Goal: Transaction & Acquisition: Subscribe to service/newsletter

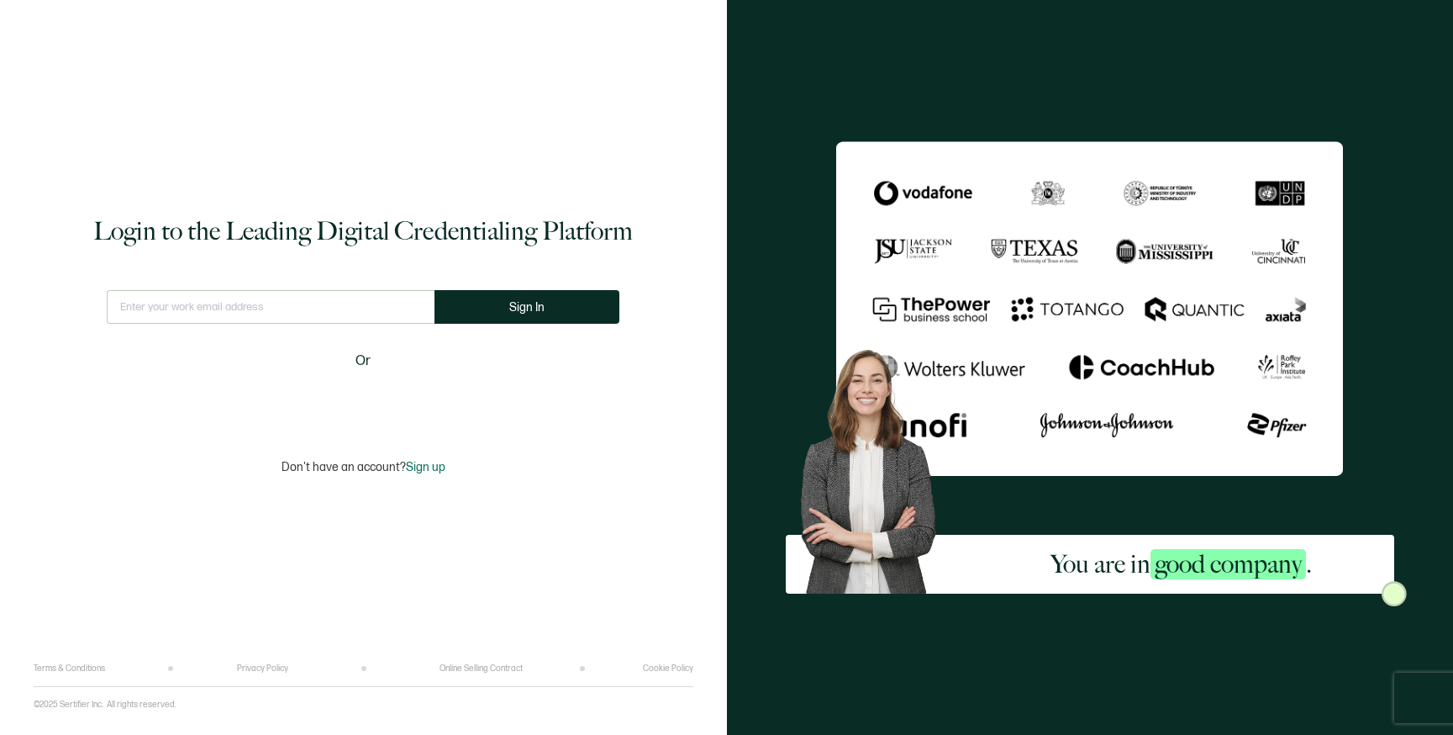
click at [220, 308] on input "text" at bounding box center [271, 307] width 328 height 34
type input "[EMAIL_ADDRESS][DOMAIN_NAME]"
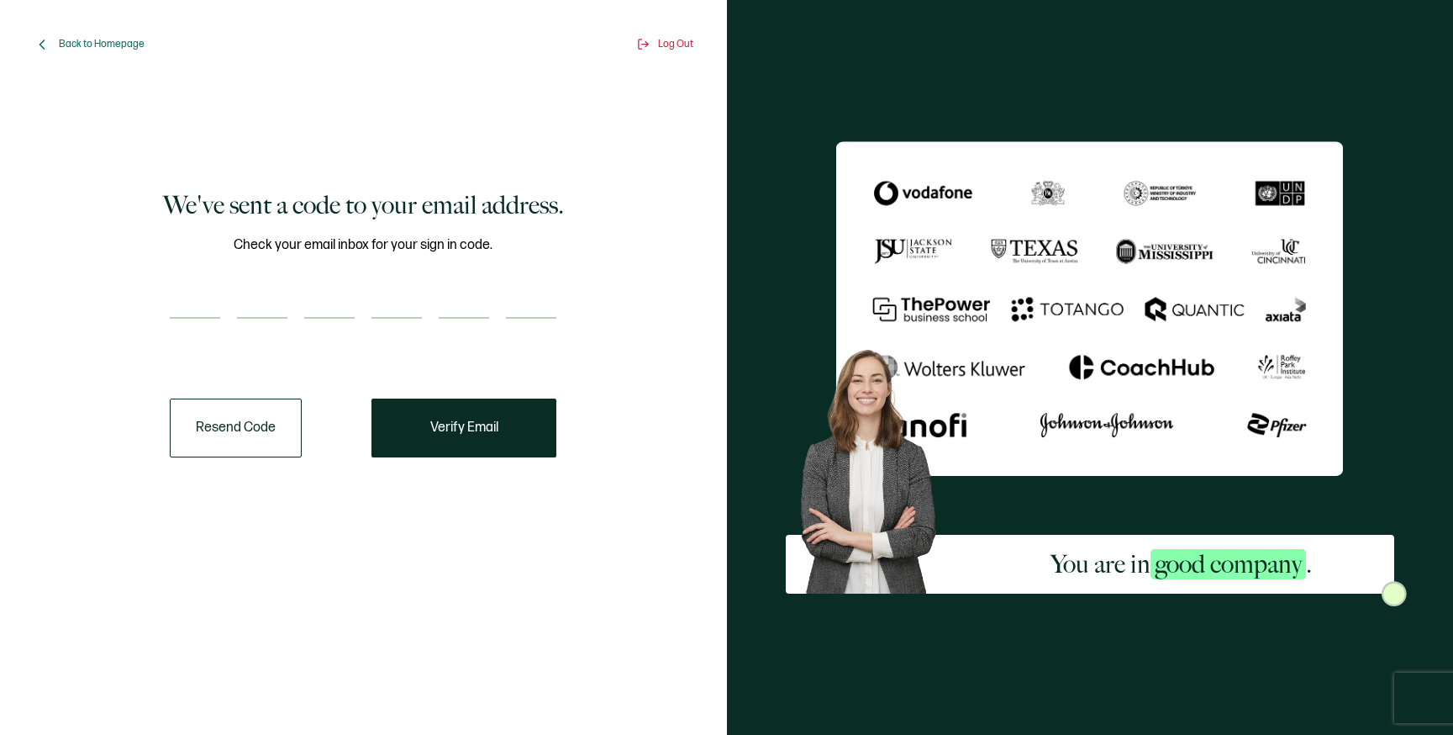
click at [209, 308] on input "number" at bounding box center [195, 302] width 50 height 34
type input "8"
type input "1"
type input "8"
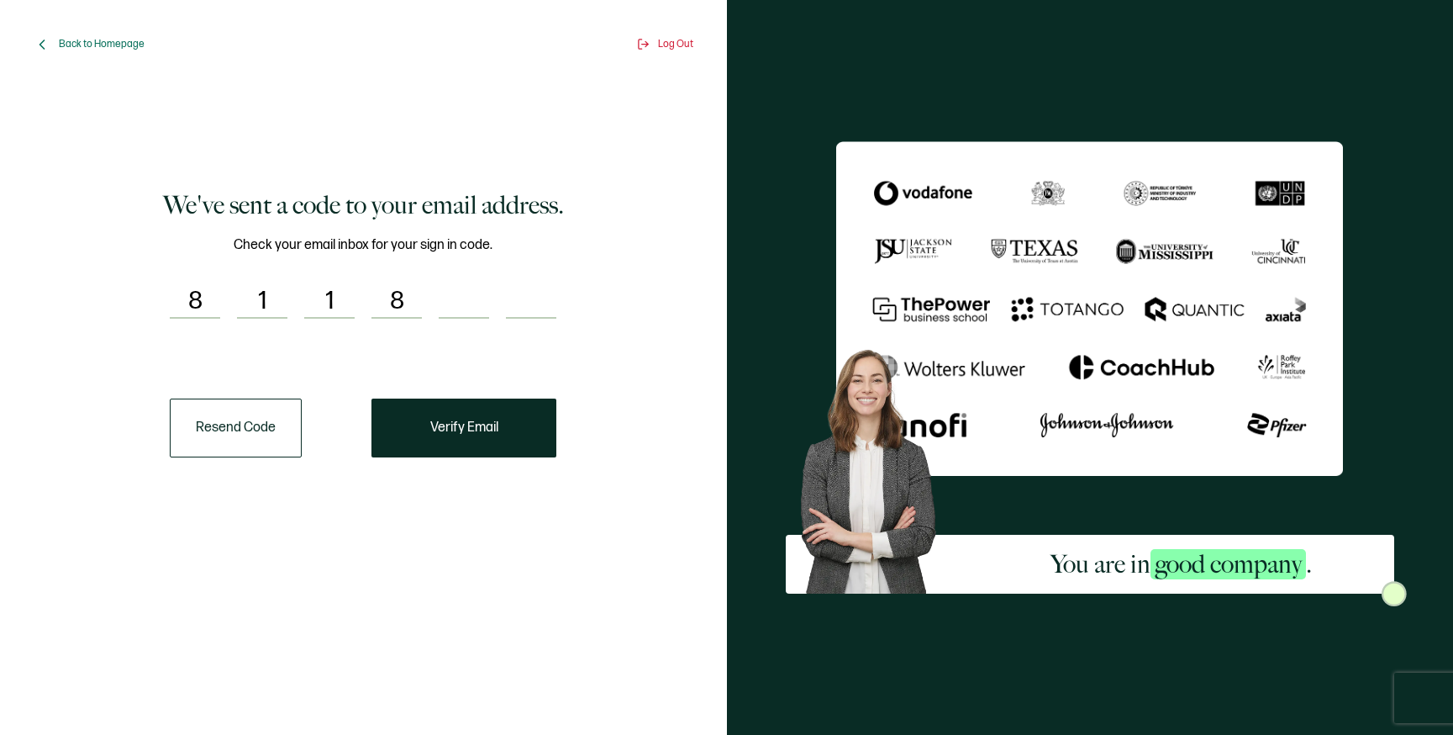
type input "1"
type input "6"
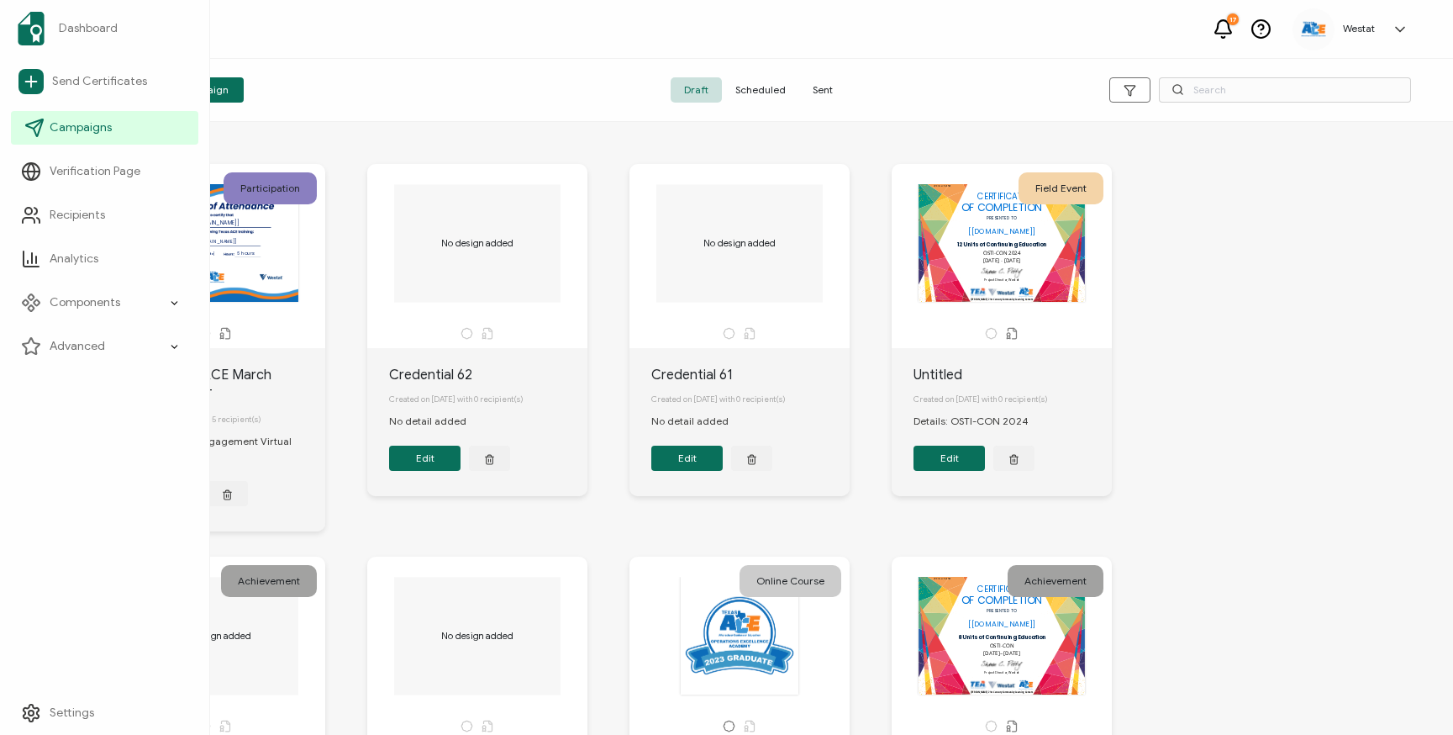
click at [98, 125] on span "Campaigns" at bounding box center [81, 127] width 62 height 17
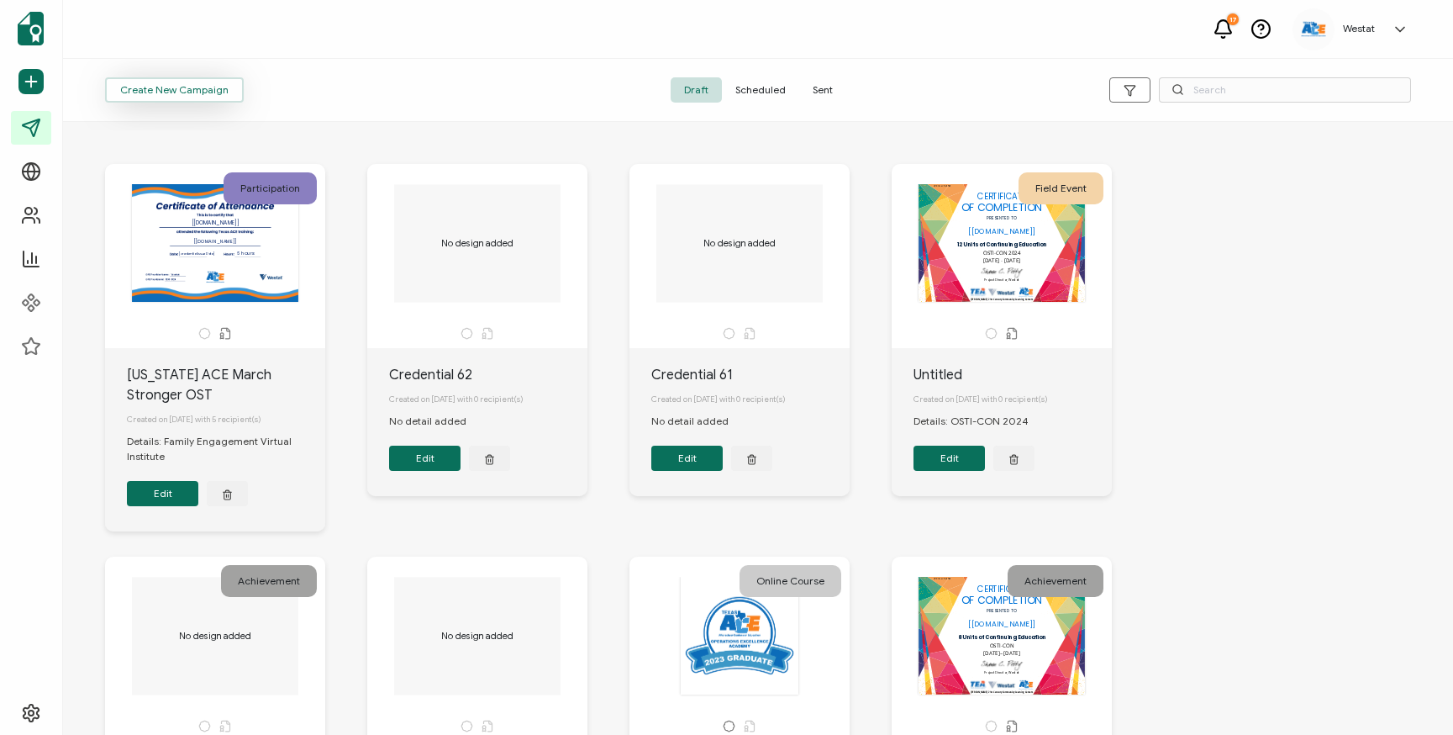
click at [187, 95] on span "Create New Campaign" at bounding box center [174, 90] width 108 height 10
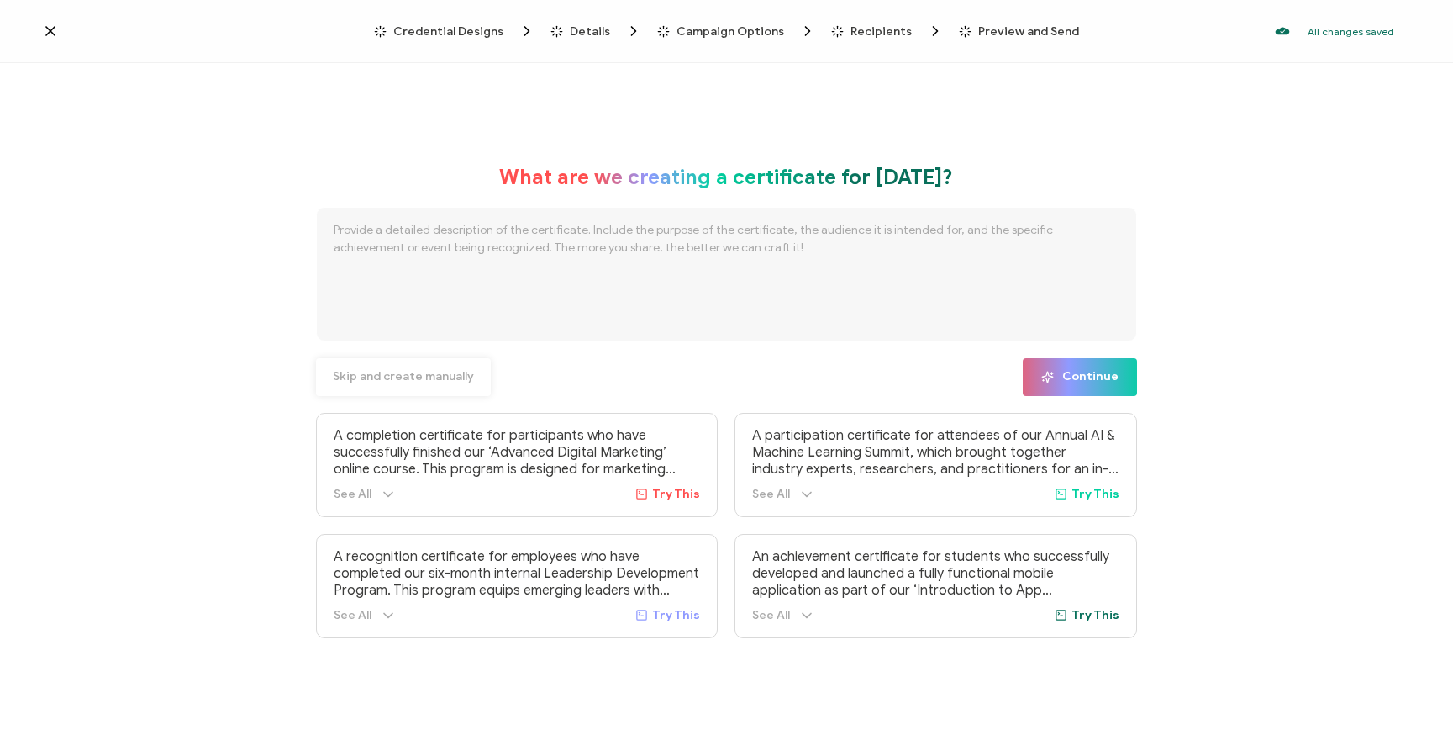
click at [414, 377] on span "Skip and create manually" at bounding box center [403, 377] width 141 height 12
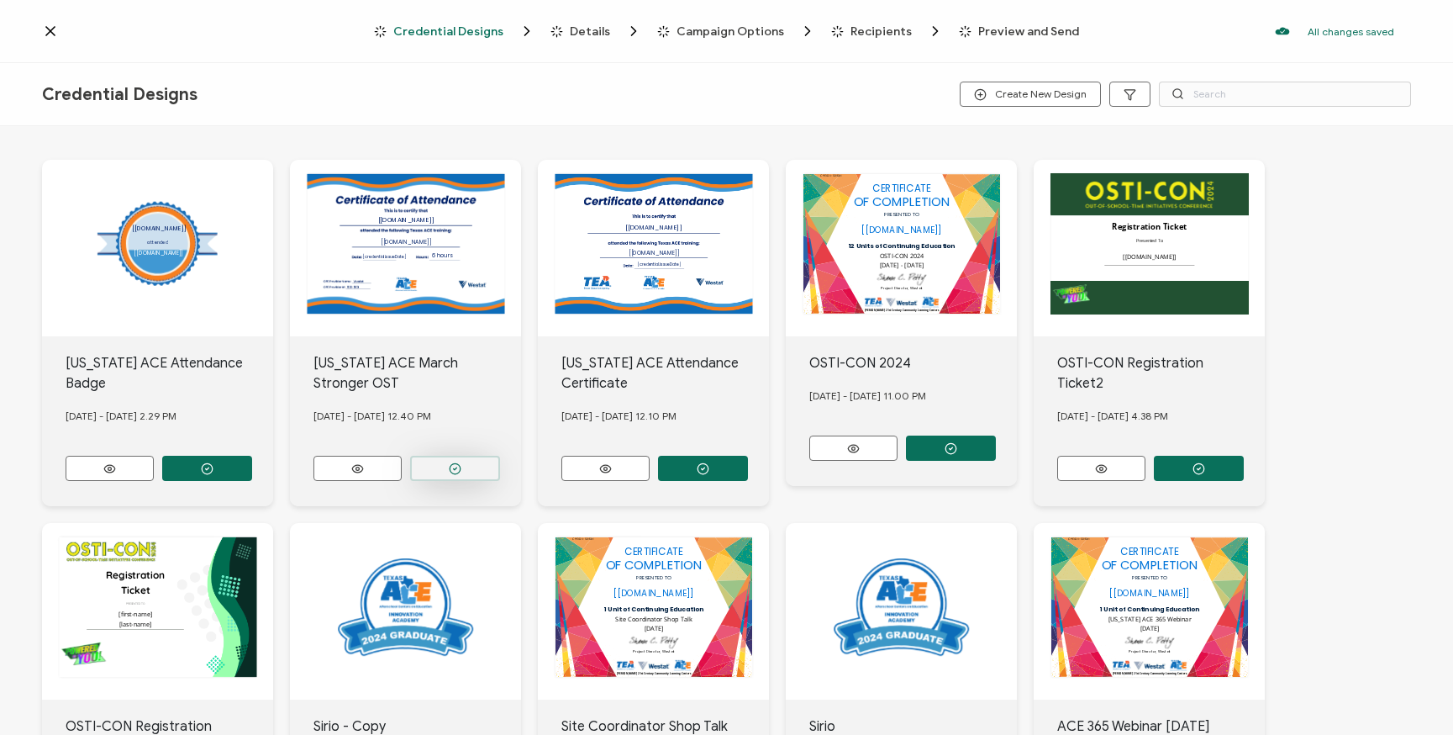
click at [472, 456] on button "button" at bounding box center [455, 468] width 90 height 25
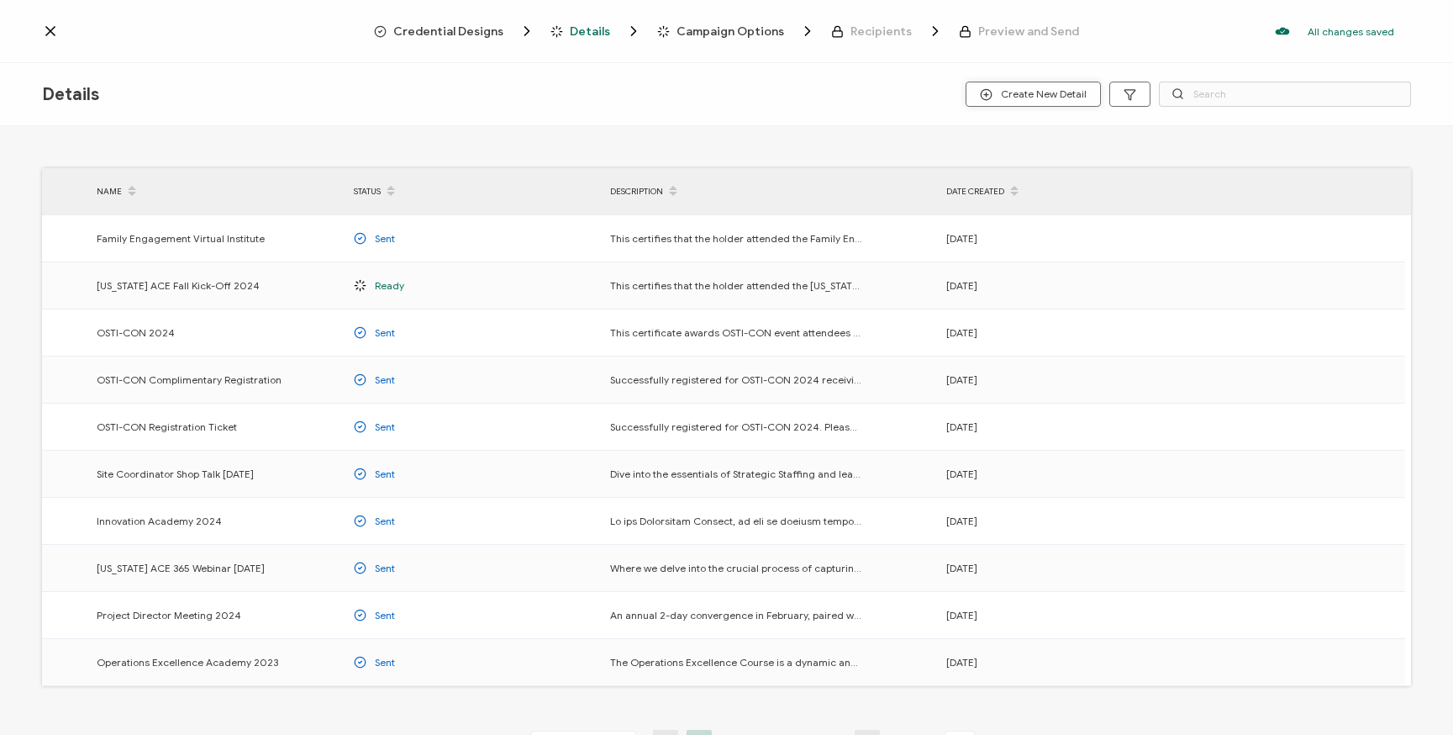
click at [1025, 95] on span "Create New Detail" at bounding box center [1033, 94] width 107 height 13
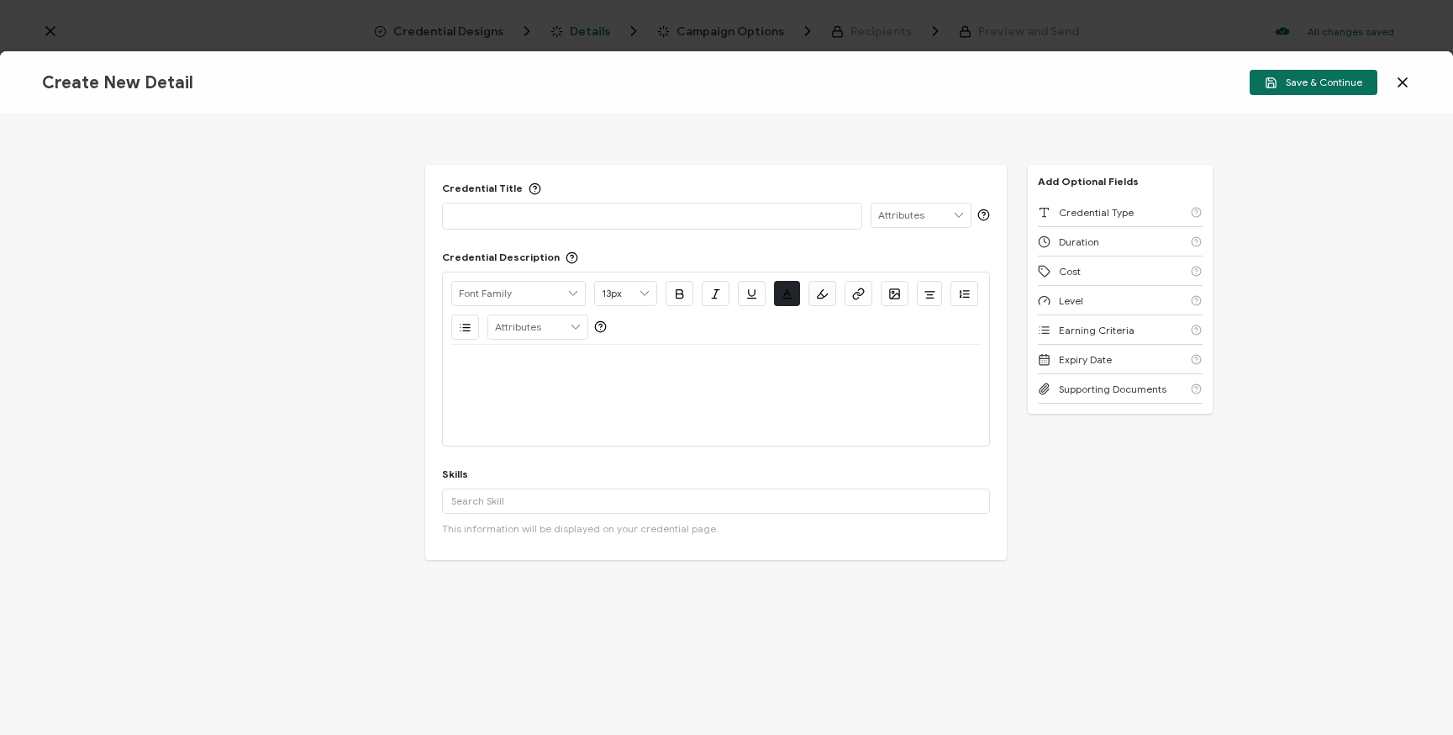
click at [519, 214] on p at bounding box center [652, 215] width 402 height 17
click at [939, 218] on input "text" at bounding box center [921, 215] width 99 height 24
click at [890, 189] on div "Credential Title New Project Director Boot Camp" at bounding box center [716, 206] width 548 height 48
click at [663, 252] on div "Credential Description Alright Sans Amita Archivo Black Arial Arimo Blinker Cav…" at bounding box center [716, 348] width 548 height 196
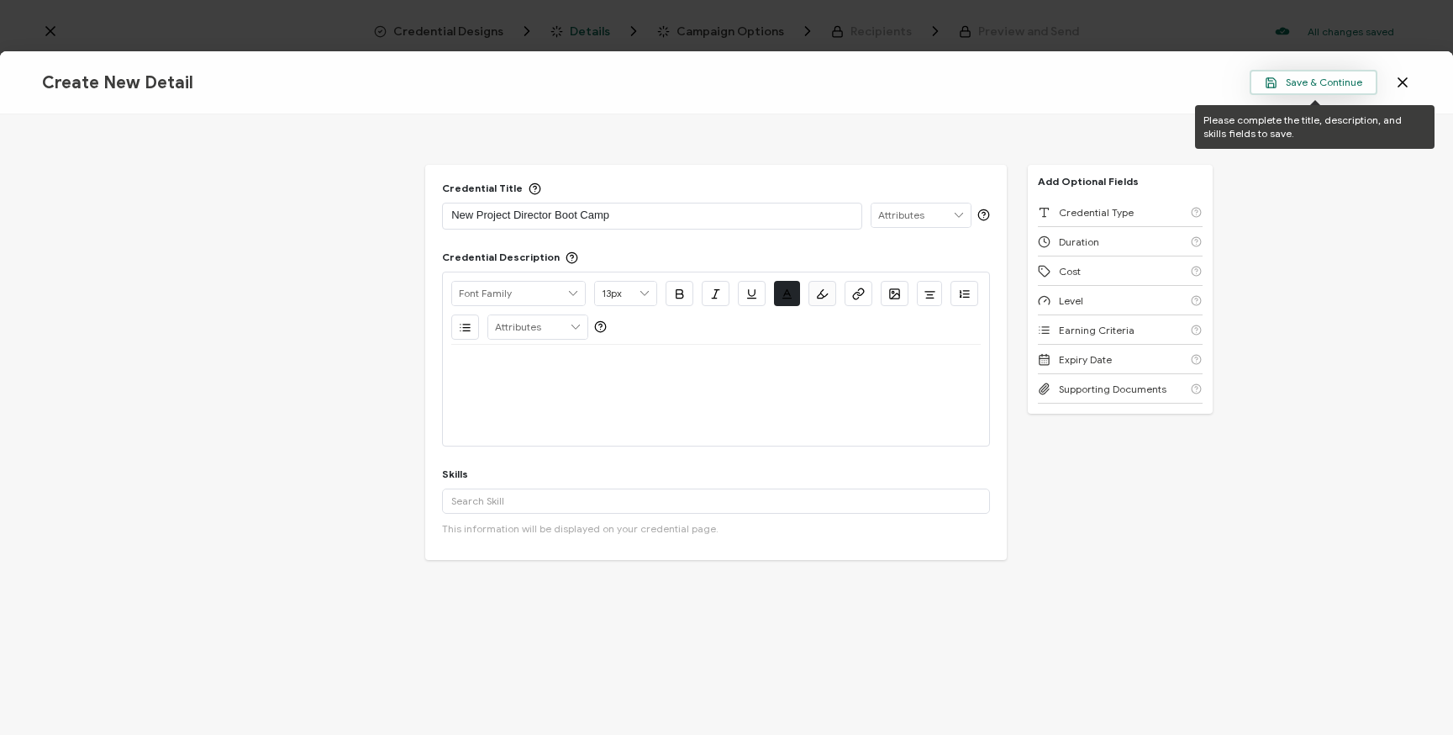
click at [1272, 89] on button "Save & Continue" at bounding box center [1314, 82] width 128 height 25
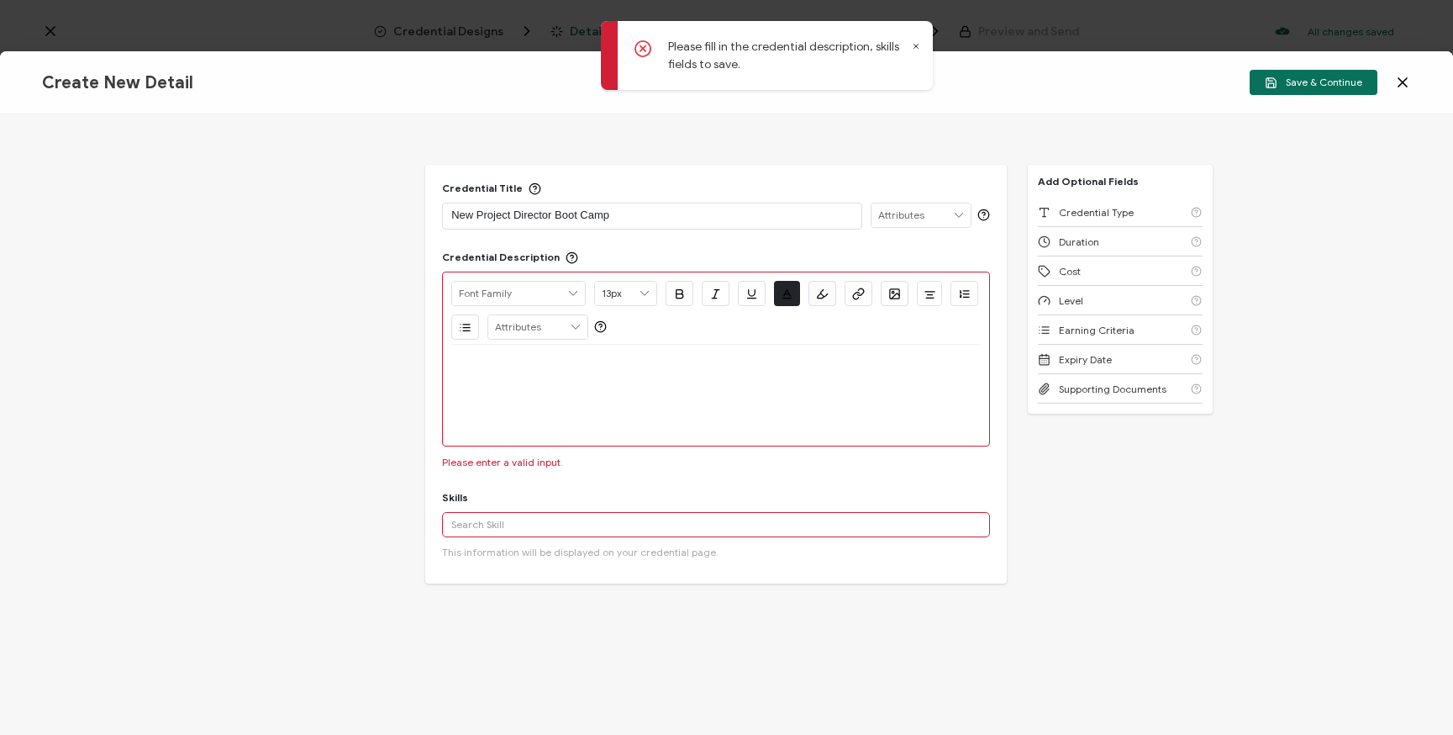
click at [546, 376] on div at bounding box center [716, 365] width 530 height 40
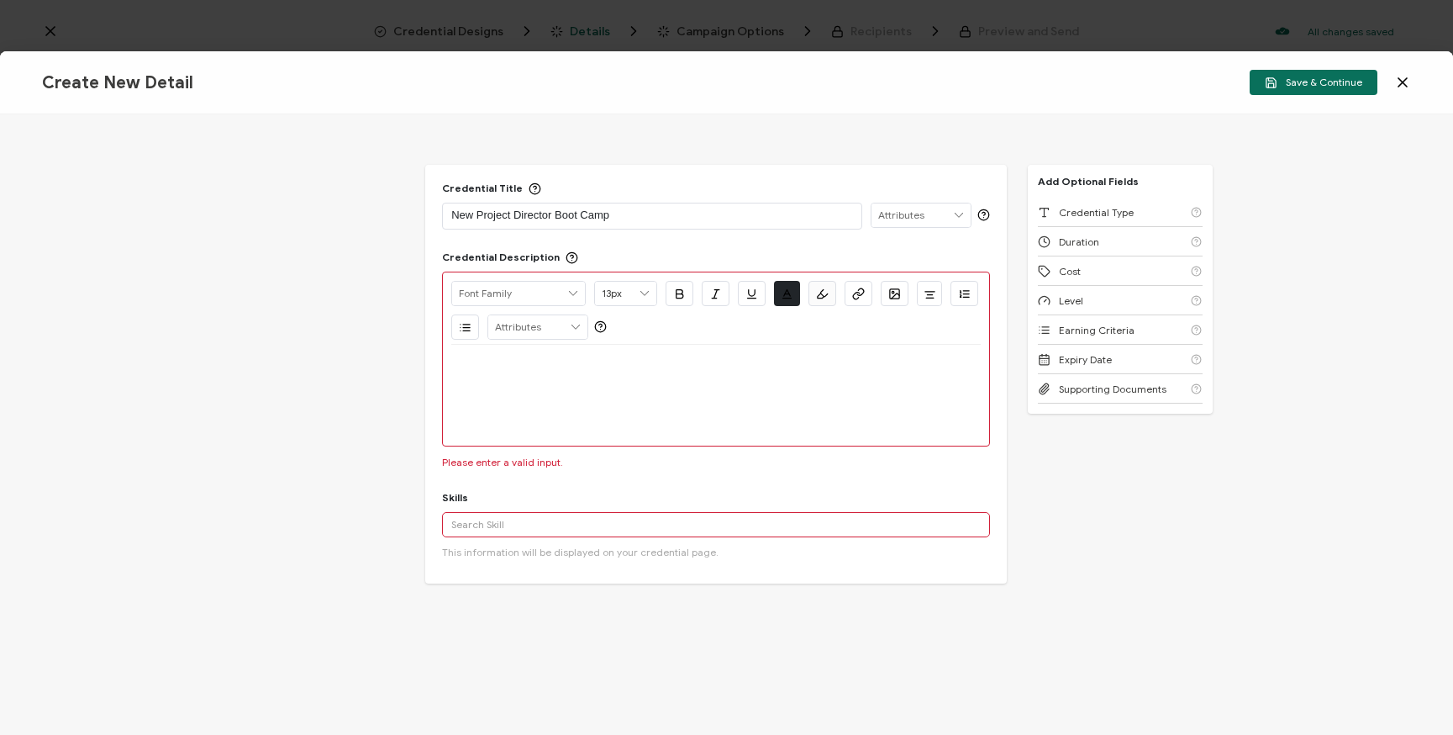
click at [603, 377] on div at bounding box center [716, 365] width 530 height 40
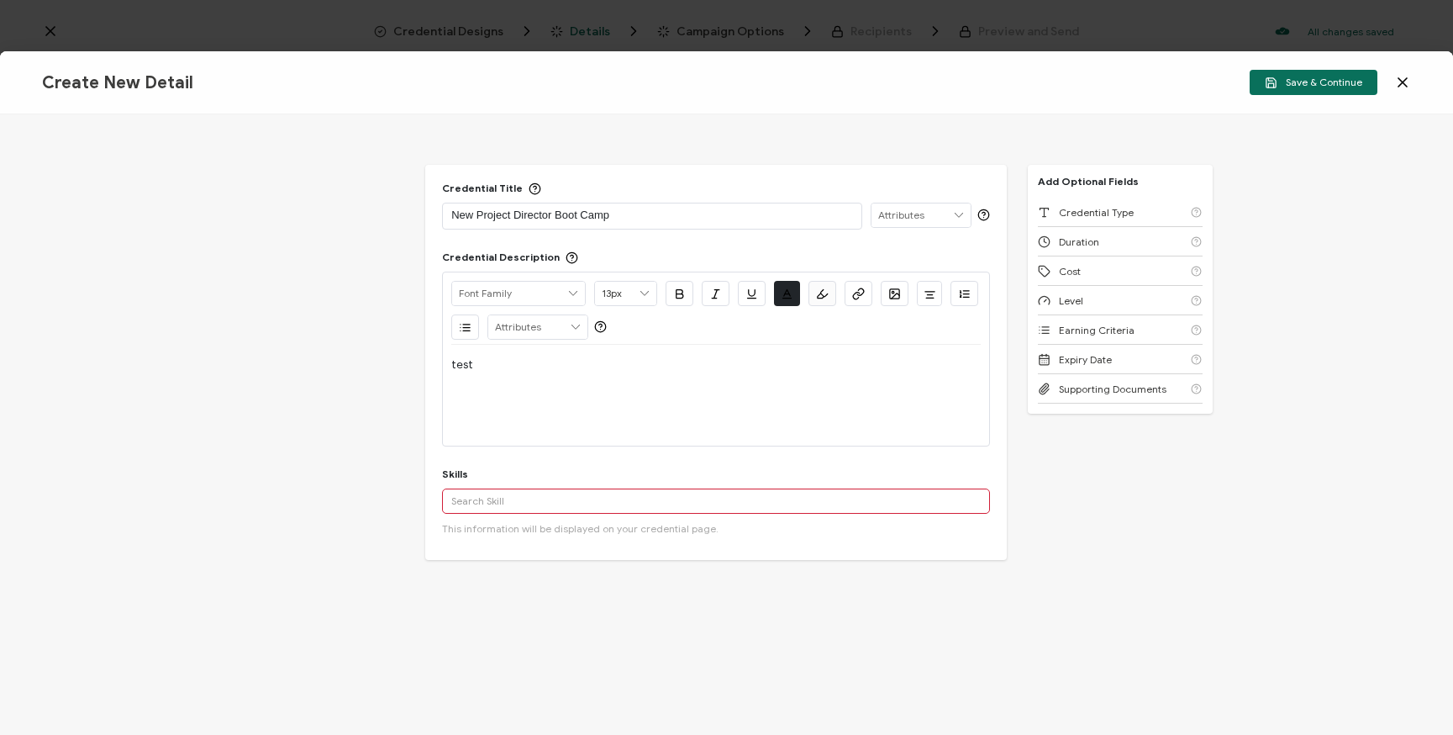
click at [557, 492] on input "text" at bounding box center [716, 500] width 548 height 25
type input "test"
drag, startPoint x: 804, startPoint y: 492, endPoint x: 784, endPoint y: 503, distance: 22.2
click at [804, 493] on input "test" at bounding box center [716, 500] width 548 height 25
drag, startPoint x: 631, startPoint y: 502, endPoint x: 306, endPoint y: 486, distance: 325.7
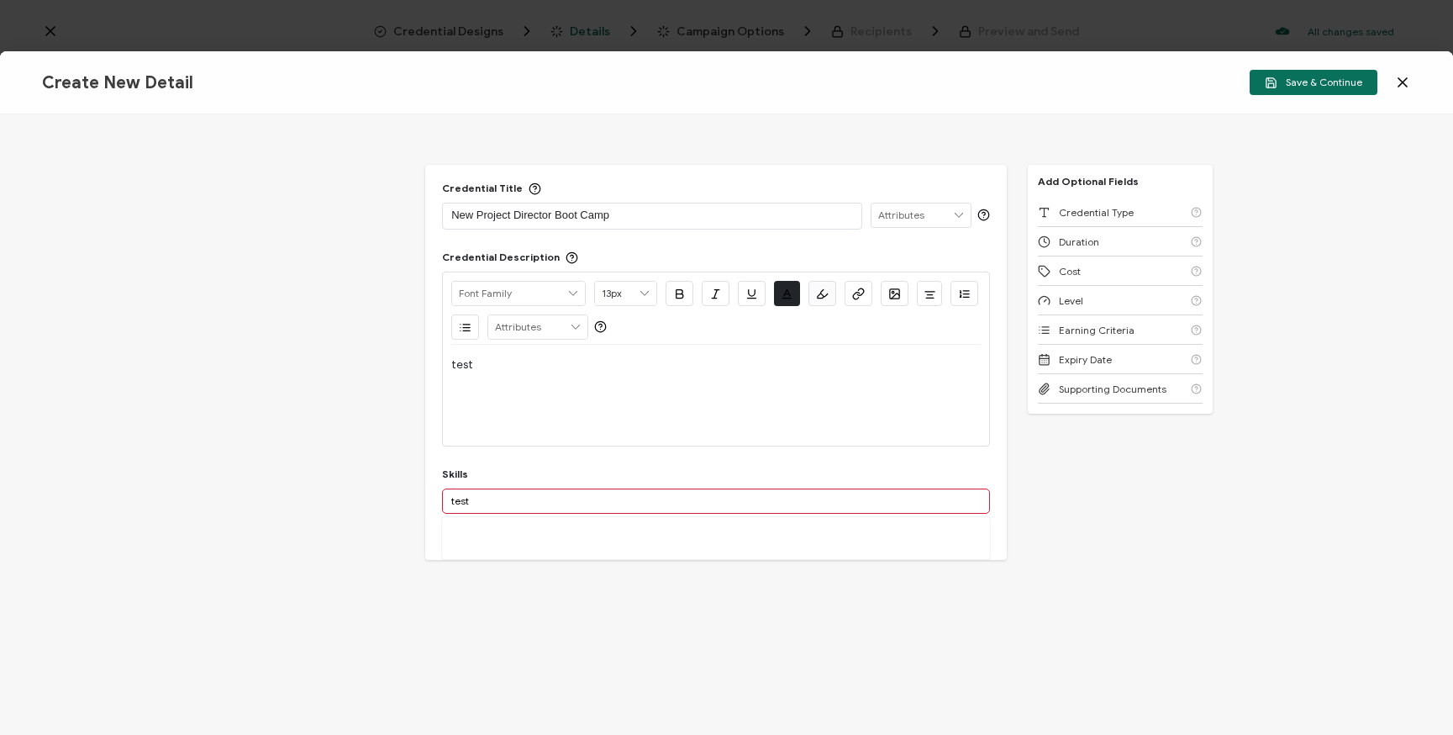
click at [306, 486] on div "Credential Title New Project Director Boot Camp Credential Description Alright …" at bounding box center [726, 424] width 1453 height 620
click at [489, 496] on input "text" at bounding box center [716, 500] width 548 height 25
click at [560, 397] on div "test" at bounding box center [716, 395] width 530 height 101
click at [509, 365] on p "test" at bounding box center [716, 364] width 530 height 15
click at [497, 363] on p "test" at bounding box center [716, 364] width 530 height 15
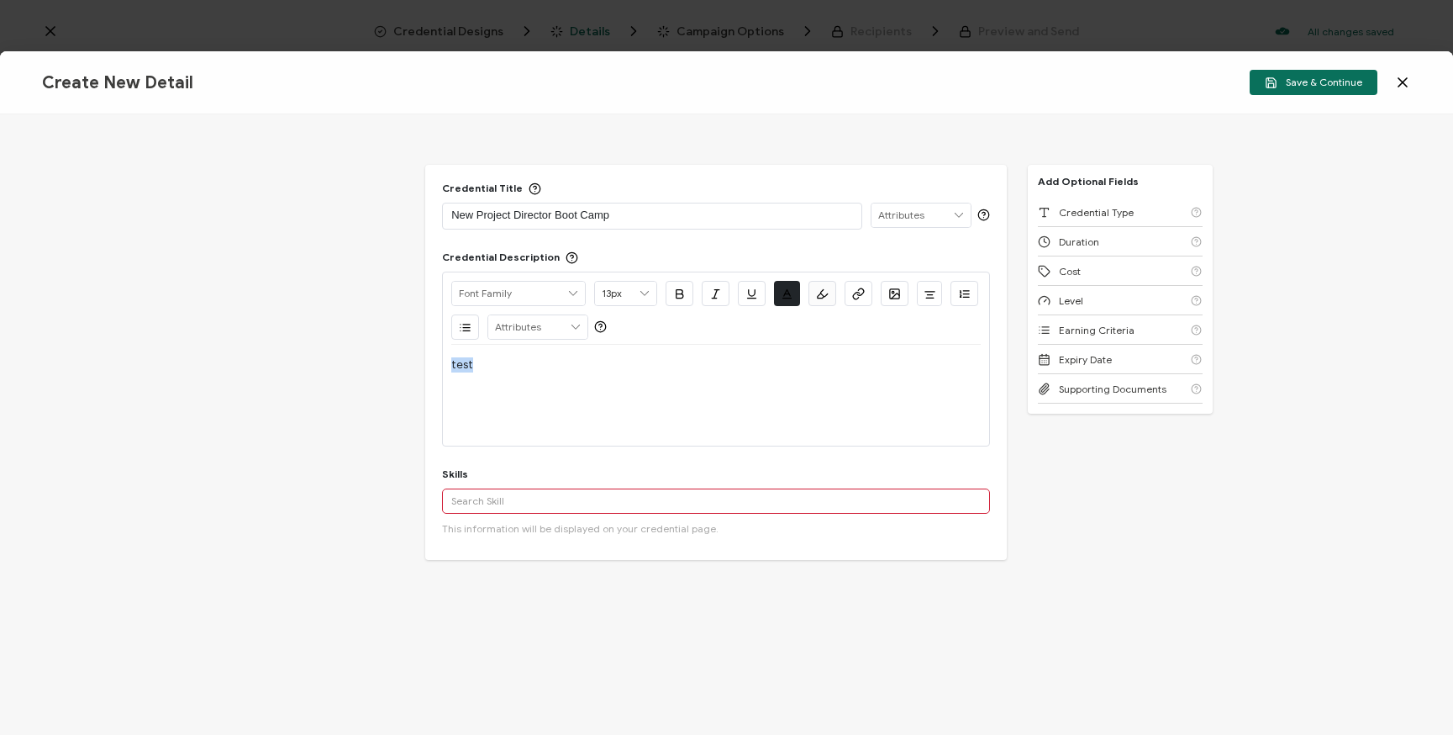
drag, startPoint x: 456, startPoint y: 362, endPoint x: 381, endPoint y: 353, distance: 75.4
click at [385, 358] on div "Credential Title New Project Director Boot Camp Credential Description Alright …" at bounding box center [726, 424] width 1453 height 620
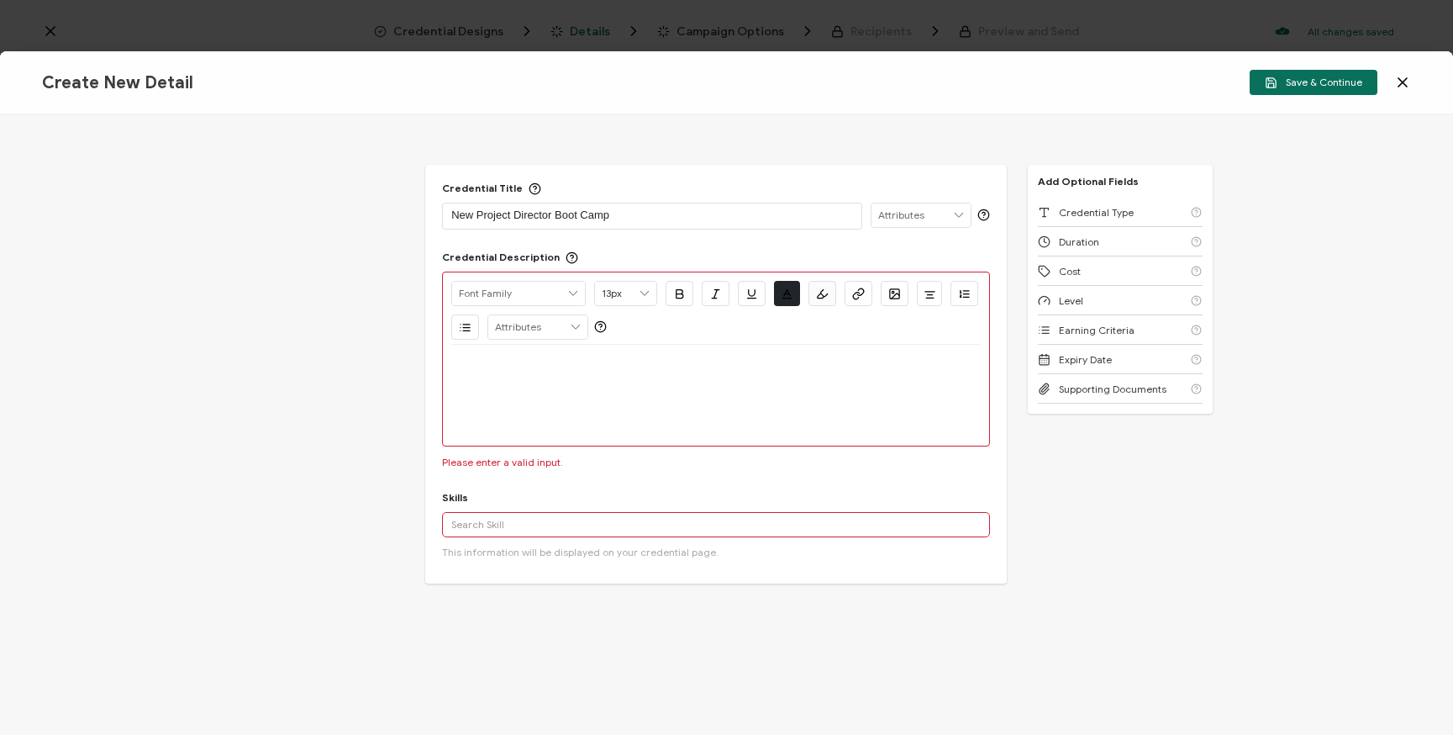
click at [489, 387] on div at bounding box center [716, 395] width 530 height 101
drag, startPoint x: 487, startPoint y: 403, endPoint x: 488, endPoint y: 380, distance: 23.6
click at [487, 403] on div at bounding box center [716, 395] width 530 height 101
click at [488, 377] on div at bounding box center [716, 365] width 530 height 40
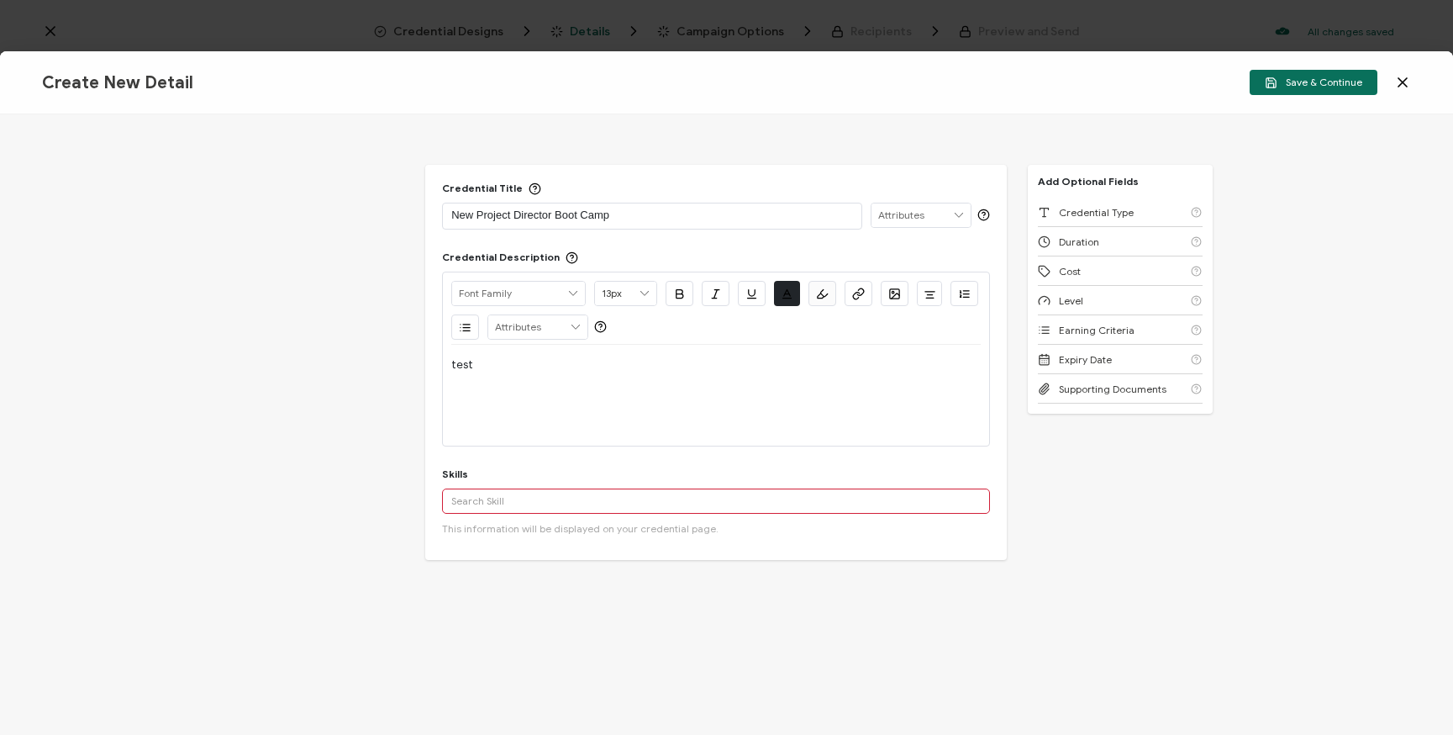
click at [513, 501] on input "text" at bounding box center [716, 500] width 548 height 25
click at [629, 219] on p "New Project Director Boot Camp" at bounding box center [652, 215] width 402 height 17
click at [519, 493] on input "text" at bounding box center [716, 500] width 548 height 25
type input "T"
type input "N/A"
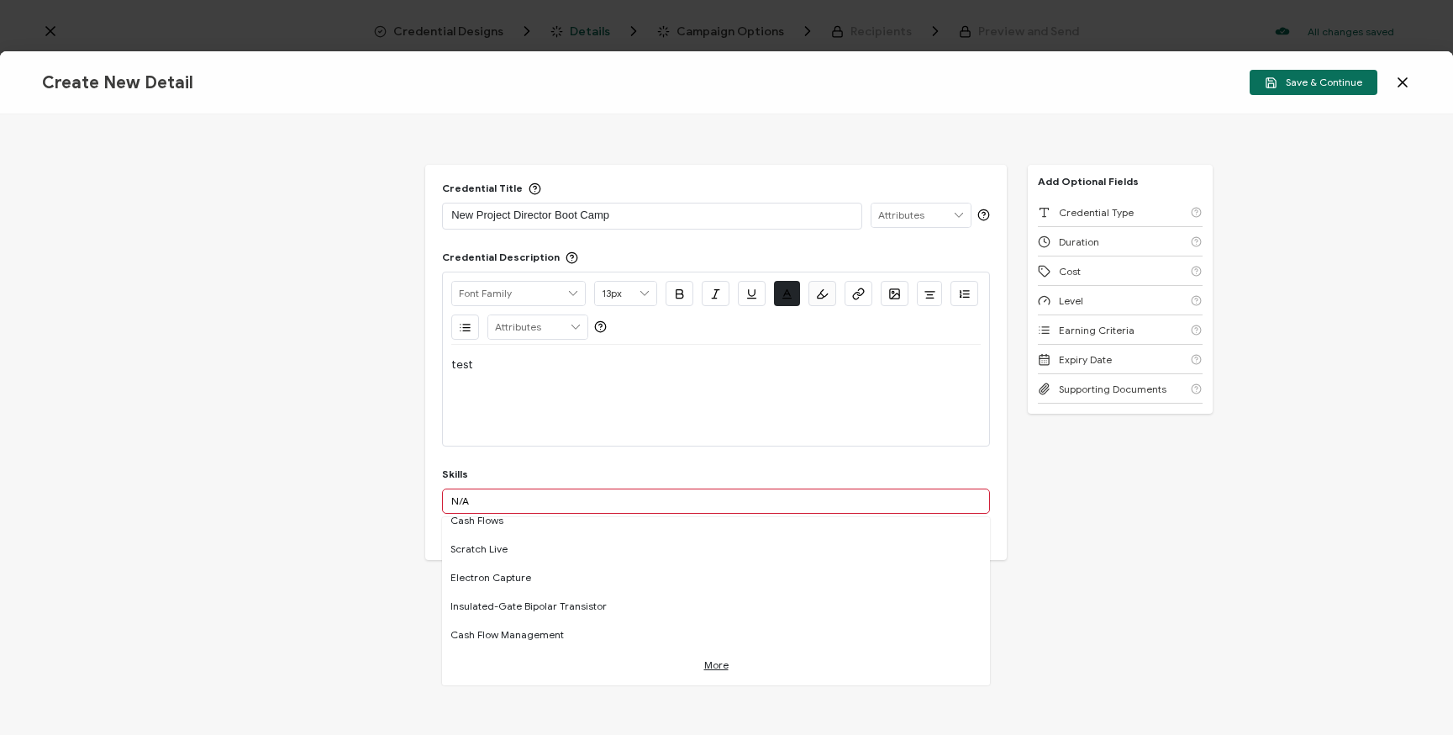
scroll to position [1049, 0]
click at [500, 500] on input "N/A" at bounding box center [716, 500] width 548 height 25
drag, startPoint x: 500, startPoint y: 500, endPoint x: 414, endPoint y: 498, distance: 85.8
click at [414, 498] on div "Credential Title New Project Director Boot Camp Credential Description Alright …" at bounding box center [726, 424] width 1453 height 620
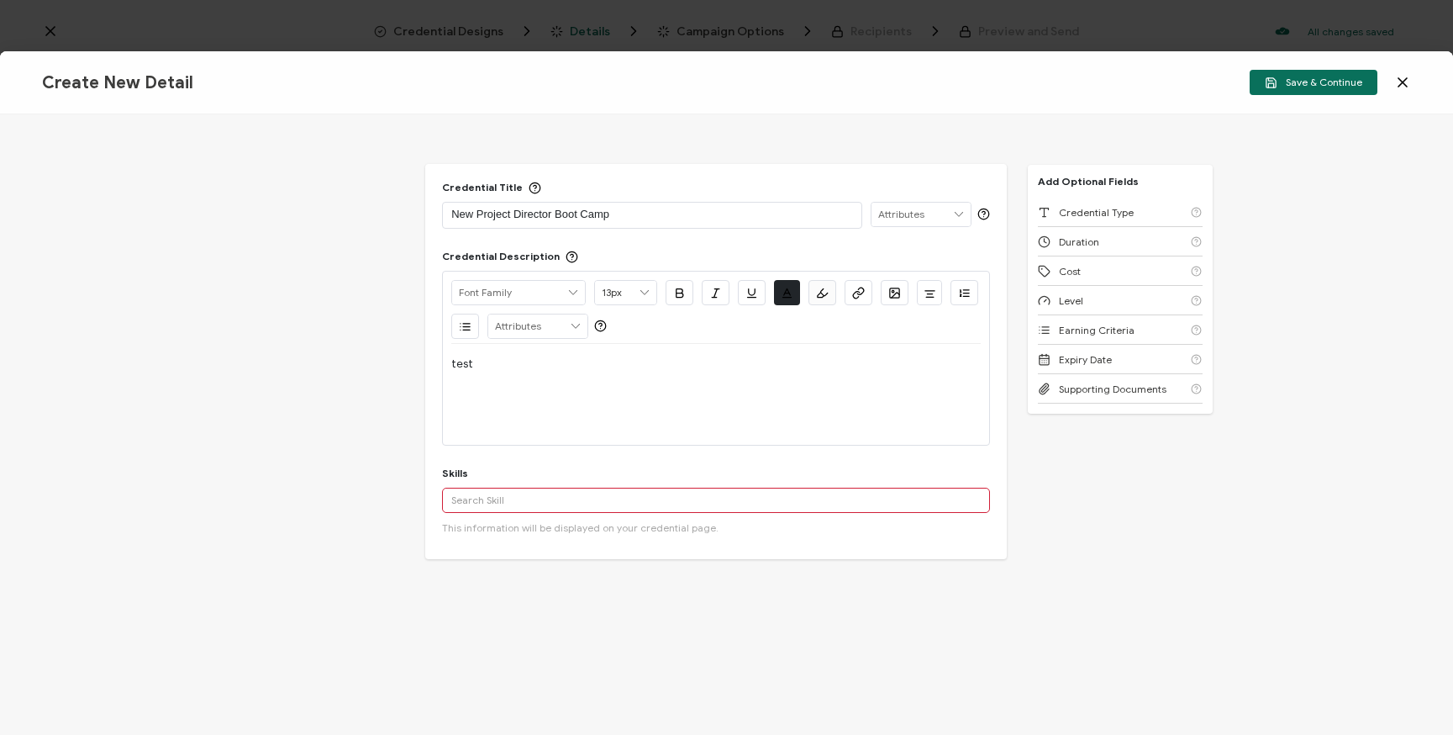
scroll to position [27, 0]
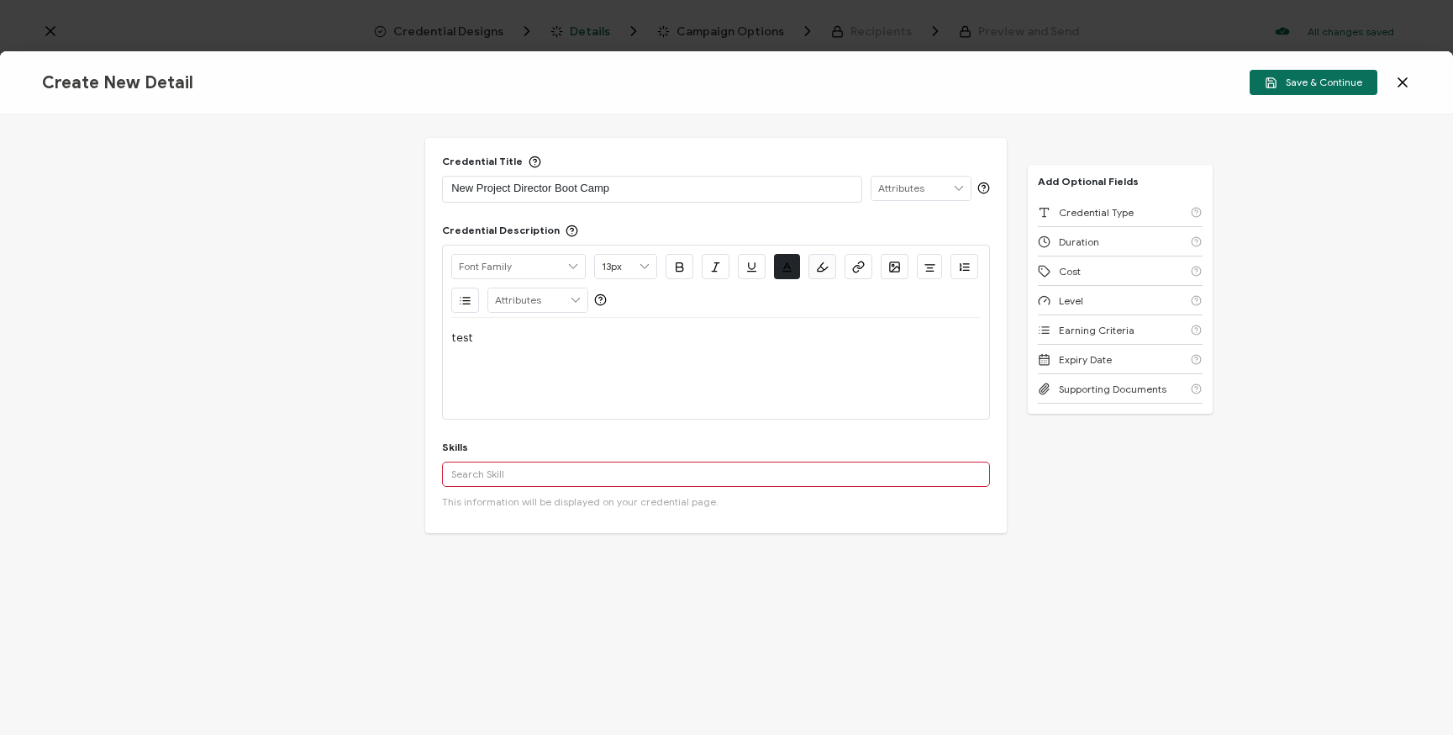
click at [510, 389] on div "test" at bounding box center [716, 368] width 530 height 101
click at [545, 477] on input "text" at bounding box center [716, 473] width 548 height 25
click at [599, 475] on input "text" at bounding box center [716, 473] width 548 height 25
type input "N"
type input "n"
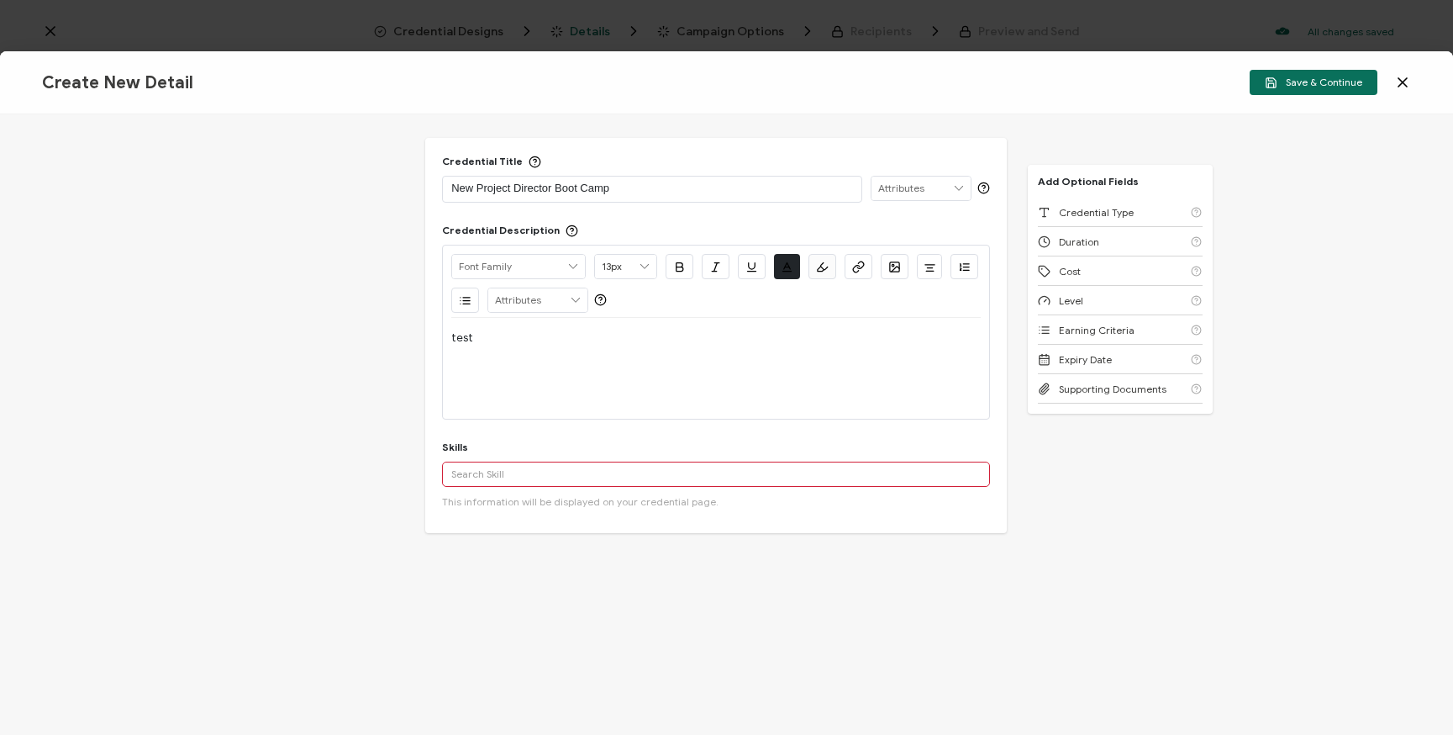
click at [382, 390] on div "Credential Title New Project Director Boot Camp Credential Description Alright …" at bounding box center [726, 424] width 1453 height 620
click at [1107, 237] on div "Duration" at bounding box center [1120, 241] width 165 height 29
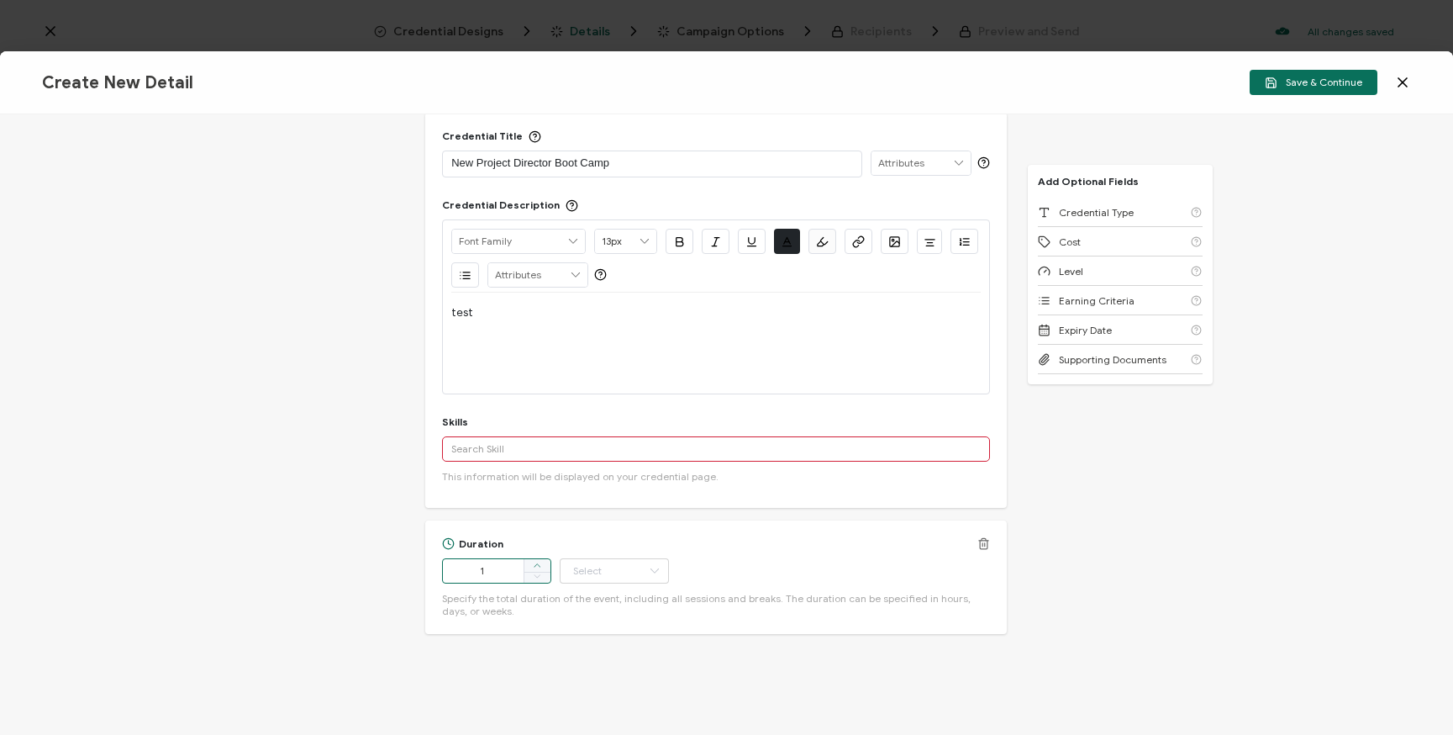
click at [536, 566] on icon at bounding box center [538, 565] width 8 height 8
click at [535, 566] on icon at bounding box center [538, 565] width 8 height 8
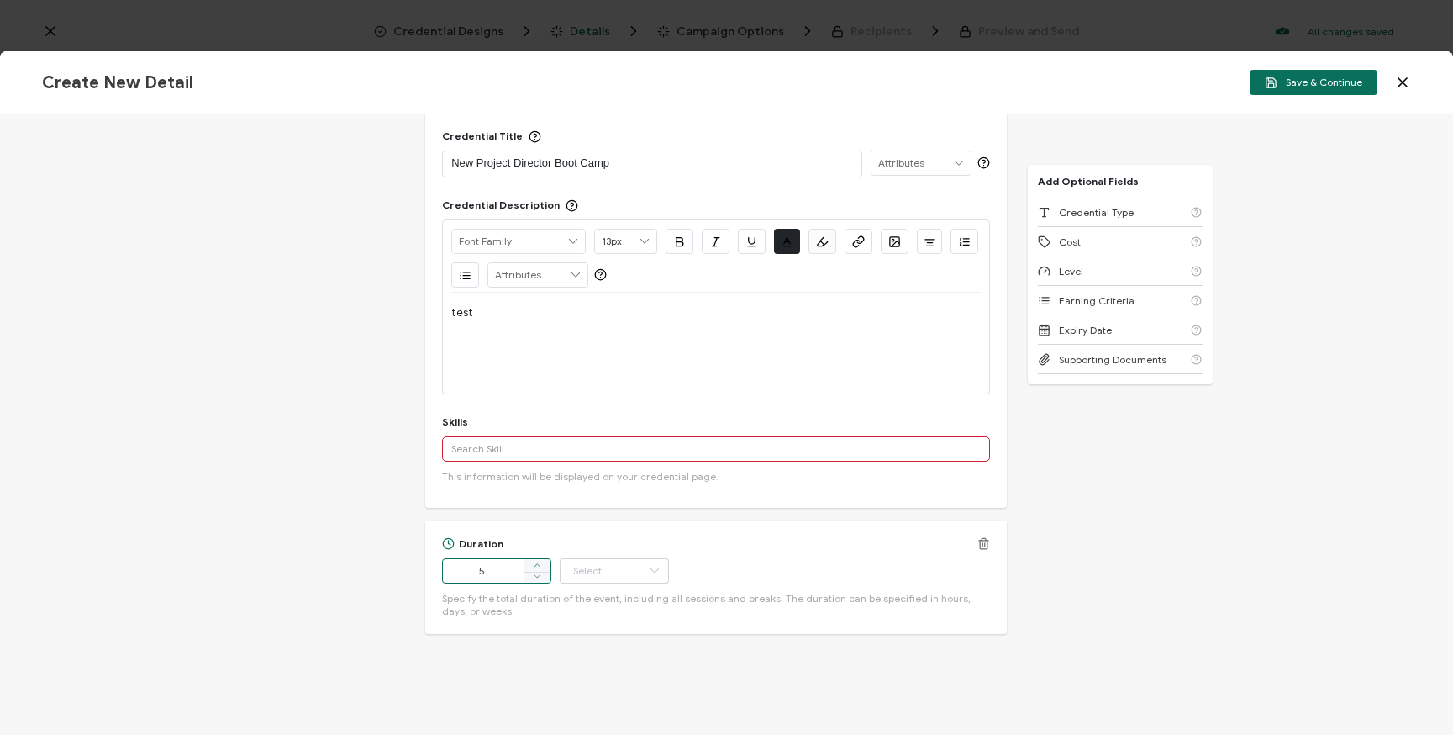
click at [535, 566] on icon at bounding box center [538, 565] width 8 height 8
click at [535, 567] on icon at bounding box center [538, 565] width 8 height 8
type input "7"
click at [626, 568] on input "text" at bounding box center [614, 570] width 109 height 25
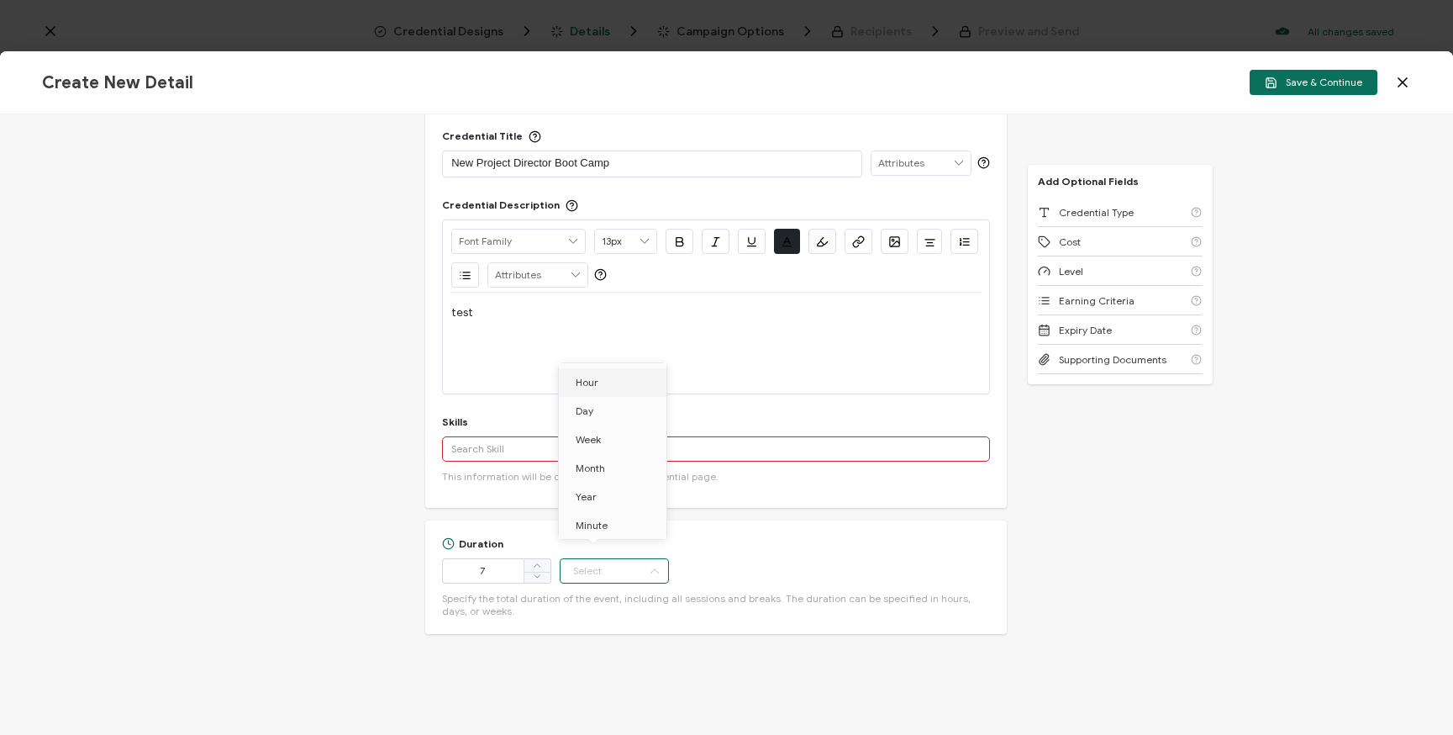
click at [602, 388] on li "Hour" at bounding box center [615, 382] width 113 height 29
type input "Hour"
click at [1139, 330] on div "Expiry Date" at bounding box center [1120, 329] width 165 height 29
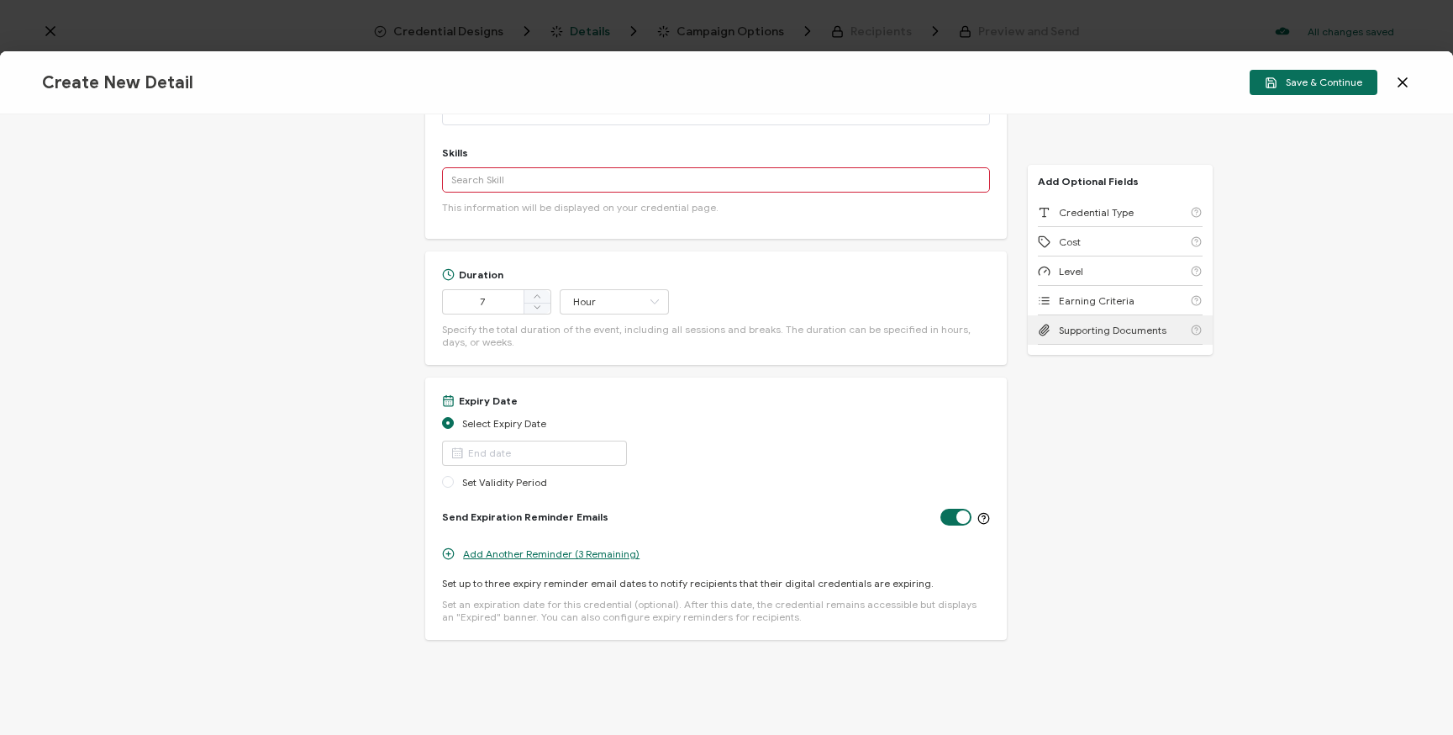
scroll to position [327, 0]
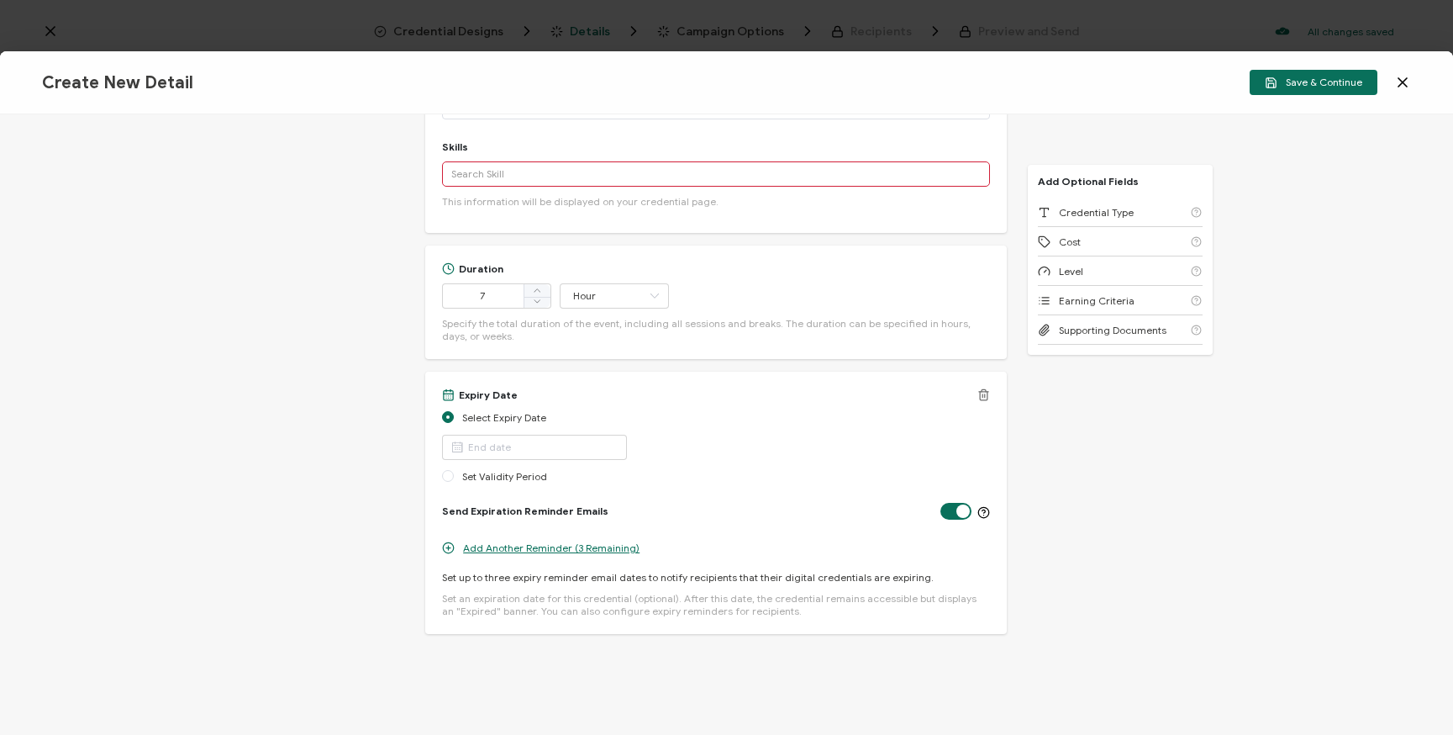
click at [947, 505] on label at bounding box center [962, 504] width 42 height 3
click at [954, 511] on input "checkbox" at bounding box center [959, 509] width 11 height 11
checkbox input "false"
click at [979, 396] on icon at bounding box center [984, 394] width 13 height 13
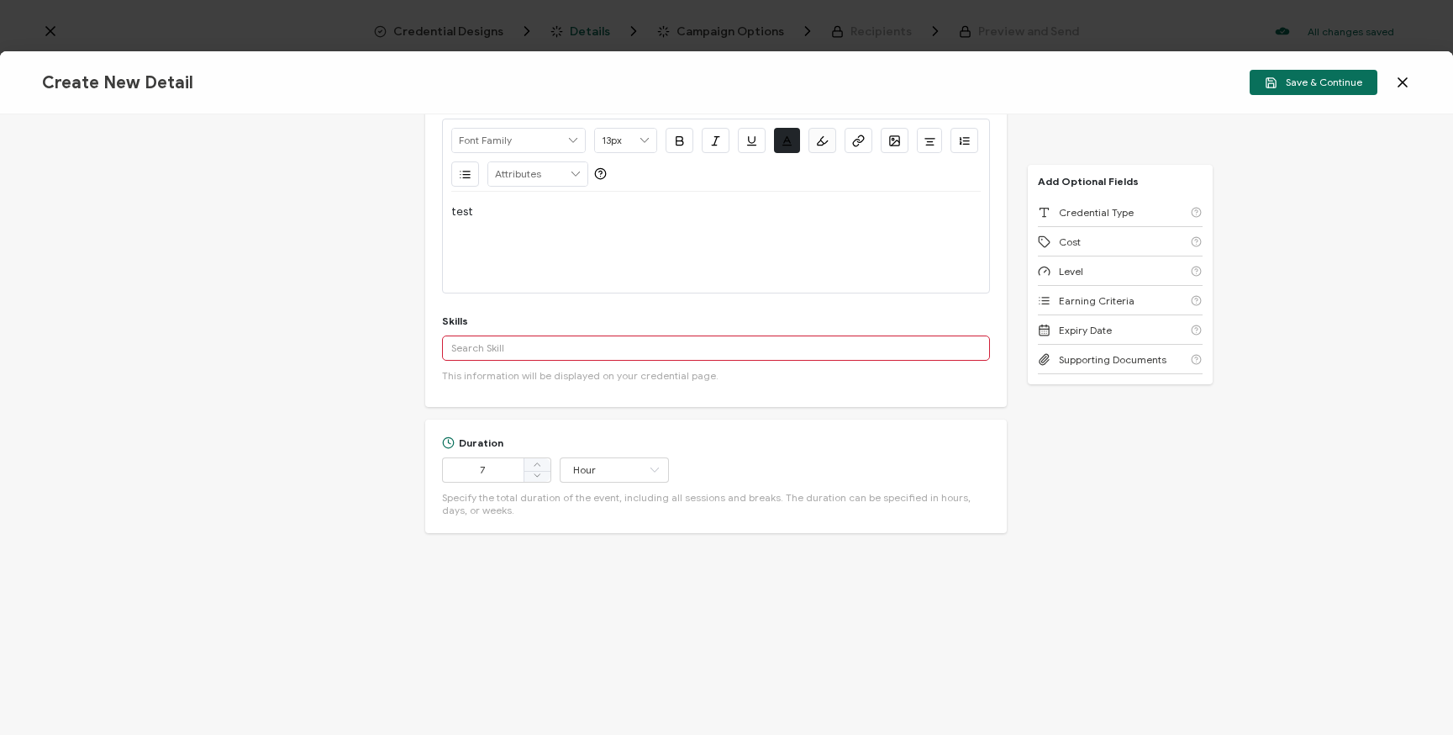
scroll to position [0, 0]
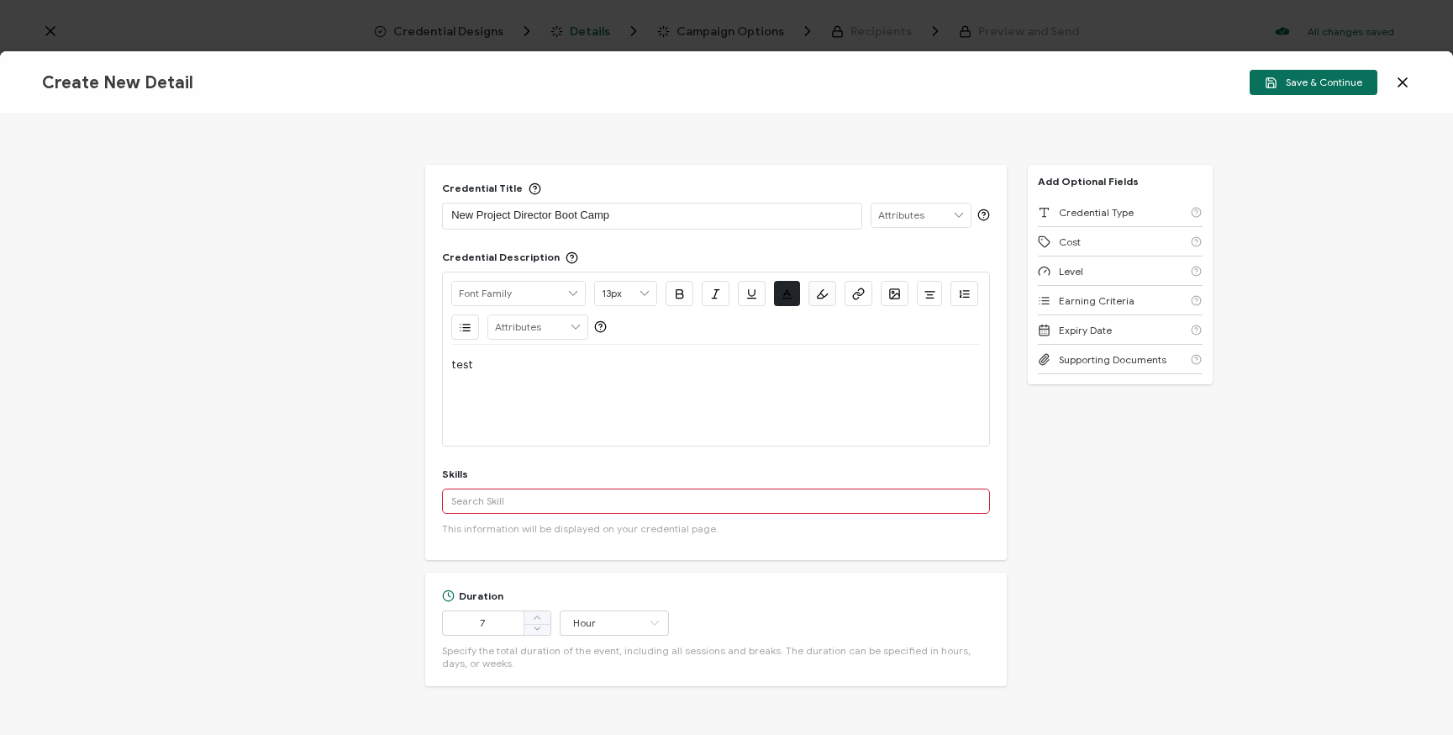
click at [519, 380] on div "test" at bounding box center [716, 365] width 530 height 40
drag, startPoint x: 517, startPoint y: 371, endPoint x: 430, endPoint y: 359, distance: 88.2
click at [430, 359] on div "Credential Title New Project Director Boot Camp Credential Description Alright …" at bounding box center [716, 362] width 582 height 395
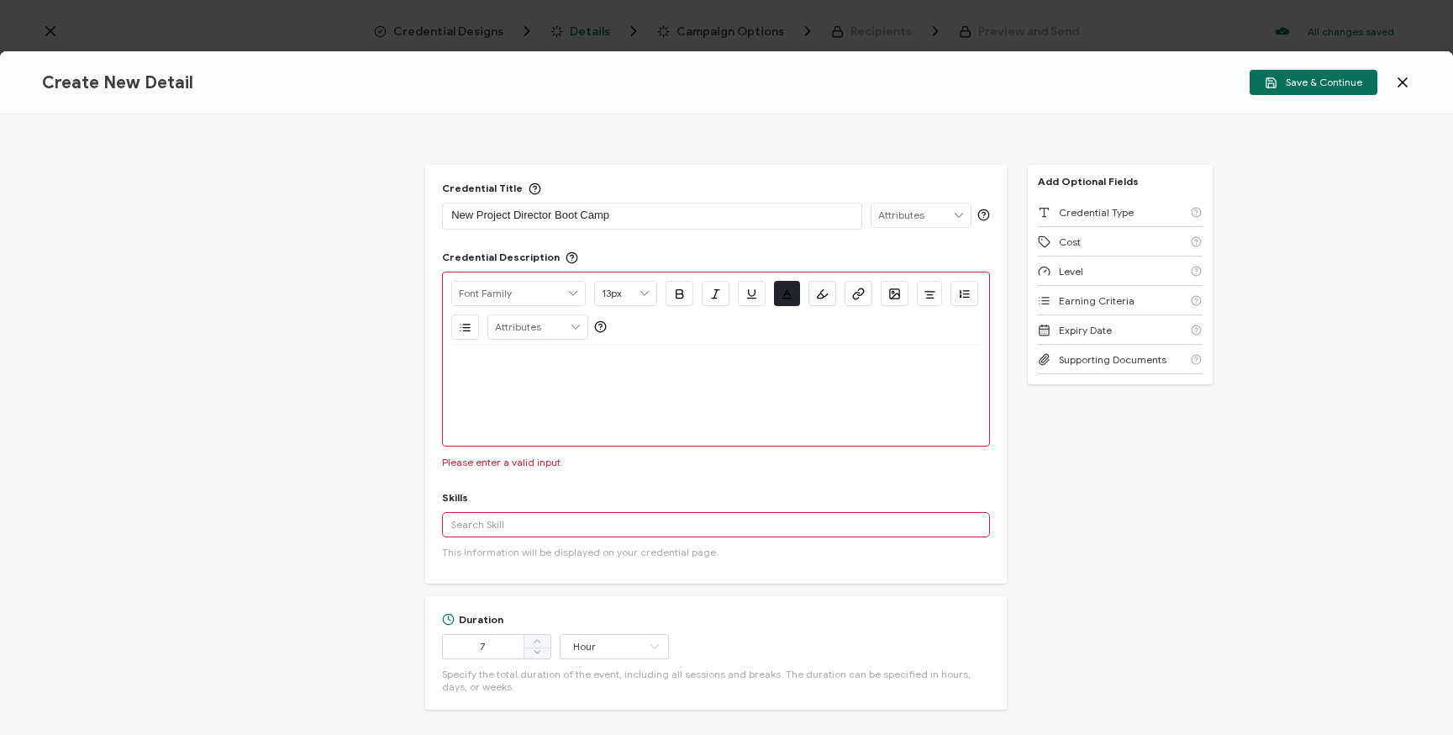
click at [186, 265] on div "Credential Title New Project Director Boot Camp Credential Description Alright …" at bounding box center [726, 424] width 1453 height 620
drag, startPoint x: 634, startPoint y: 412, endPoint x: 620, endPoint y: 408, distance: 14.9
click at [633, 412] on div at bounding box center [716, 395] width 530 height 101
click at [585, 393] on div at bounding box center [716, 395] width 530 height 101
click at [604, 370] on p at bounding box center [716, 364] width 530 height 15
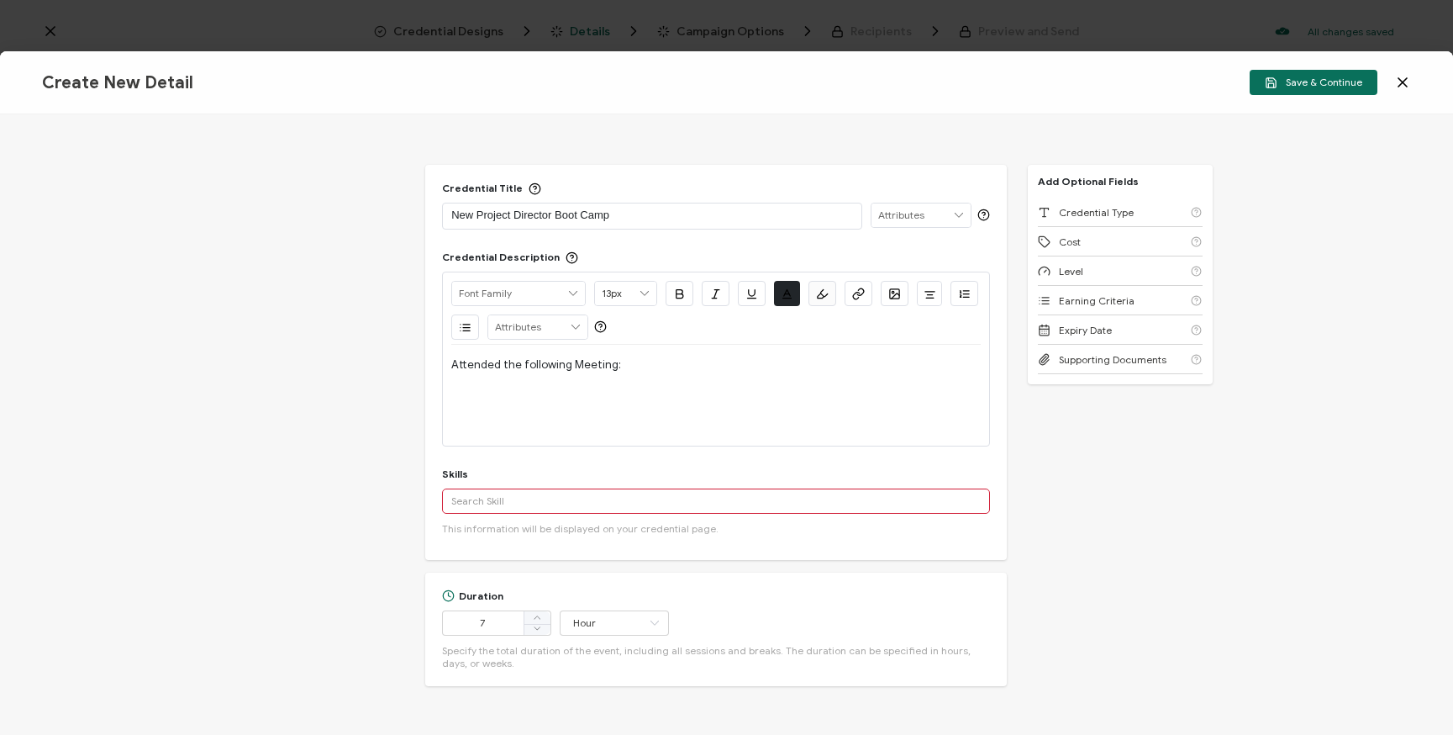
click at [578, 499] on input "text" at bounding box center [716, 500] width 548 height 25
click at [504, 526] on div "More" at bounding box center [716, 538] width 548 height 42
click at [509, 504] on input "after school" at bounding box center [716, 500] width 548 height 25
type input "after school"
drag, startPoint x: 461, startPoint y: 501, endPoint x: 451, endPoint y: 500, distance: 10.1
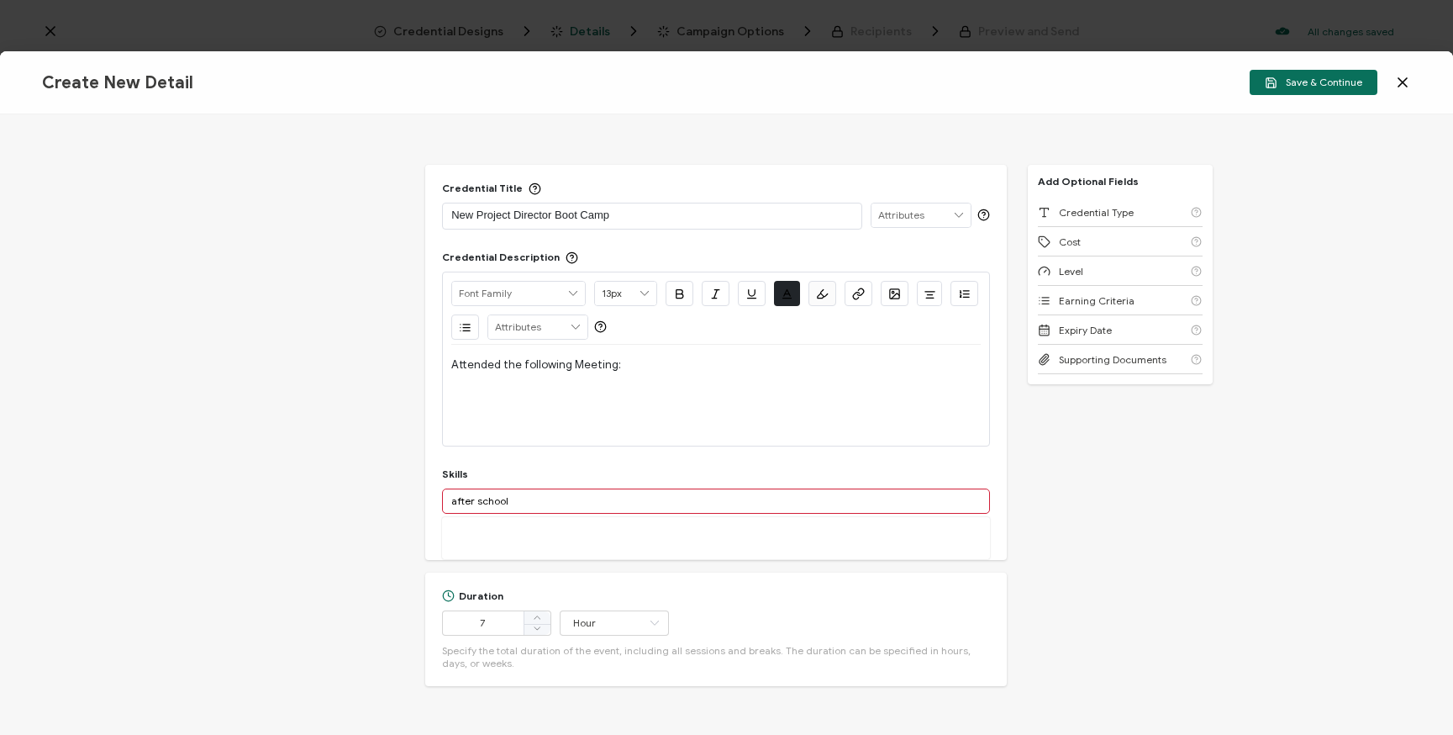
click at [455, 501] on input "after school" at bounding box center [716, 500] width 548 height 25
drag, startPoint x: 457, startPoint y: 501, endPoint x: 506, endPoint y: 503, distance: 48.8
click at [498, 502] on input "after school" at bounding box center [716, 500] width 548 height 25
click at [521, 503] on input "after school" at bounding box center [716, 500] width 548 height 25
click at [477, 537] on button "Add 'after school'" at bounding box center [508, 537] width 115 height 25
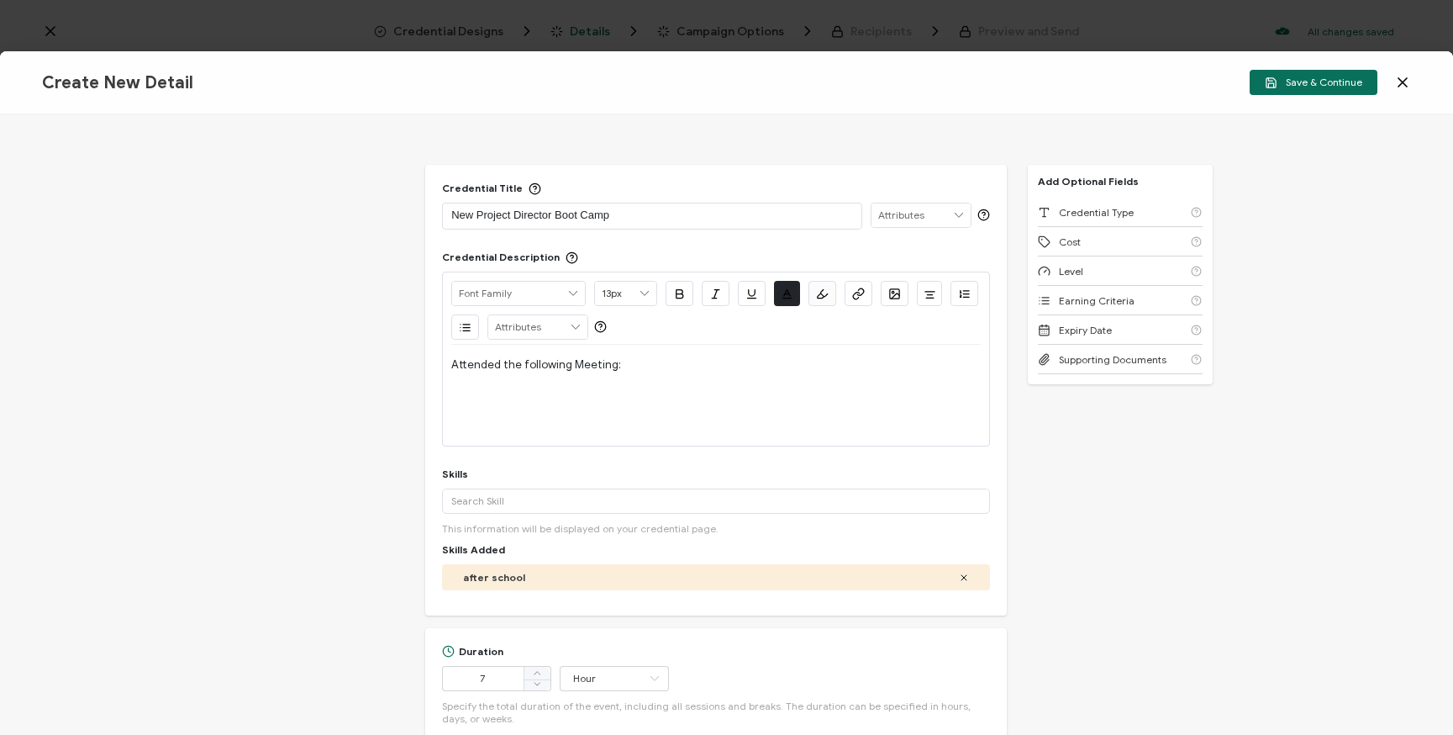
scroll to position [139, 0]
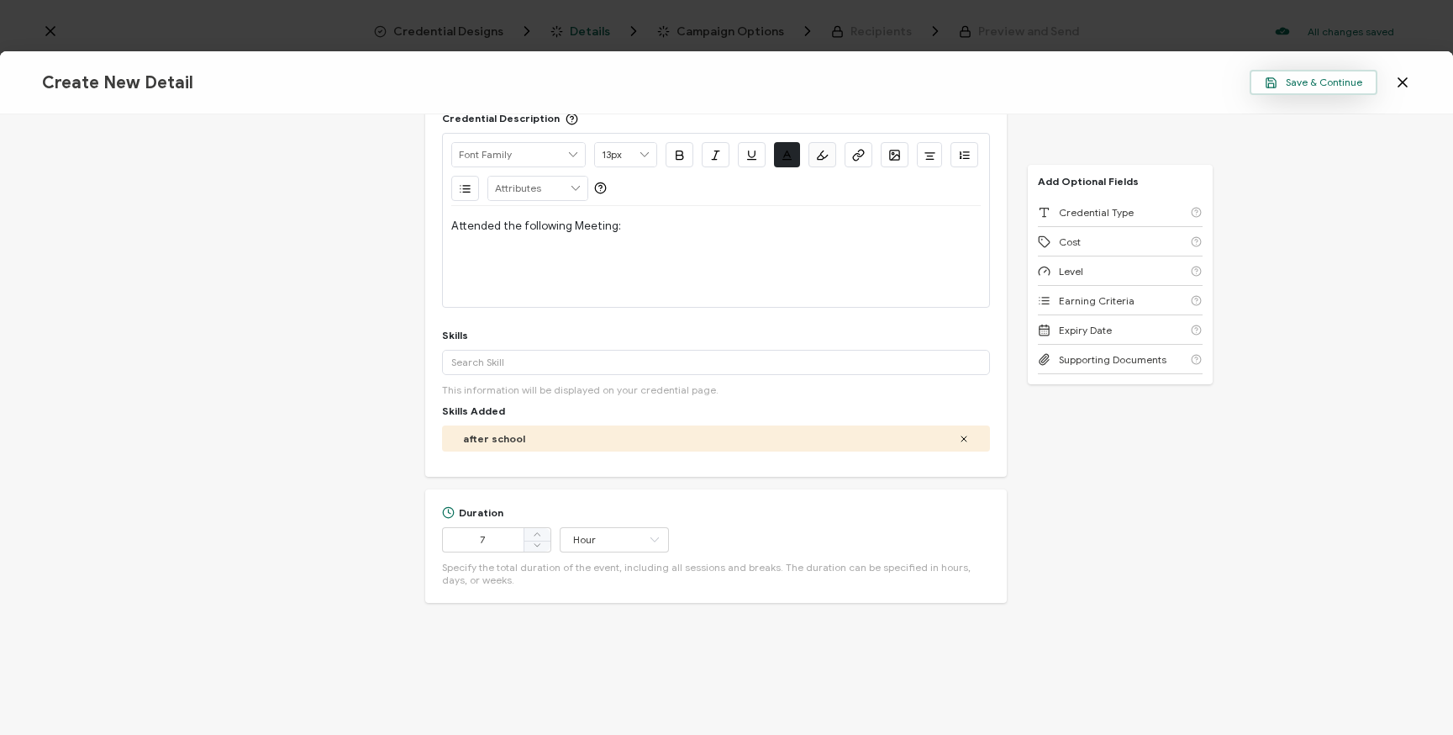
click at [1312, 85] on span "Save & Continue" at bounding box center [1314, 82] width 98 height 13
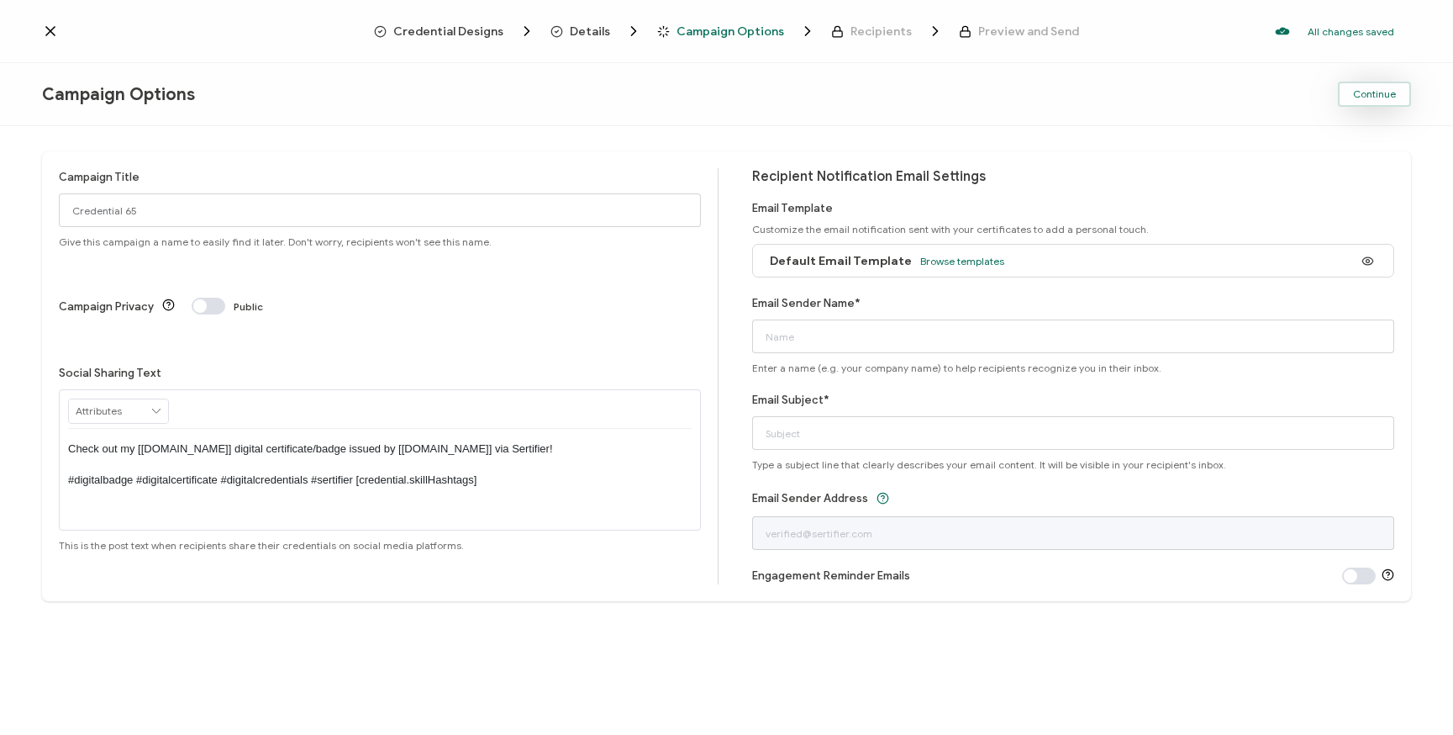
click at [1378, 103] on button "Continue" at bounding box center [1374, 94] width 73 height 25
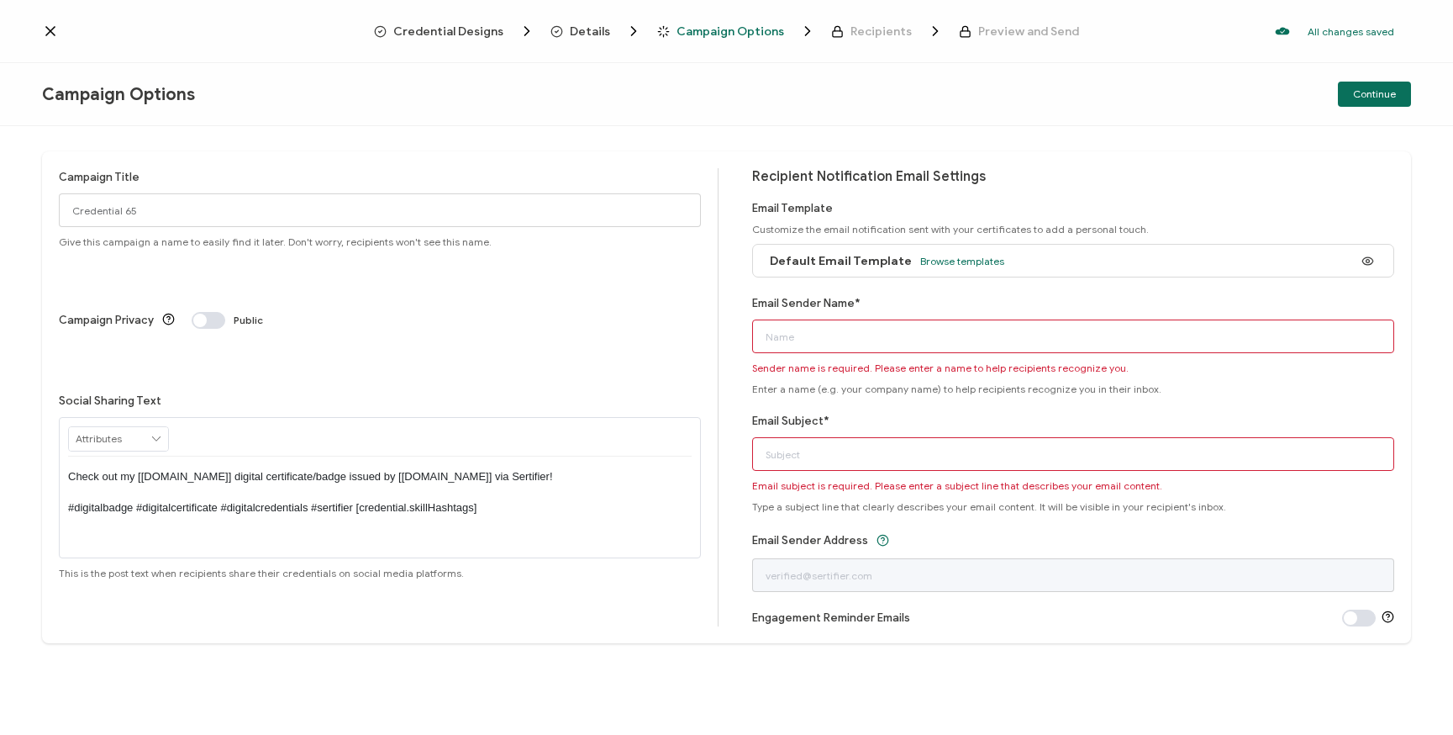
click at [831, 339] on input "Email Sender Name*" at bounding box center [1073, 336] width 642 height 34
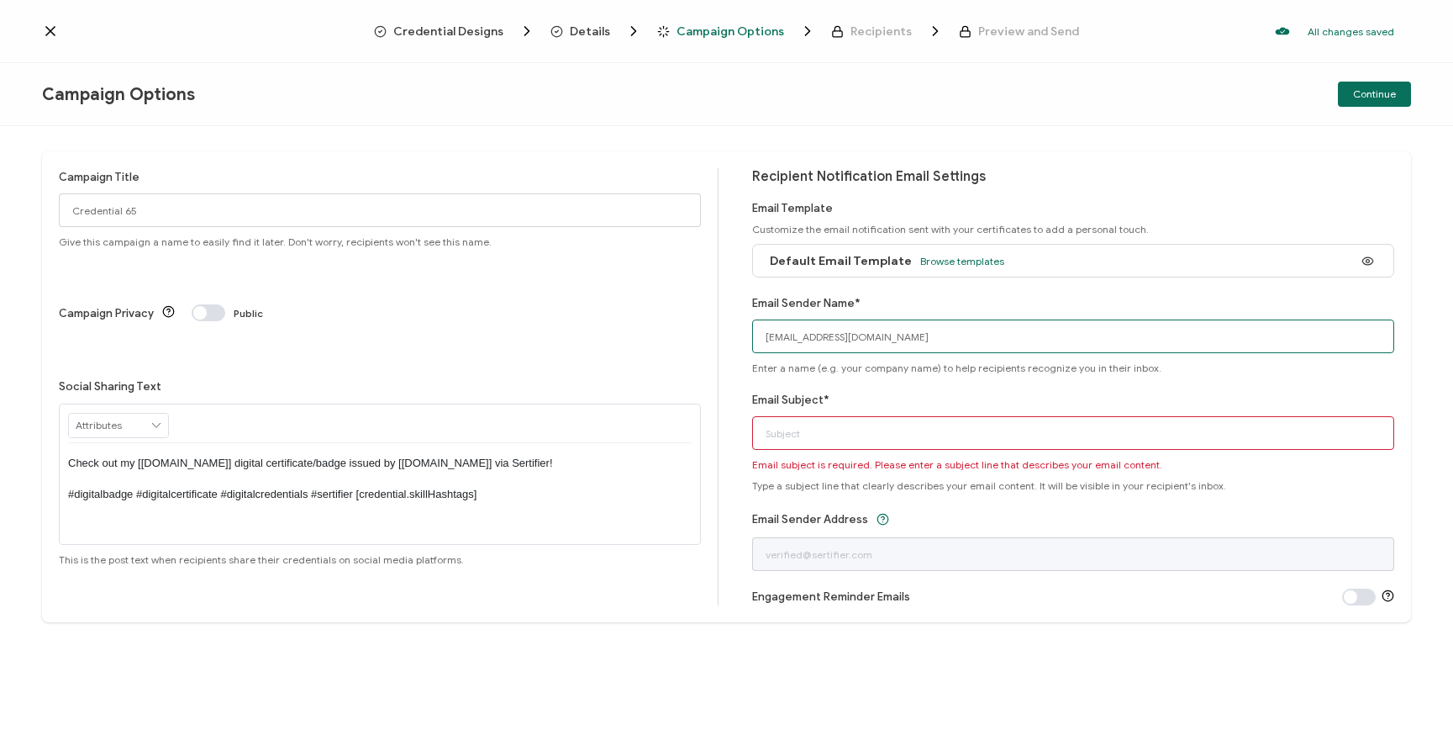
type input "[EMAIL_ADDRESS][DOMAIN_NAME]"
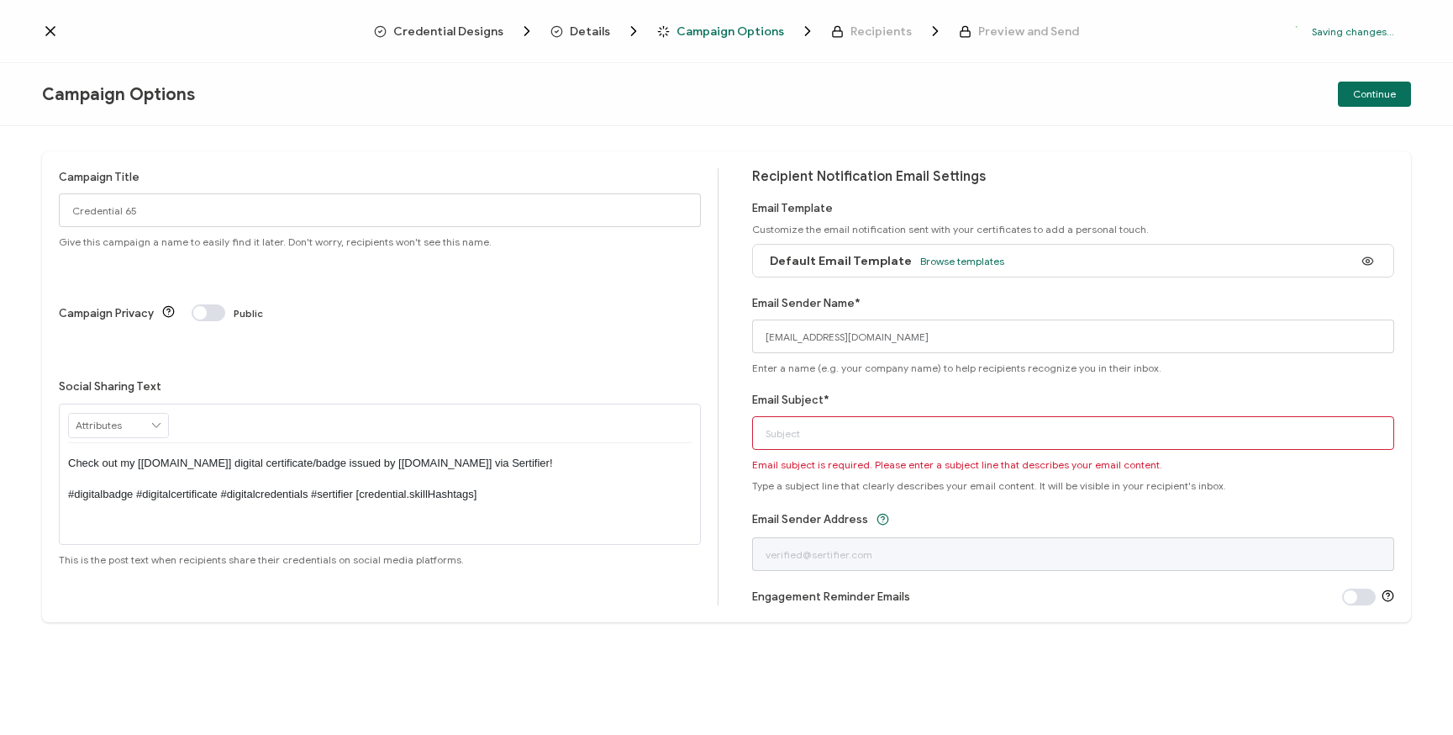
click at [825, 430] on input "Email Subject*" at bounding box center [1073, 433] width 642 height 34
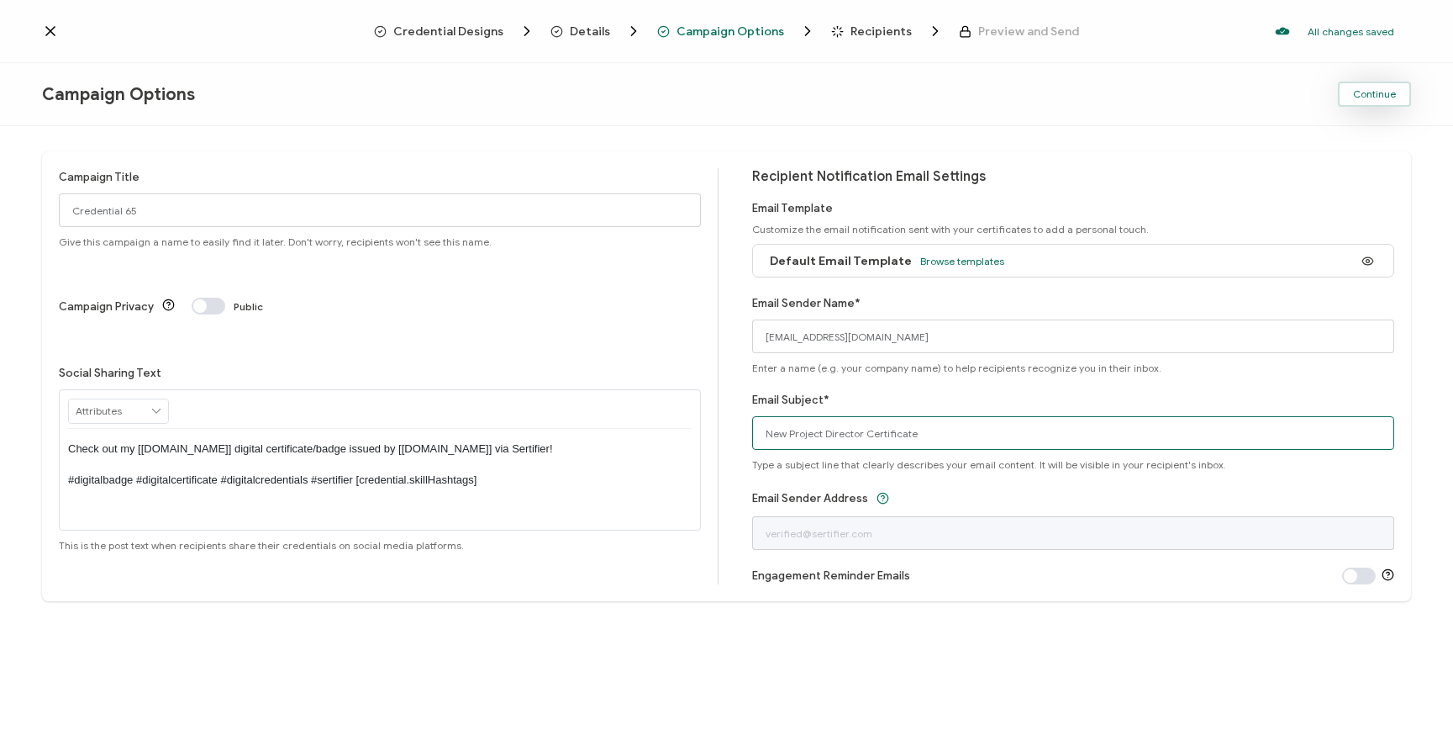
type input "New Project Director Certificate"
click at [1399, 89] on button "Continue" at bounding box center [1374, 94] width 73 height 25
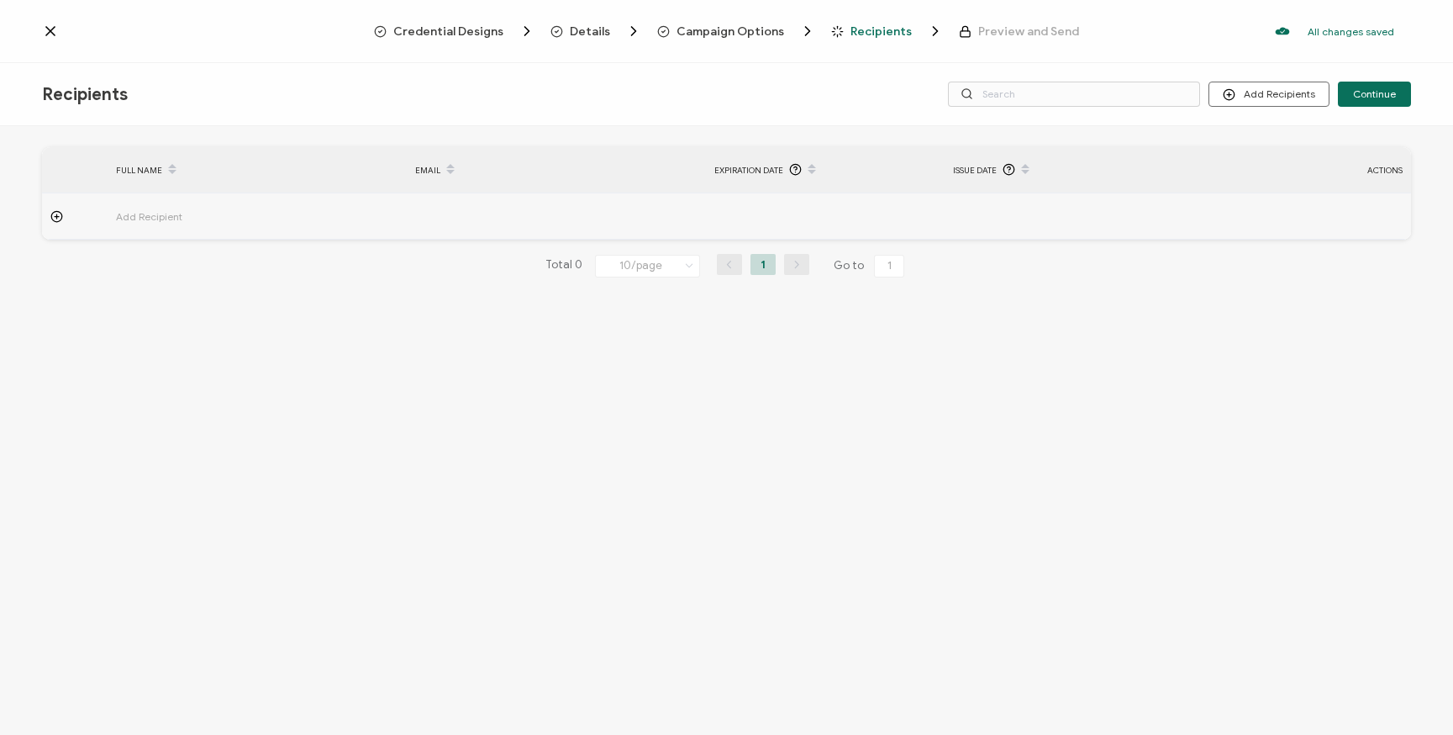
click at [59, 219] on icon at bounding box center [56, 216] width 13 height 13
click at [173, 251] on input "text" at bounding box center [189, 263] width 147 height 27
type input "J"
type input "[PERSON_NAME]"
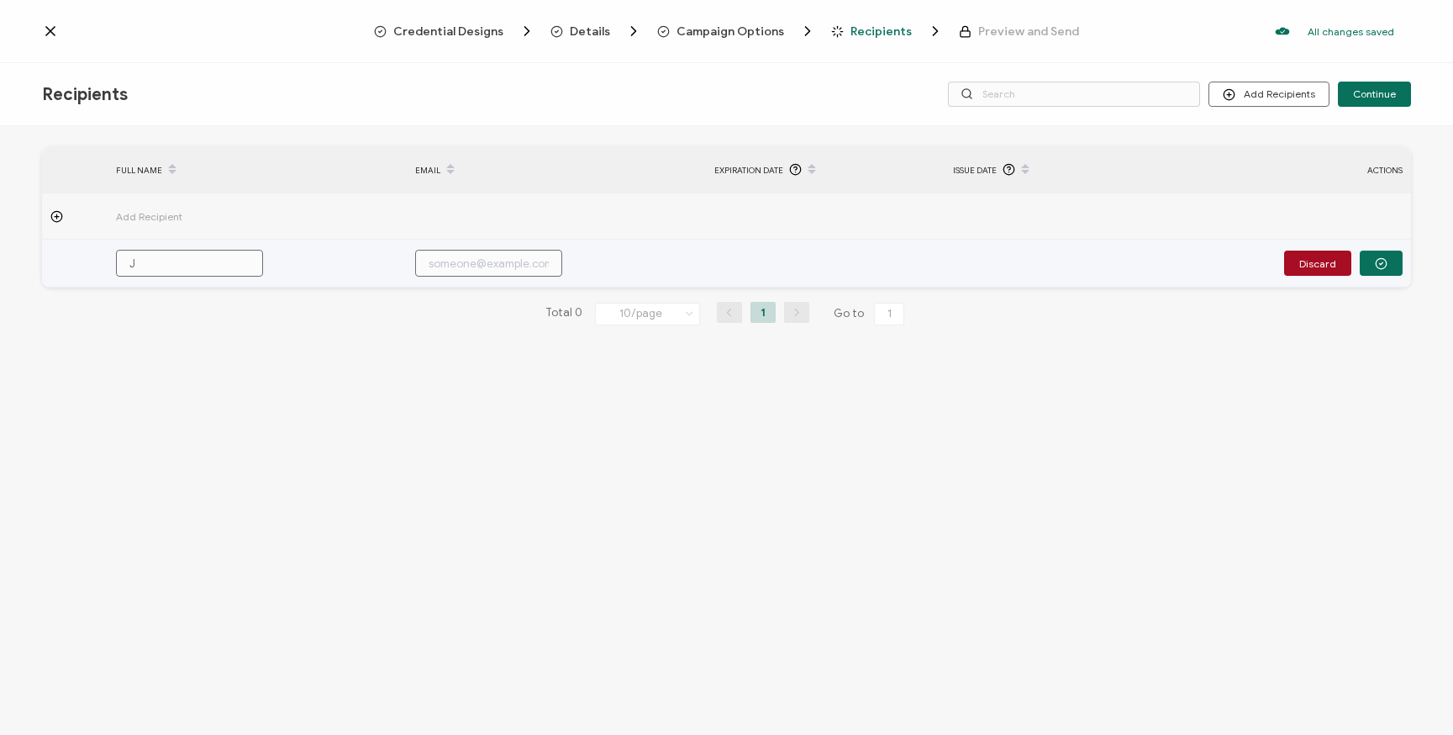
type input "[PERSON_NAME]"
type input "Jaz"
type input "Jazi"
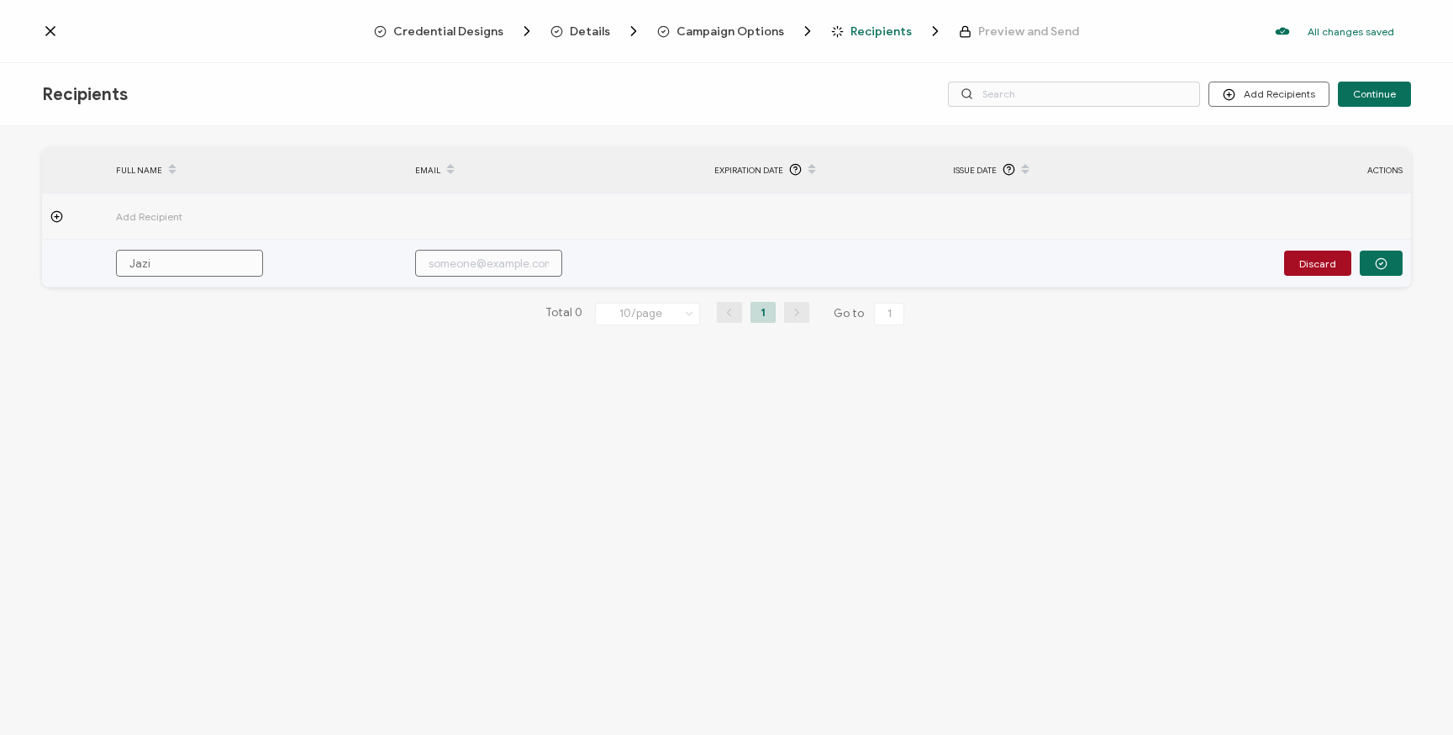
type input "Jazie"
type input "Jaziel"
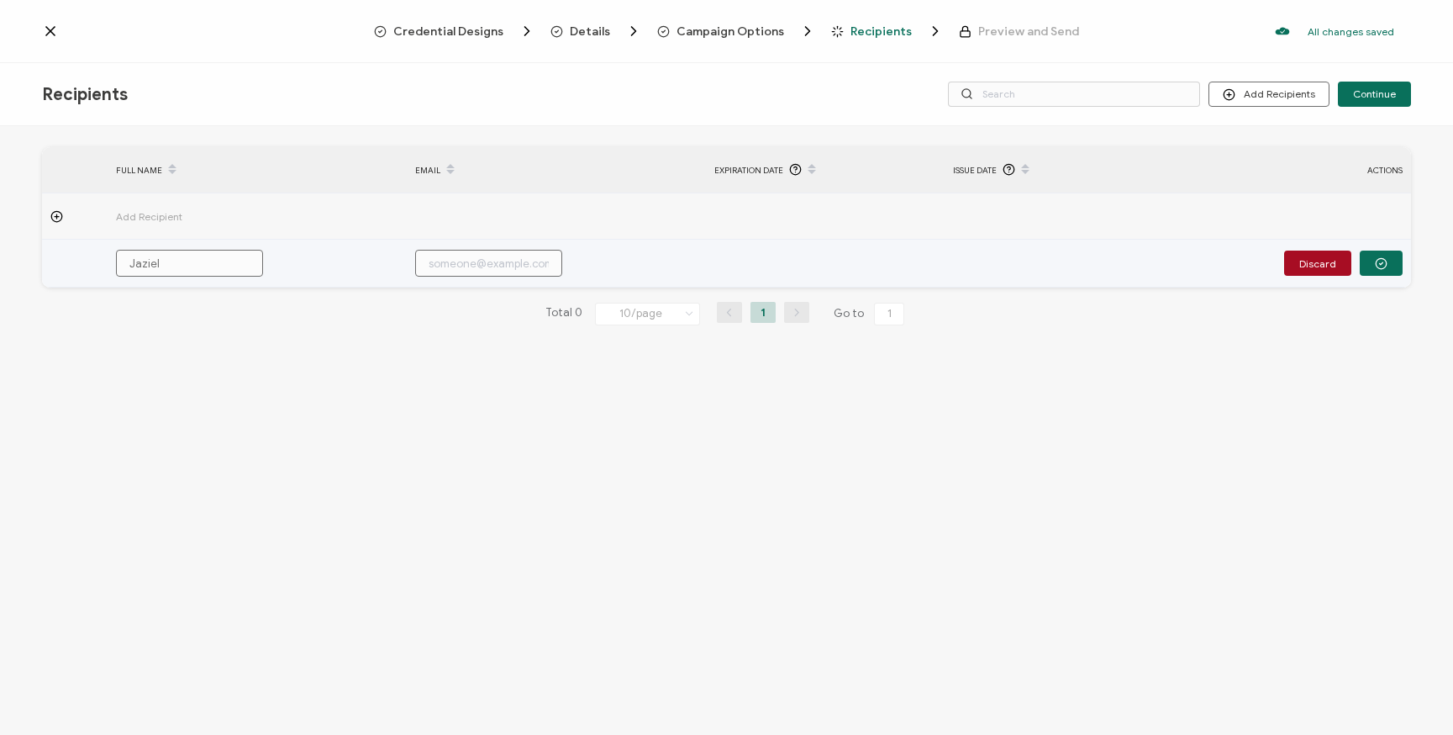
type input "Jaziel"
type input "Jaziel C"
type input "Jaziel Co"
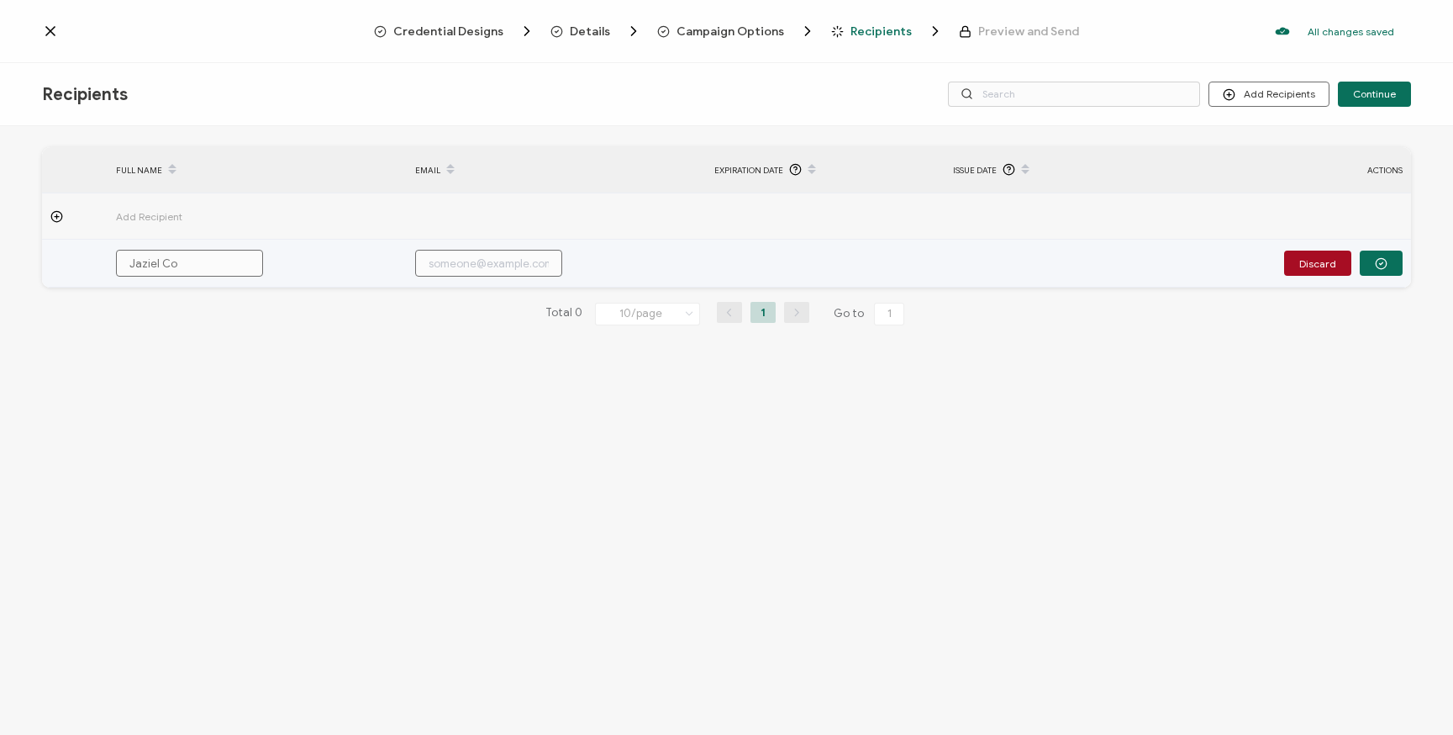
type input "Jaziel Cor"
type input "[PERSON_NAME]"
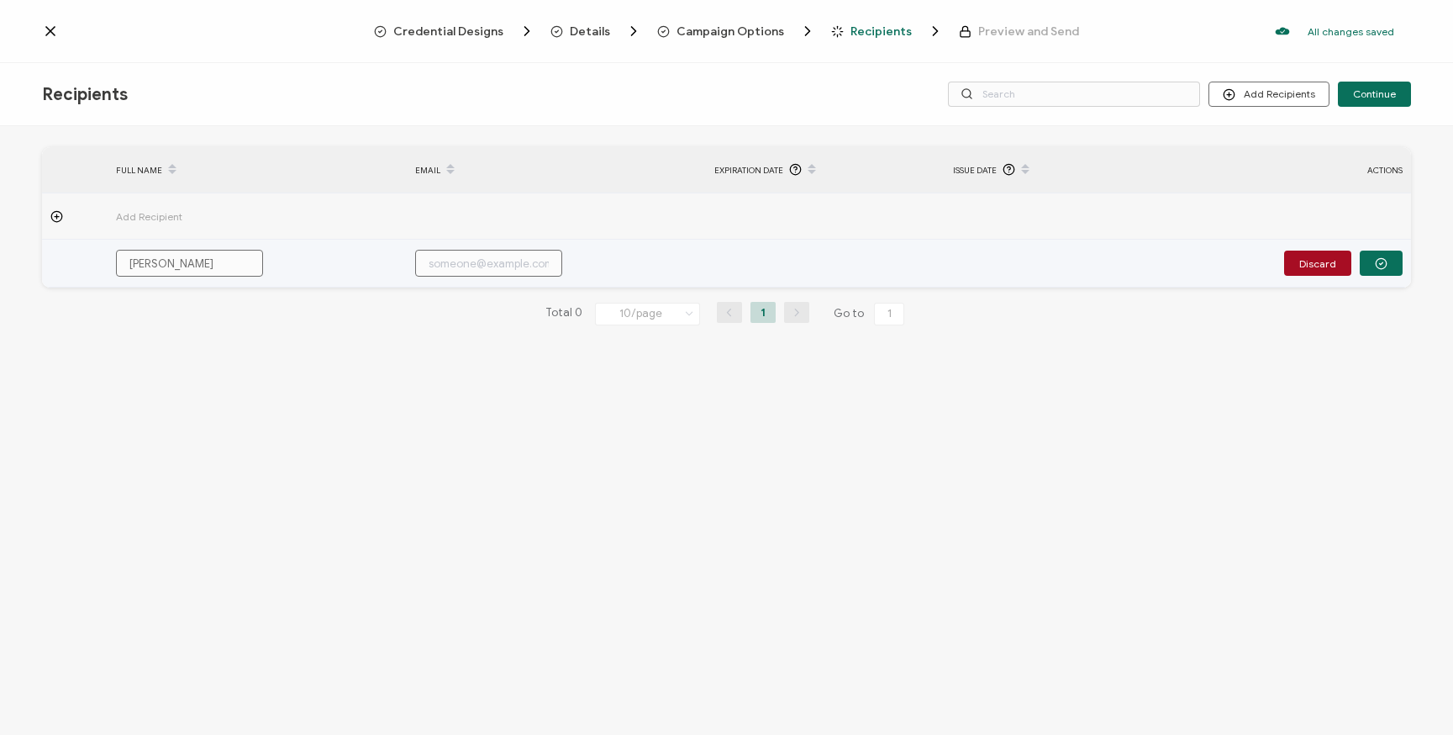
type input "[PERSON_NAME]"
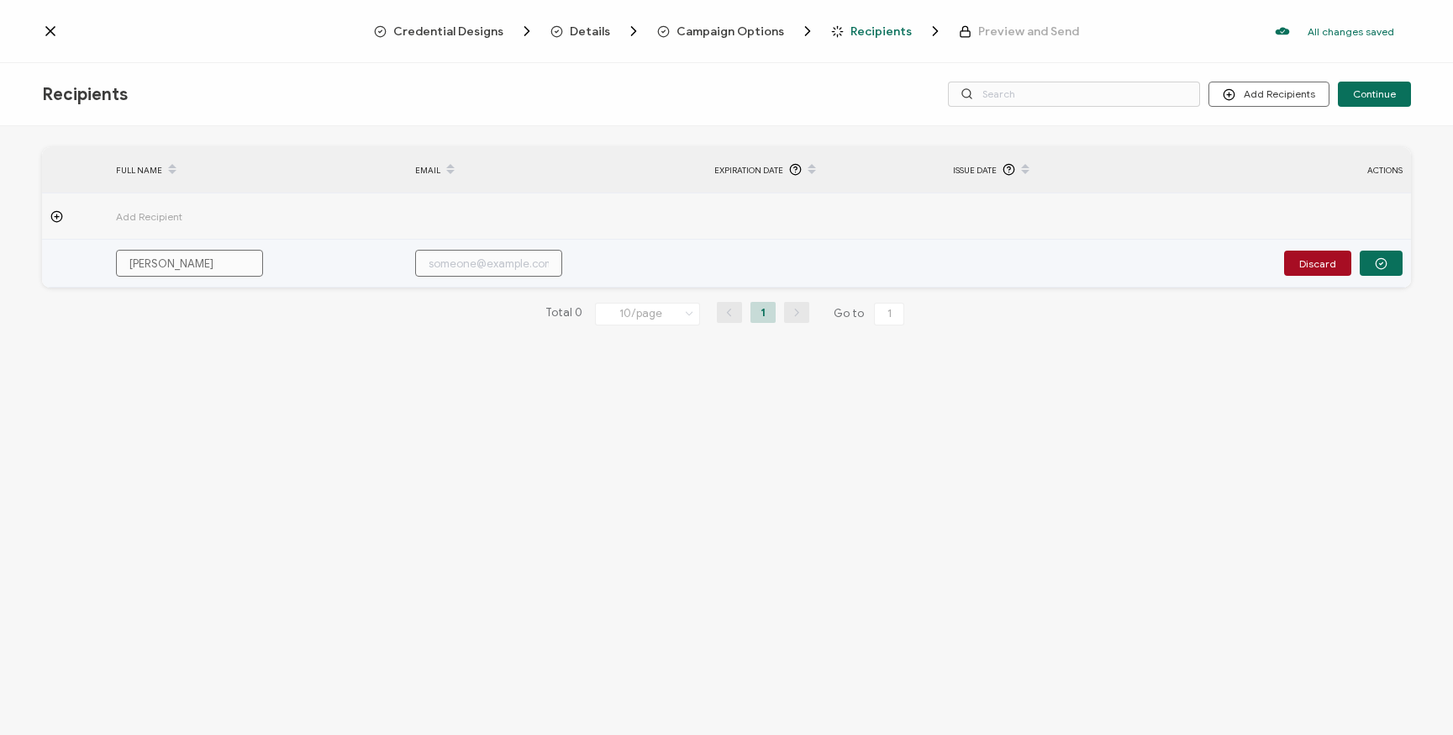
type input "[PERSON_NAME] A"
type input "[PERSON_NAME] Ag"
type input "[PERSON_NAME] Agu"
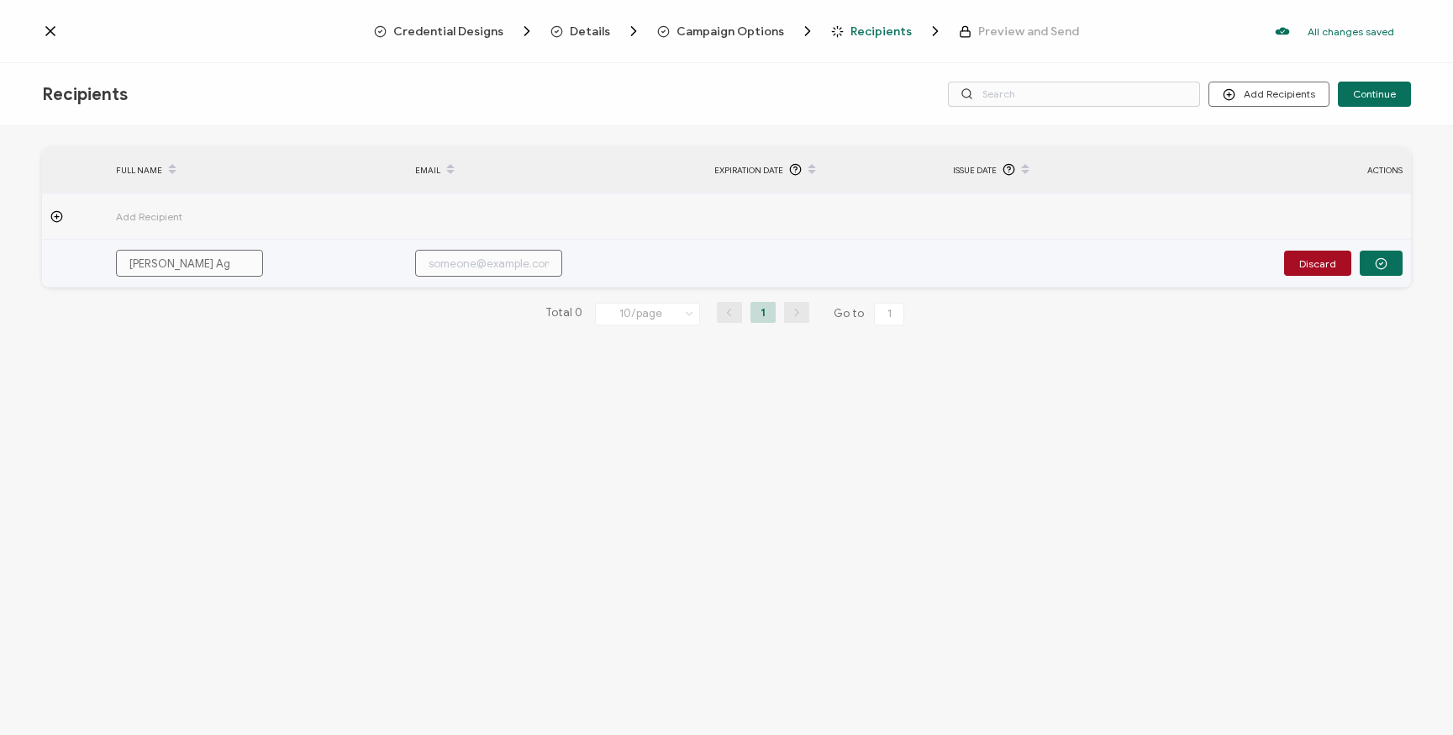
type input "[PERSON_NAME] Agu"
type input "[PERSON_NAME] Agui"
type input "[PERSON_NAME] Aguil"
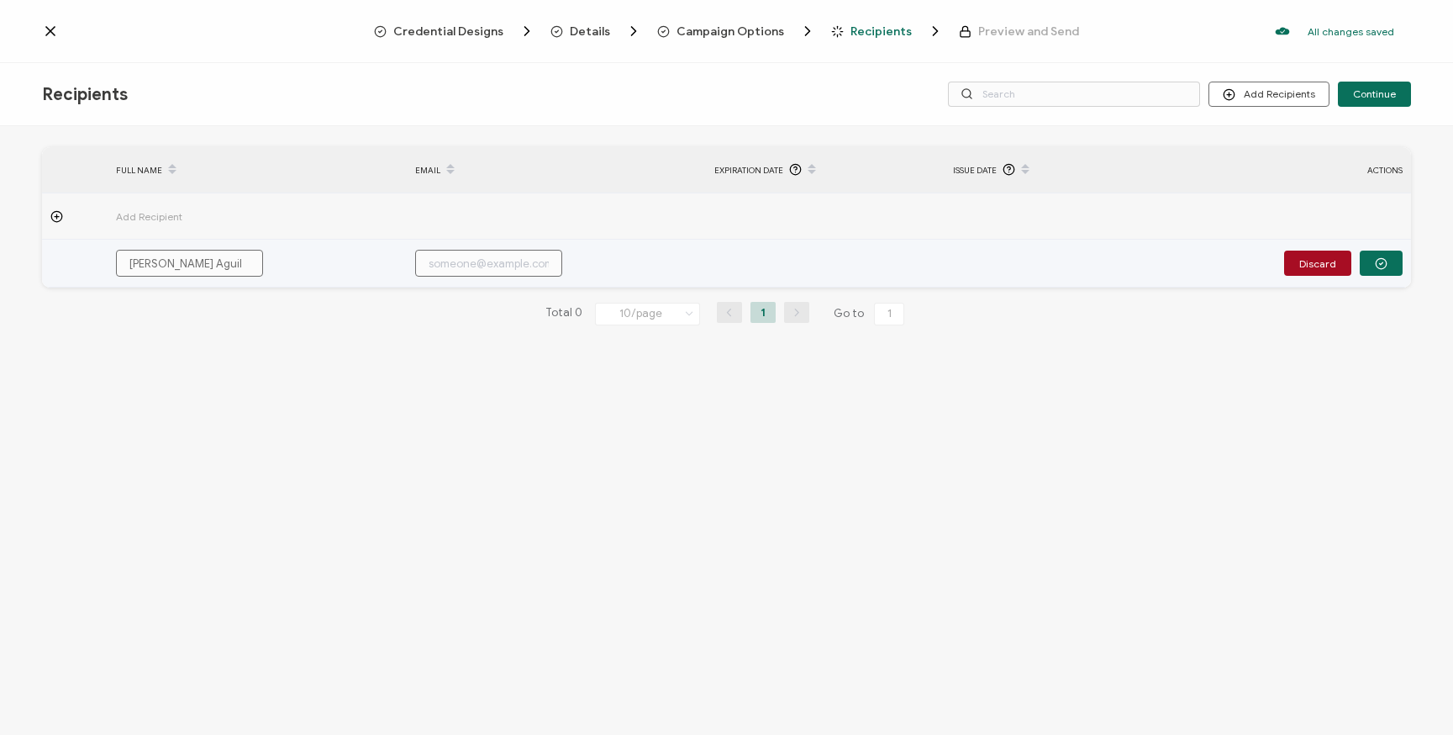
type input "[PERSON_NAME]"
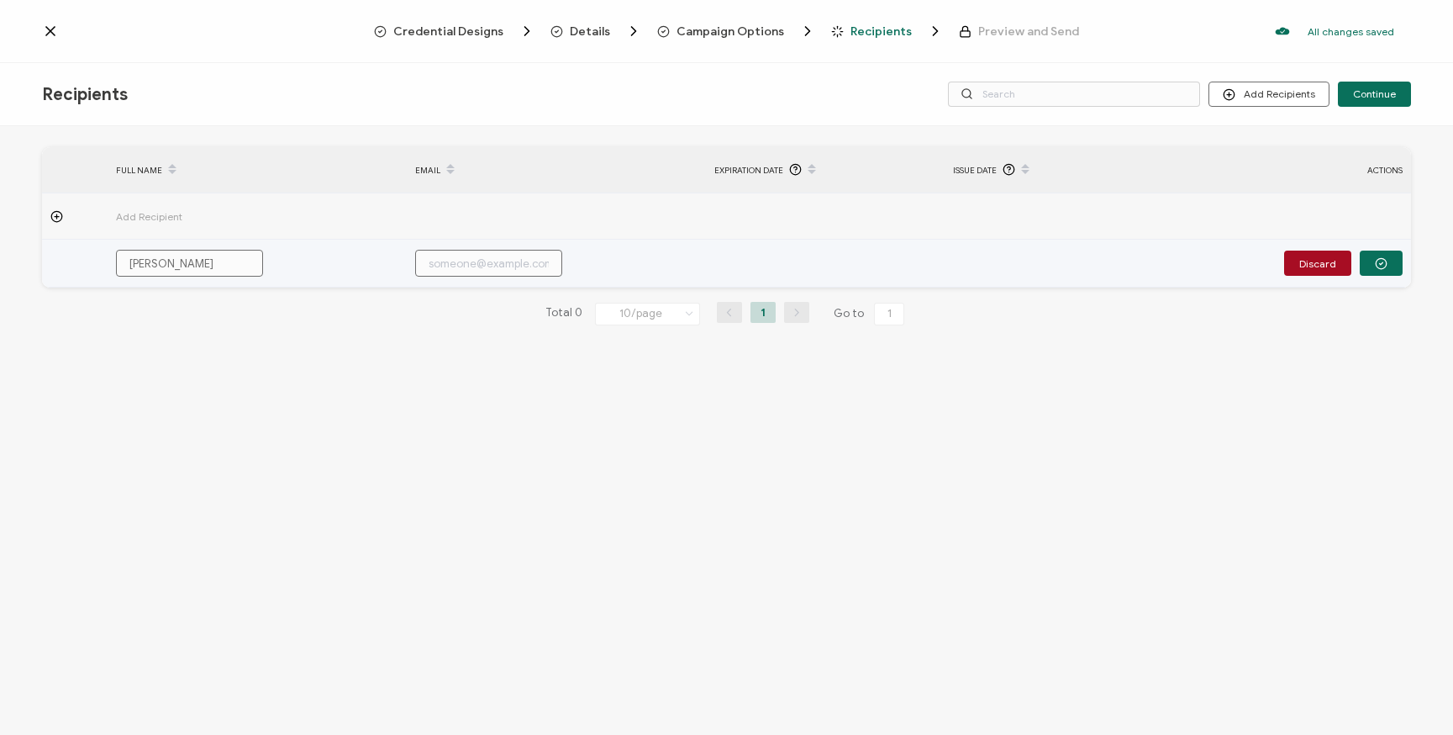
type input "j"
type input "ja"
type input "jaz"
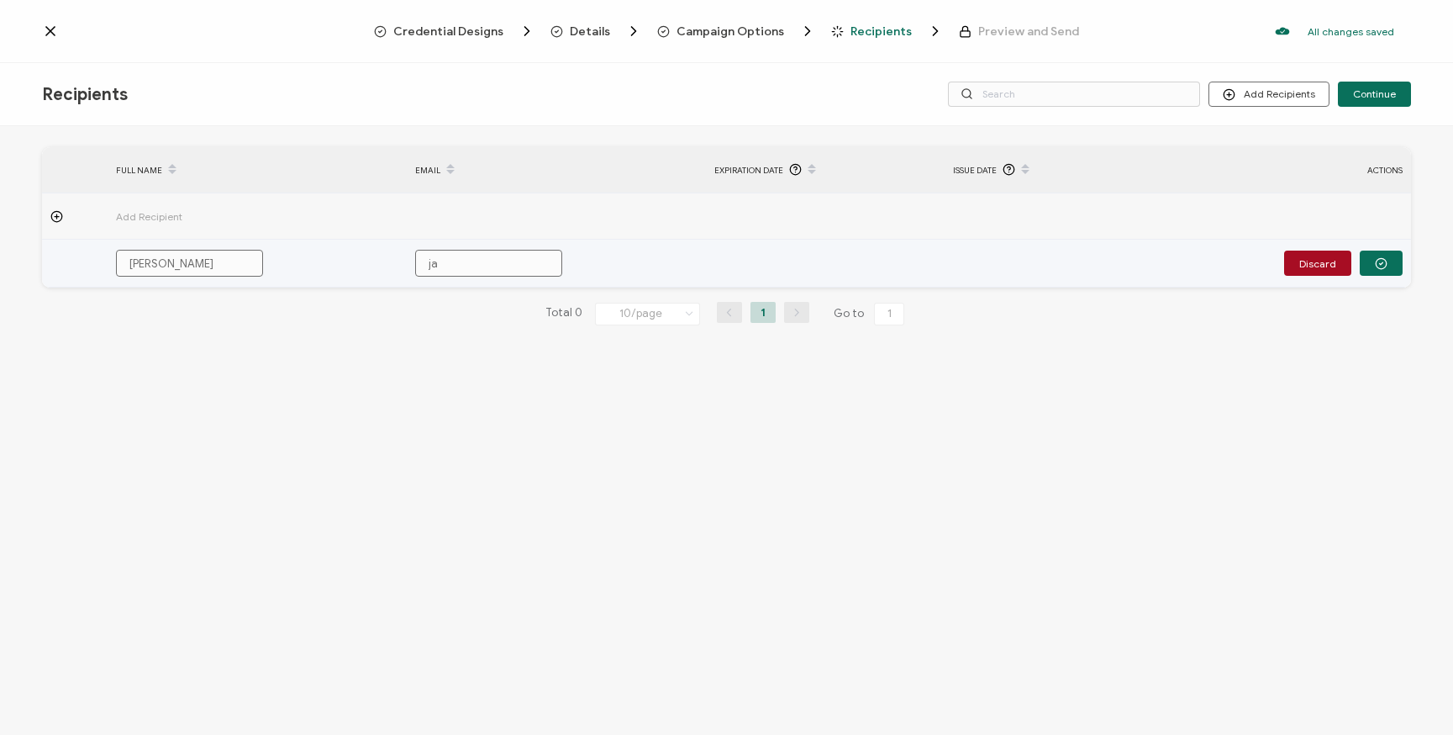
type input "jaz"
type input "jazi"
type input "jazie"
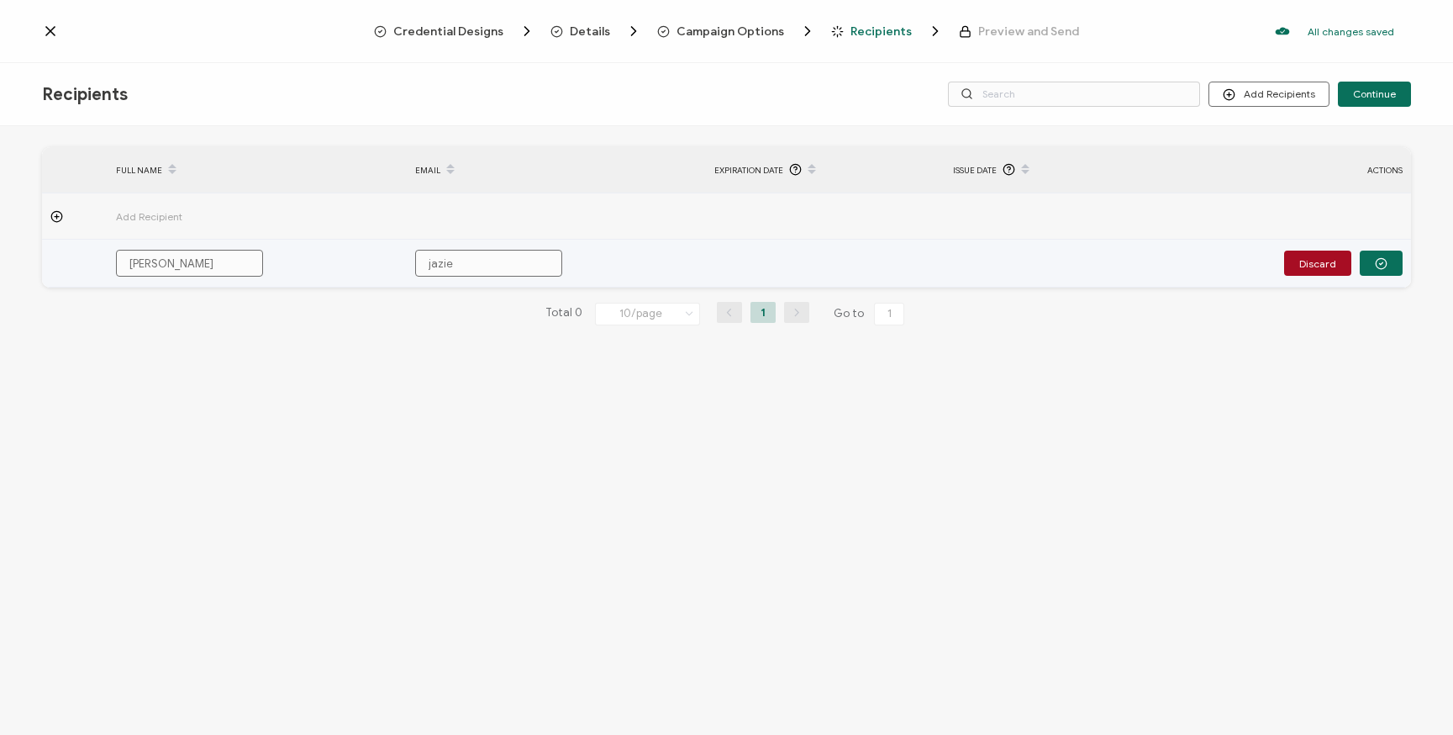
type input "jaziel"
type input "jaziel@"
type input "jaziel@t"
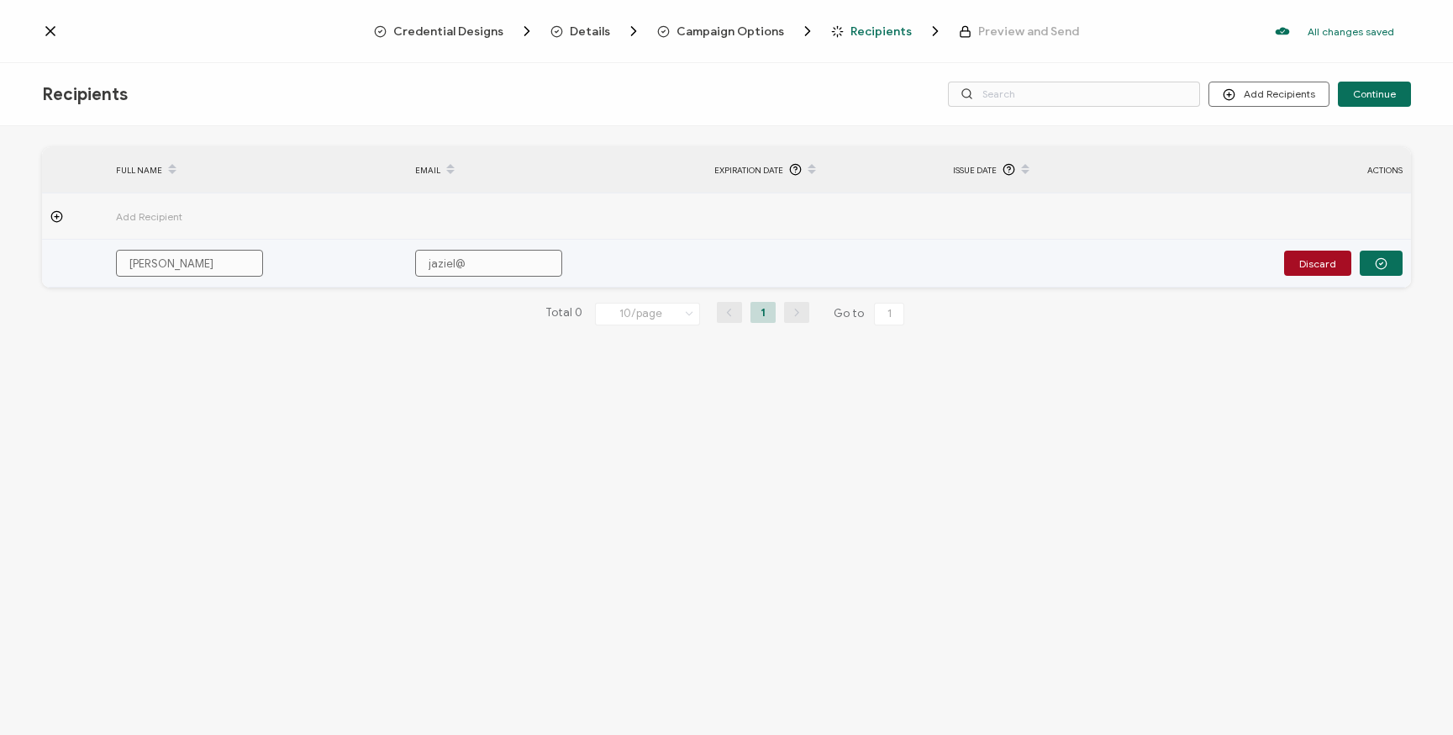
type input "jaziel@t"
type input "jaziel@tx"
type input "jaziel@tx-"
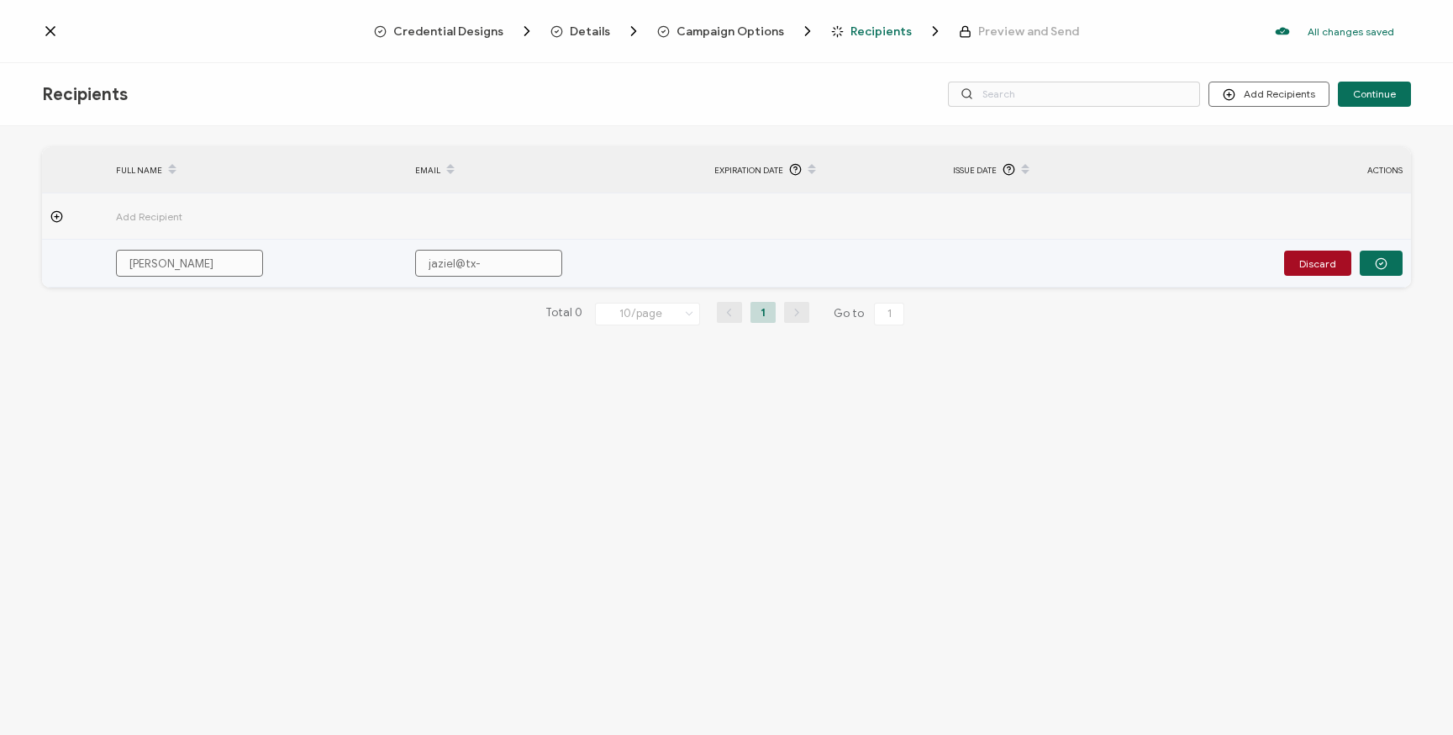
type input "jaziel@tx-o"
type input "jaziel@tx-os"
type input "jaziel@tx-ost"
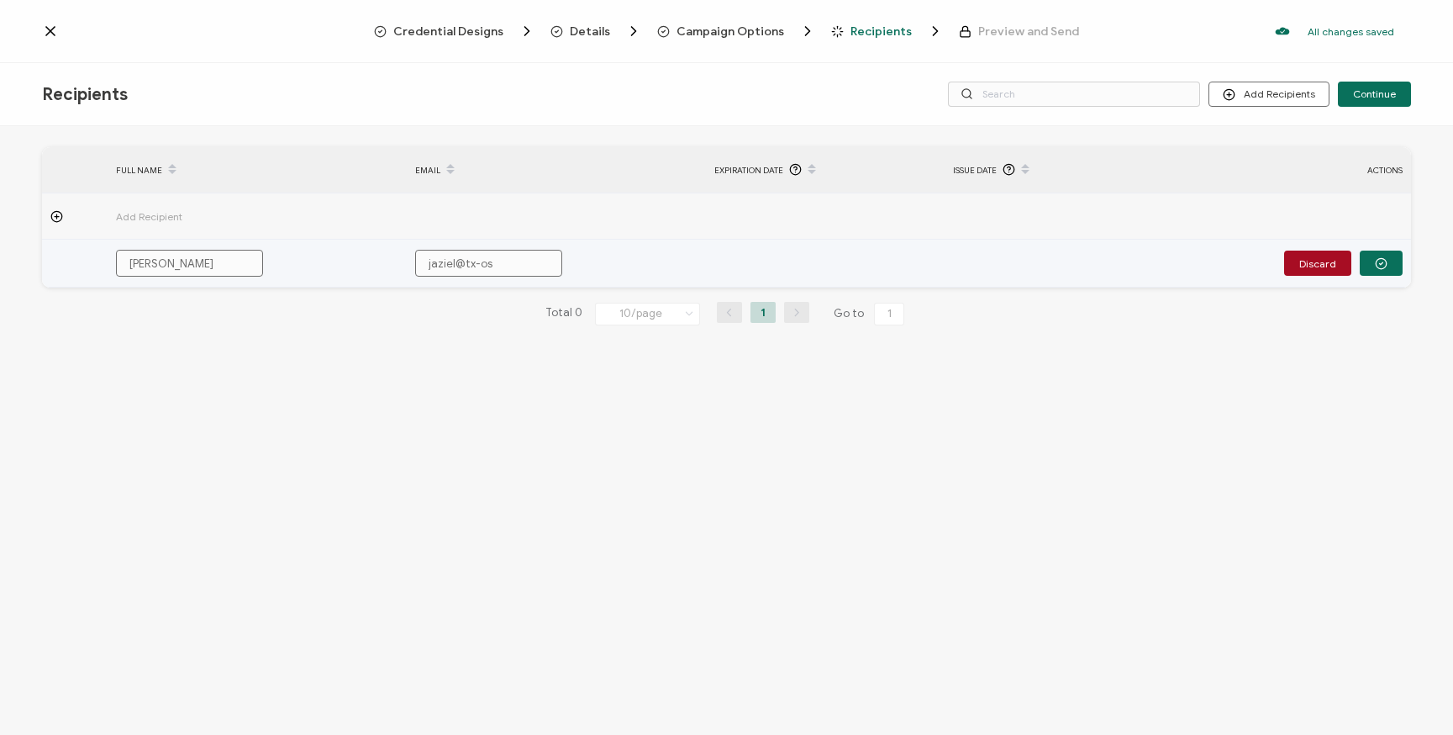
type input "jaziel@tx-ost"
type input "jaziel@tx-os"
type input "jaziel@tx-o"
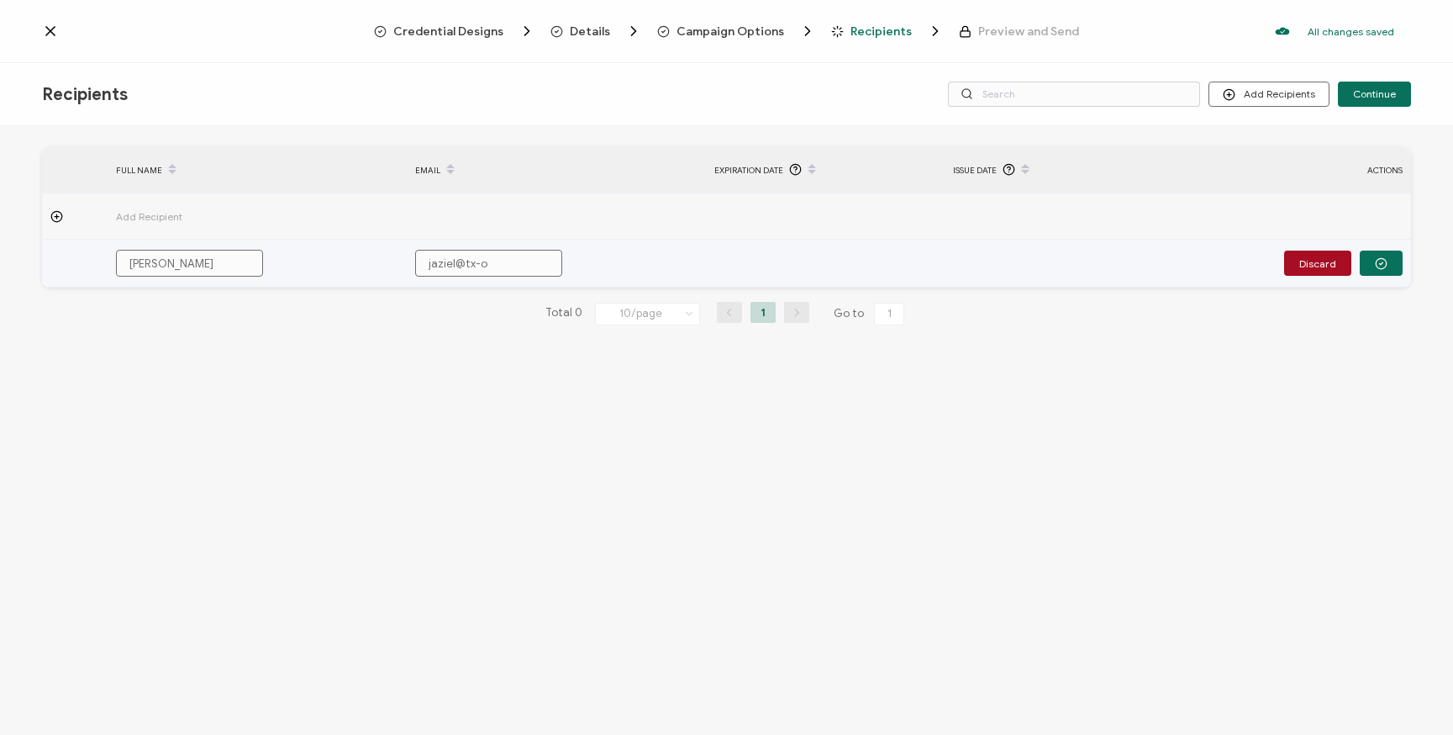
type input "jaziel@tx-"
type input "jaziel@tx"
type input "jaziel@t"
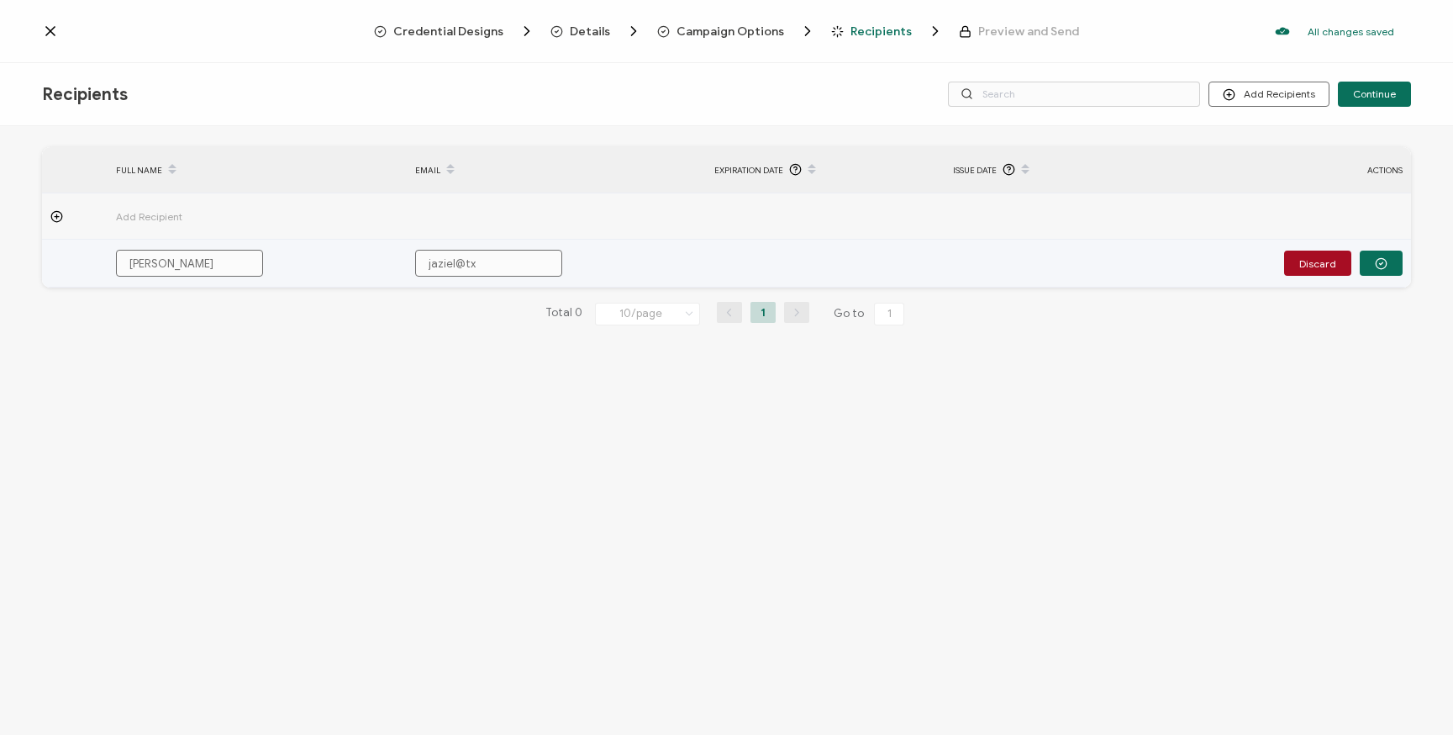
type input "jaziel@t"
type input "jaziel@"
type input "jaziel"
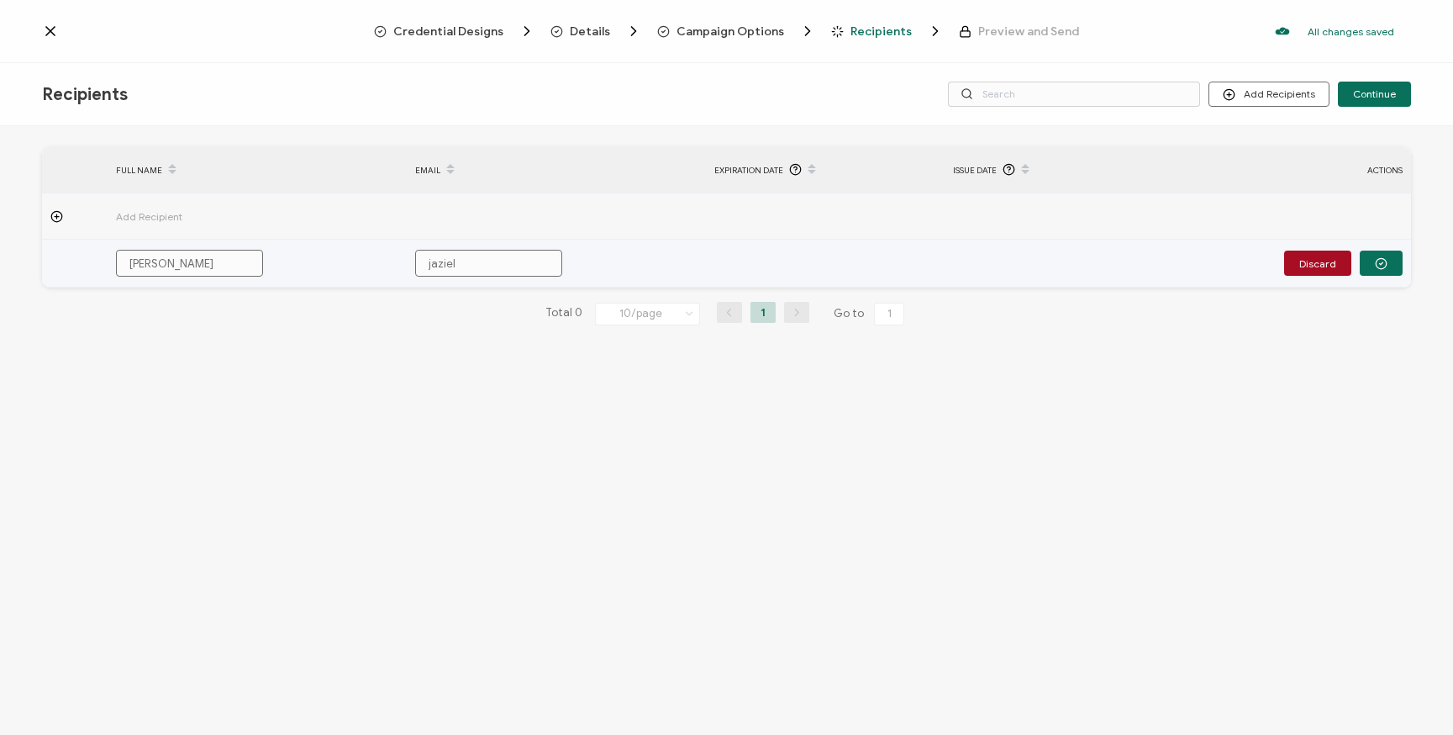
type input "jazielc"
type input "jazielco"
type input "jazielcor"
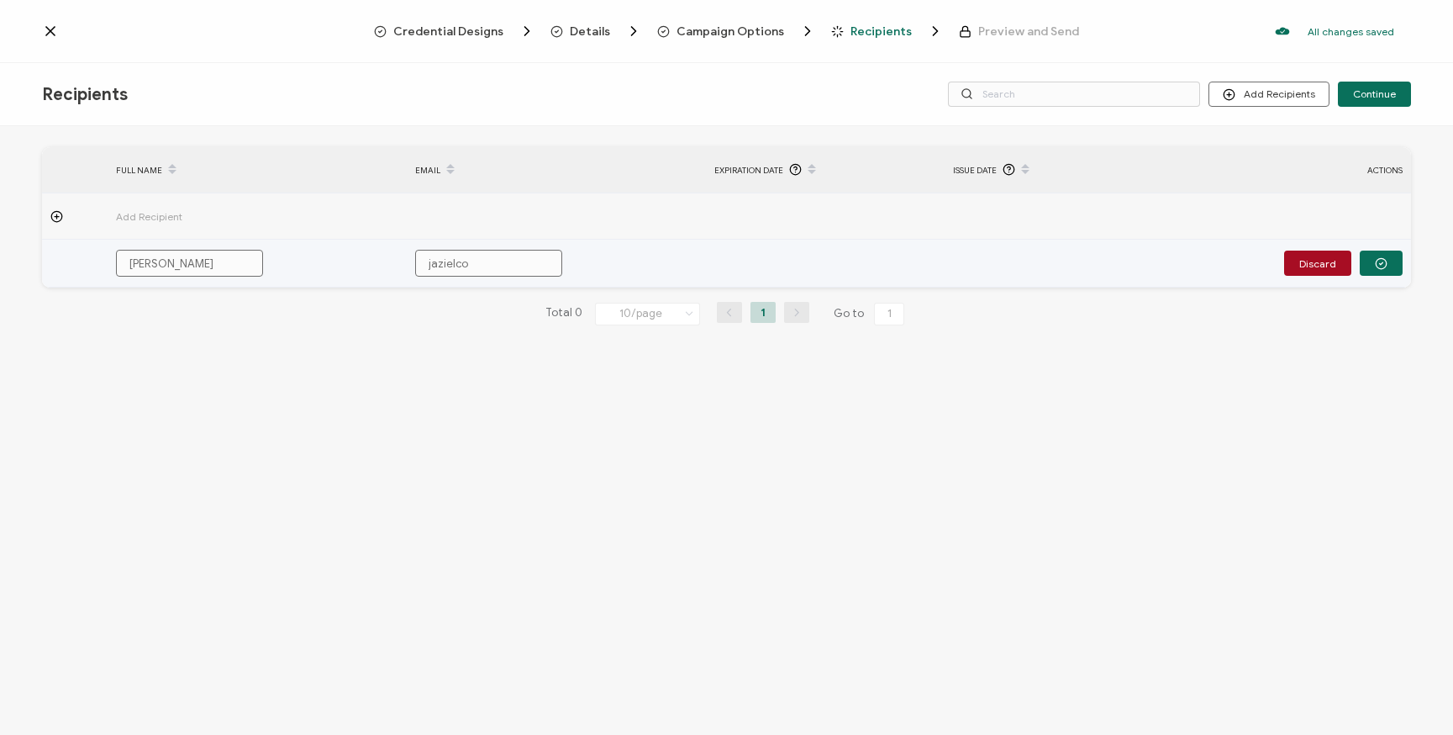
type input "jazielcor"
type input "jazielcoro"
type input "jazielcoron"
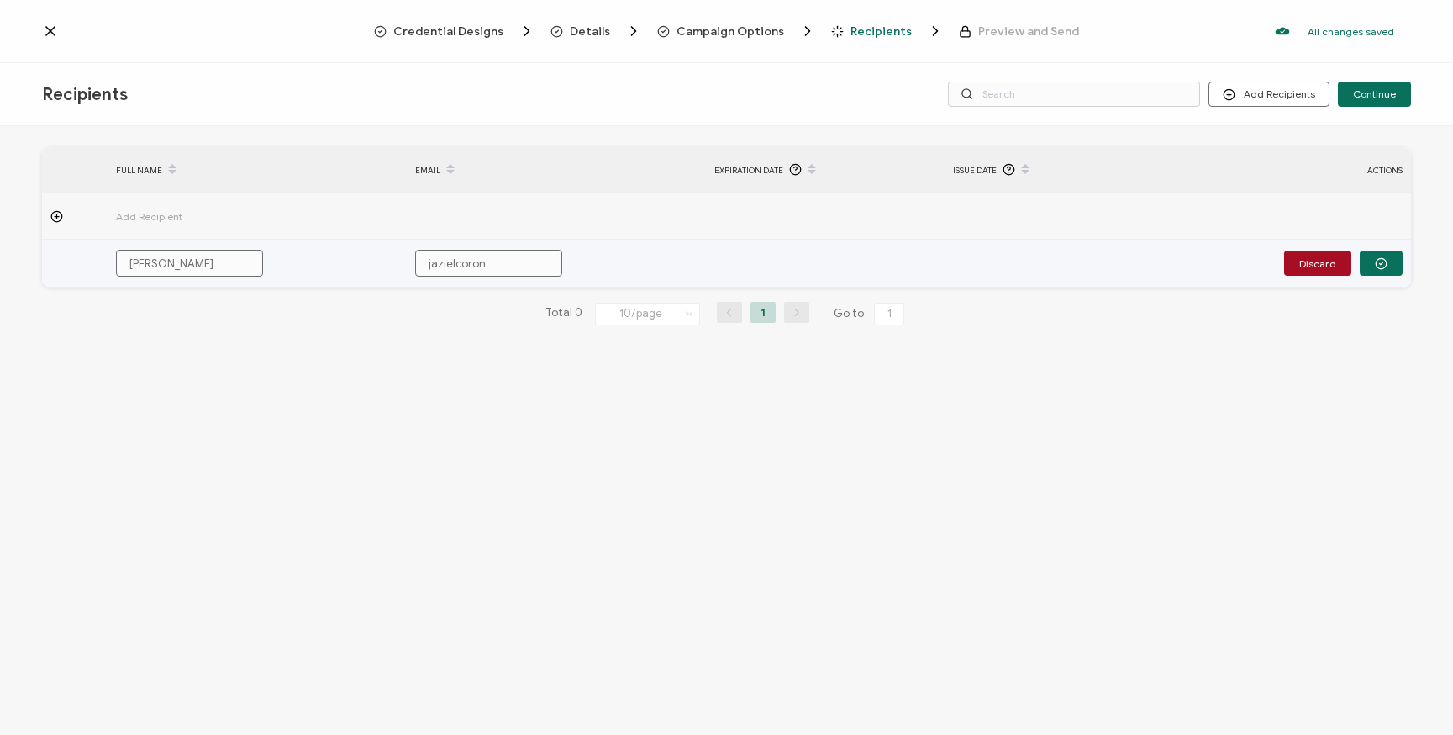
type input "jazielcorona"
type input "jazielcoronaa"
type input "jazielcoronaag"
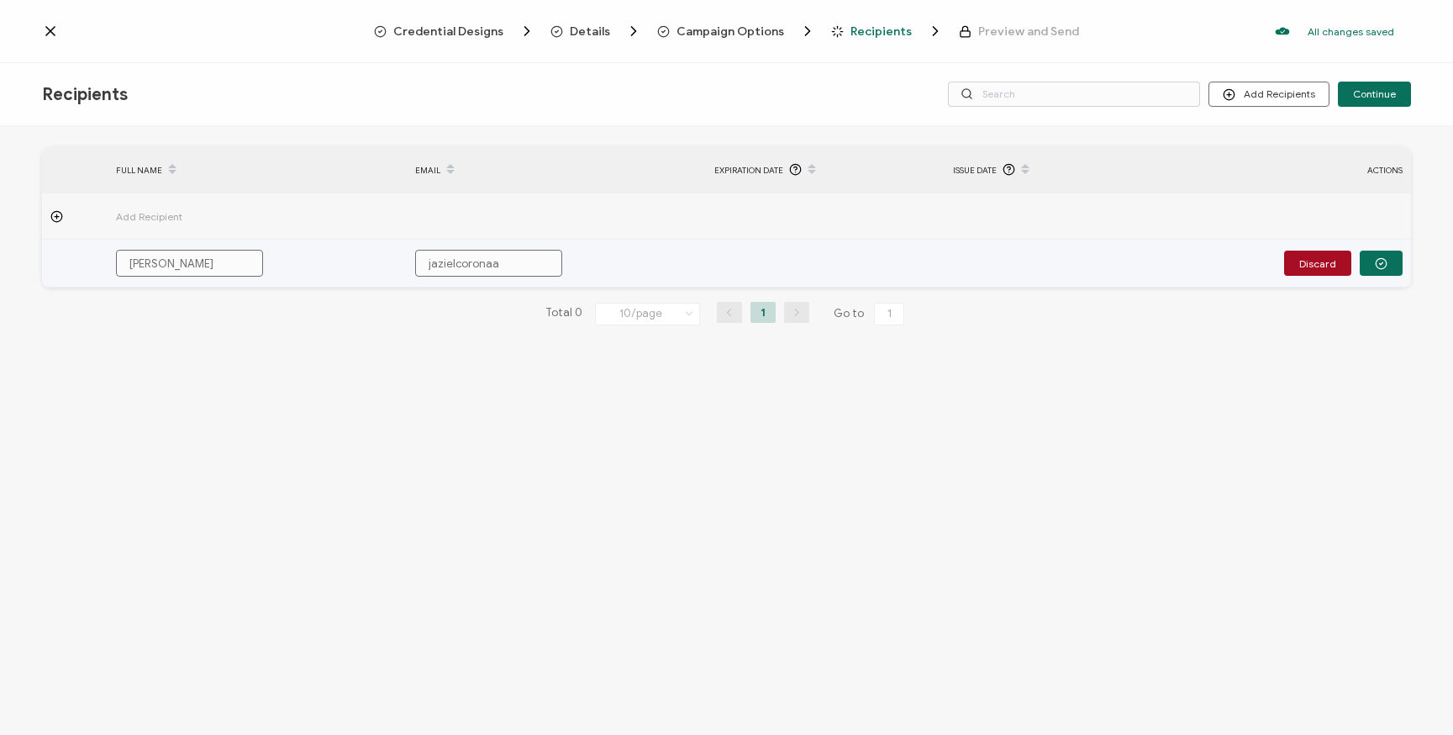
type input "jazielcoronaag"
type input "jazielcoronaagu"
type input "jazielcoronaagui"
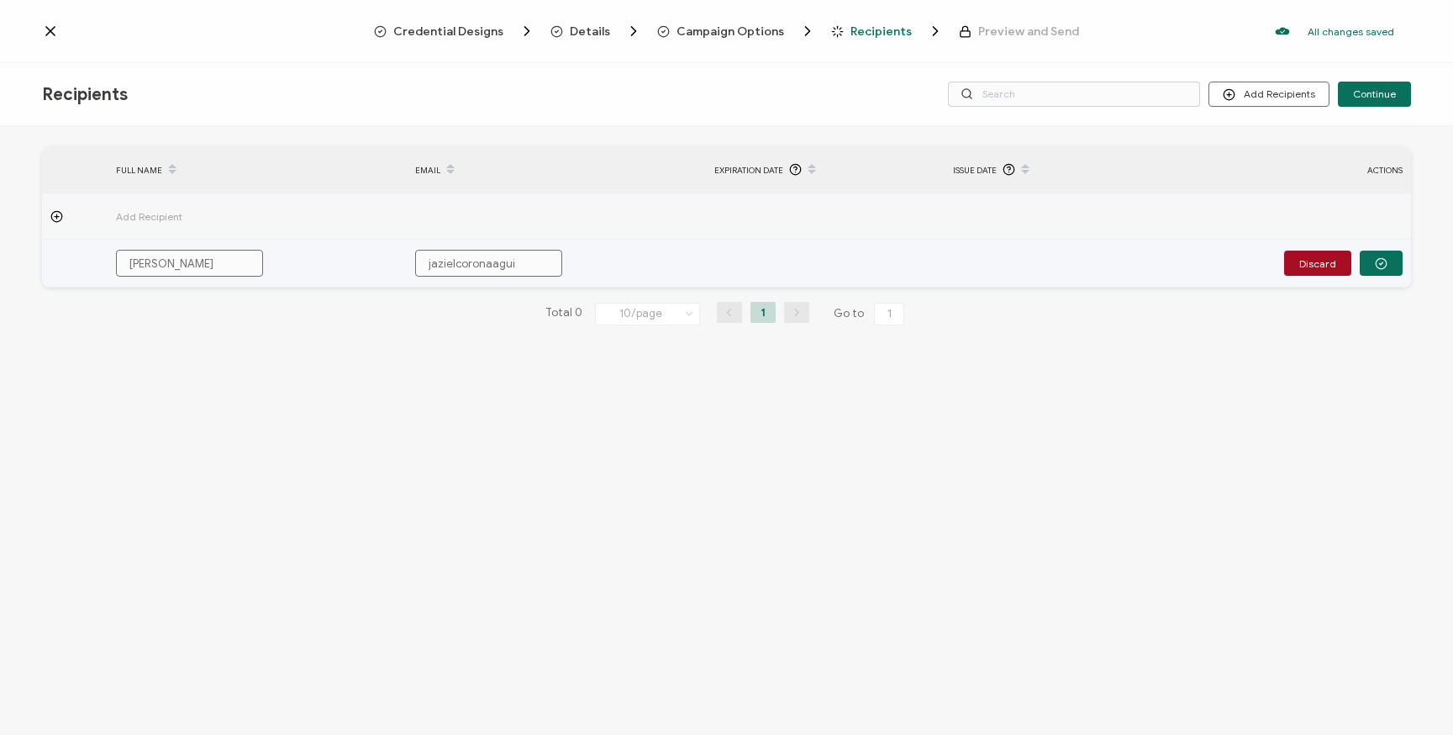
type input "jazielcoronaaguil"
type input "jazielcoronaaguila"
type input "jazielcoronaaguilar"
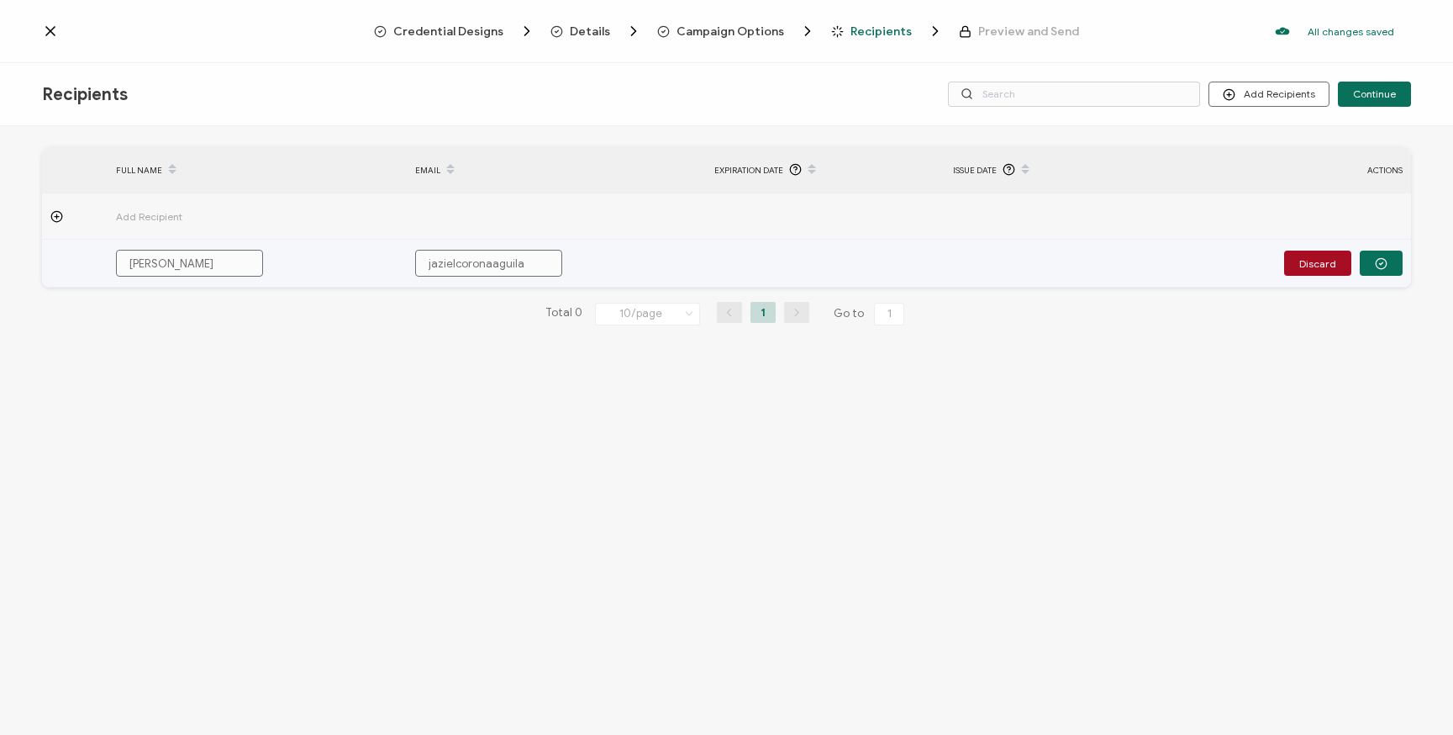
type input "jazielcoronaaguilar"
type input "jazielcoronaaguilar@"
type input "jazielcoronaaguilar@w"
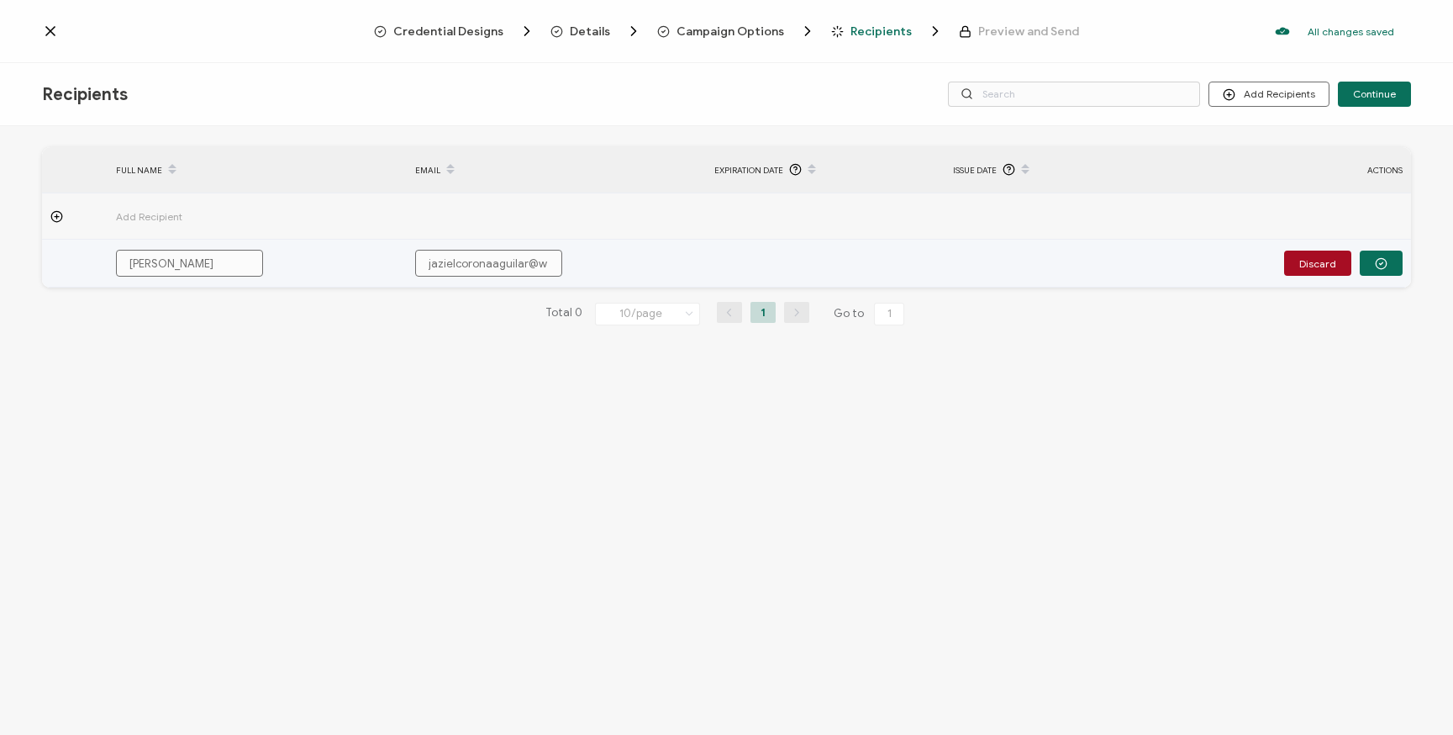
type input "jazielcoronaaguilar@we"
type input "jazielcoronaaguilar@[PERSON_NAME]"
type input "jazielcoronaaguilar@west"
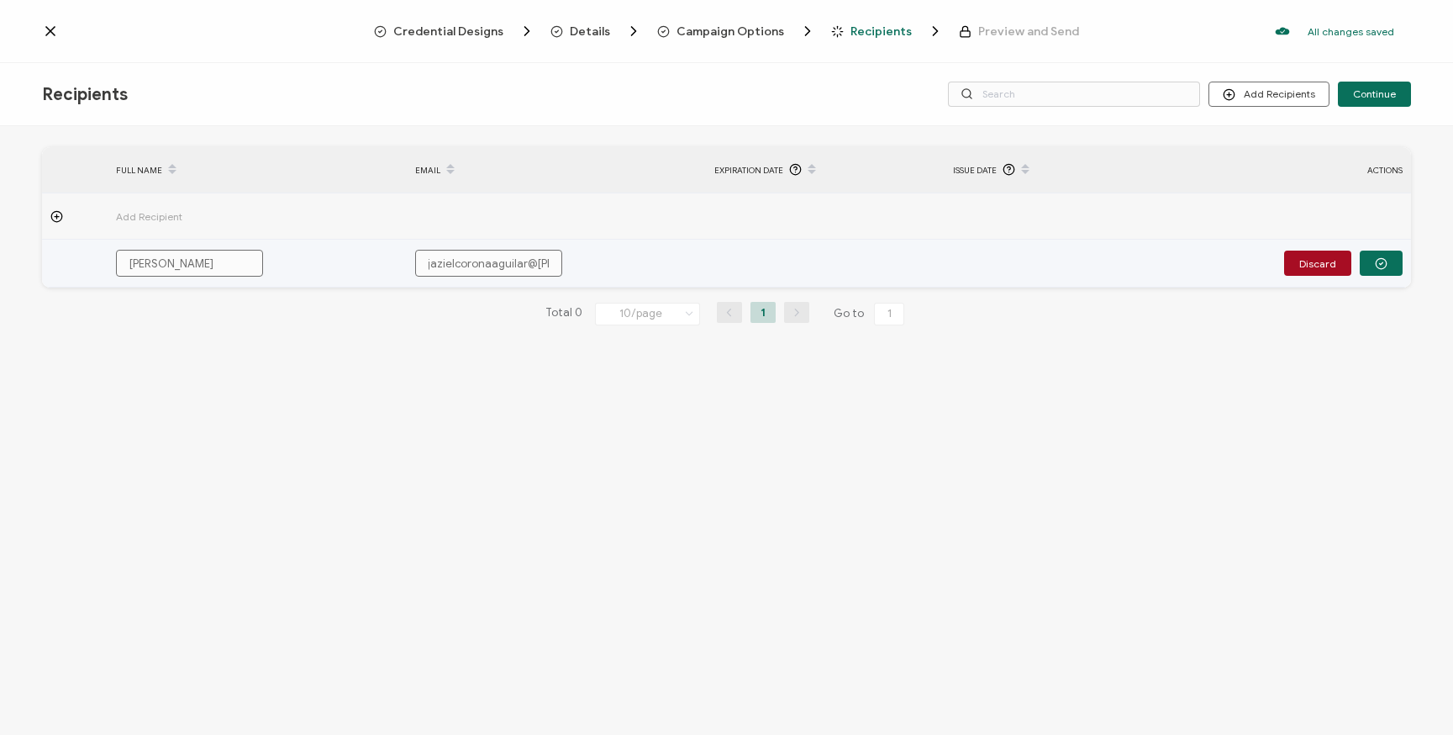
type input "jazielcoronaaguilar@west"
type input "jazielcoronaaguilar@westa"
type input "jazielcoronaaguilar@westa."
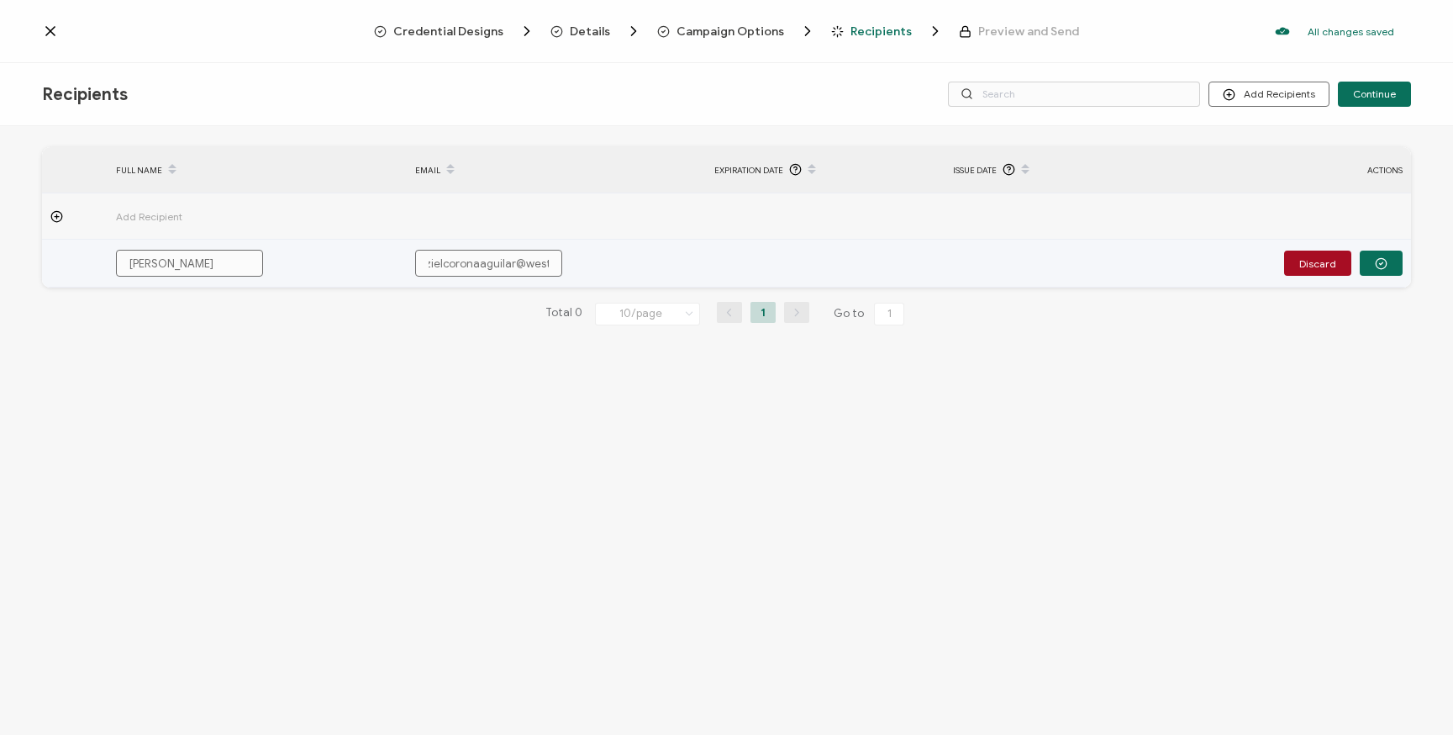
type input "jazielcoronaaguilar@westa"
type input "jazielcoronaaguilar@westat"
type input "jazielcoronaaguilar@westat."
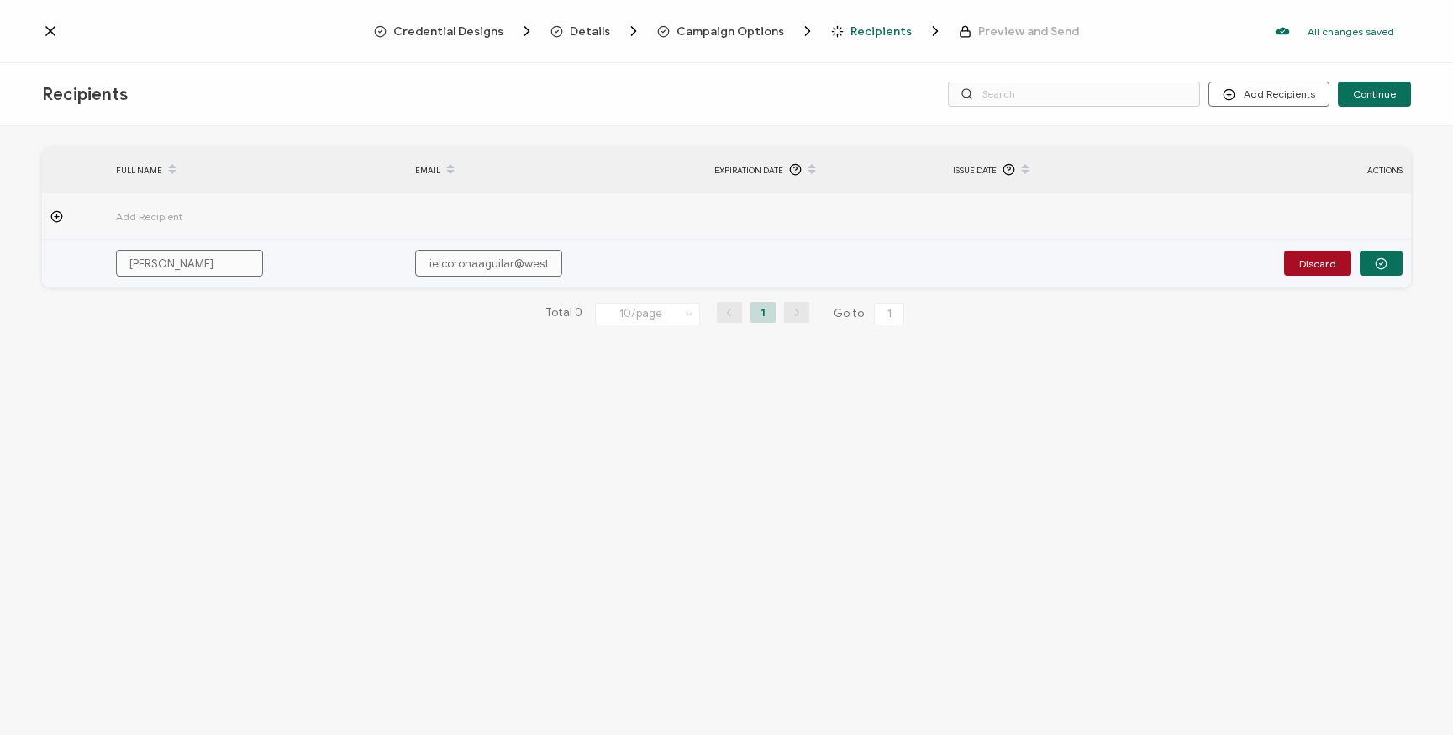
type input "jazielcoronaaguilar@westat."
type input "jazielcoronaaguilar@westat.c"
type input "[EMAIL_ADDRESS][DOMAIN_NAME]"
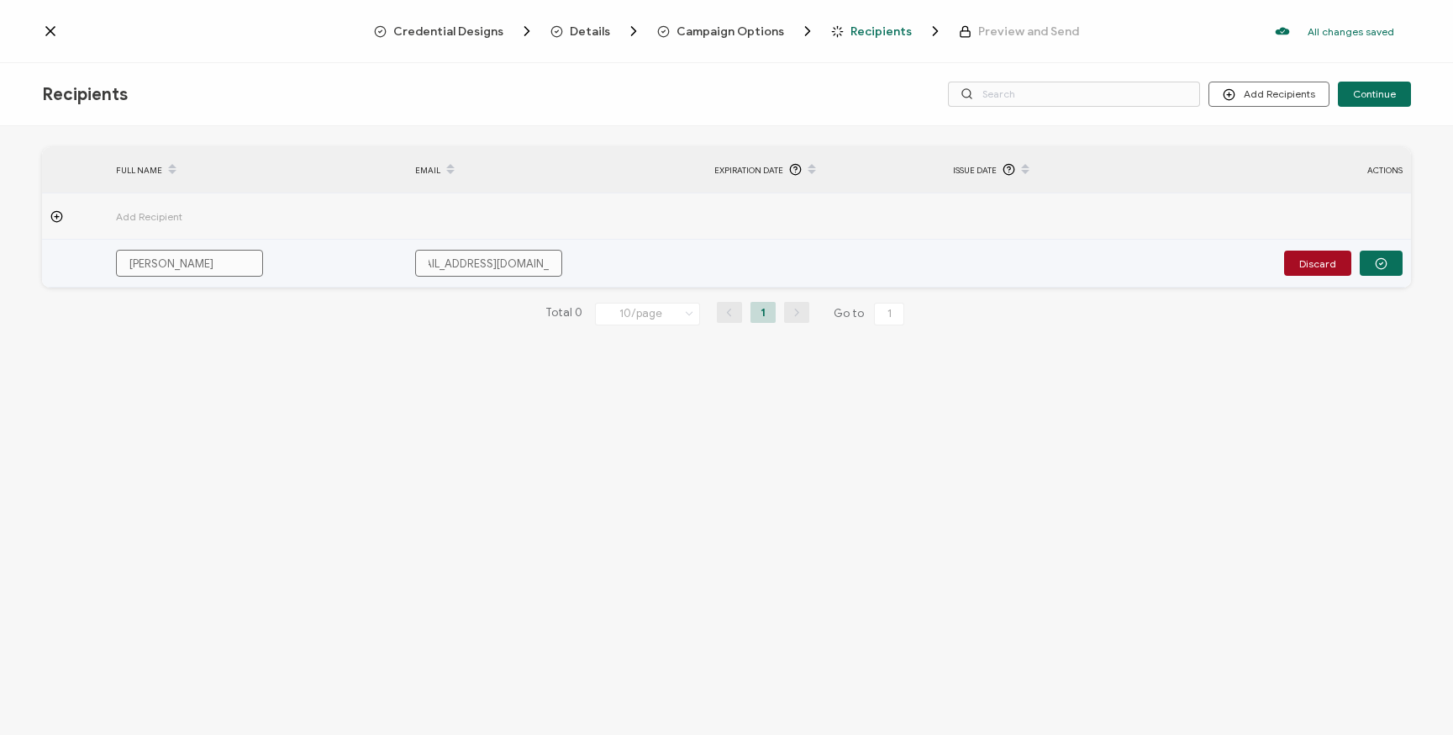
type input "[EMAIL_ADDRESS][DOMAIN_NAME]"
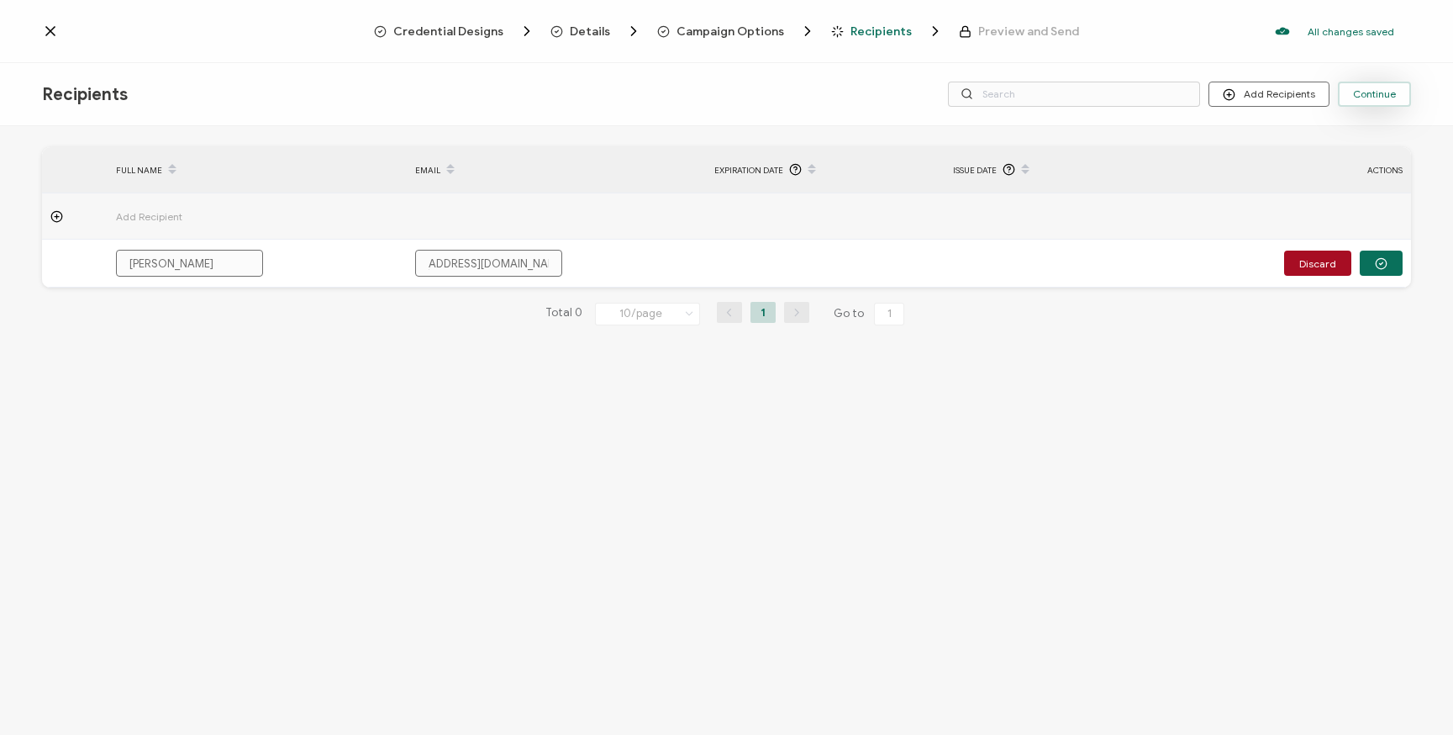
type input "[EMAIL_ADDRESS][DOMAIN_NAME]"
click at [1384, 93] on span "Continue" at bounding box center [1374, 94] width 43 height 10
click at [1205, 355] on div "FULL NAME EMAIL Expiration Date Issue Date ACTIONS Add Recipient Jaziel Corona …" at bounding box center [726, 432] width 1453 height 613
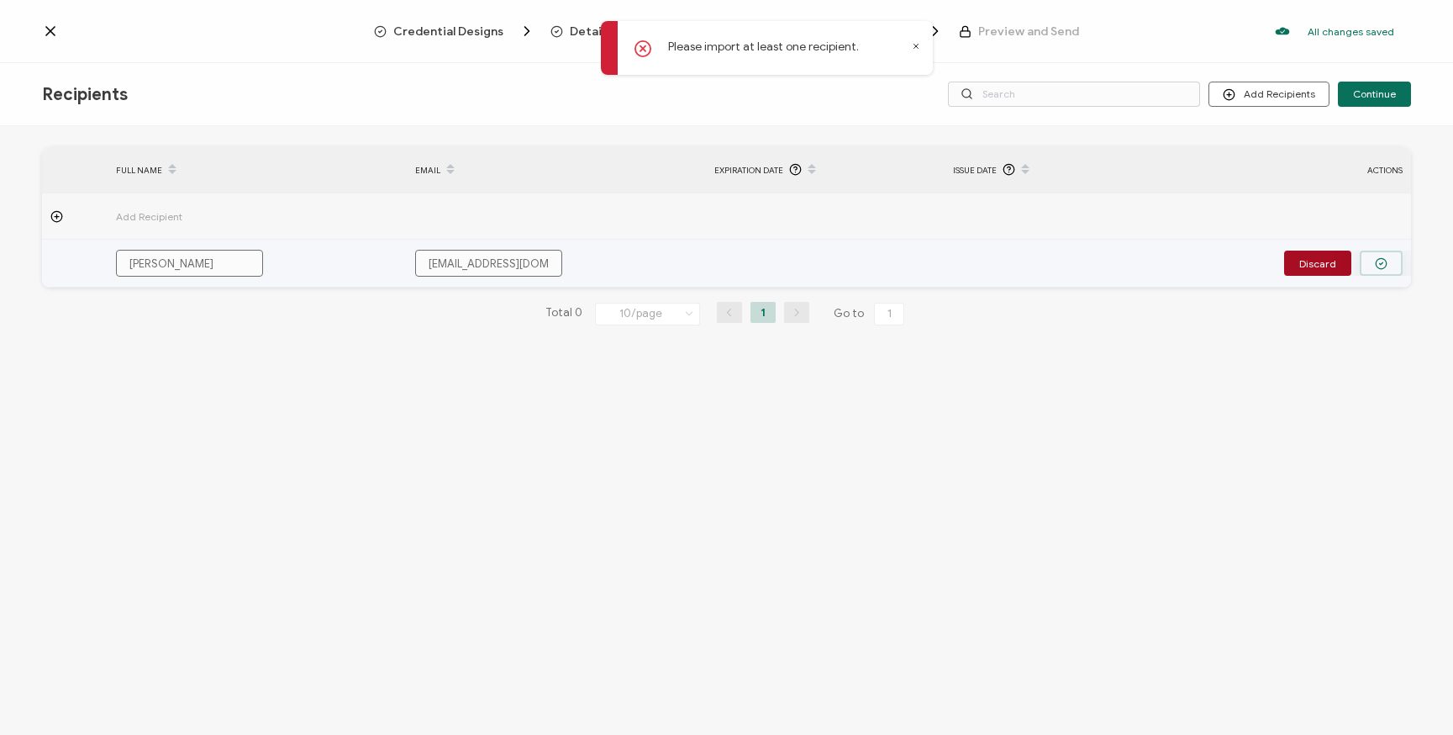
click at [1378, 263] on icon "button" at bounding box center [1381, 263] width 13 height 13
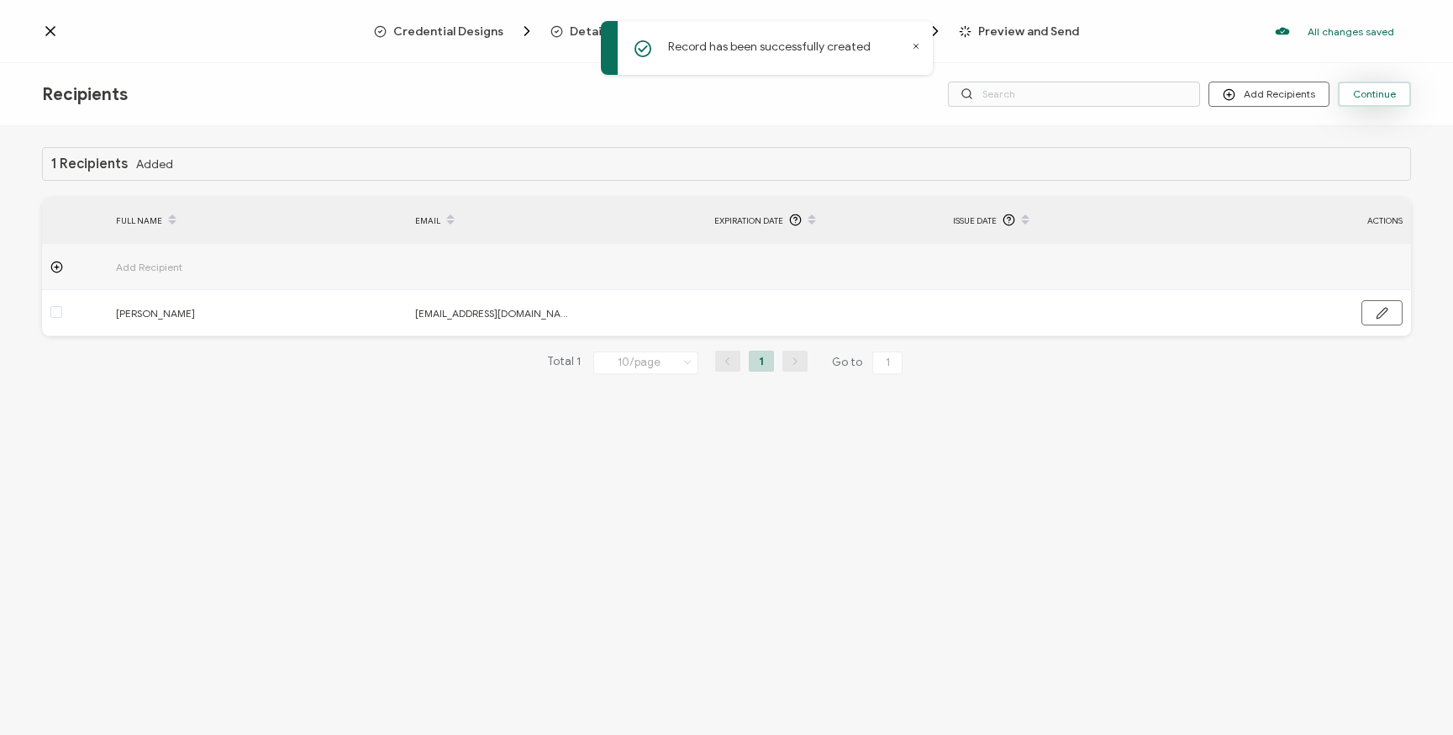
click at [1358, 98] on span "Continue" at bounding box center [1374, 94] width 43 height 10
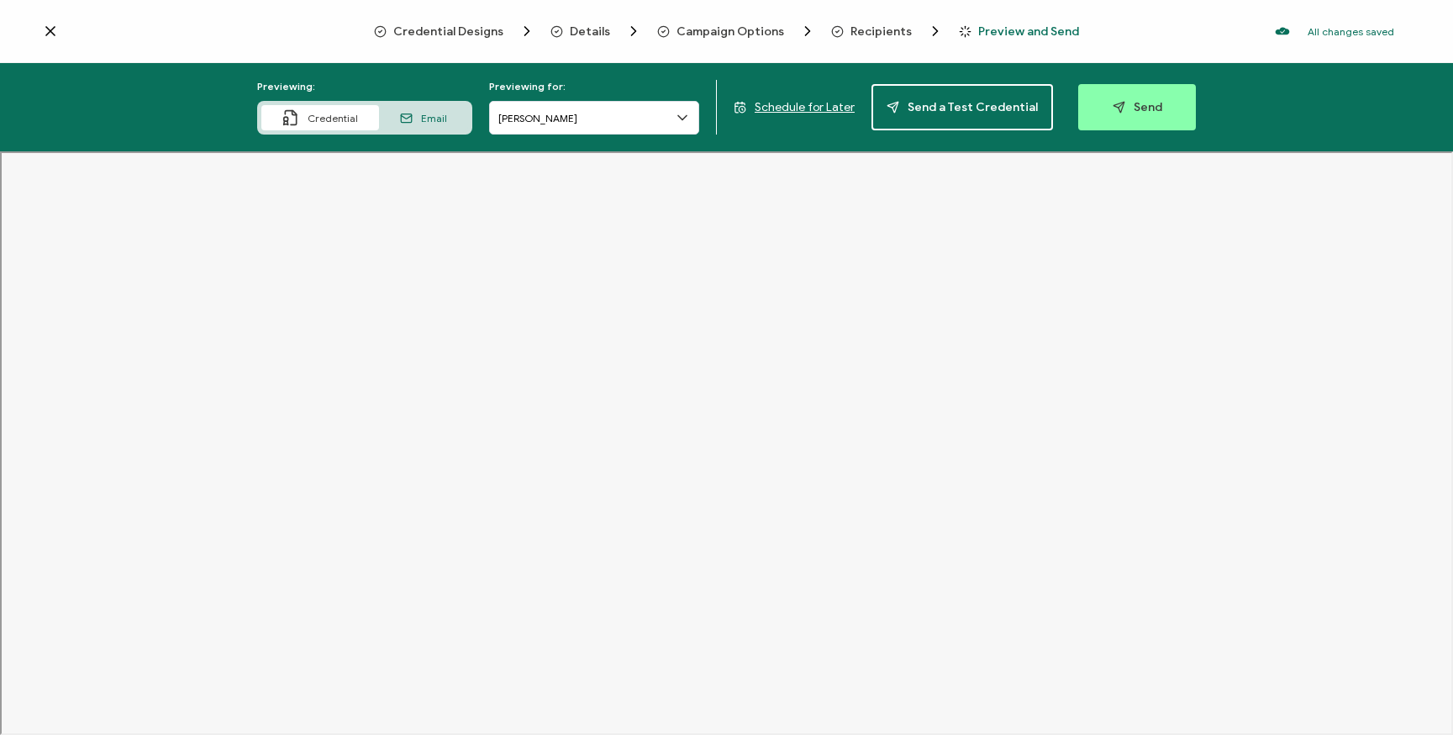
click at [590, 26] on span "Details" at bounding box center [590, 31] width 40 height 13
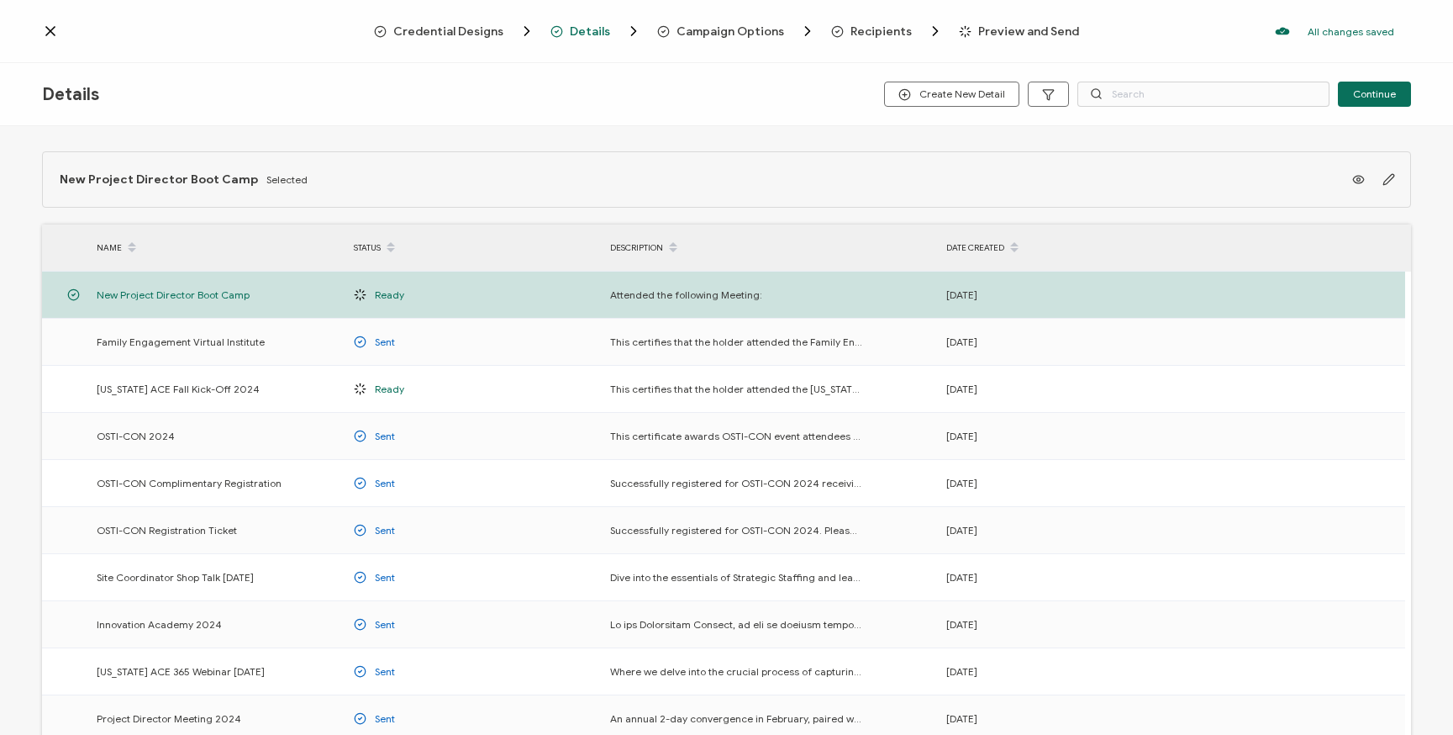
click at [708, 25] on span "Campaign Options" at bounding box center [731, 31] width 108 height 13
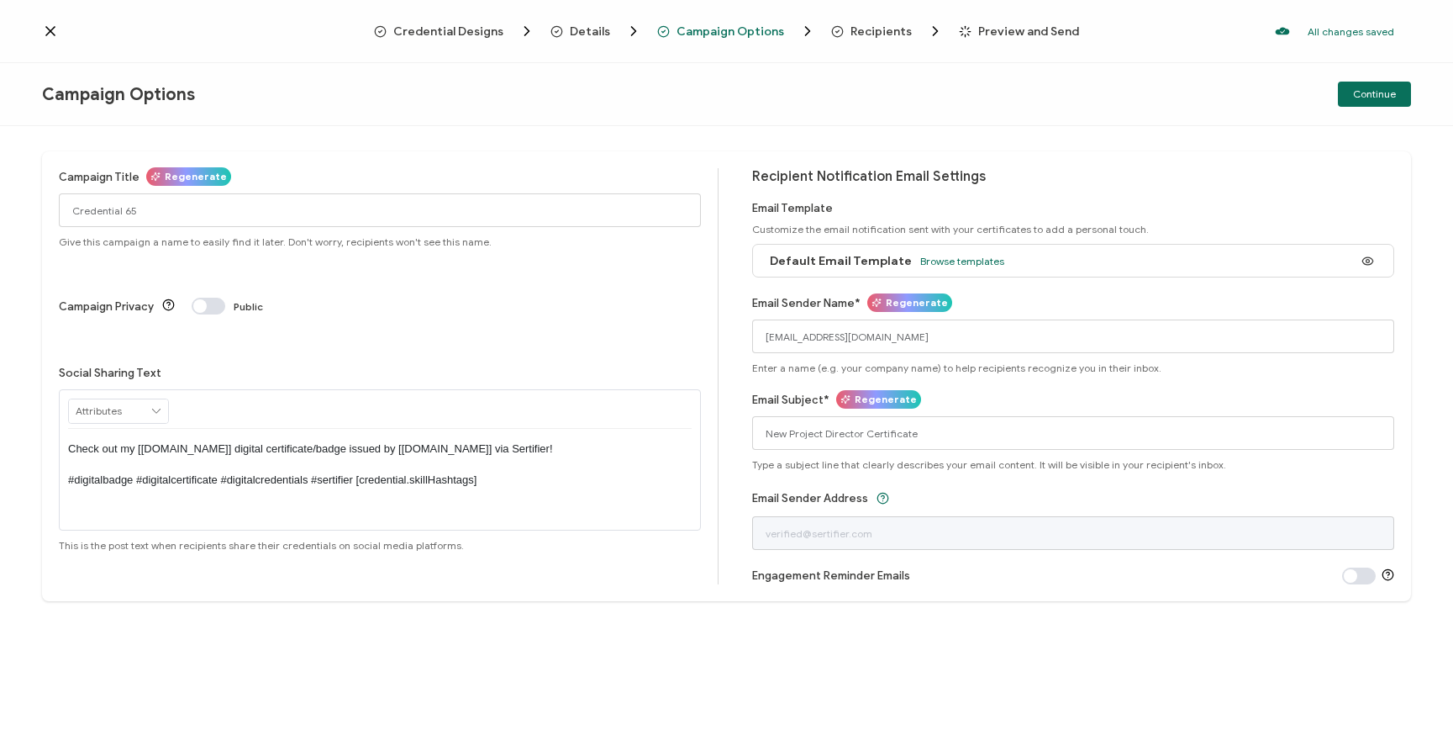
click at [594, 31] on span "Details" at bounding box center [590, 31] width 40 height 13
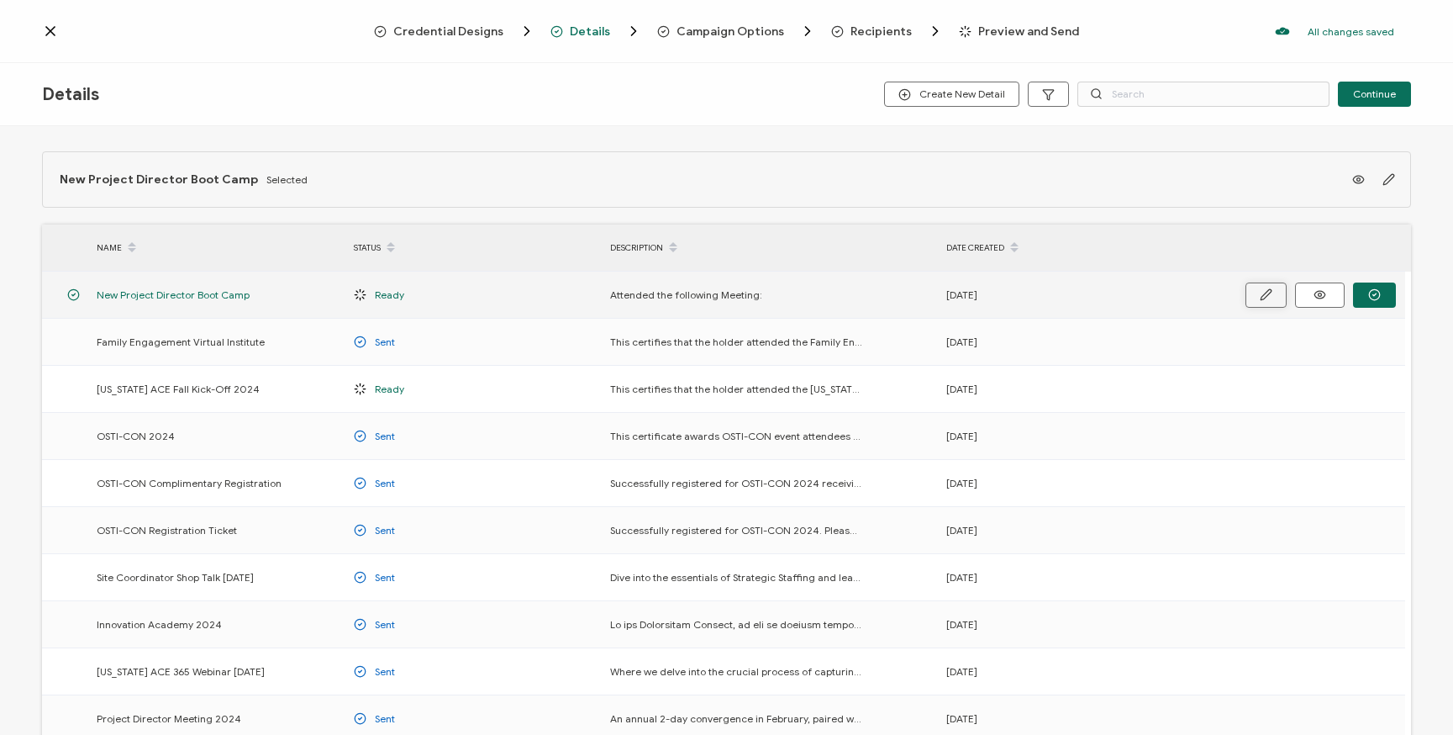
click at [1268, 297] on icon "button" at bounding box center [1266, 294] width 13 height 13
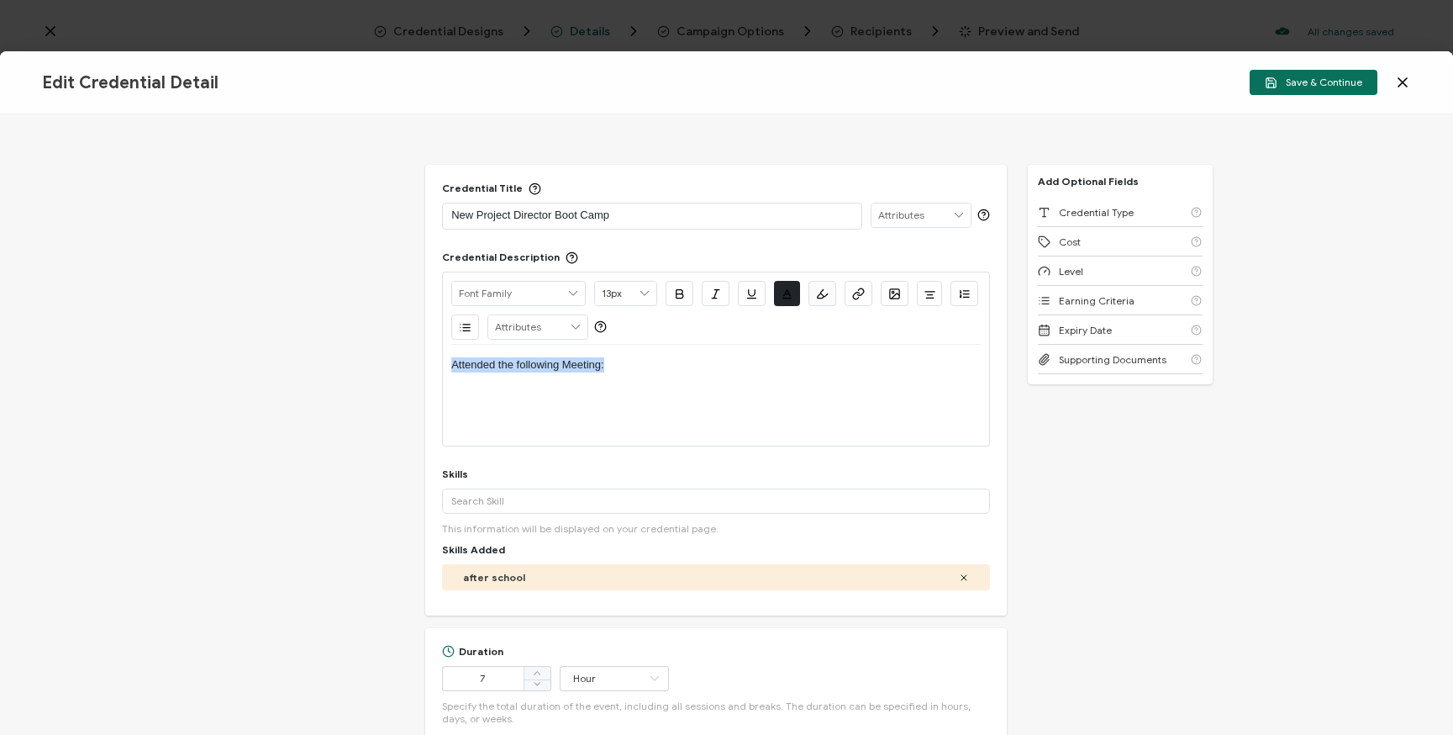
drag, startPoint x: 648, startPoint y: 361, endPoint x: 372, endPoint y: 356, distance: 276.6
click at [372, 356] on div "Credential Title New Project Director Boot Camp ISSUER Issuer Name Credential D…" at bounding box center [726, 424] width 1453 height 620
click at [580, 363] on p "New Project Director Certiciate" at bounding box center [716, 364] width 530 height 15
drag, startPoint x: 553, startPoint y: 361, endPoint x: 559, endPoint y: 368, distance: 8.9
click at [553, 361] on p "New Project Director Certificate" at bounding box center [716, 364] width 530 height 15
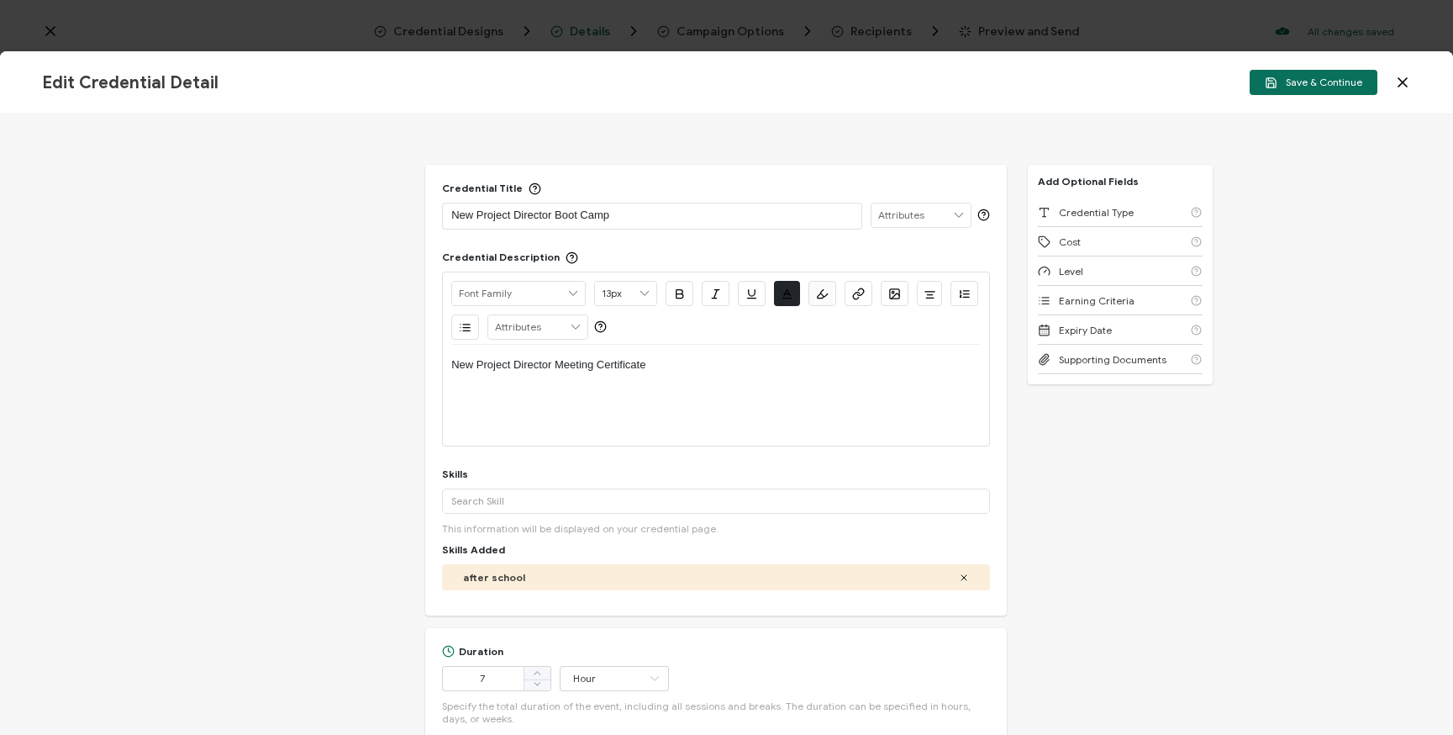
click at [1062, 484] on div "Credential Title New Project Director Boot Camp ISSUER Issuer Name Credential D…" at bounding box center [726, 424] width 1453 height 620
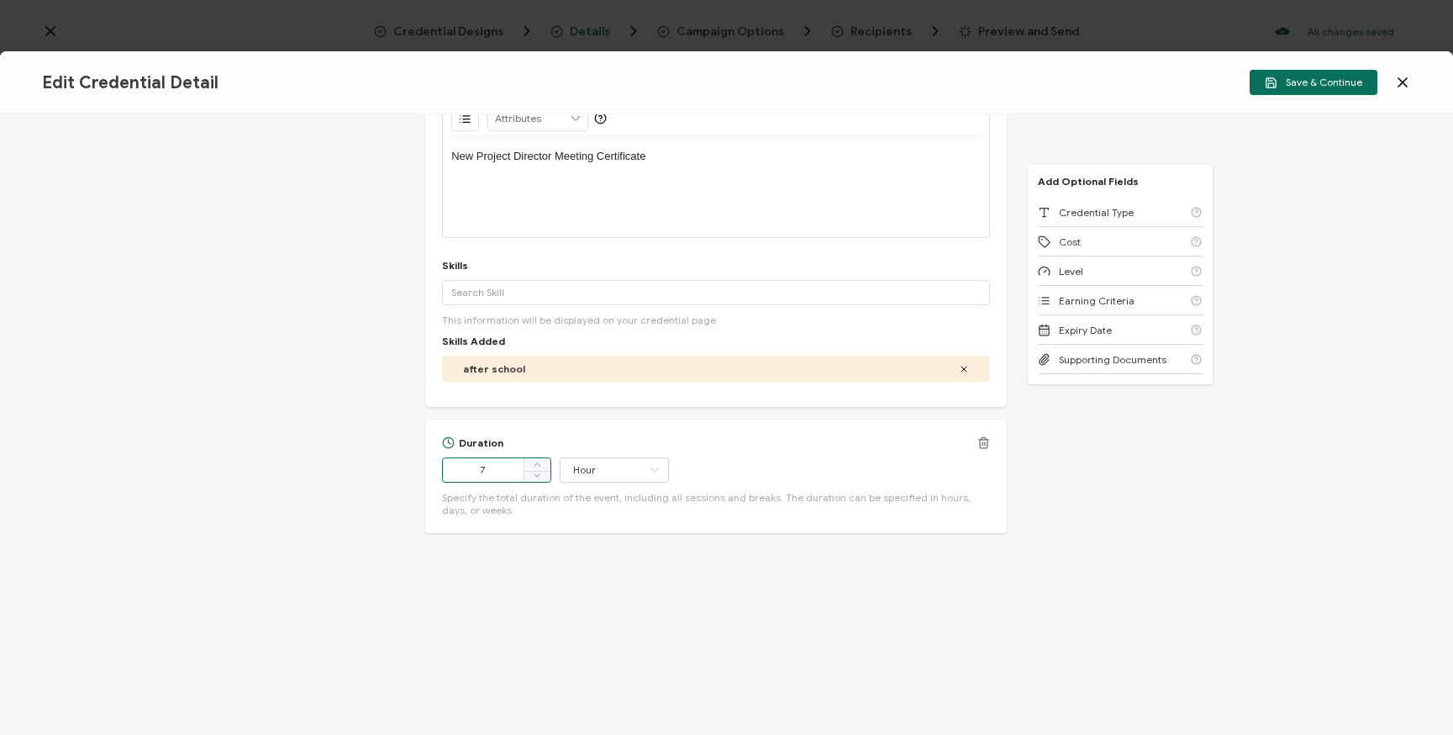
click at [504, 472] on input "7" at bounding box center [496, 469] width 109 height 25
type input "7"
click at [1147, 507] on div "Credential Title New Project Director Boot Camp ISSUER Issuer Name Credential D…" at bounding box center [726, 424] width 1453 height 620
click at [1068, 487] on div "Credential Title New Project Director Boot Camp ISSUER Issuer Name Credential D…" at bounding box center [726, 424] width 1453 height 620
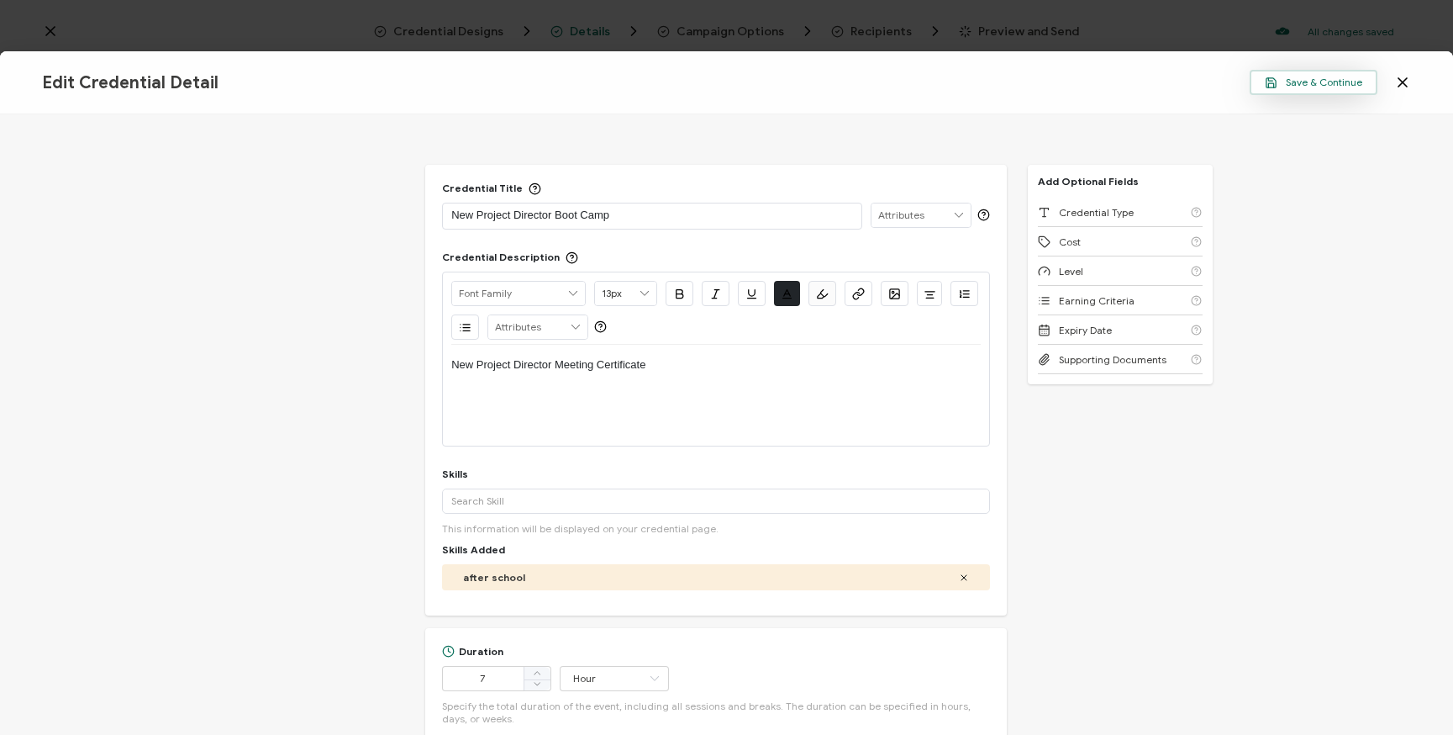
click at [1269, 88] on icon "button" at bounding box center [1271, 82] width 13 height 13
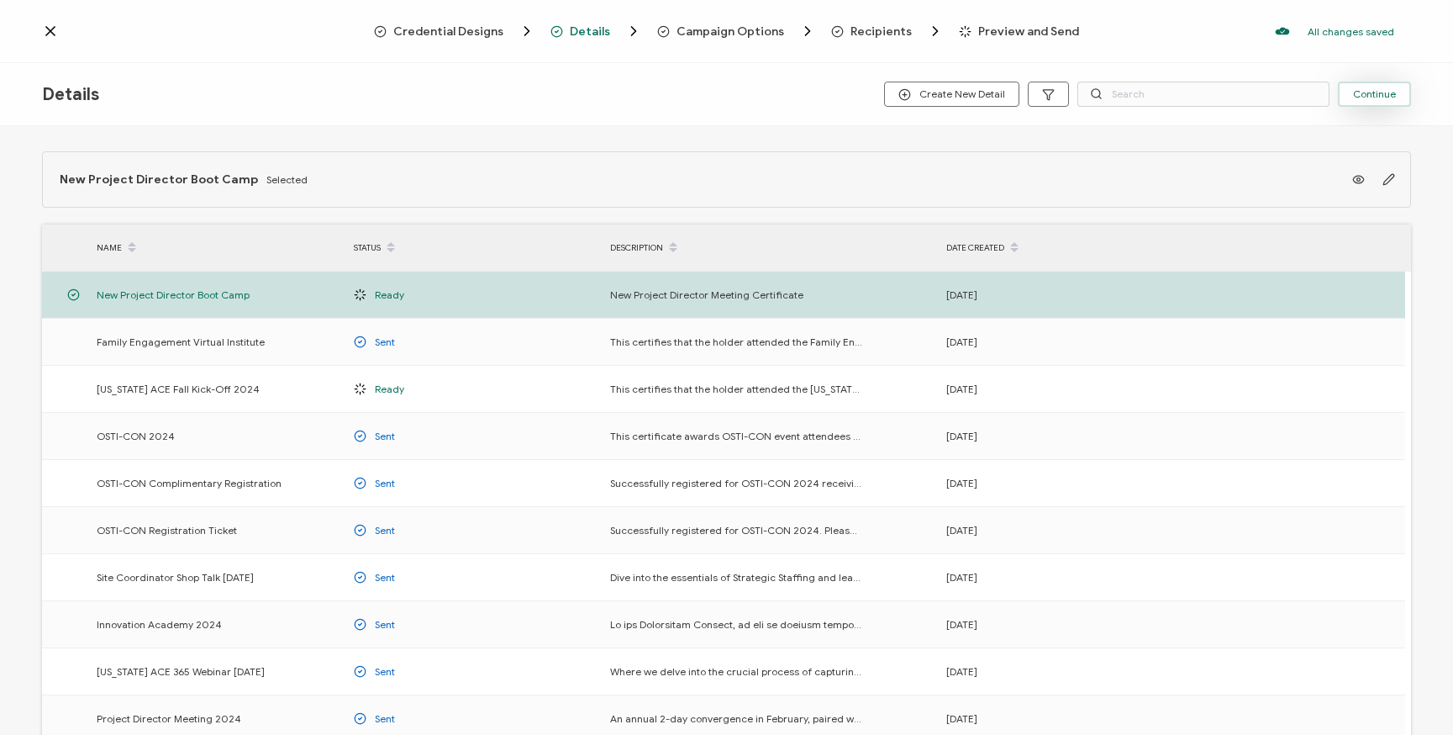
click at [1390, 102] on button "Continue" at bounding box center [1374, 94] width 73 height 25
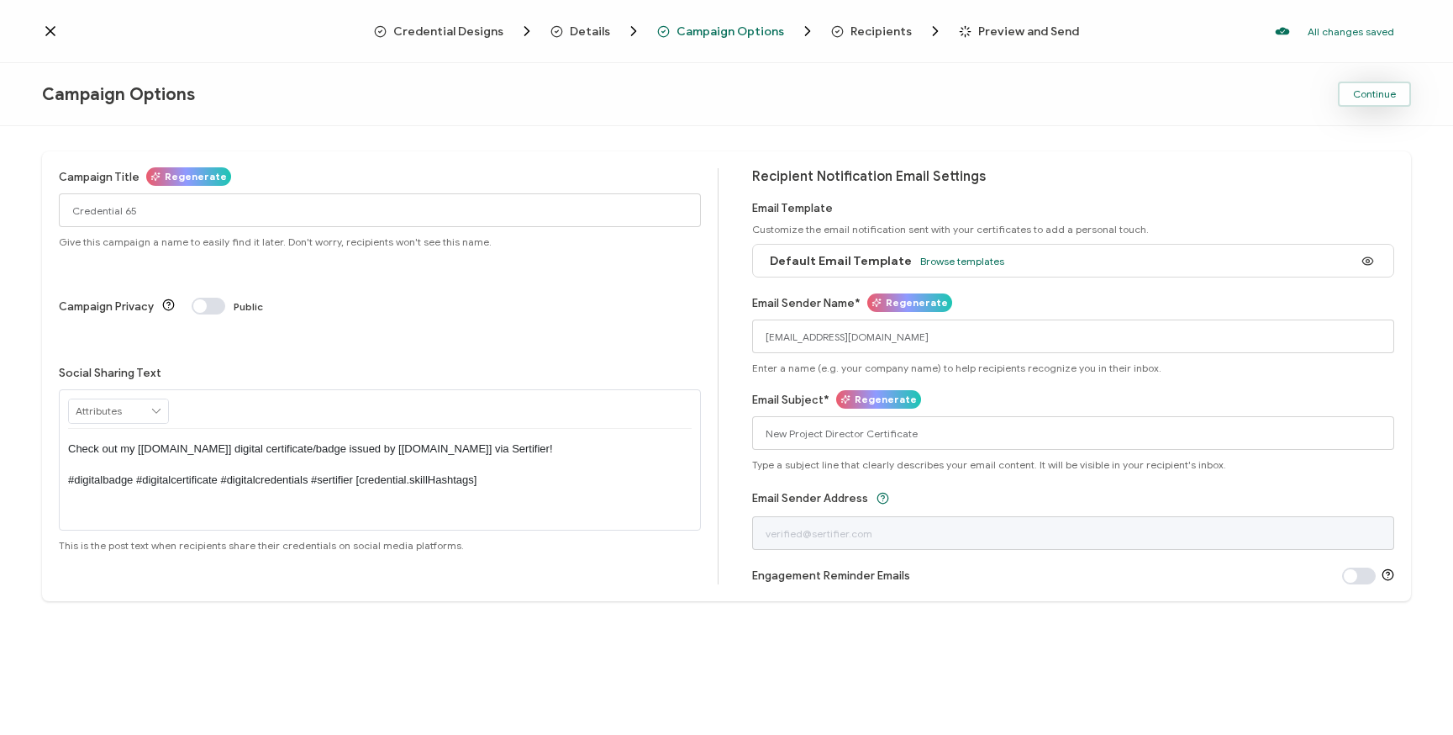
click at [1375, 98] on span "Continue" at bounding box center [1374, 94] width 43 height 10
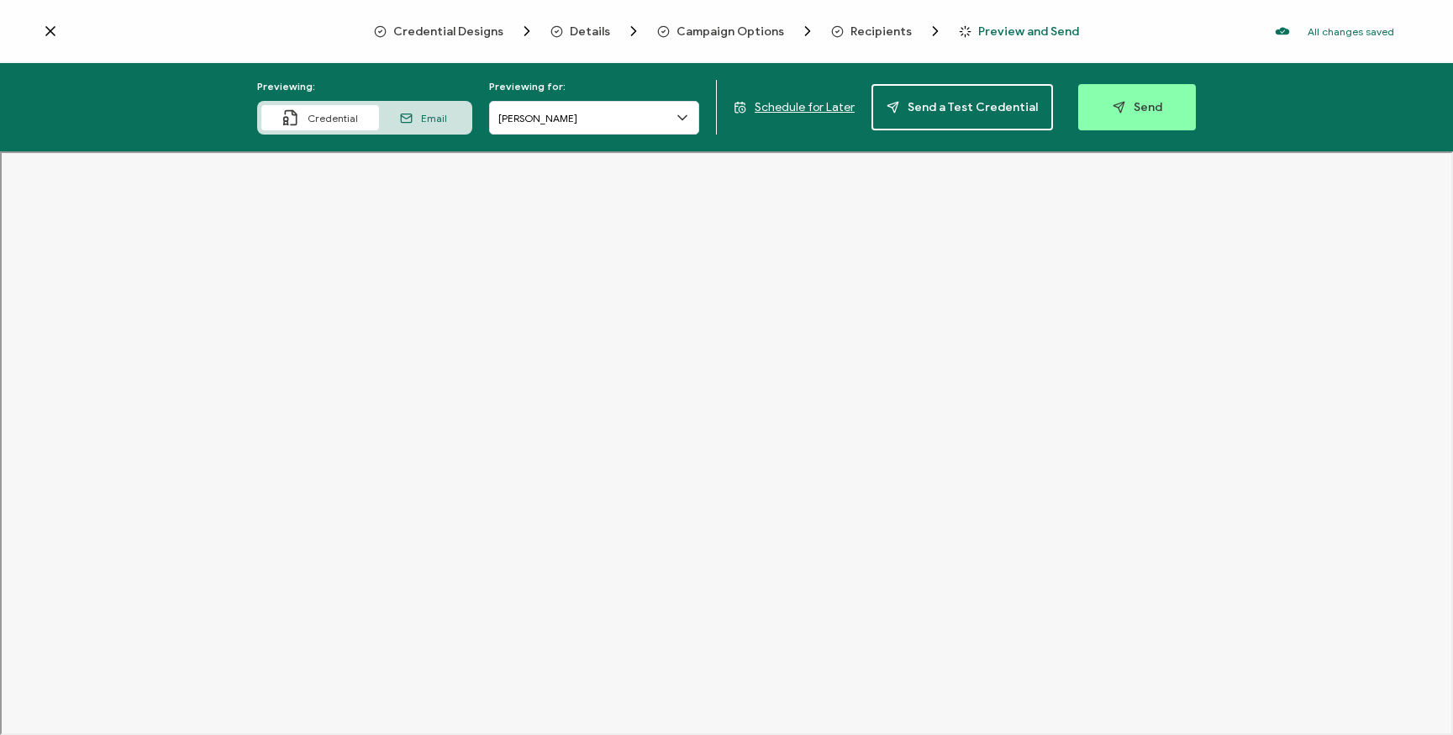
click at [437, 31] on span "Credential Designs" at bounding box center [448, 31] width 110 height 13
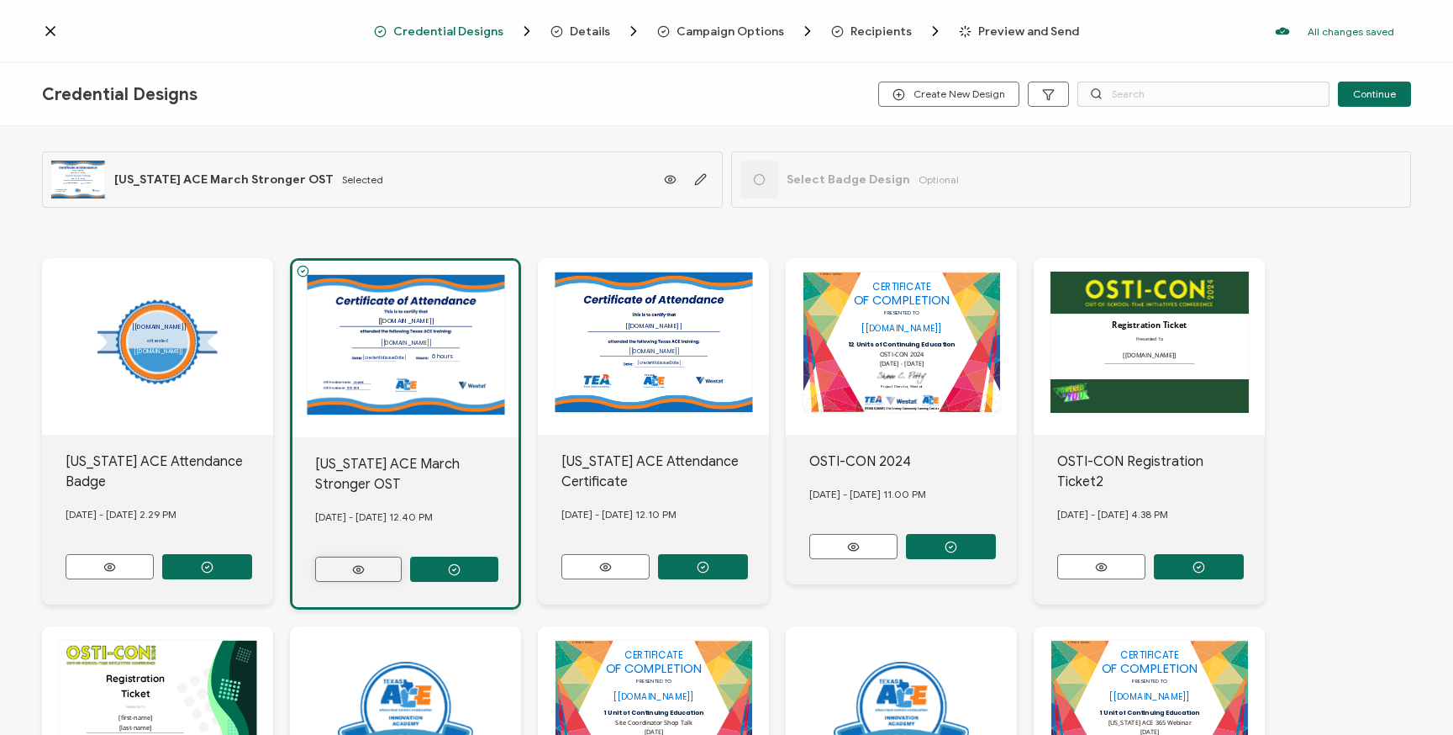
click at [368, 566] on icon at bounding box center [358, 569] width 21 height 13
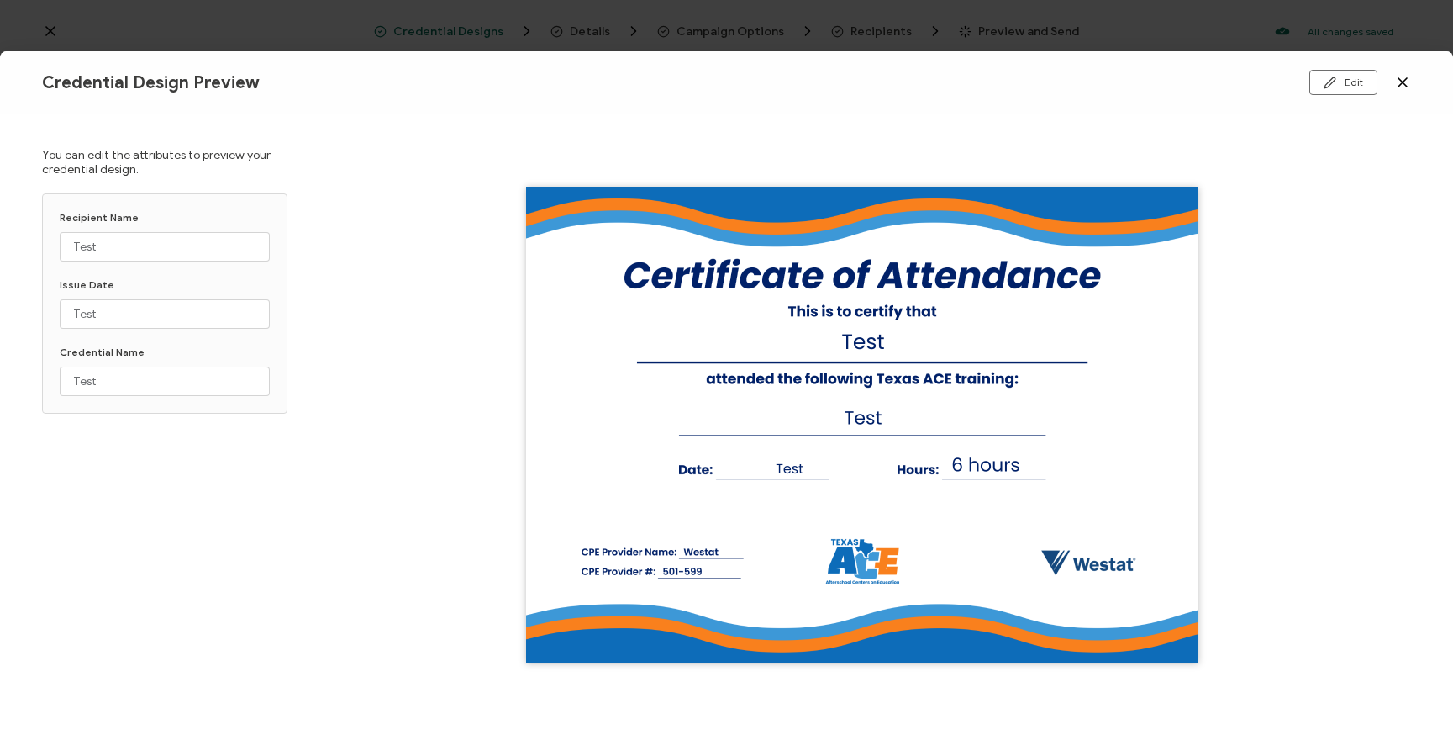
click at [969, 466] on img at bounding box center [862, 425] width 672 height 476
click at [1348, 84] on button "Edit" at bounding box center [1344, 82] width 68 height 25
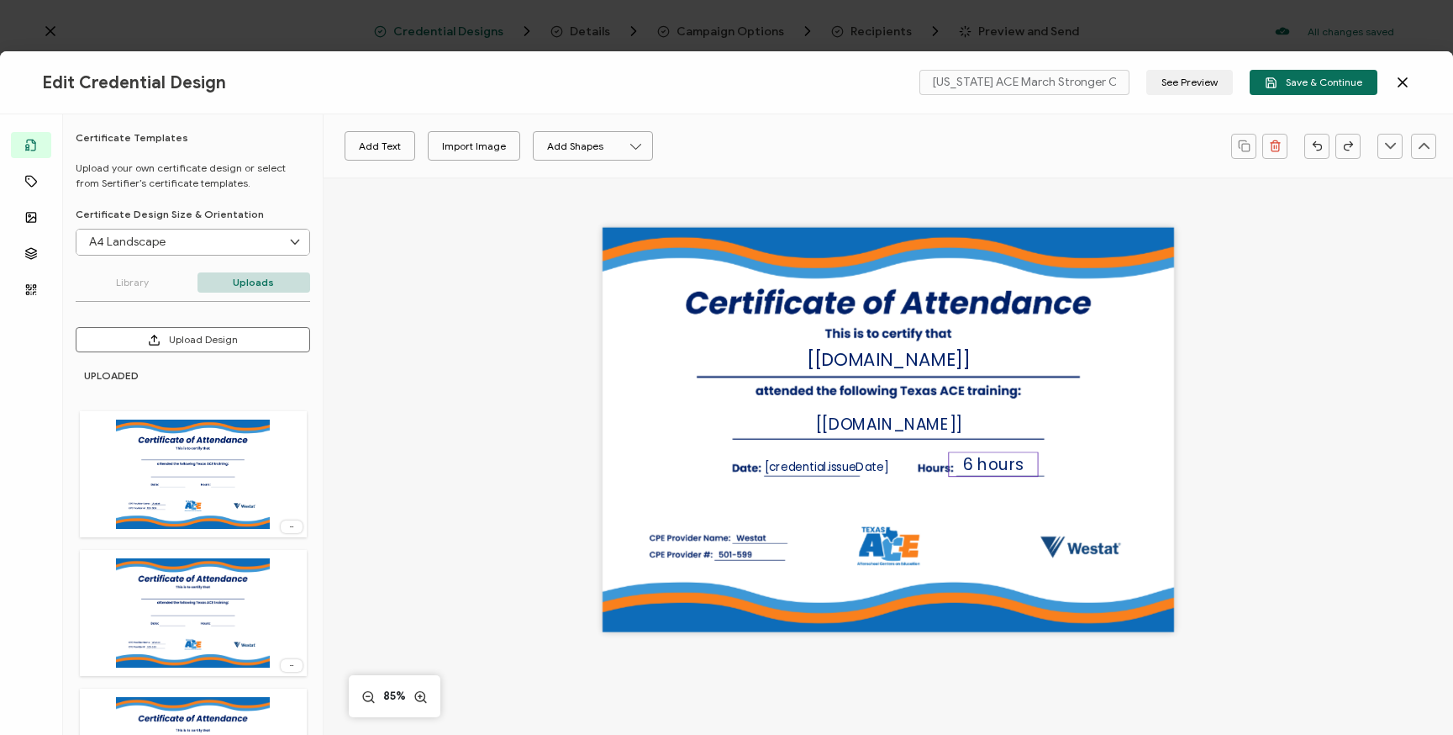
click at [974, 466] on span "6 hours" at bounding box center [993, 465] width 60 height 22
click at [982, 395] on div "The recipient’s full name, which will be automatically filled based on the info…" at bounding box center [889, 430] width 572 height 404
click at [1126, 84] on input "Texas ACE March Stronger OST" at bounding box center [1025, 82] width 210 height 25
drag, startPoint x: 1126, startPoint y: 82, endPoint x: 919, endPoint y: 71, distance: 207.0
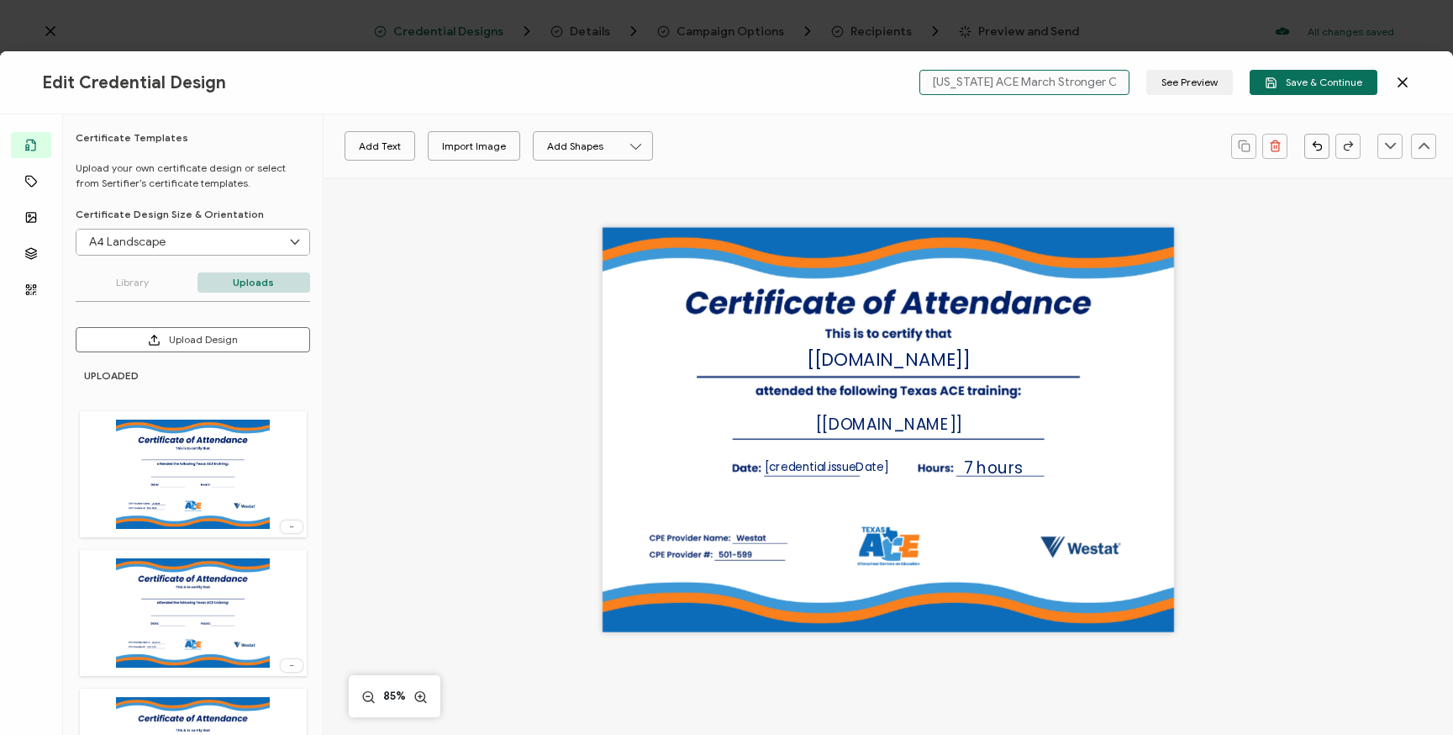
click at [919, 71] on div "Texas ACE March Stronger OST See Preview Save & Continue" at bounding box center [1144, 82] width 467 height 25
type input "[US_STATE] ACE Meeting/Training"
click at [1315, 85] on span "Save & Continue" at bounding box center [1314, 82] width 98 height 13
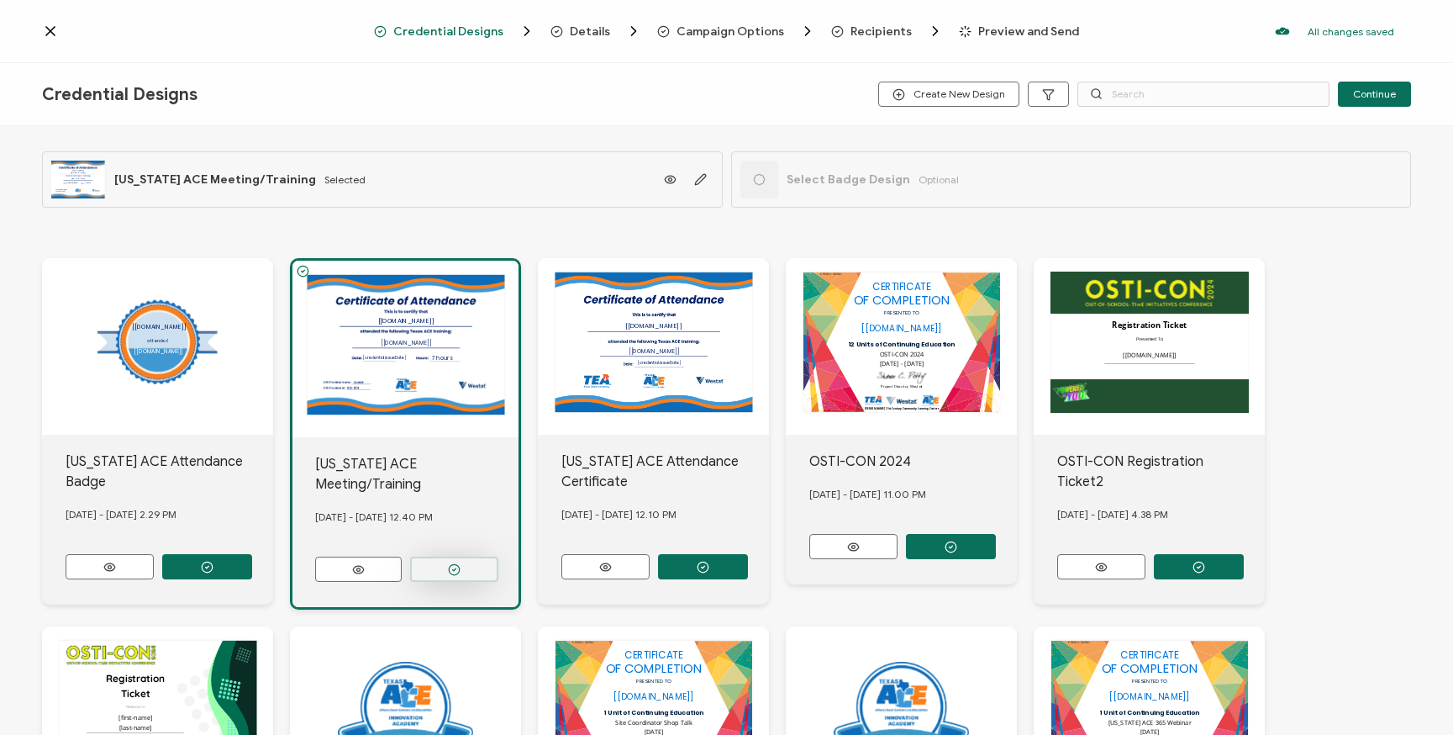
click at [478, 556] on button "button" at bounding box center [454, 568] width 88 height 25
click at [470, 556] on button "button" at bounding box center [454, 568] width 88 height 25
click at [1359, 92] on span "Continue" at bounding box center [1374, 94] width 43 height 10
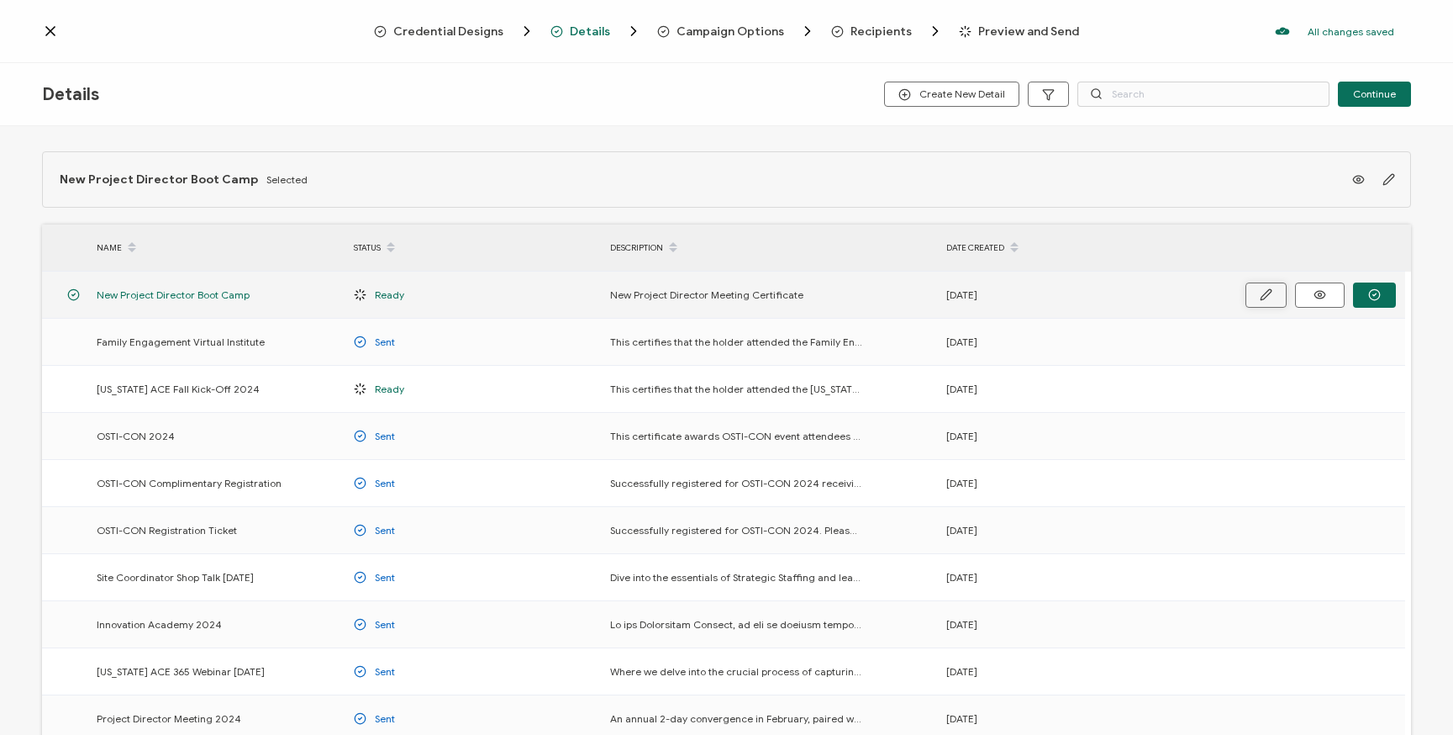
click at [1273, 297] on button "button" at bounding box center [1266, 294] width 41 height 25
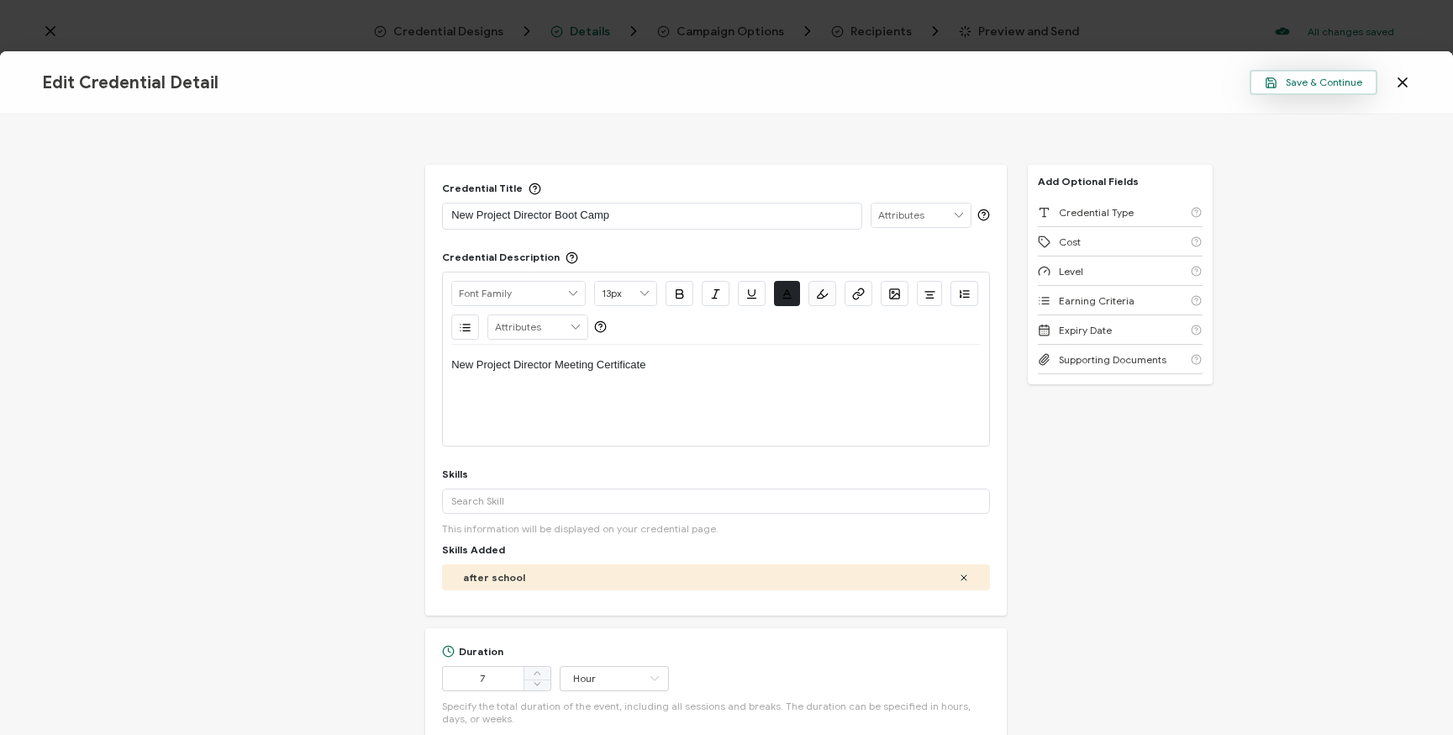
click at [1283, 86] on span "Save & Continue" at bounding box center [1314, 82] width 98 height 13
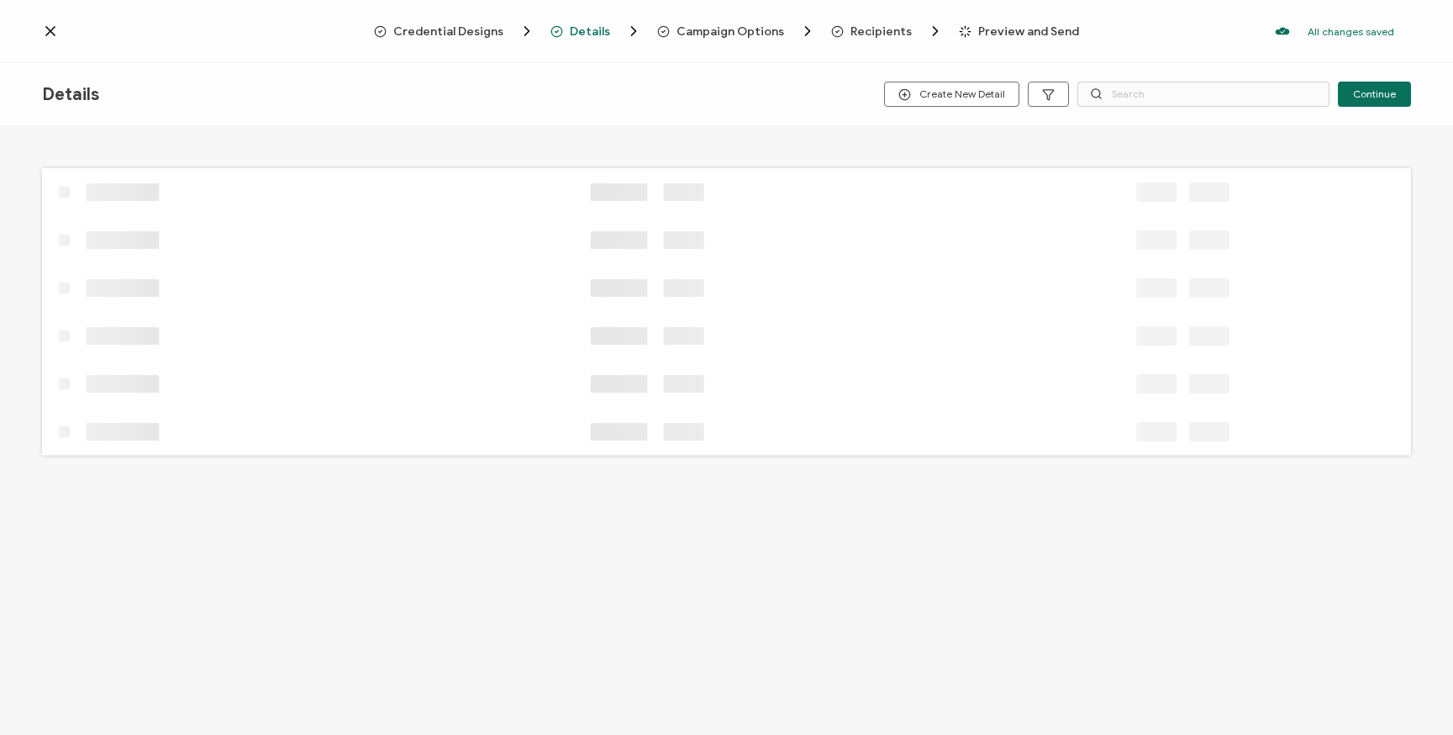
click at [1003, 297] on icon at bounding box center [662, 289] width 1240 height 24
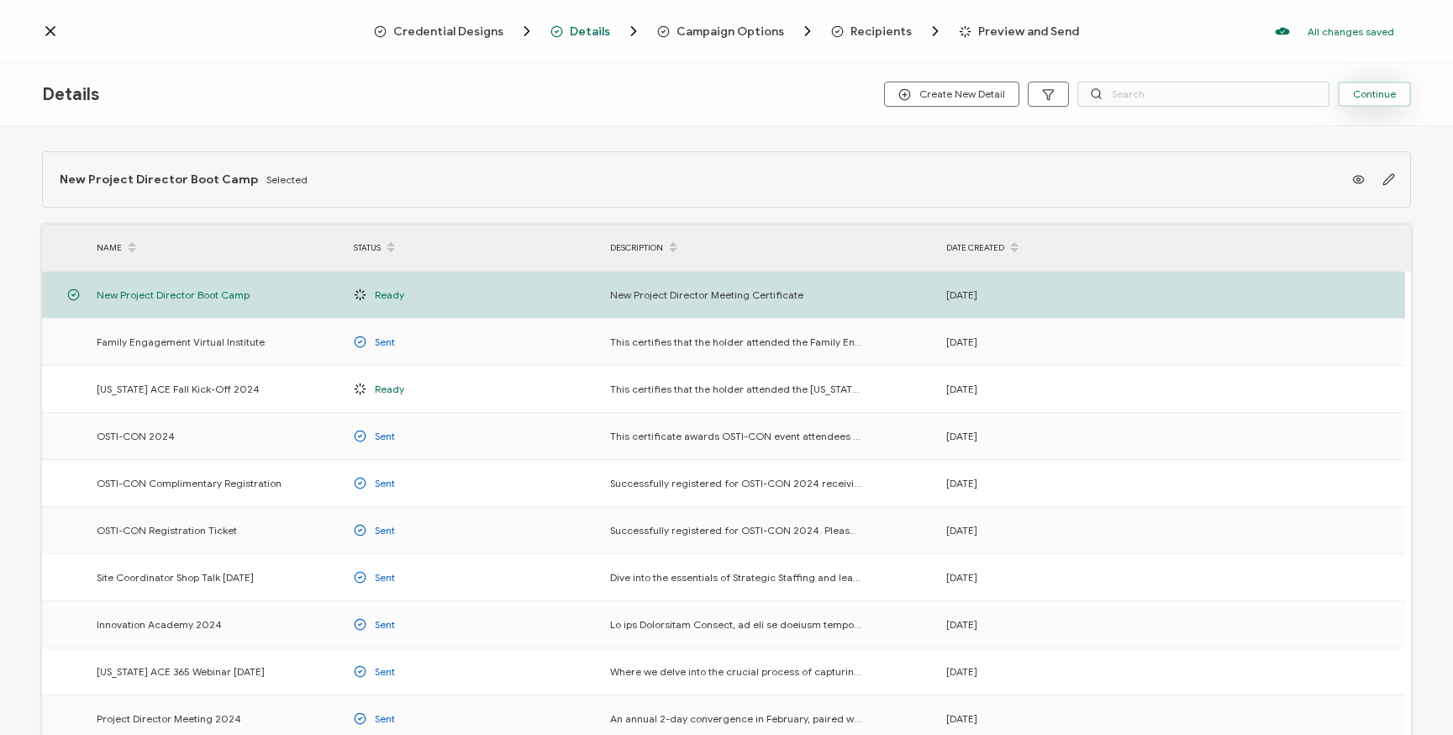
click at [1363, 90] on span "Continue" at bounding box center [1374, 94] width 43 height 10
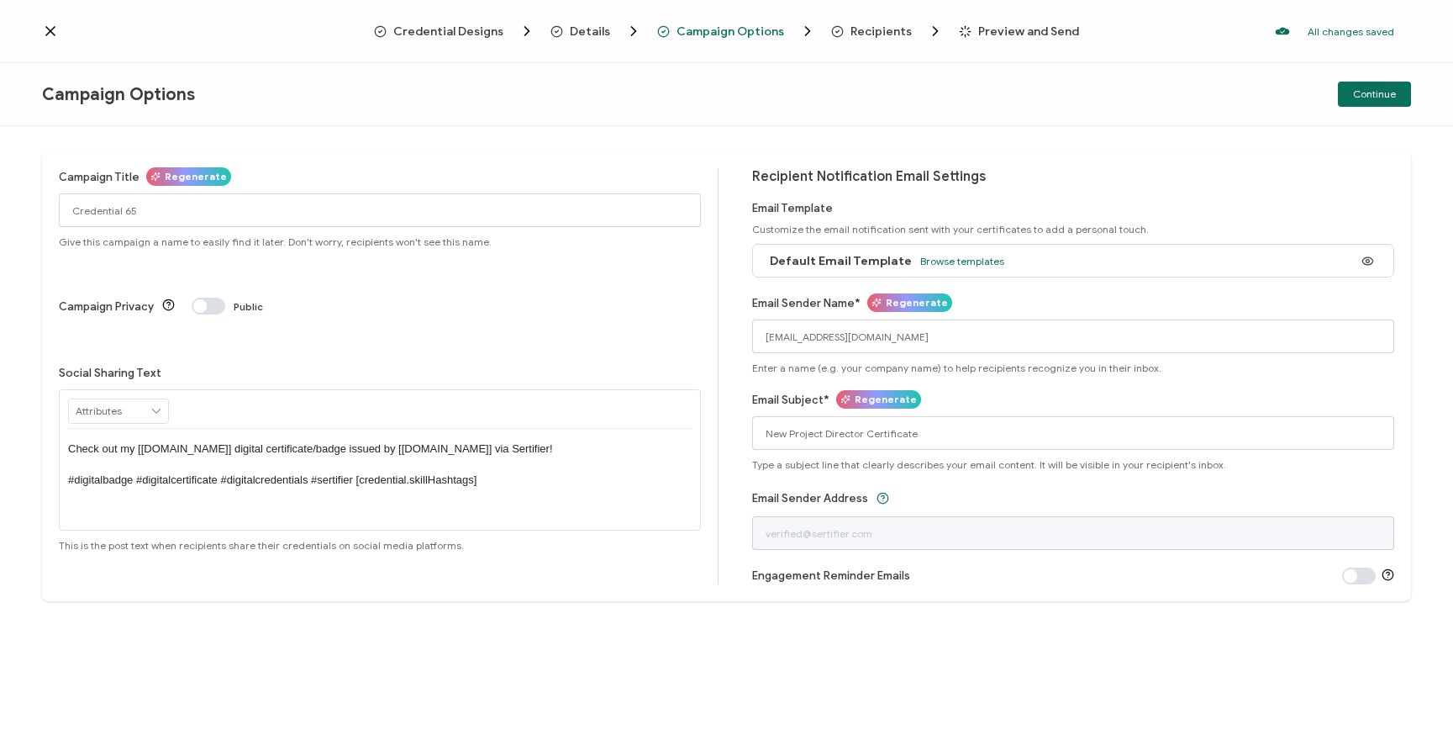
click at [1387, 103] on button "Continue" at bounding box center [1374, 94] width 73 height 25
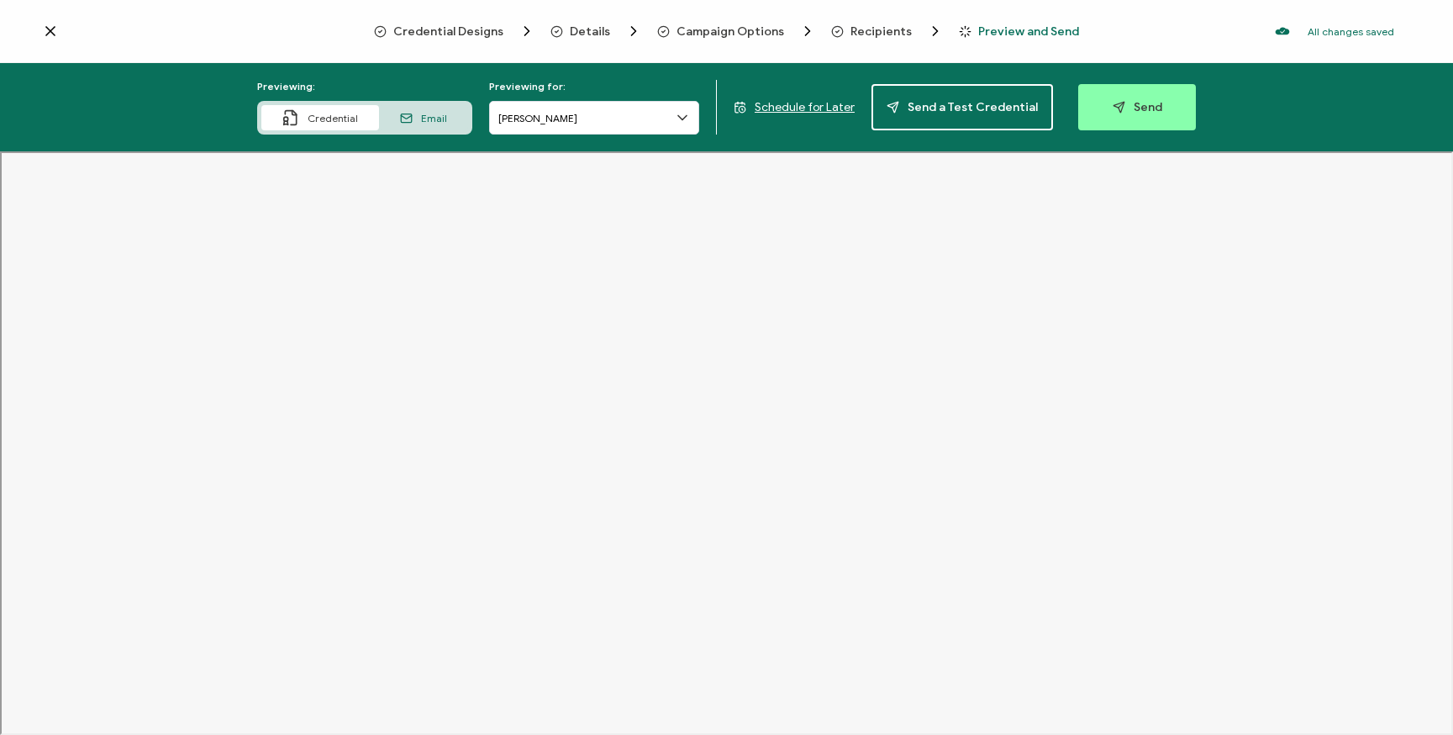
click at [473, 32] on span "Credential Designs" at bounding box center [448, 31] width 110 height 13
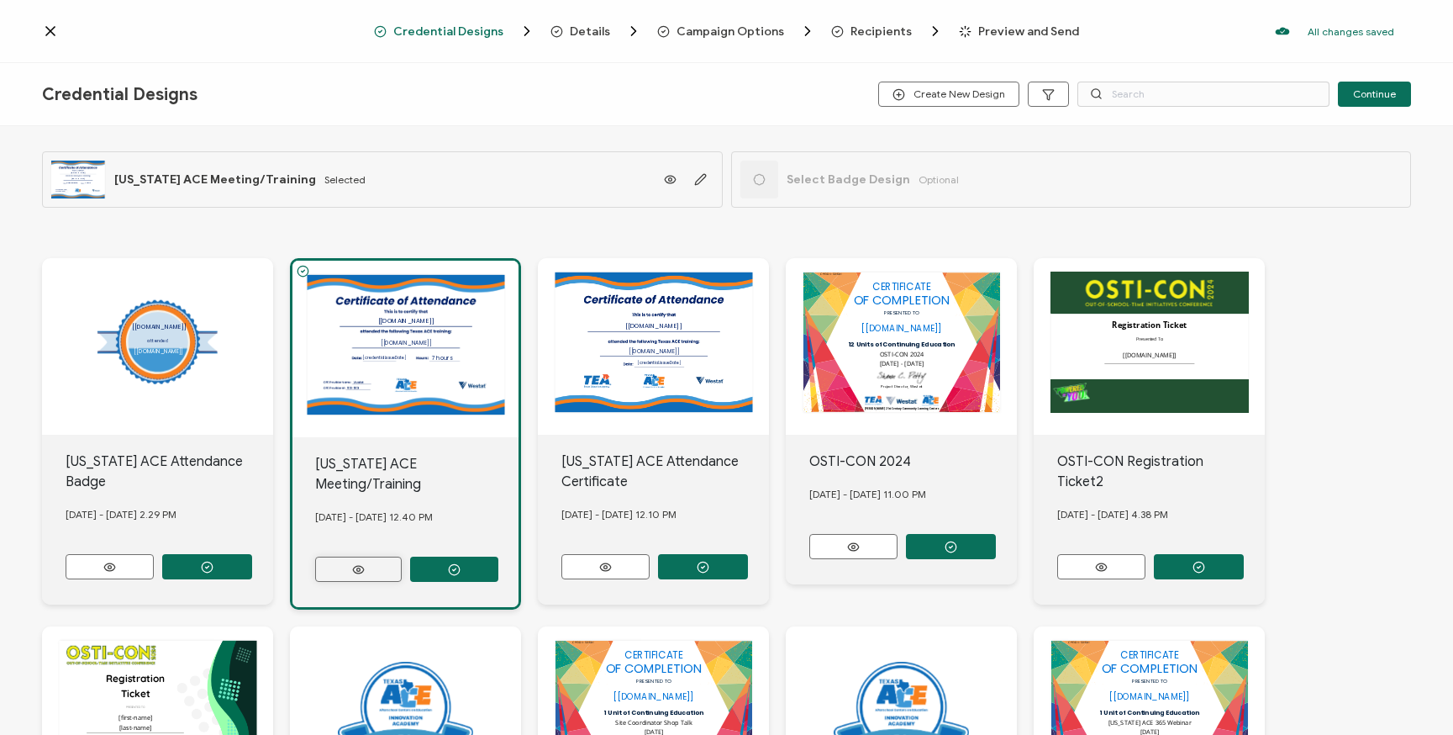
click at [387, 556] on button at bounding box center [358, 568] width 87 height 25
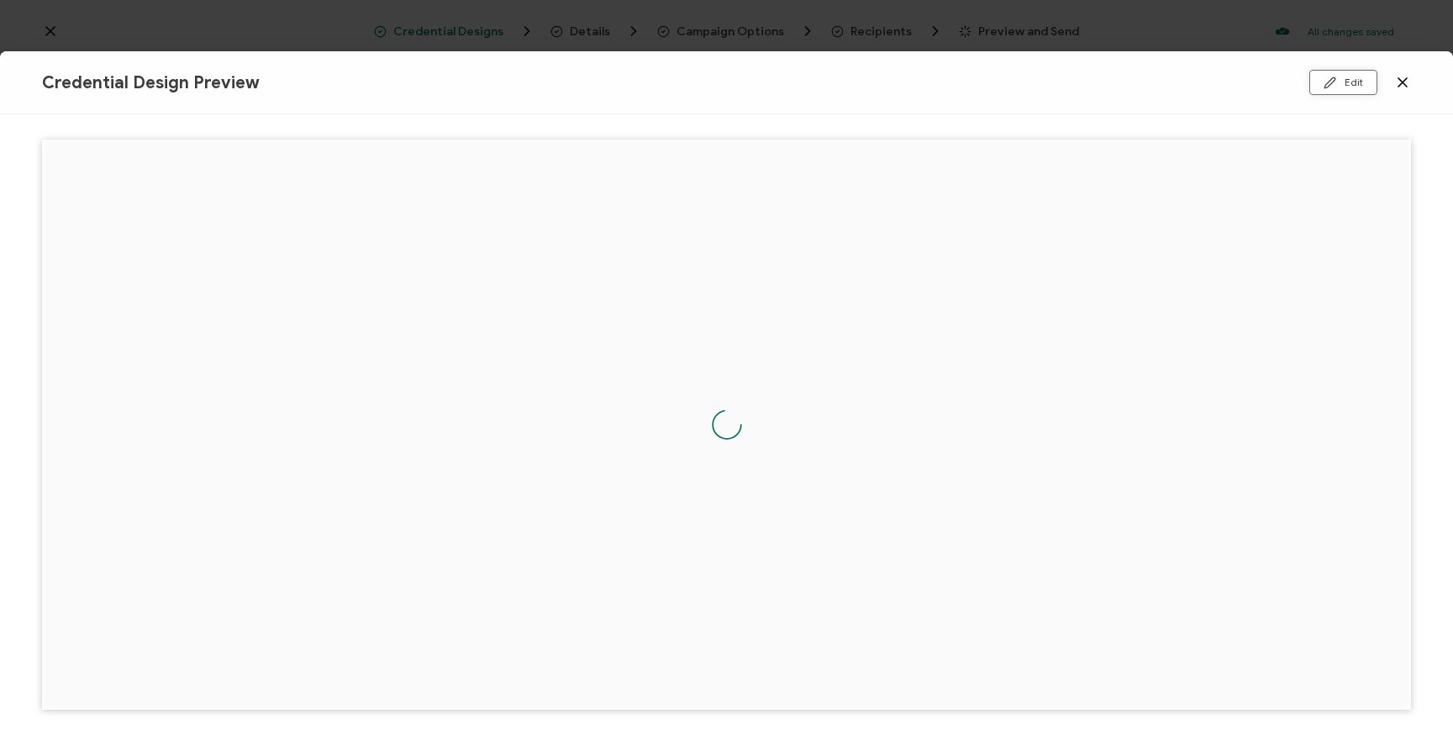
click at [1334, 83] on icon at bounding box center [1330, 82] width 13 height 13
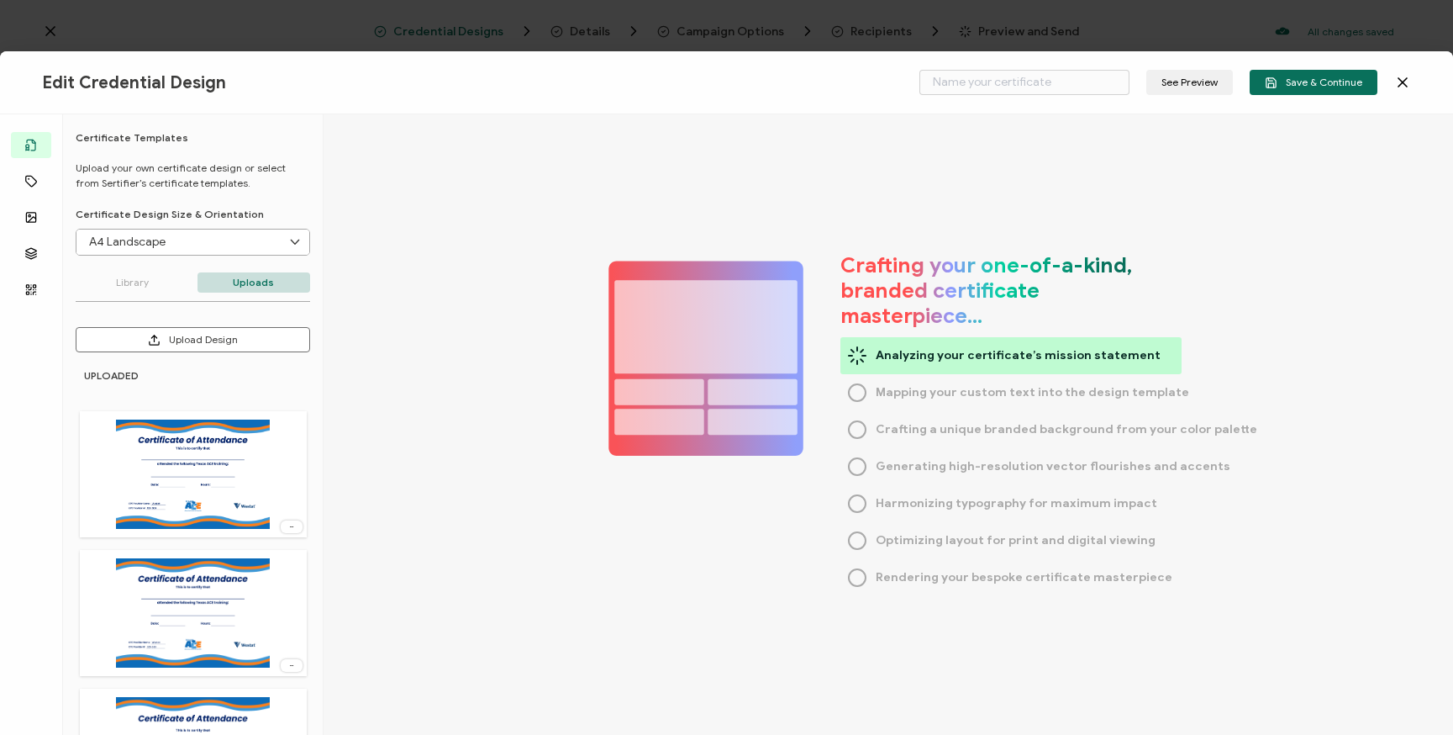
type input "[US_STATE] ACE Meeting/Training"
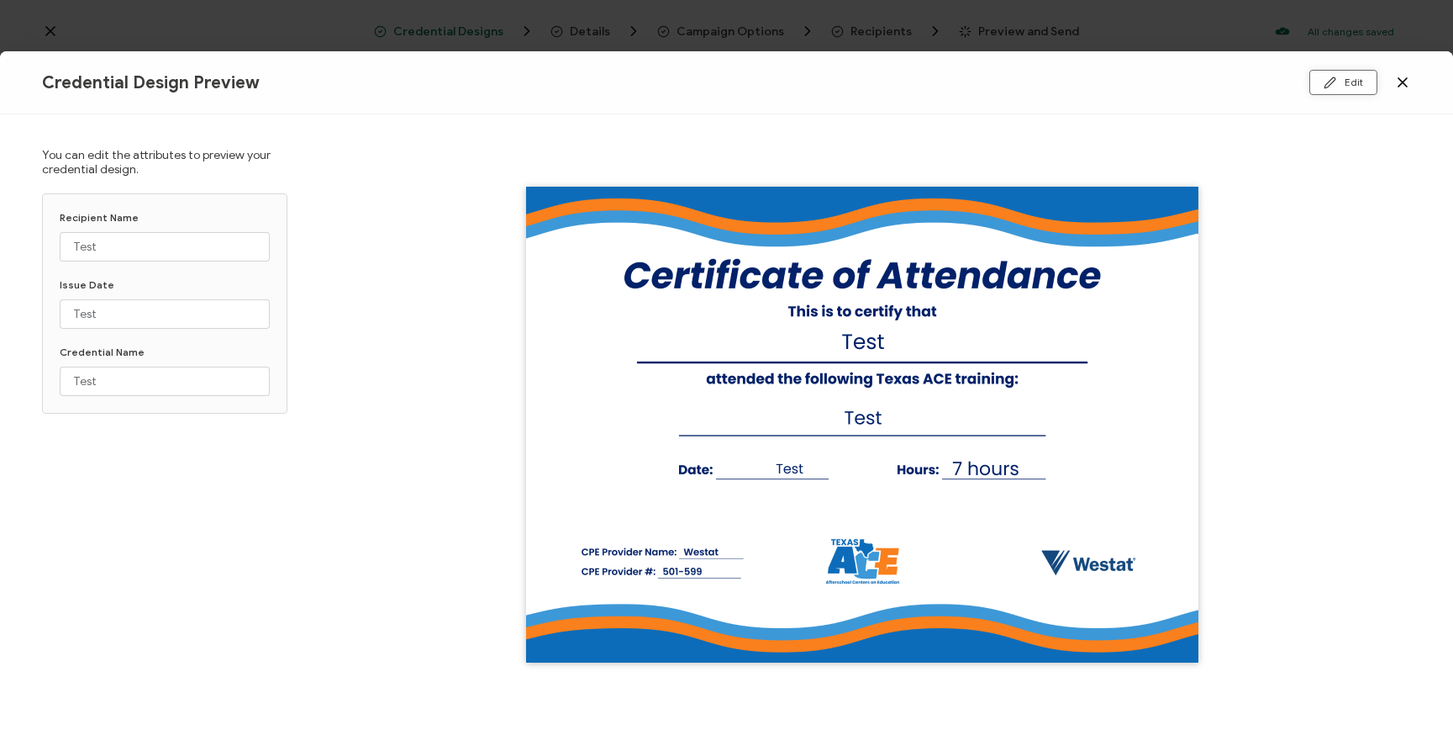
click at [1346, 80] on button "Edit" at bounding box center [1344, 82] width 68 height 25
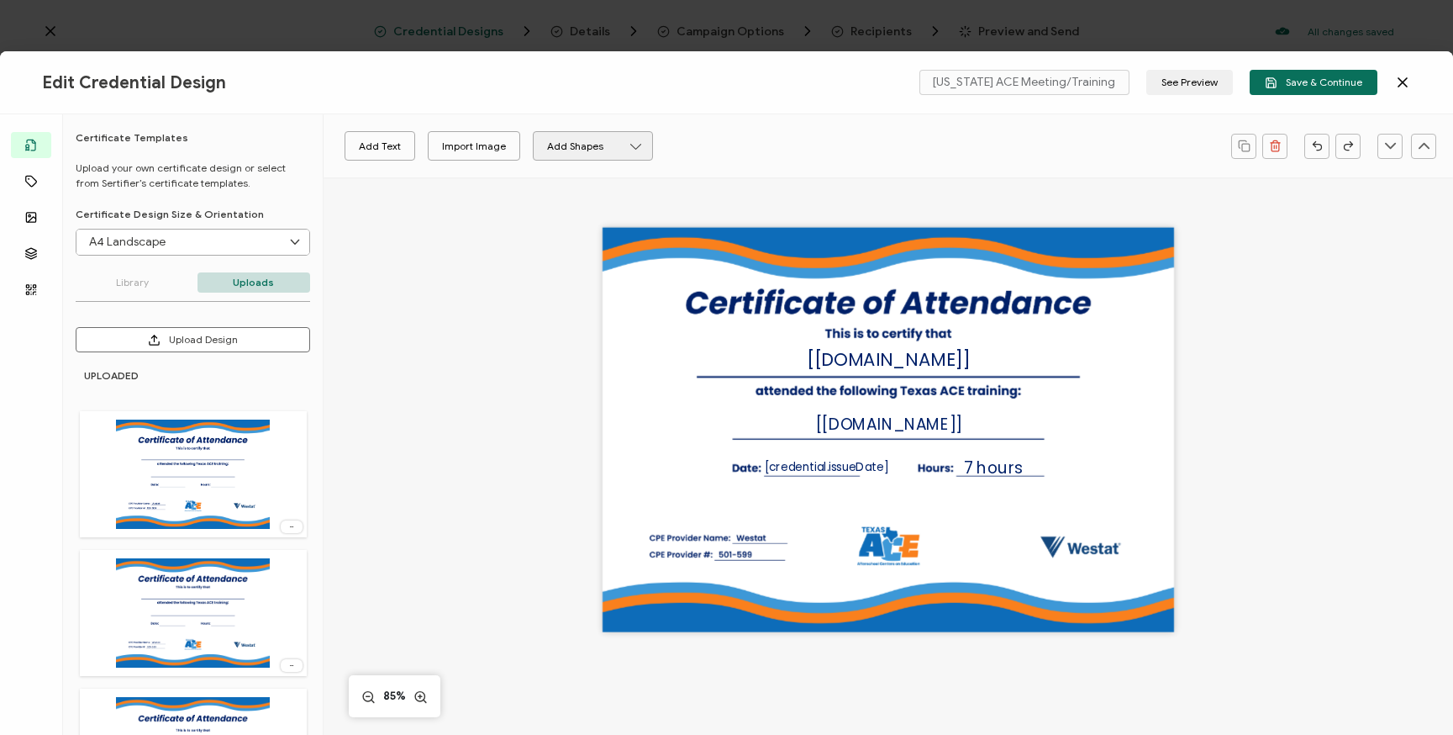
click at [637, 148] on button "Add Shapes" at bounding box center [593, 145] width 120 height 29
click at [705, 148] on div "Add Text Import Image Add Shapes" at bounding box center [777, 146] width 891 height 42
click at [1314, 85] on span "Save & Continue" at bounding box center [1314, 82] width 98 height 13
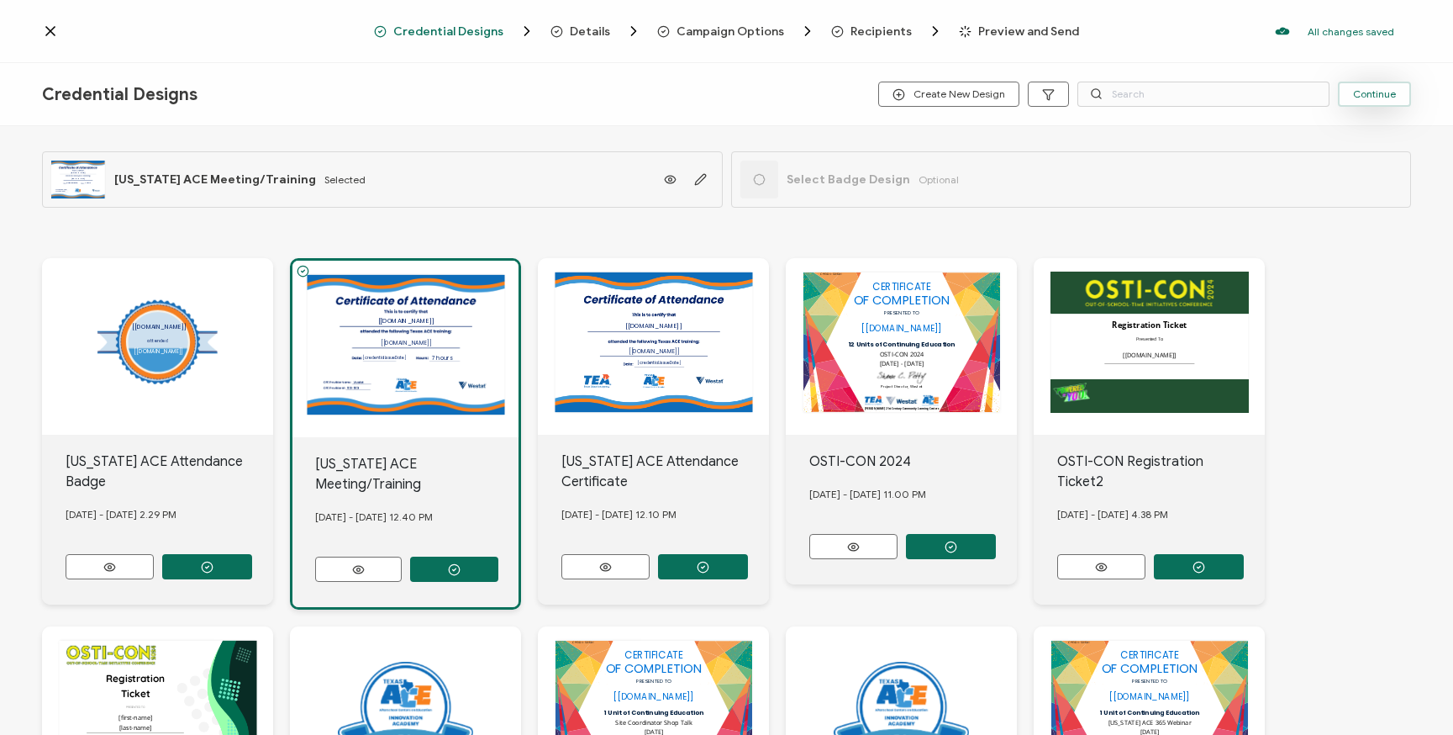
click at [1379, 99] on span "Continue" at bounding box center [1374, 94] width 43 height 10
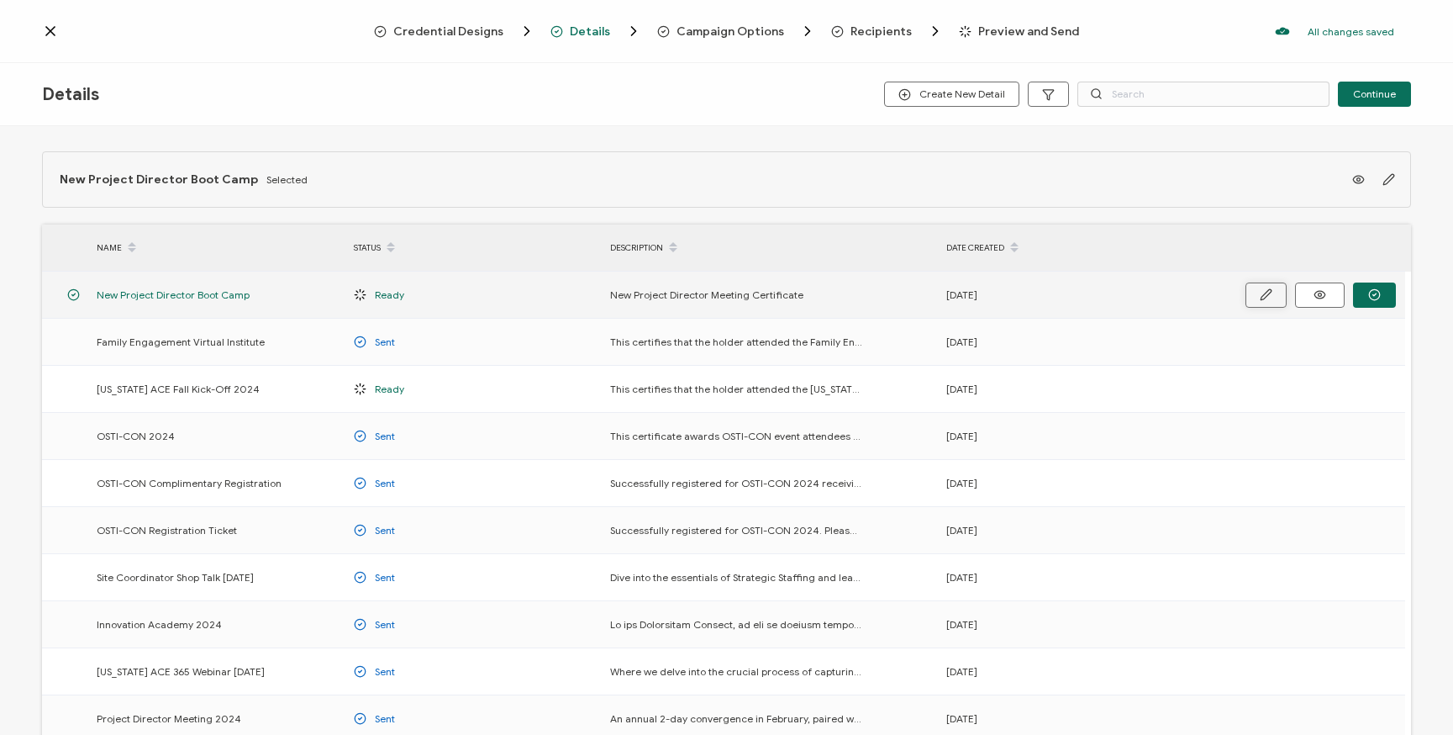
click at [1263, 294] on icon "button" at bounding box center [1266, 294] width 13 height 13
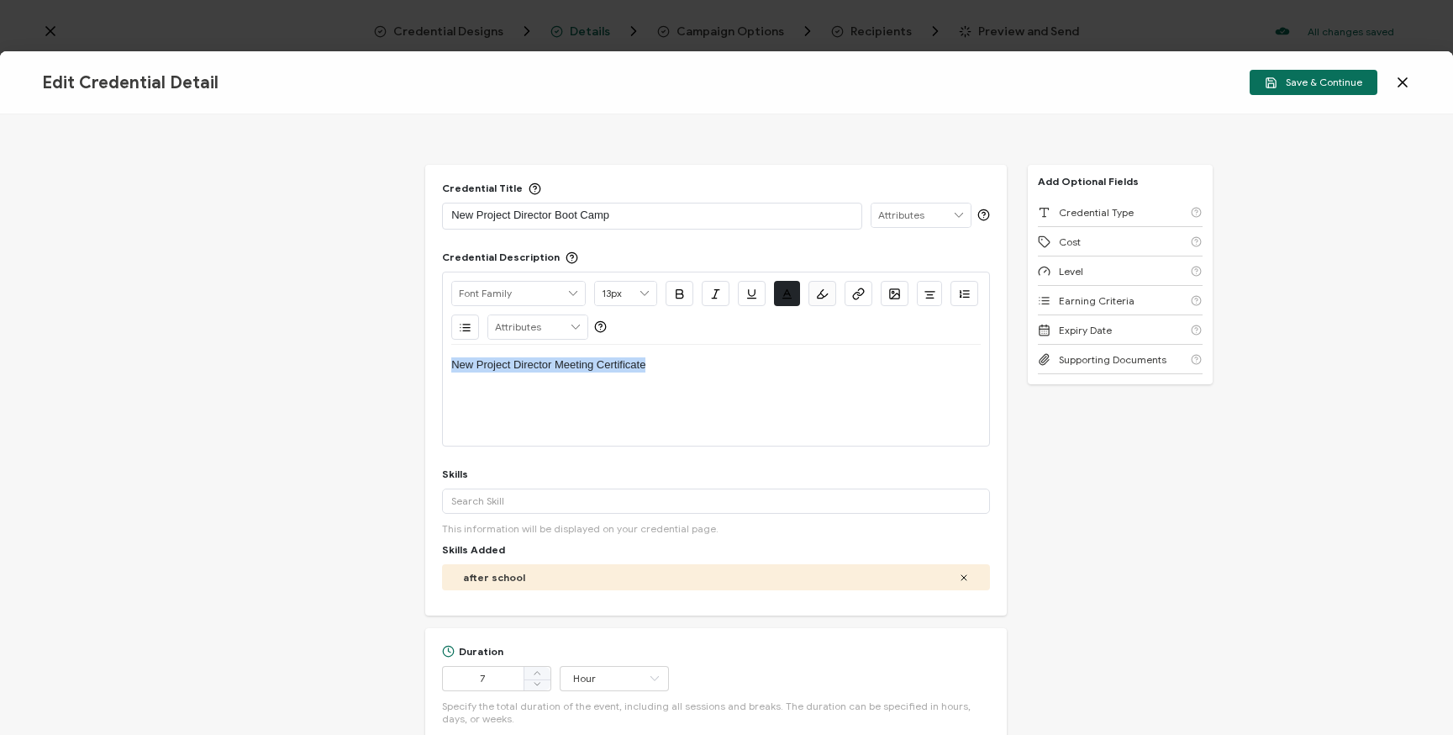
drag, startPoint x: 683, startPoint y: 369, endPoint x: 382, endPoint y: 355, distance: 300.4
click at [382, 355] on div "Credential Title New Project Director Boot Camp ISSUER Issuer Name Credential D…" at bounding box center [726, 424] width 1453 height 620
click at [641, 213] on p "New Project Director Boot Camp" at bounding box center [652, 215] width 402 height 17
drag, startPoint x: 667, startPoint y: 213, endPoint x: 248, endPoint y: 209, distance: 419.5
click at [248, 209] on div "Credential Title New Project Director Boot Camp ISSUER Issuer Name Credential D…" at bounding box center [726, 424] width 1453 height 620
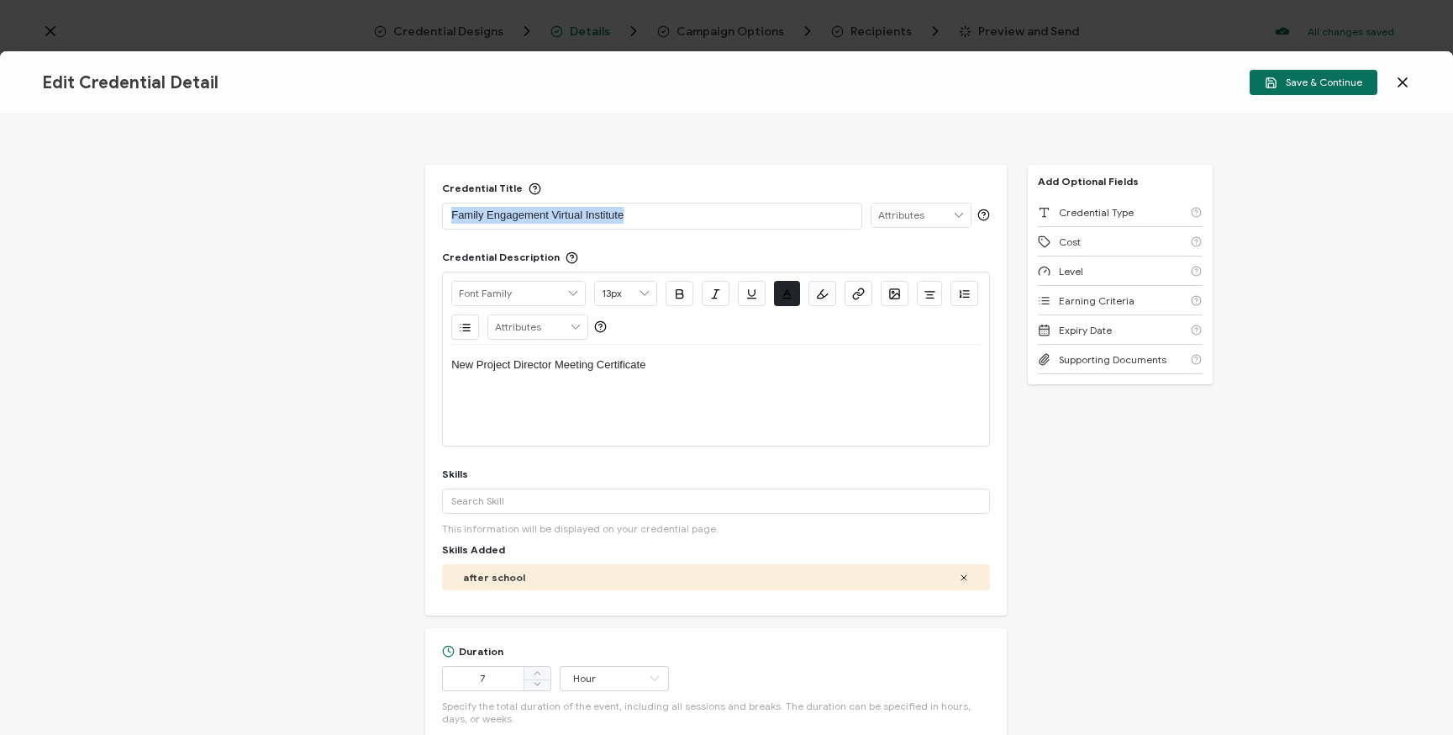
drag, startPoint x: 650, startPoint y: 215, endPoint x: 308, endPoint y: 187, distance: 342.5
click at [308, 187] on div "Credential Title Family Engagement Virtual Institute ISSUER Issuer Name Credent…" at bounding box center [726, 424] width 1453 height 620
copy p "Family Engagement Virtual Institute"
drag, startPoint x: 710, startPoint y: 377, endPoint x: 354, endPoint y: 345, distance: 357.8
click at [354, 345] on div "Credential Title Family Engagement Virtual Institute ISSUER Issuer Name Credent…" at bounding box center [726, 424] width 1453 height 620
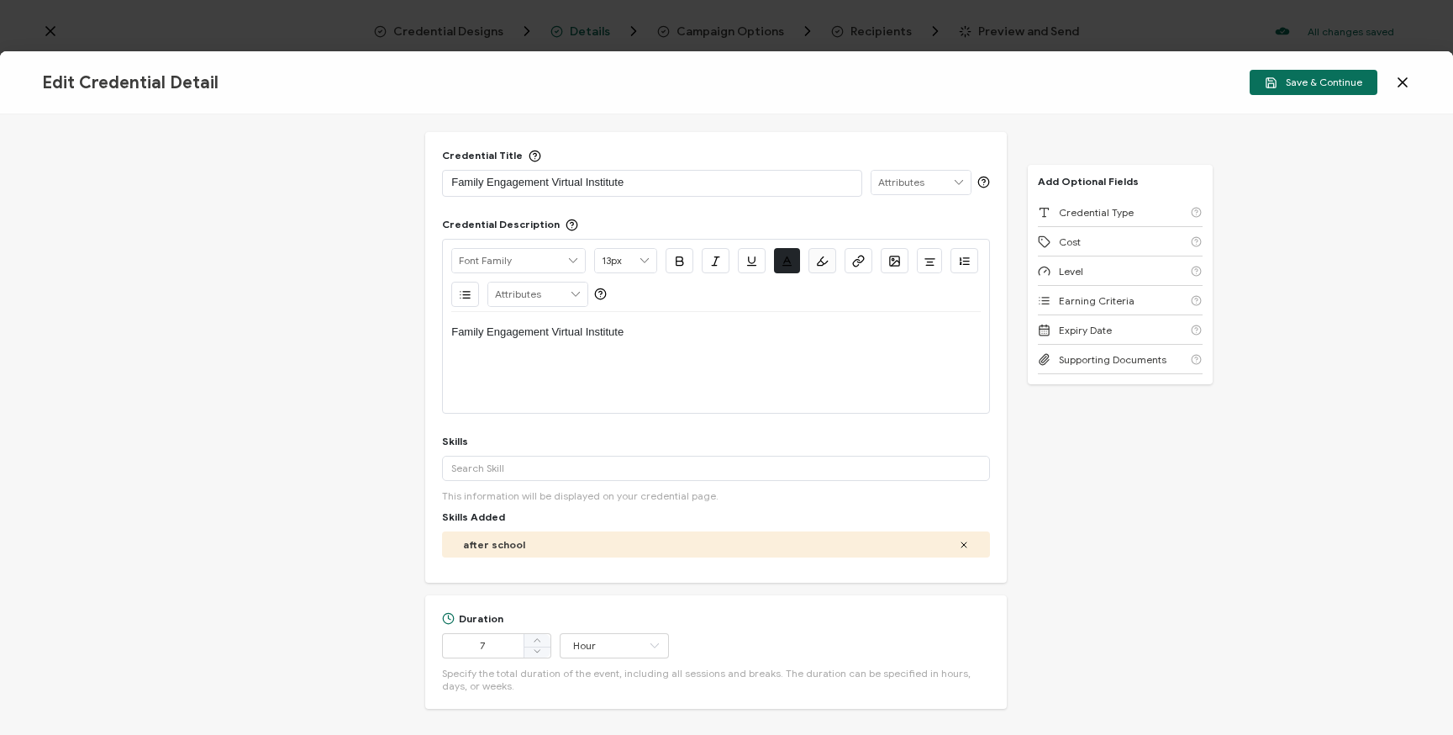
scroll to position [26, 0]
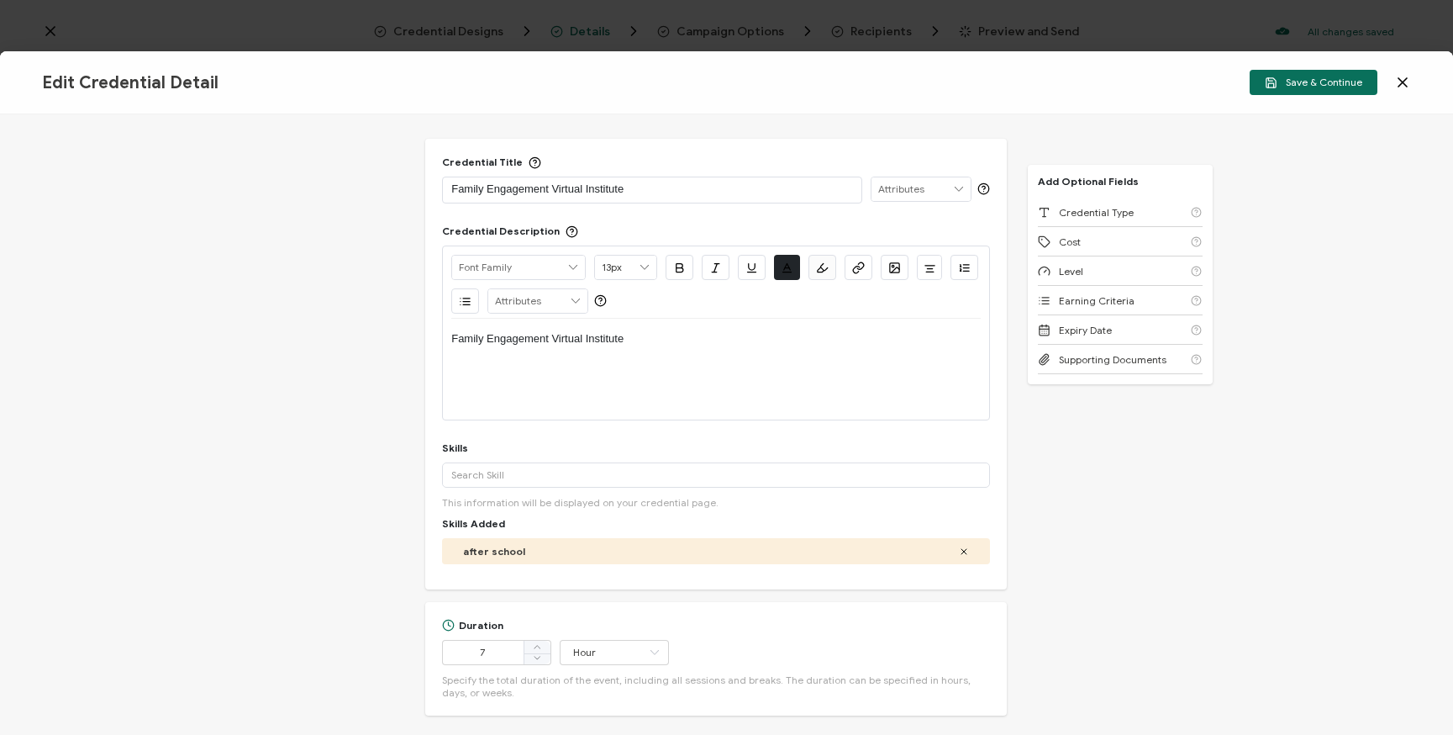
click at [330, 463] on div "Credential Title Family Engagement Virtual Institute ISSUER Issuer Name Credent…" at bounding box center [726, 424] width 1453 height 620
click at [319, 351] on div "Credential Title Family Engagement Virtual Institute ISSUER Issuer Name Credent…" at bounding box center [726, 424] width 1453 height 620
click at [1145, 424] on div "Credential Title Family Engagement Virtual Institute ISSUER Issuer Name Credent…" at bounding box center [726, 424] width 1453 height 620
click at [1300, 82] on span "Save & Continue" at bounding box center [1314, 82] width 98 height 13
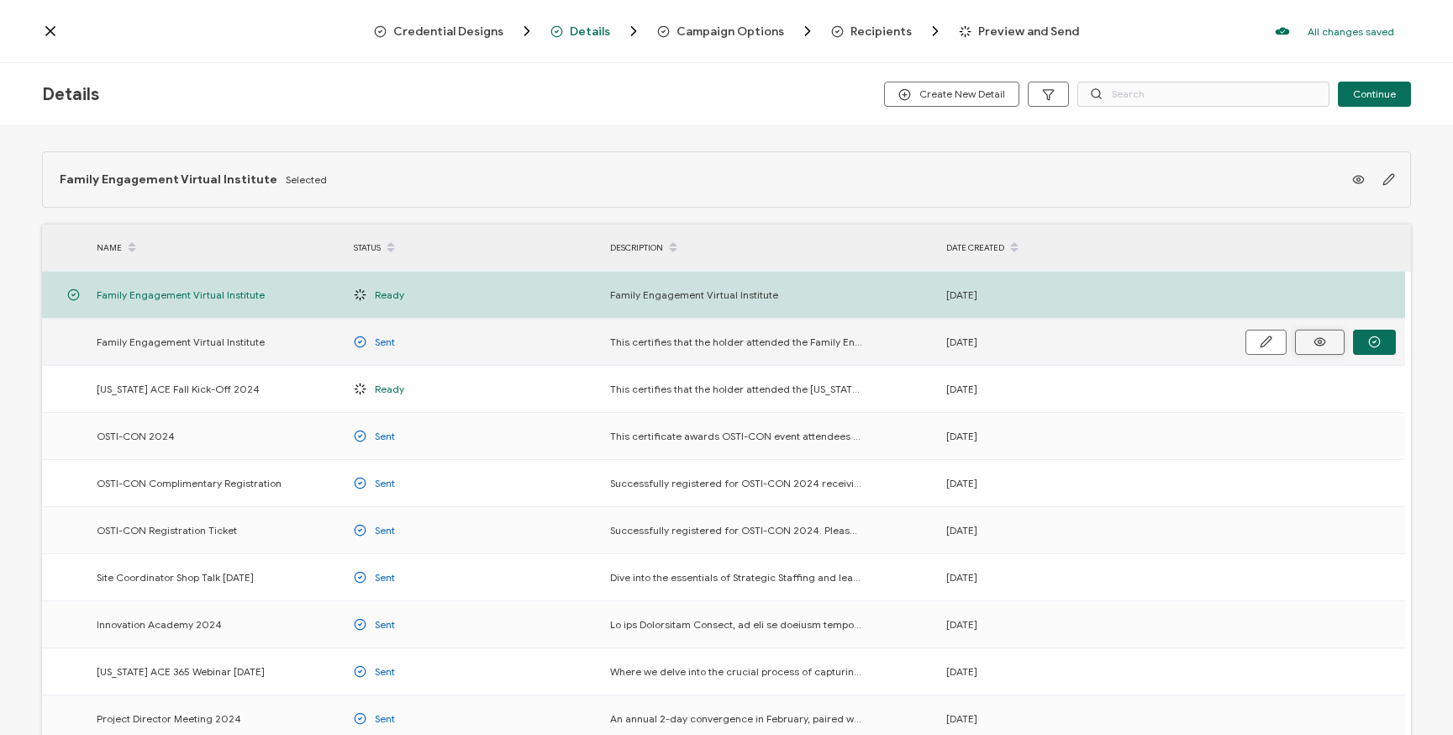
click at [1324, 338] on icon at bounding box center [1320, 341] width 21 height 13
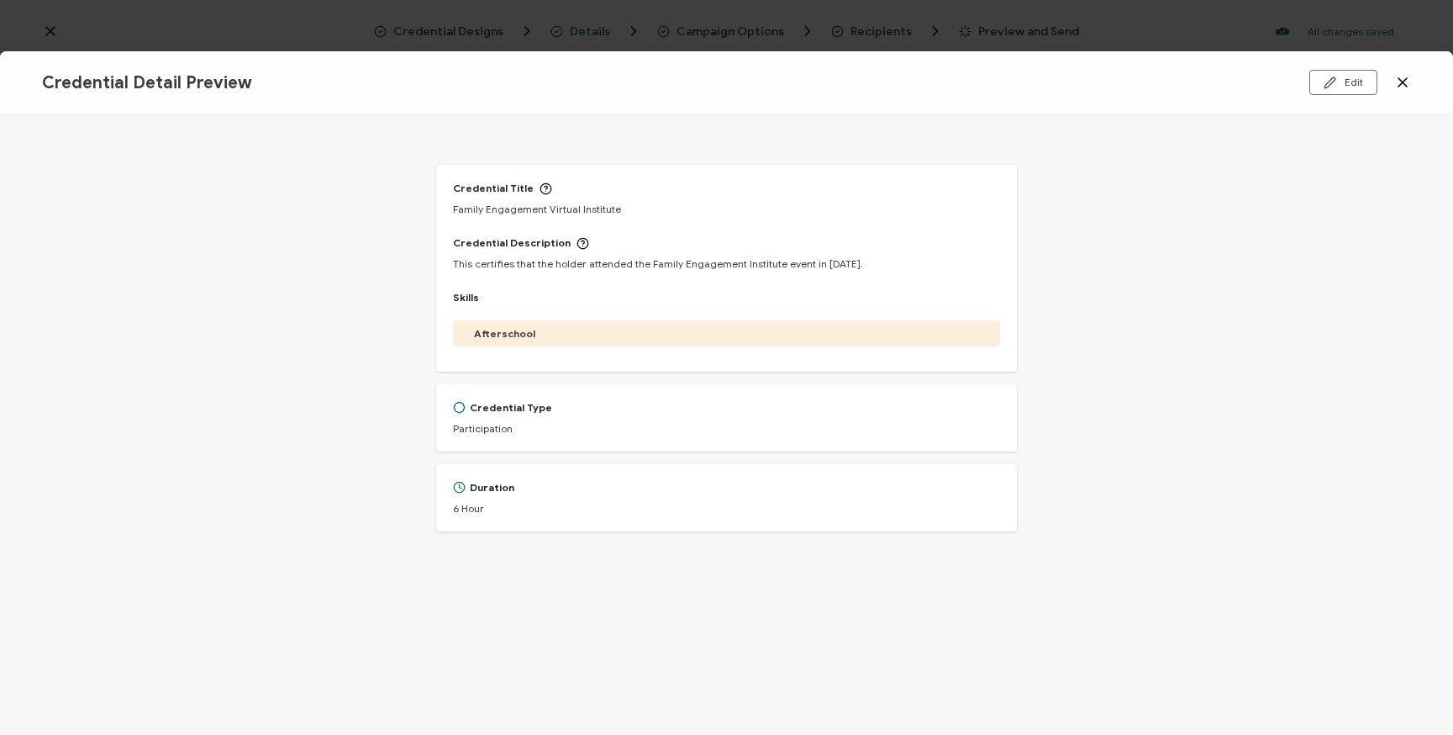
click at [1406, 82] on icon at bounding box center [1403, 82] width 17 height 17
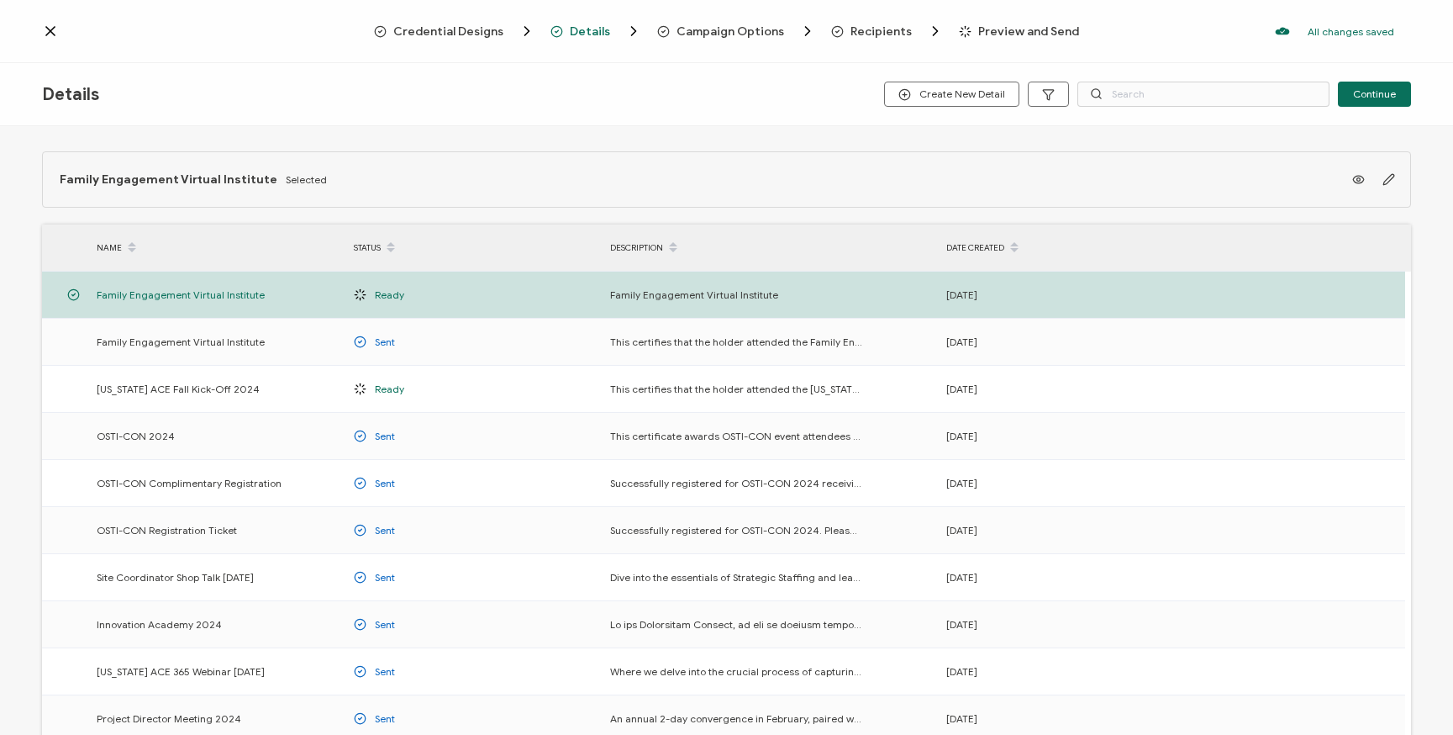
click at [55, 29] on icon at bounding box center [50, 31] width 17 height 17
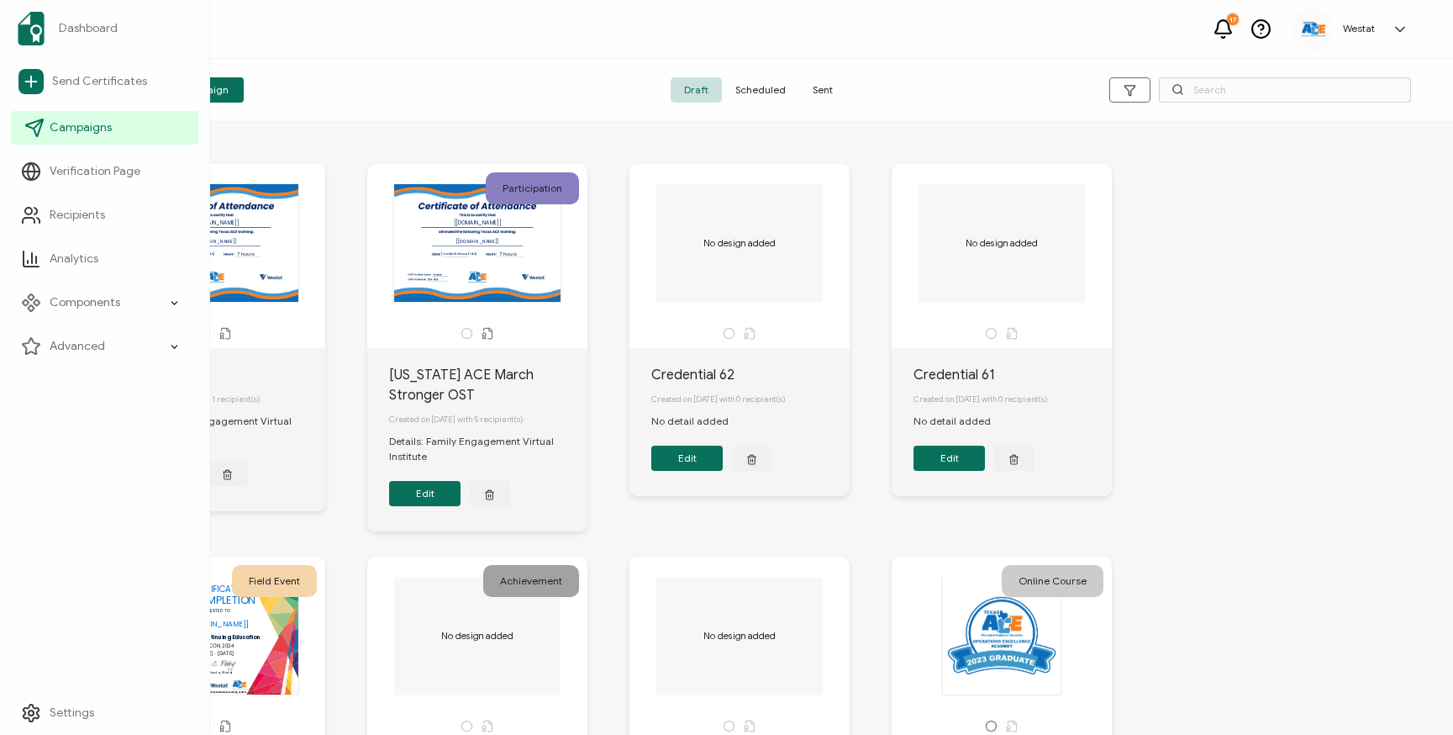
click at [101, 124] on span "Campaigns" at bounding box center [81, 127] width 62 height 17
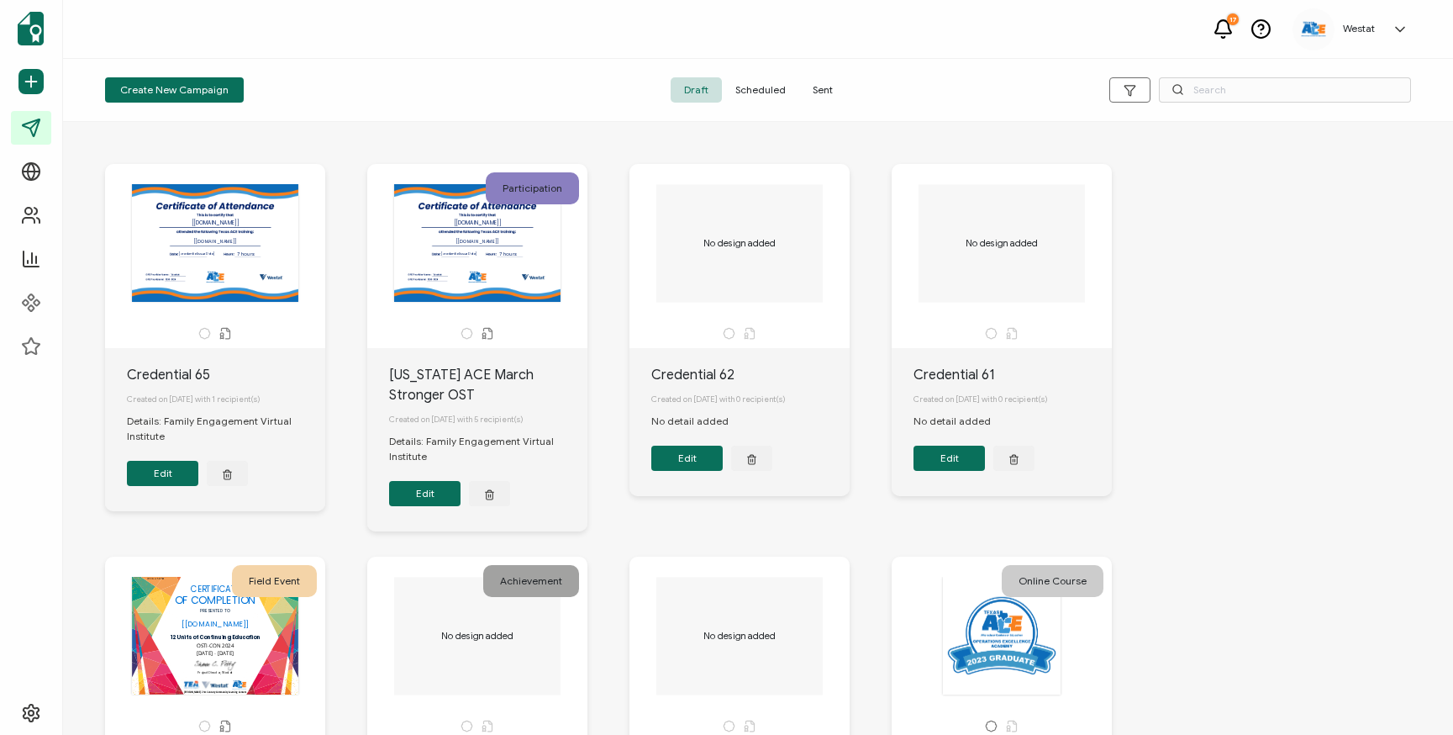
click at [827, 90] on span "Sent" at bounding box center [822, 89] width 47 height 25
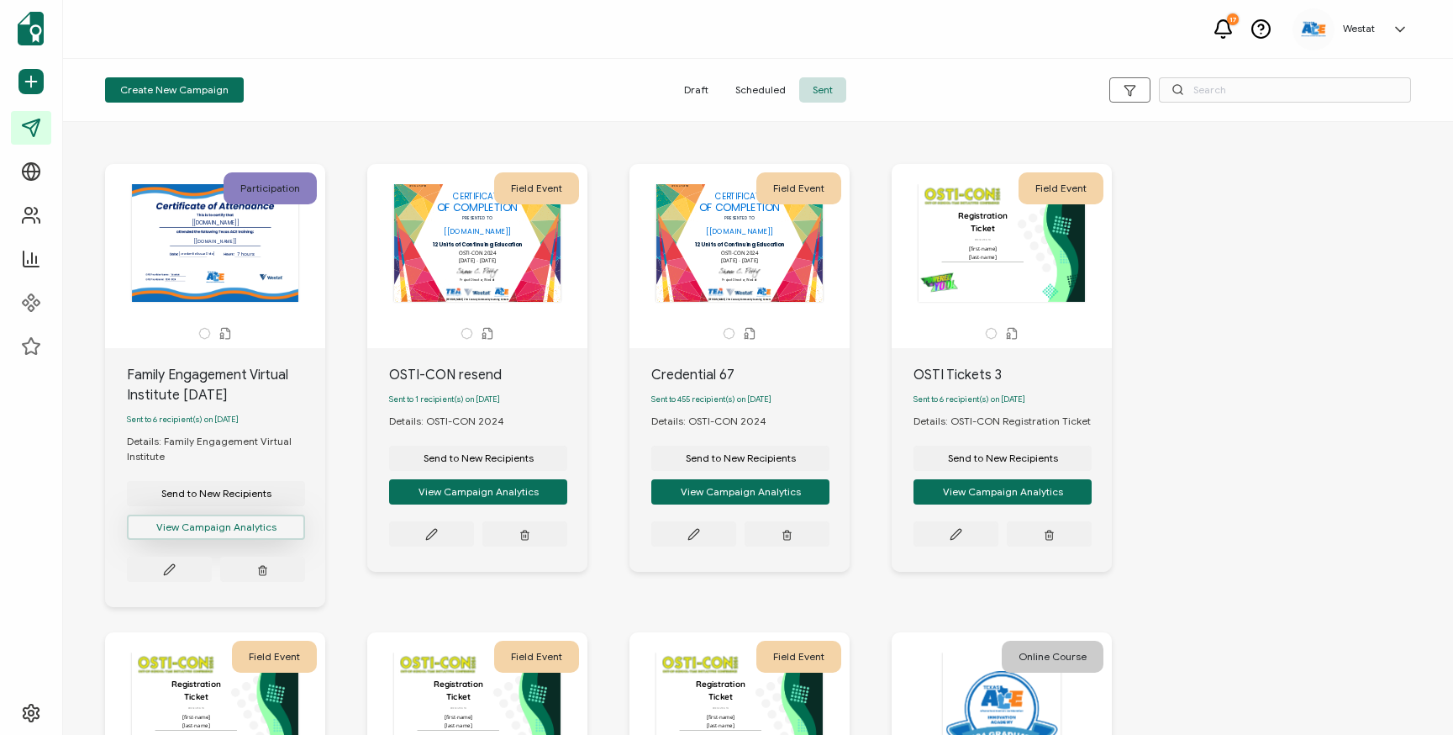
click at [240, 530] on button "View Campaign Analytics" at bounding box center [216, 526] width 178 height 25
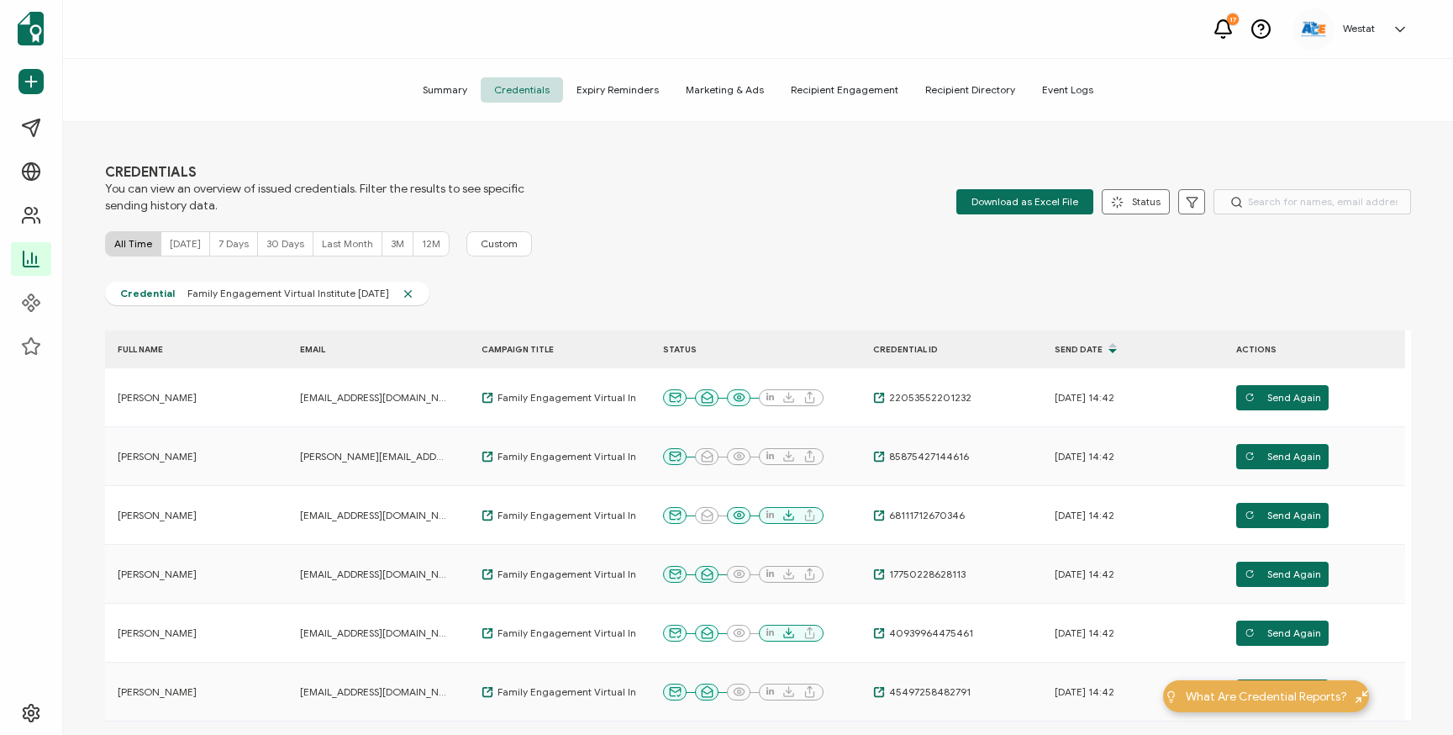
click at [446, 94] on span "Summary" at bounding box center [444, 89] width 71 height 25
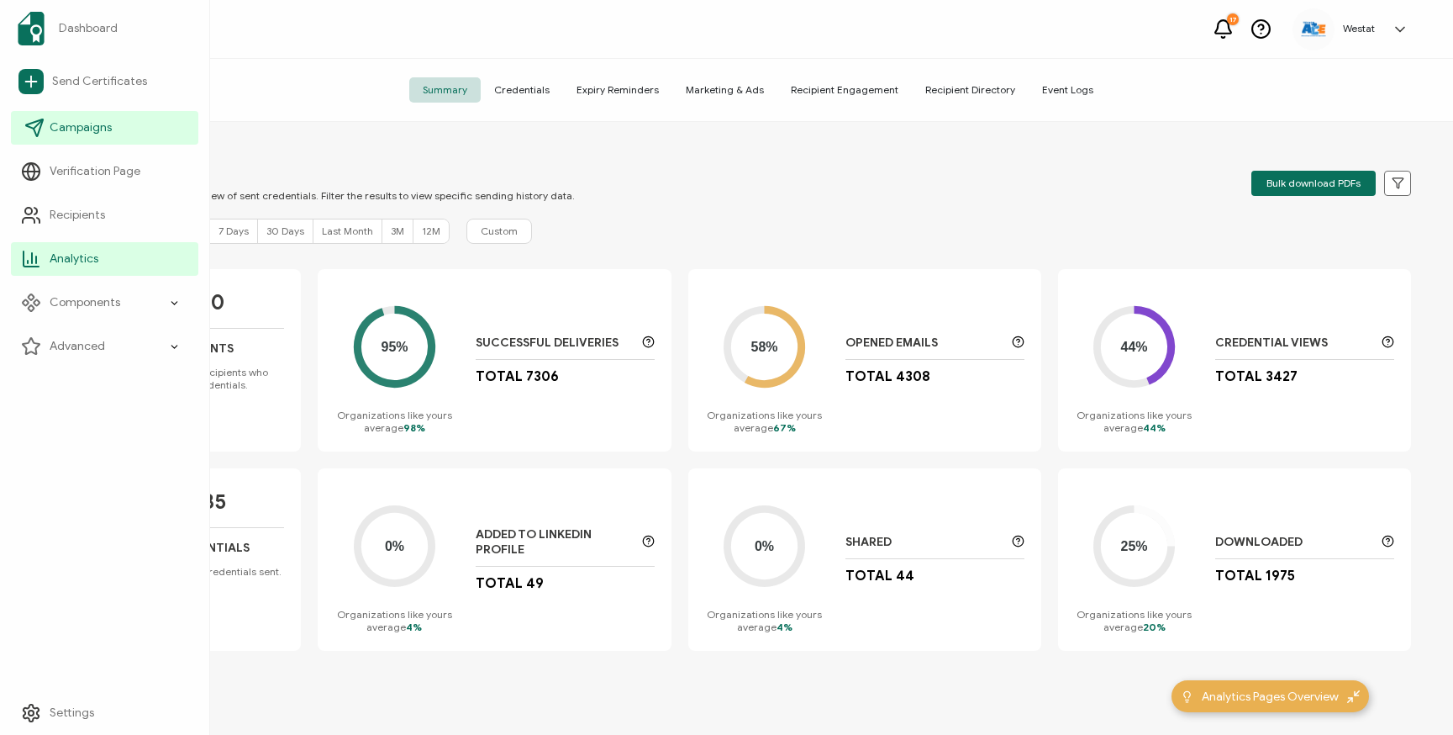
click at [87, 130] on span "Campaigns" at bounding box center [81, 127] width 62 height 17
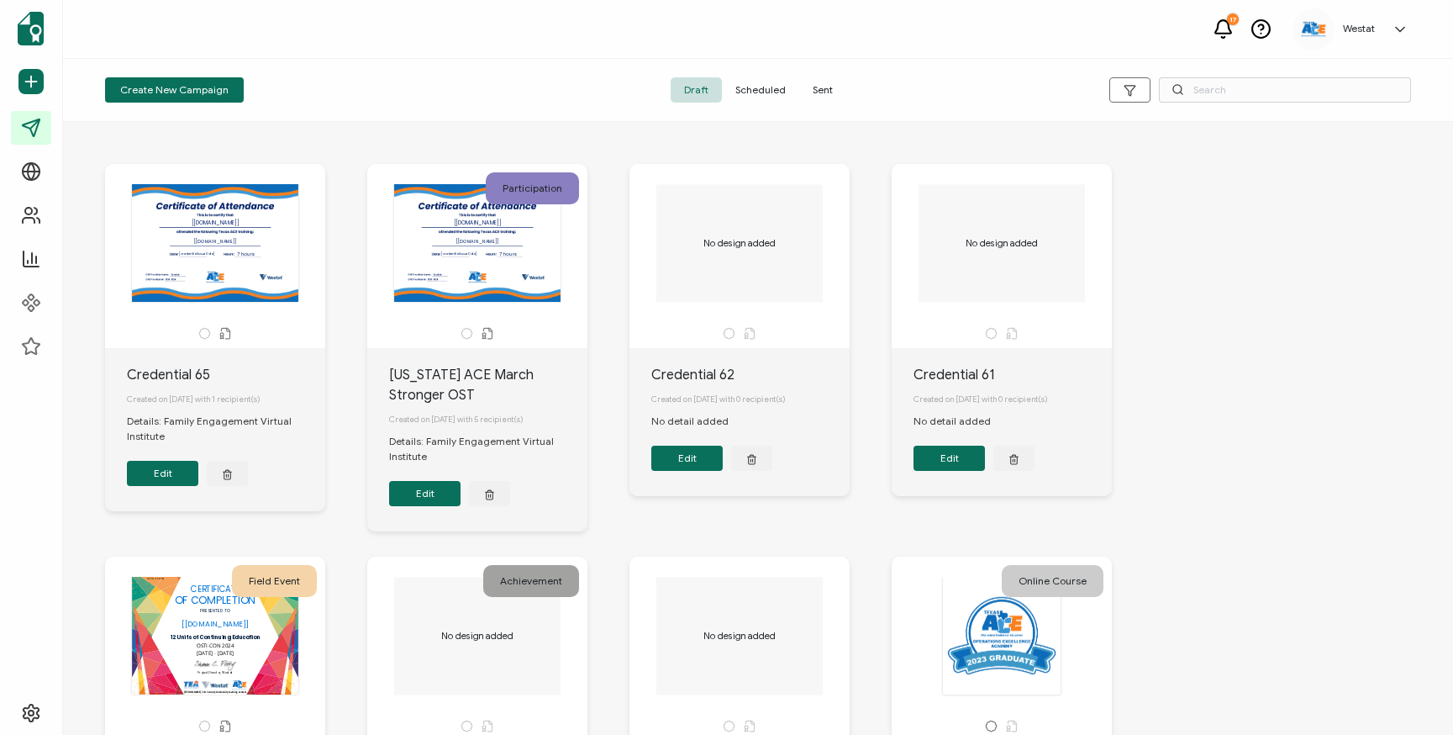
click at [763, 96] on span "Scheduled" at bounding box center [760, 89] width 77 height 25
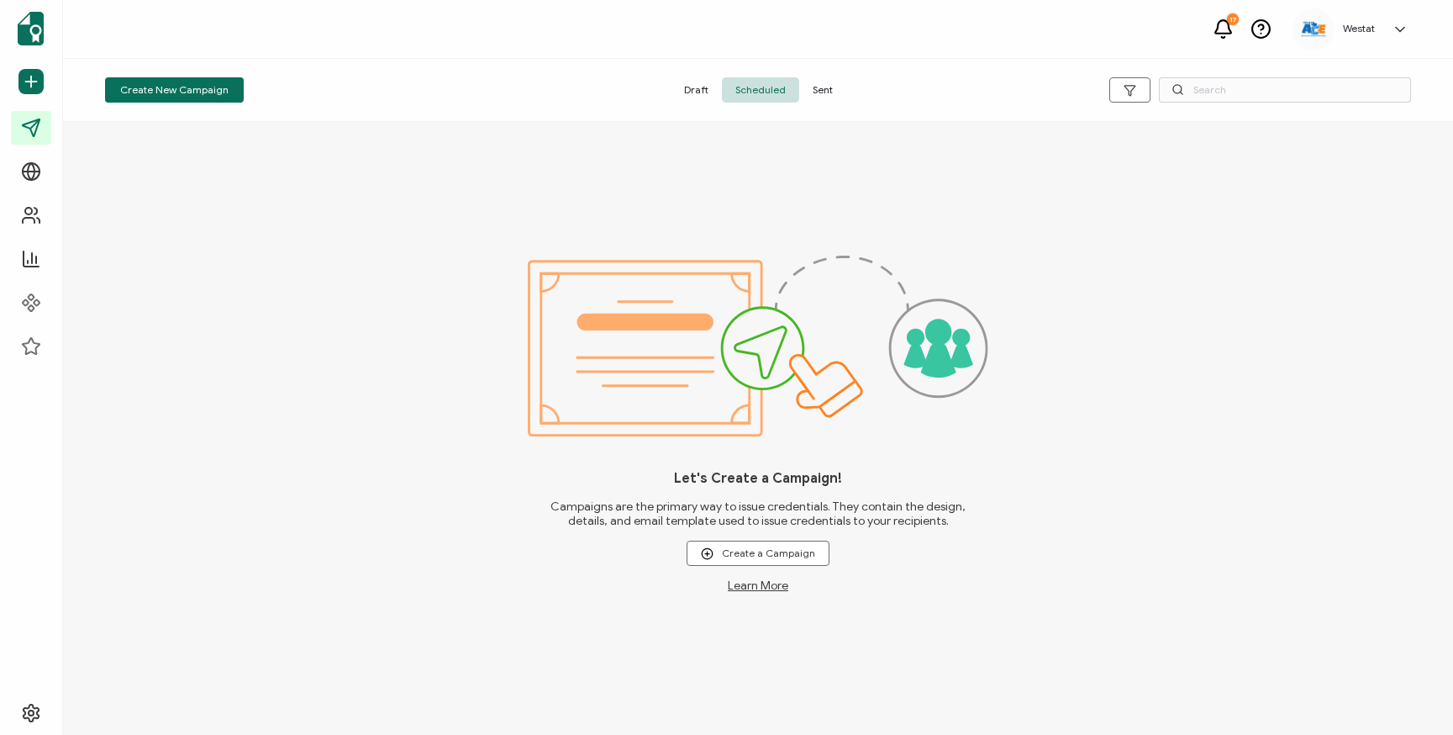
click at [830, 93] on span "Sent" at bounding box center [822, 89] width 47 height 25
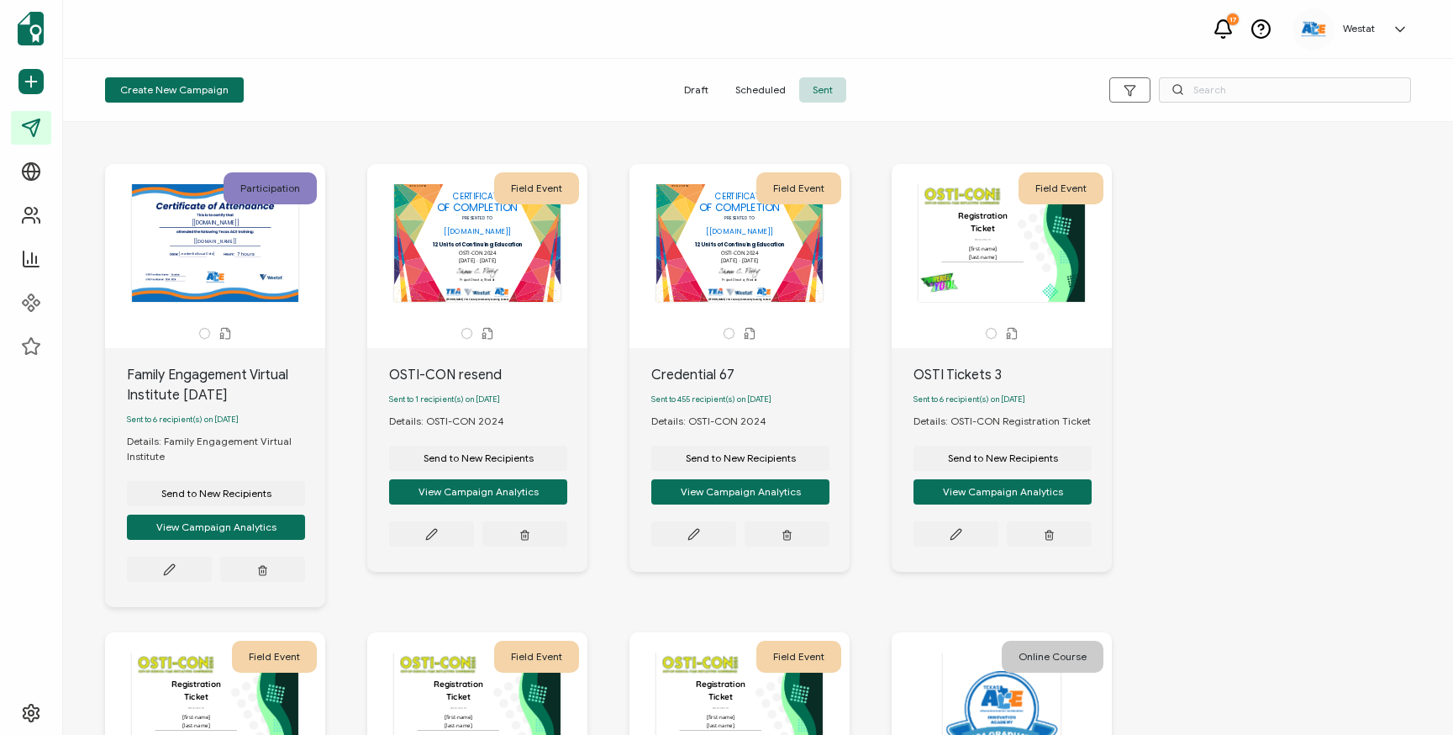
click at [698, 87] on span "Draft" at bounding box center [696, 89] width 51 height 25
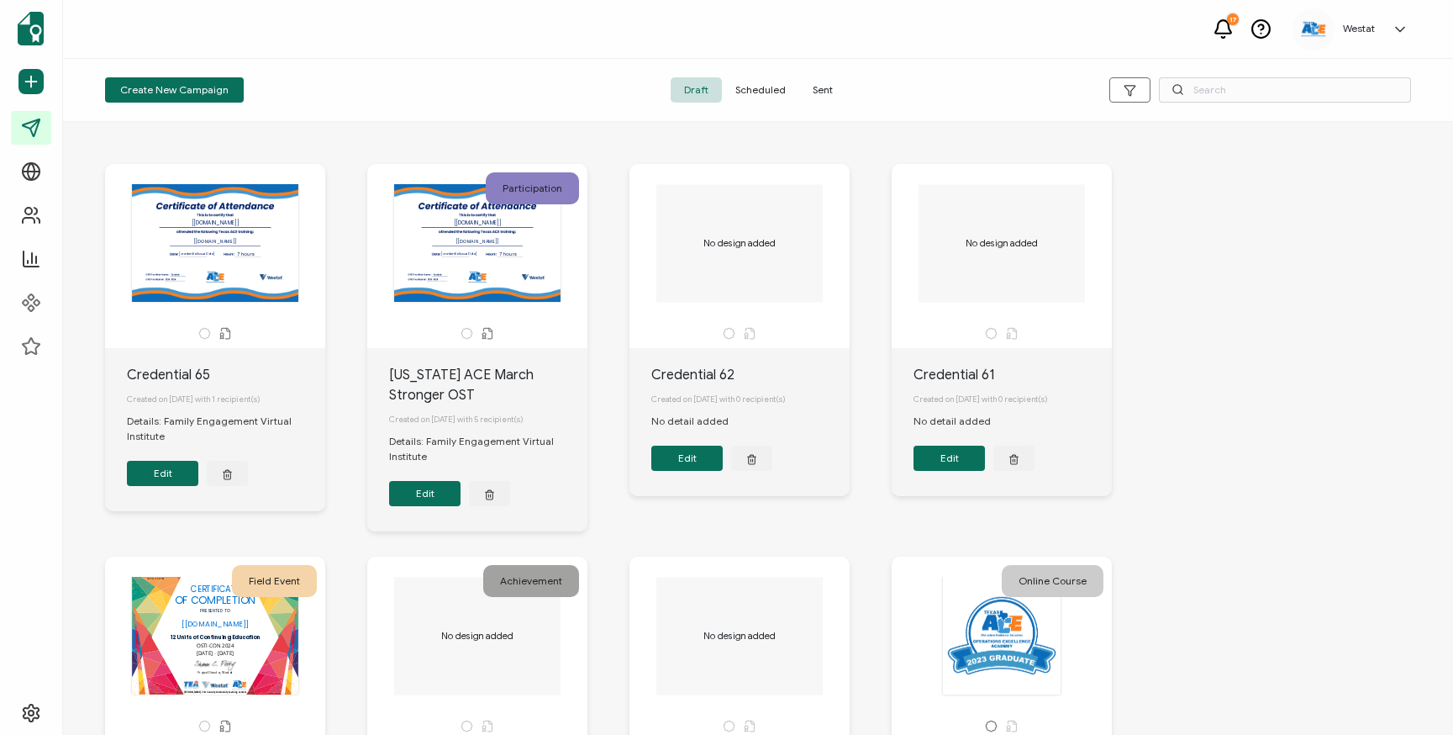
click at [139, 475] on button "Edit" at bounding box center [162, 473] width 71 height 25
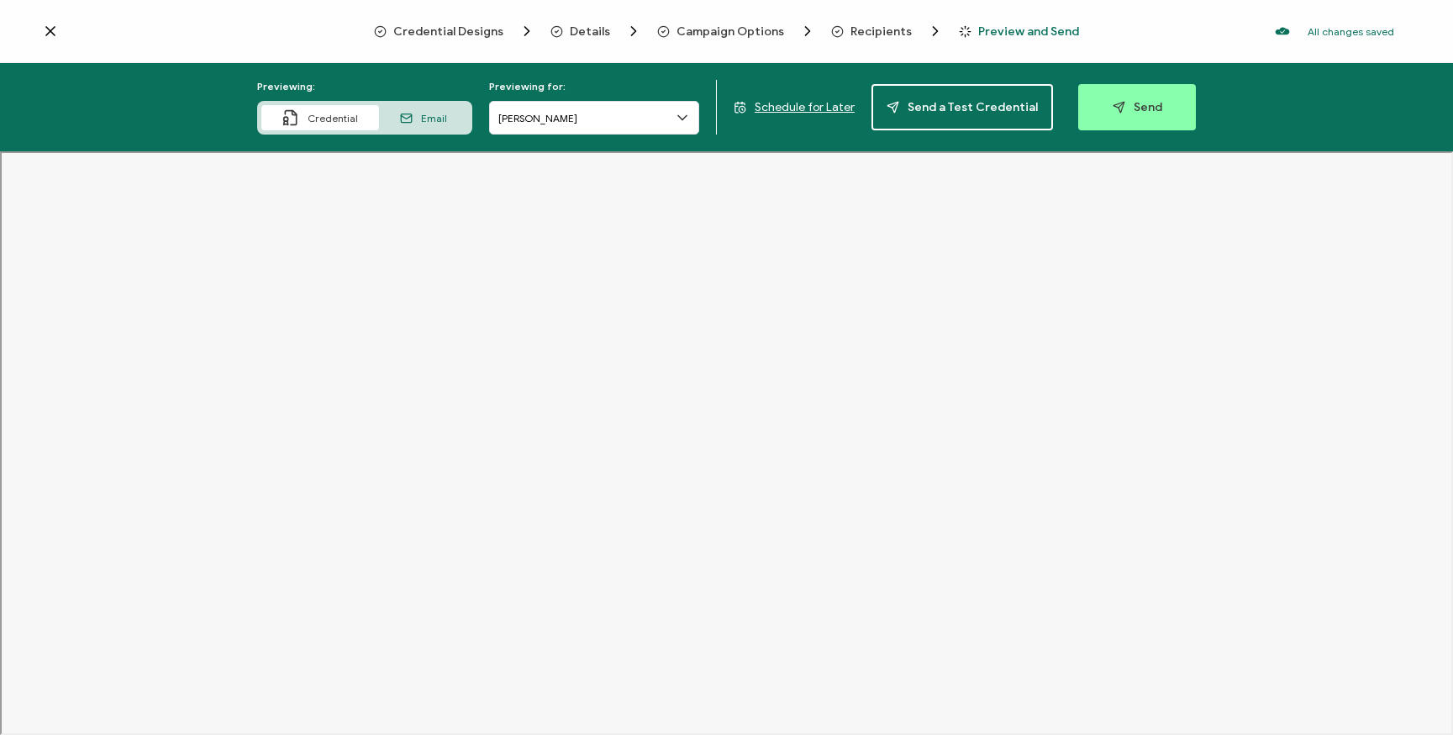
click at [477, 25] on span "Credential Designs" at bounding box center [448, 31] width 110 height 13
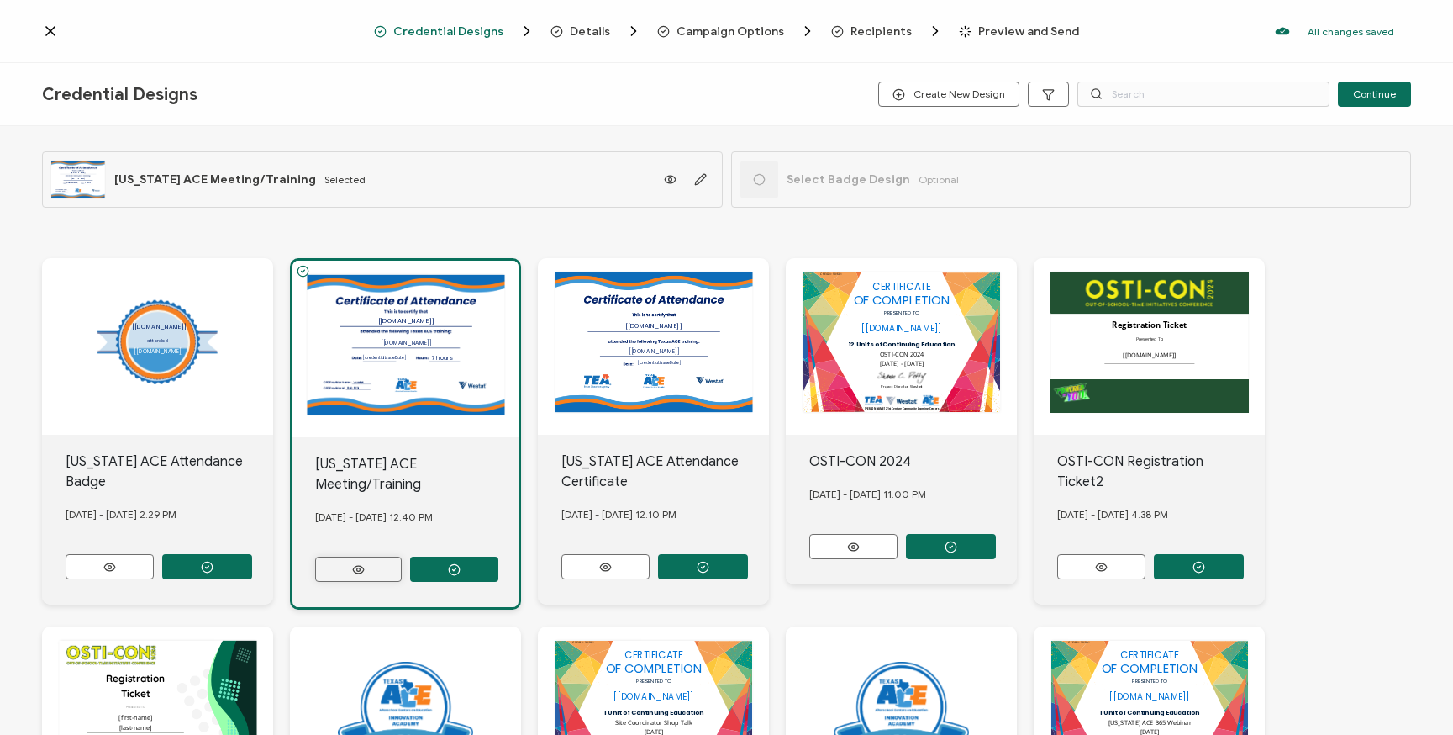
click at [363, 563] on icon at bounding box center [358, 569] width 21 height 13
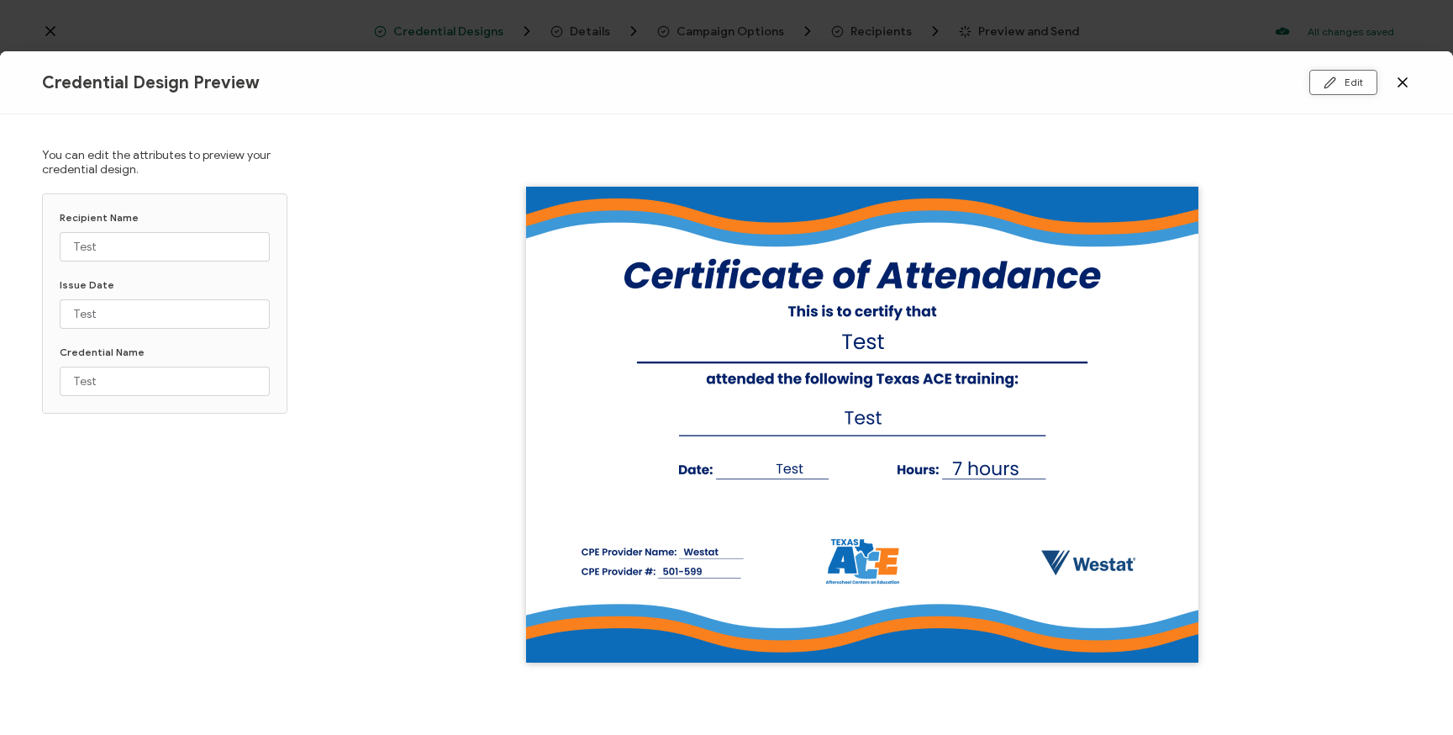
click at [1337, 79] on icon at bounding box center [1330, 82] width 13 height 13
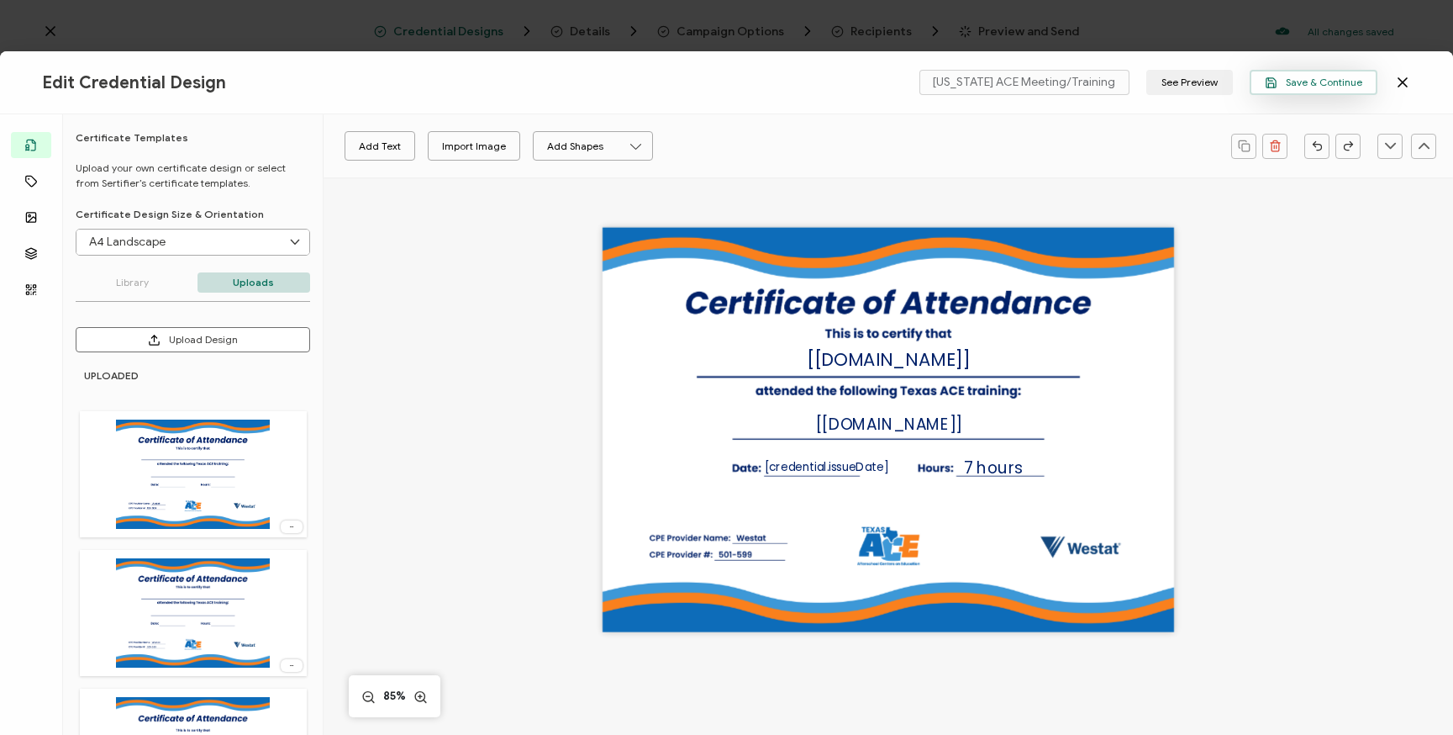
click at [1300, 79] on span "Save & Continue" at bounding box center [1314, 82] width 98 height 13
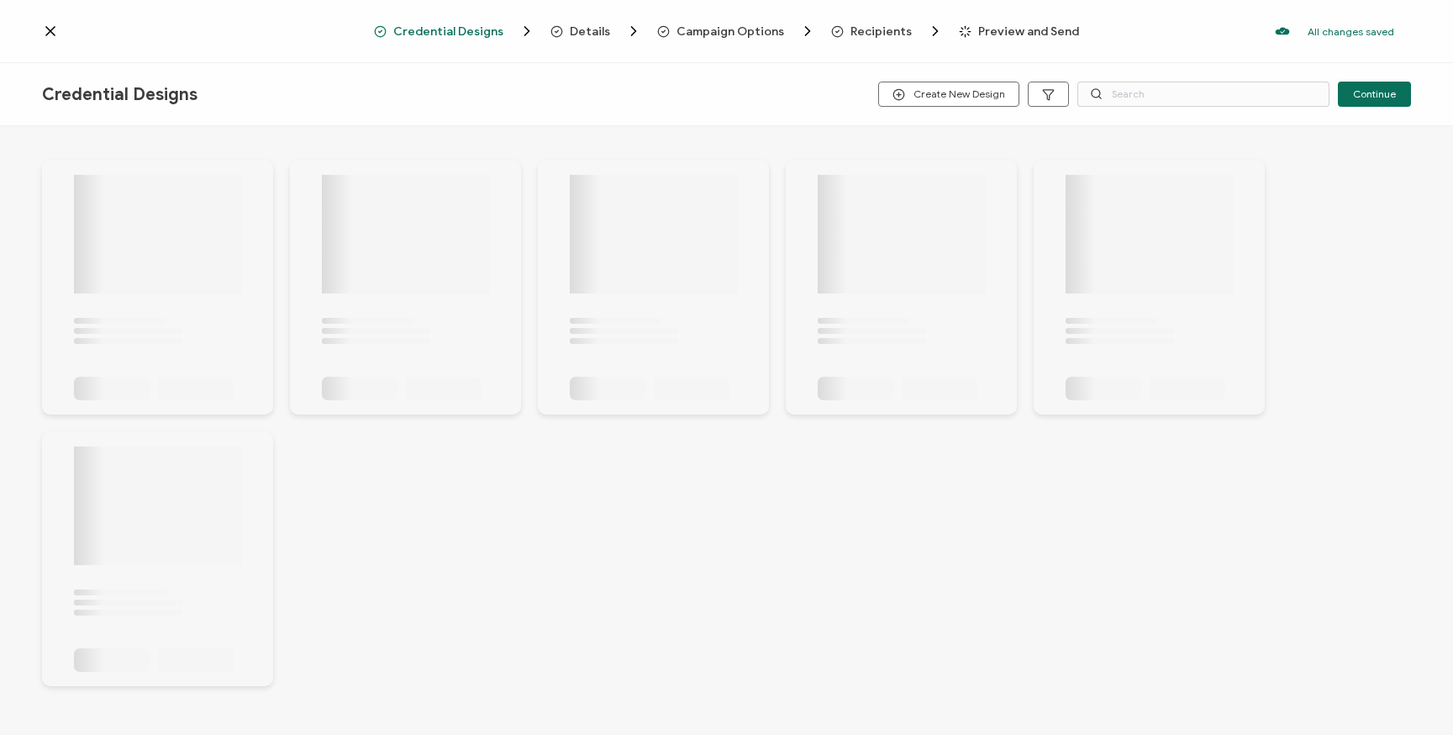
click at [585, 31] on span "Details" at bounding box center [590, 31] width 40 height 13
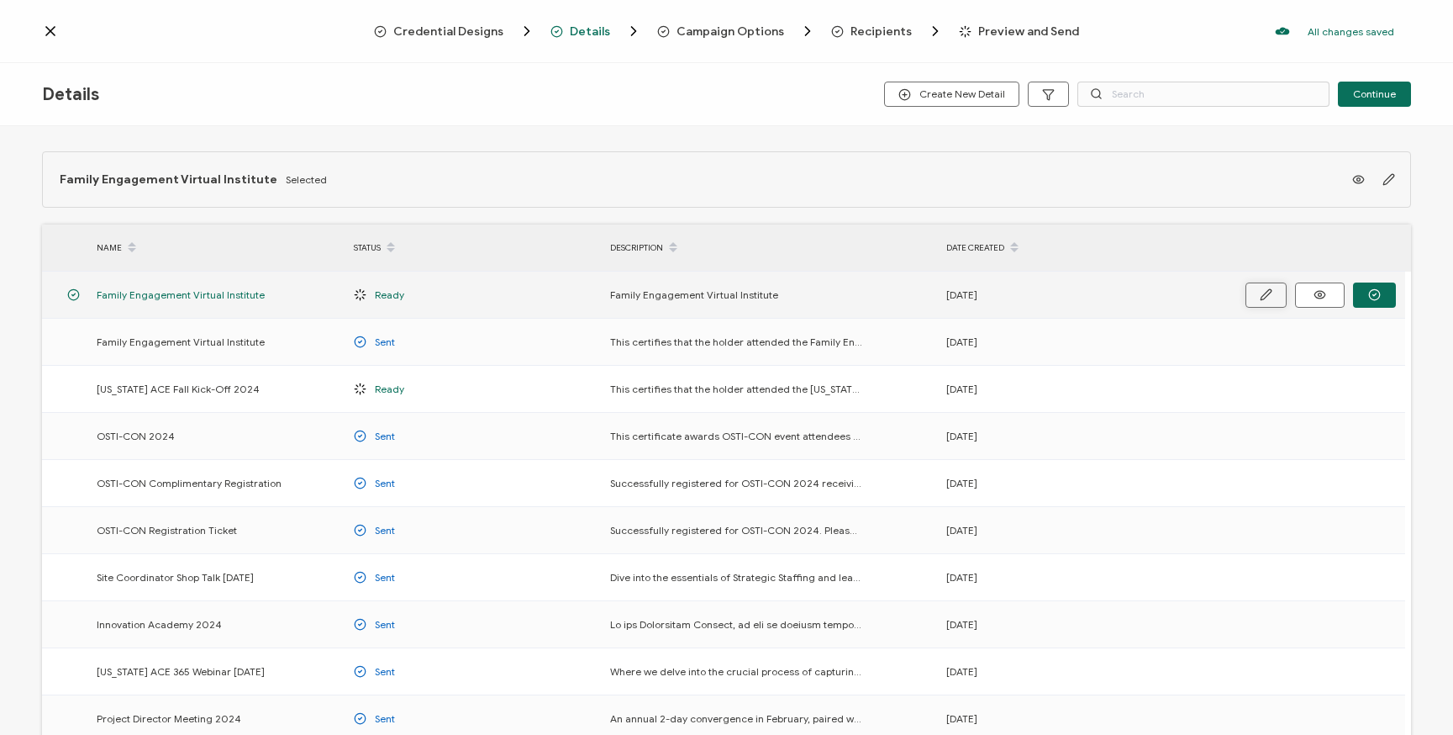
click at [1258, 292] on button "button" at bounding box center [1266, 294] width 41 height 25
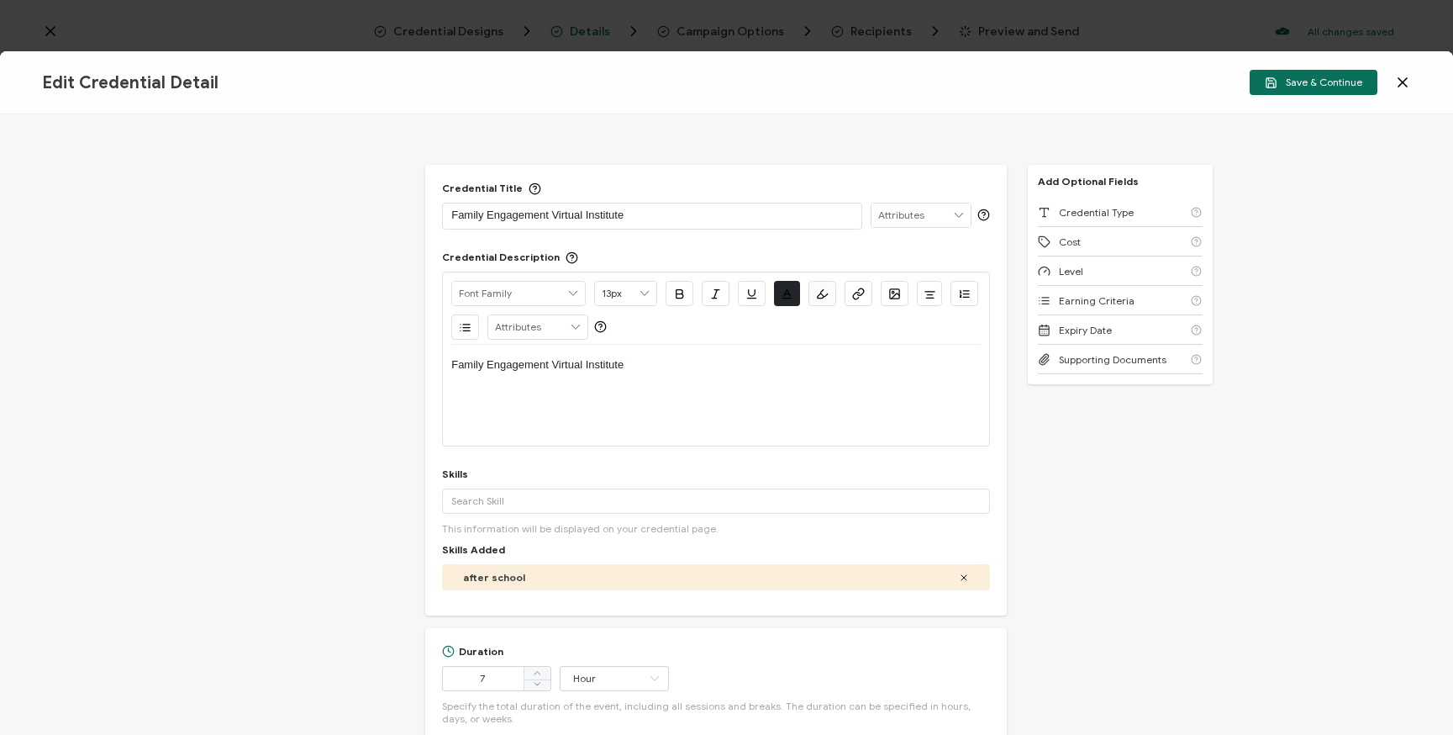
drag, startPoint x: 765, startPoint y: 373, endPoint x: 756, endPoint y: 378, distance: 10.5
click at [764, 373] on div "Family Engagement Virtual Institute" at bounding box center [716, 365] width 530 height 40
click at [641, 219] on p "Family Engagement Virtual Institute" at bounding box center [652, 215] width 402 height 17
drag, startPoint x: 598, startPoint y: 206, endPoint x: 410, endPoint y: 204, distance: 187.5
click at [410, 204] on div "Credential Title Family Engagement Virtual Institute ISSUER Issuer Name Credent…" at bounding box center [726, 424] width 1453 height 620
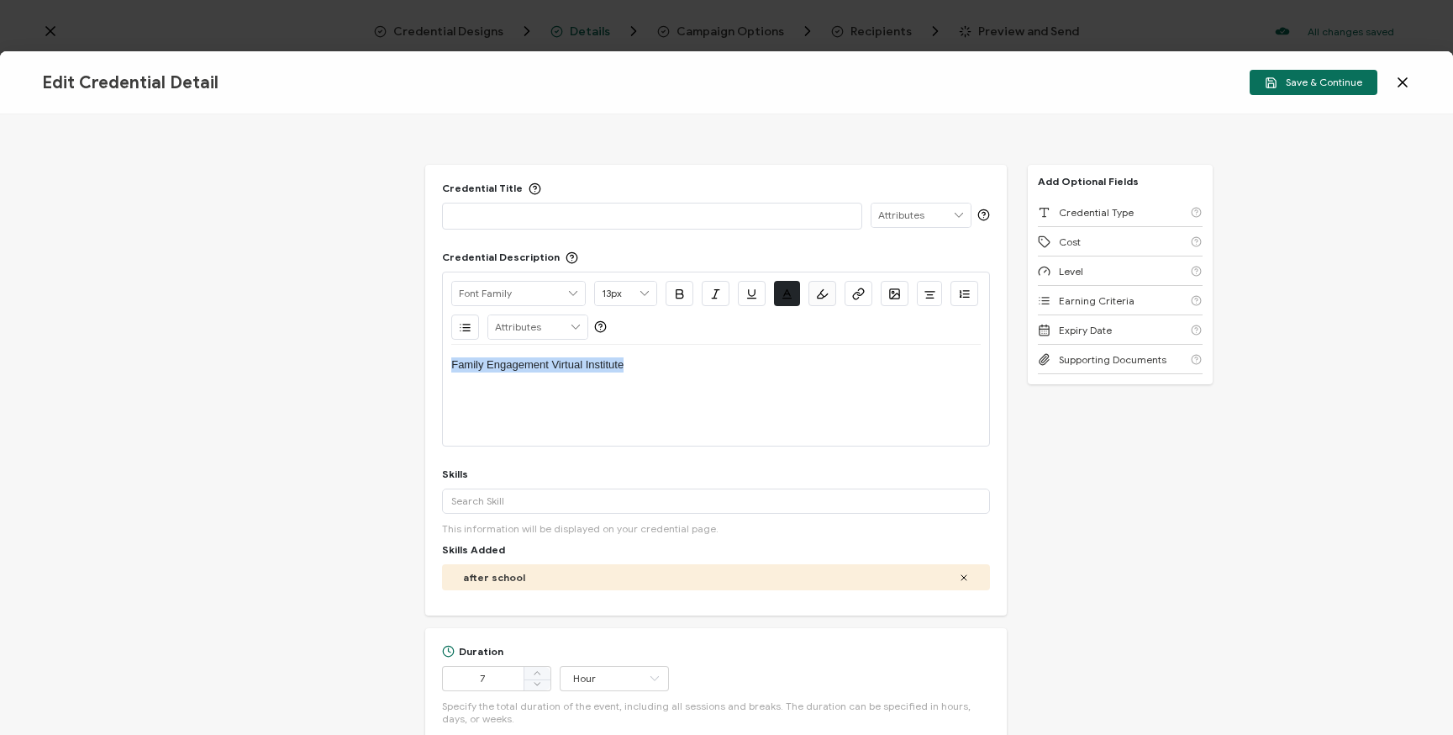
drag, startPoint x: 649, startPoint y: 371, endPoint x: 394, endPoint y: 352, distance: 255.4
click at [394, 352] on div "Credential Title ISSUER Issuer Name Credential Description Alright Sans Amita A…" at bounding box center [726, 424] width 1453 height 620
copy p "Family Engagement Virtual Institute"
click at [546, 220] on p at bounding box center [652, 215] width 402 height 17
click at [1409, 80] on icon at bounding box center [1403, 82] width 17 height 17
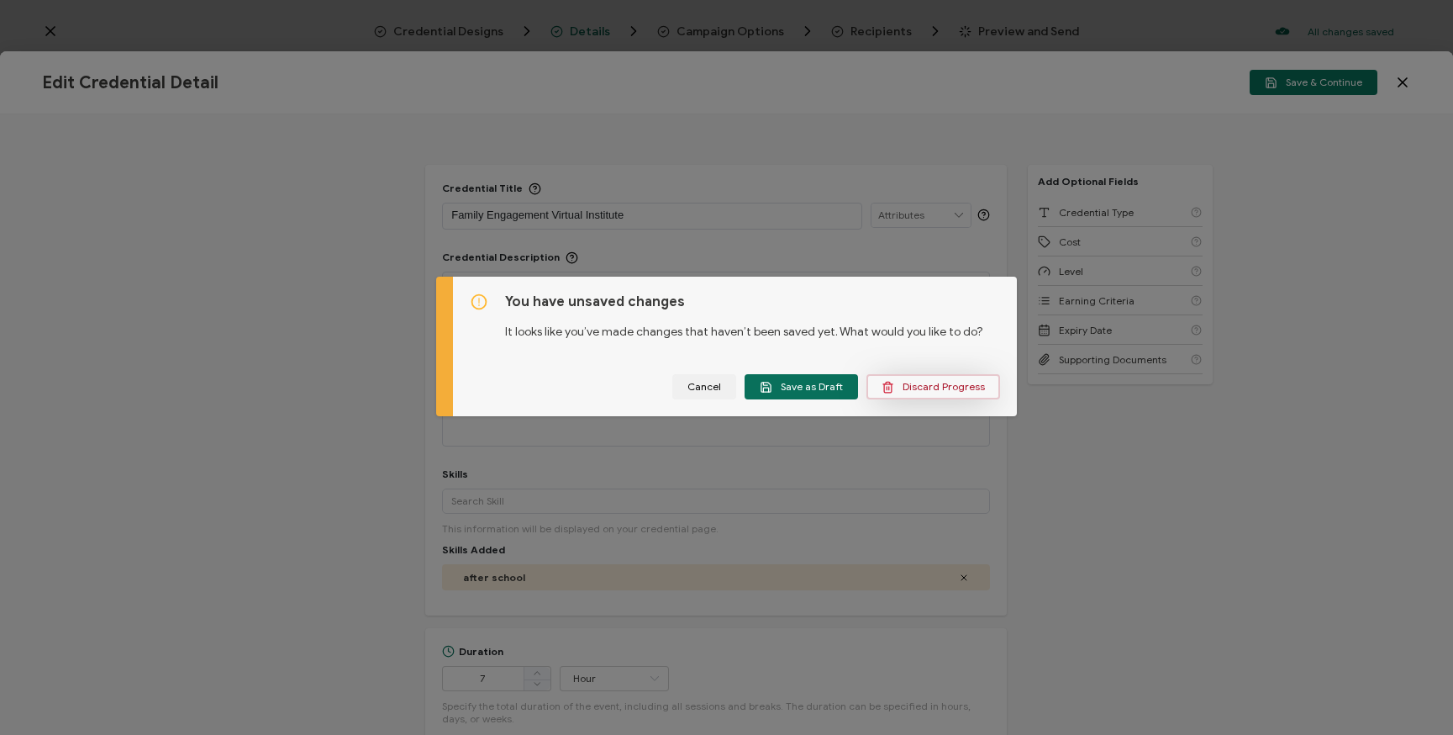
click at [923, 390] on span "Discard Progress" at bounding box center [933, 387] width 103 height 13
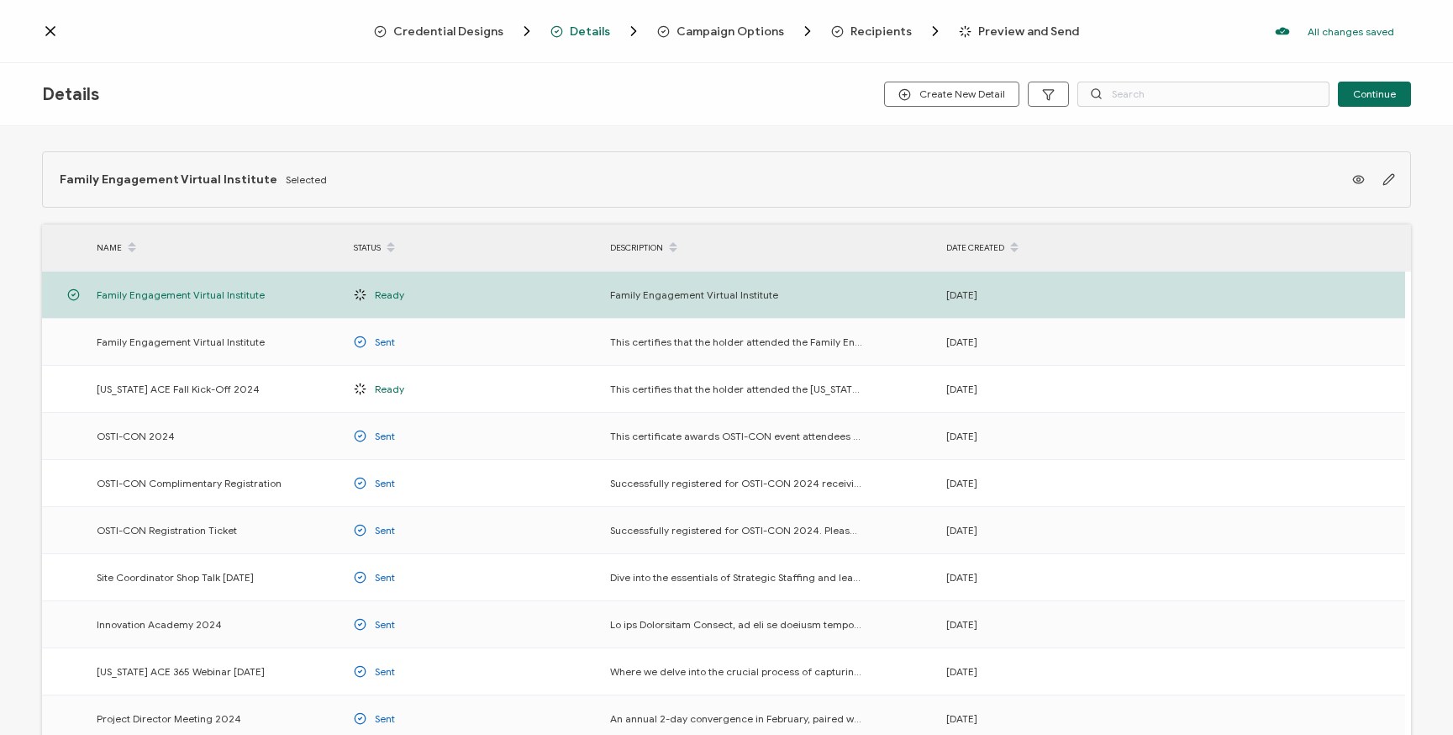
click at [51, 31] on icon at bounding box center [50, 31] width 17 height 17
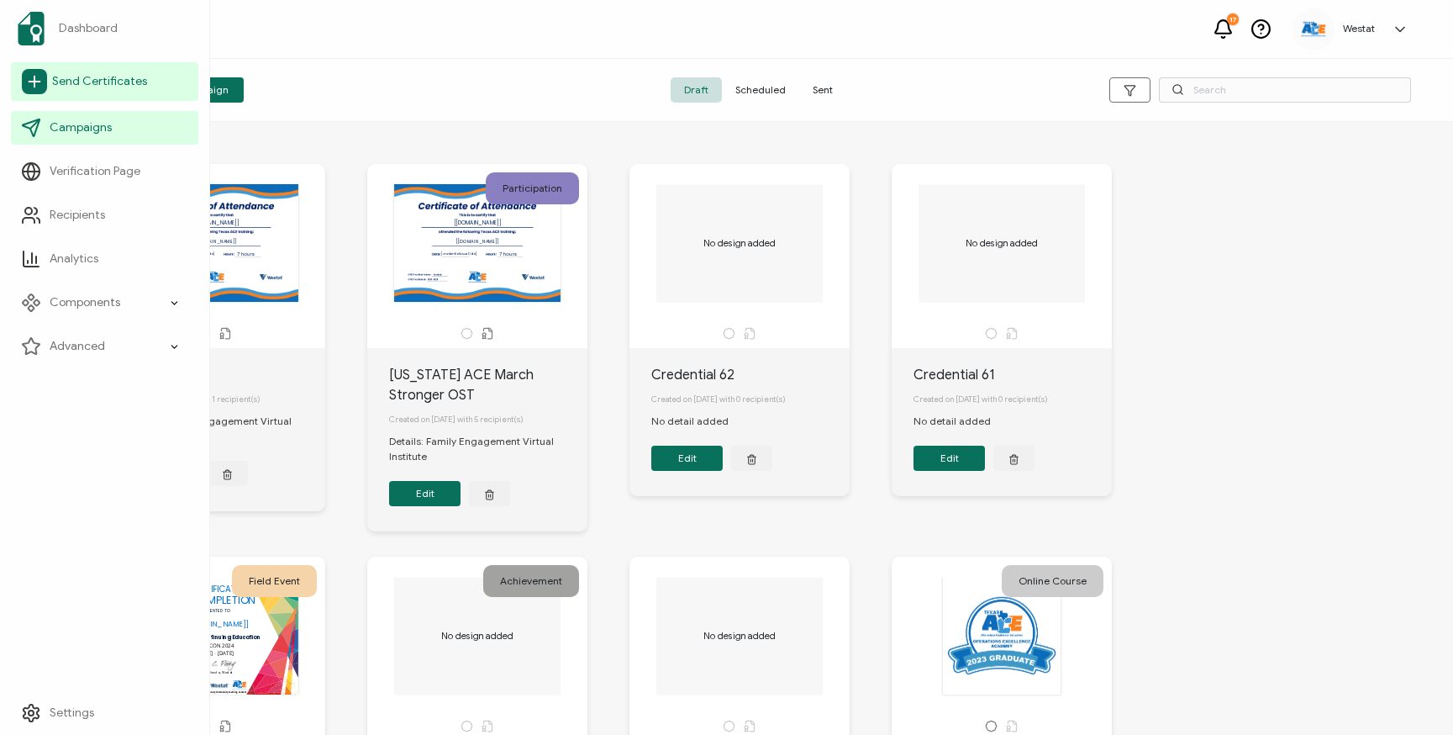
click at [74, 75] on span "Send Certificates" at bounding box center [99, 81] width 95 height 17
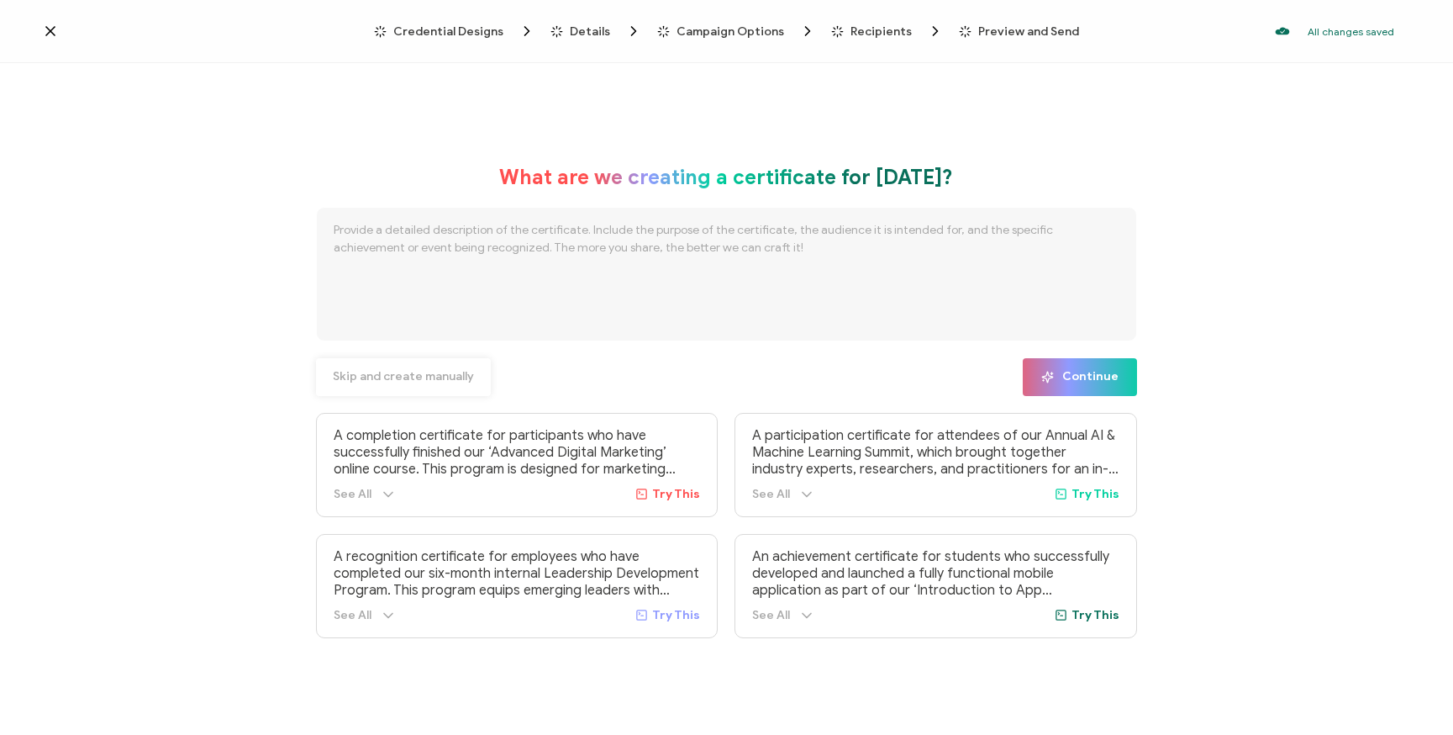
click at [396, 382] on span "Skip and create manually" at bounding box center [403, 377] width 141 height 12
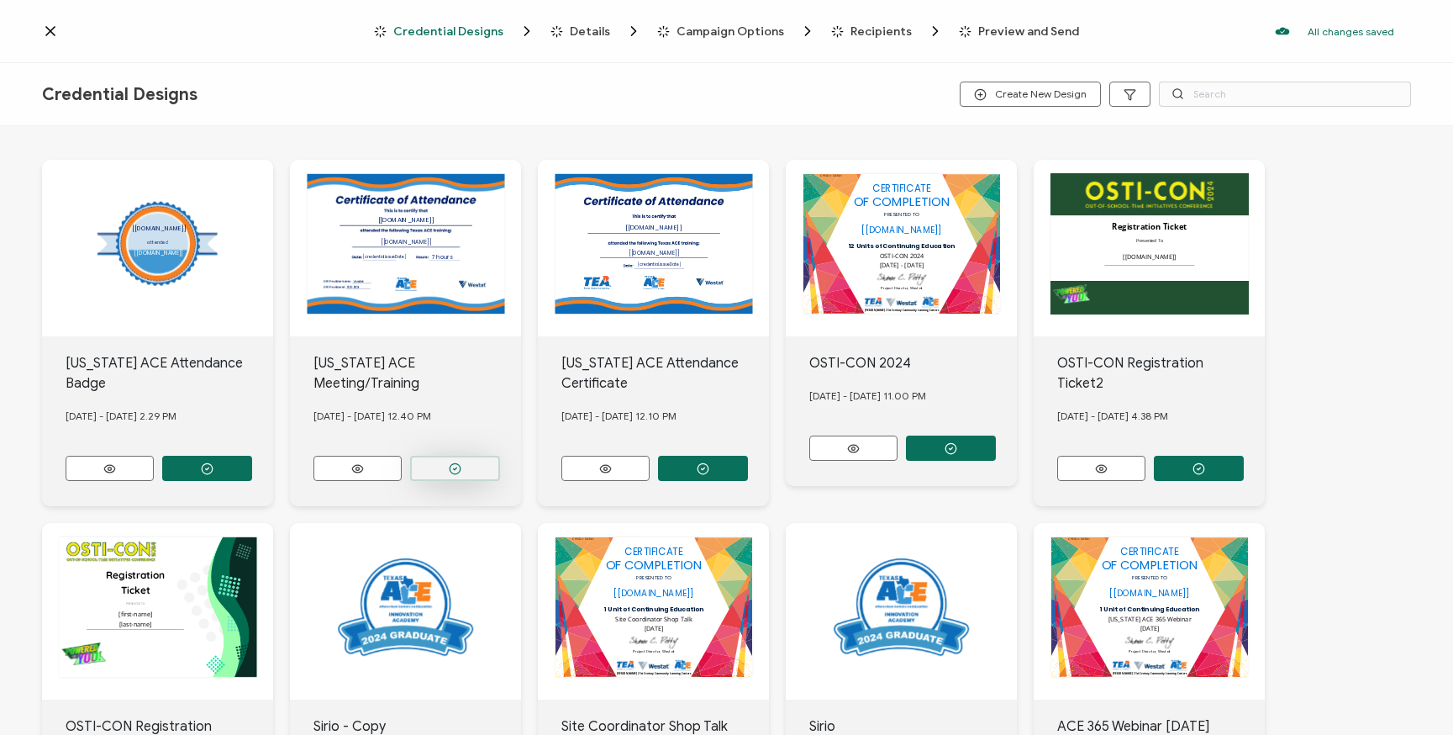
click at [456, 467] on icon "button" at bounding box center [455, 468] width 3 height 3
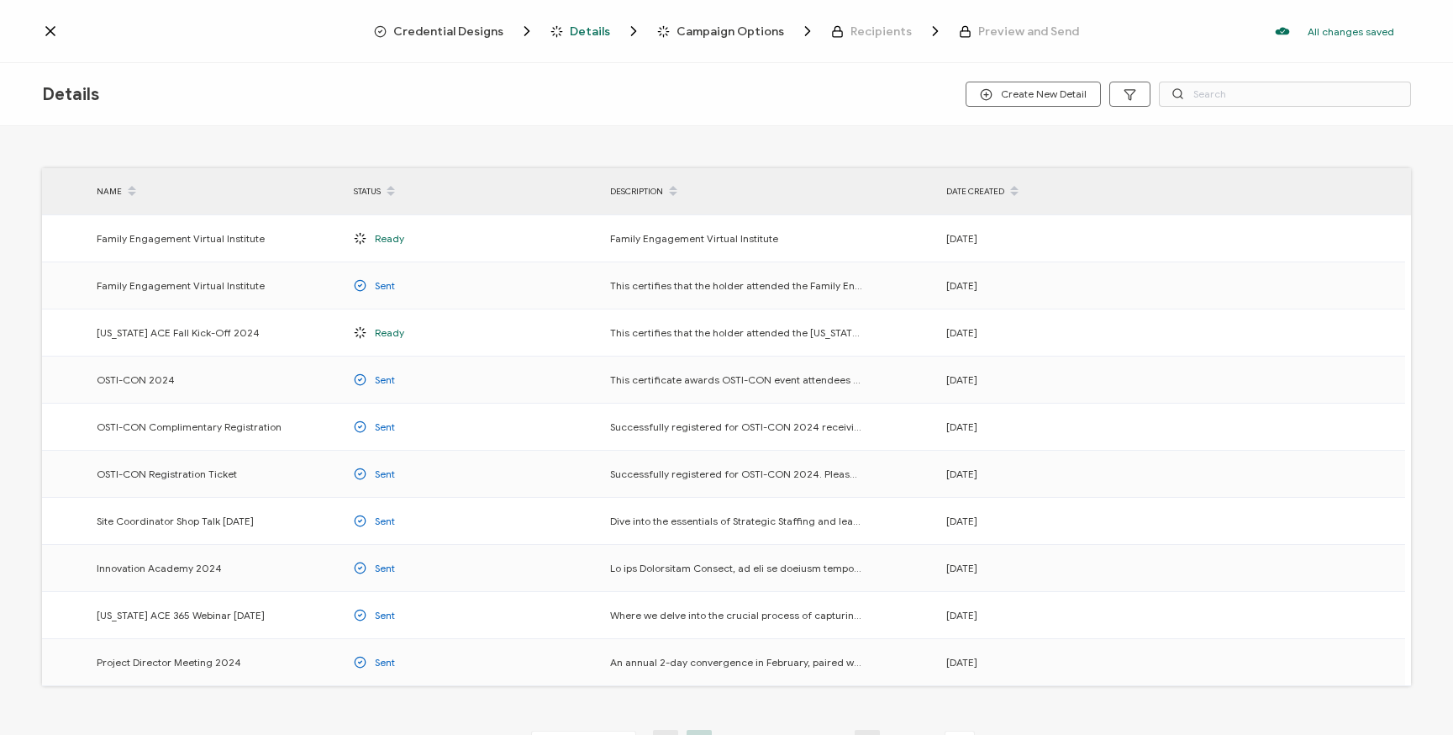
click at [452, 34] on span "Credential Designs" at bounding box center [448, 31] width 110 height 13
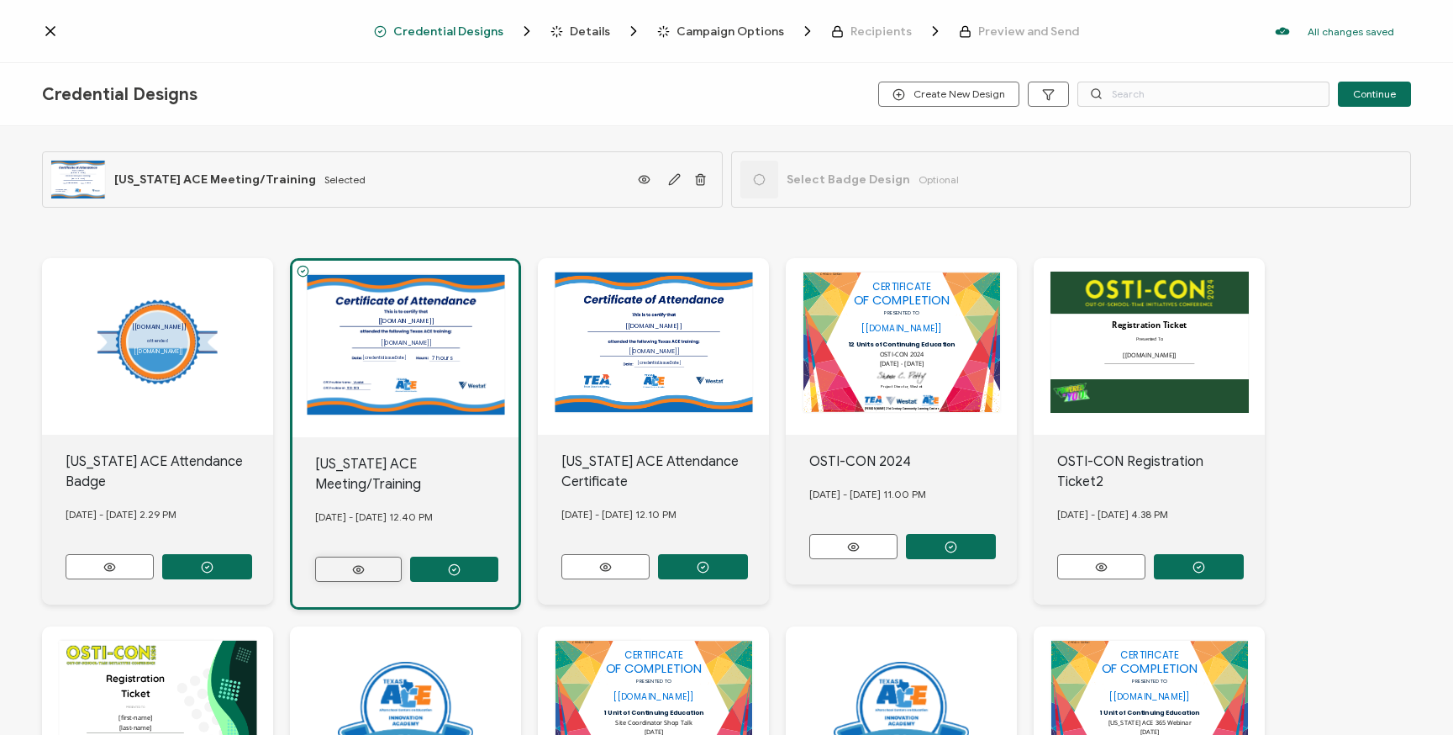
click at [354, 566] on icon at bounding box center [358, 570] width 11 height 8
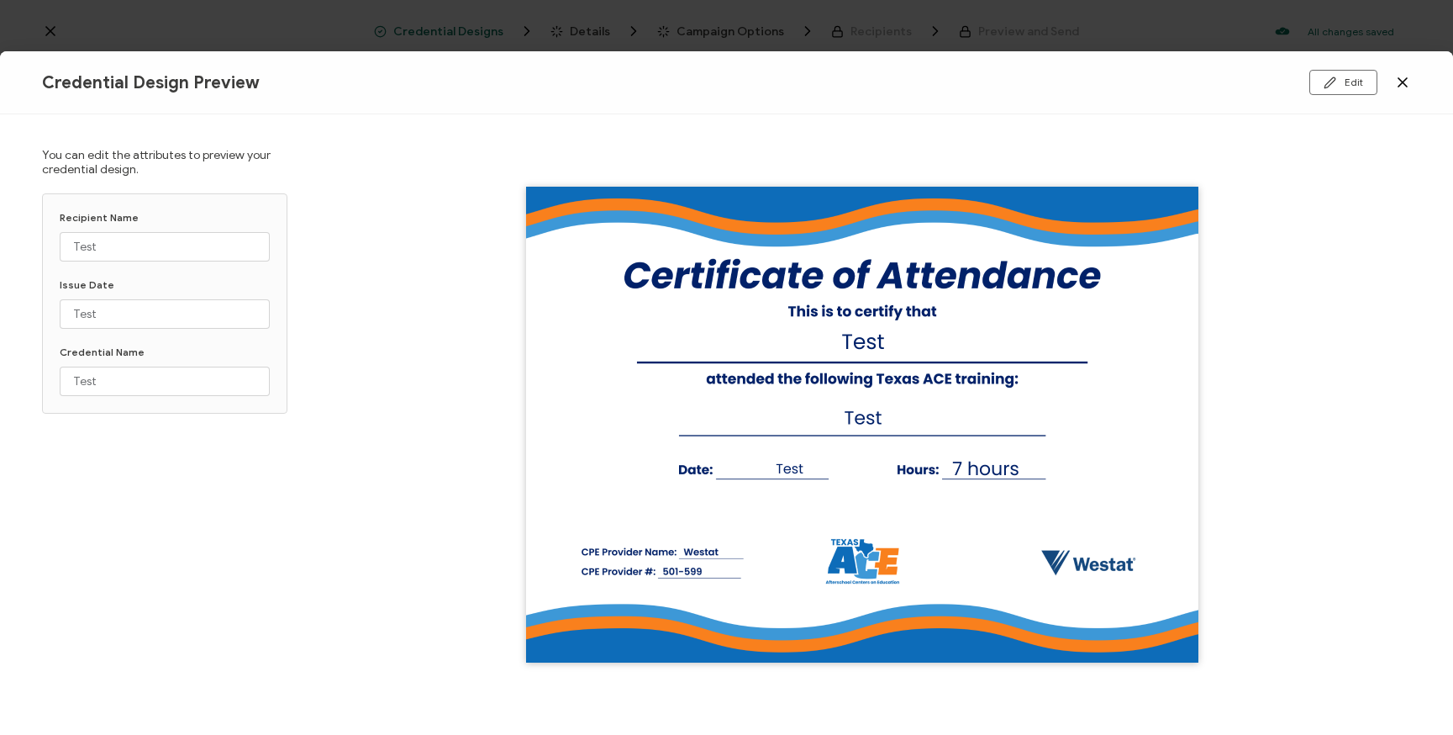
click at [1400, 84] on icon at bounding box center [1403, 82] width 8 height 8
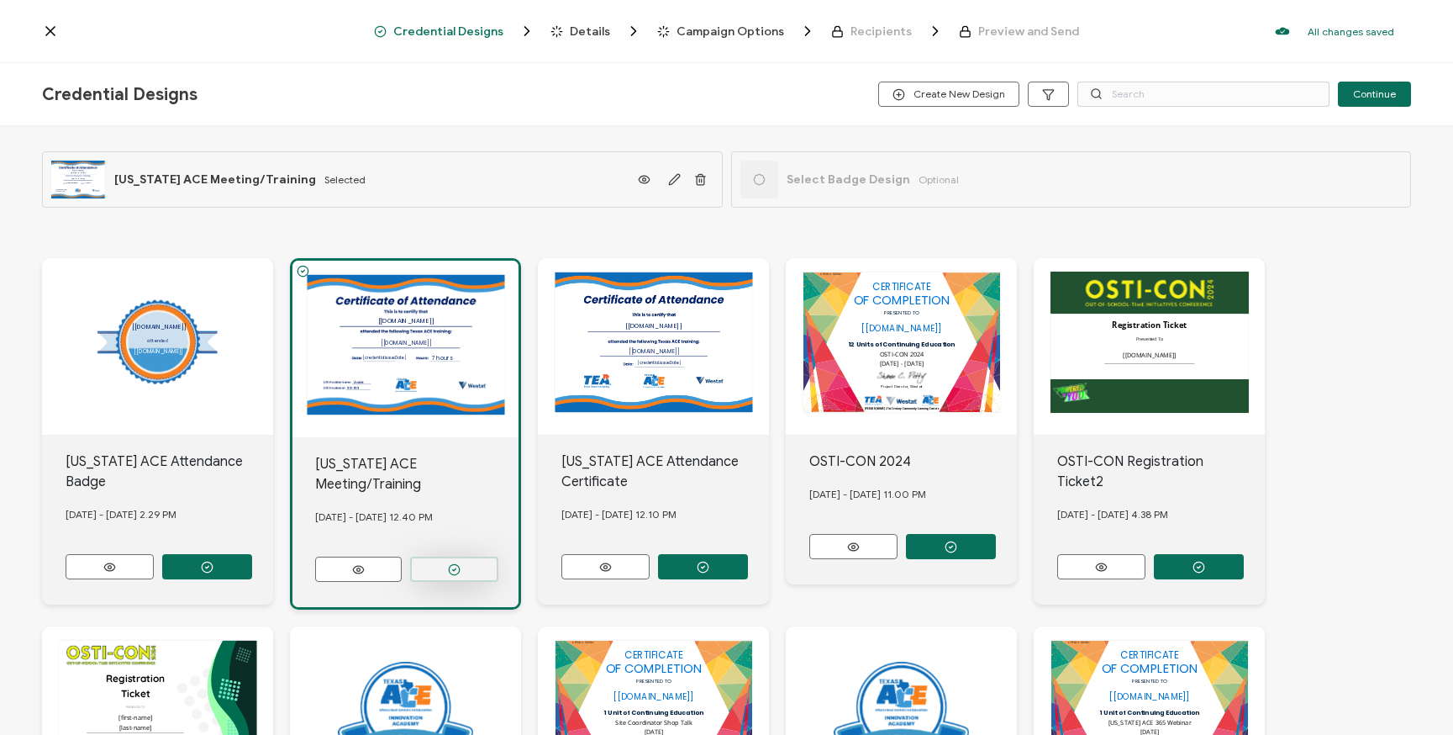
click at [446, 556] on button "button" at bounding box center [454, 568] width 88 height 25
click at [54, 33] on icon at bounding box center [50, 31] width 17 height 17
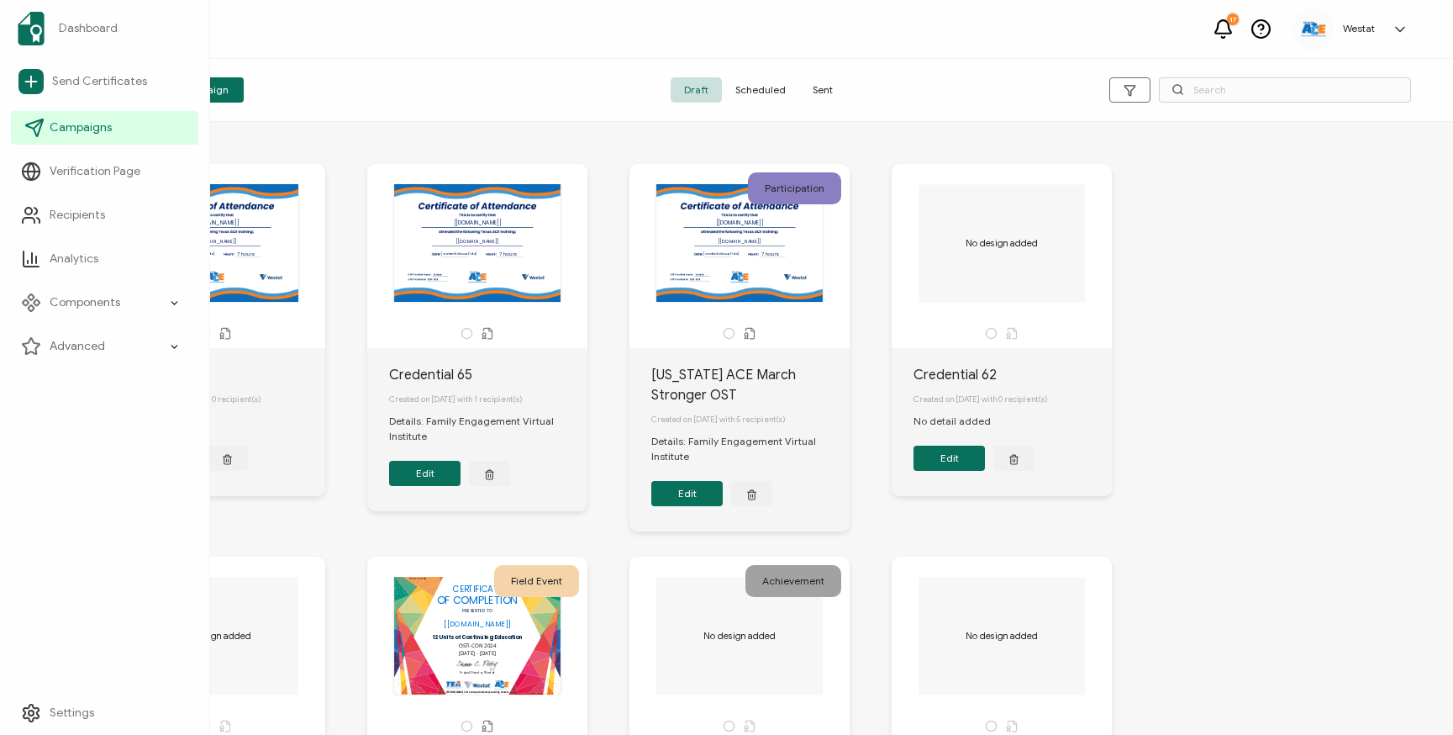
click at [82, 123] on span "Campaigns" at bounding box center [81, 127] width 62 height 17
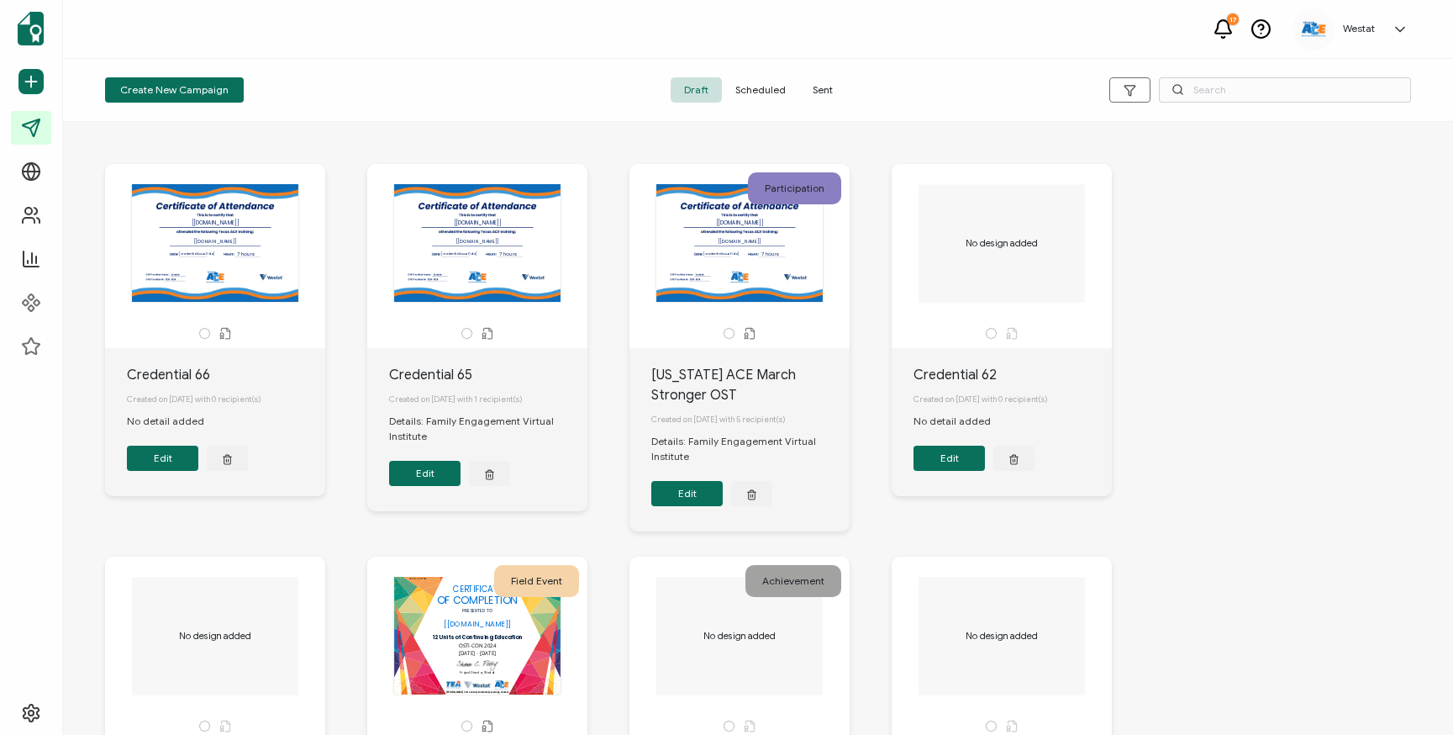
click at [823, 89] on span "Sent" at bounding box center [822, 89] width 47 height 25
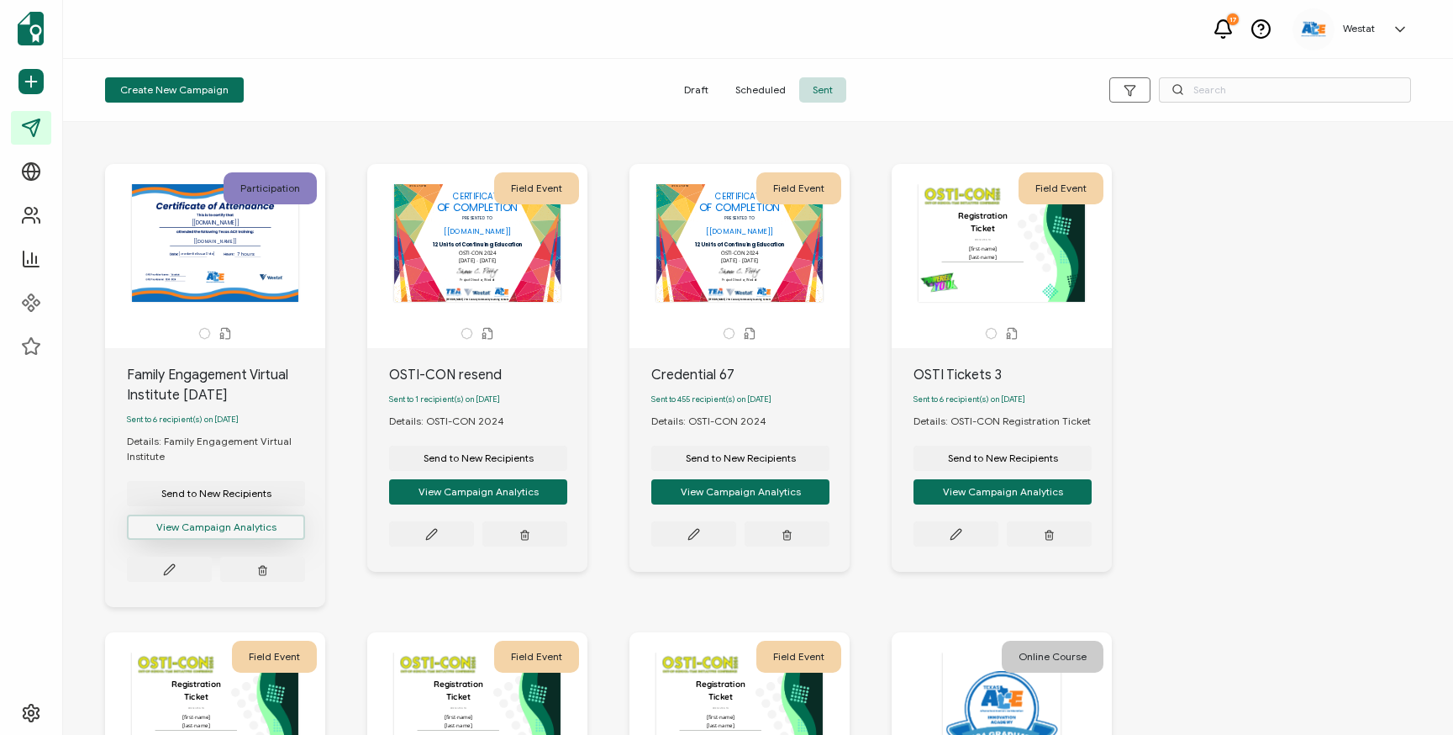
click at [201, 534] on button "View Campaign Analytics" at bounding box center [216, 526] width 178 height 25
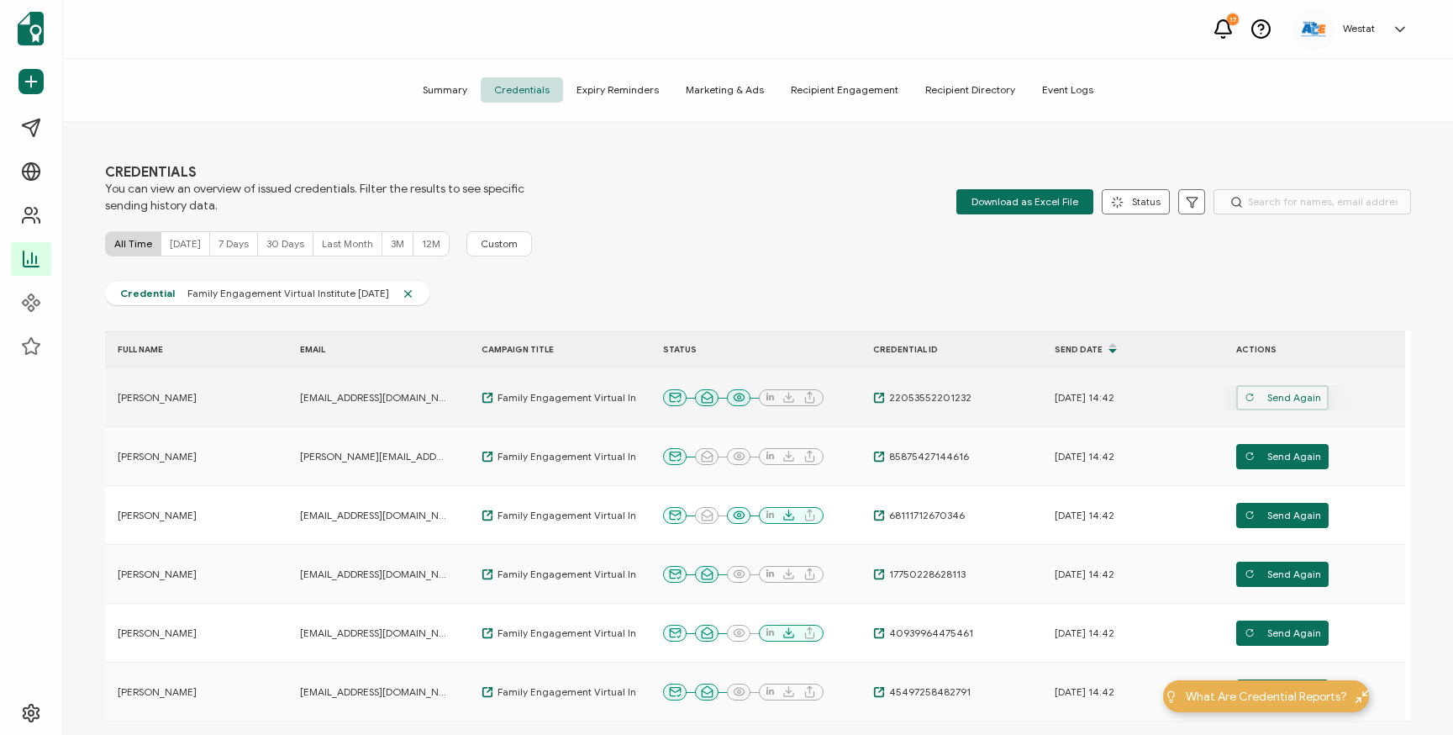
click at [1274, 400] on span "Send Again" at bounding box center [1283, 397] width 76 height 25
click at [1289, 397] on span "Send Again" at bounding box center [1283, 397] width 76 height 25
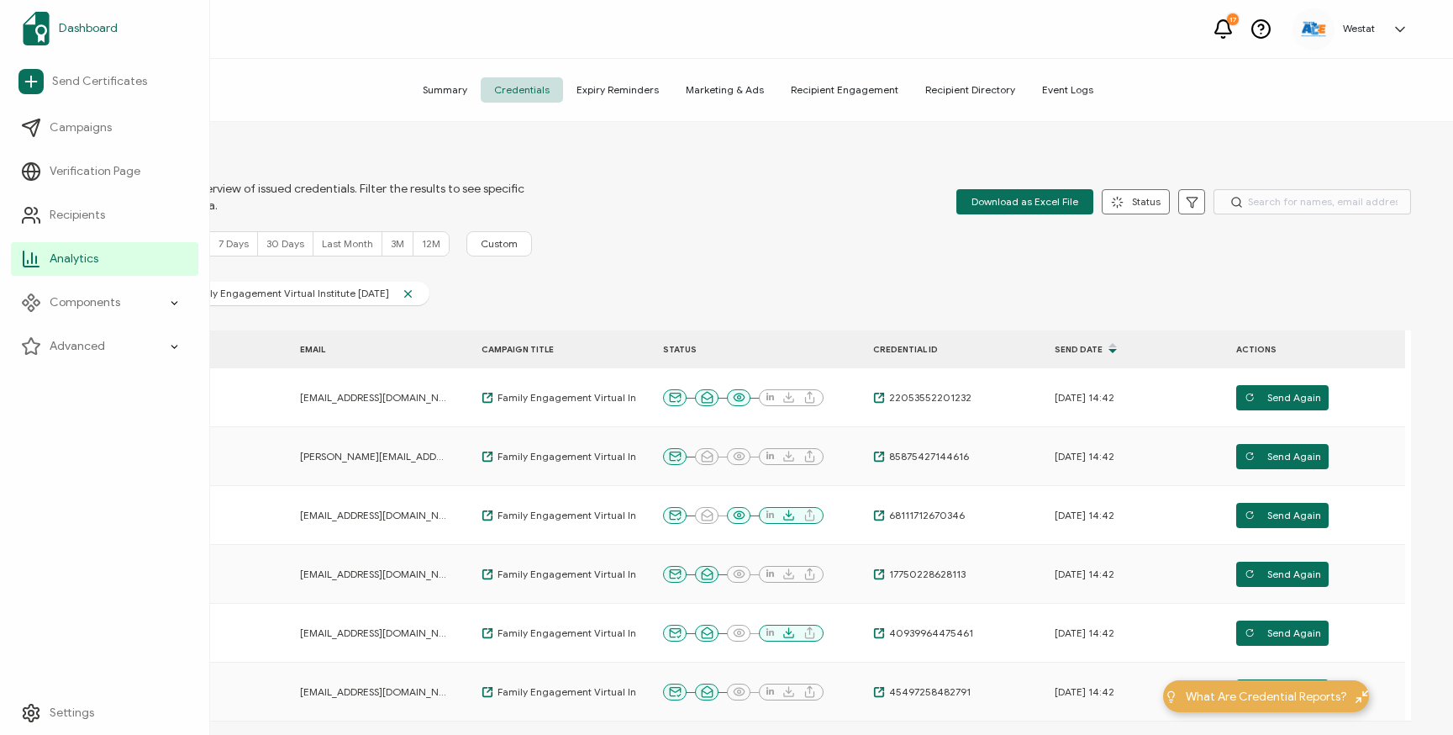
click at [42, 25] on img at bounding box center [36, 29] width 27 height 34
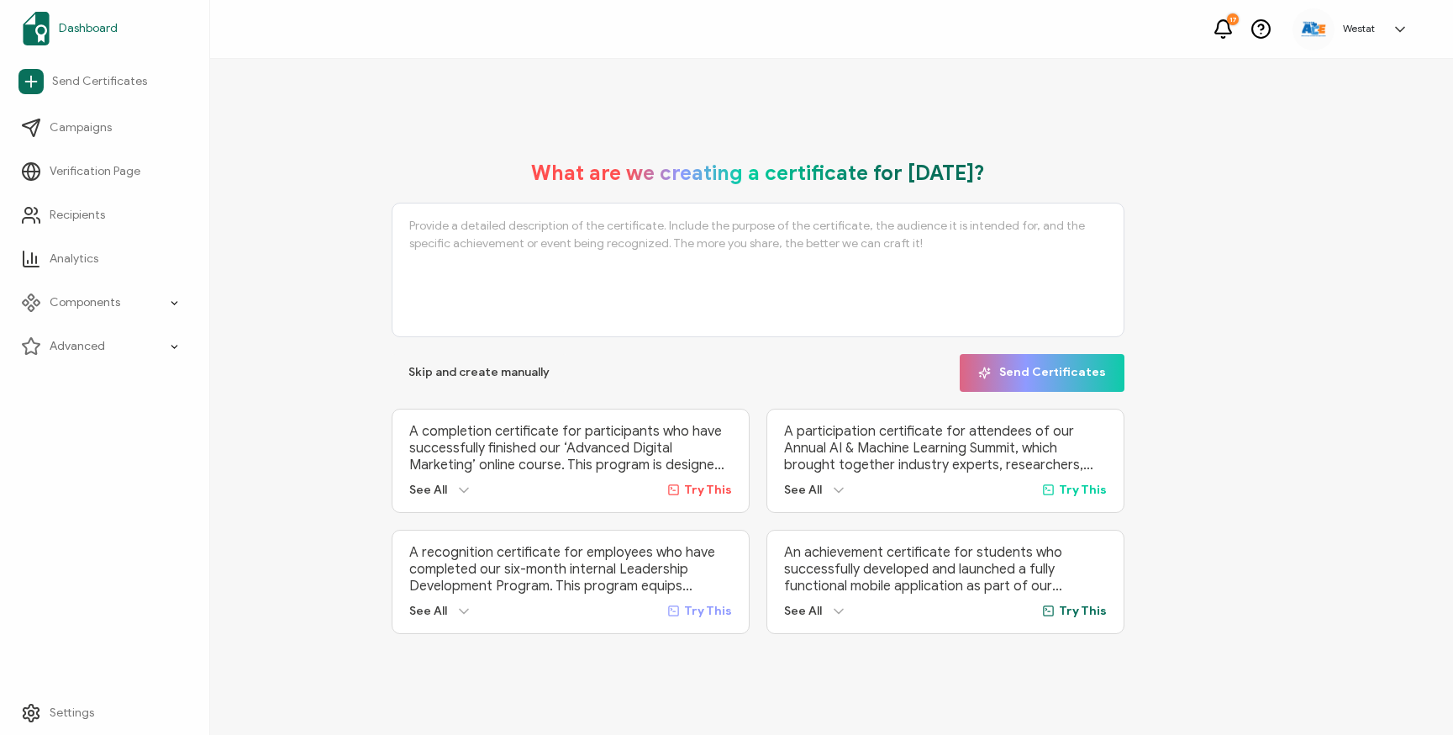
click at [42, 25] on img at bounding box center [36, 29] width 27 height 34
click at [230, 156] on div "What are we creating a certificate for today? Skip and create manually Send Cer…" at bounding box center [758, 397] width 1306 height 507
click at [77, 129] on span "Campaigns" at bounding box center [81, 127] width 62 height 17
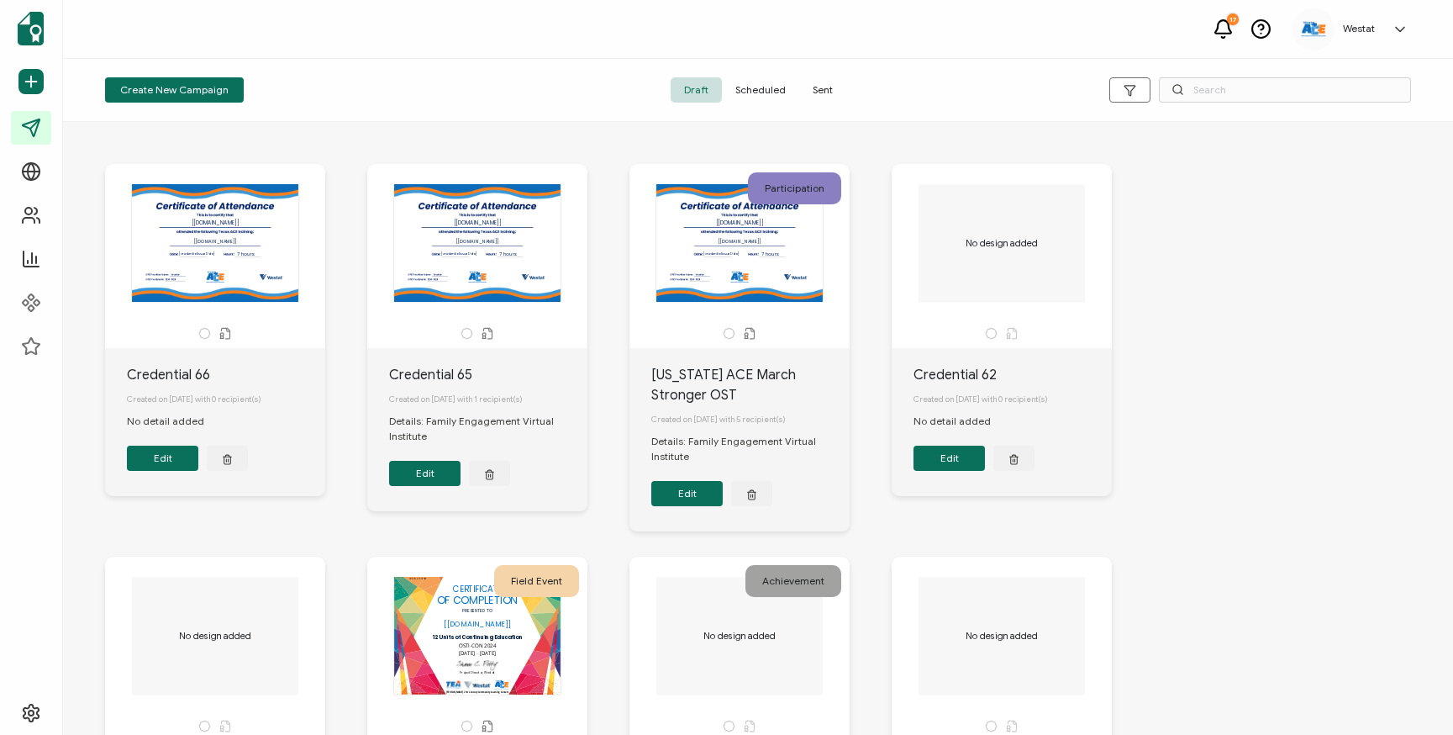
click at [823, 97] on span "Sent" at bounding box center [822, 89] width 47 height 25
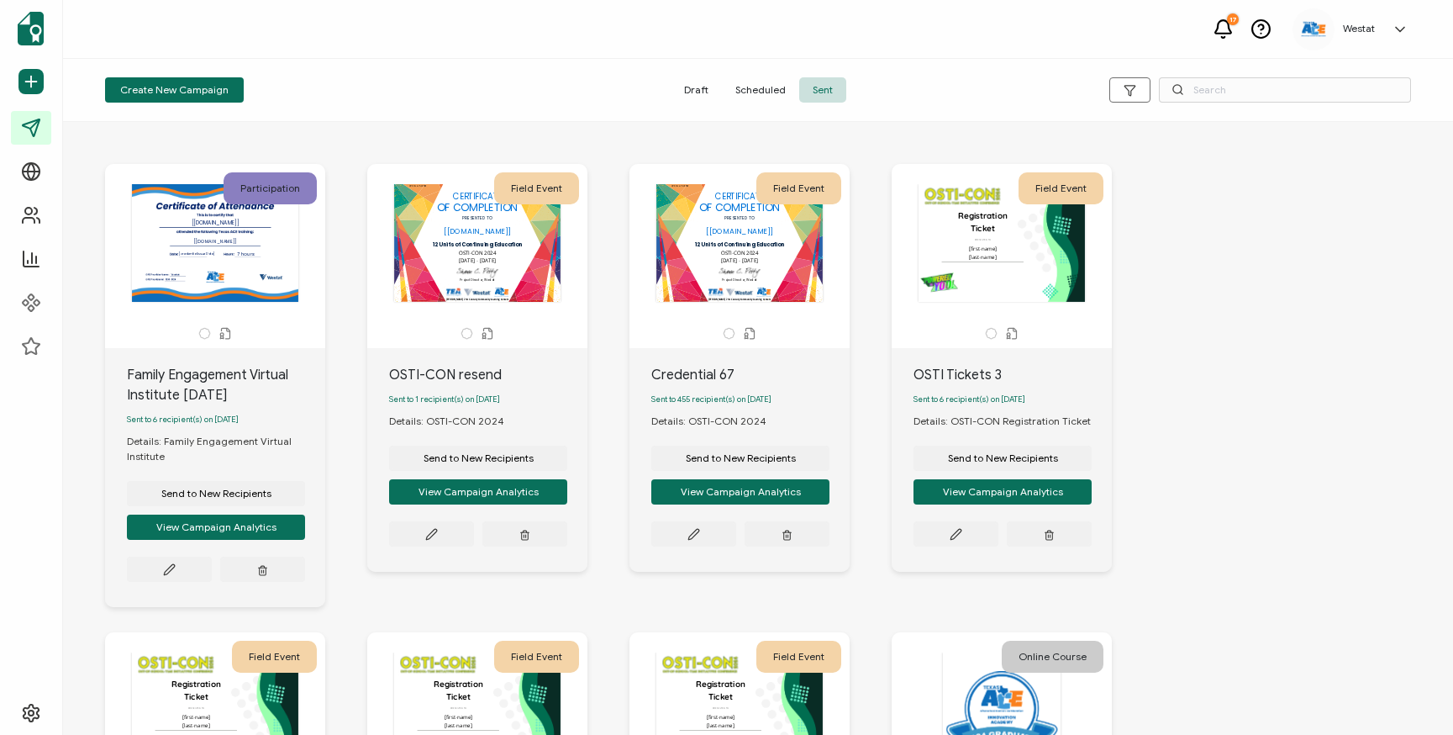
click at [762, 92] on span "Scheduled" at bounding box center [760, 89] width 77 height 25
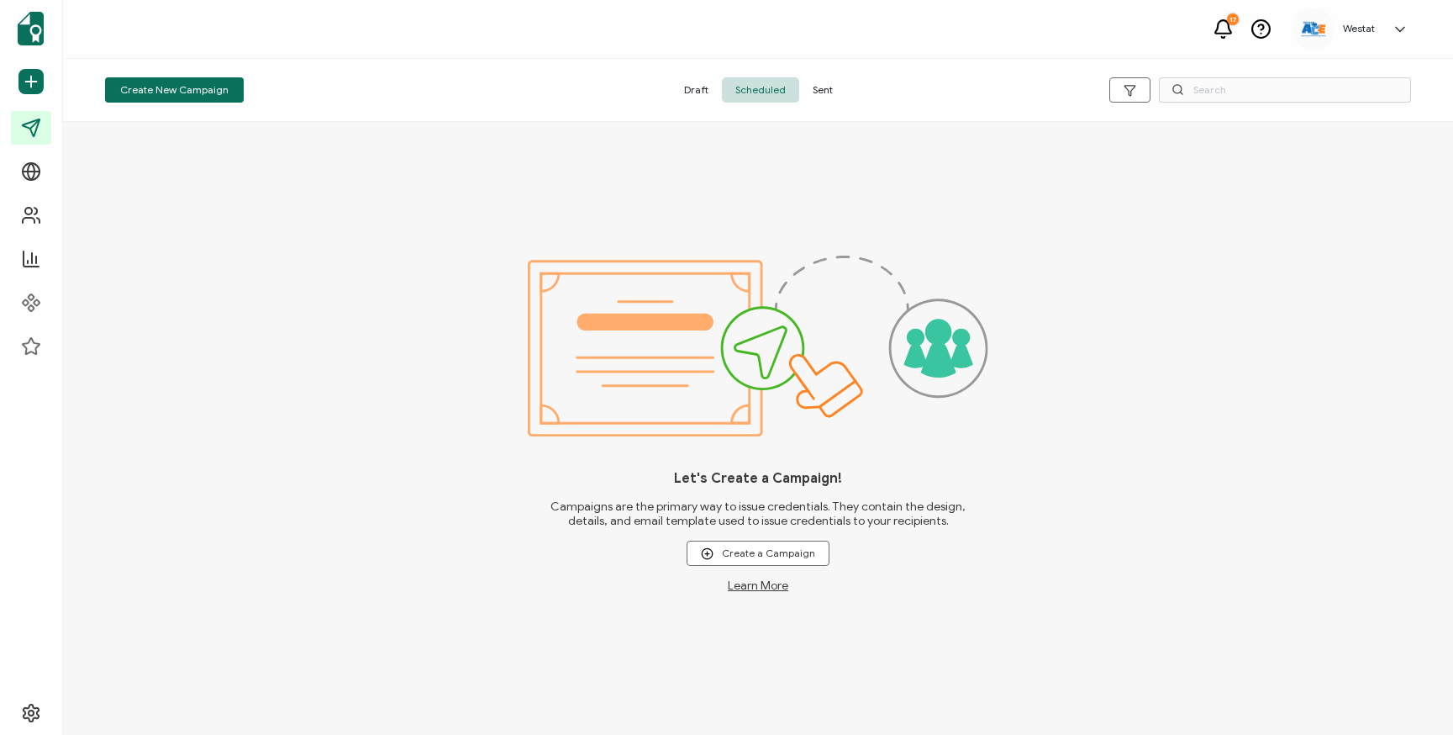
click at [701, 92] on span "Draft" at bounding box center [696, 89] width 51 height 25
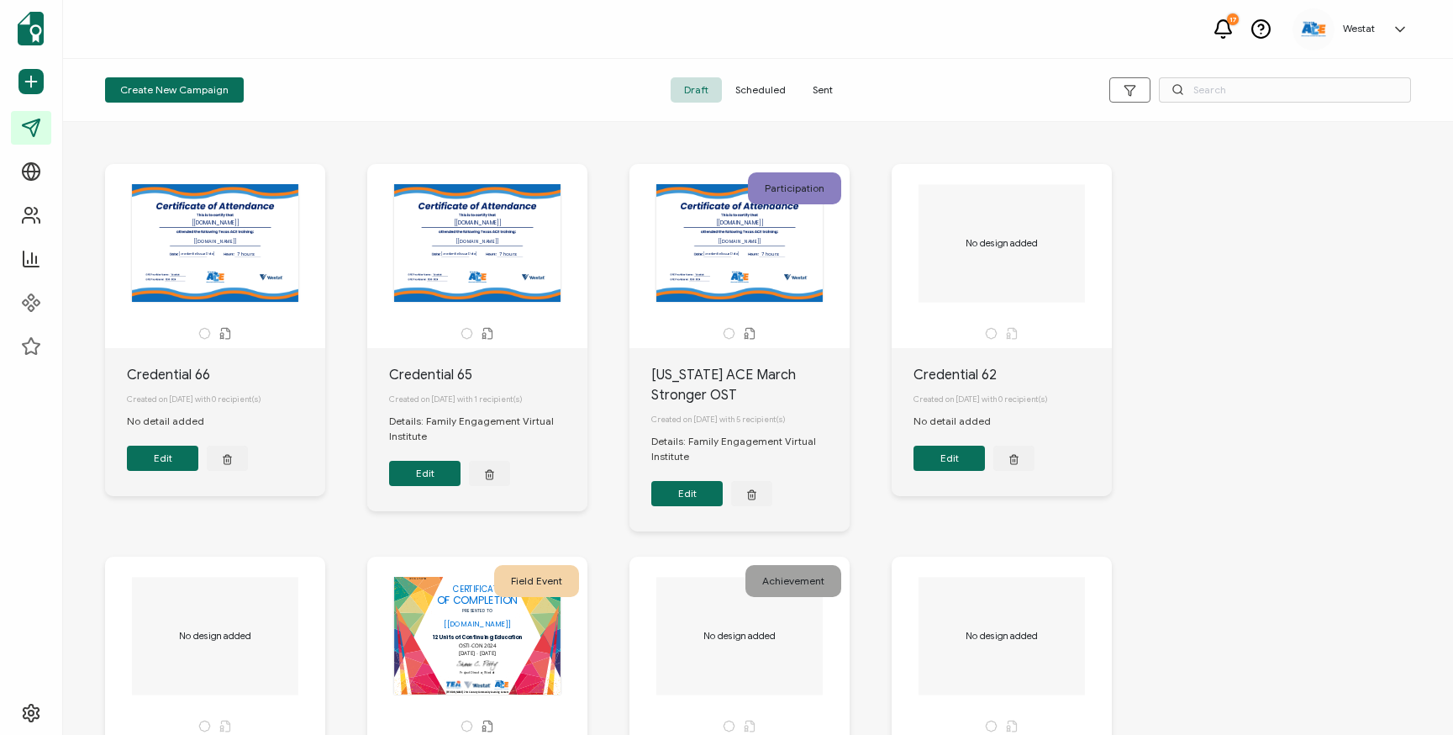
drag, startPoint x: 233, startPoint y: 463, endPoint x: 245, endPoint y: 514, distance: 52.0
click at [245, 514] on div "The recipient’s full name, which will be automatically filled based on the info…" at bounding box center [236, 360] width 262 height 393
click at [230, 465] on icon "button" at bounding box center [227, 458] width 11 height 13
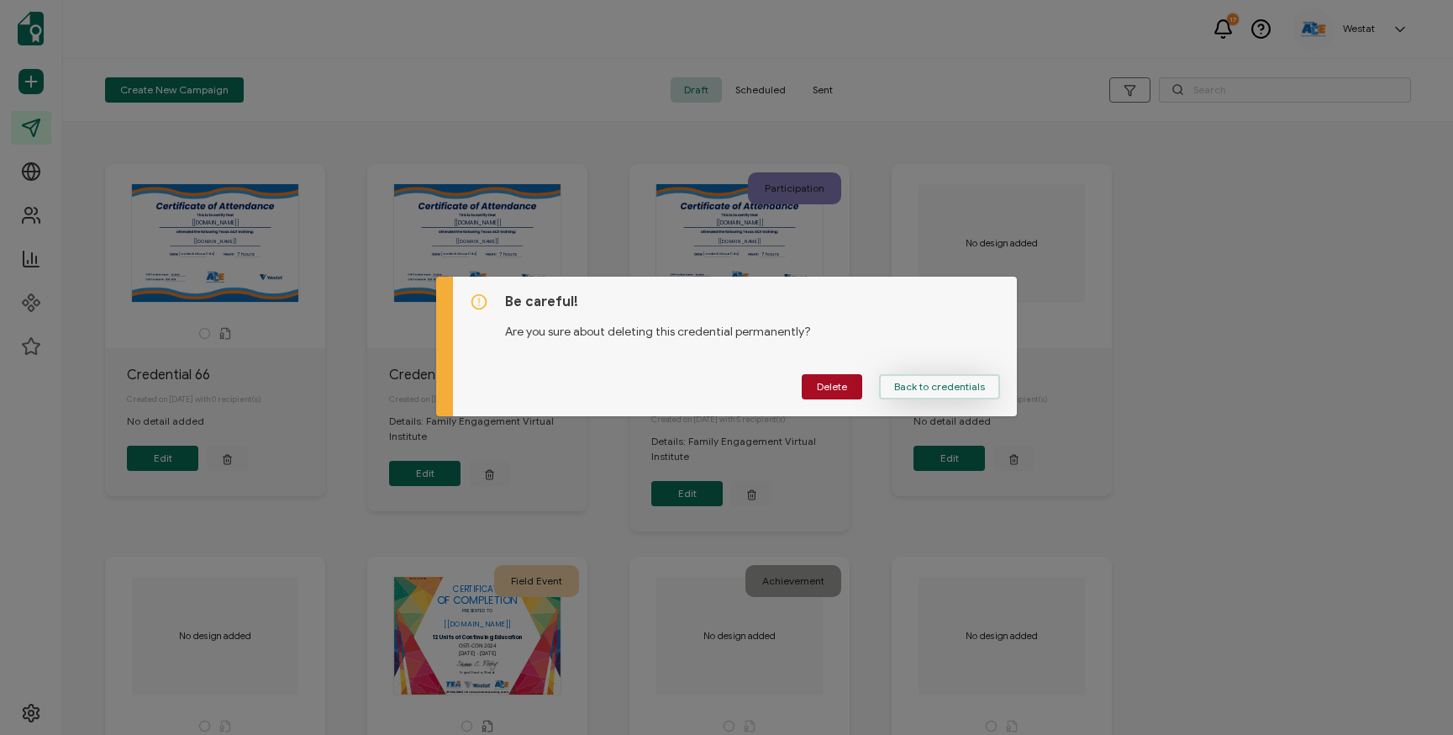
click at [920, 390] on span "Back to credentials" at bounding box center [939, 387] width 91 height 10
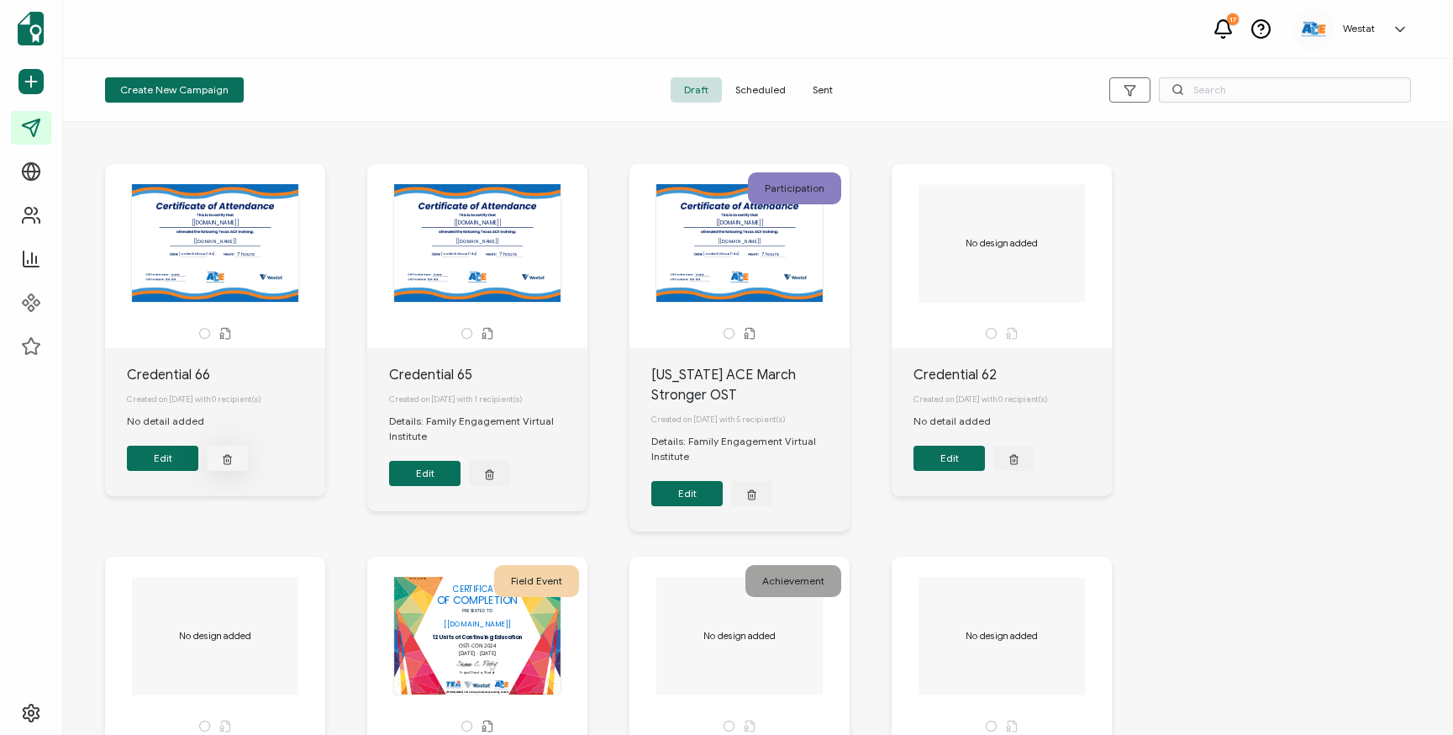
click at [222, 470] on button "button" at bounding box center [227, 458] width 41 height 25
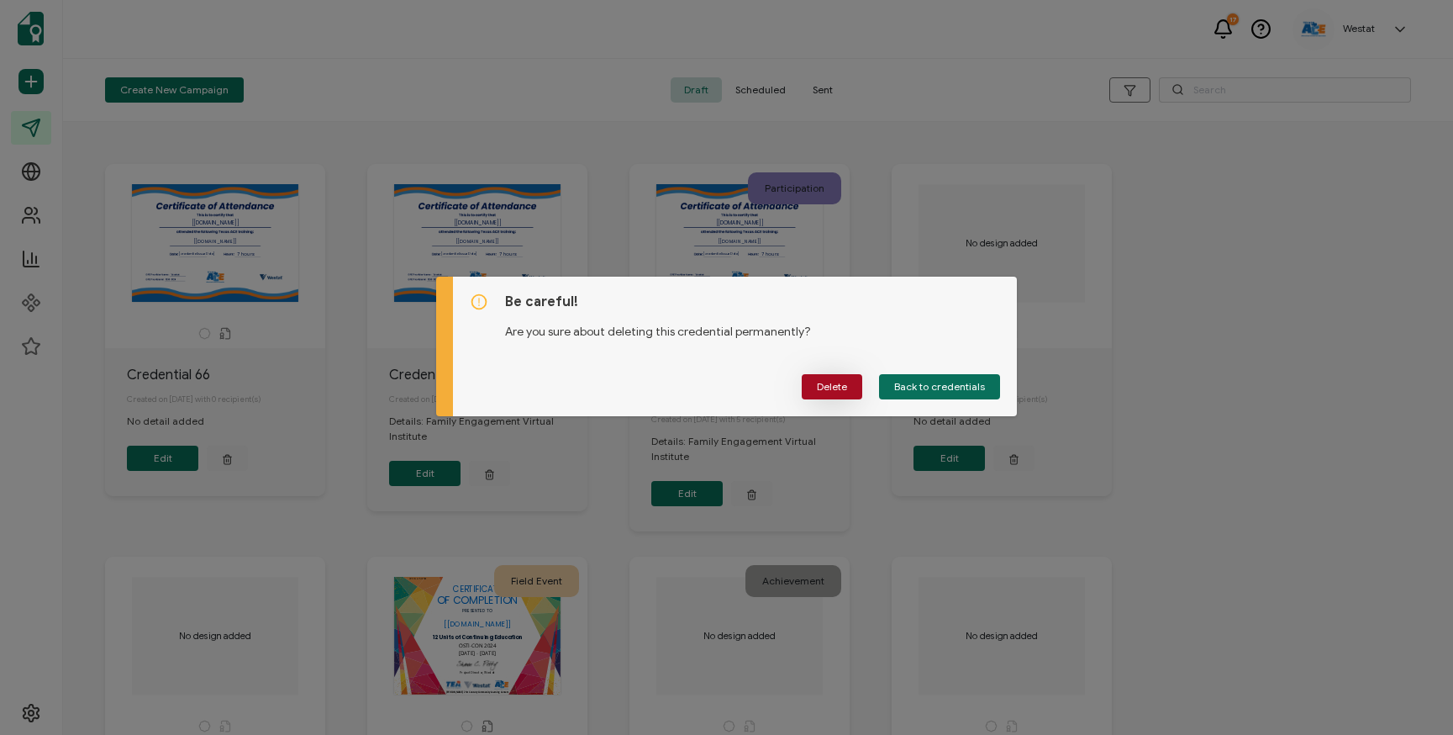
click at [810, 380] on button "Delete" at bounding box center [832, 386] width 61 height 25
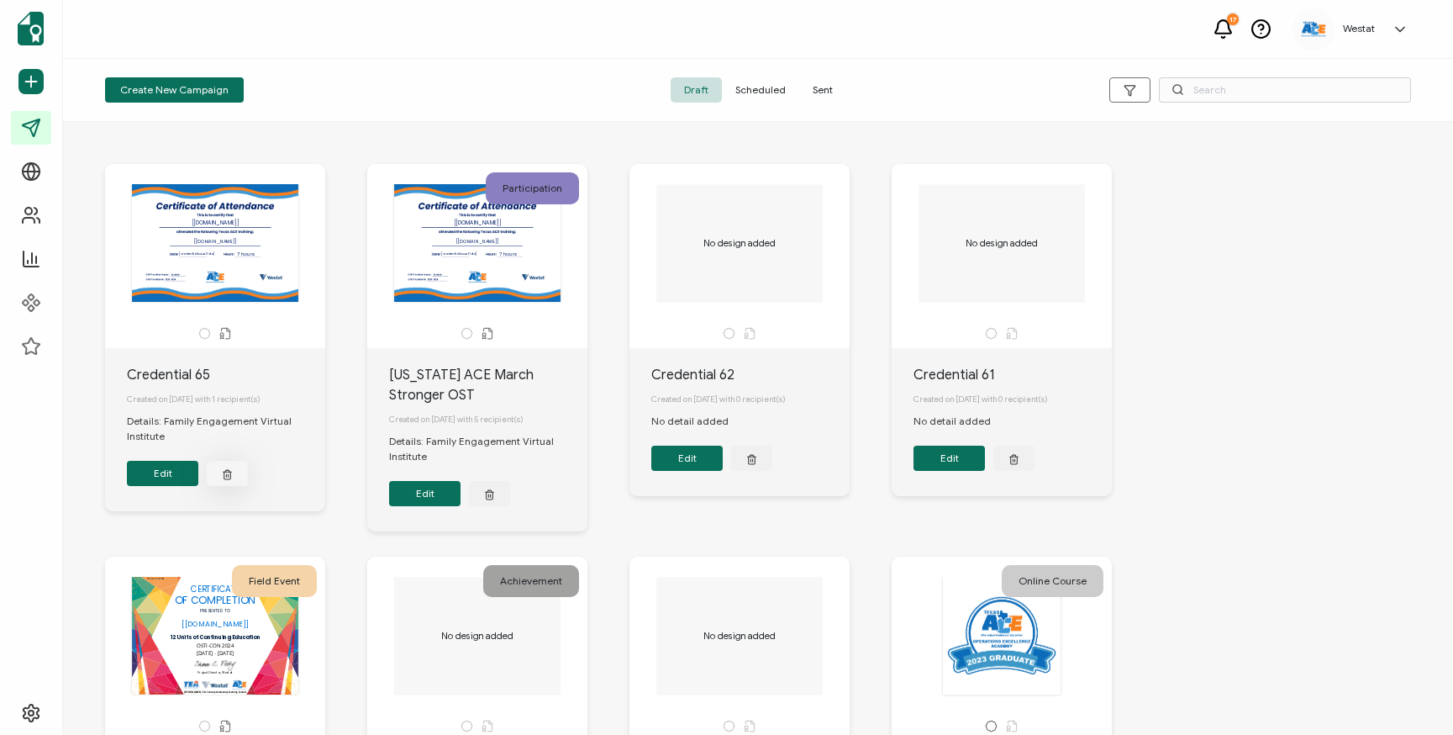
click at [229, 472] on icon "button" at bounding box center [228, 472] width 8 height 0
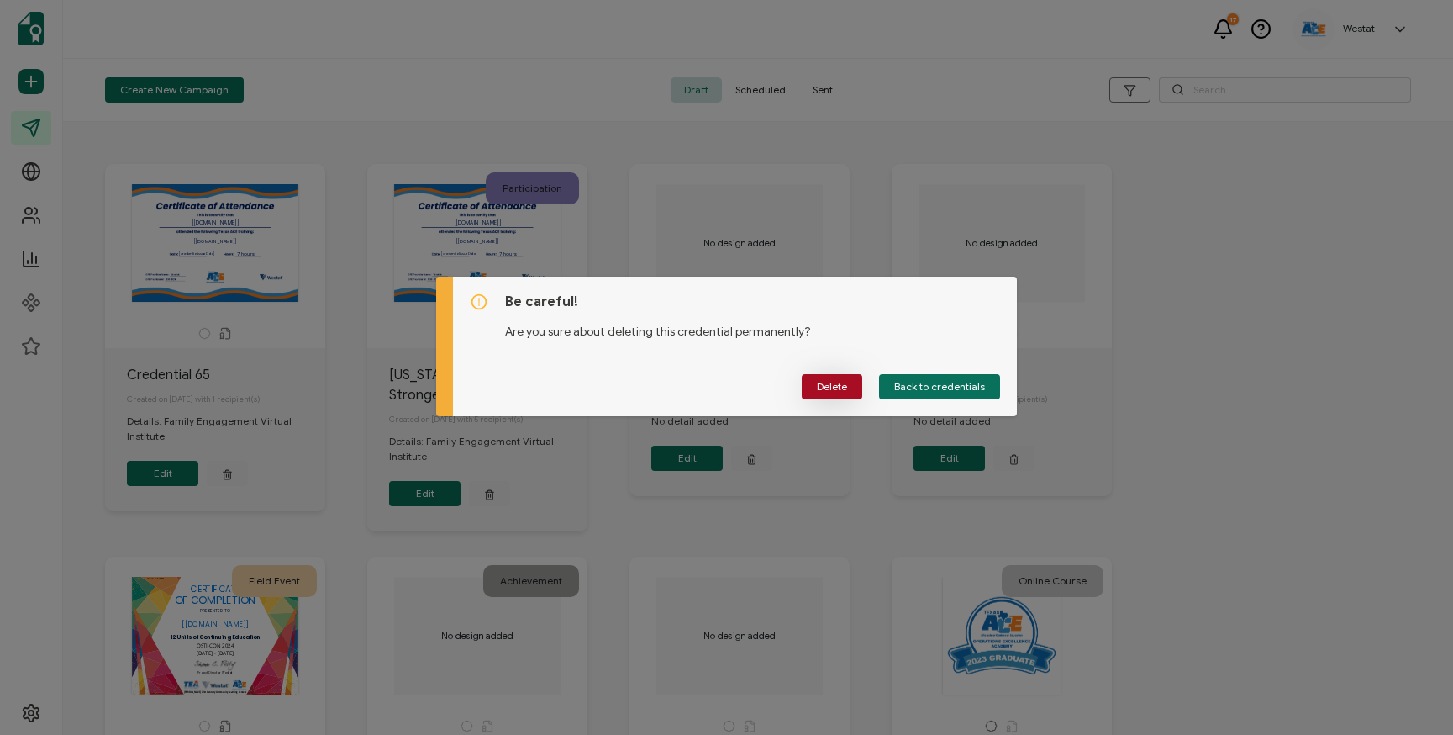
click at [835, 385] on span "Delete" at bounding box center [832, 387] width 30 height 10
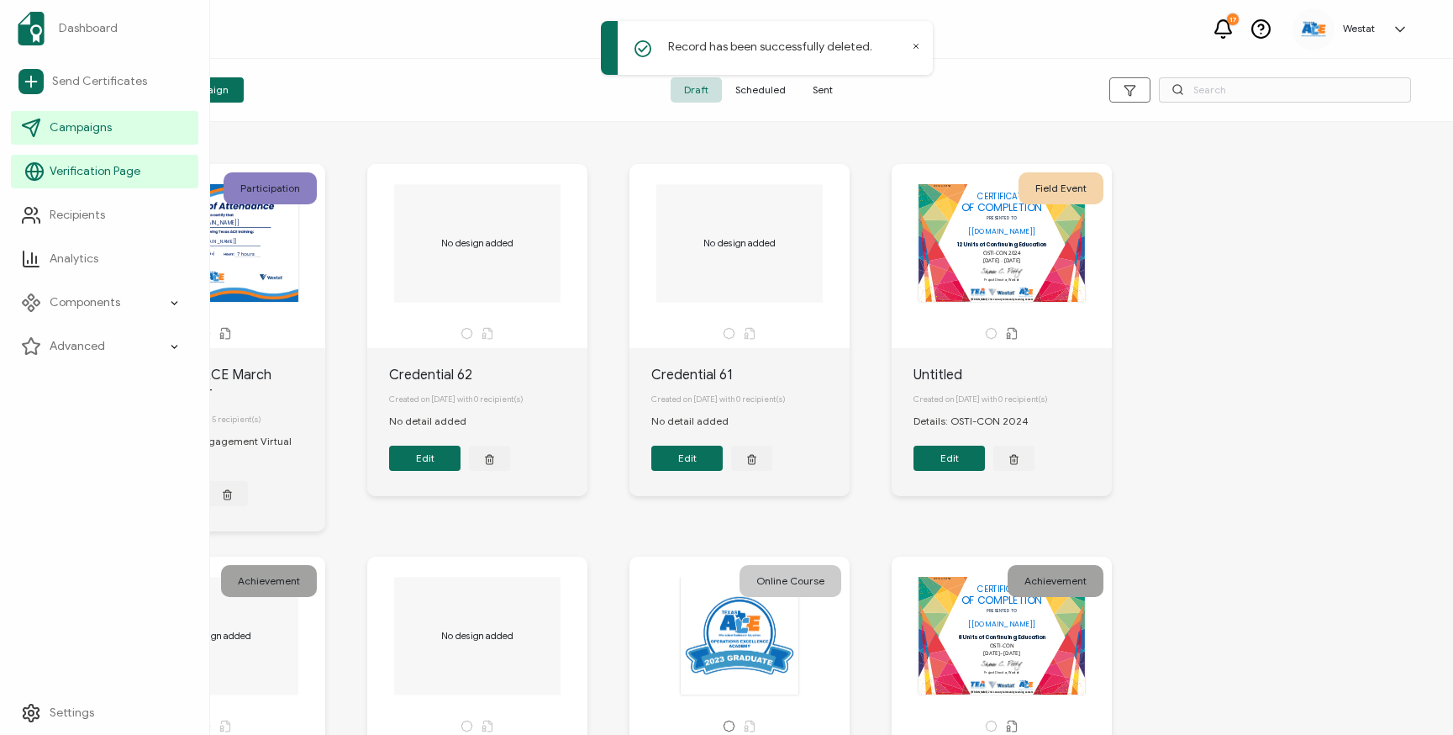
click at [107, 177] on span "Verification Page" at bounding box center [95, 171] width 91 height 17
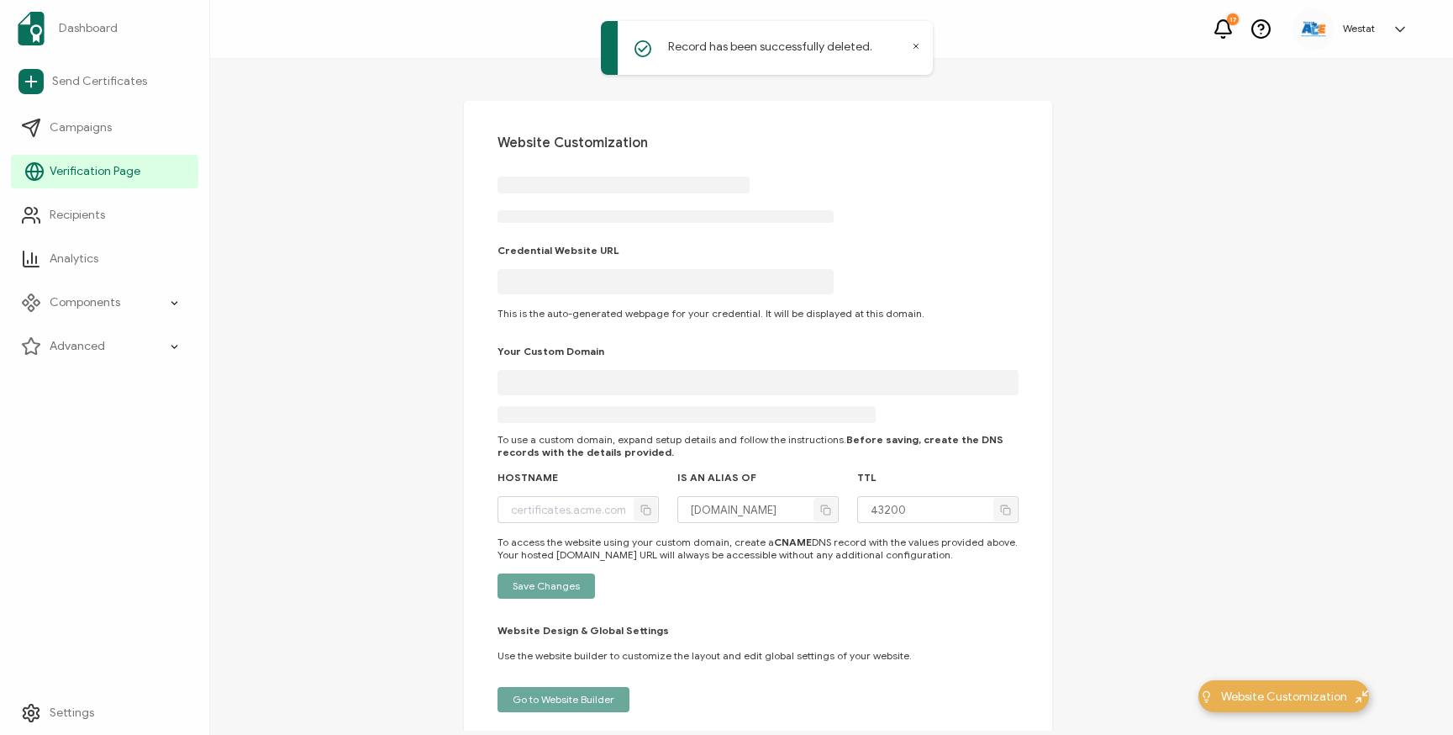
type input "westat.verified.cv"
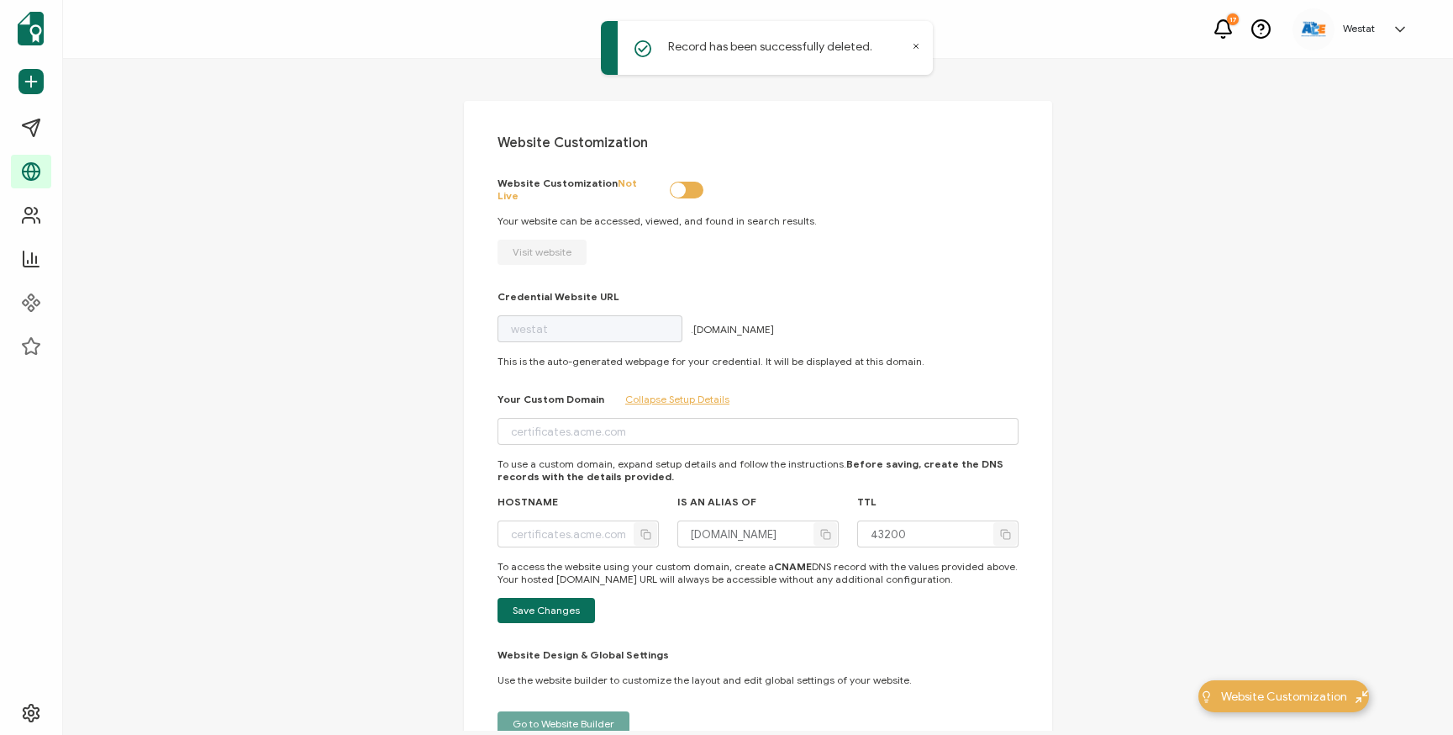
click at [308, 361] on div "Website Customization Website Customization Not Live Your website can be access…" at bounding box center [758, 395] width 1390 height 672
click at [254, 398] on div "Website Customization Website Customization Not Live Your website can be access…" at bounding box center [758, 395] width 1390 height 672
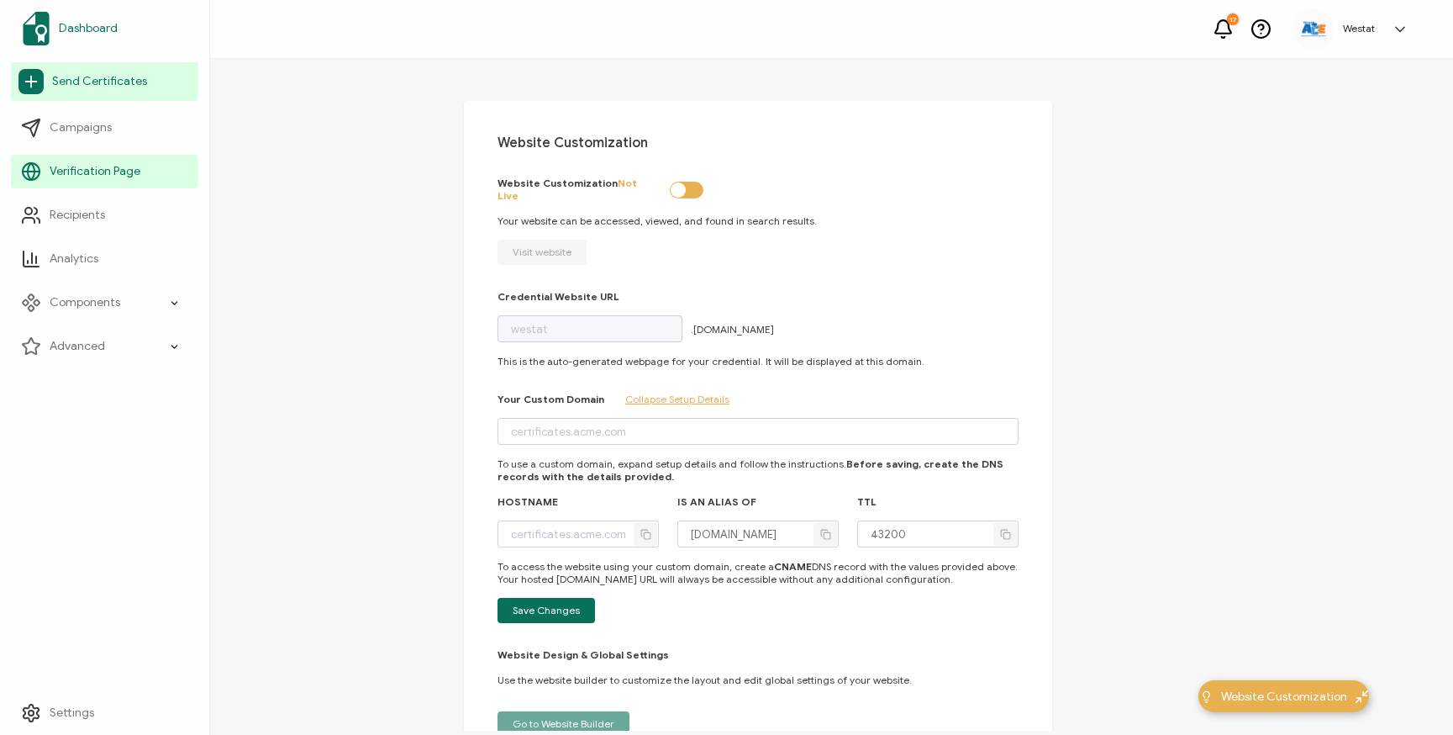
click at [76, 22] on span "Dashboard" at bounding box center [88, 28] width 59 height 17
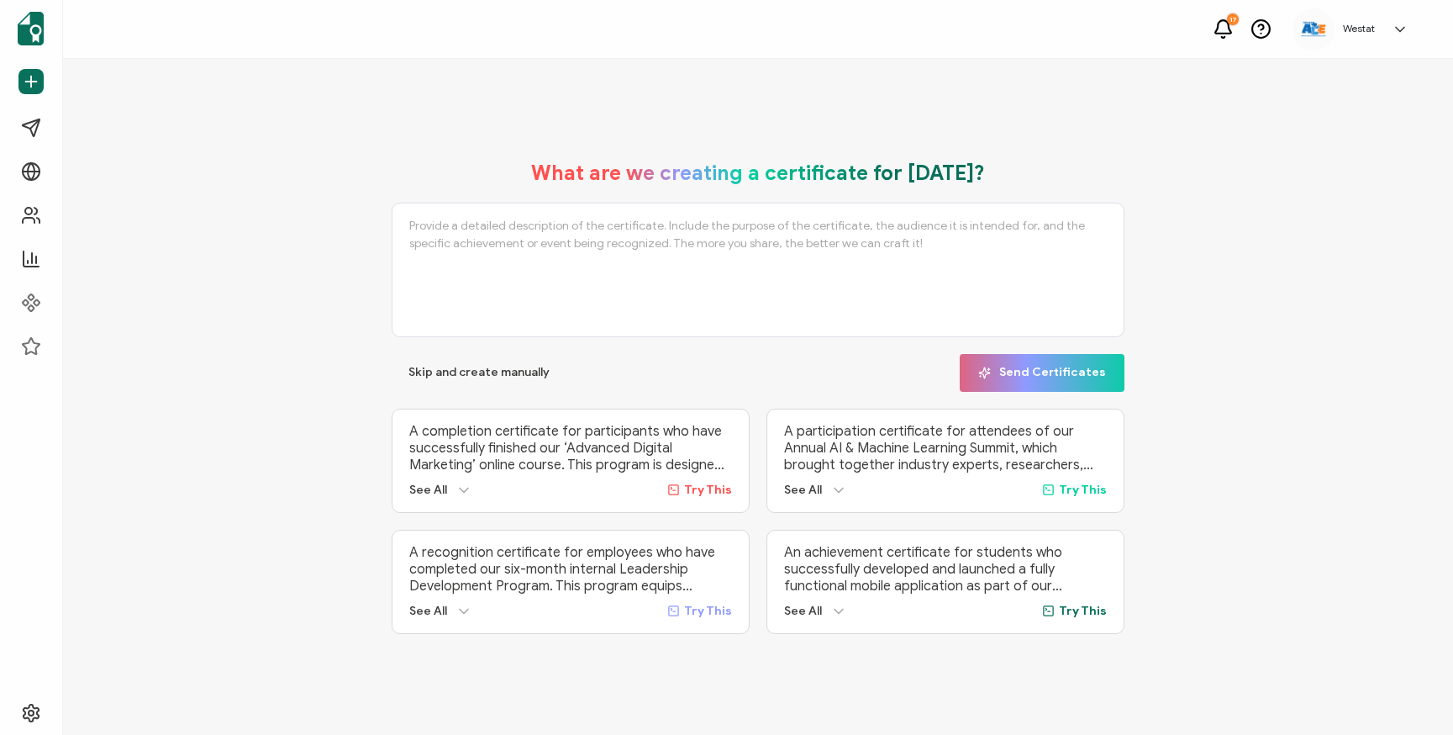
click at [311, 459] on div "What are we creating a certificate for today? Skip and create manually Send Cer…" at bounding box center [758, 397] width 1306 height 507
click at [465, 368] on span "Skip and create manually" at bounding box center [479, 372] width 141 height 12
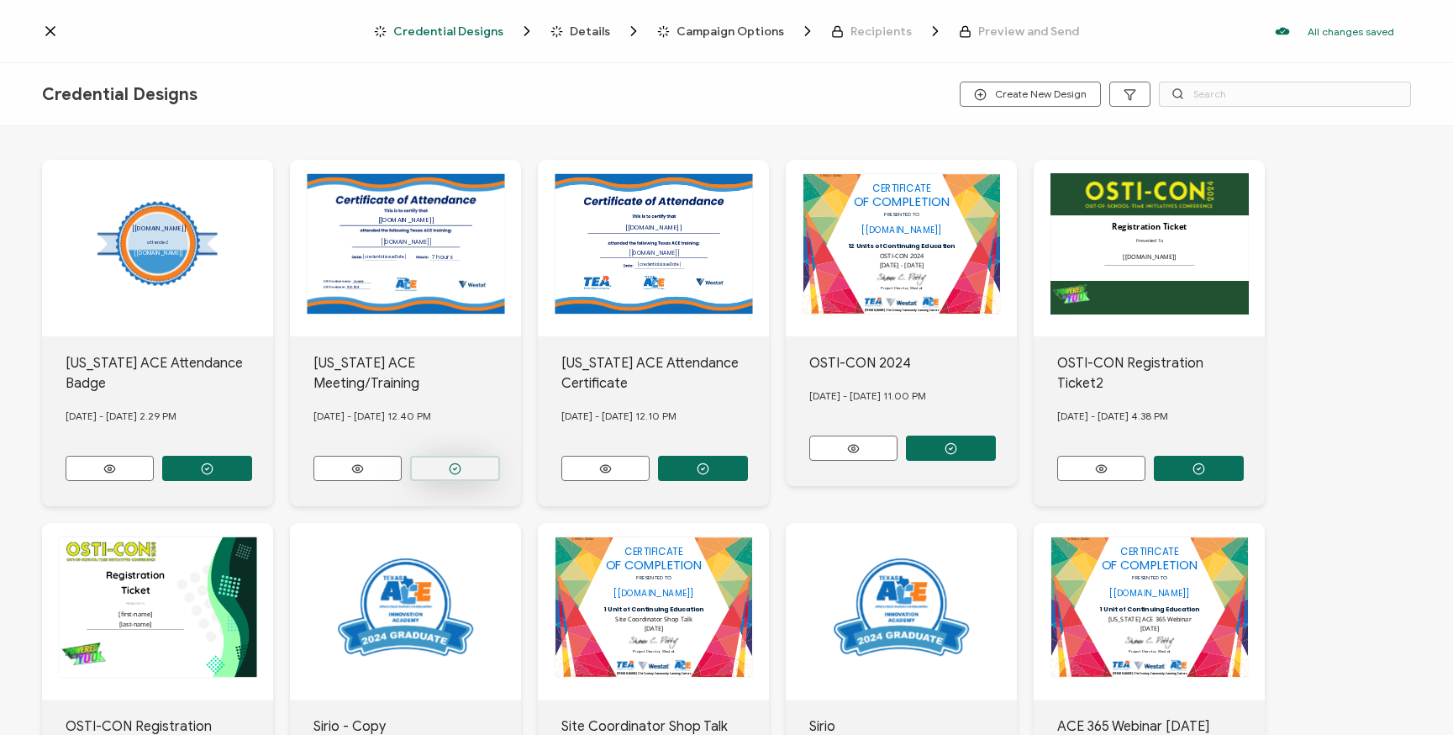
click at [447, 456] on button "button" at bounding box center [455, 468] width 90 height 25
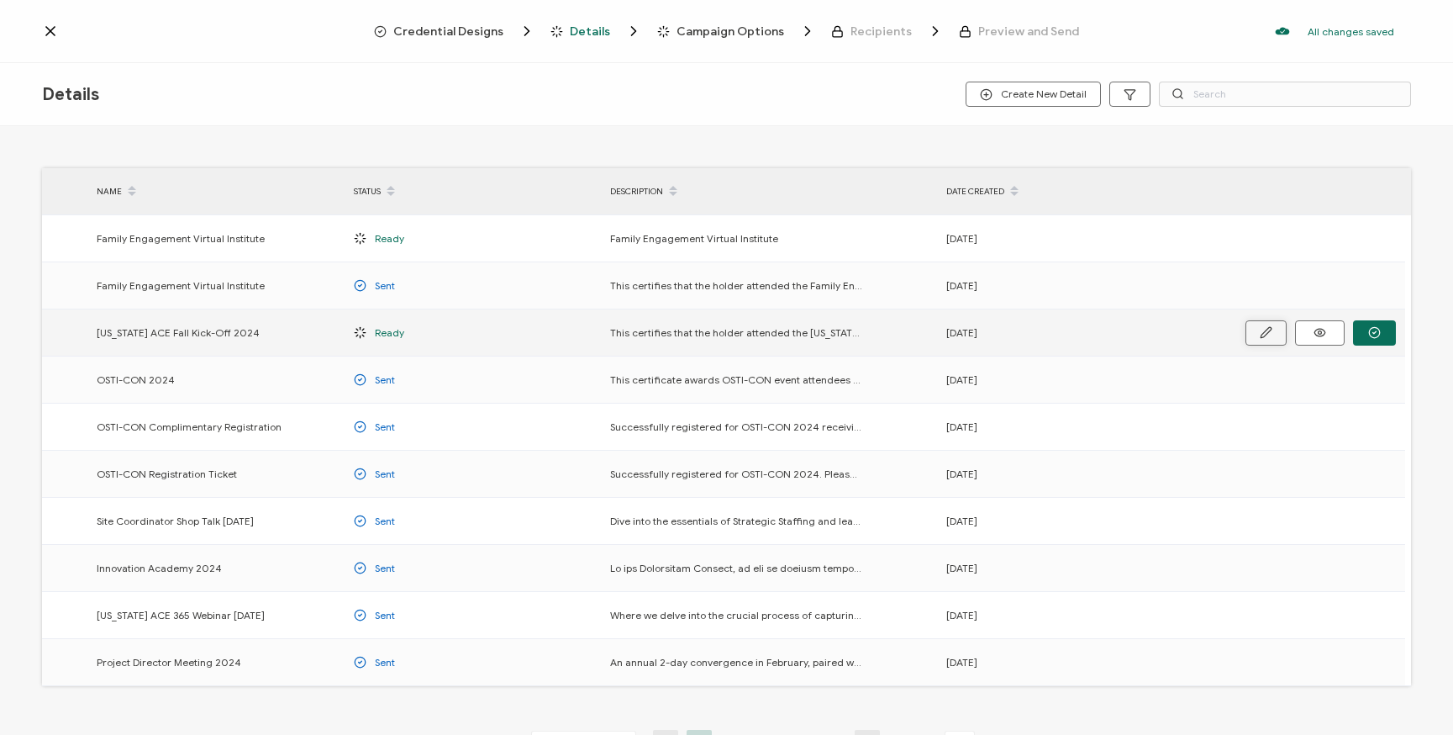
click at [1265, 335] on icon "button" at bounding box center [1266, 332] width 10 height 10
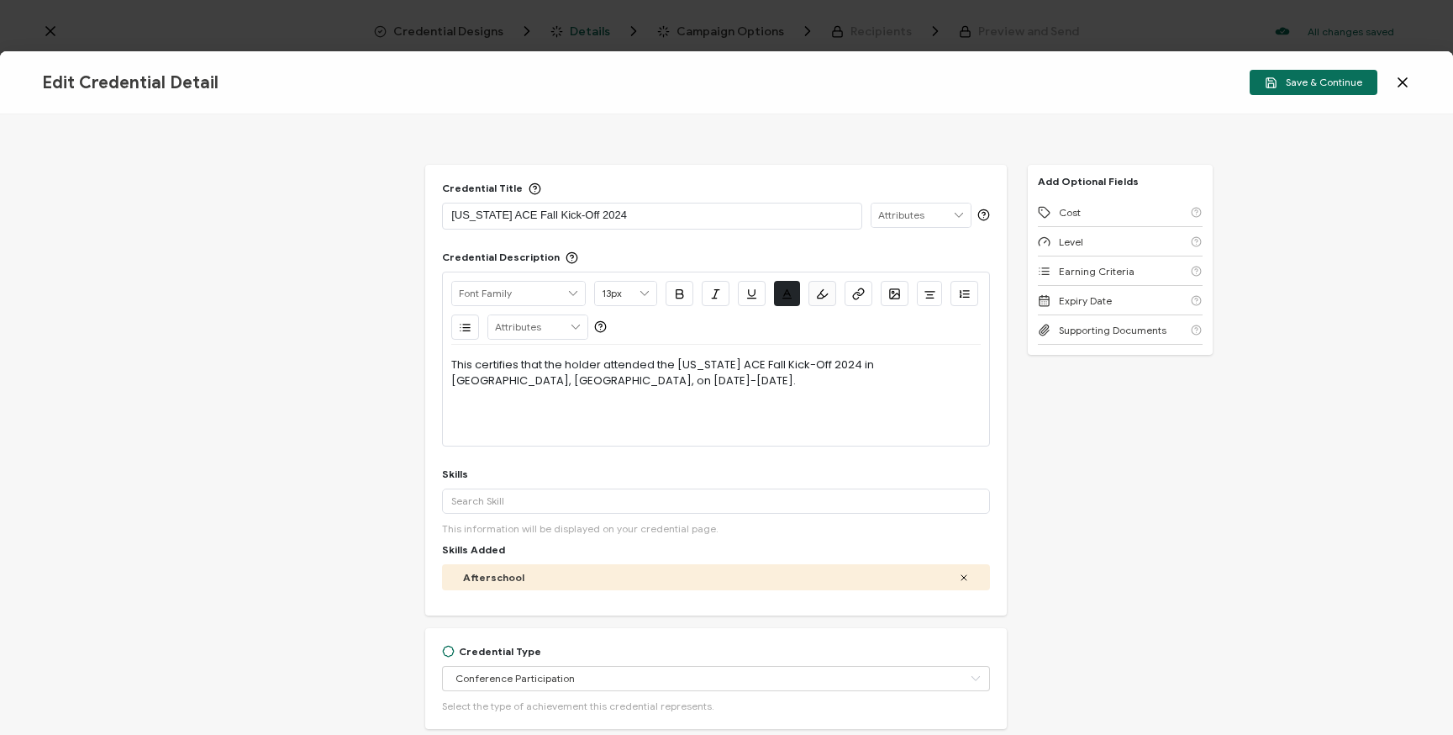
click at [1405, 87] on icon at bounding box center [1403, 82] width 17 height 17
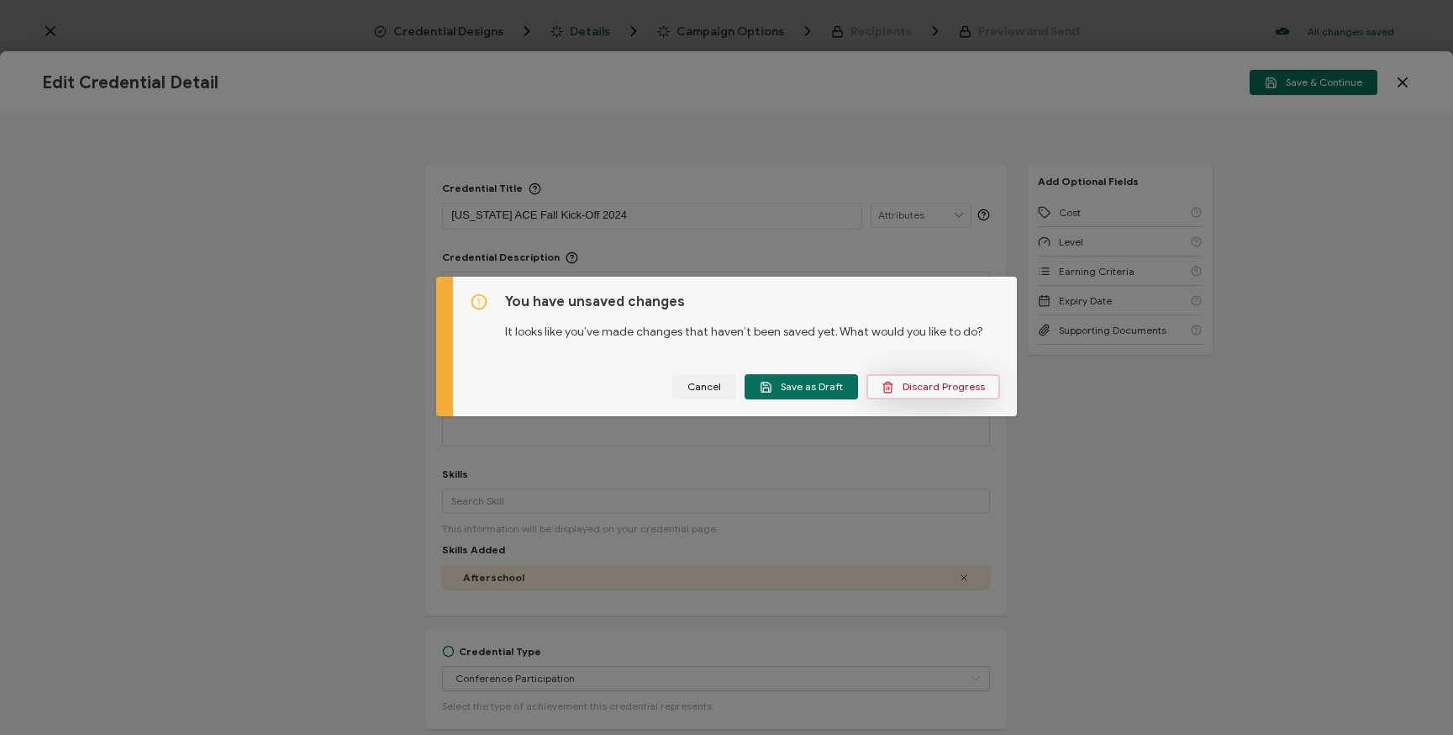
click at [944, 393] on button "Discard Progress" at bounding box center [934, 386] width 134 height 25
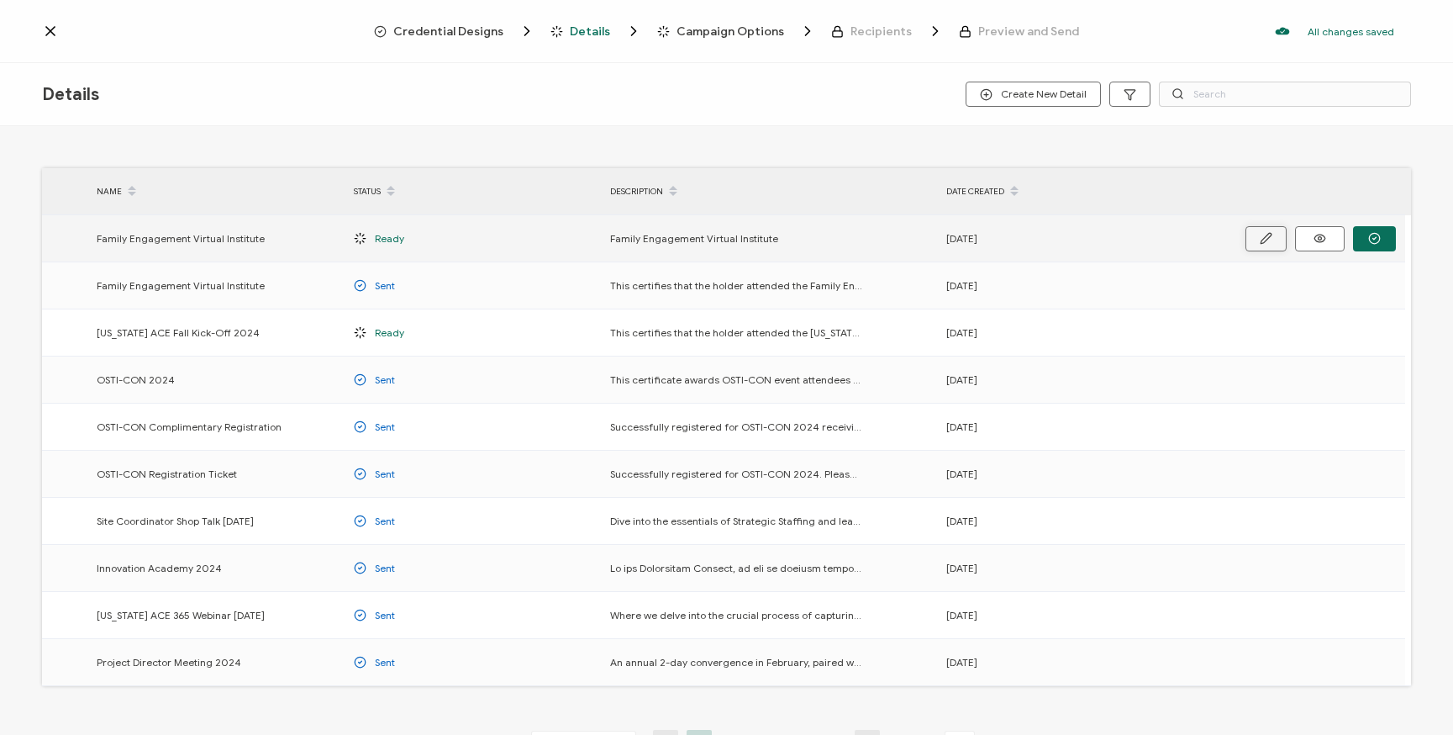
click at [1252, 234] on button "button" at bounding box center [1266, 238] width 41 height 25
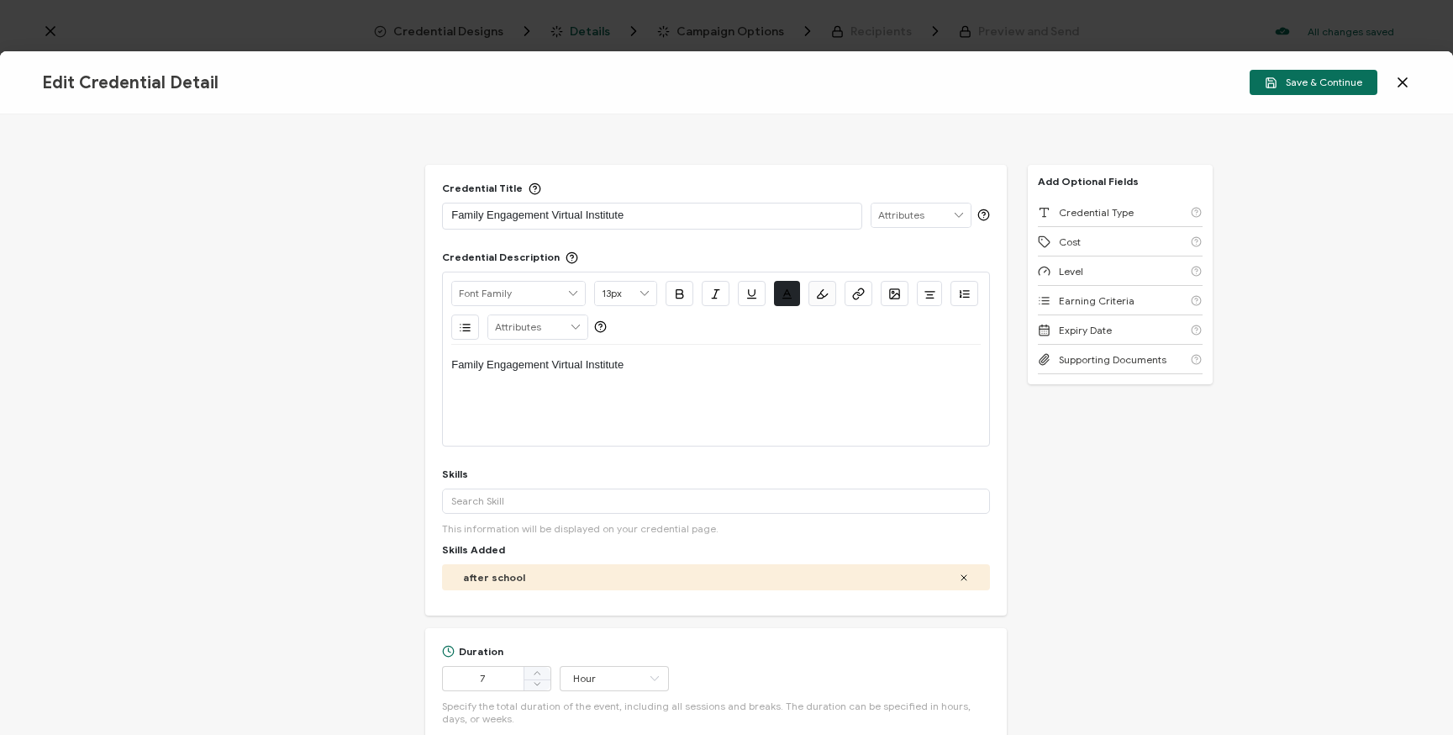
click at [1409, 84] on icon at bounding box center [1403, 82] width 17 height 17
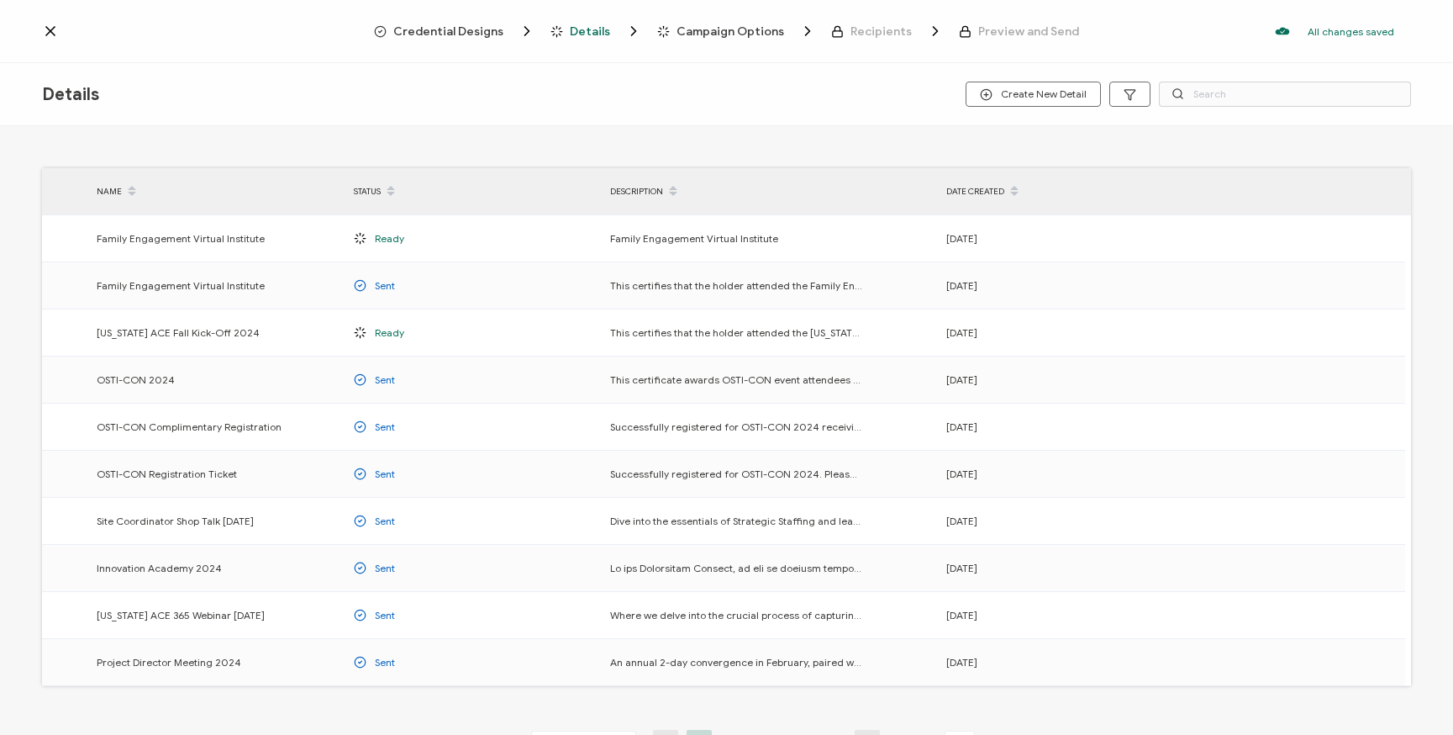
click at [56, 27] on icon at bounding box center [50, 31] width 17 height 17
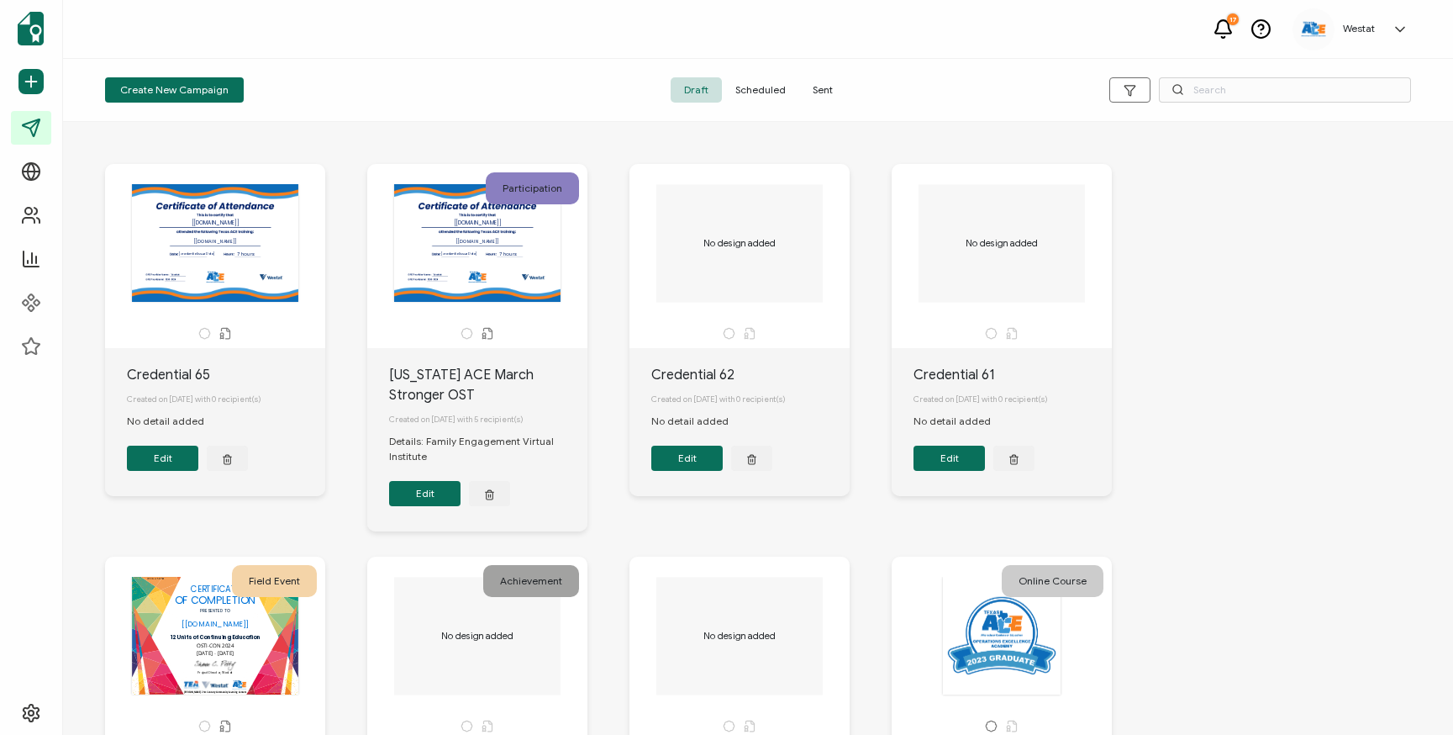
click at [156, 467] on button "Edit" at bounding box center [162, 458] width 71 height 25
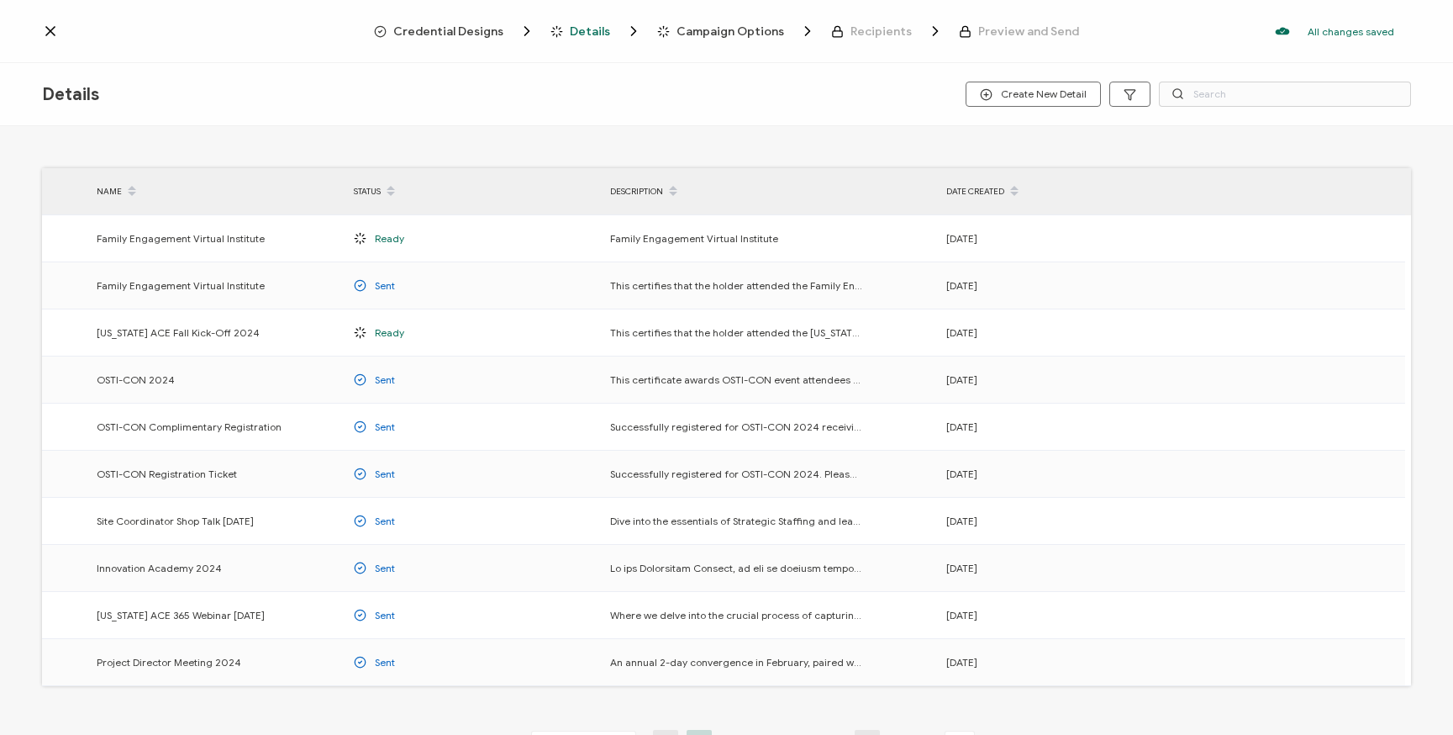
click at [45, 29] on icon at bounding box center [50, 31] width 17 height 17
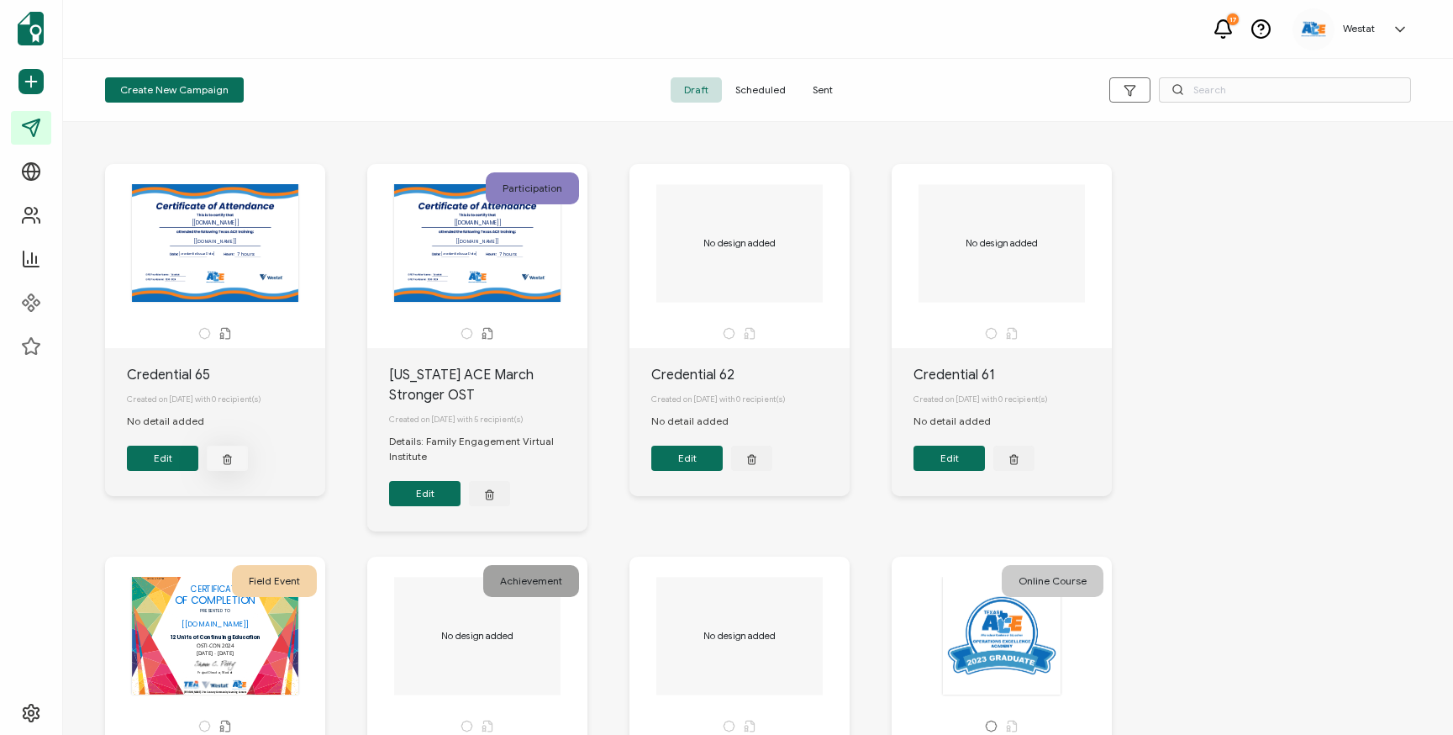
click at [224, 465] on icon "button" at bounding box center [227, 458] width 11 height 13
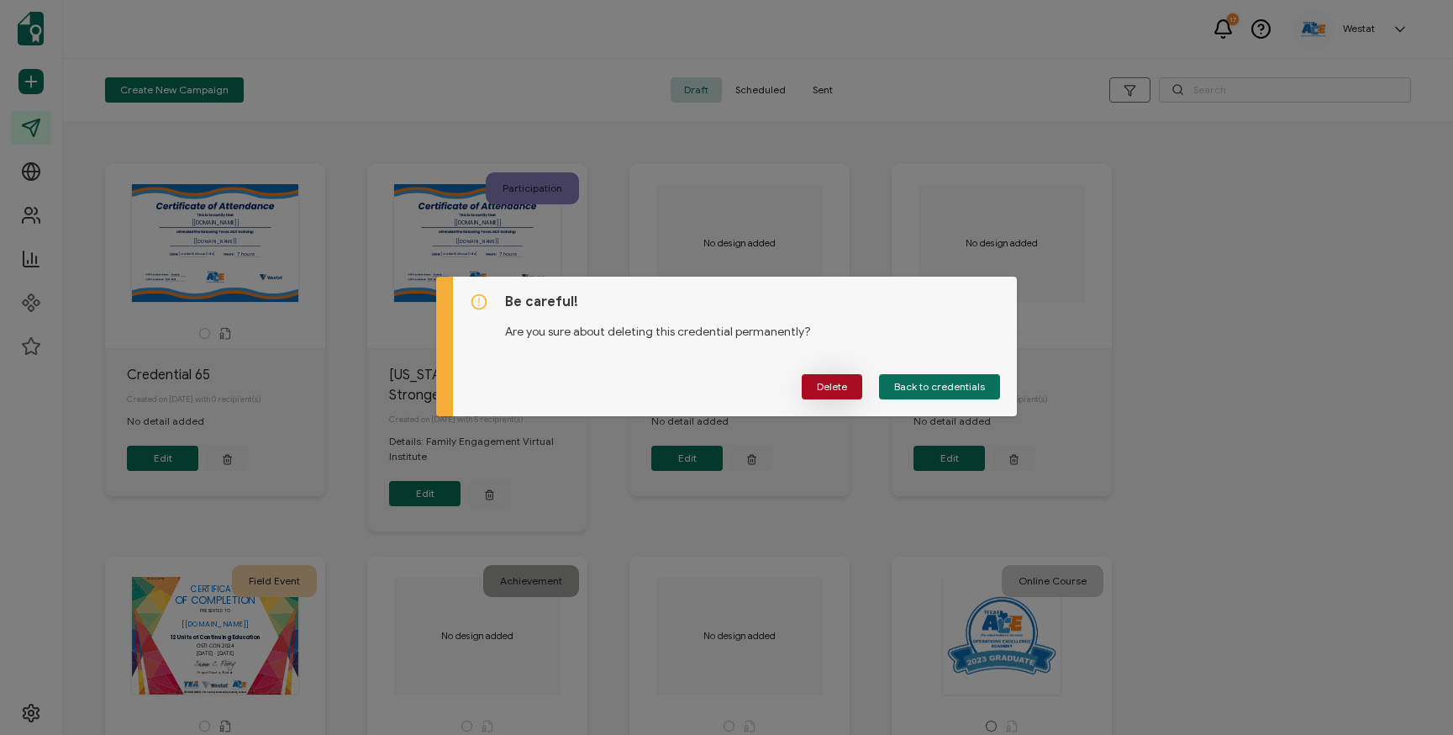
click at [827, 386] on span "Delete" at bounding box center [832, 387] width 30 height 10
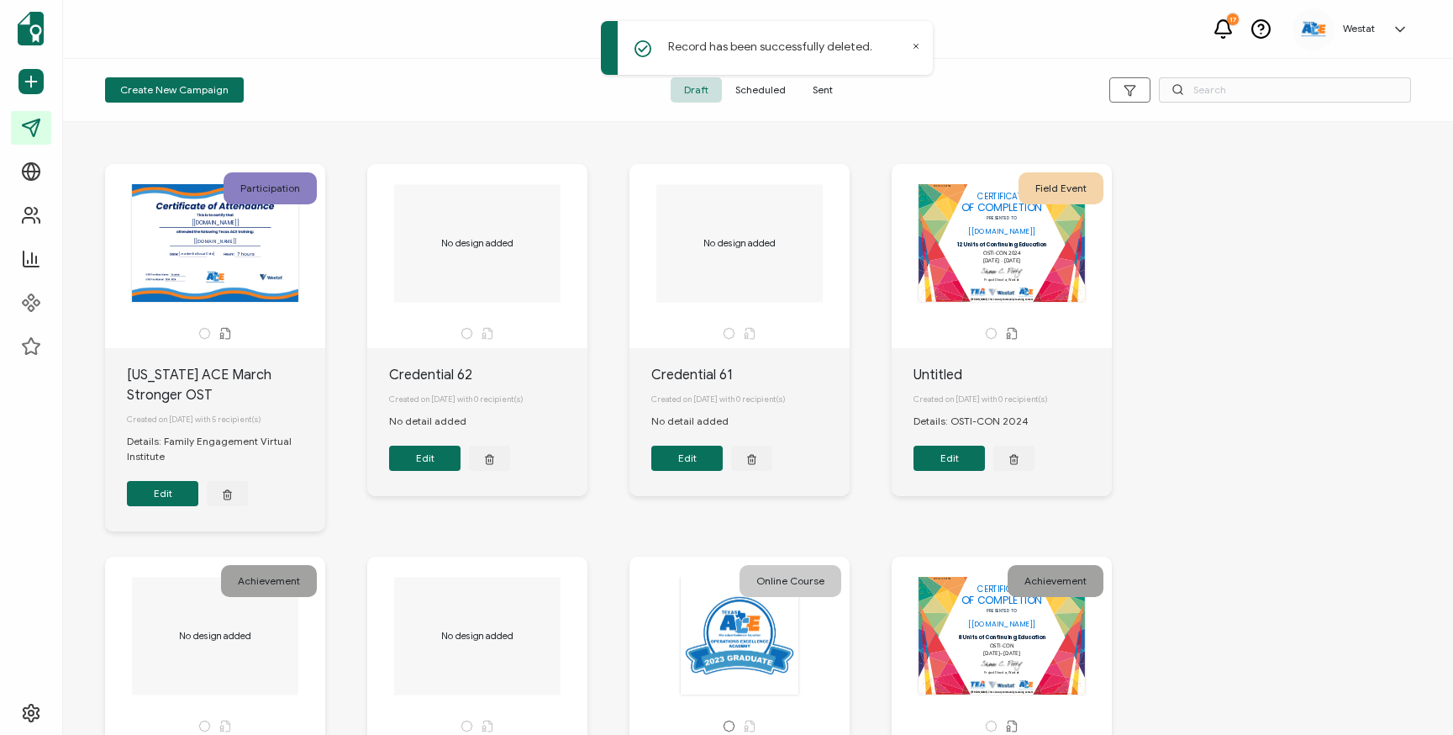
click at [745, 95] on span "Scheduled" at bounding box center [760, 89] width 77 height 25
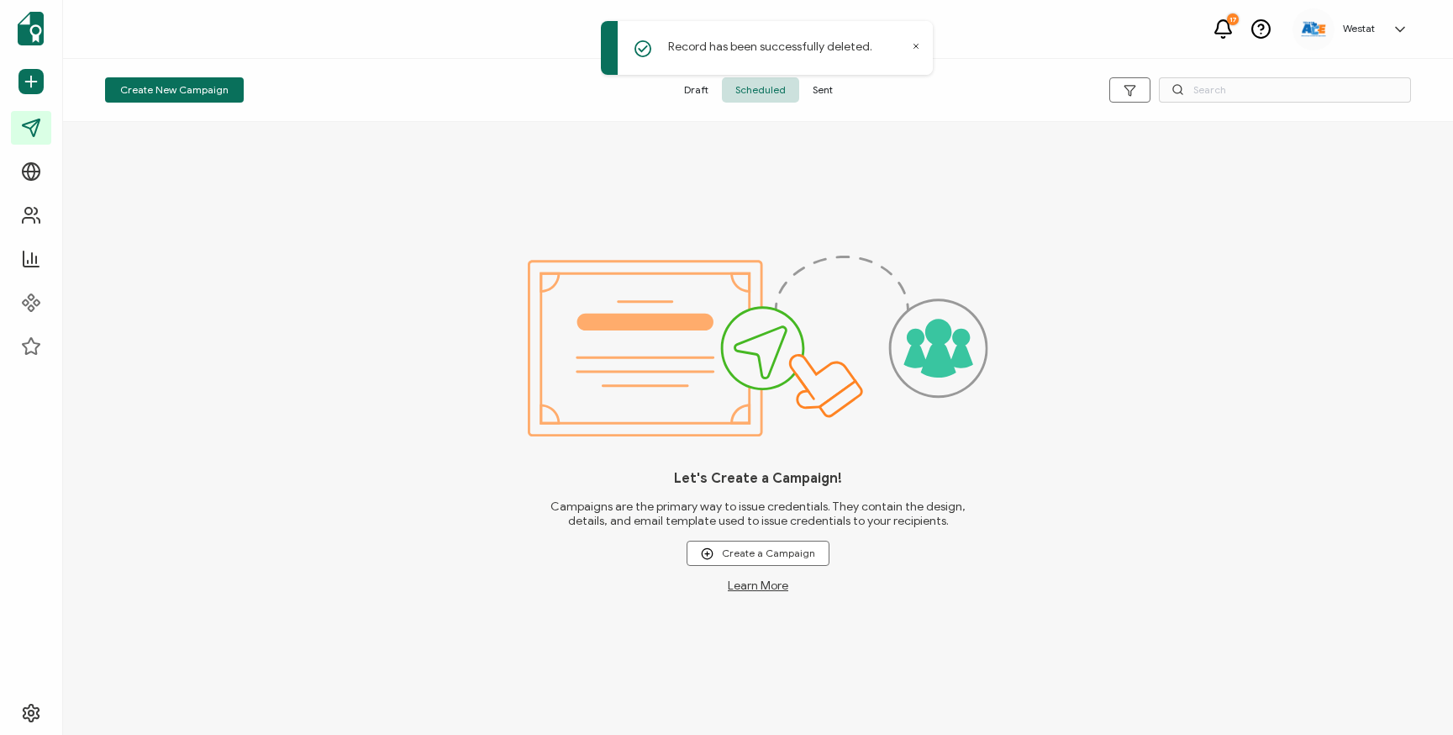
click at [812, 99] on span "Sent" at bounding box center [822, 89] width 47 height 25
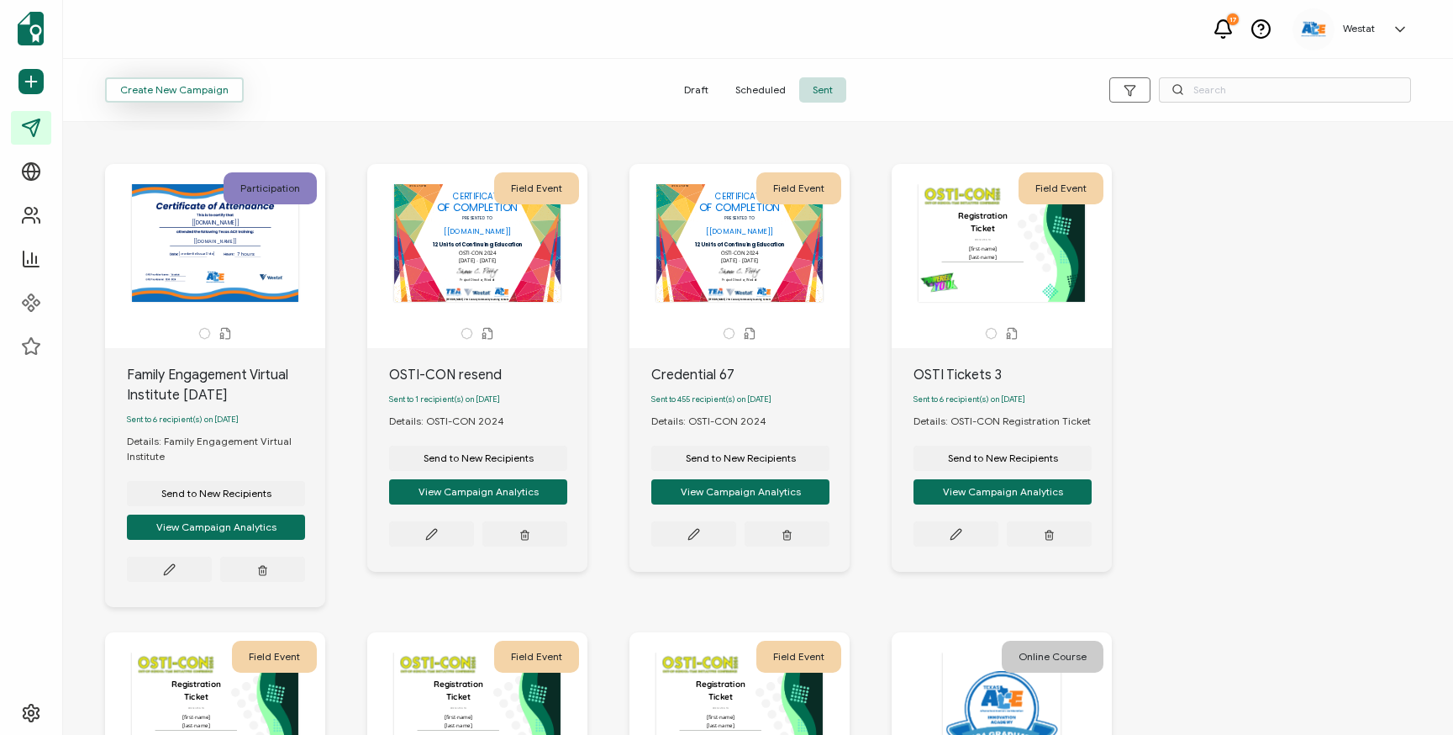
click at [160, 85] on span "Create New Campaign" at bounding box center [174, 90] width 108 height 10
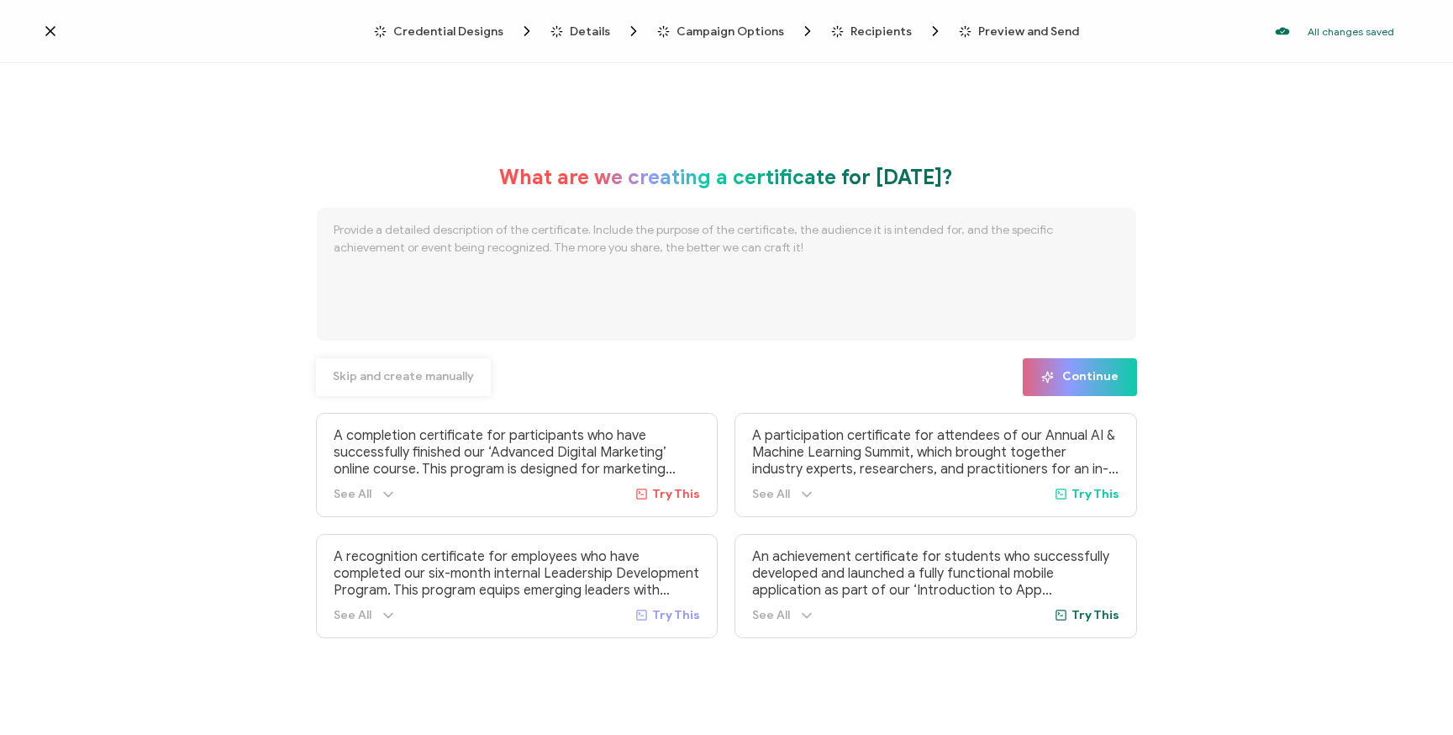
click at [441, 372] on span "Skip and create manually" at bounding box center [403, 377] width 141 height 12
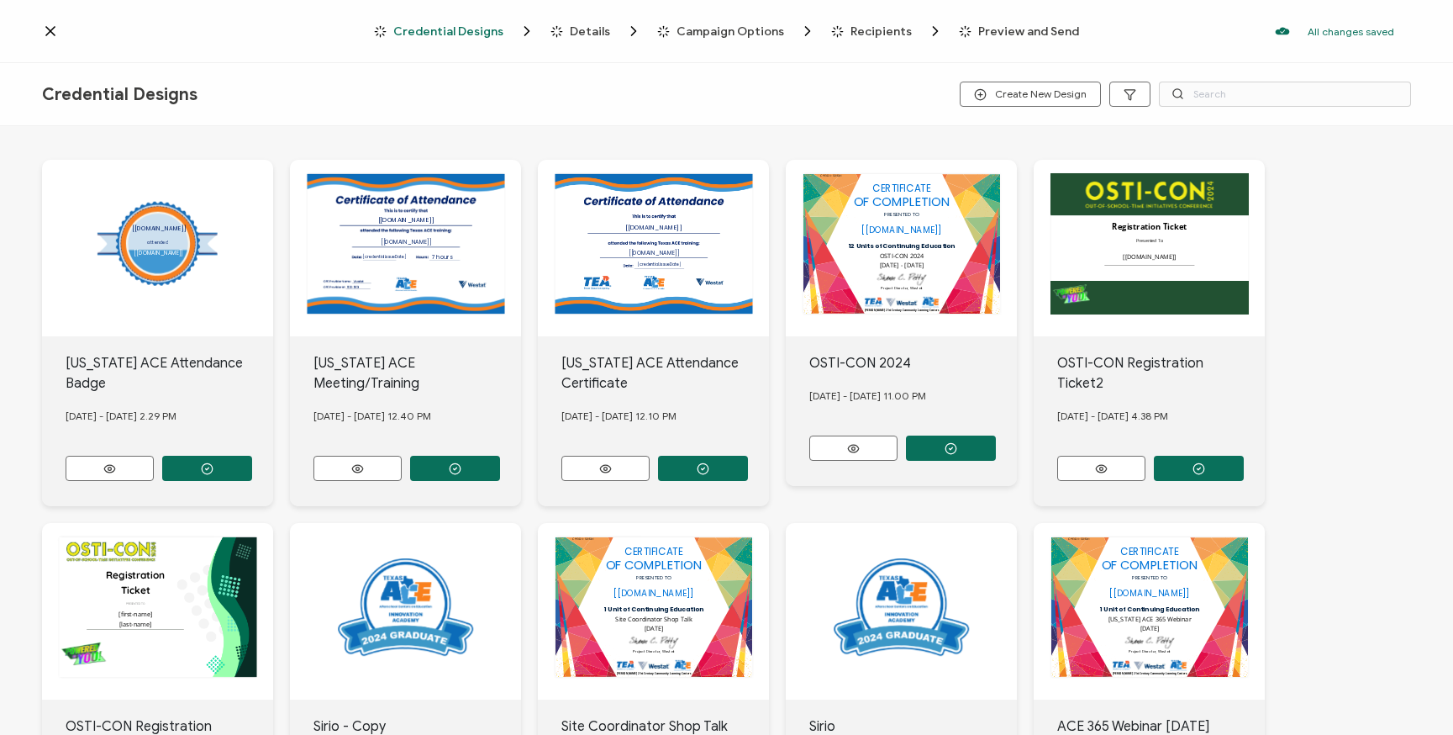
click at [389, 261] on div "The recipient’s full name, which will be automatically filled based on the info…" at bounding box center [405, 248] width 231 height 177
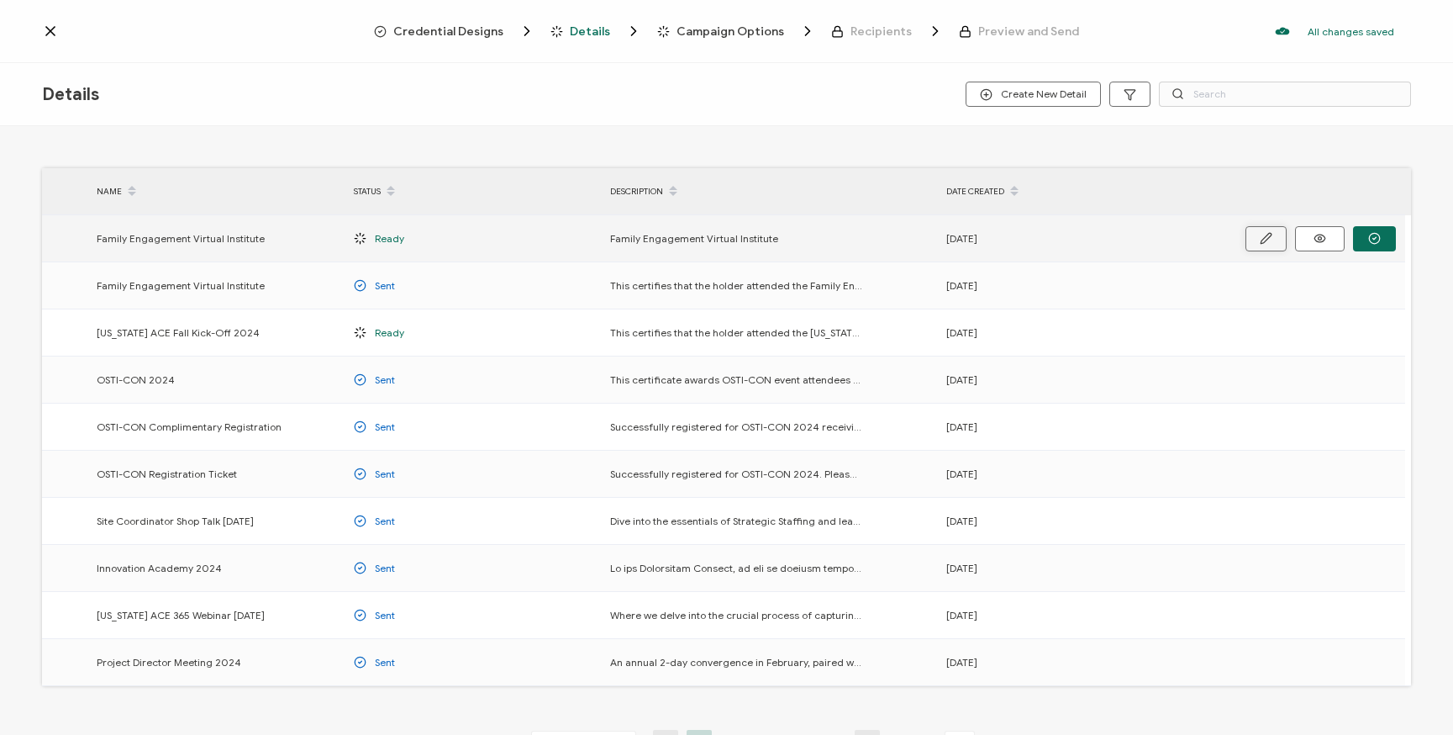
click at [1273, 238] on button "button" at bounding box center [1266, 238] width 41 height 25
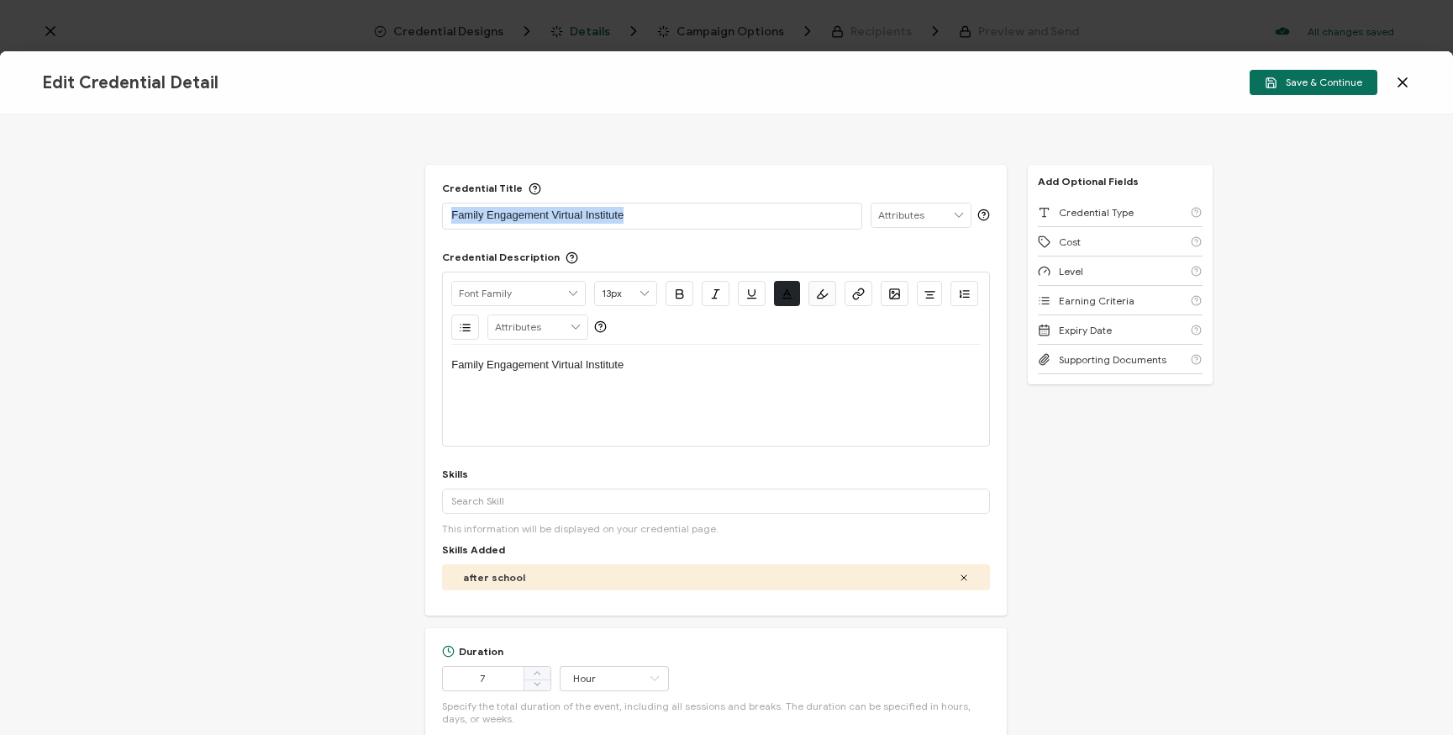
drag, startPoint x: 677, startPoint y: 214, endPoint x: 394, endPoint y: 199, distance: 282.8
click at [394, 199] on div "Credential Title Family Engagement Virtual Institute ISSUER Issuer Name Credent…" at bounding box center [726, 424] width 1453 height 620
click at [952, 217] on icon at bounding box center [959, 215] width 15 height 24
click at [747, 166] on div "Credential Title New Project Director Boot Camp CPE Credential Description Alri…" at bounding box center [716, 390] width 582 height 451
drag, startPoint x: 608, startPoint y: 213, endPoint x: 425, endPoint y: 192, distance: 183.6
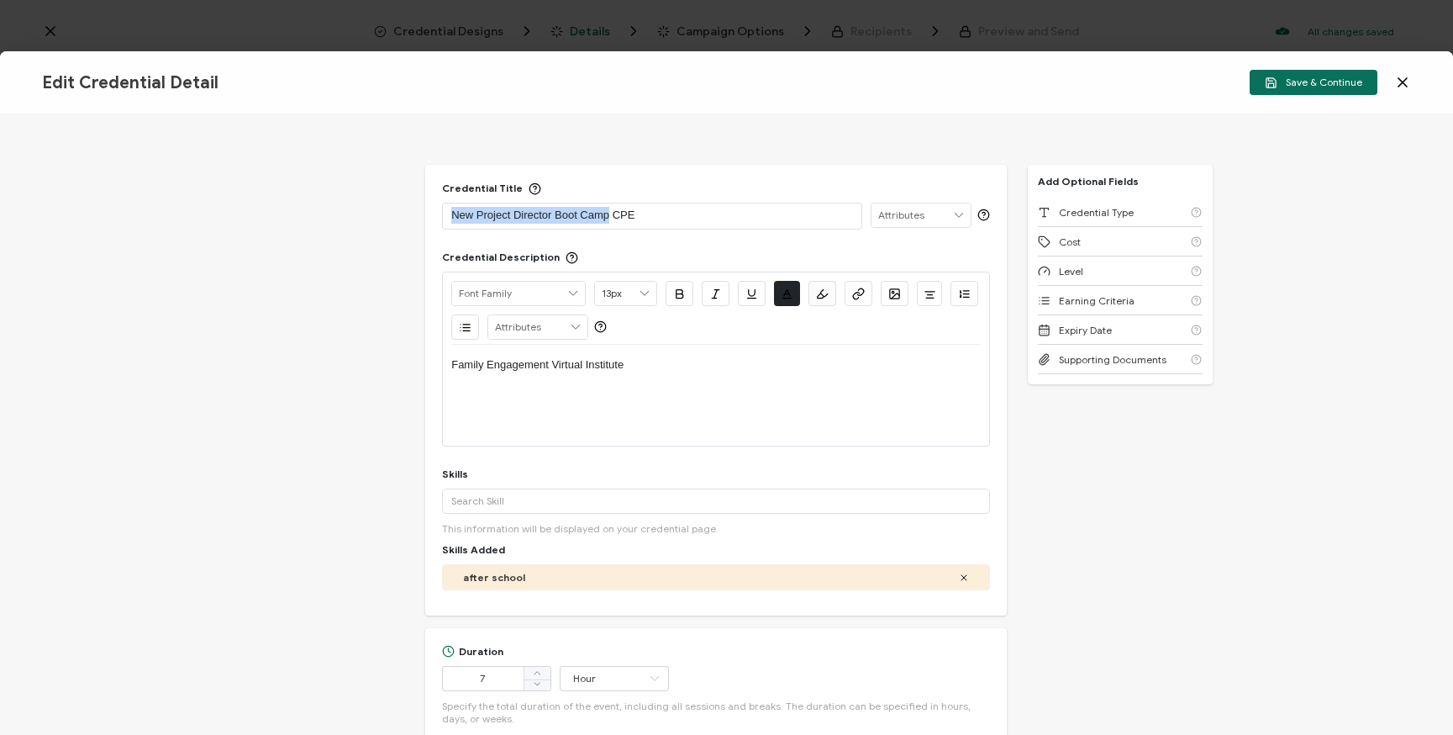
click at [425, 192] on div "Credential Title New Project Director Boot Camp CPE Credential Description Alri…" at bounding box center [716, 390] width 582 height 451
copy p "New Project Director Boot Camp"
click at [661, 350] on div "Family Engagement Virtual Institute" at bounding box center [716, 365] width 530 height 40
drag, startPoint x: 661, startPoint y: 364, endPoint x: 384, endPoint y: 364, distance: 276.6
click at [384, 364] on div "Credential Title New Project Director Boot Camp CPE Credential Description Alri…" at bounding box center [726, 424] width 1453 height 620
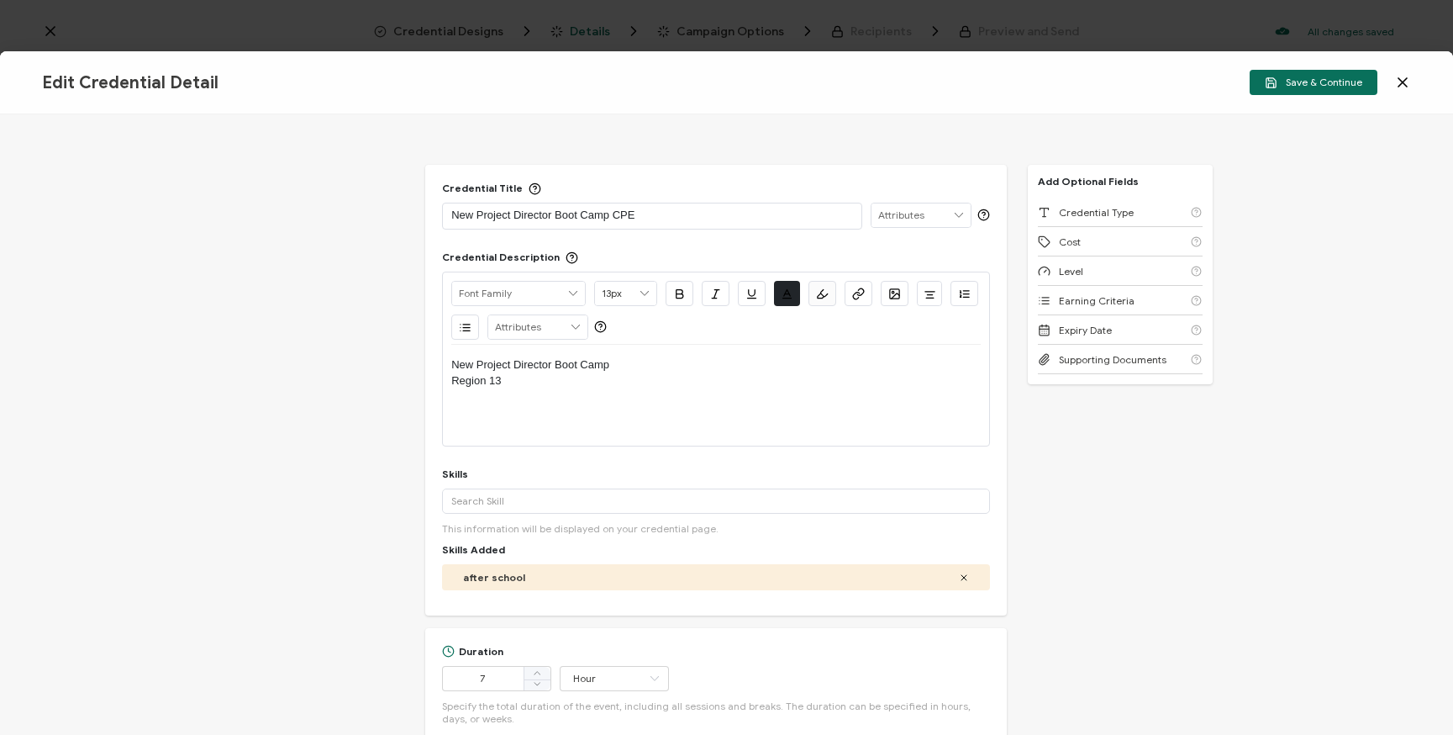
click at [1403, 81] on icon at bounding box center [1403, 82] width 8 height 8
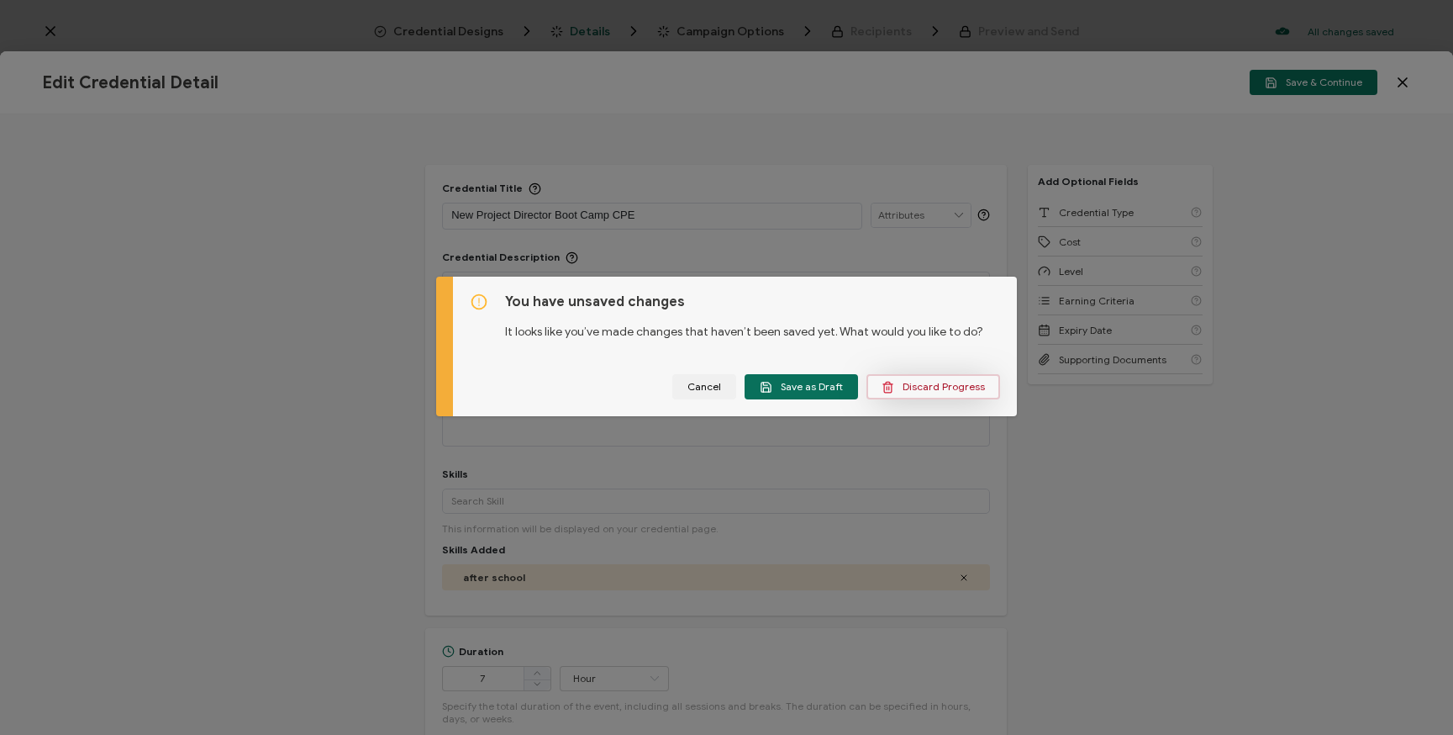
click at [929, 376] on button "Discard Progress" at bounding box center [934, 386] width 134 height 25
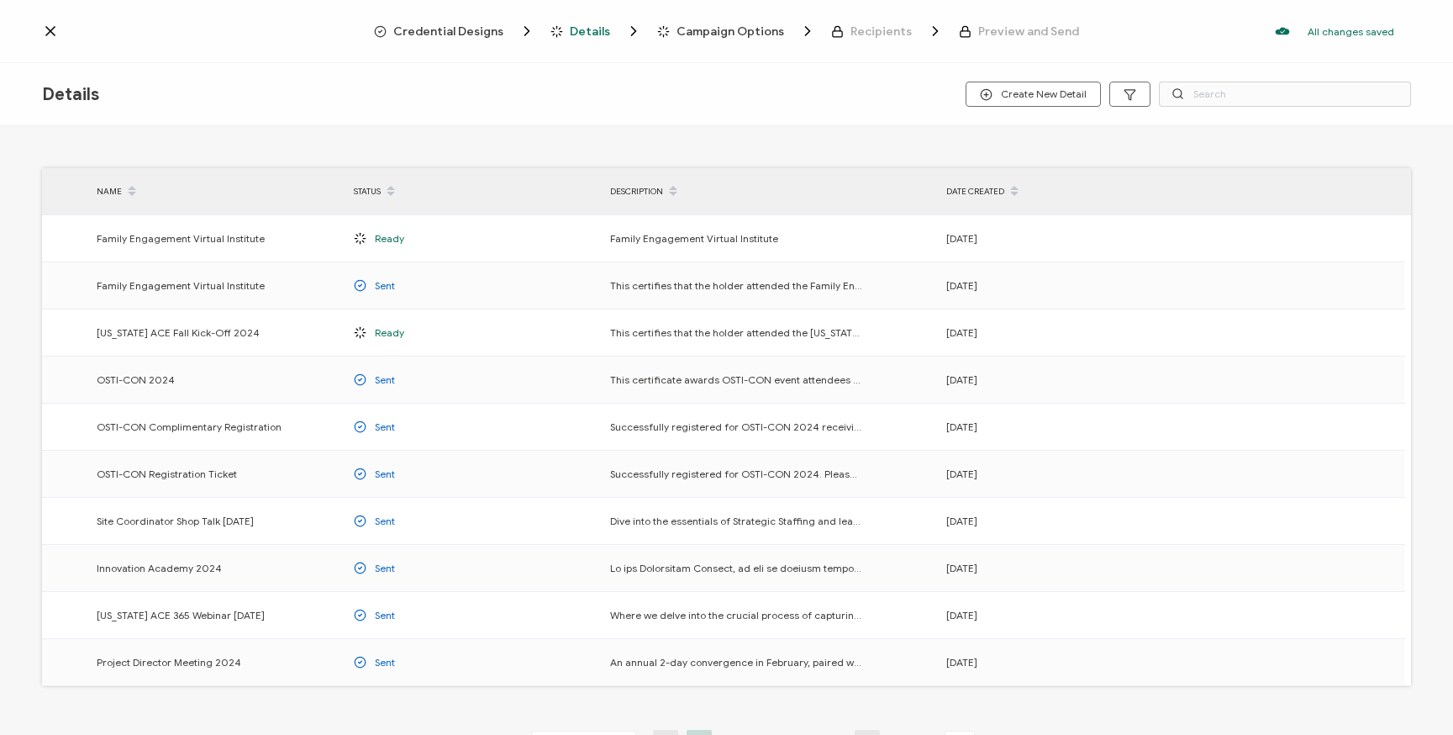
click at [55, 34] on icon at bounding box center [50, 31] width 17 height 17
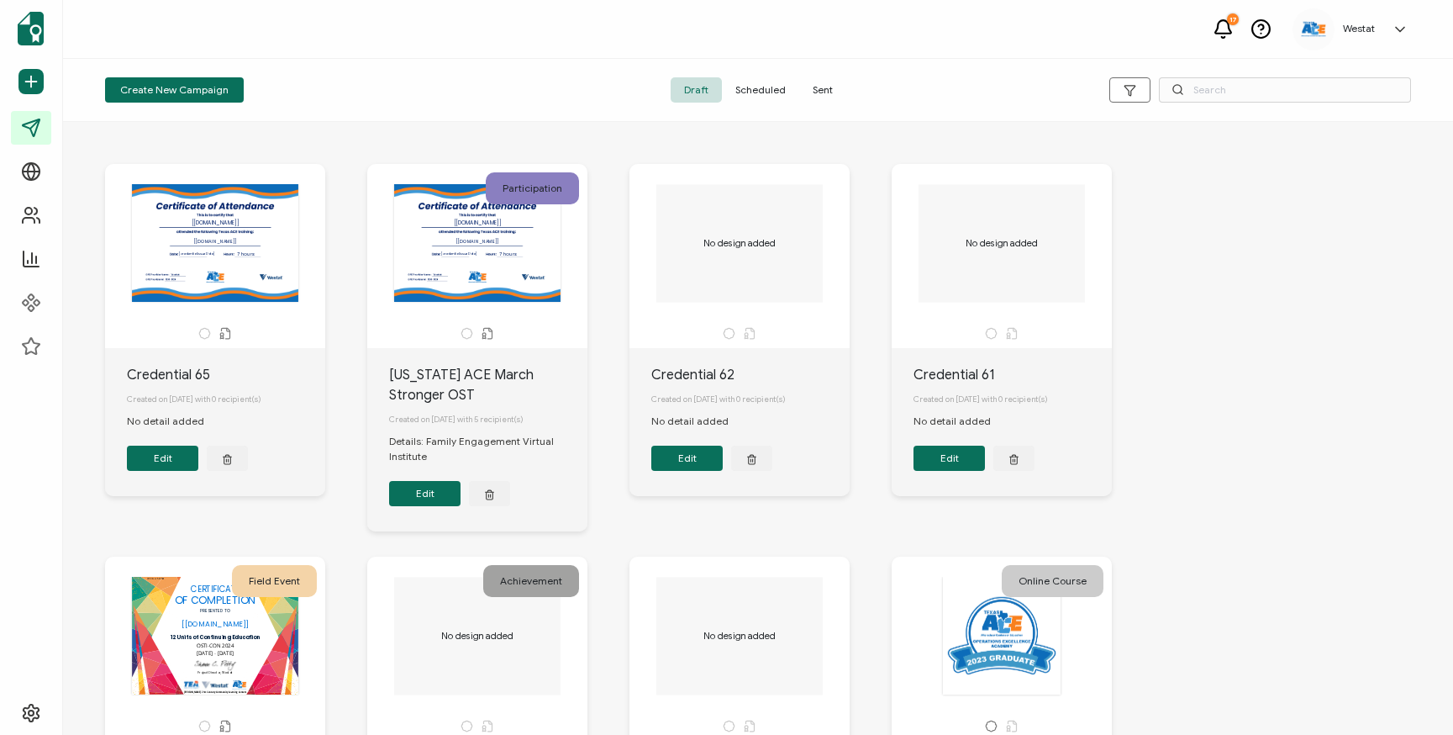
click at [1223, 308] on div "The recipient’s full name, which will be automatically filled based on the info…" at bounding box center [758, 725] width 1340 height 1190
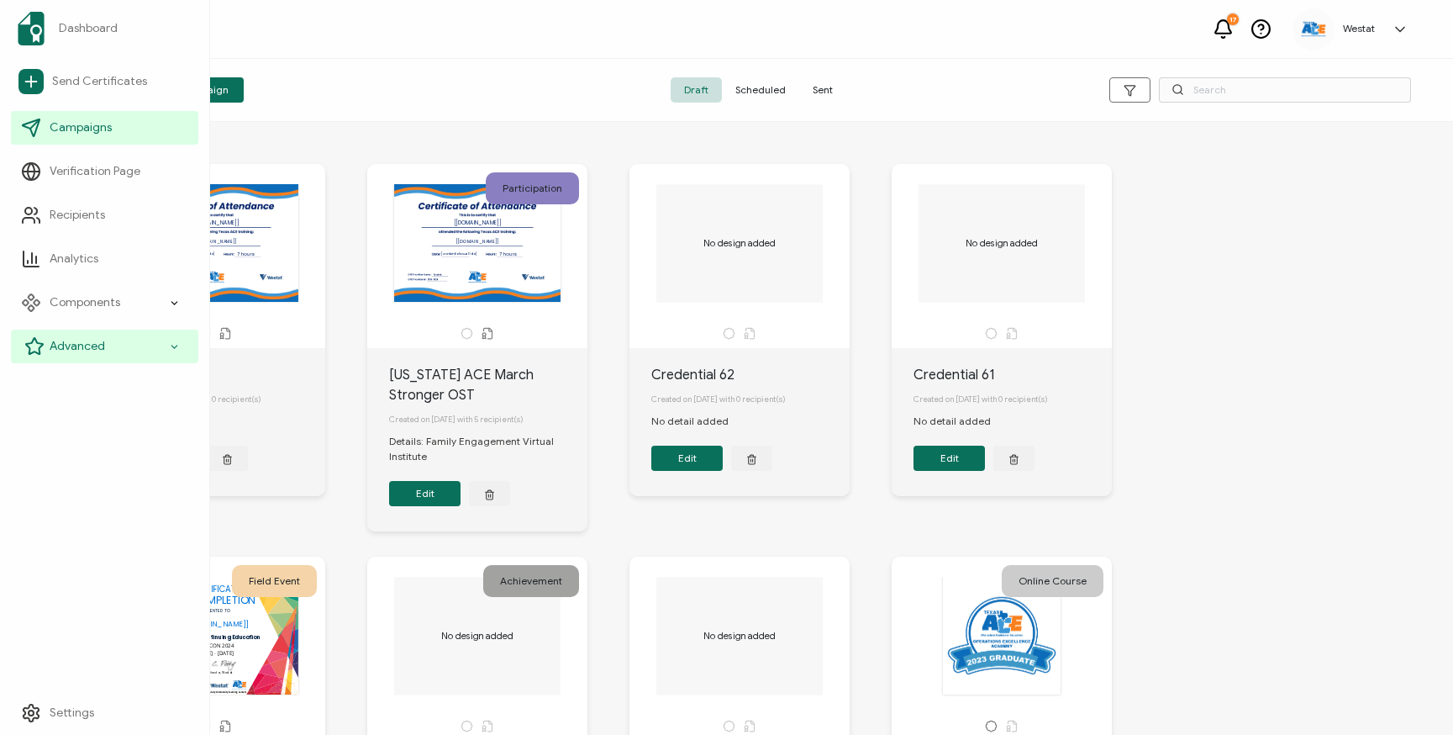
click at [113, 345] on div "Advanced" at bounding box center [104, 347] width 187 height 34
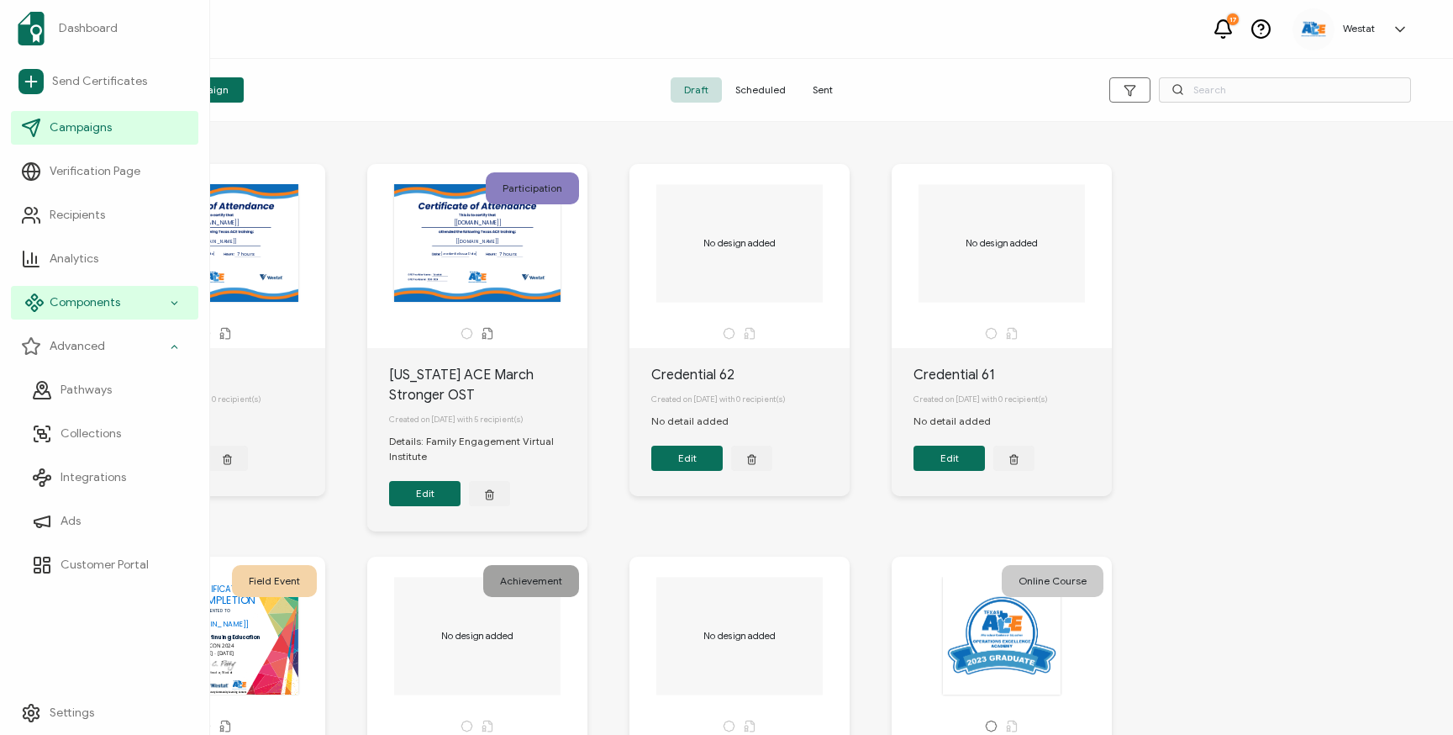
click at [107, 290] on div "Components" at bounding box center [104, 303] width 187 height 34
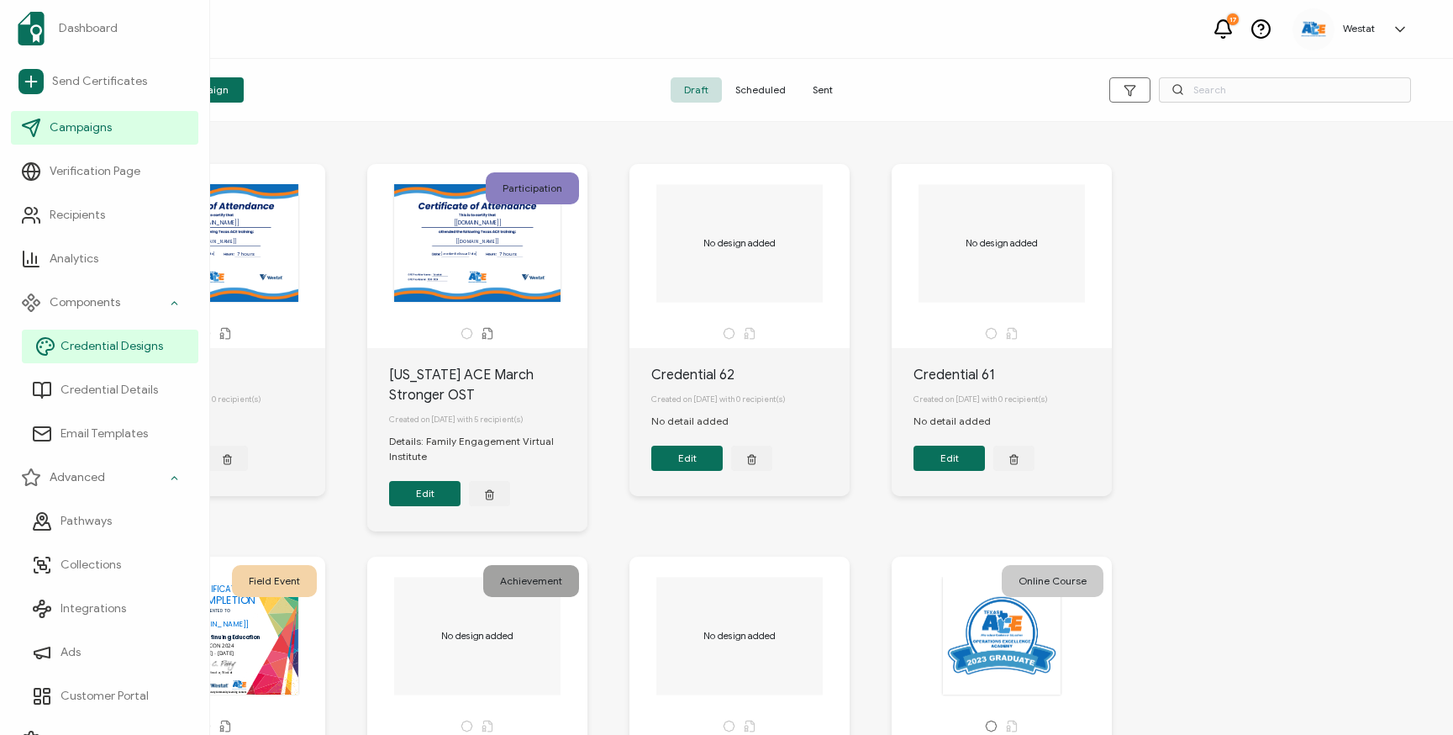
click at [119, 349] on span "Credential Designs" at bounding box center [112, 346] width 103 height 17
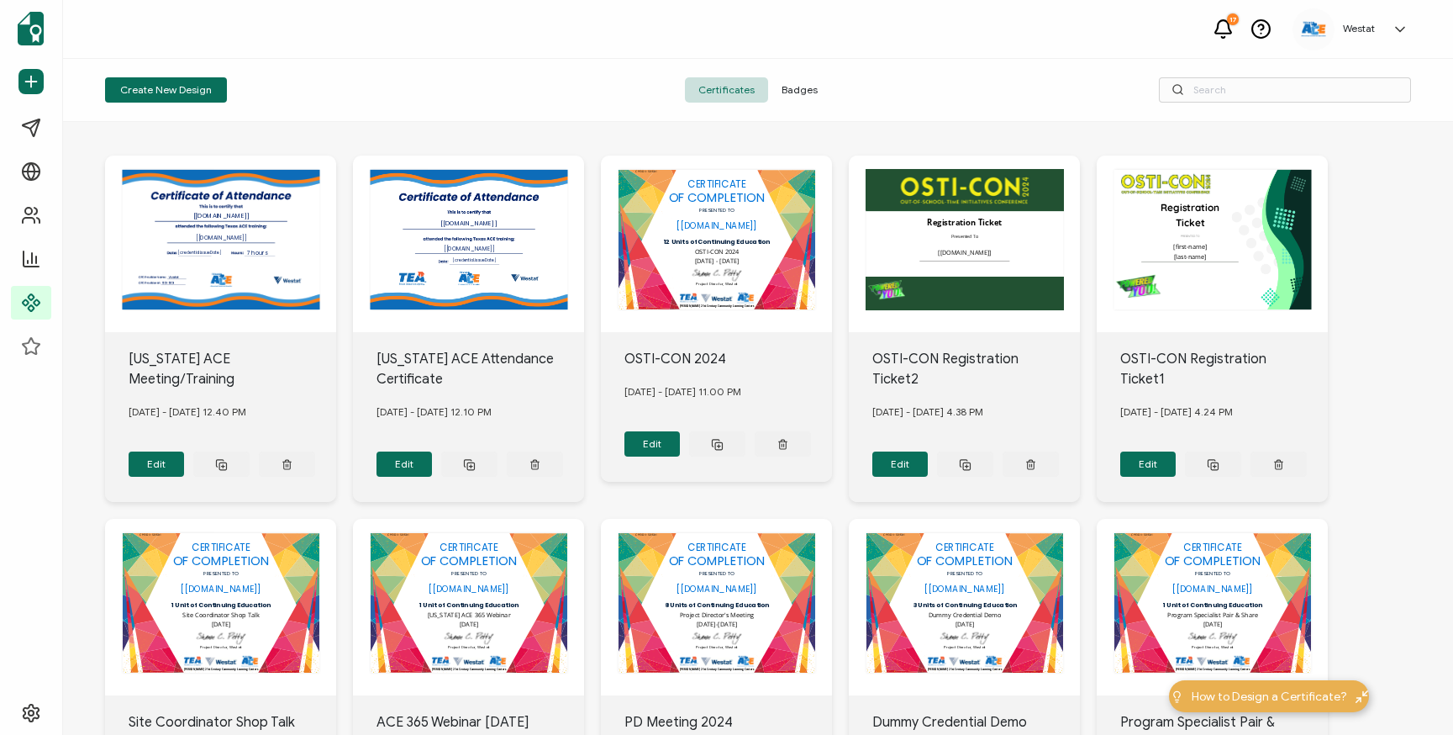
click at [794, 93] on span "Badges" at bounding box center [799, 89] width 63 height 25
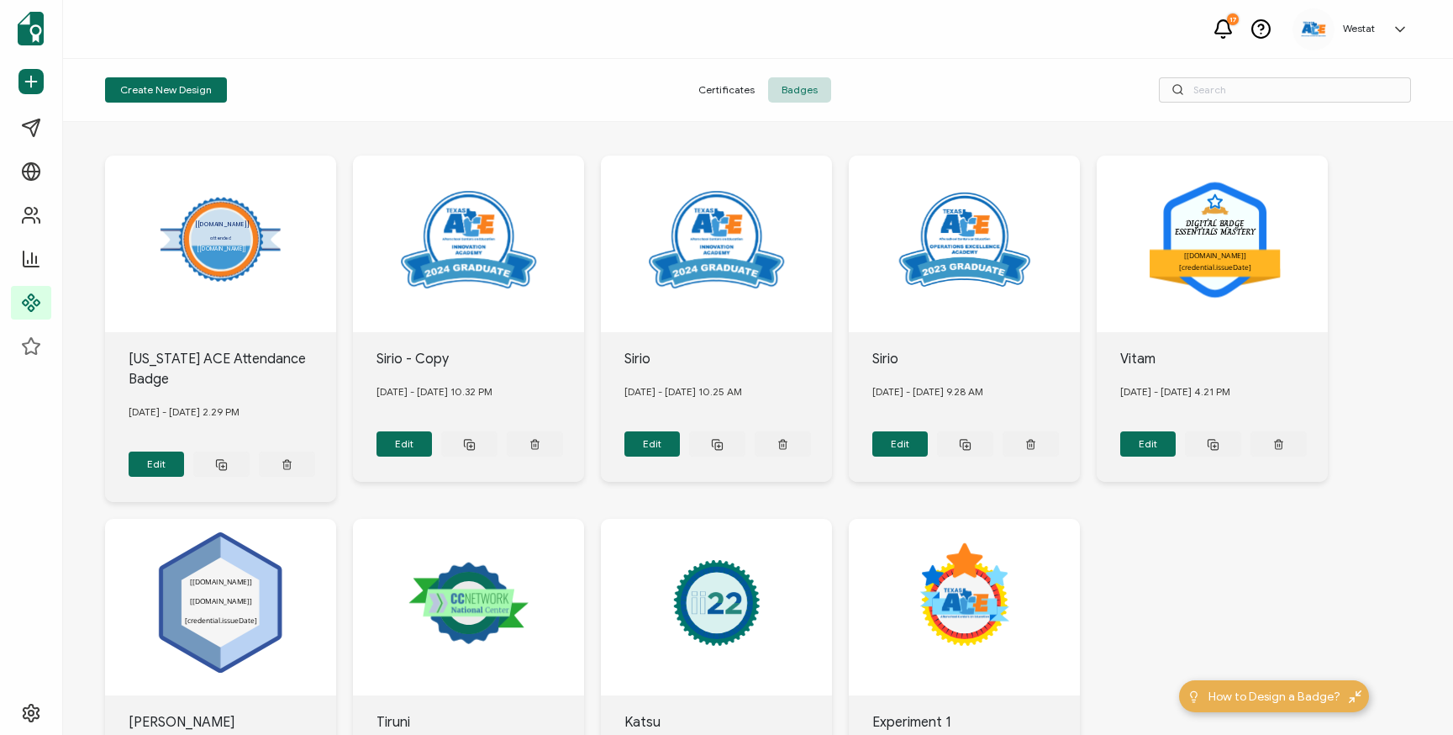
click at [721, 92] on span "Certificates" at bounding box center [726, 89] width 83 height 25
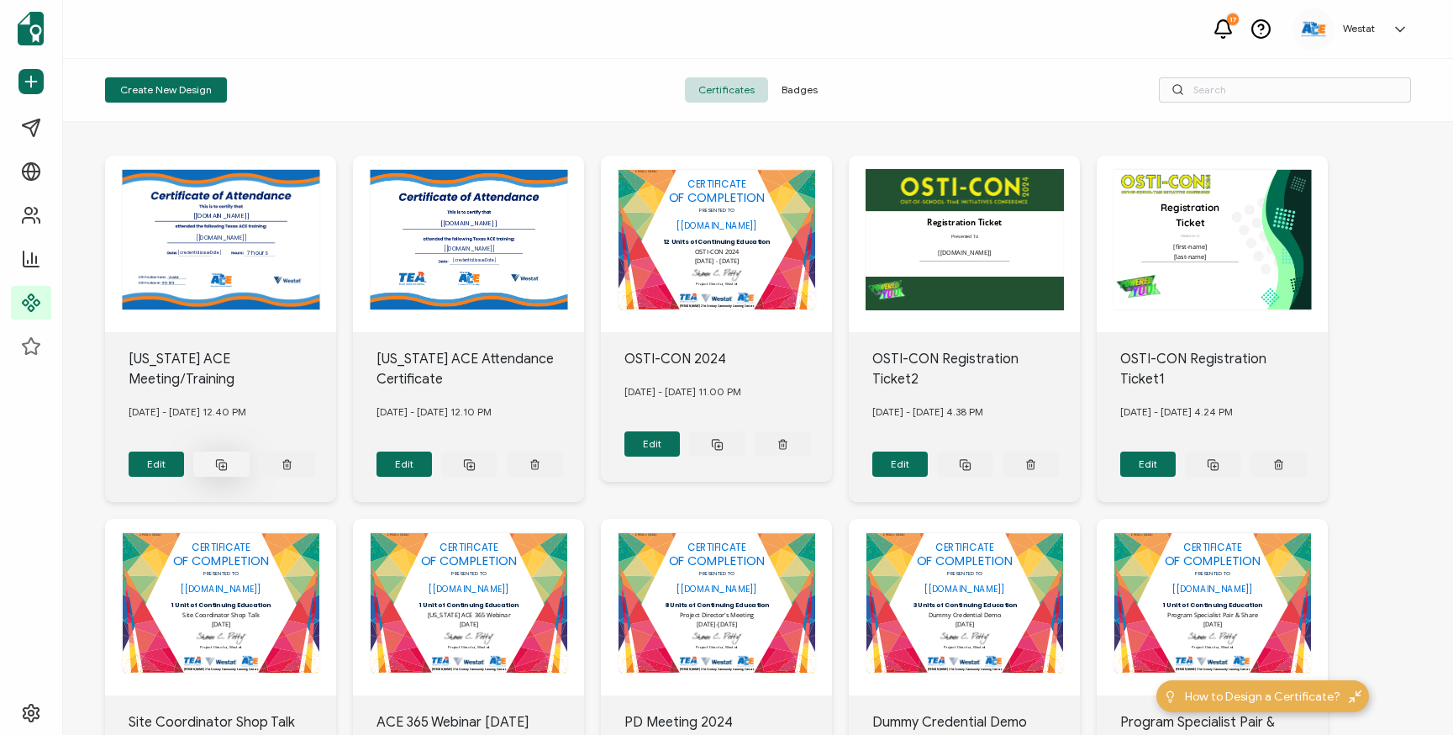
click at [219, 462] on rect at bounding box center [222, 465] width 7 height 7
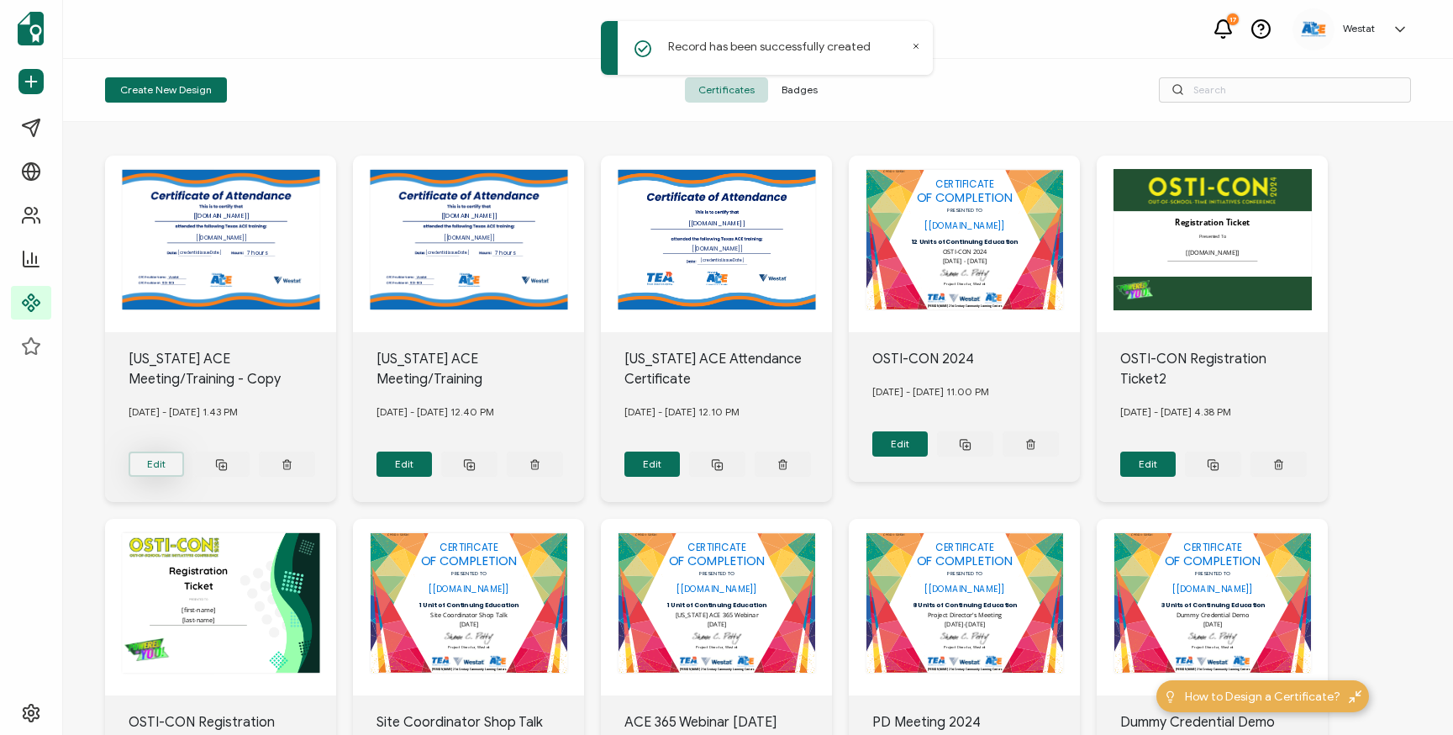
click at [147, 463] on button "Edit" at bounding box center [157, 463] width 56 height 25
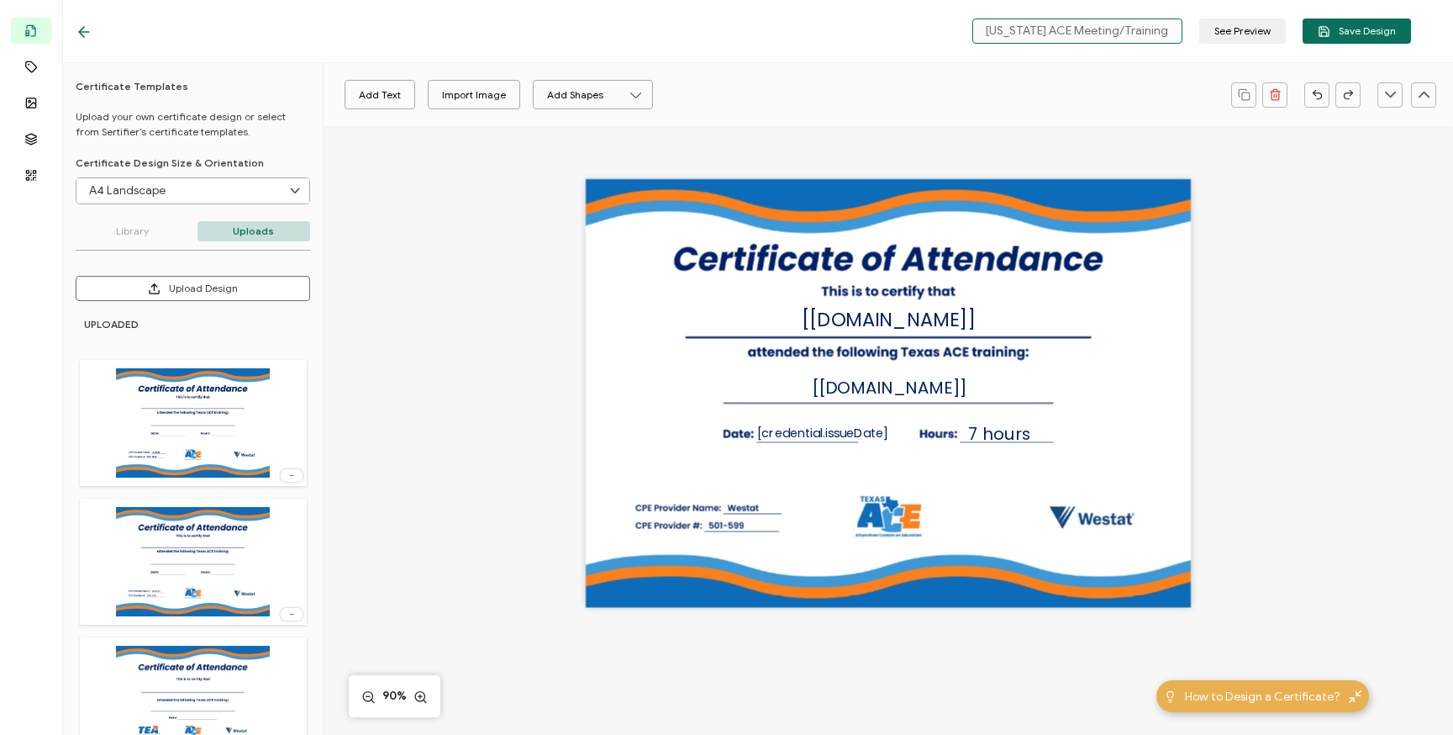
click at [1138, 34] on input "Texas ACE Meeting/Training - Copy" at bounding box center [1078, 30] width 210 height 25
drag, startPoint x: 1149, startPoint y: 29, endPoint x: 1248, endPoint y: 32, distance: 99.2
click at [1248, 32] on div "Texas ACE Meeting/Training - Copy See Preview Save Design" at bounding box center [1187, 30] width 447 height 25
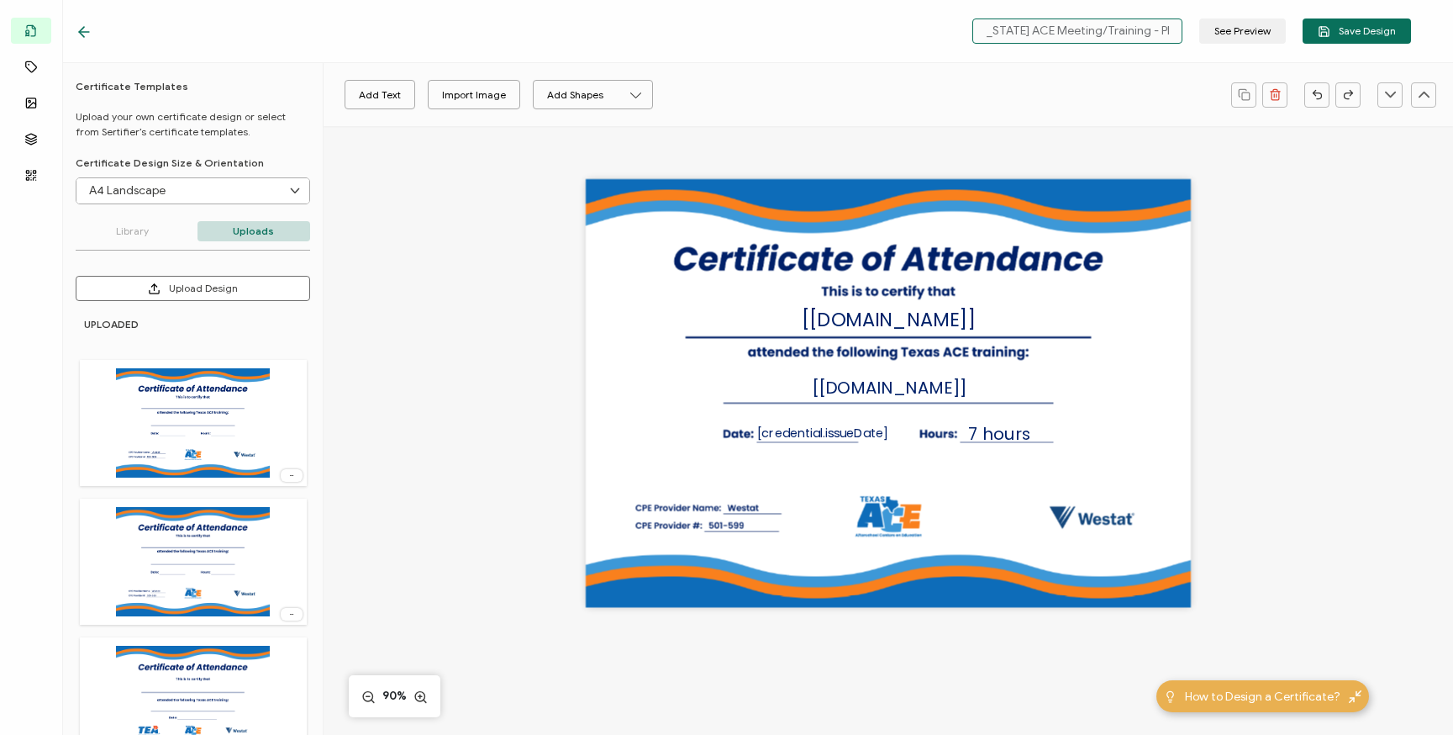
click at [1127, 22] on input "Texas ACE Meeting/Training - PD New" at bounding box center [1078, 30] width 210 height 25
type input "New PD Boot Camp [DATE]"
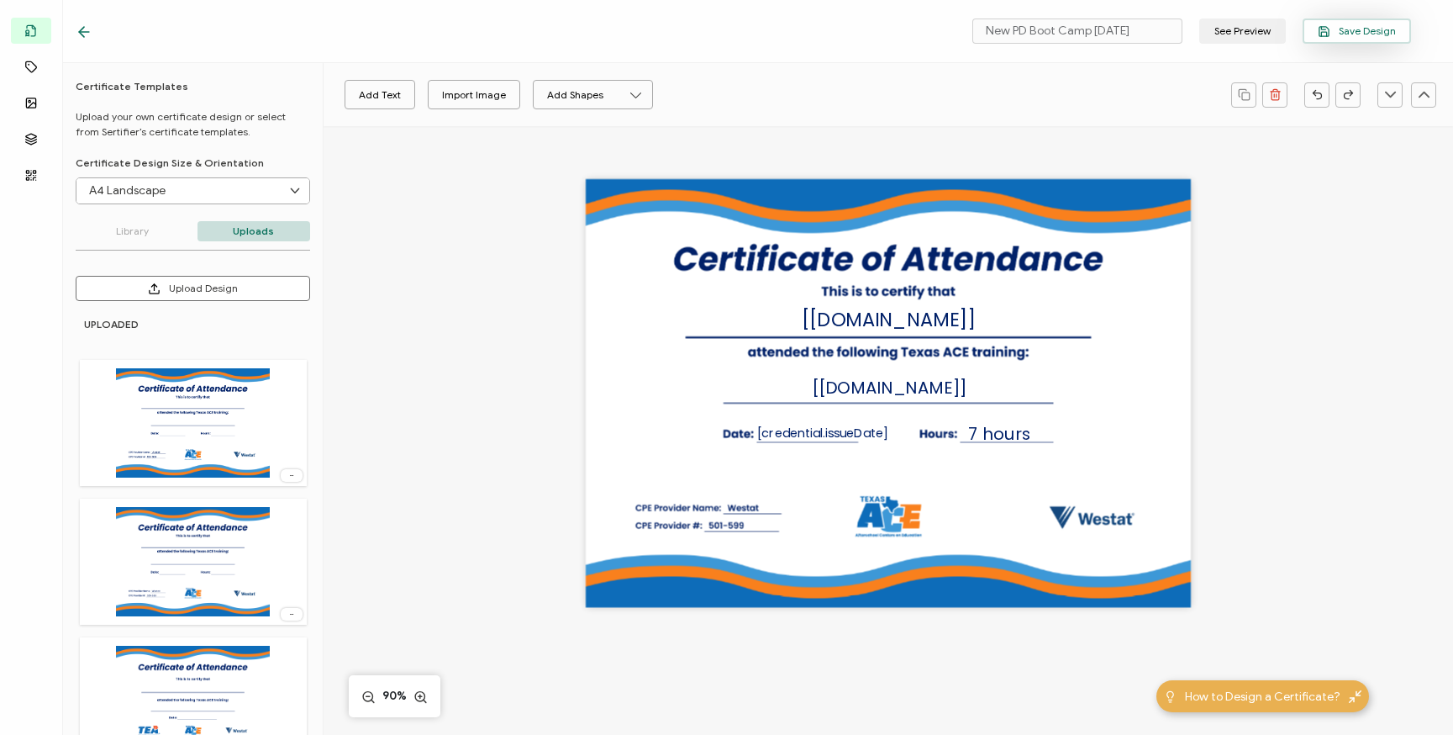
click at [1381, 37] on span "Save Design" at bounding box center [1357, 31] width 78 height 13
click at [84, 30] on icon at bounding box center [84, 32] width 17 height 17
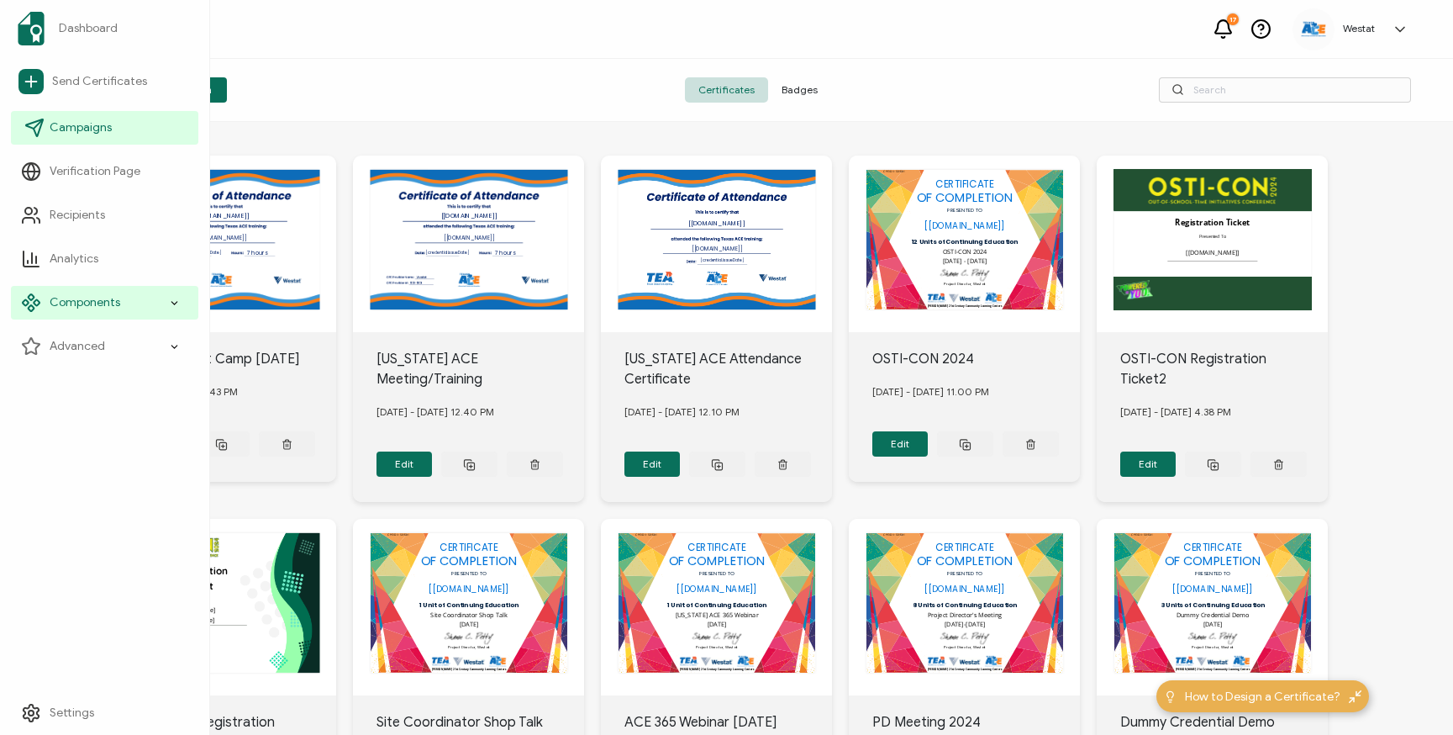
click at [87, 123] on span "Campaigns" at bounding box center [81, 127] width 62 height 17
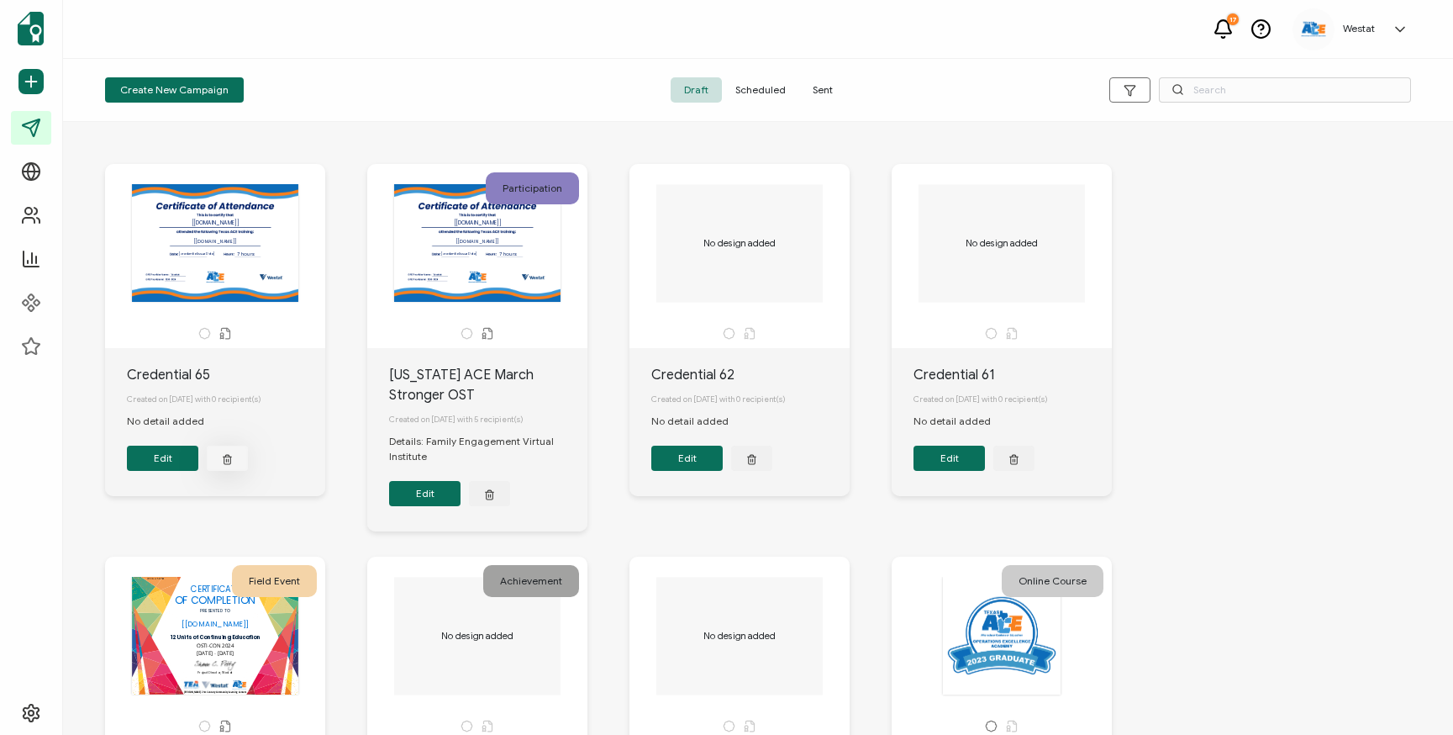
click at [227, 465] on icon "button" at bounding box center [227, 458] width 11 height 13
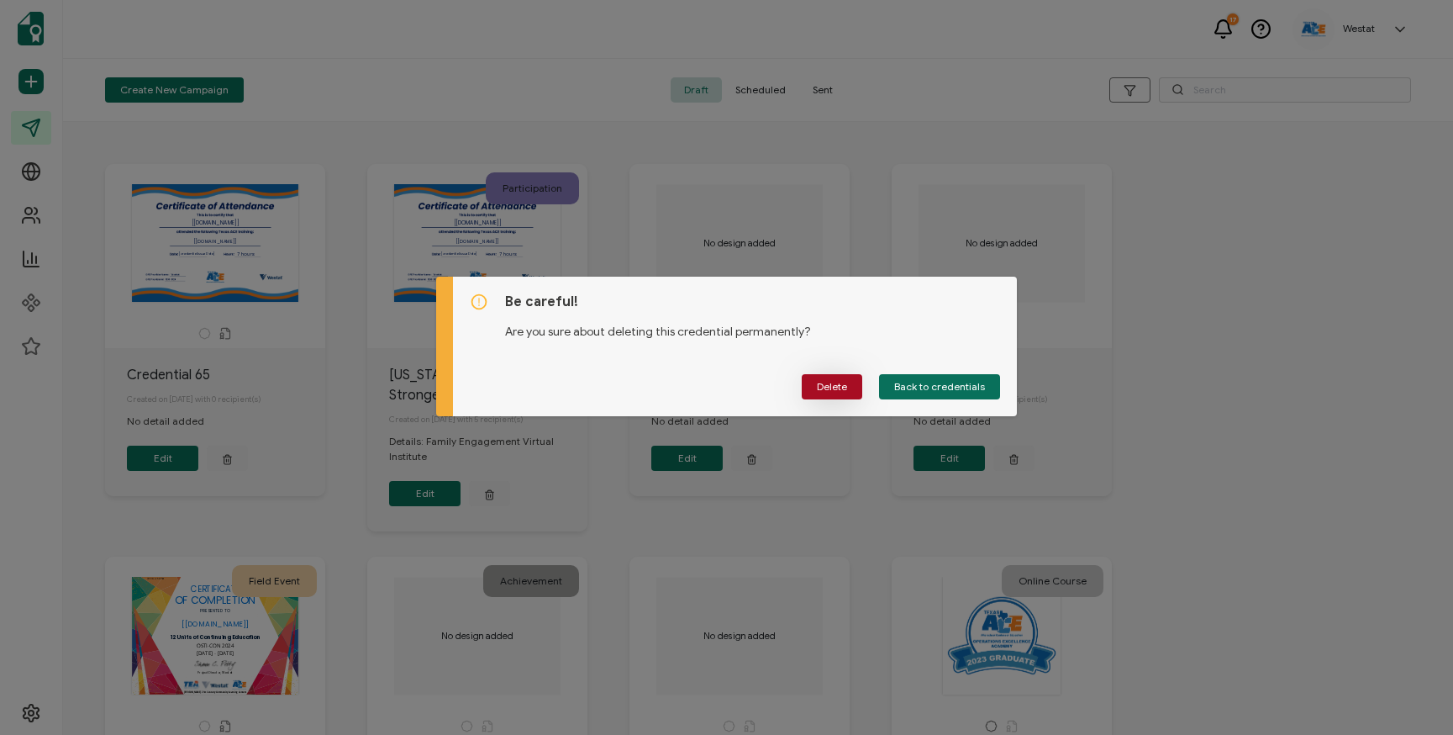
click at [831, 392] on span "Delete" at bounding box center [832, 387] width 30 height 10
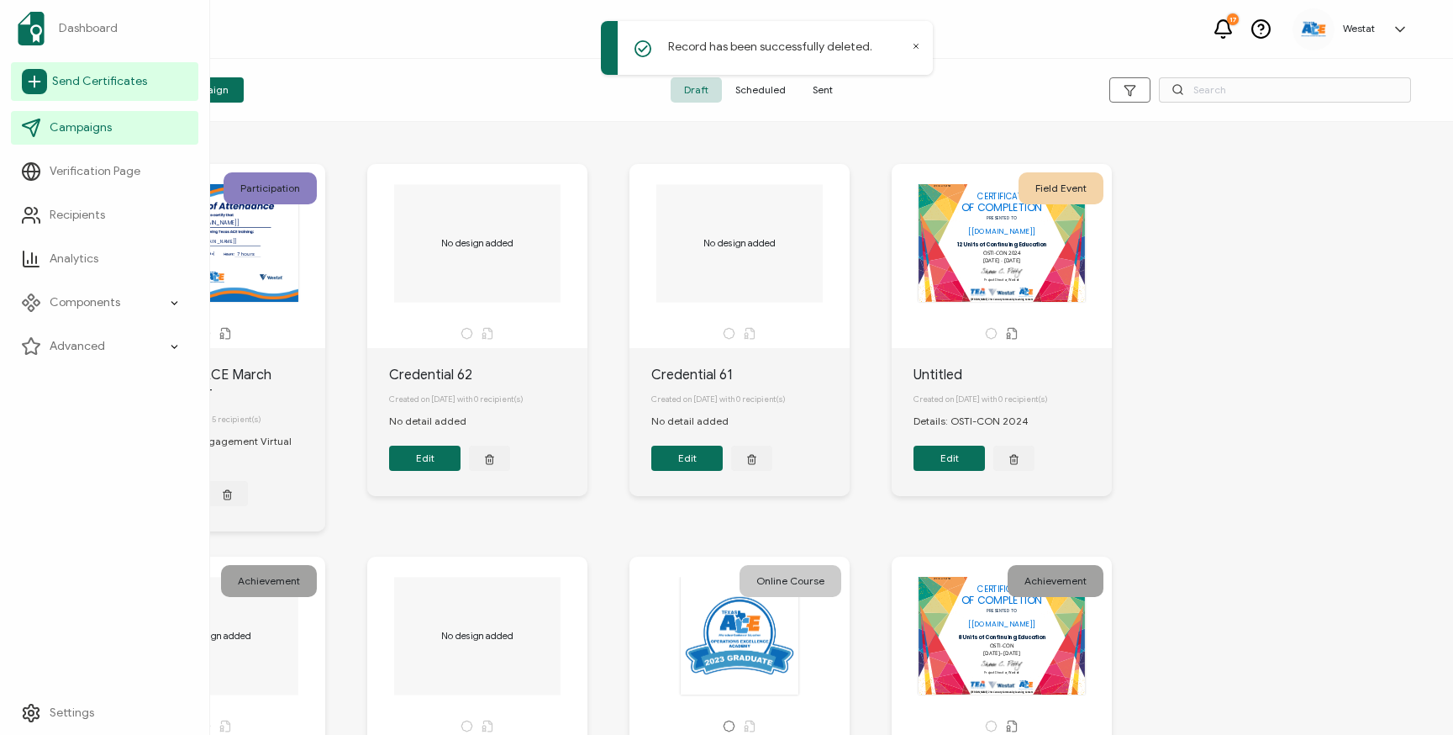
click at [108, 76] on span "Send Certificates" at bounding box center [99, 81] width 95 height 17
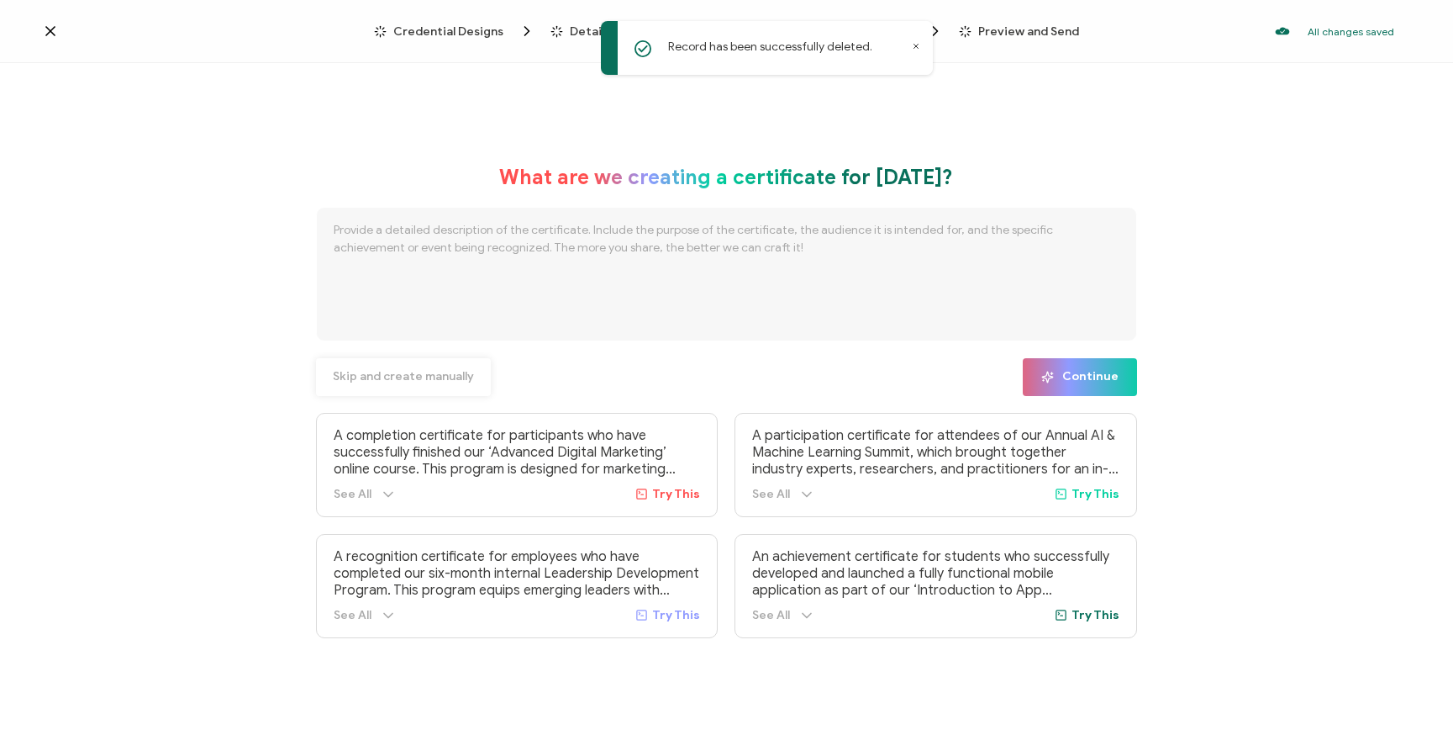
click at [447, 381] on span "Skip and create manually" at bounding box center [403, 377] width 141 height 12
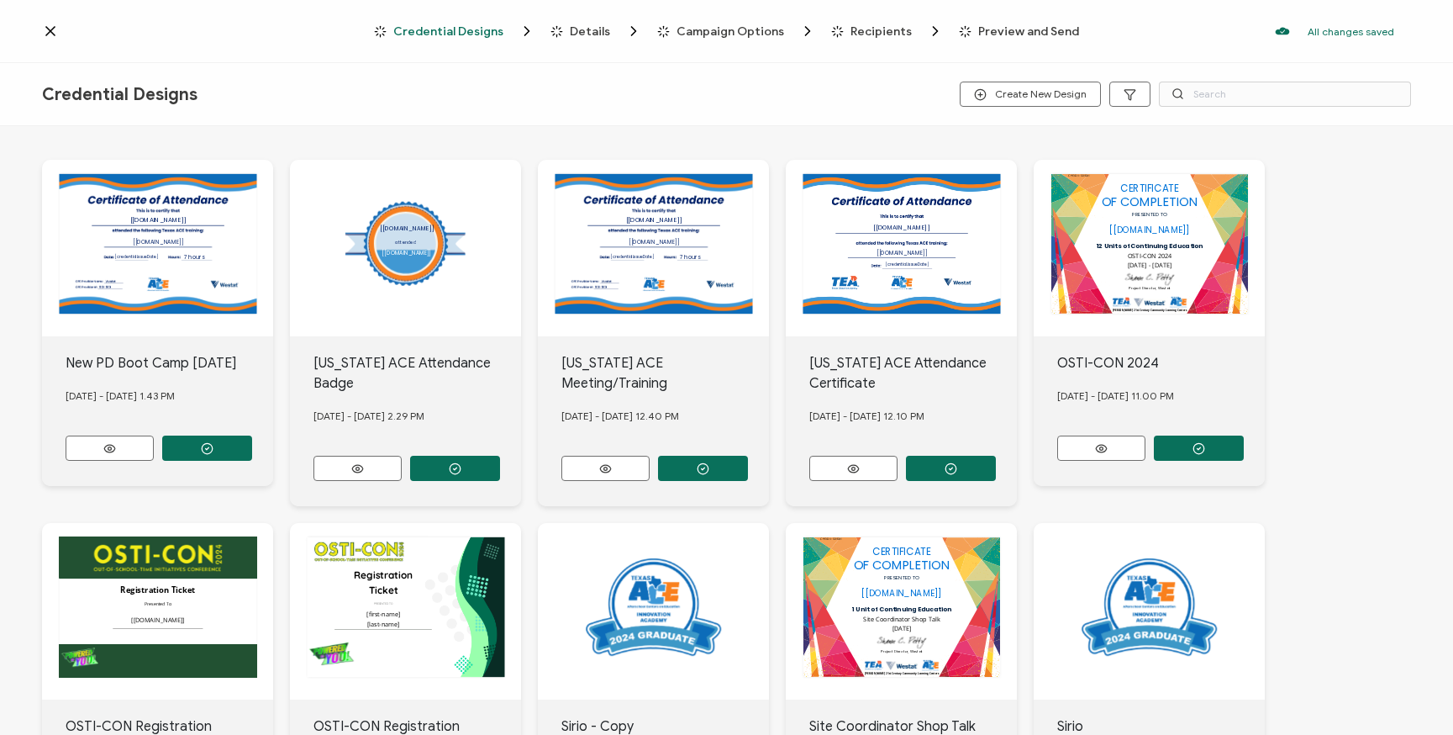
click at [156, 241] on div "The recipient’s full name, which will be automatically filled based on the info…" at bounding box center [157, 248] width 231 height 177
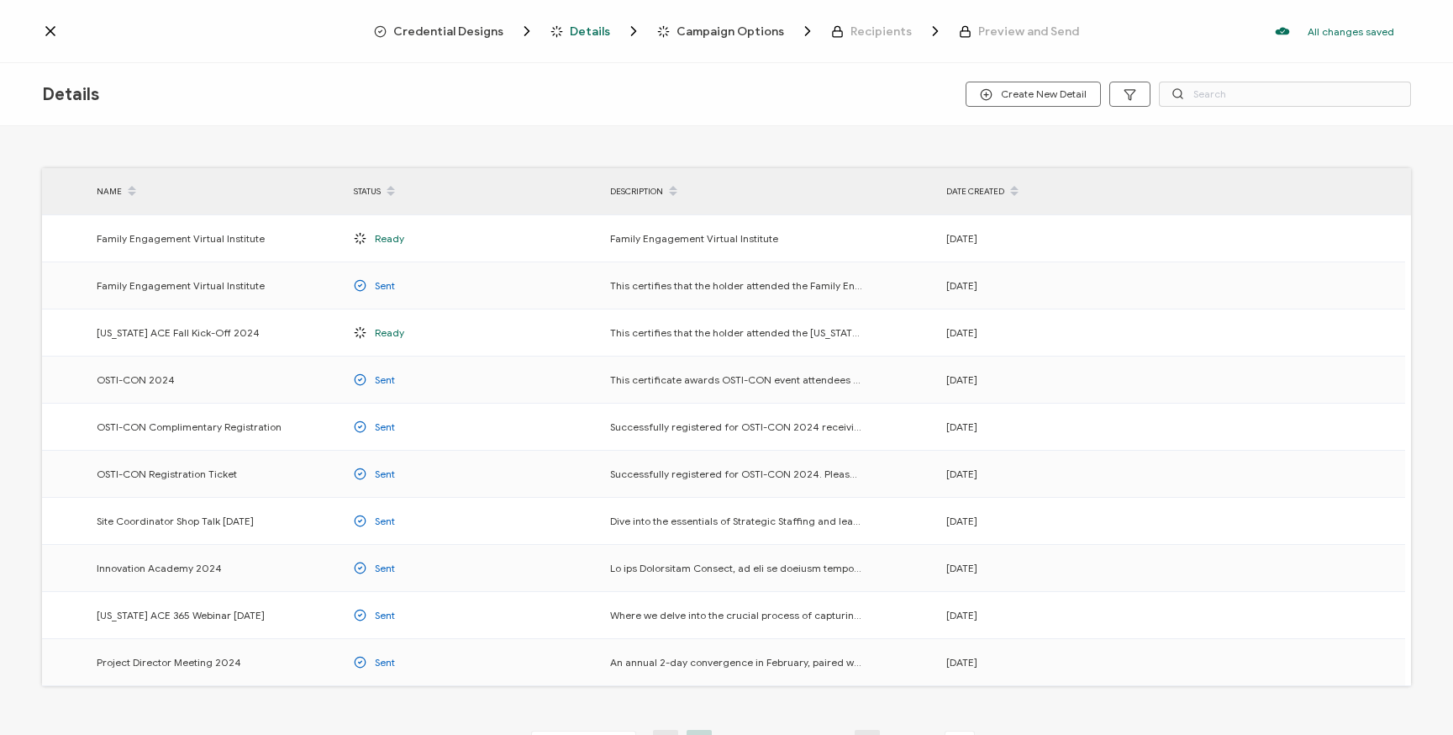
click at [53, 33] on icon at bounding box center [50, 31] width 17 height 17
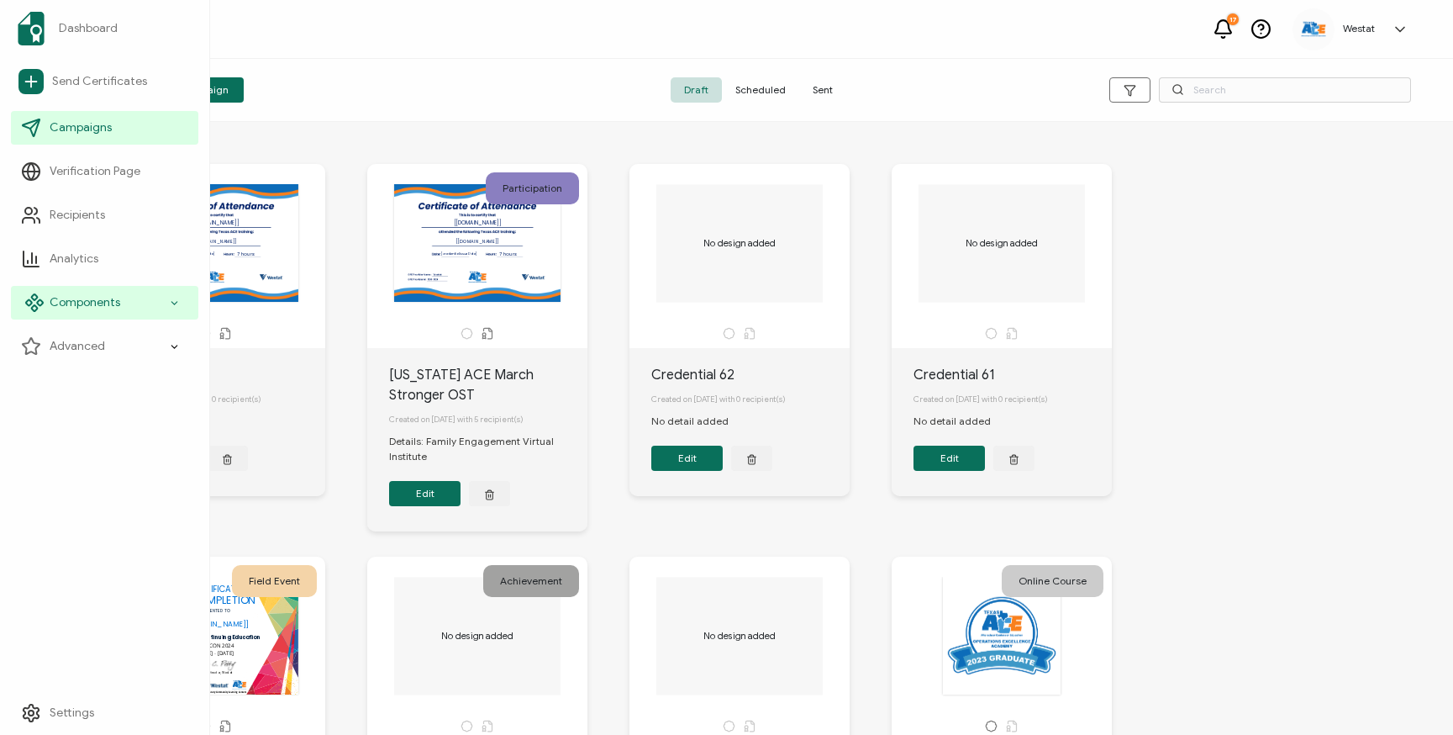
click at [82, 307] on span "Components" at bounding box center [85, 302] width 71 height 17
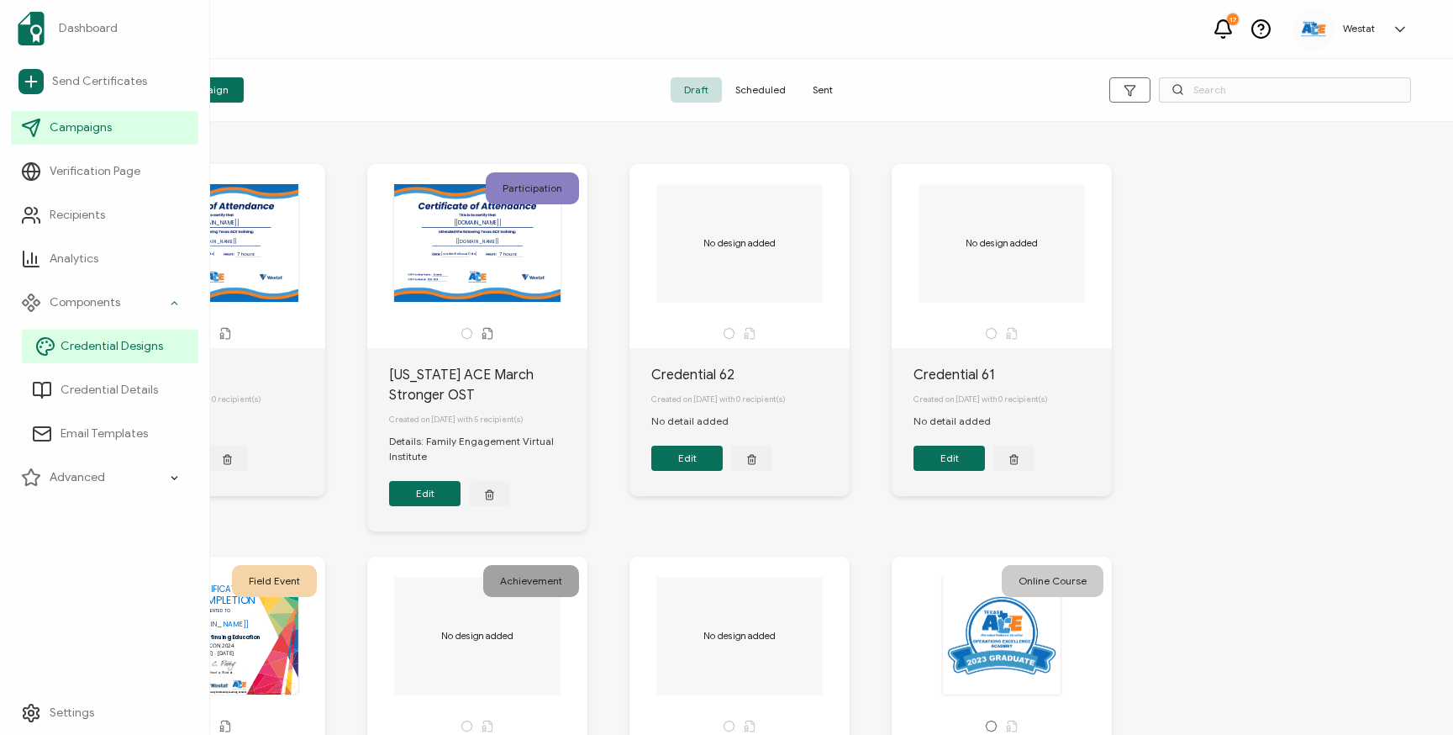
click at [92, 351] on span "Credential Designs" at bounding box center [112, 346] width 103 height 17
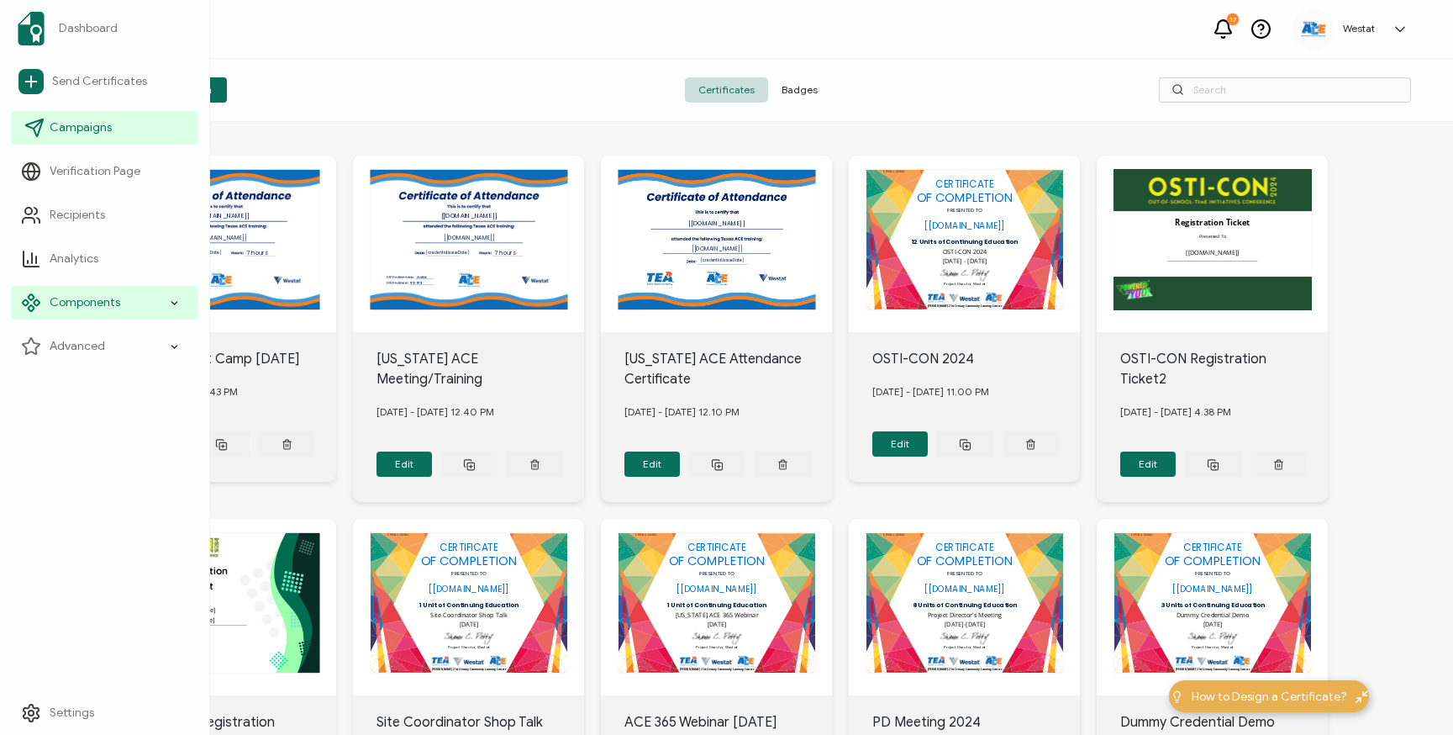
click at [83, 130] on span "Campaigns" at bounding box center [81, 127] width 62 height 17
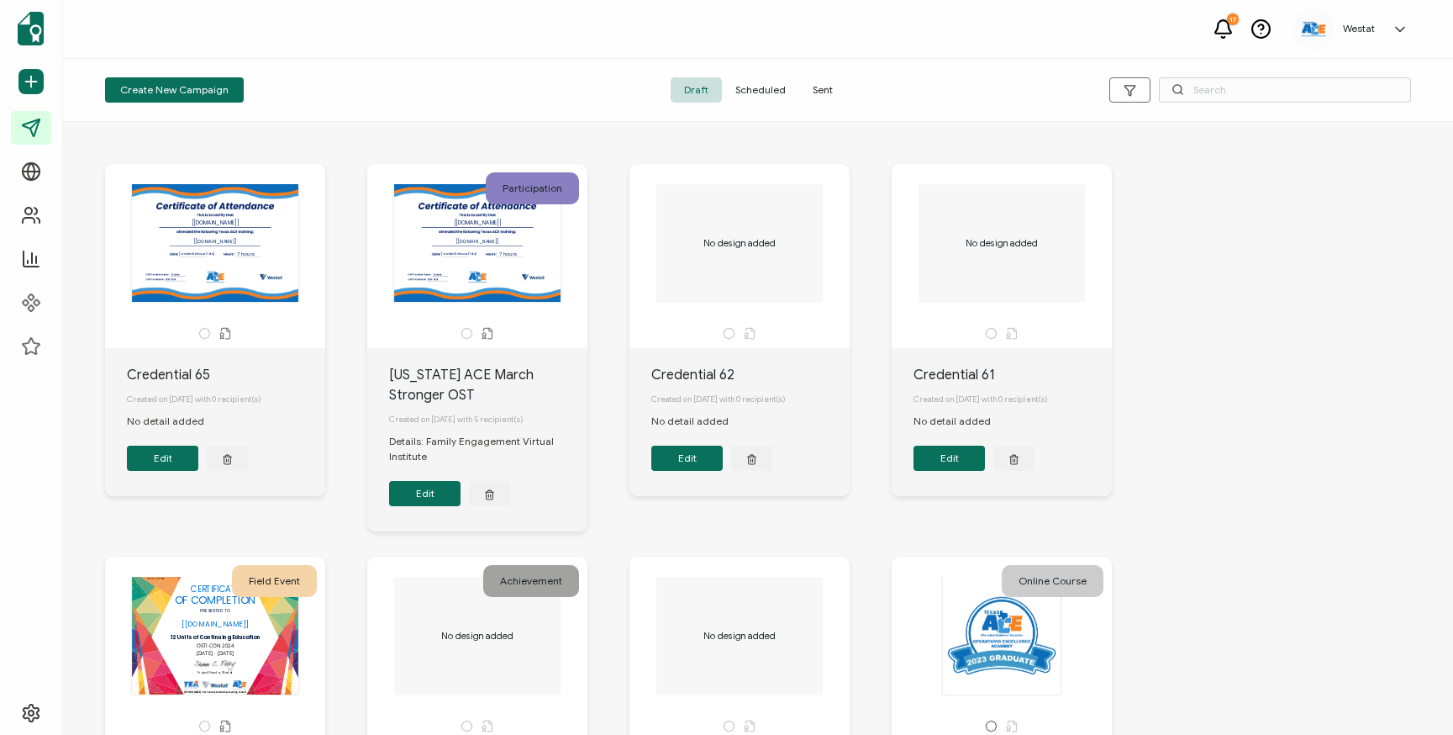
click at [766, 93] on span "Scheduled" at bounding box center [760, 89] width 77 height 25
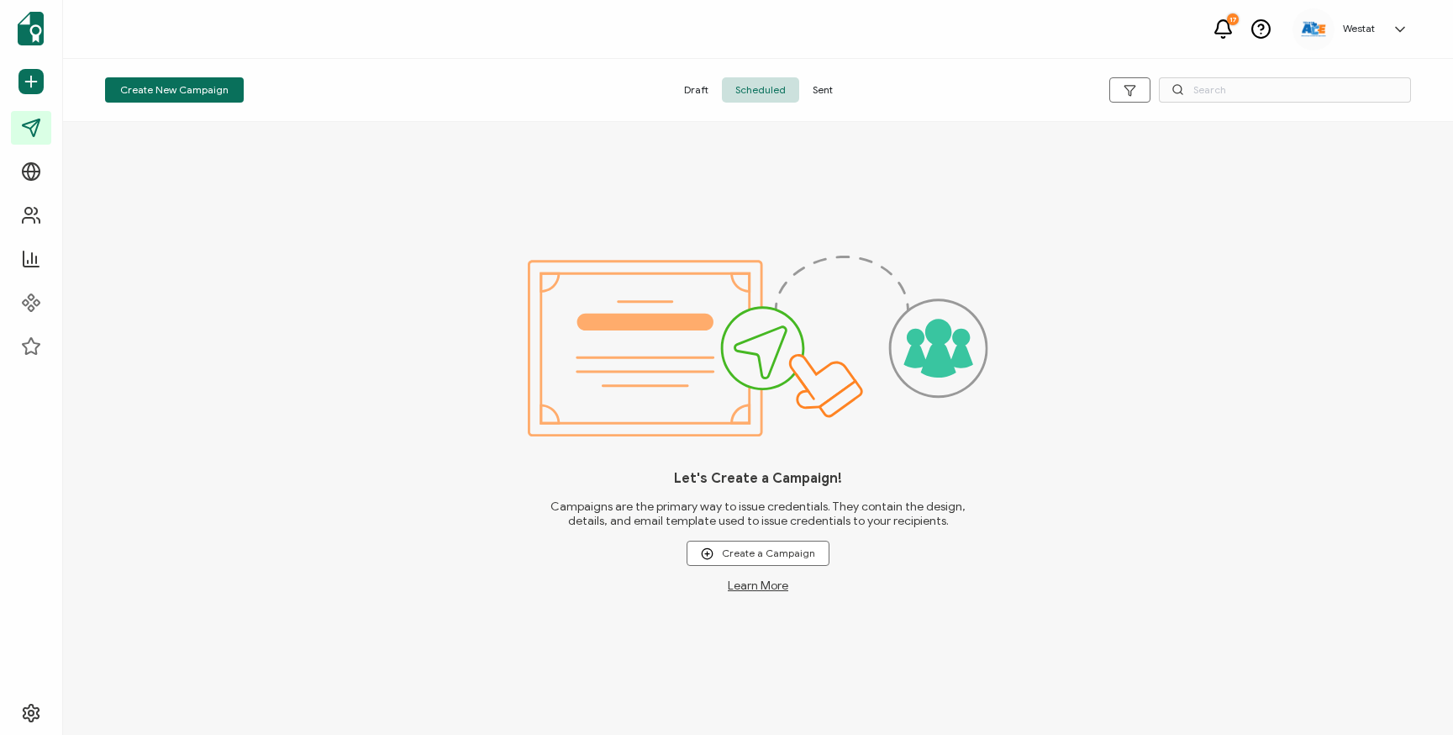
click at [815, 93] on span "Sent" at bounding box center [822, 89] width 47 height 25
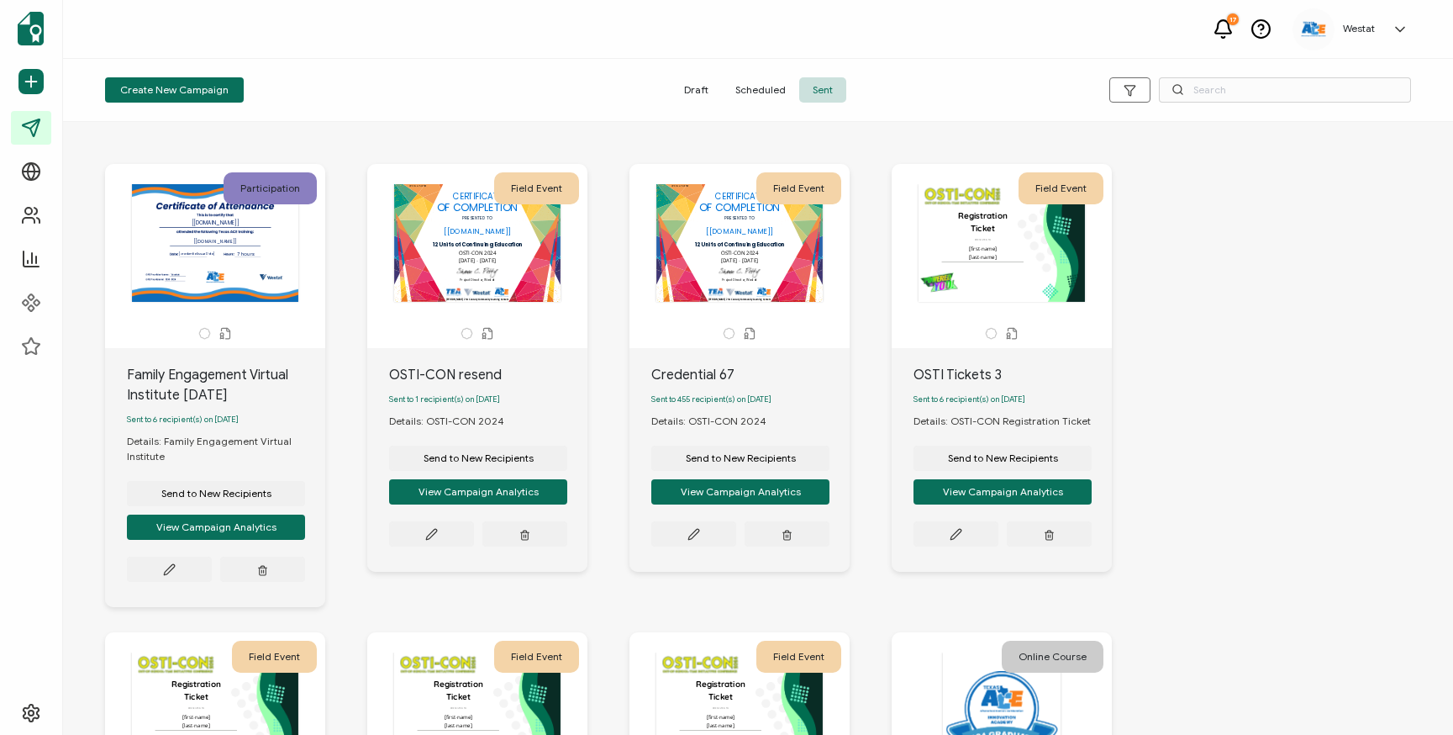
click at [772, 87] on span "Scheduled" at bounding box center [760, 89] width 77 height 25
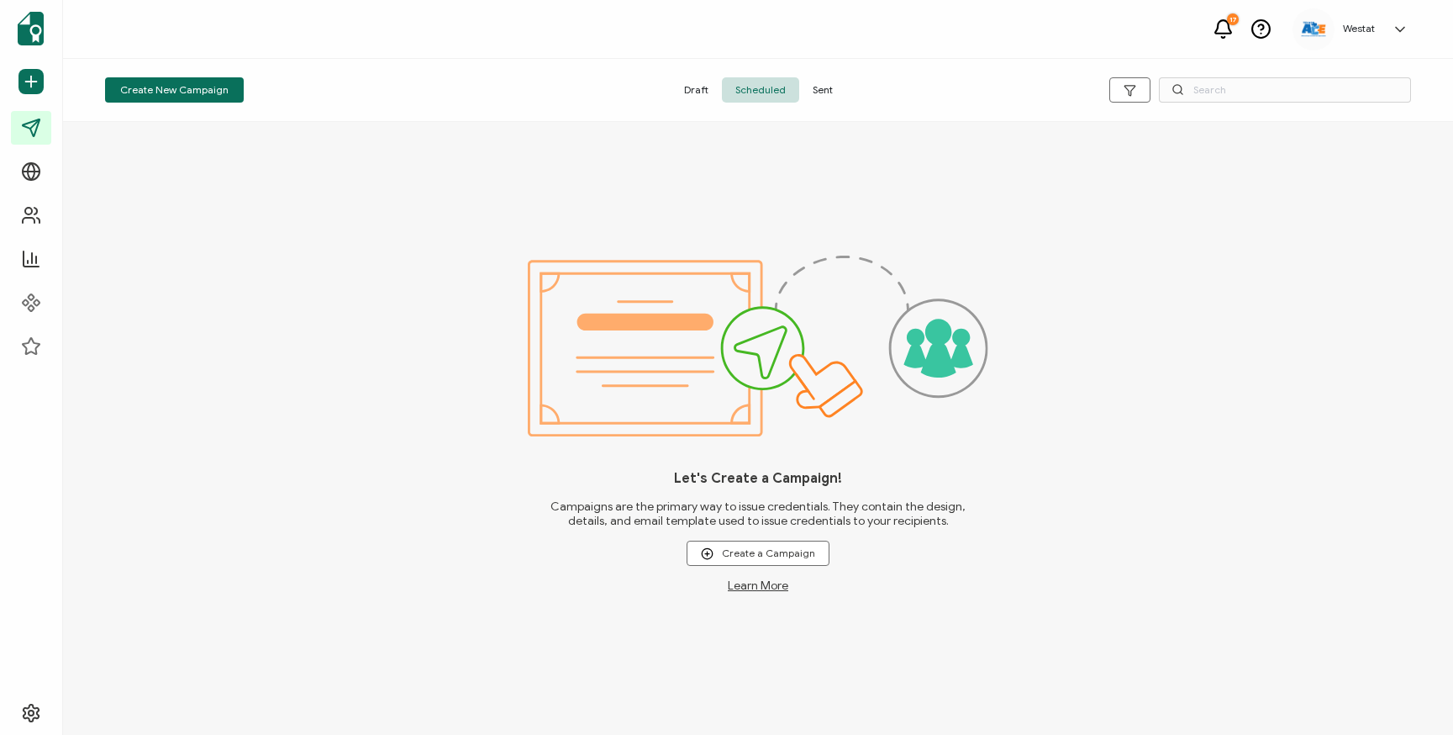
click at [700, 89] on span "Draft" at bounding box center [696, 89] width 51 height 25
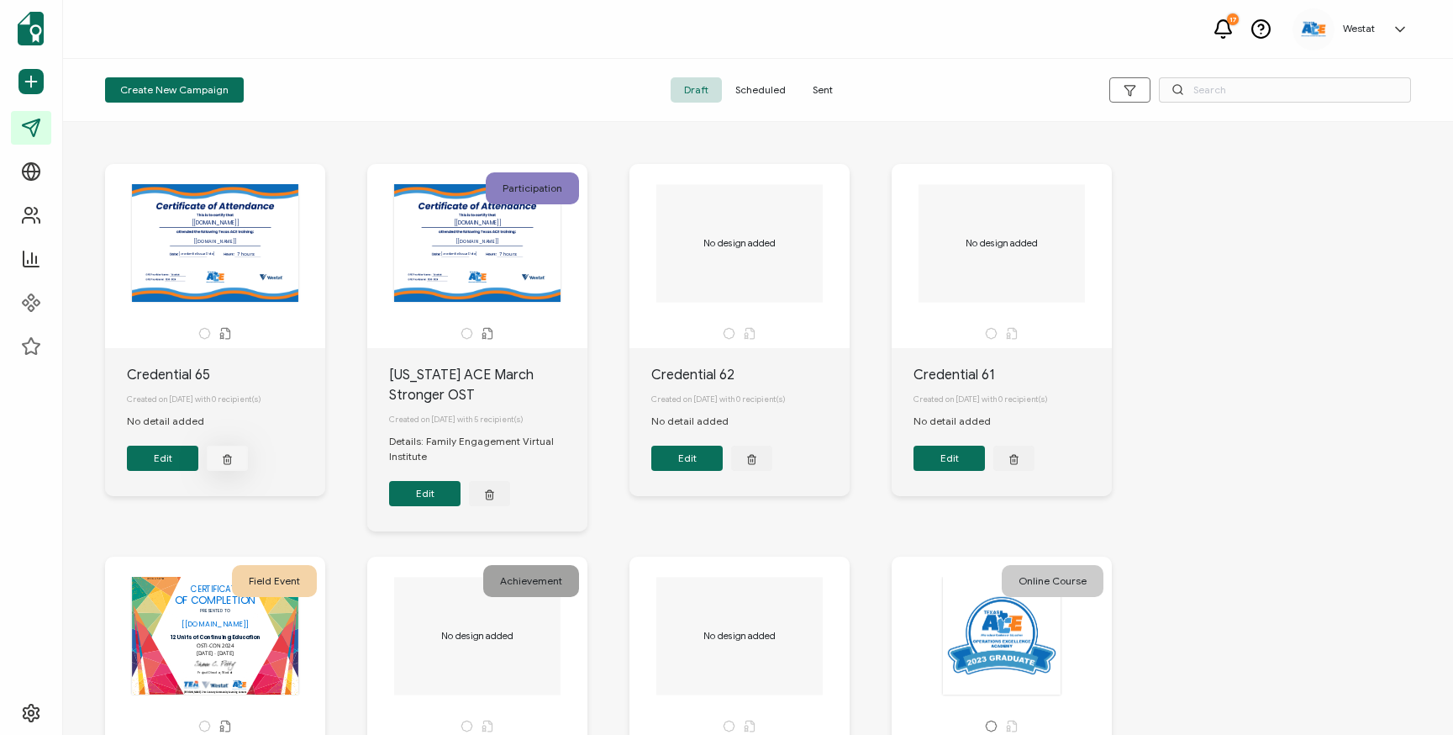
click at [223, 465] on icon "button" at bounding box center [227, 458] width 11 height 13
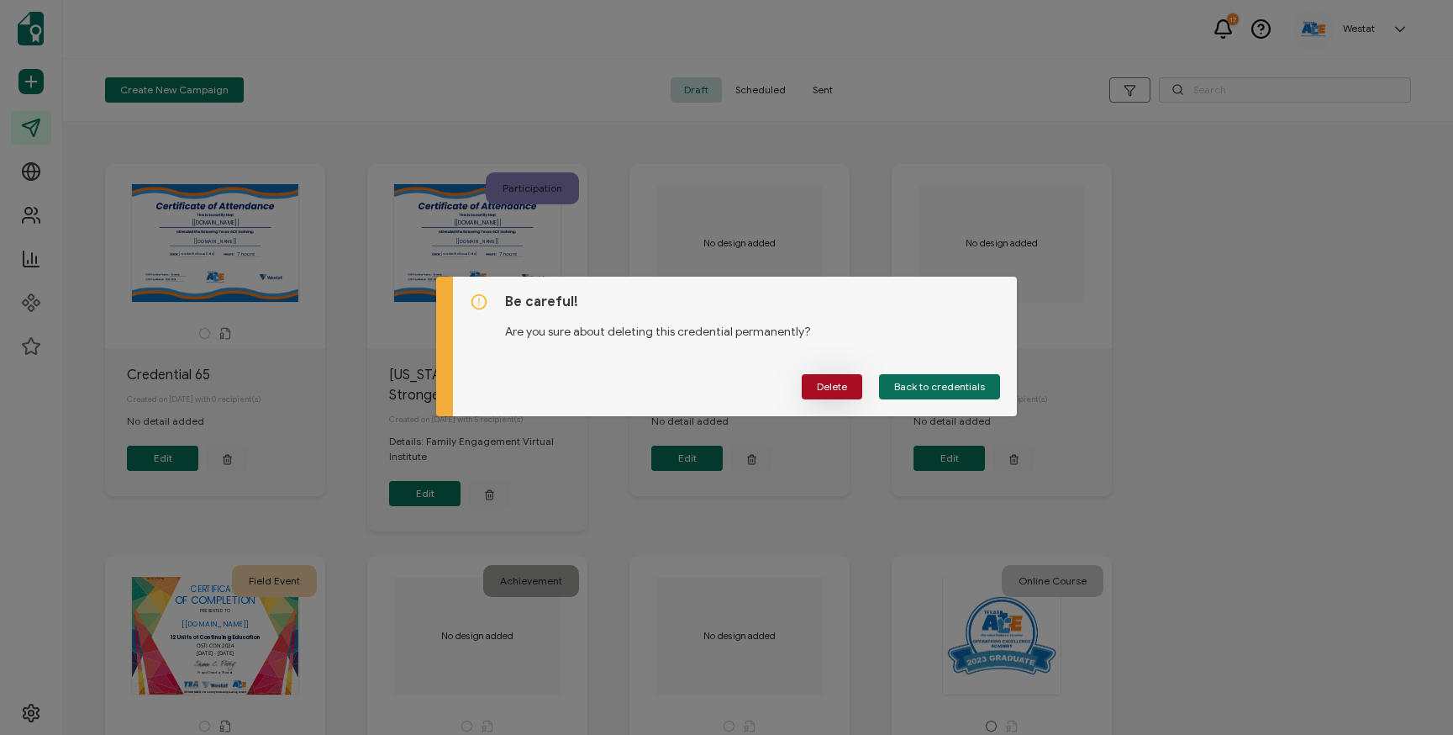
click at [821, 393] on button "Delete" at bounding box center [832, 386] width 61 height 25
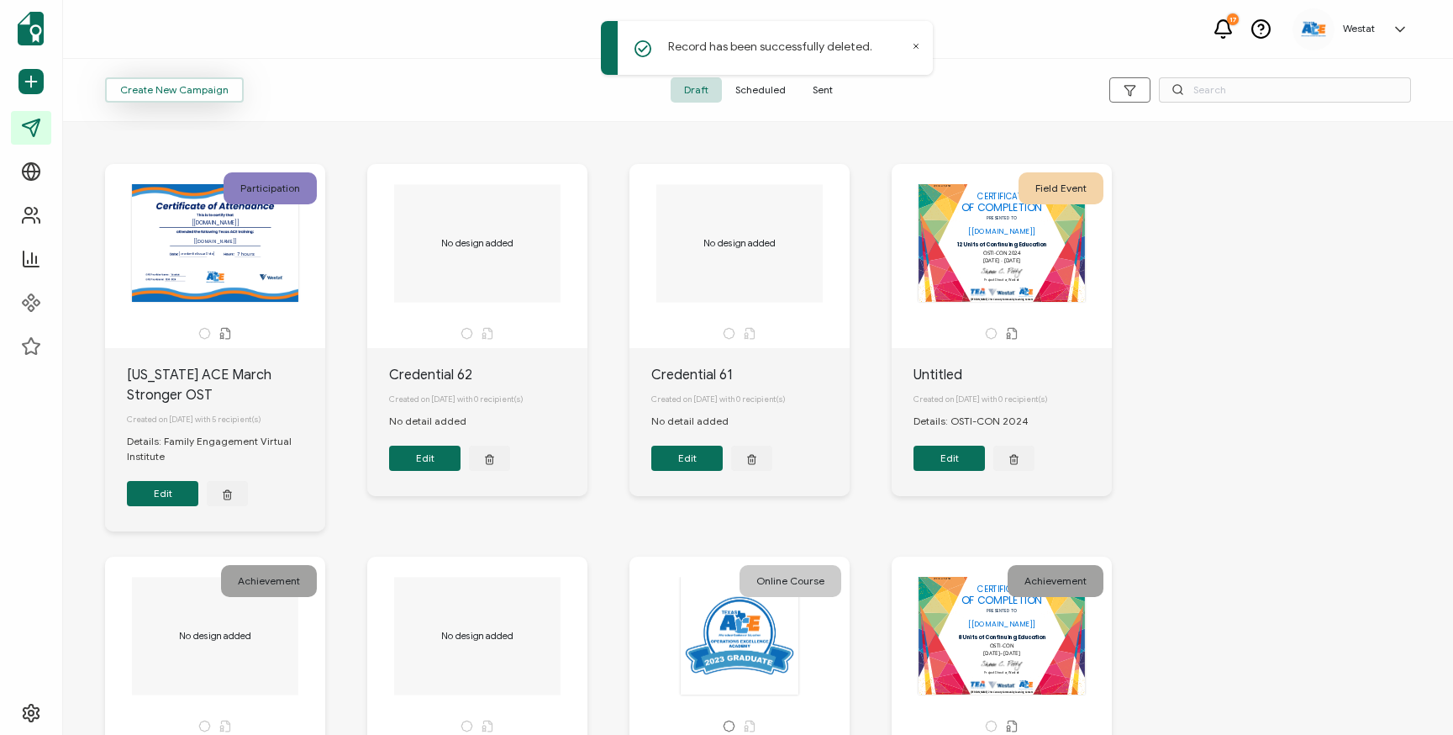
click at [142, 87] on span "Create New Campaign" at bounding box center [174, 90] width 108 height 10
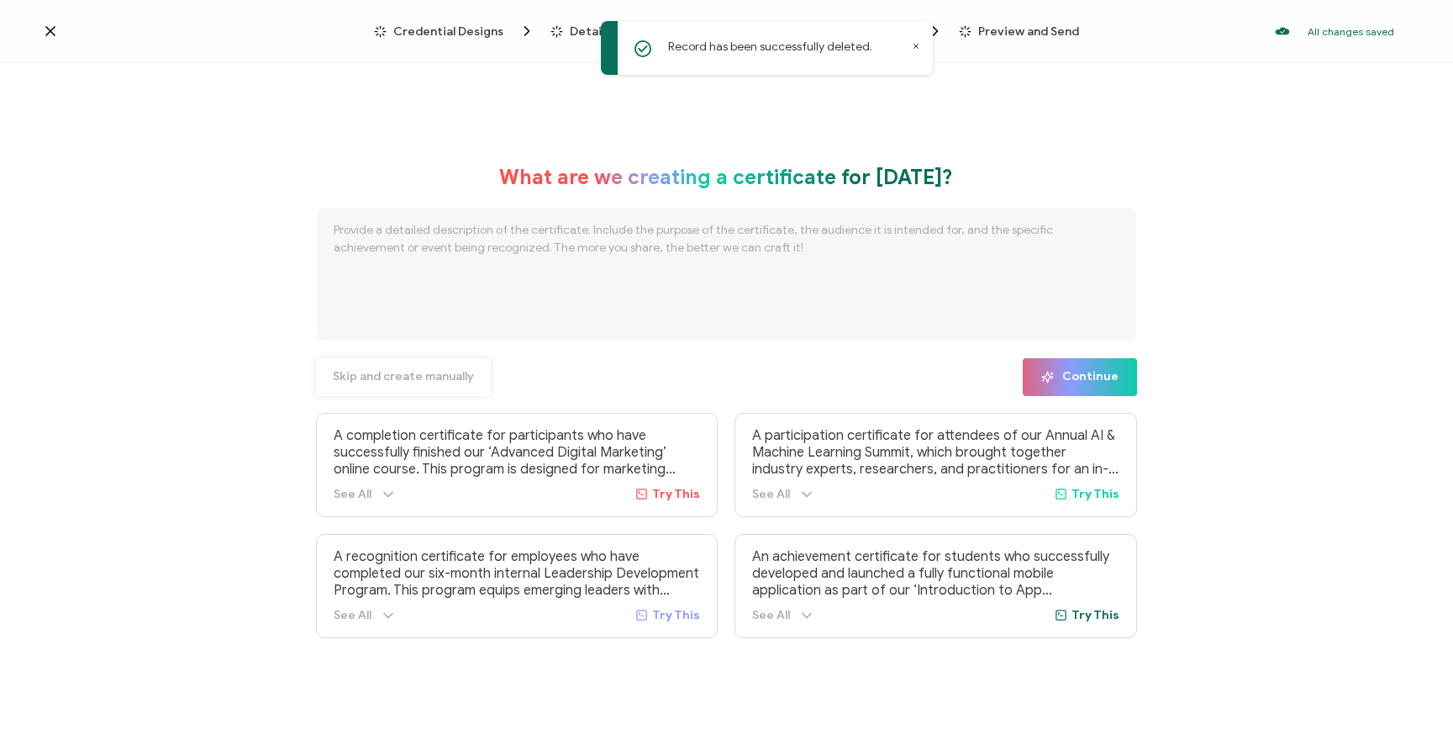
click at [378, 371] on span "Skip and create manually" at bounding box center [403, 377] width 141 height 12
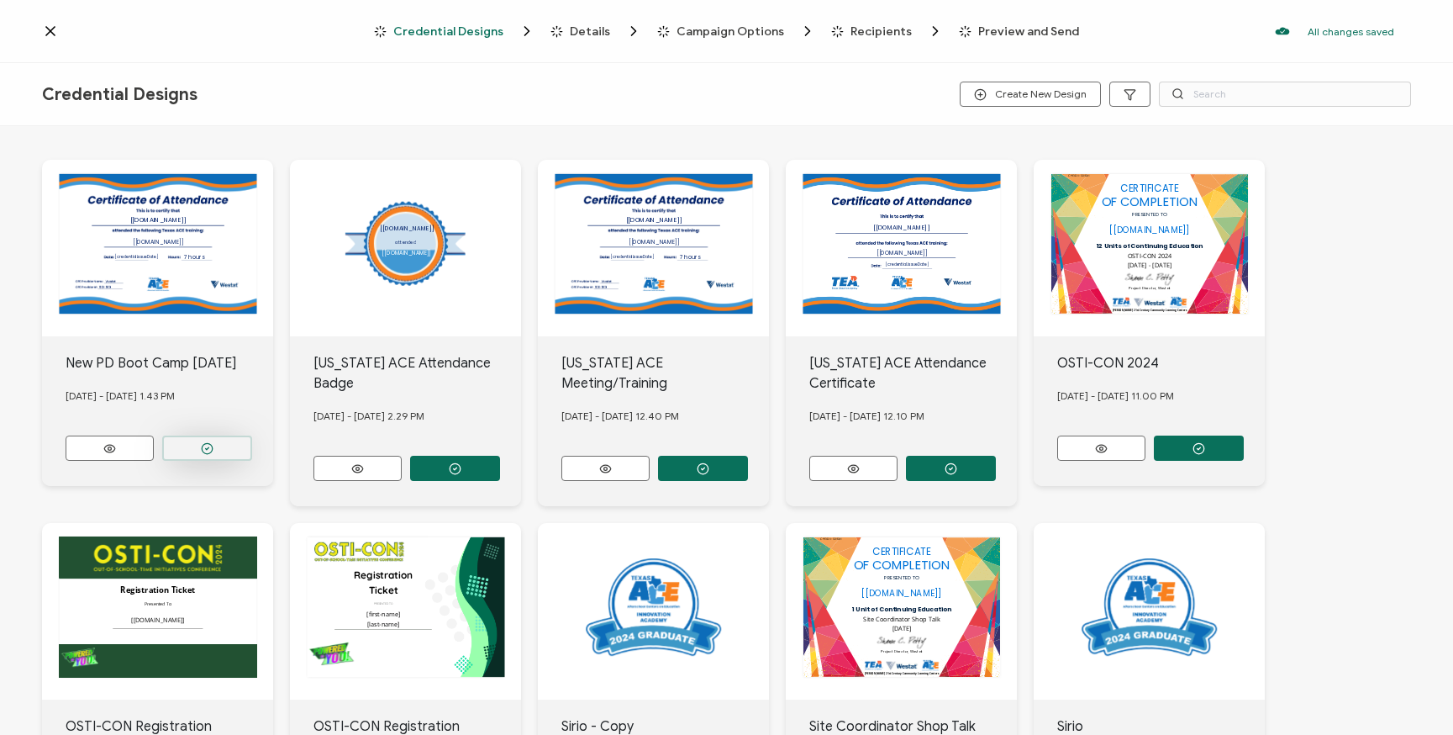
click at [212, 443] on circle "button" at bounding box center [207, 448] width 11 height 11
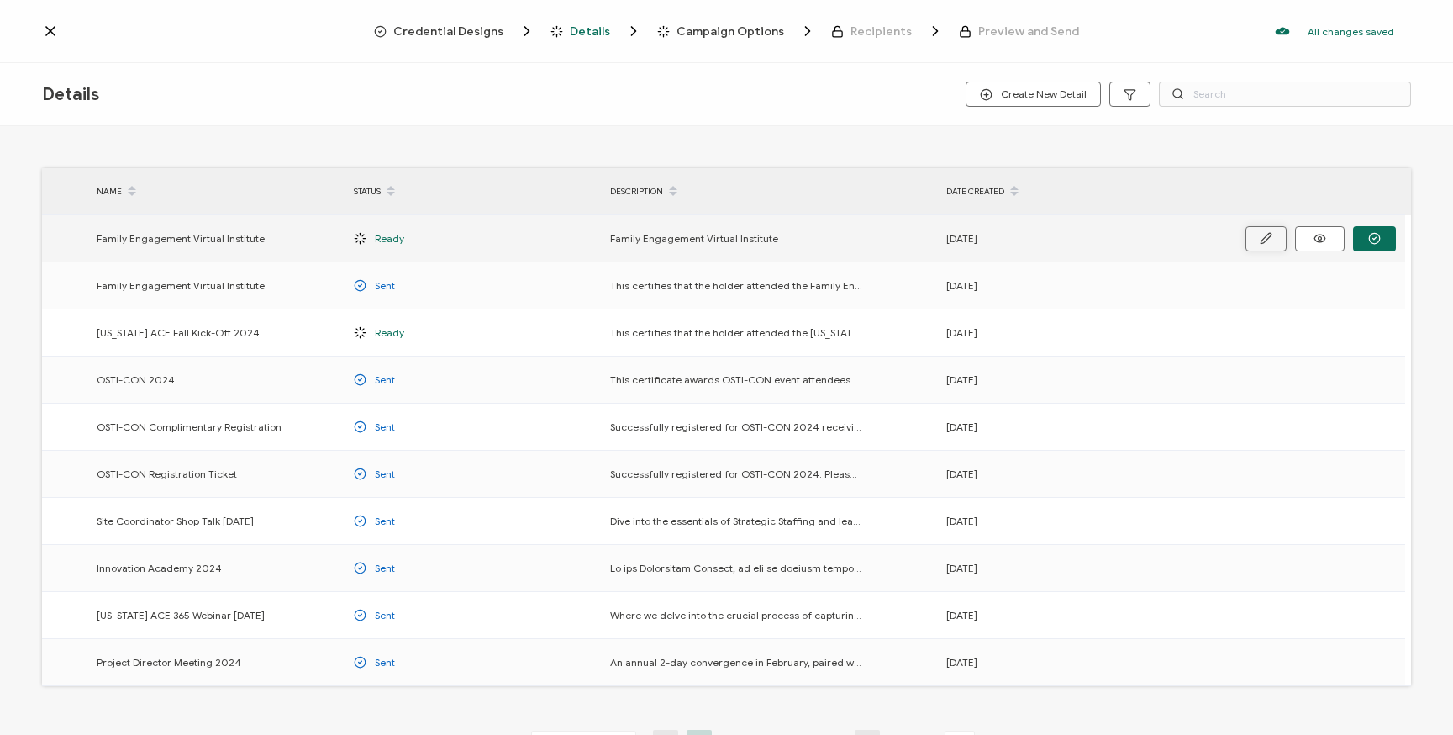
click at [1270, 240] on icon "button" at bounding box center [1266, 238] width 13 height 13
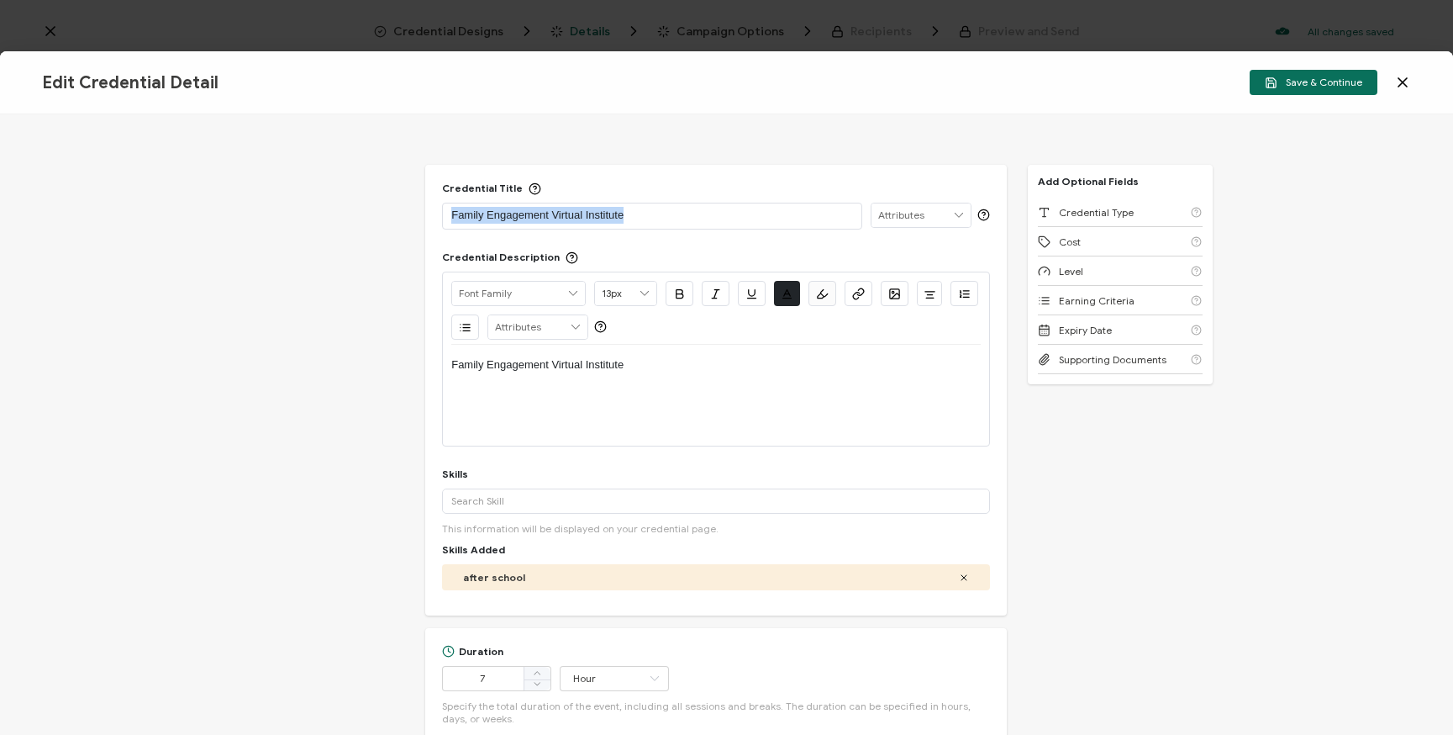
drag, startPoint x: 664, startPoint y: 214, endPoint x: 375, endPoint y: 198, distance: 289.7
click at [375, 198] on div "Credential Title Family Engagement Virtual Institute ISSUER Issuer Name Credent…" at bounding box center [726, 424] width 1453 height 620
drag, startPoint x: 638, startPoint y: 215, endPoint x: 366, endPoint y: 198, distance: 272.1
click at [366, 198] on div "Credential Title New Project Director Boot Camp ISSUER Issuer Name Credential D…" at bounding box center [726, 424] width 1453 height 620
click at [735, 218] on p "New Project Director Boot Camp" at bounding box center [652, 215] width 402 height 17
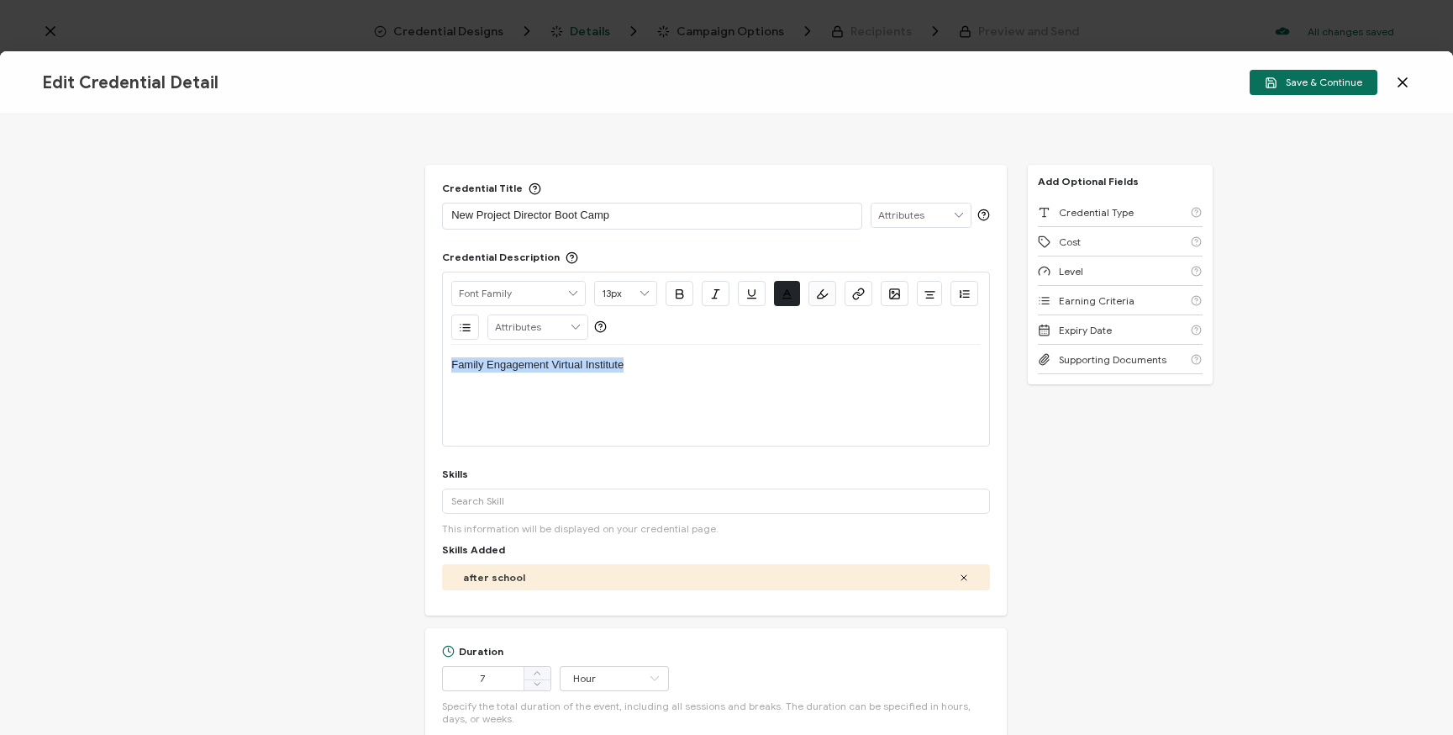
drag, startPoint x: 656, startPoint y: 366, endPoint x: 421, endPoint y: 358, distance: 234.6
click at [421, 358] on div "Credential Title New Project Director Boot Camp ISSUER Issuer Name Credential D…" at bounding box center [726, 424] width 1453 height 620
drag, startPoint x: 628, startPoint y: 219, endPoint x: 400, endPoint y: 203, distance: 228.4
click at [400, 203] on div "Credential Title New Project Director Boot Camp ISSUER Issuer Name Credential D…" at bounding box center [726, 424] width 1453 height 620
copy p "New Project Director Boot Camp"
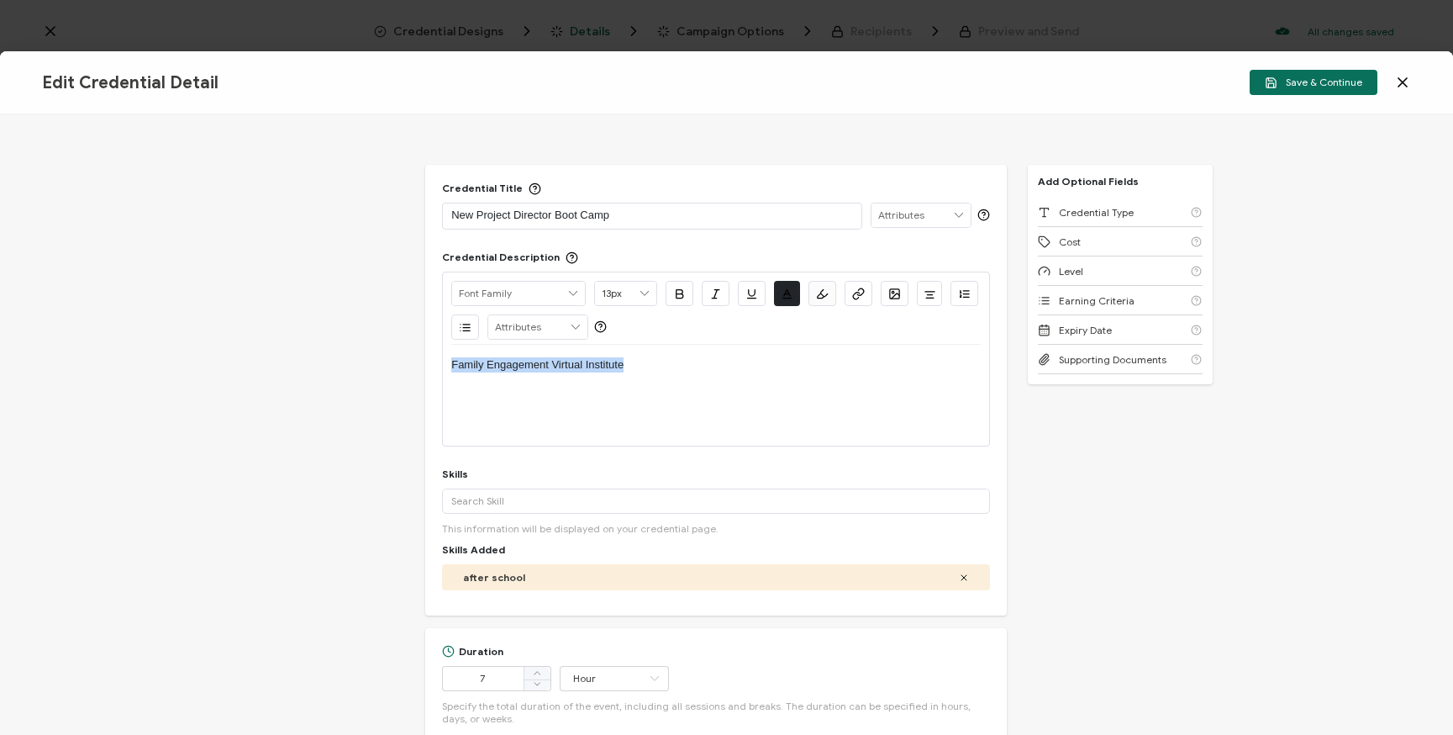
drag, startPoint x: 663, startPoint y: 372, endPoint x: 382, endPoint y: 361, distance: 280.9
click at [382, 361] on div "Credential Title New Project Director Boot Camp ISSUER Issuer Name Credential D…" at bounding box center [726, 424] width 1453 height 620
click at [1127, 207] on div "Credential Type" at bounding box center [1120, 212] width 165 height 29
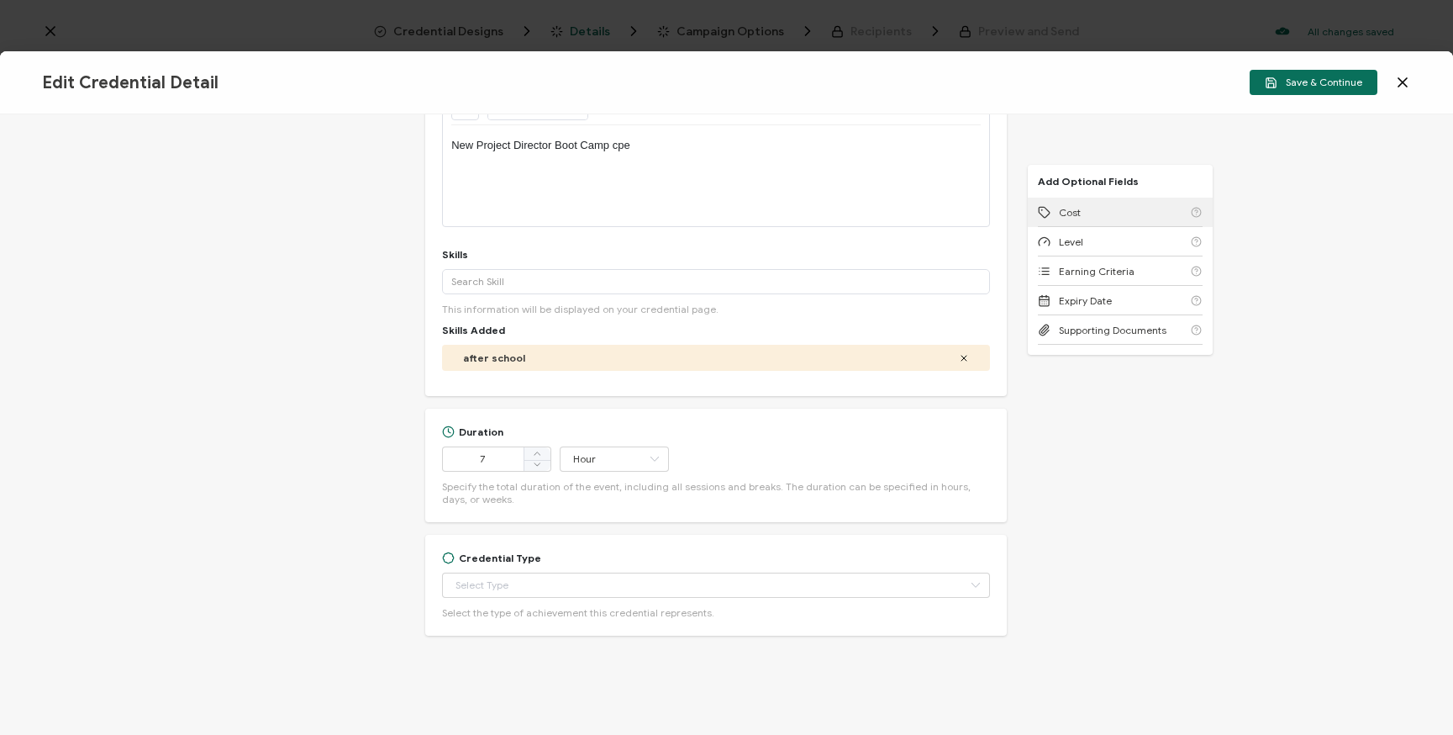
scroll to position [221, 0]
click at [543, 578] on input "text" at bounding box center [716, 583] width 548 height 25
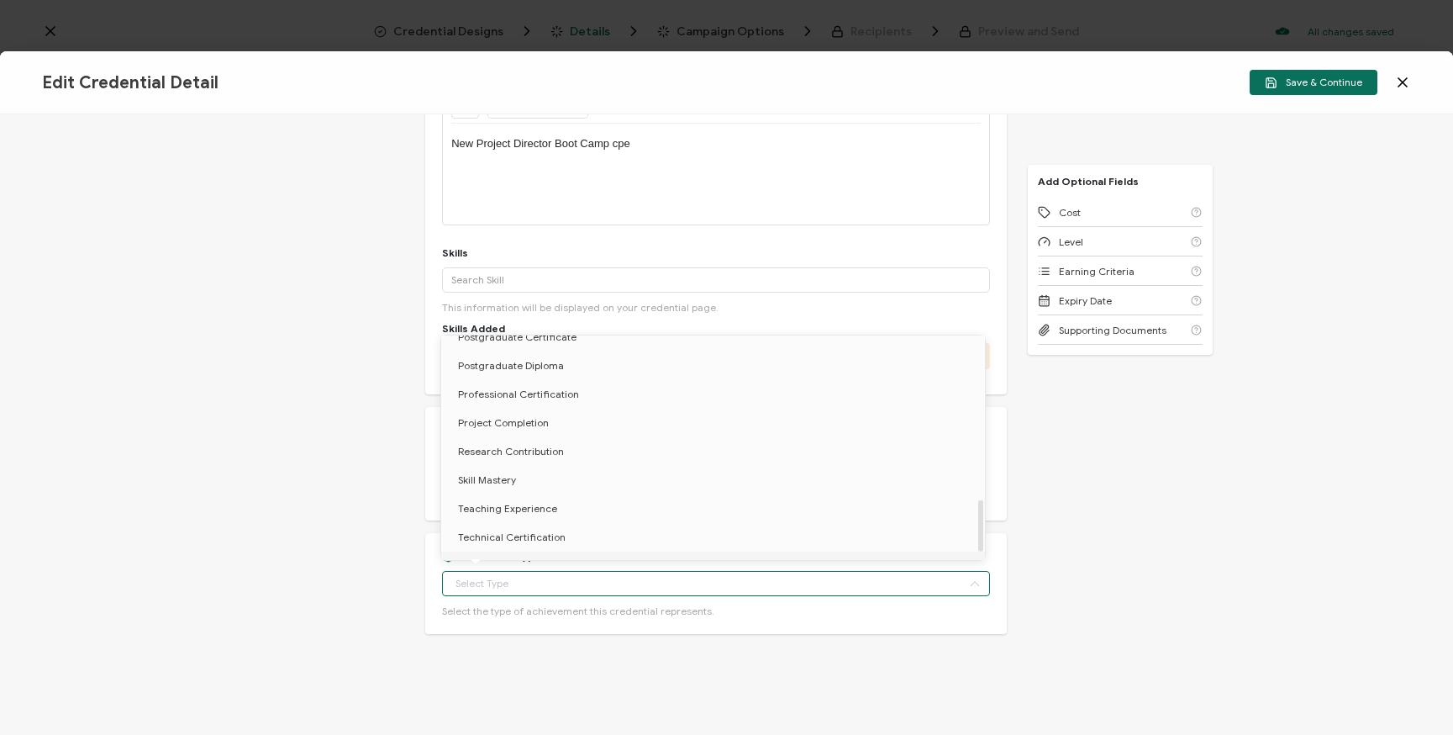
scroll to position [731, 0]
click at [509, 540] on span "Participation" at bounding box center [488, 546] width 60 height 13
type input "Participation"
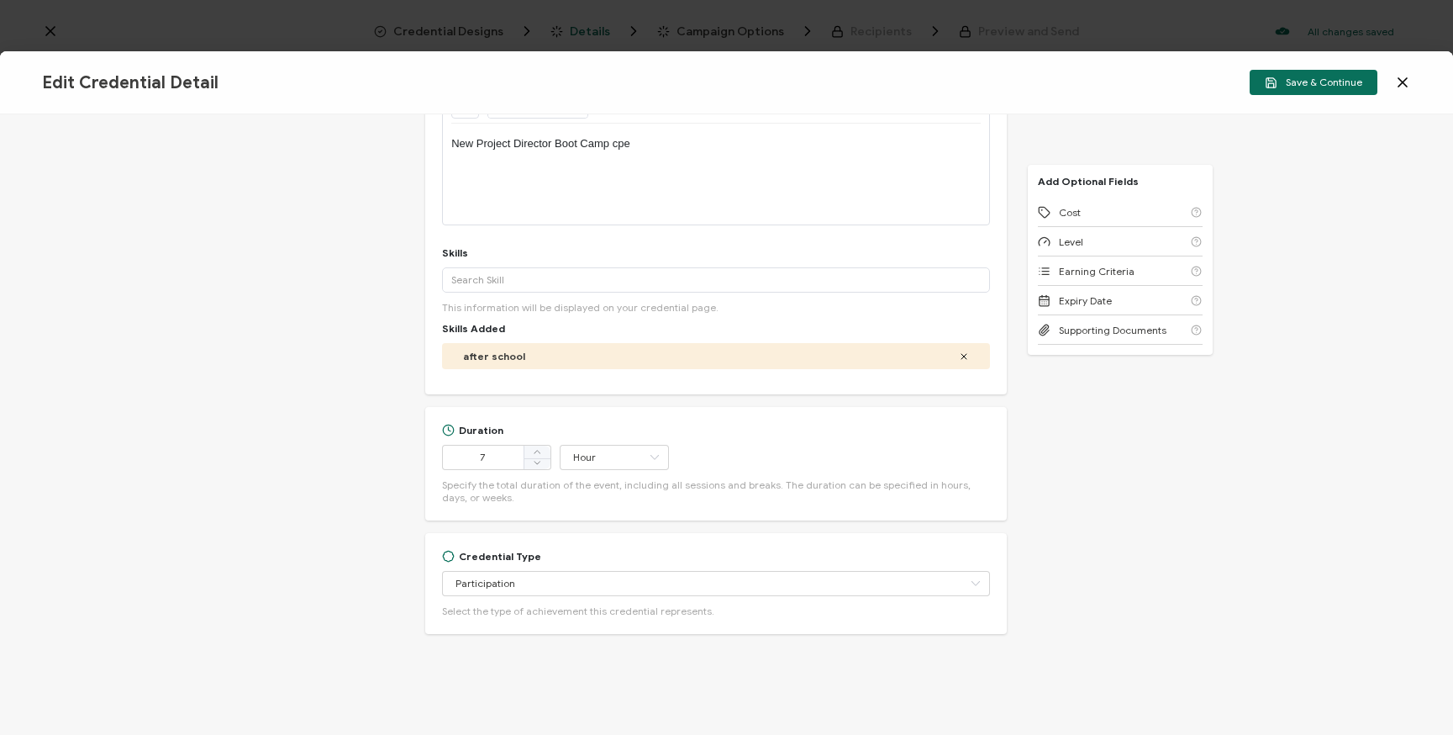
click at [1142, 501] on div "Credential Title New Project Director Boot Camp ISSUER Issuer Name Credential D…" at bounding box center [726, 424] width 1453 height 620
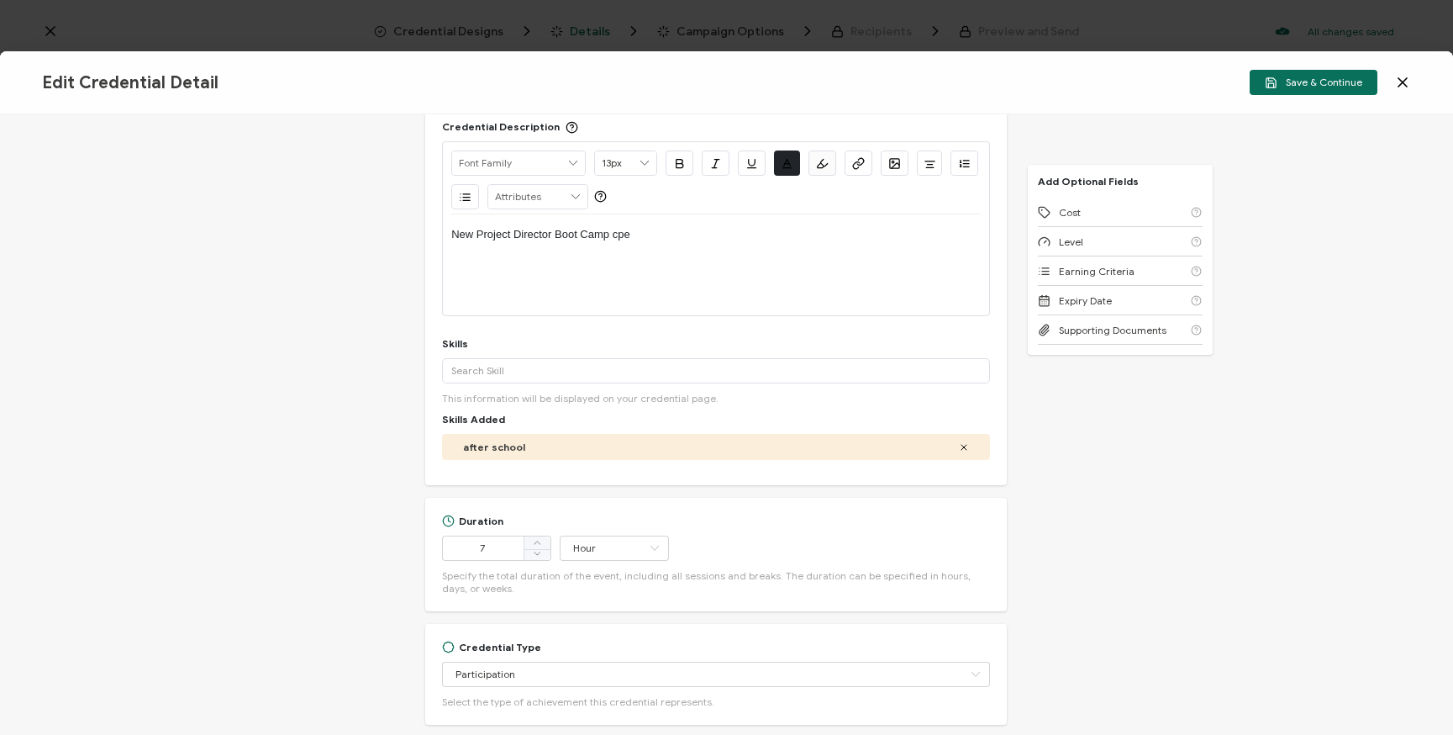
scroll to position [129, 0]
click at [639, 240] on p "New Project Director Boot Camp cpe" at bounding box center [716, 236] width 530 height 15
click at [298, 346] on div "Credential Title New Project Director Boot Camp ISSUER Issuer Name Credential D…" at bounding box center [726, 424] width 1453 height 620
click at [500, 372] on input "text" at bounding box center [716, 372] width 548 height 25
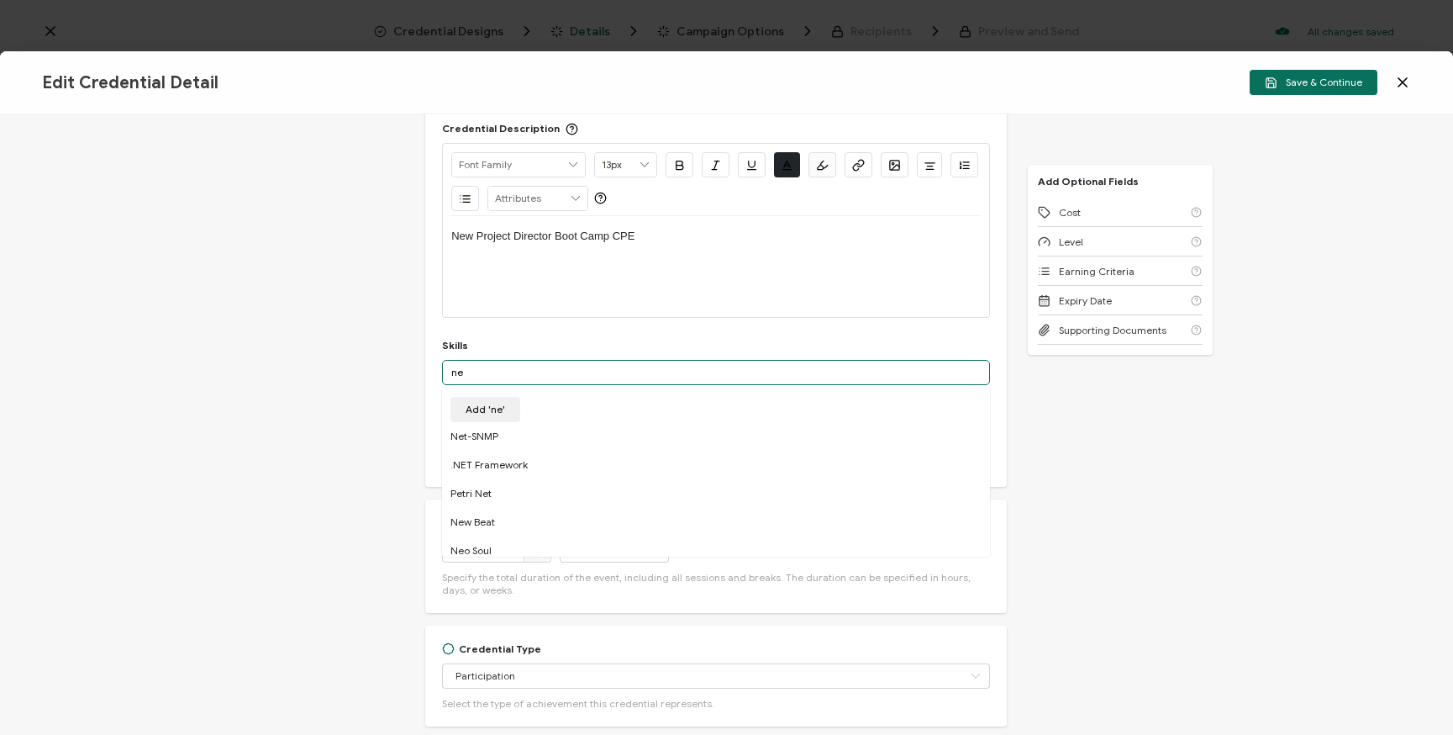
type input "n"
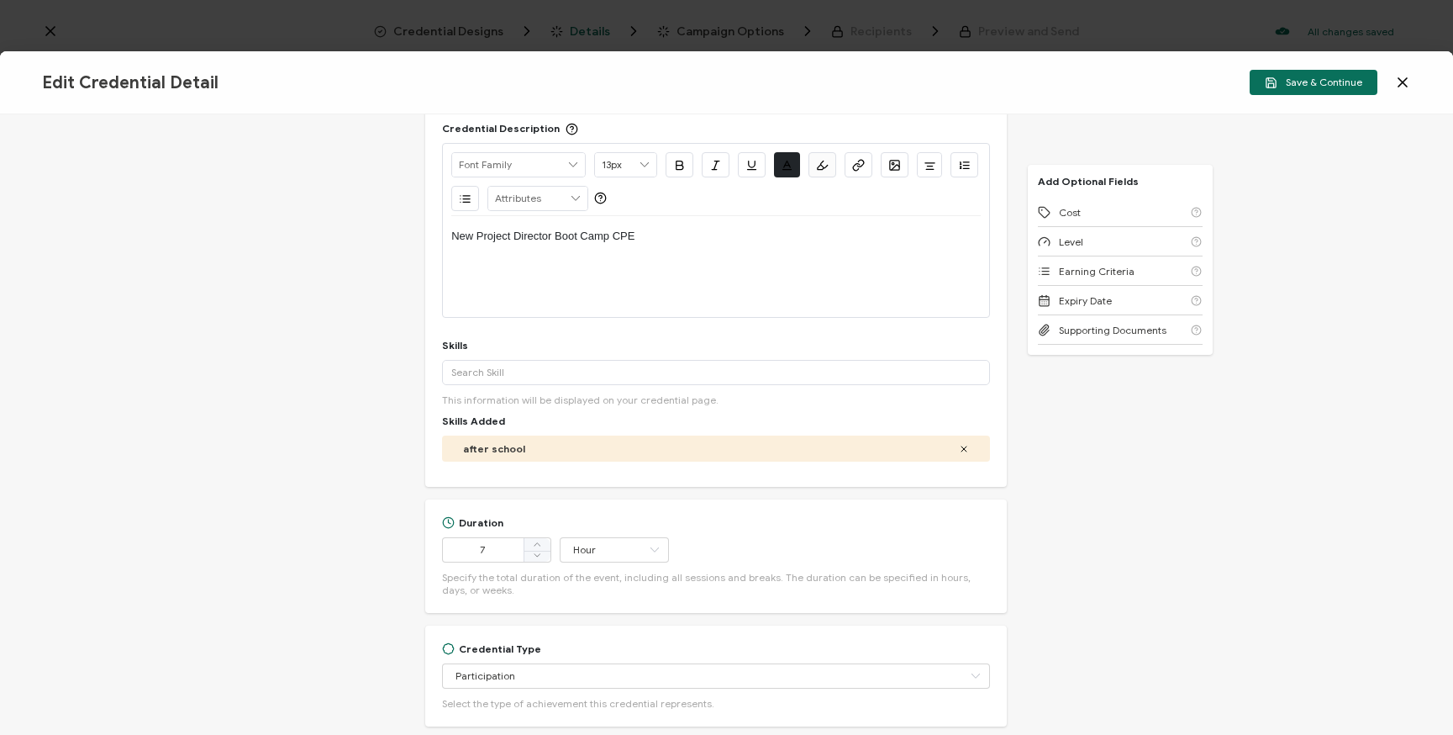
click at [275, 472] on div "Credential Title New Project Director Boot Camp ISSUER Issuer Name Credential D…" at bounding box center [726, 424] width 1453 height 620
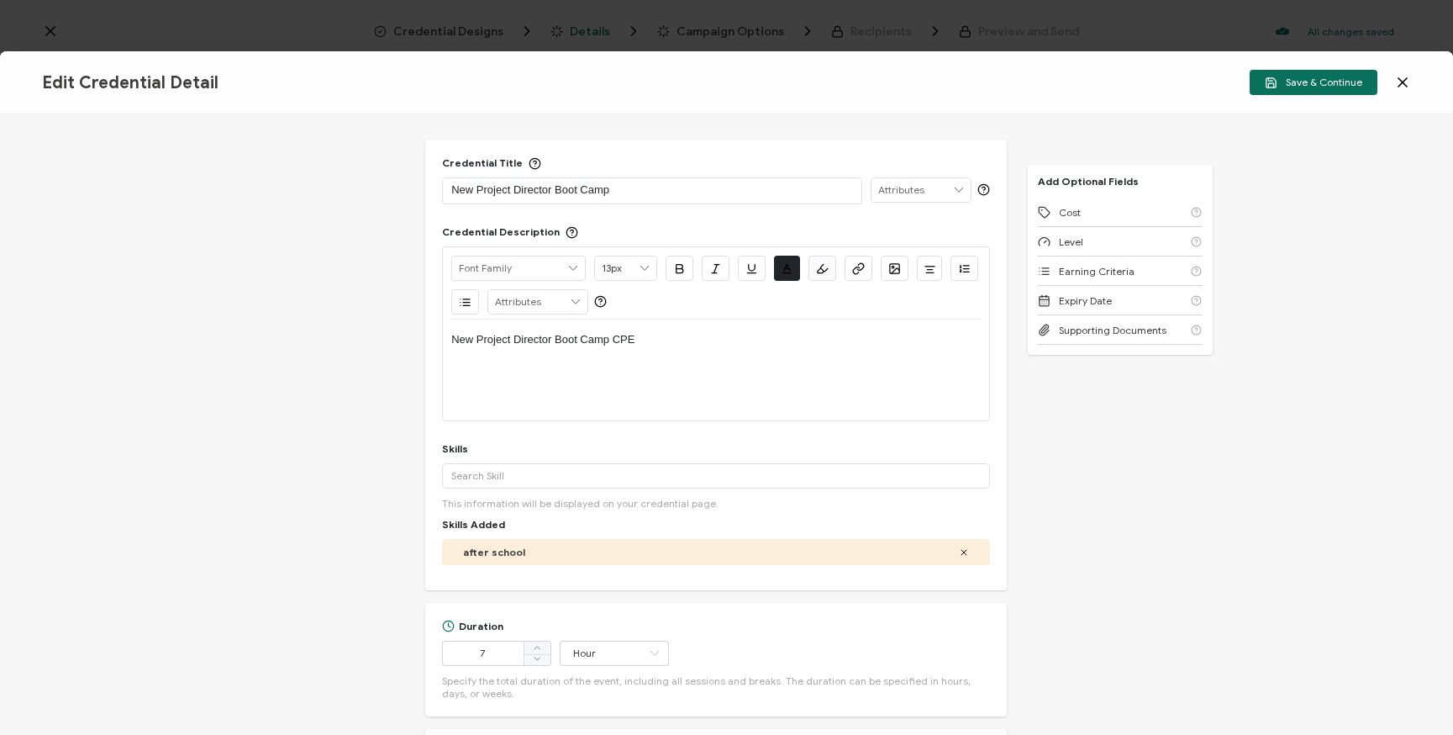
scroll to position [0, 0]
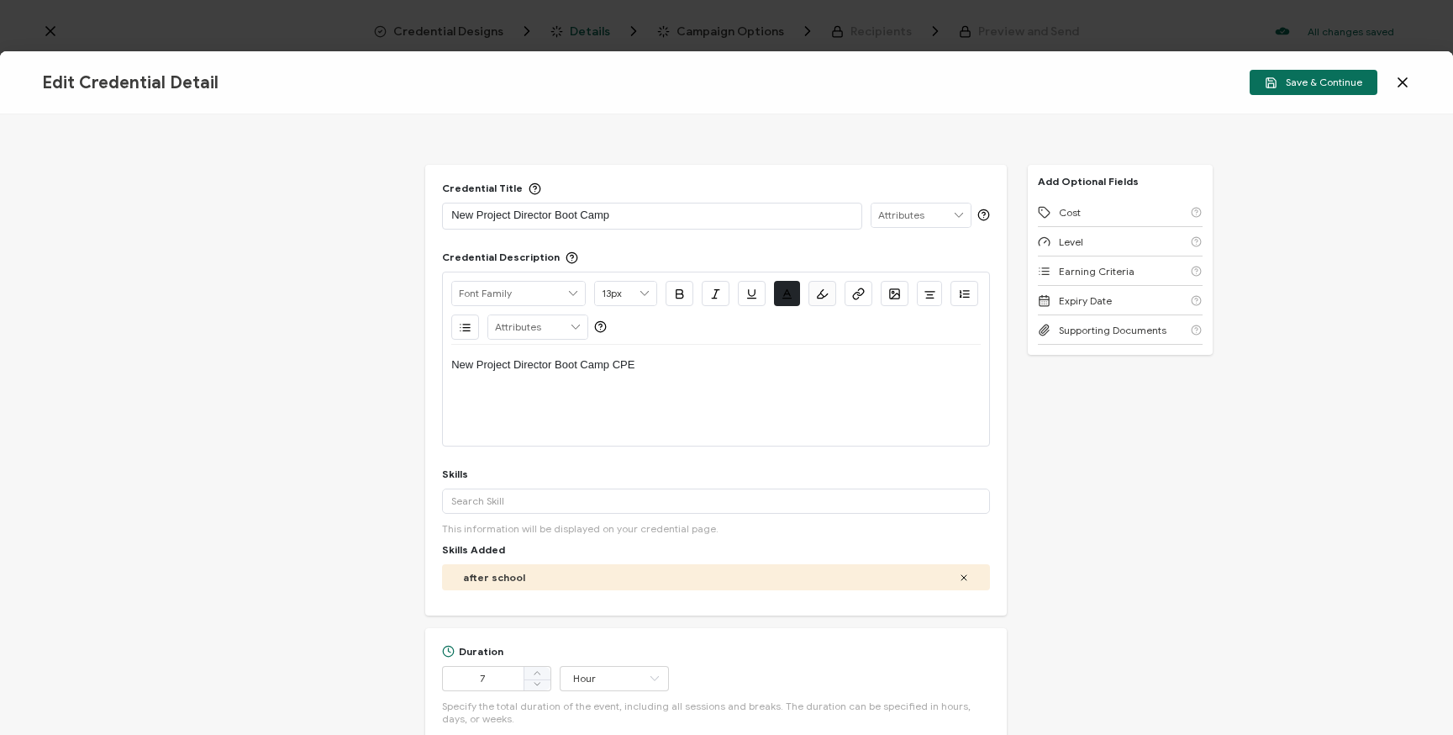
click at [1165, 417] on div "Credential Title New Project Director Boot Camp ISSUER Issuer Name Credential D…" at bounding box center [726, 424] width 1453 height 620
click at [1327, 81] on span "Save & Continue" at bounding box center [1314, 82] width 98 height 13
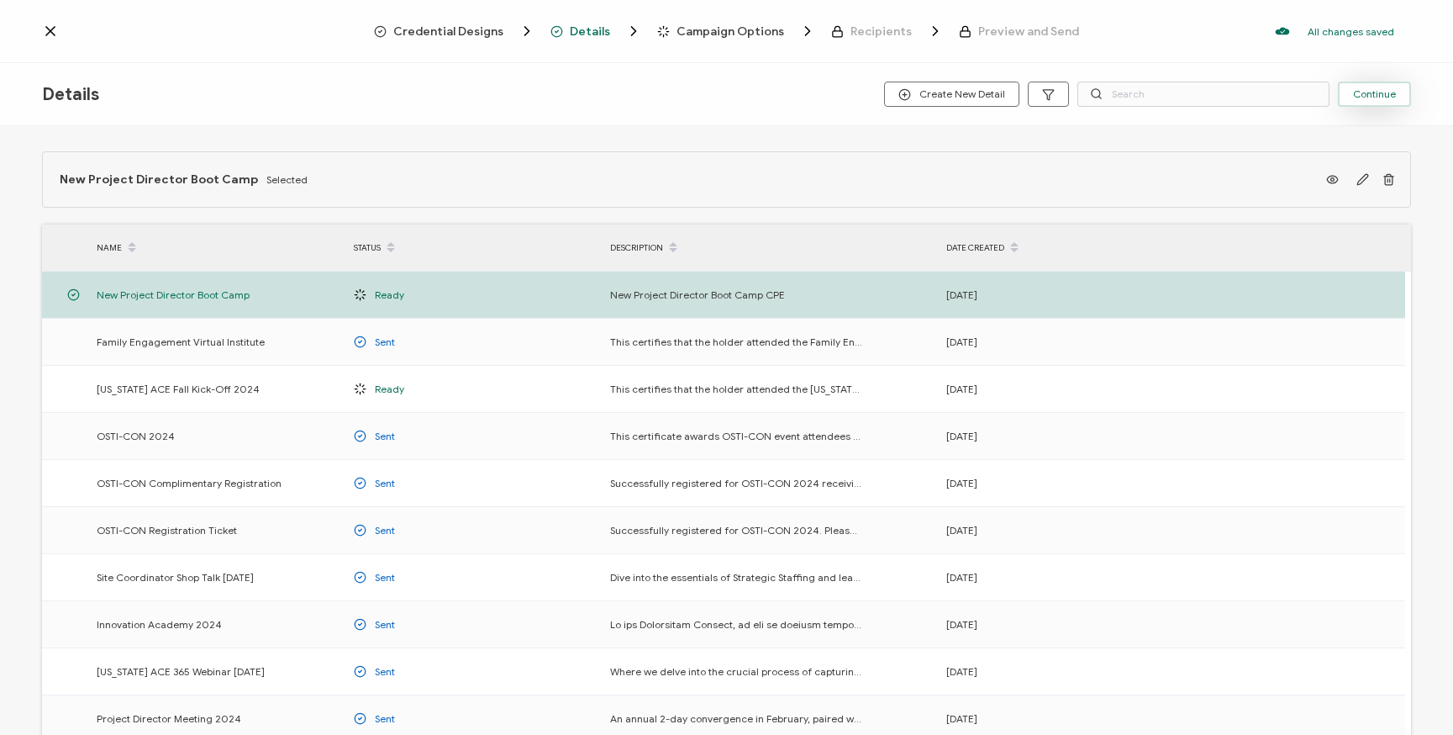
click at [1387, 89] on span "Continue" at bounding box center [1374, 94] width 43 height 10
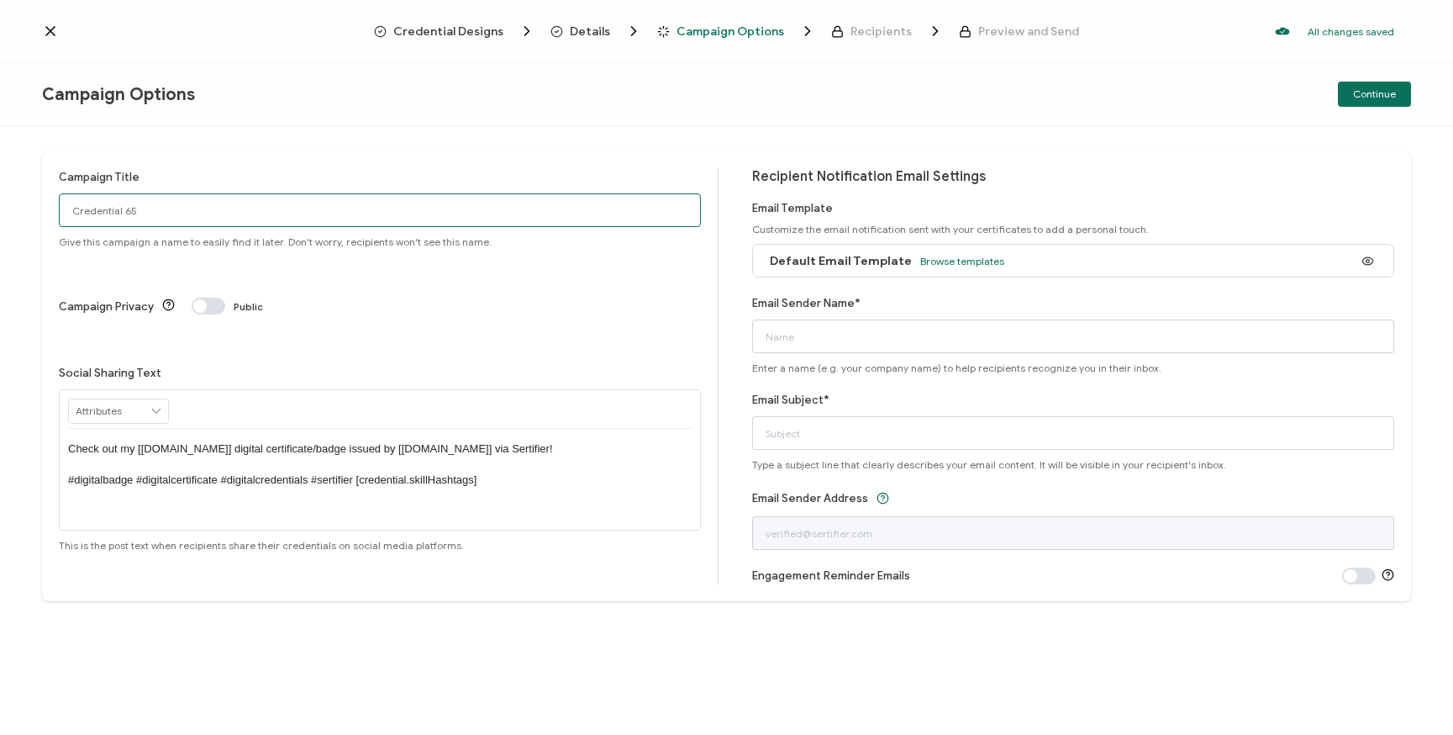
drag, startPoint x: 179, startPoint y: 203, endPoint x: 205, endPoint y: 203, distance: 26.1
click at [179, 203] on input "Credential 65" at bounding box center [380, 210] width 642 height 34
drag, startPoint x: 214, startPoint y: 206, endPoint x: -97, endPoint y: 224, distance: 310.7
click at [0, 224] on html "Credential Designs Details Campaign Options Recipients Preview and Send All cha…" at bounding box center [726, 367] width 1453 height 735
click at [108, 208] on input "Credential 65" at bounding box center [380, 210] width 642 height 34
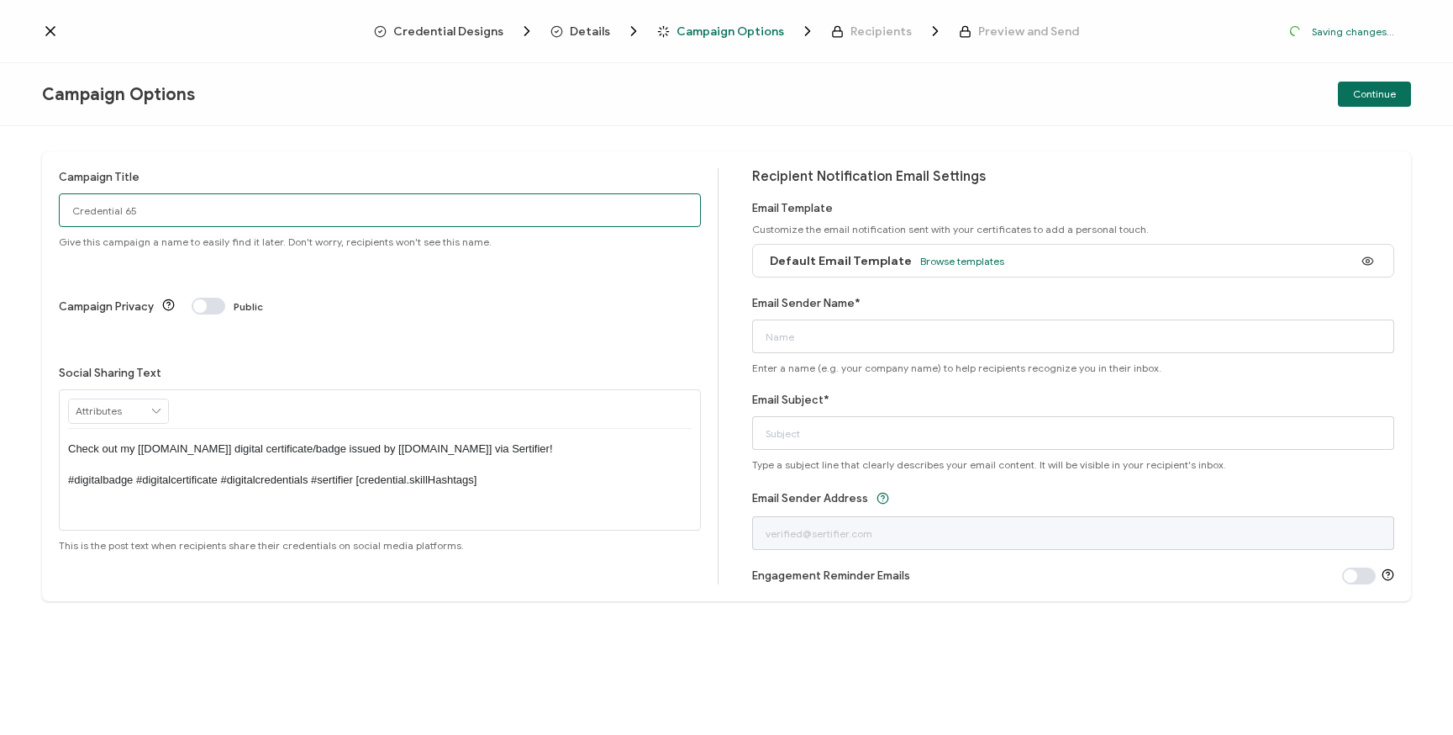
click at [108, 208] on input "Credential 65" at bounding box center [380, 210] width 642 height 34
type input "P"
click at [281, 219] on input "New Project Director Boot Camp CPE" at bounding box center [380, 210] width 642 height 34
click at [361, 195] on input "New Project Director Boot Camp CPE" at bounding box center [380, 210] width 642 height 34
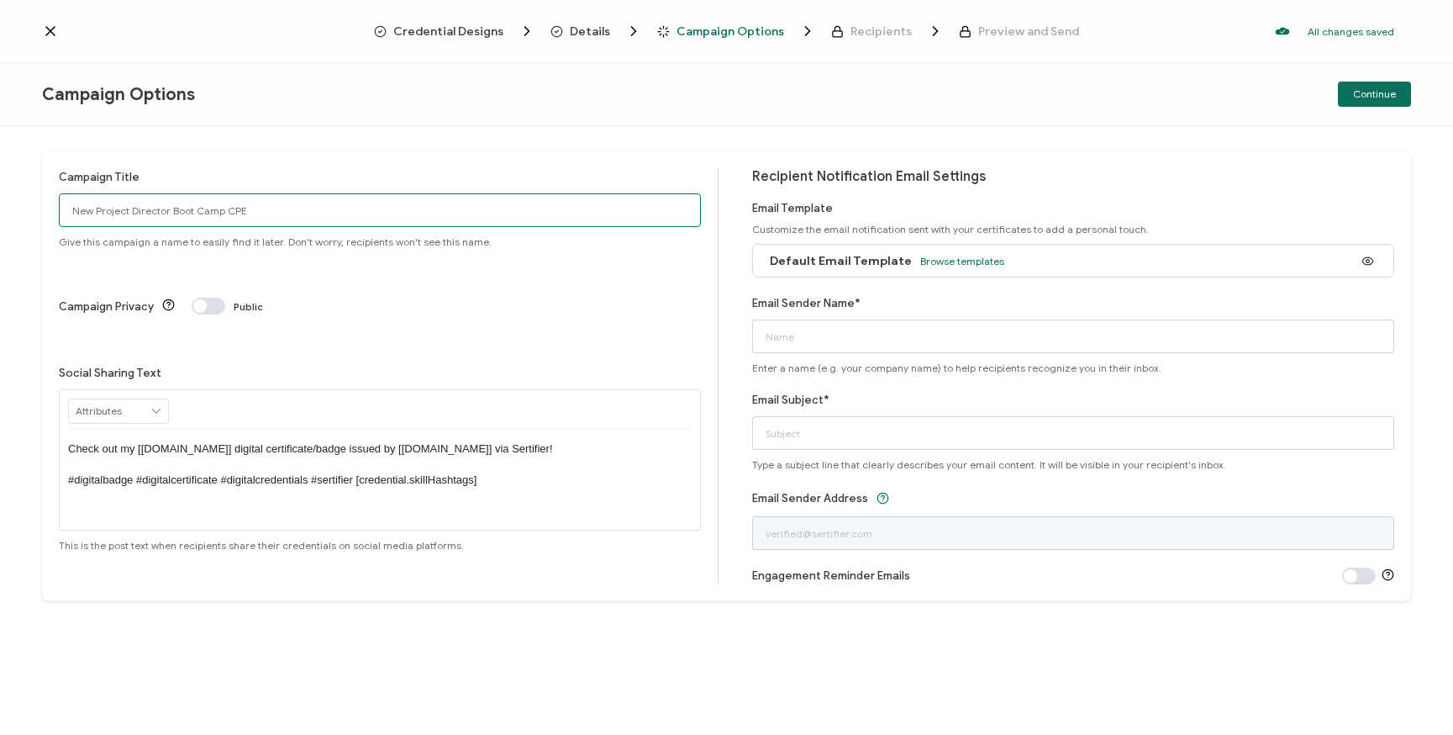
click at [352, 206] on input "New Project Director Boot Camp CPE" at bounding box center [380, 210] width 642 height 34
type input "New Project Director Boot Camp CPE"
click at [373, 166] on div "Campaign Title New Project Director Boot Camp CPE Give this campaign a name to …" at bounding box center [726, 376] width 1369 height 450
click at [1365, 261] on icon at bounding box center [1368, 261] width 21 height 13
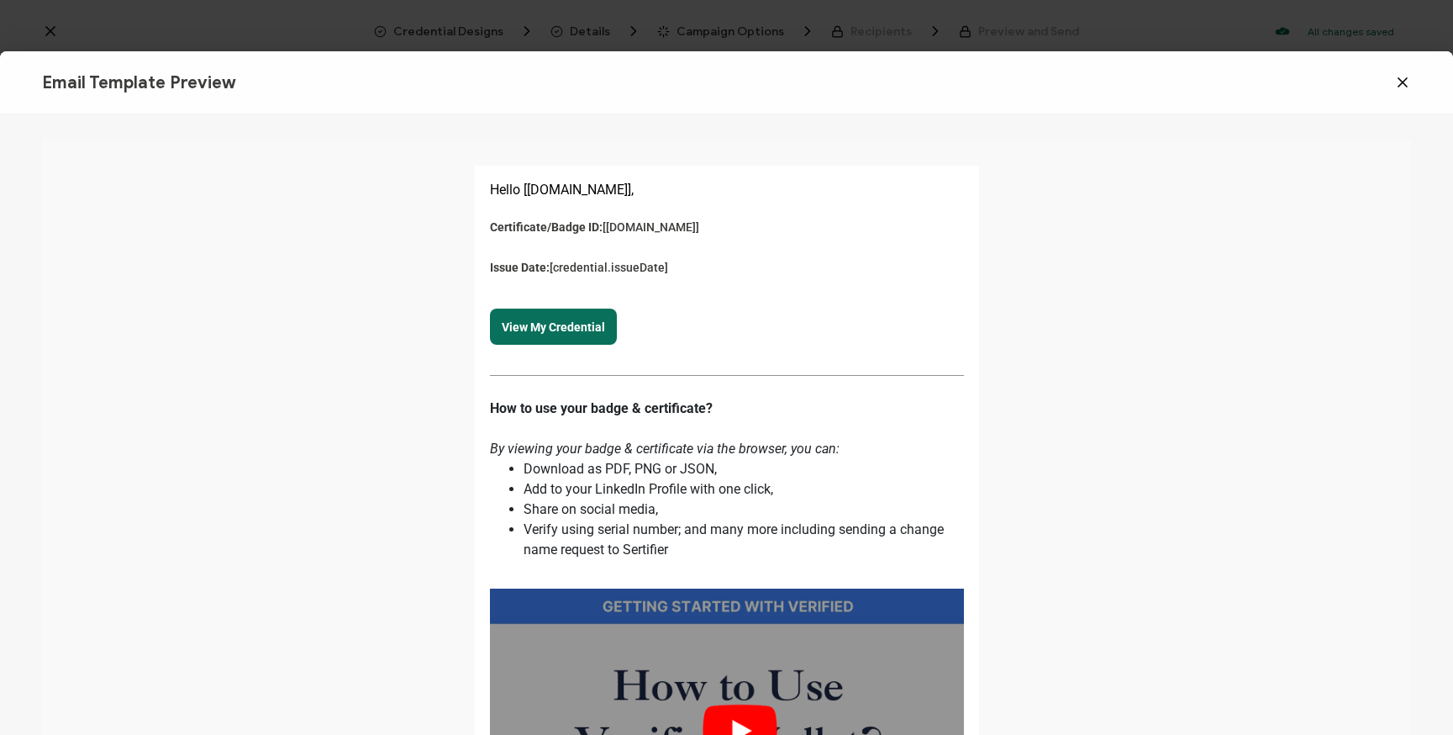
click at [1402, 82] on icon at bounding box center [1403, 82] width 8 height 8
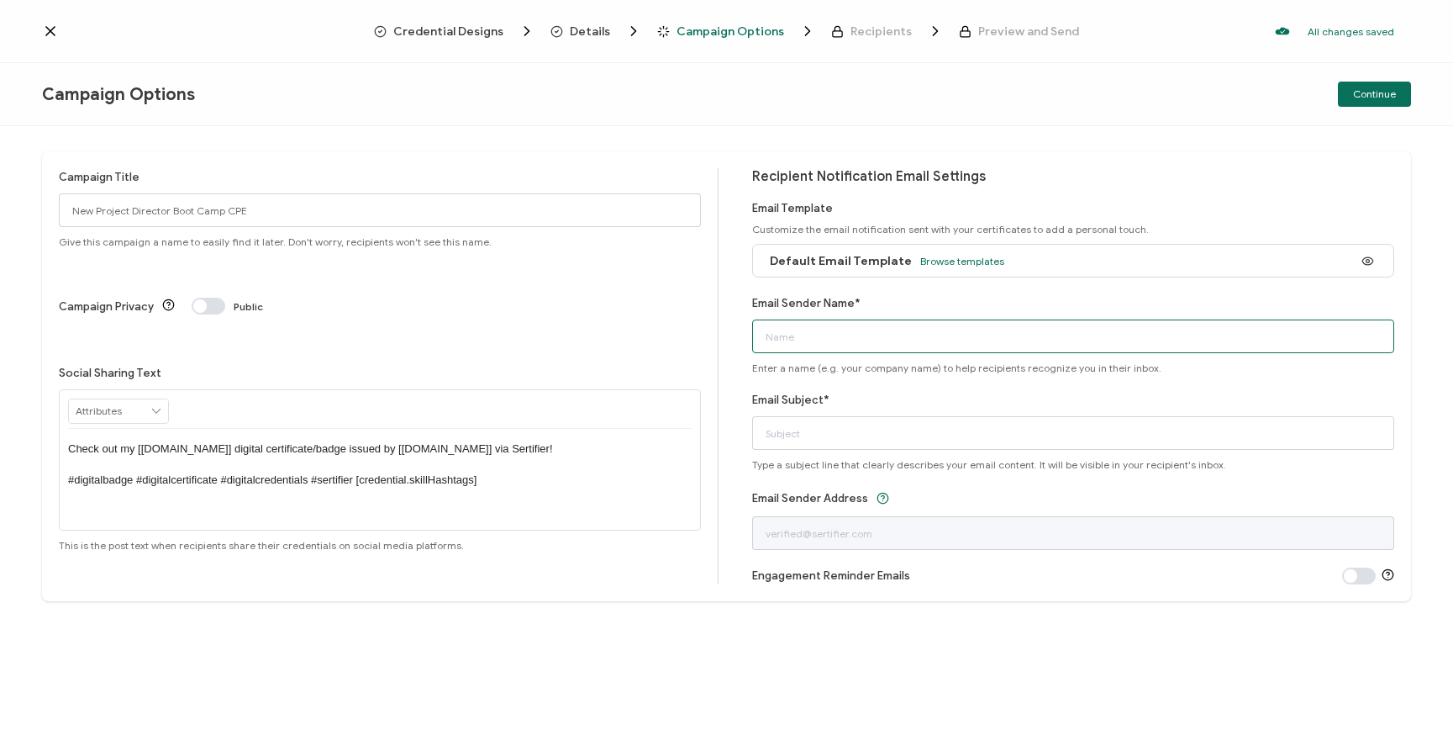
click at [815, 336] on input "Email Sender Name*" at bounding box center [1073, 336] width 642 height 34
type input "[EMAIL_ADDRESS][DOMAIN_NAME]"
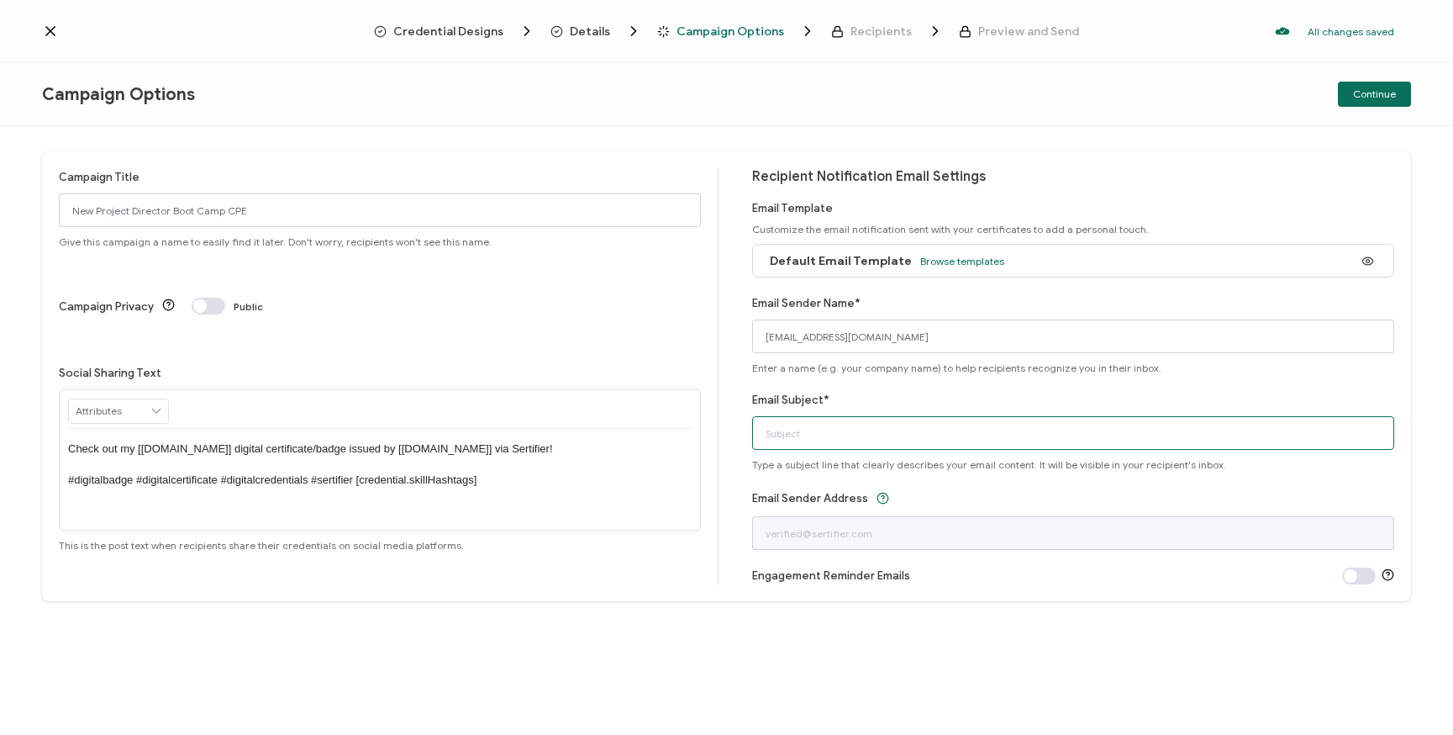
click at [848, 436] on input "Email Subject*" at bounding box center [1073, 433] width 642 height 34
type input "n"
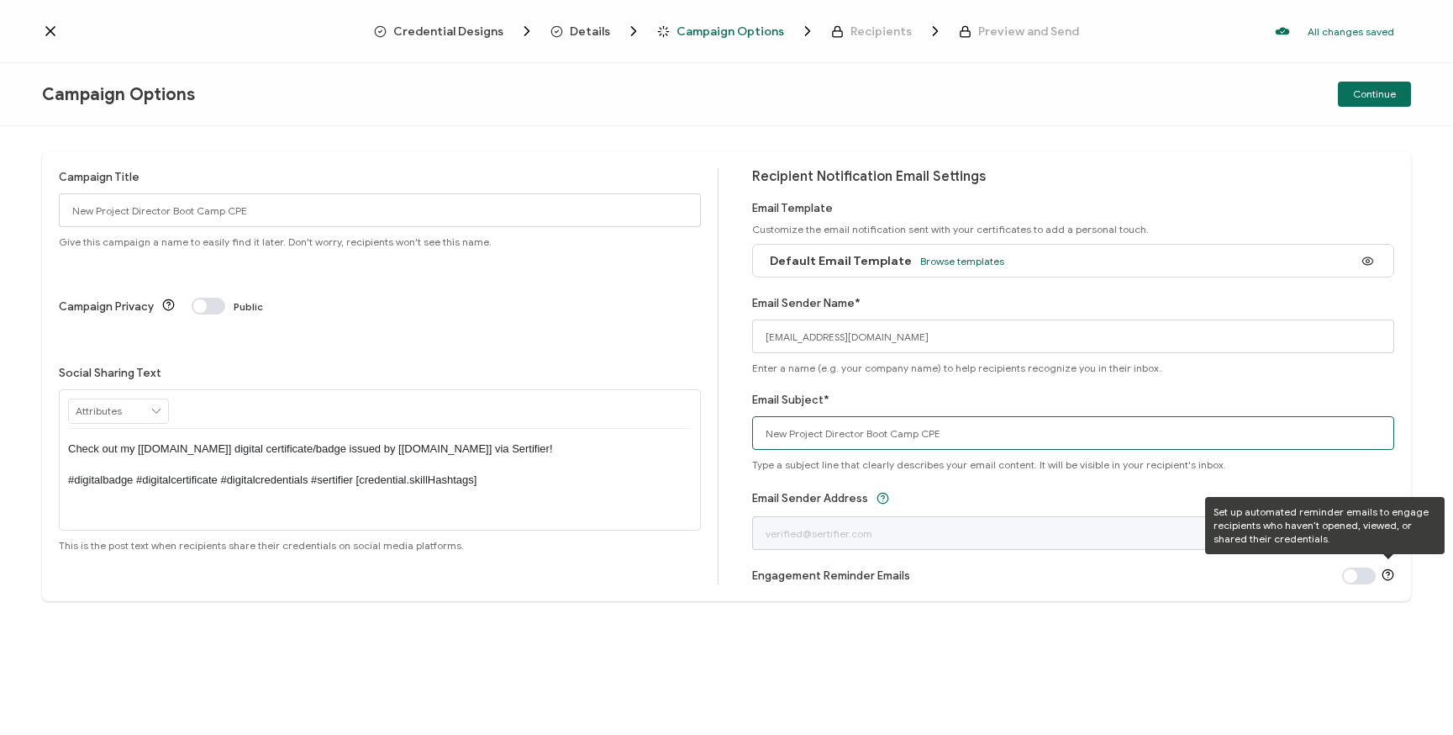
type input "New Project Director Boot Camp CPE"
click at [1390, 570] on icon at bounding box center [1388, 574] width 13 height 13
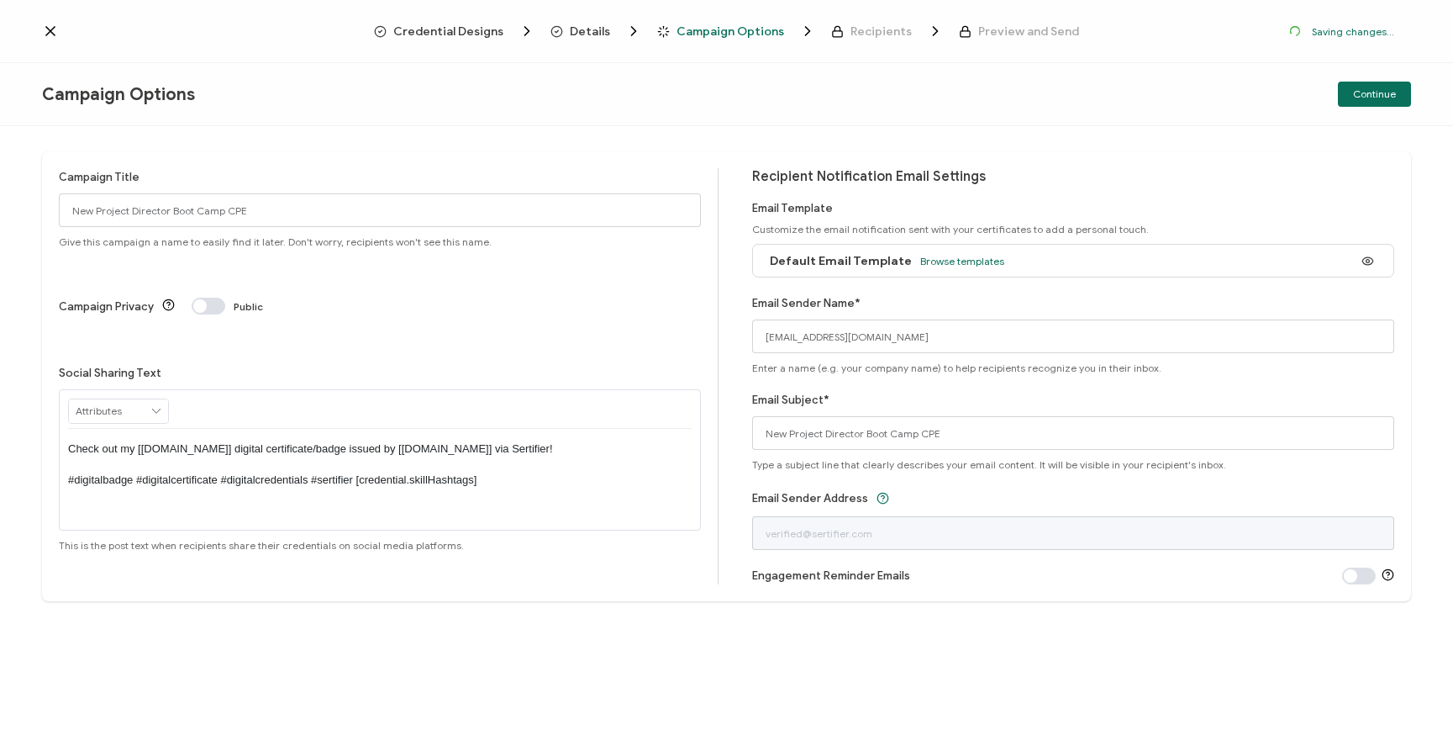
click at [1370, 572] on span at bounding box center [1359, 575] width 34 height 17
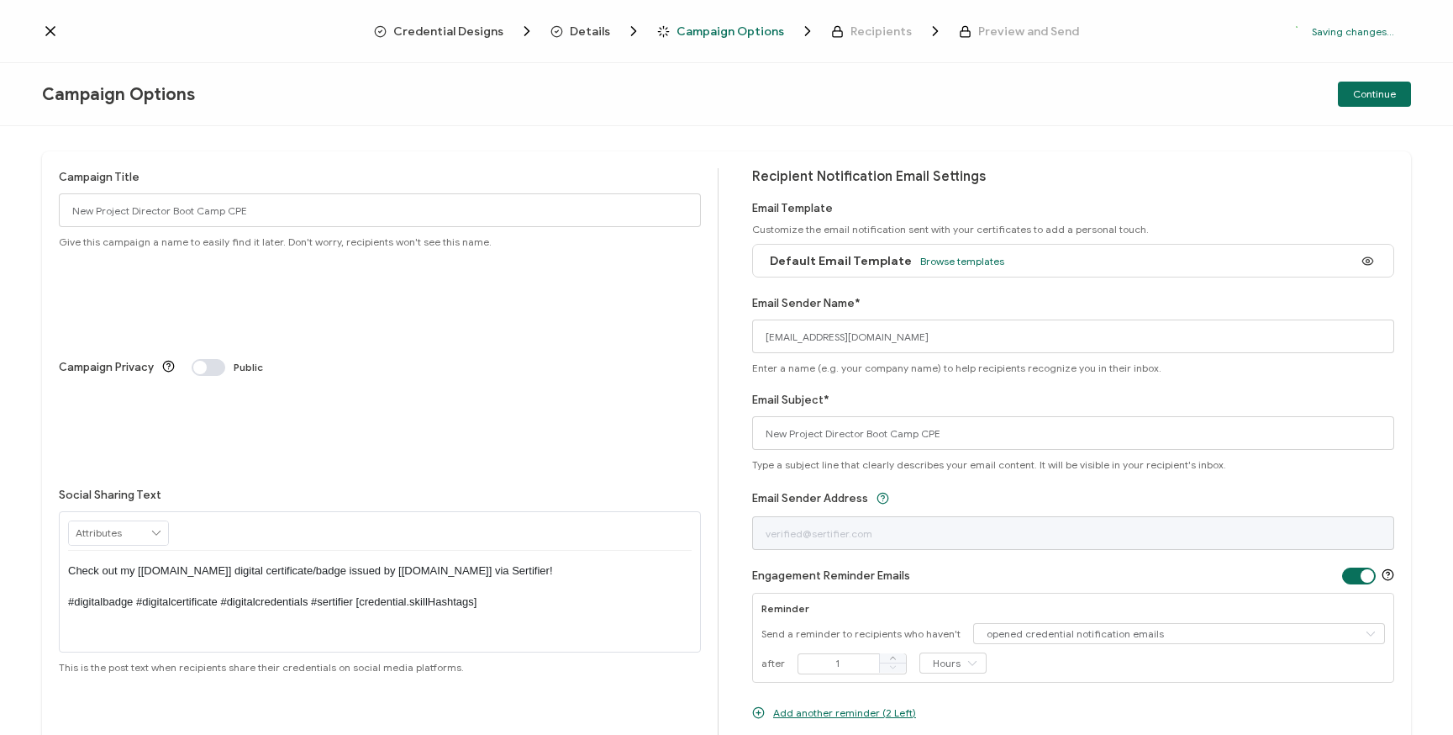
click at [1219, 576] on div "Engagement Reminder Emails" at bounding box center [1073, 576] width 642 height 18
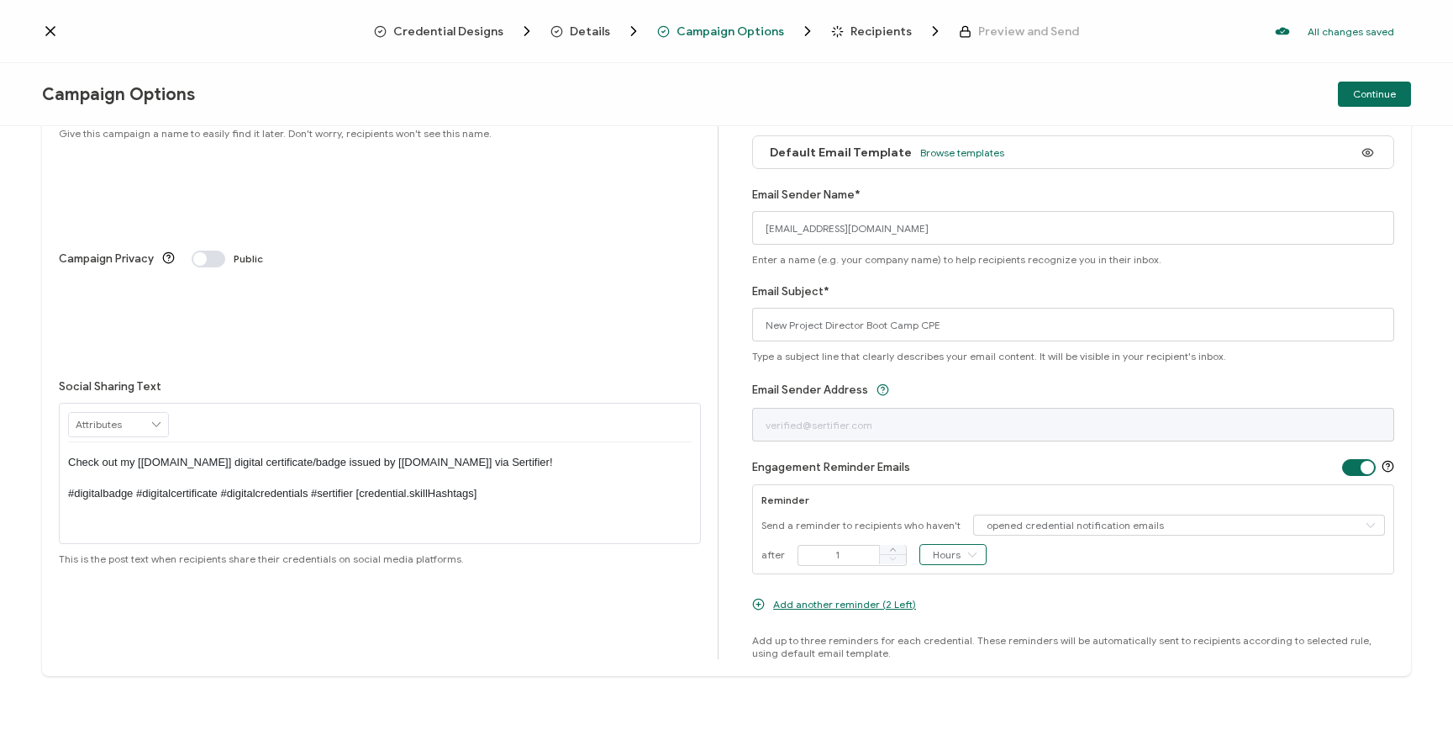
click at [948, 555] on input "Hours" at bounding box center [953, 554] width 67 height 21
click at [957, 622] on li "Days" at bounding box center [950, 623] width 71 height 29
type input "Days"
click at [886, 553] on span at bounding box center [892, 550] width 27 height 10
click at [885, 553] on span at bounding box center [892, 550] width 27 height 10
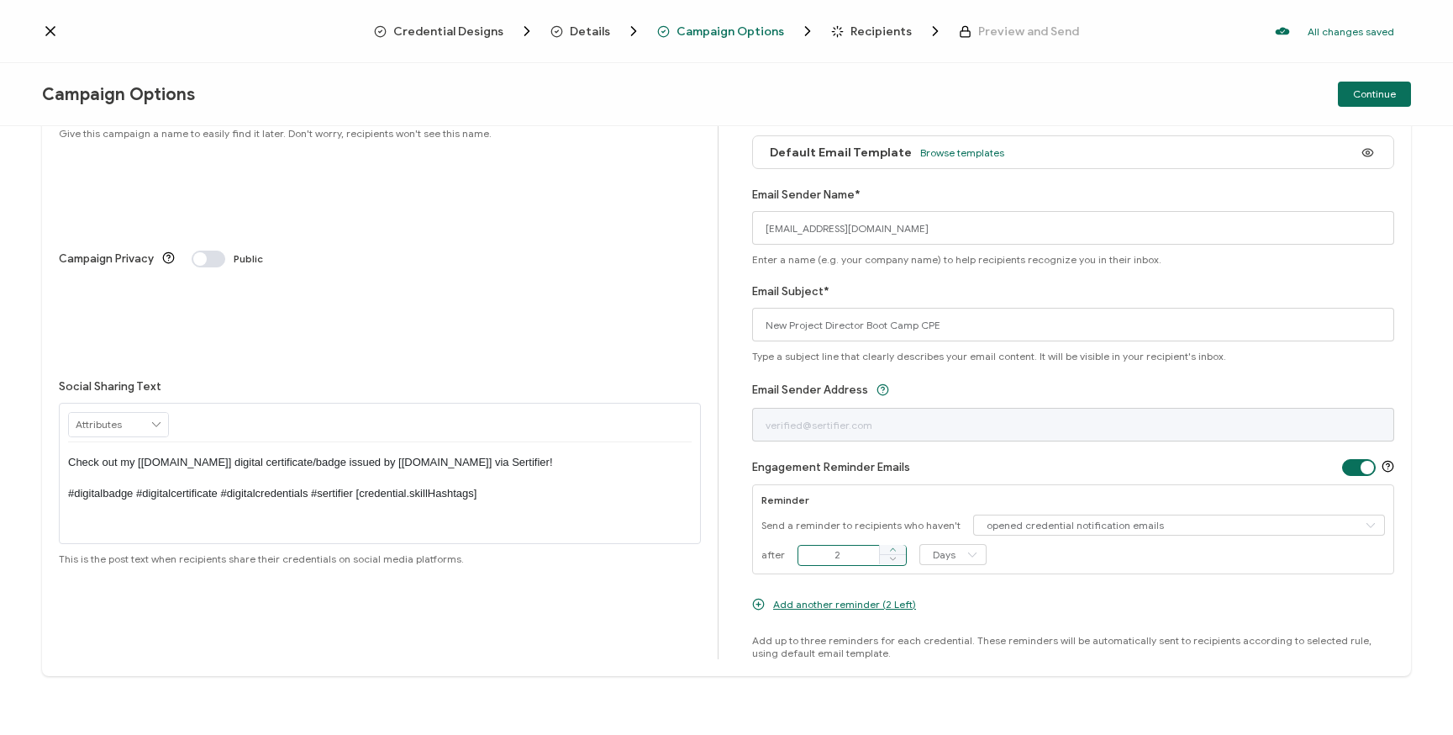
type input "3"
click at [1043, 555] on div "after 3 Days" at bounding box center [1074, 554] width 624 height 21
click at [1110, 560] on div "after 3 Days" at bounding box center [1074, 554] width 624 height 21
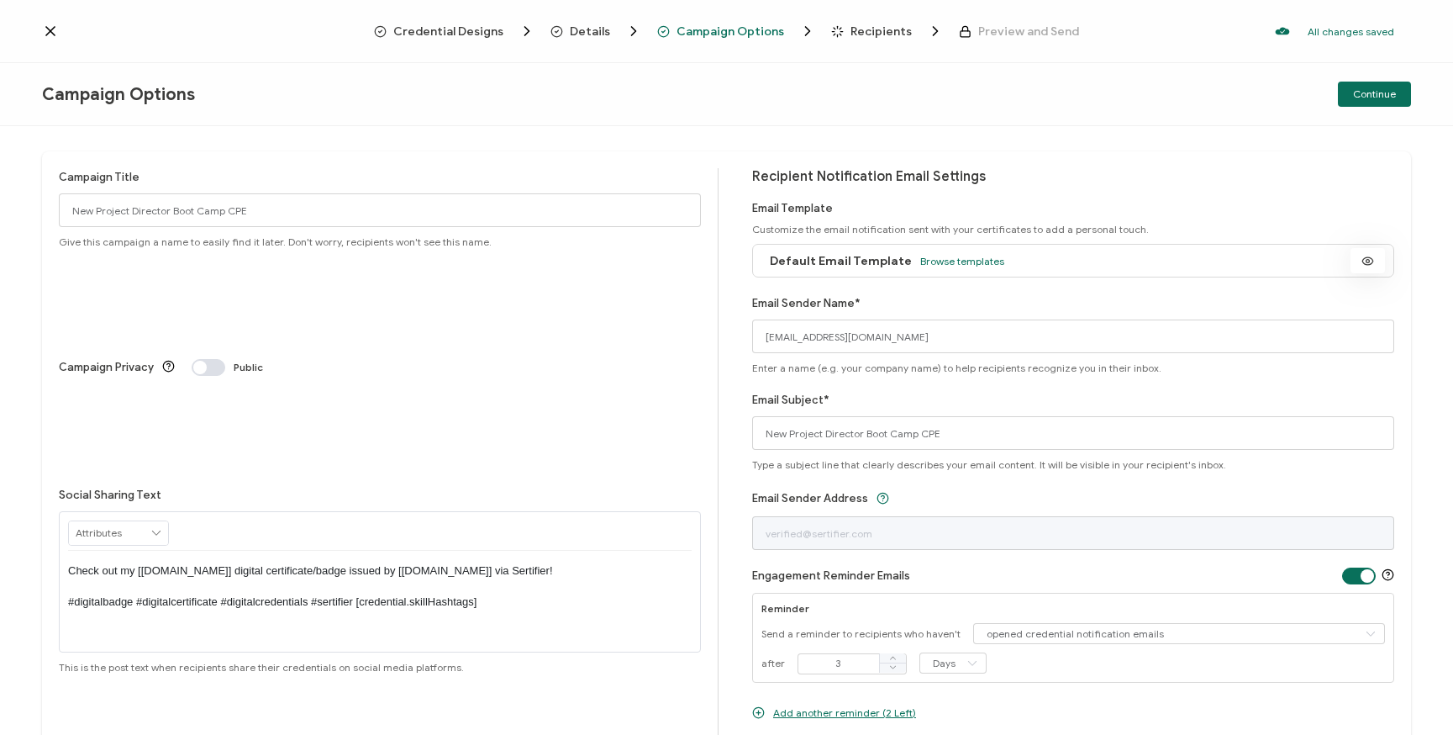
click at [1367, 262] on circle at bounding box center [1368, 260] width 3 height 3
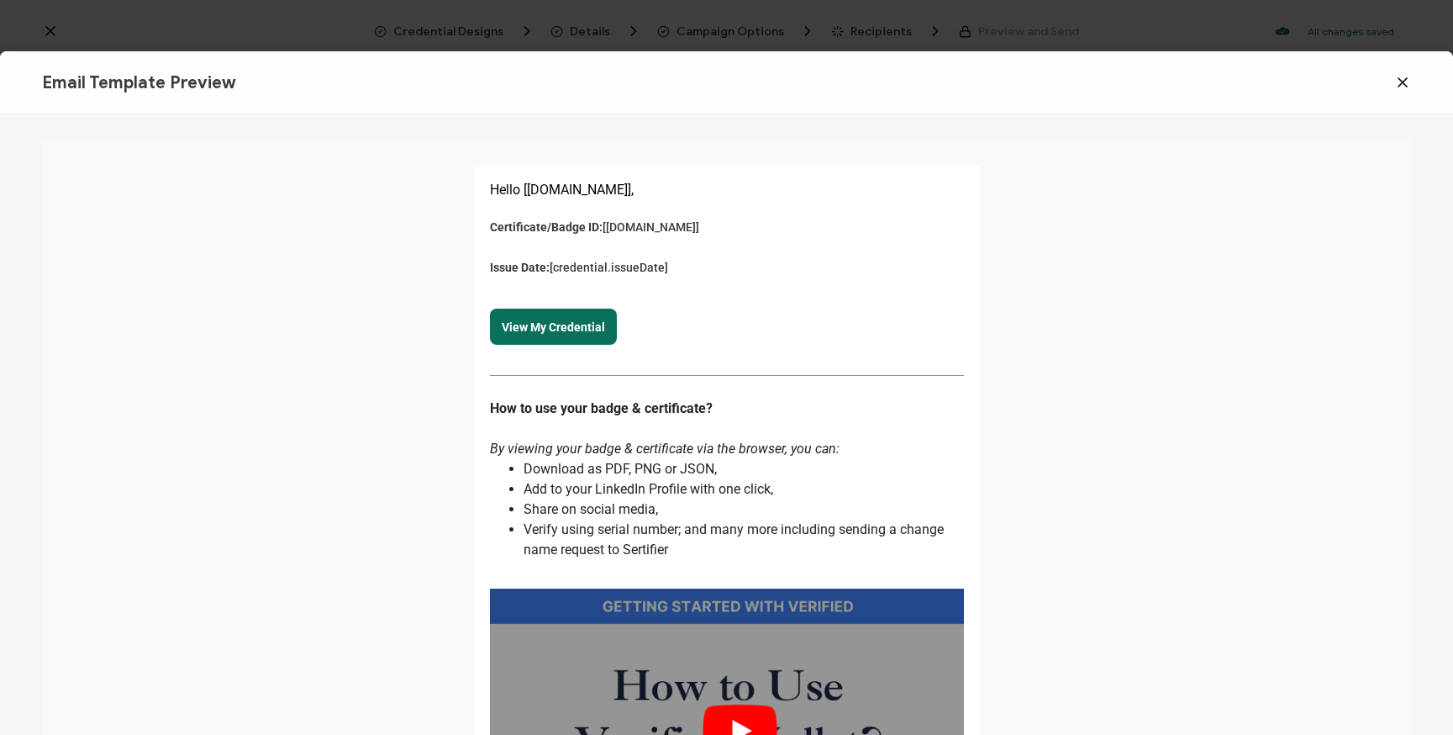
click at [1405, 86] on icon at bounding box center [1403, 82] width 17 height 17
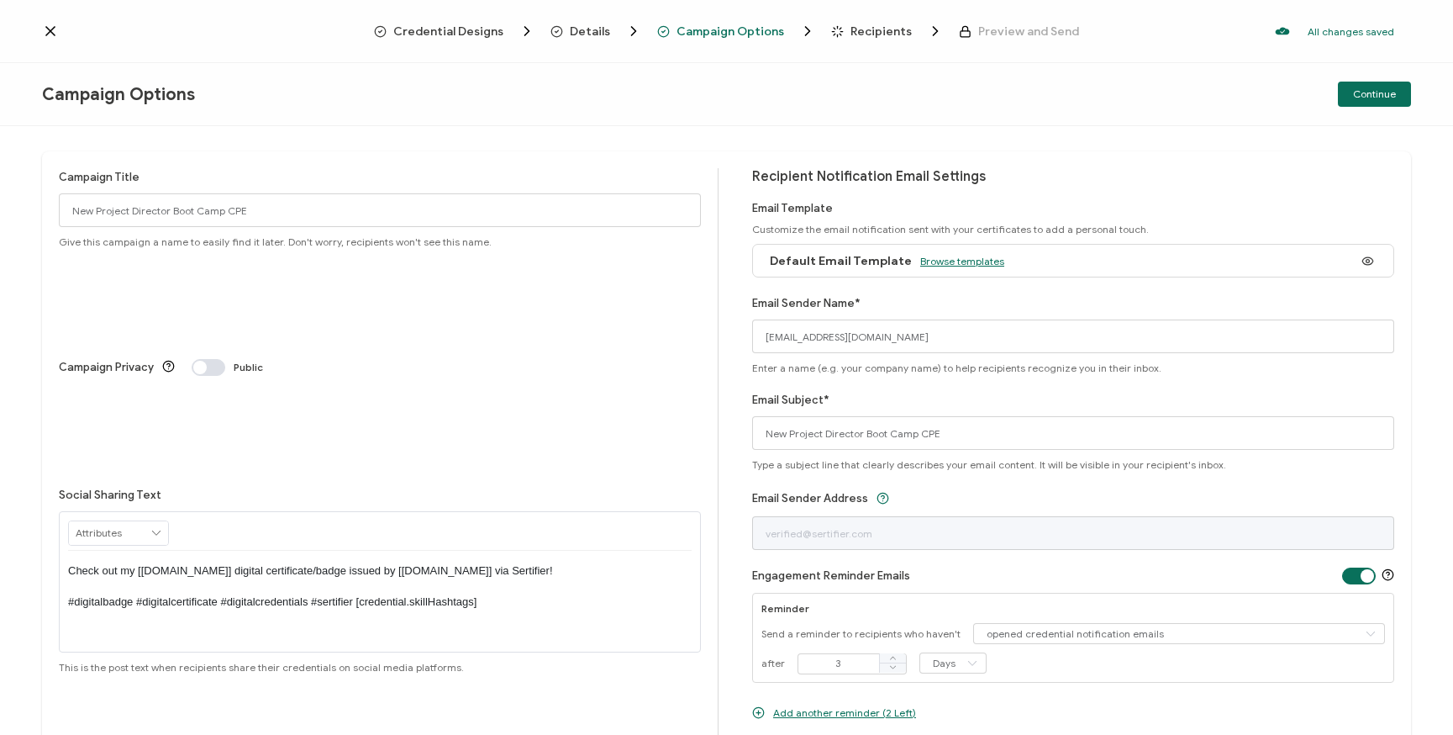
click at [946, 262] on span "Browse templates" at bounding box center [962, 261] width 84 height 13
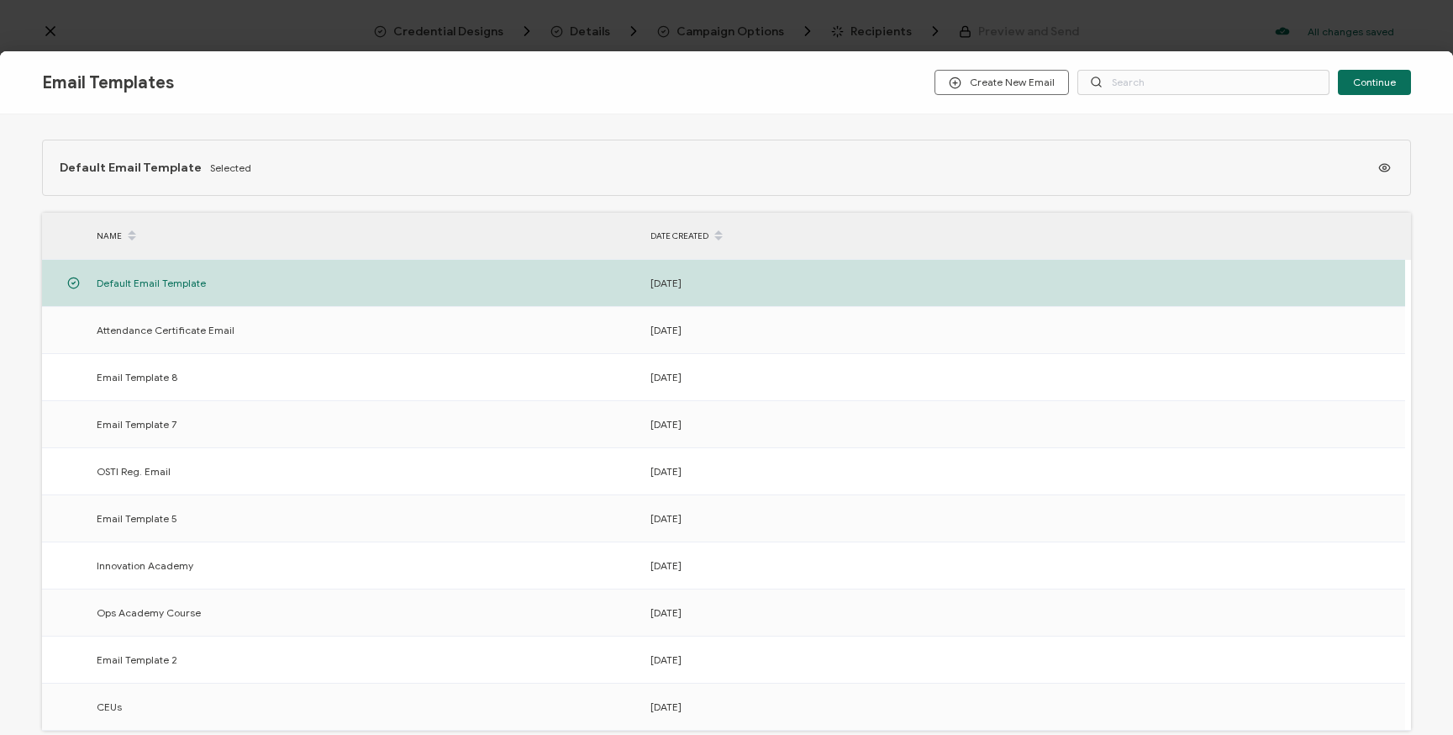
click at [1196, 21] on div "Email Templates Create New Email Continue Default Email Template Selected NAME …" at bounding box center [726, 367] width 1453 height 735
click at [1395, 81] on span "Continue" at bounding box center [1374, 82] width 43 height 10
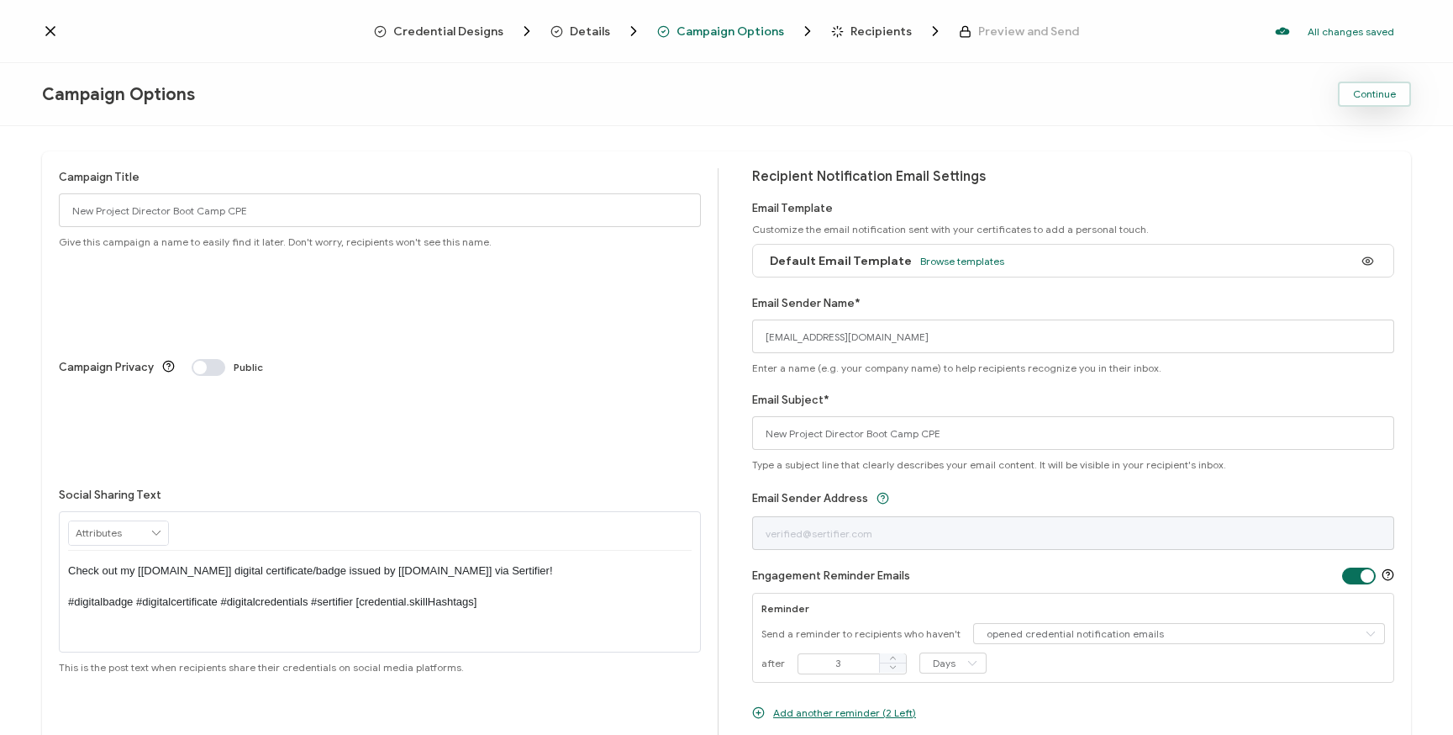
click at [1374, 99] on span "Continue" at bounding box center [1374, 94] width 43 height 10
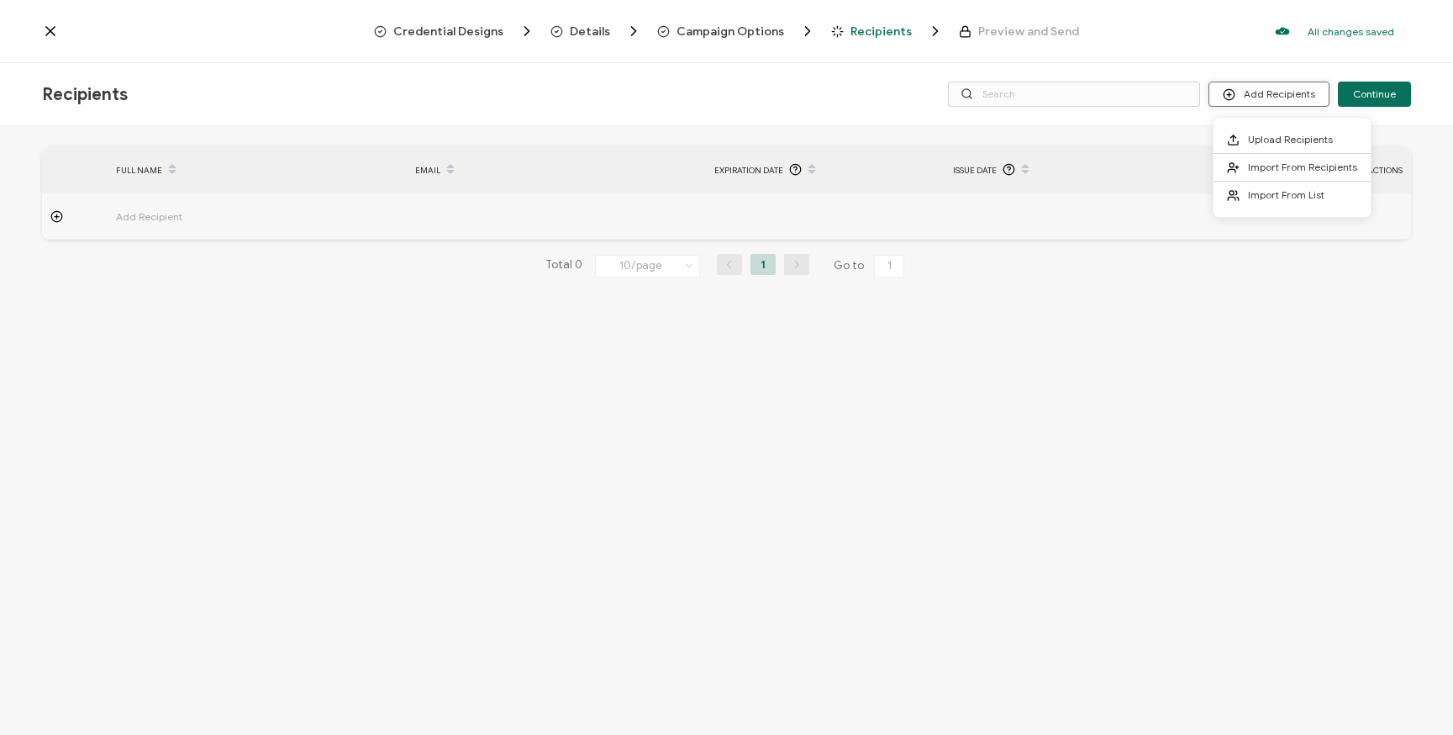
click at [1291, 90] on button "Add Recipients" at bounding box center [1269, 94] width 121 height 25
click at [1283, 134] on span "Upload Recipients" at bounding box center [1290, 139] width 85 height 13
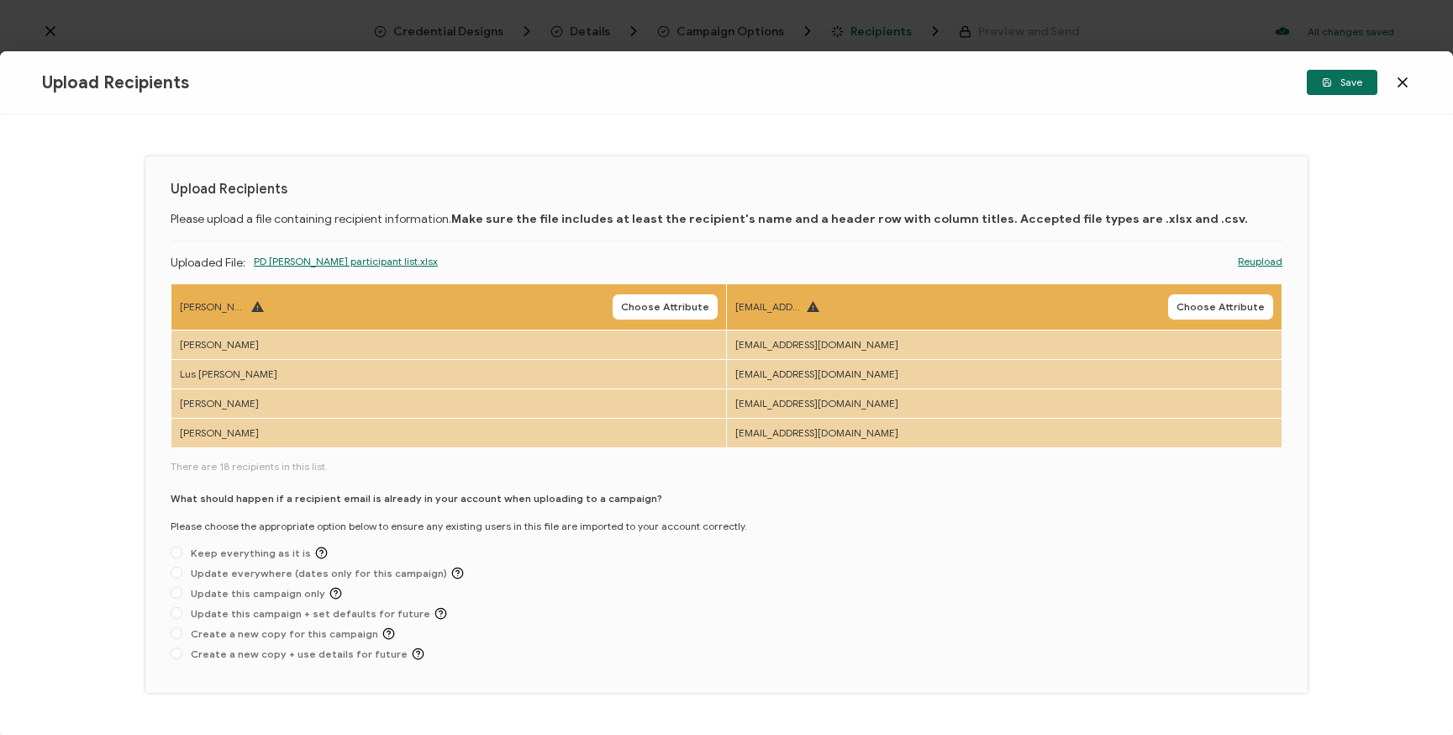
click at [1272, 260] on link "Reupload" at bounding box center [1260, 261] width 45 height 15
click at [1243, 262] on link "Reupload" at bounding box center [1260, 261] width 45 height 15
click at [672, 306] on span "Choose Attribute" at bounding box center [665, 307] width 88 height 10
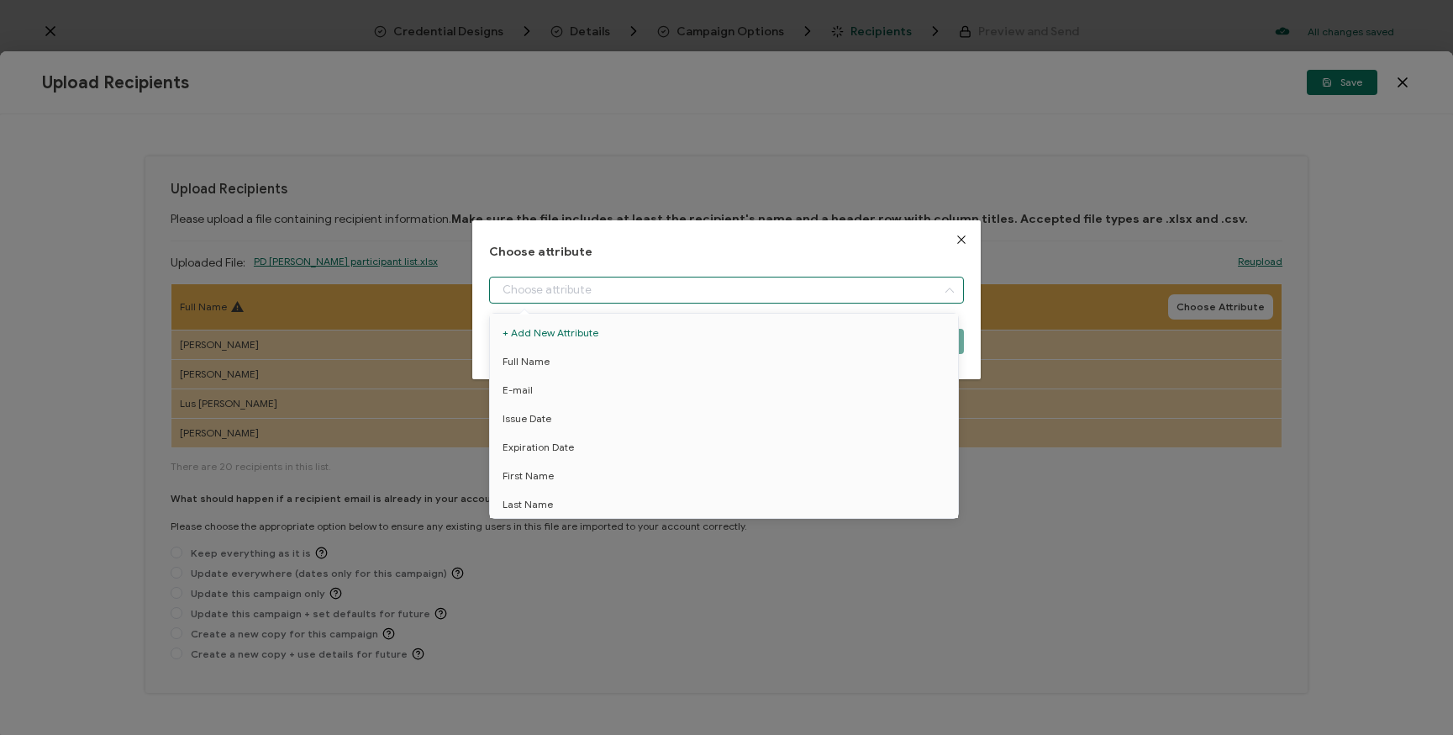
click at [729, 290] on input "dialog" at bounding box center [726, 290] width 475 height 27
click at [604, 365] on li "Full Name" at bounding box center [727, 361] width 483 height 29
type input "Full Name"
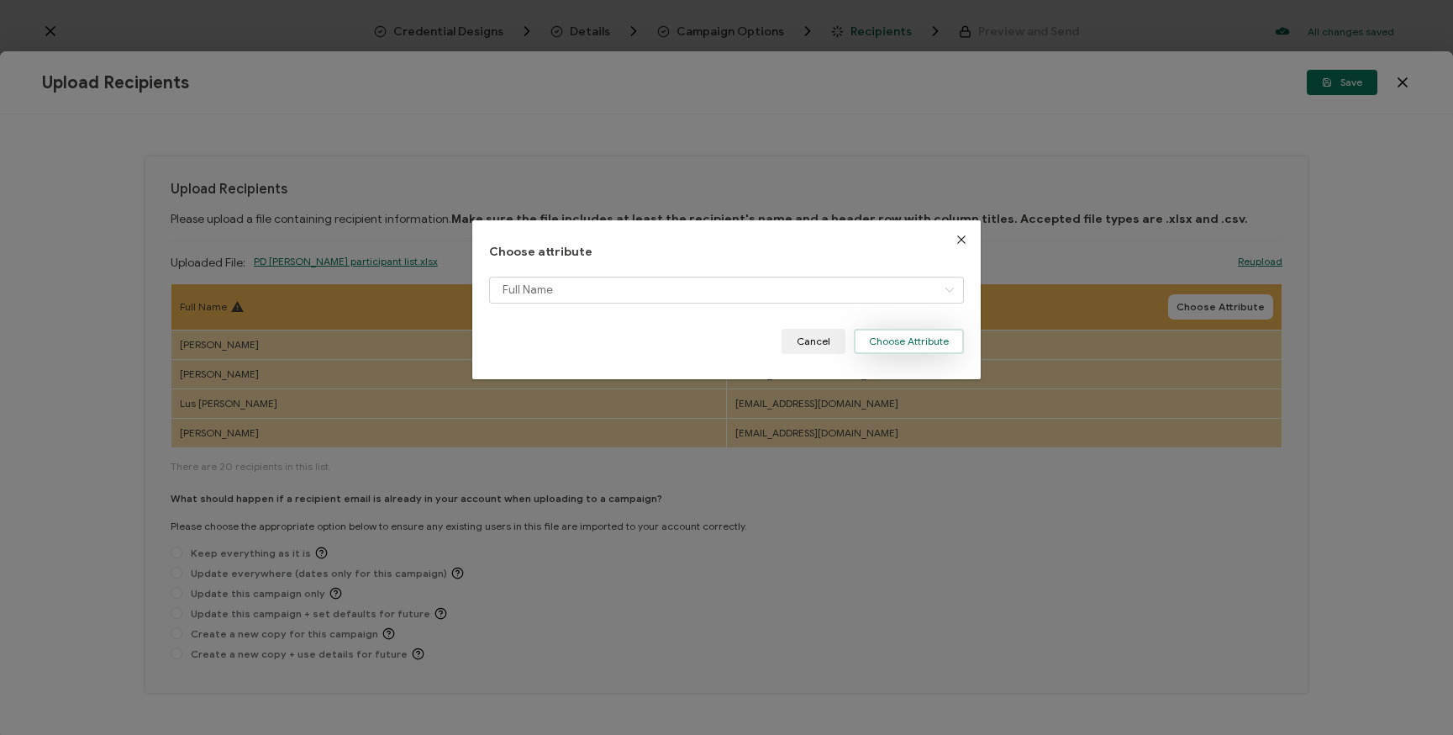
click at [899, 346] on button "Choose Attribute" at bounding box center [909, 341] width 110 height 25
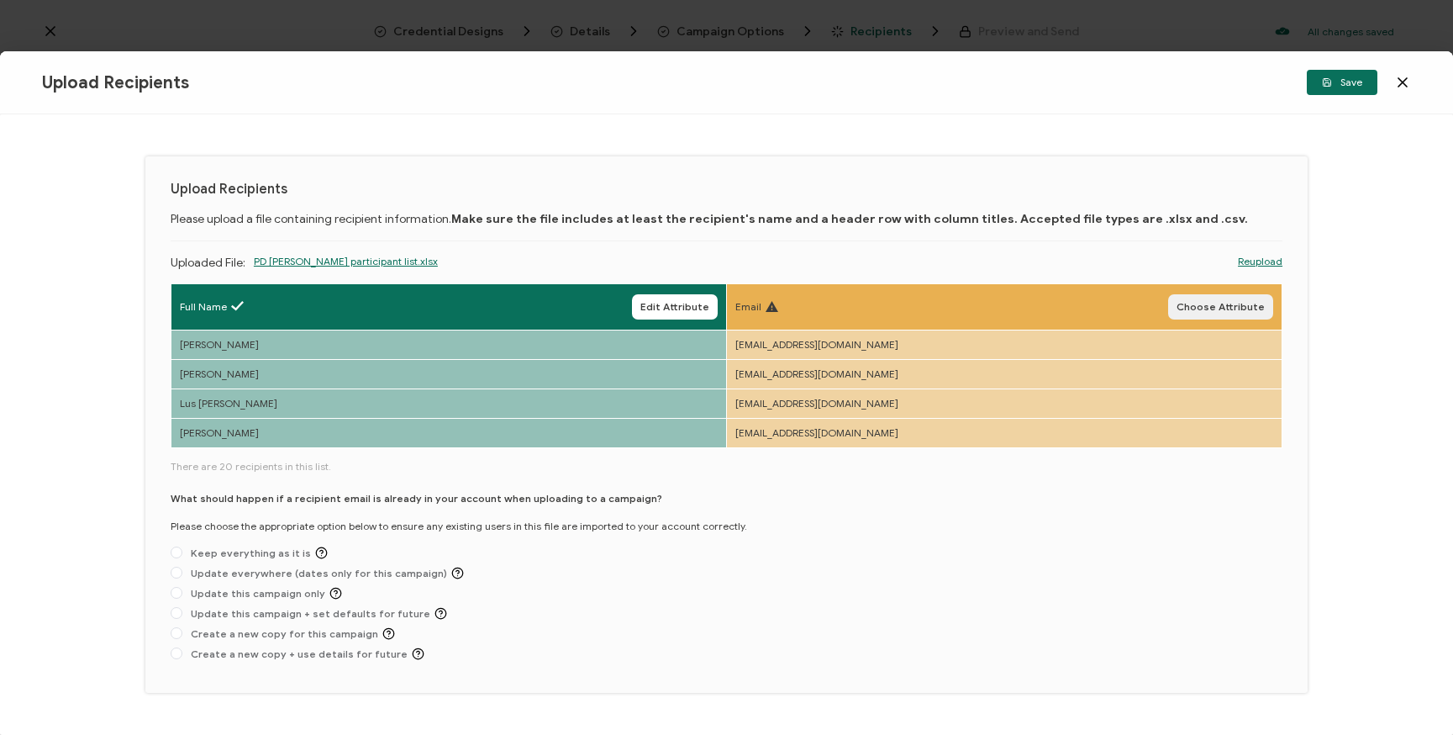
click at [1225, 308] on span "Choose Attribute" at bounding box center [1221, 307] width 88 height 10
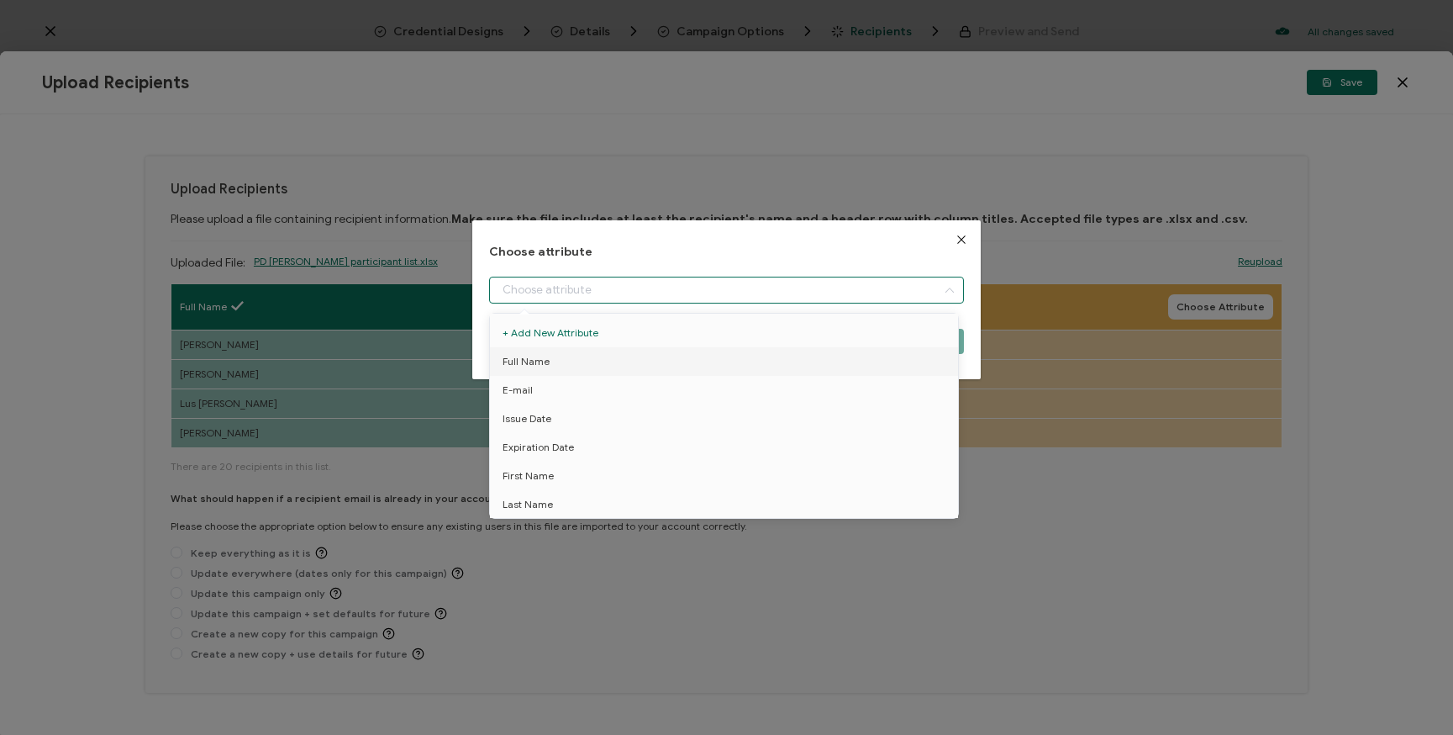
click at [827, 288] on input "dialog" at bounding box center [726, 290] width 475 height 27
click at [638, 388] on li "E-mail" at bounding box center [727, 390] width 483 height 29
type input "E-mail"
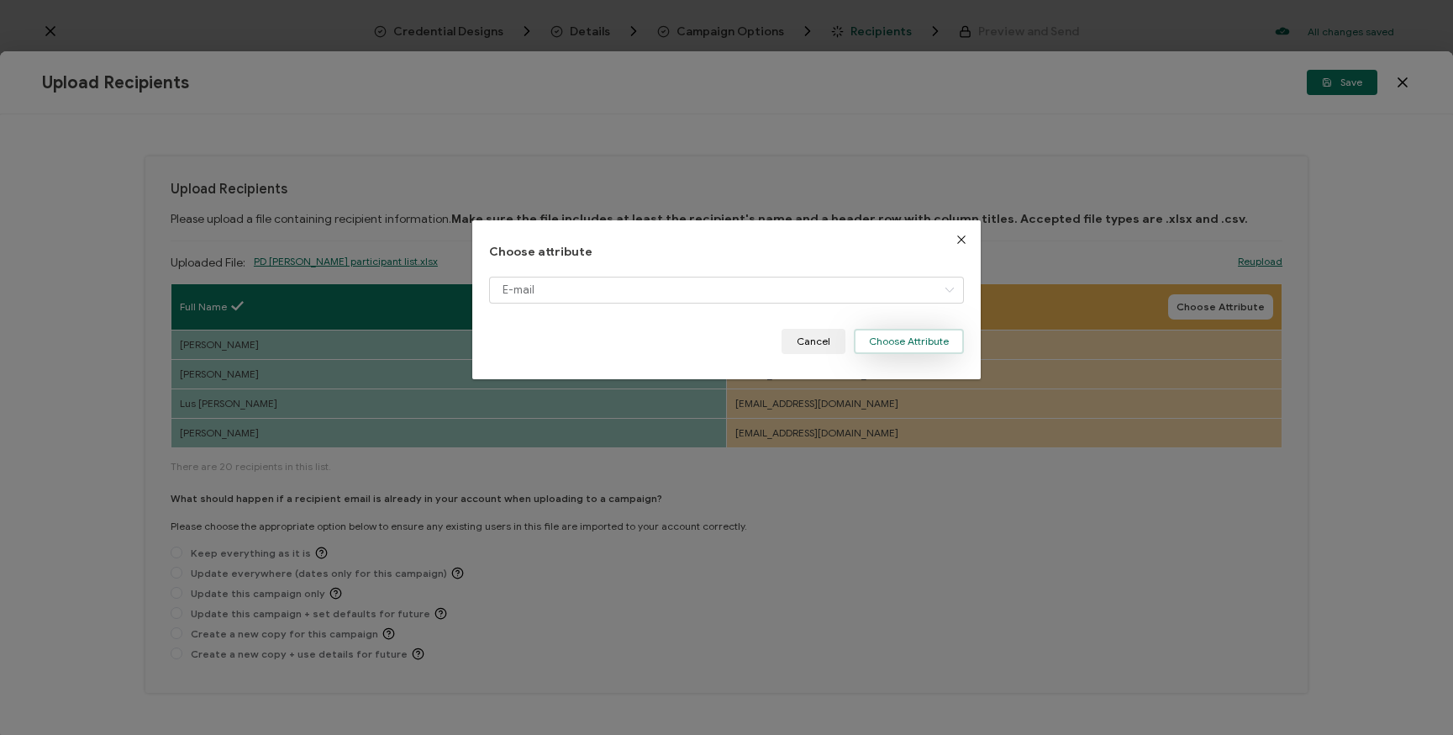
click at [938, 347] on button "Choose Attribute" at bounding box center [909, 341] width 110 height 25
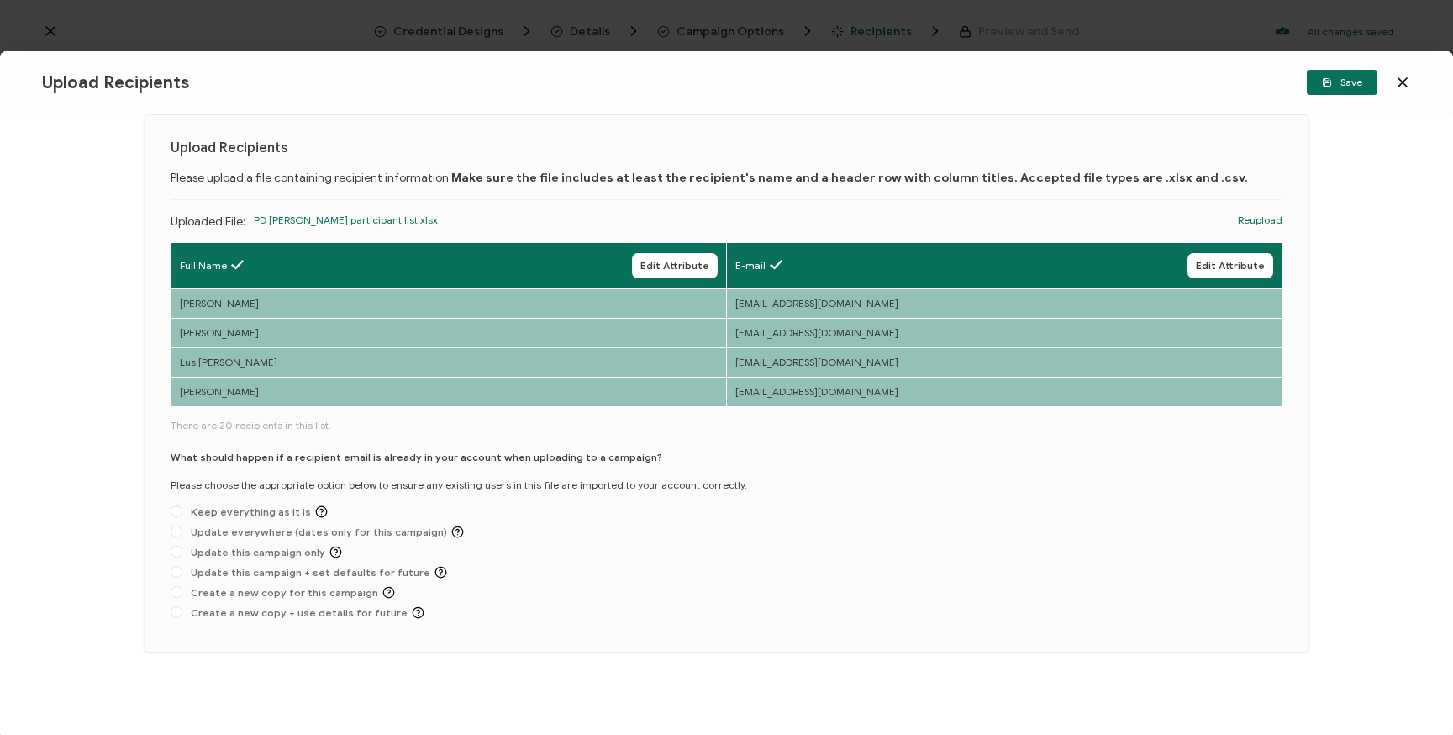
scroll to position [45, 0]
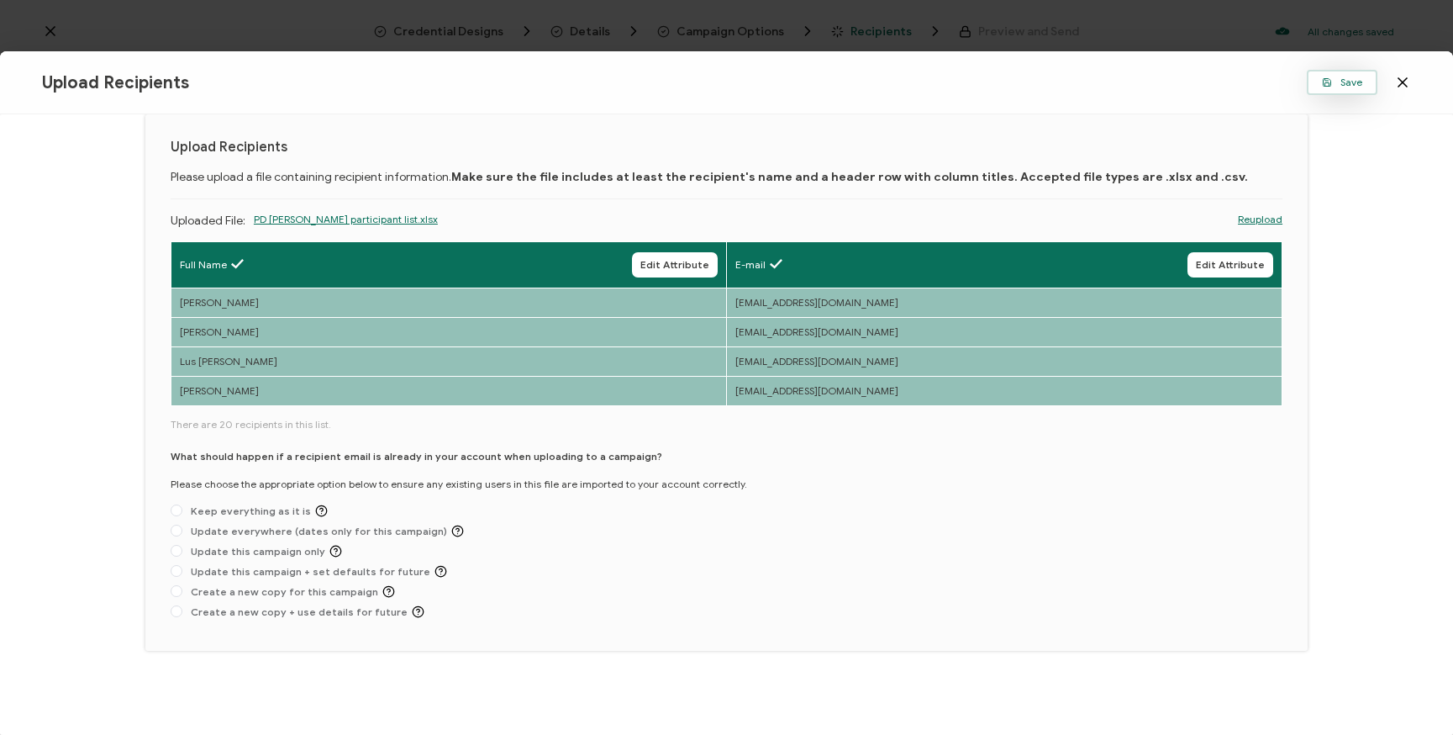
click at [1326, 84] on icon "button" at bounding box center [1327, 82] width 10 height 10
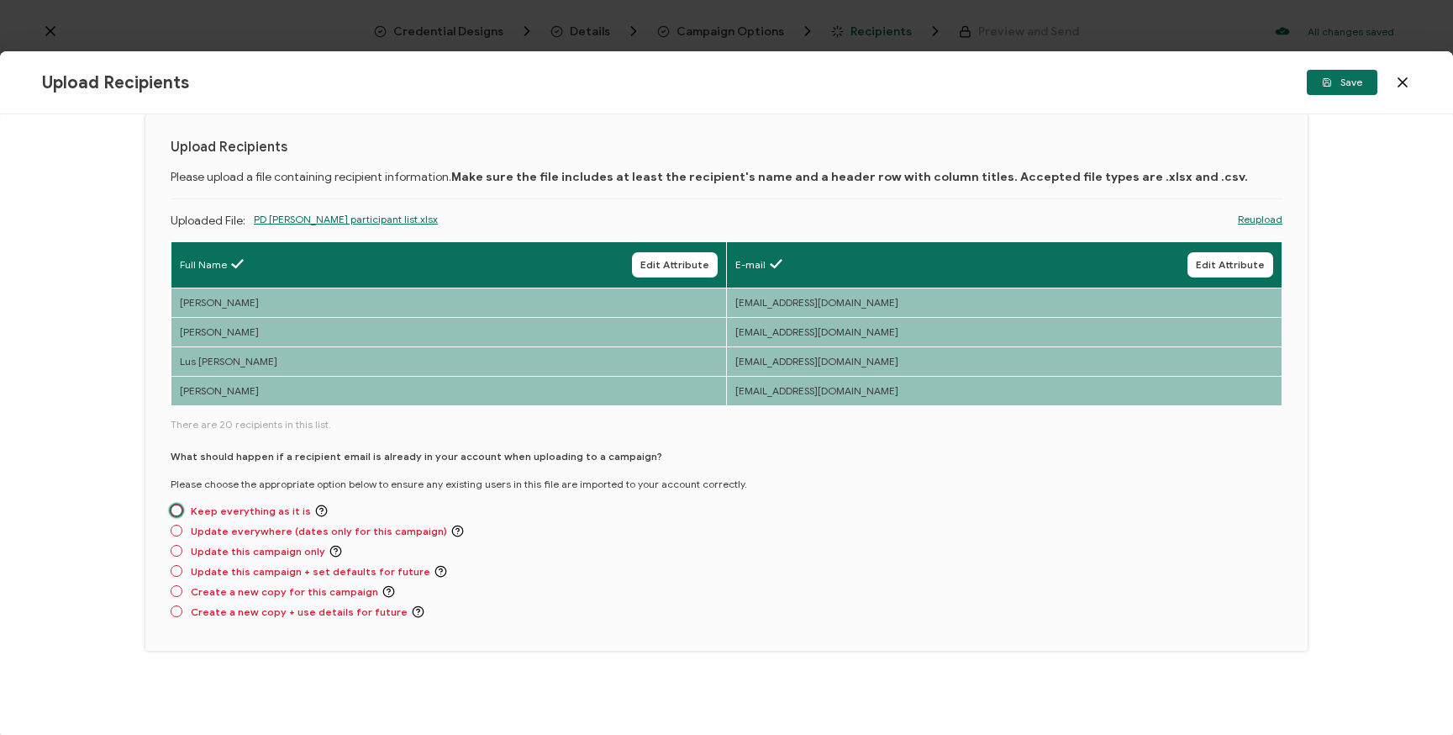
click at [219, 504] on span "Keep everything as it is" at bounding box center [254, 510] width 145 height 13
click at [182, 504] on input "Keep everything as it is" at bounding box center [177, 510] width 12 height 13
radio input "true"
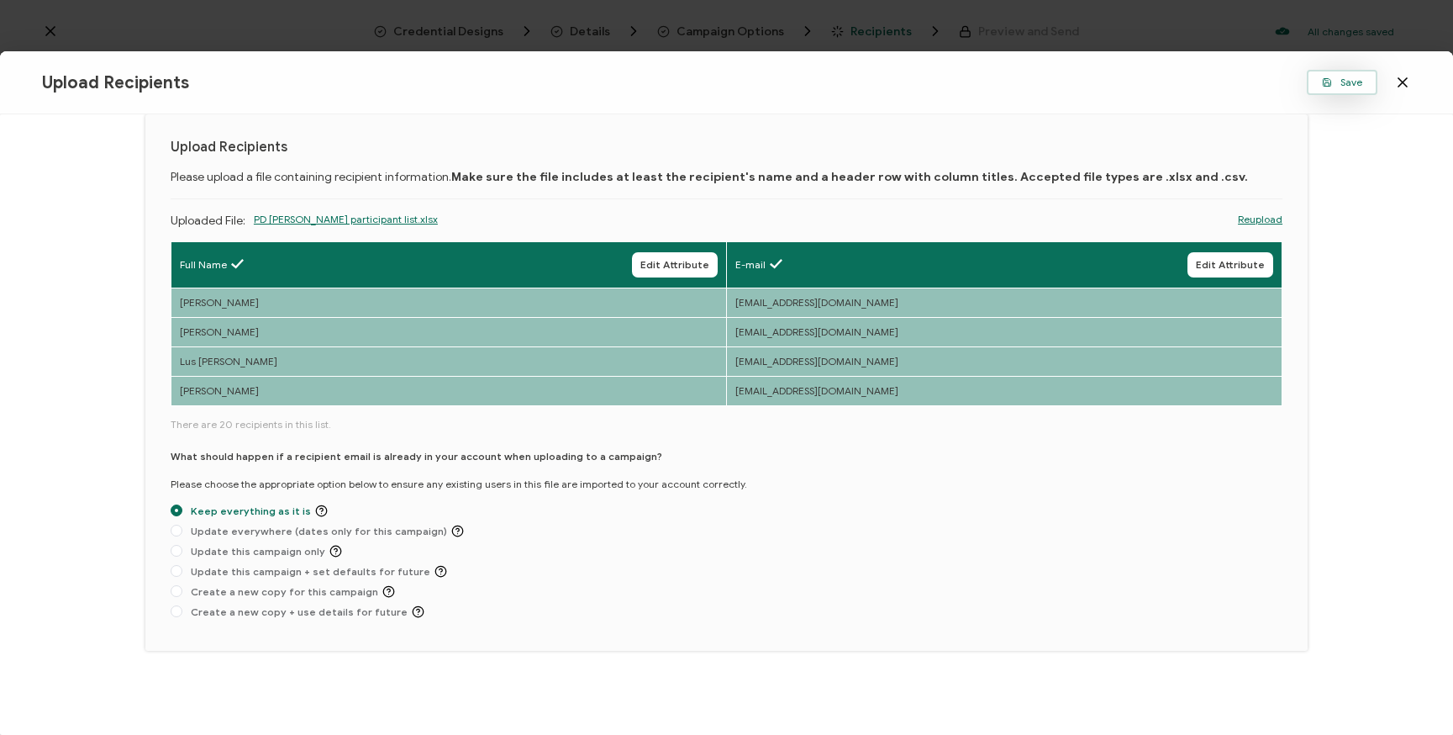
click at [1337, 80] on span "Save" at bounding box center [1342, 82] width 40 height 10
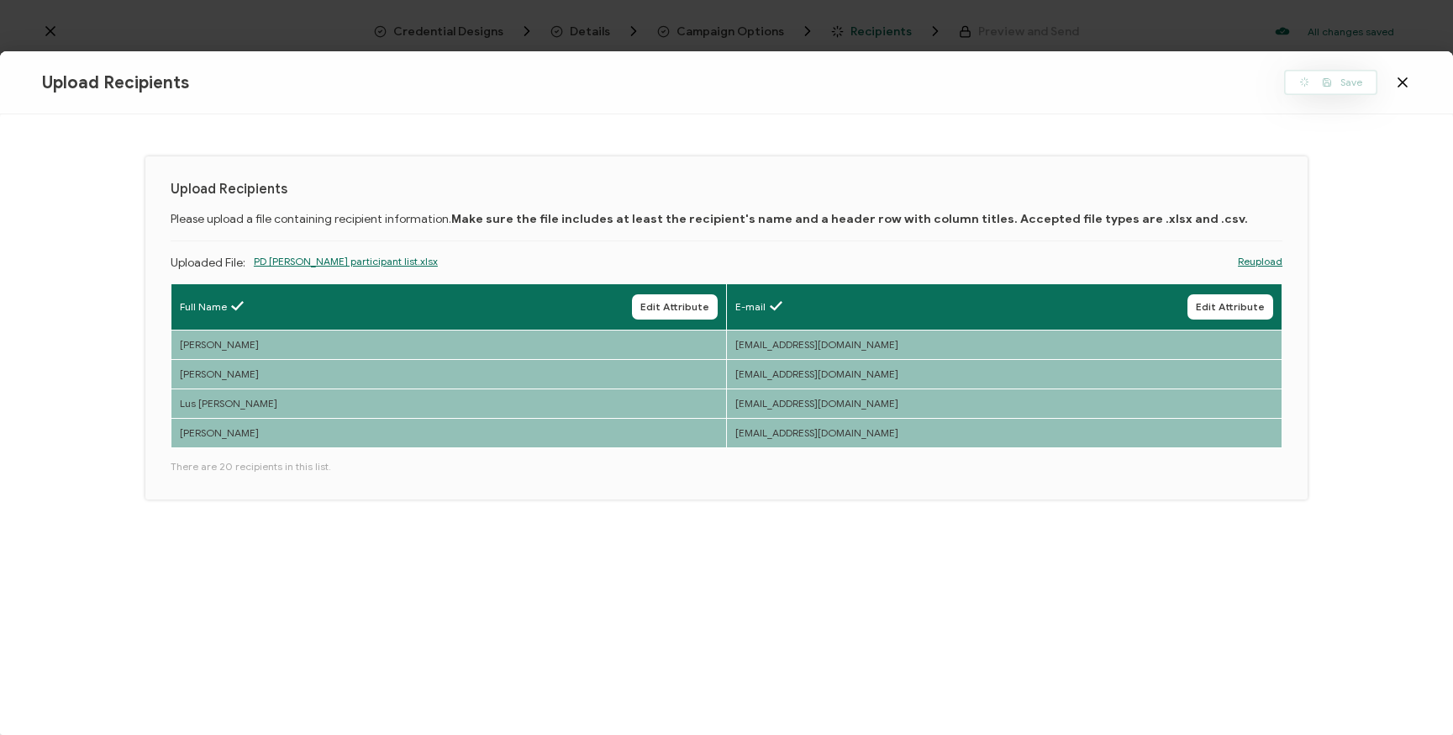
scroll to position [0, 0]
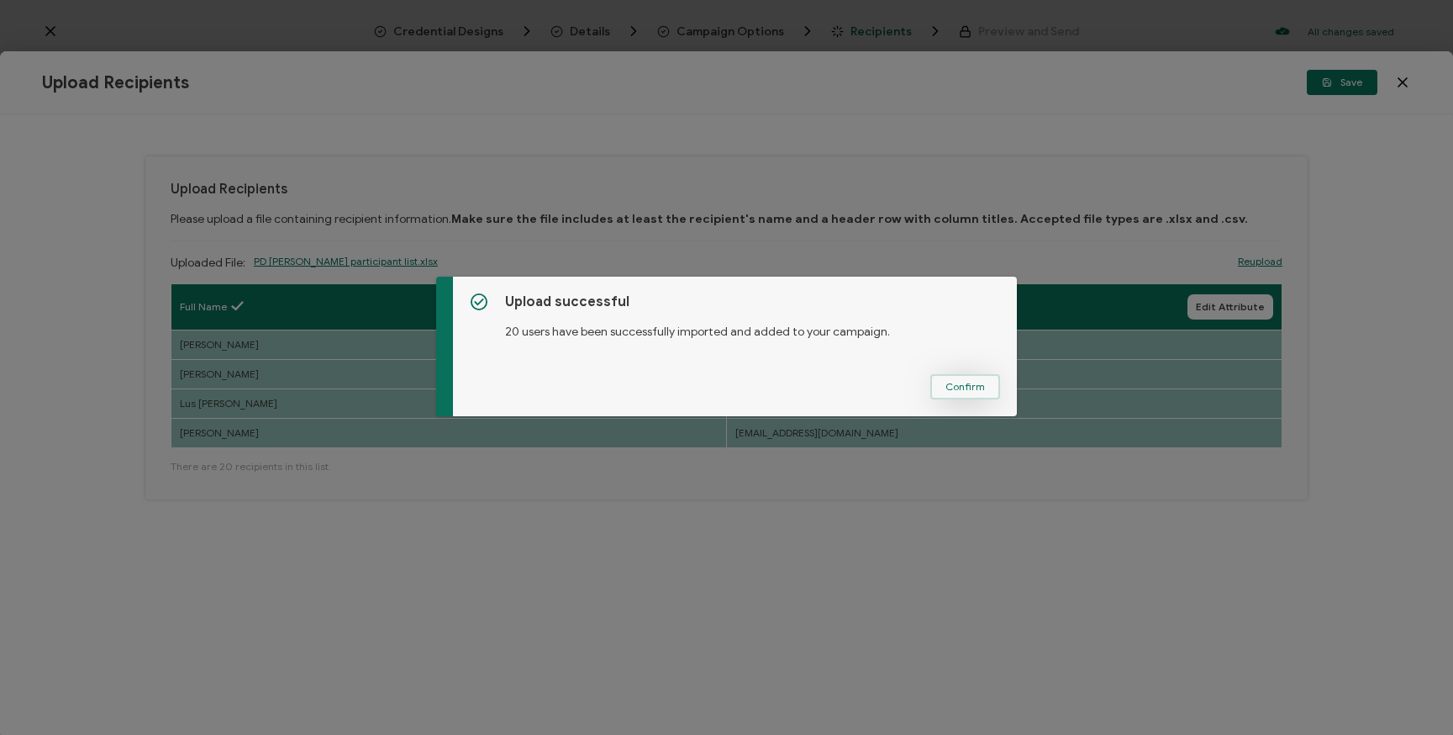
click at [965, 387] on span "Confirm" at bounding box center [966, 387] width 40 height 10
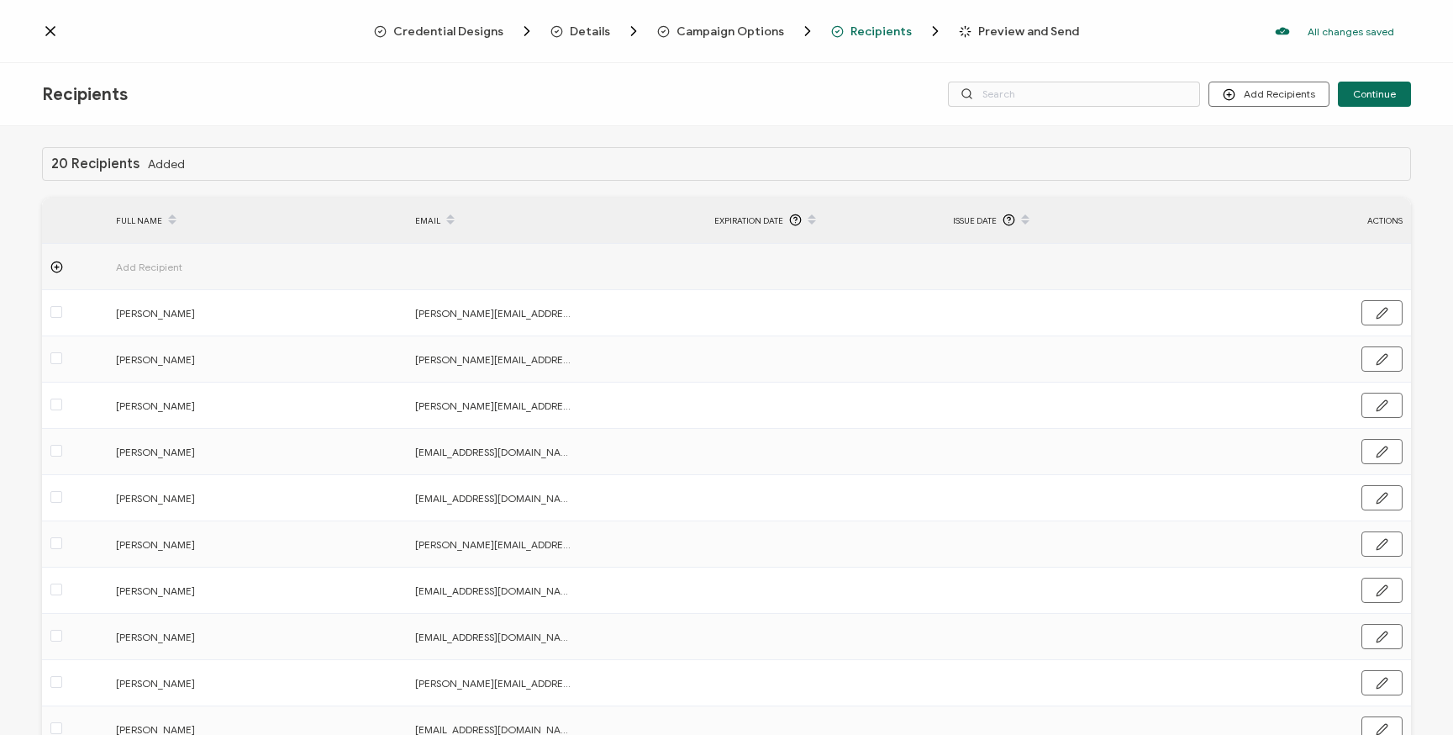
scroll to position [100, 0]
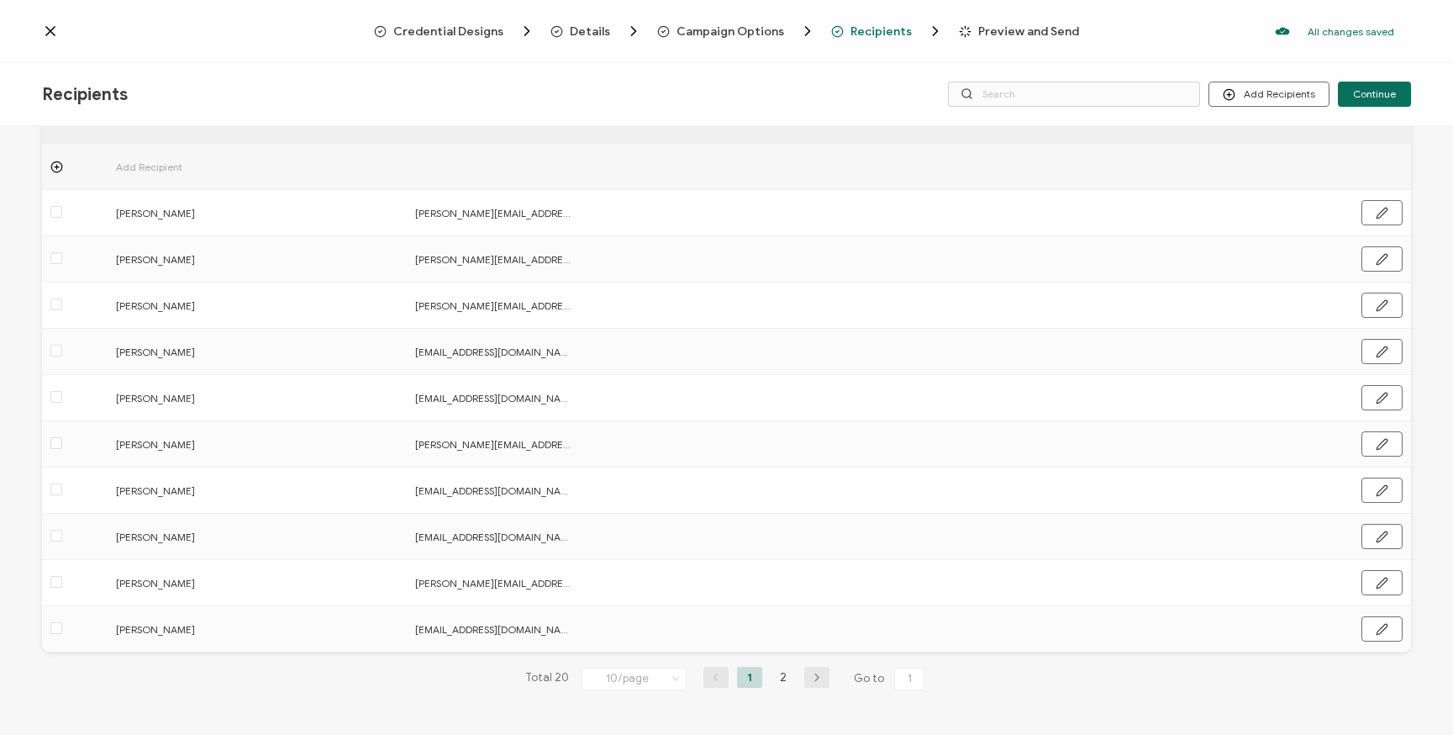
click at [821, 682] on button "button" at bounding box center [816, 677] width 25 height 21
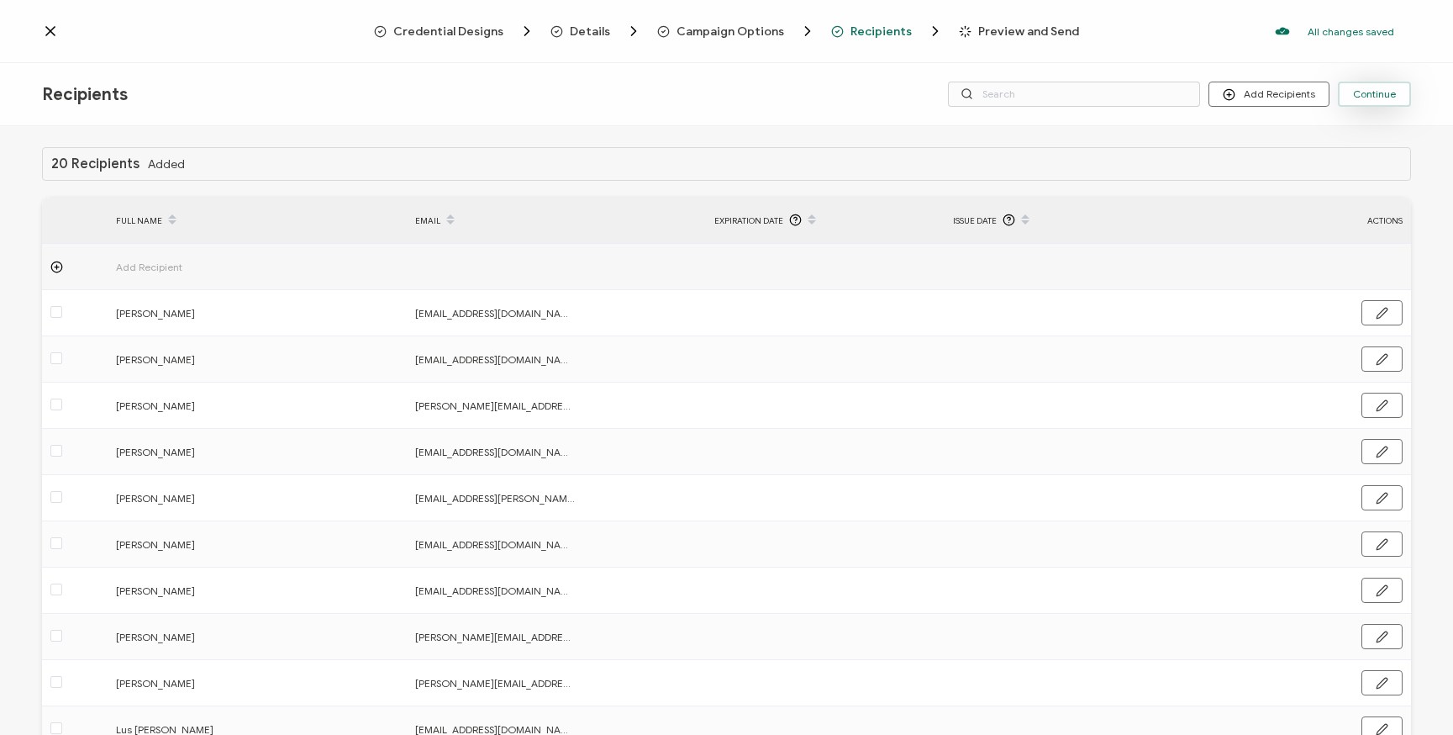
click at [1390, 91] on span "Continue" at bounding box center [1374, 94] width 43 height 10
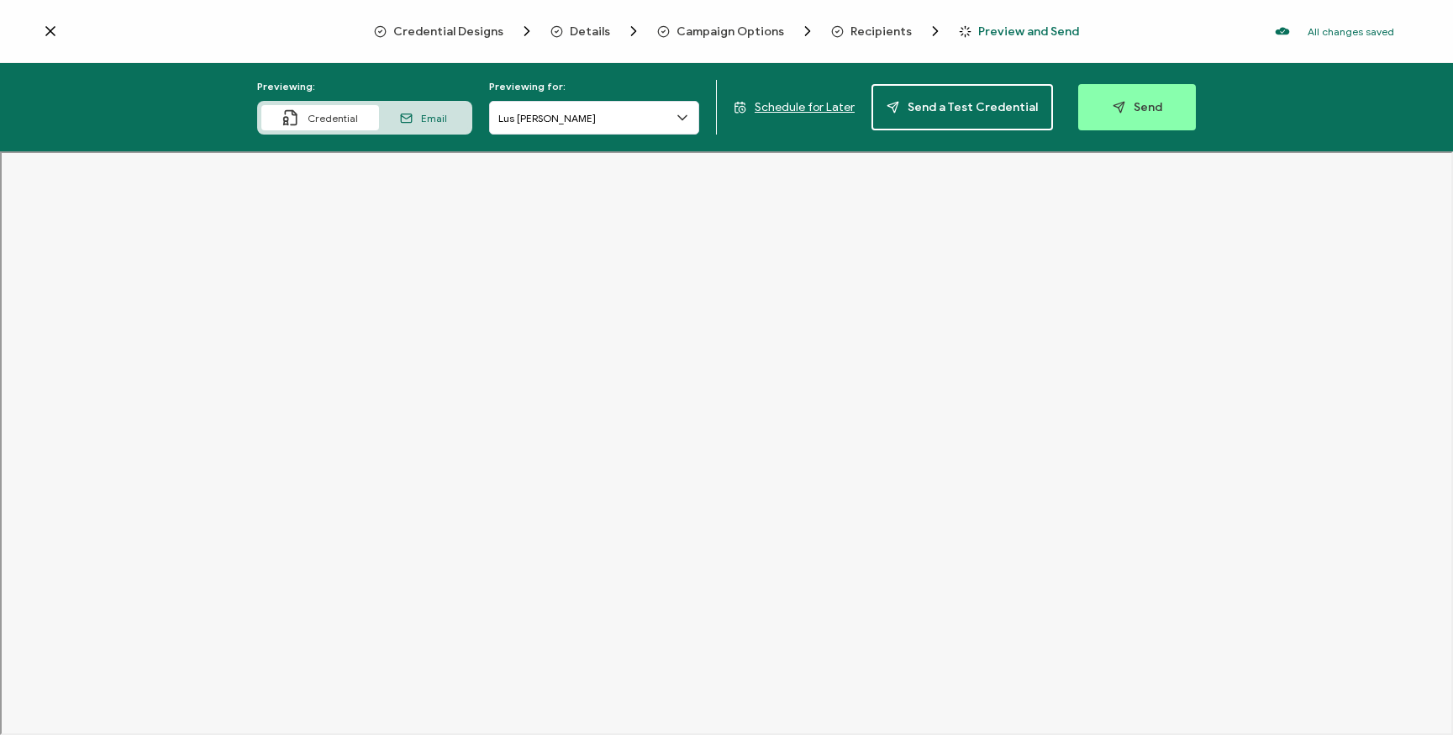
click at [686, 119] on icon at bounding box center [682, 118] width 8 height 4
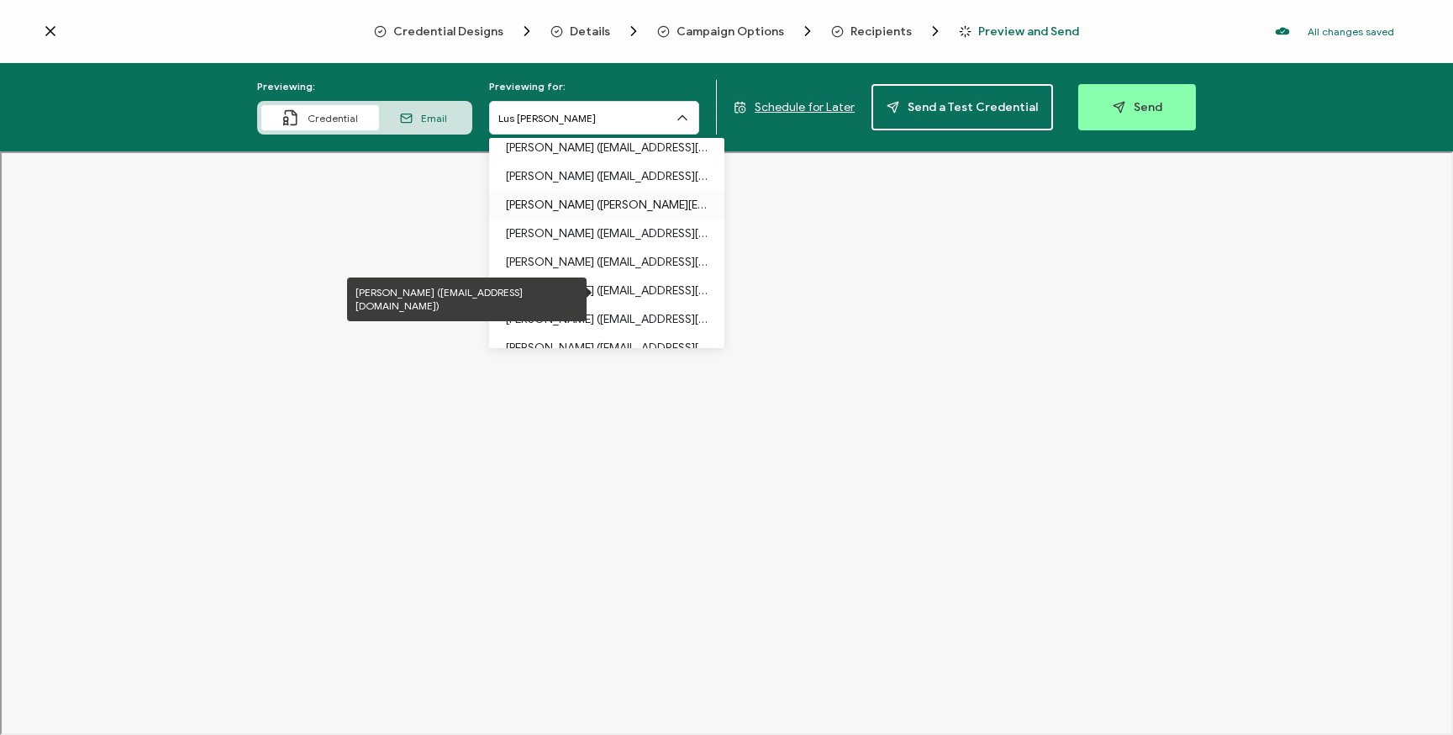
scroll to position [93, 0]
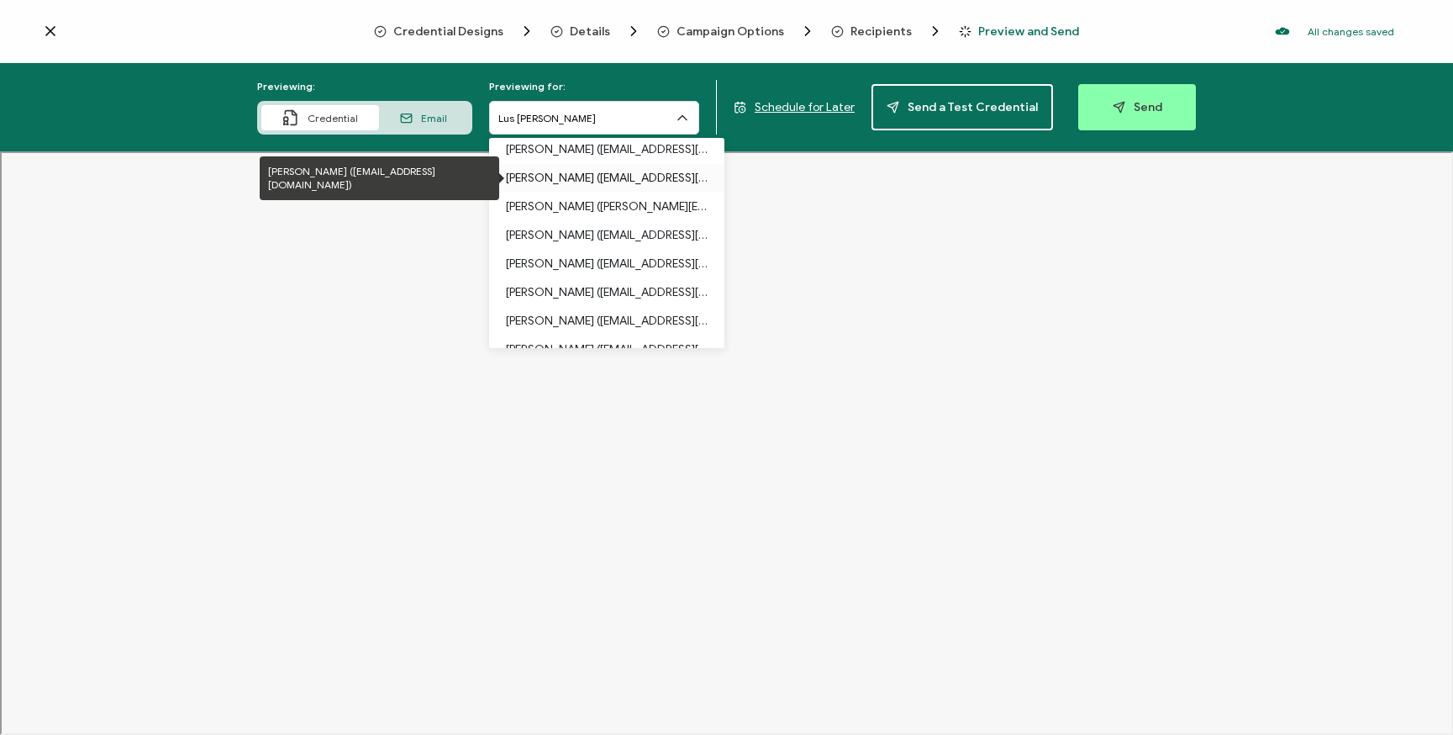
click at [612, 181] on p "[PERSON_NAME] ([EMAIL_ADDRESS][DOMAIN_NAME])" at bounding box center [607, 178] width 202 height 29
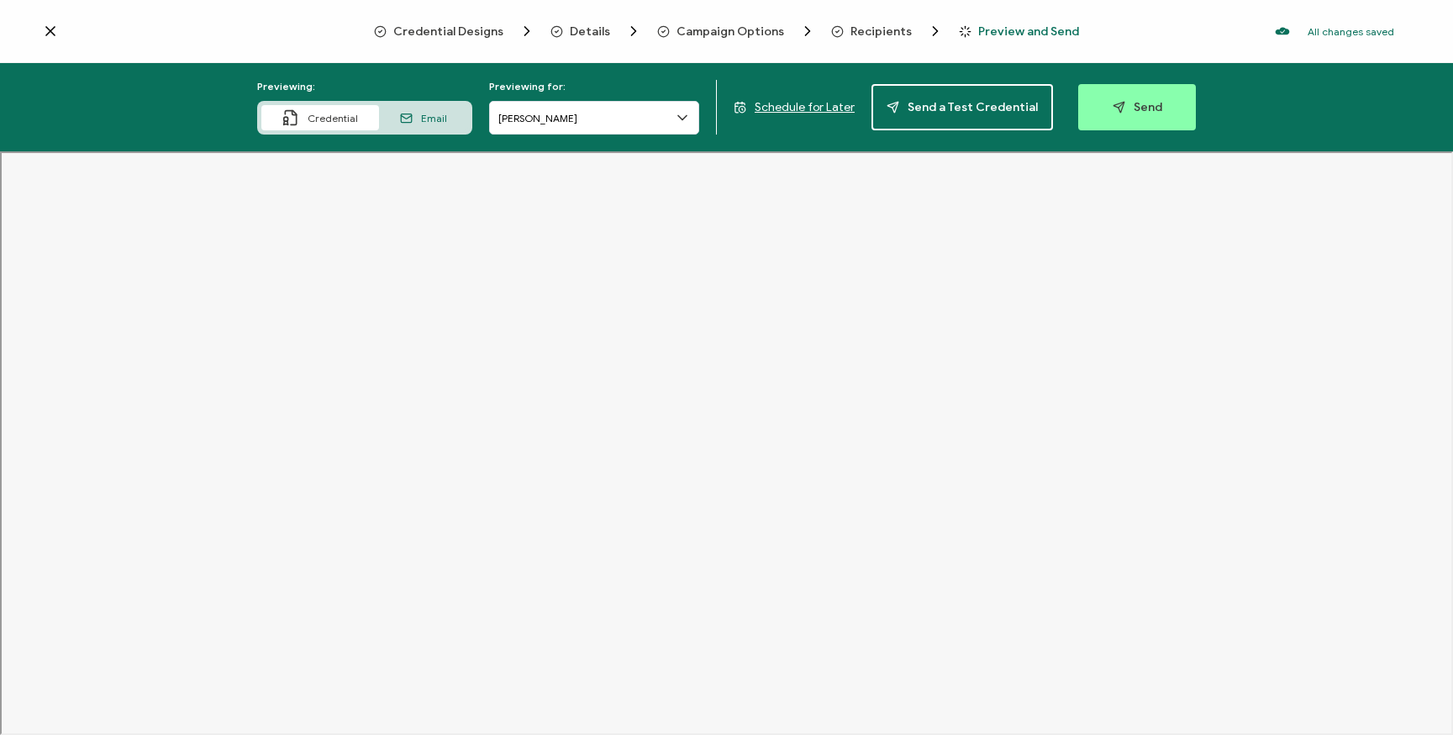
click at [595, 29] on span "Details" at bounding box center [590, 31] width 40 height 13
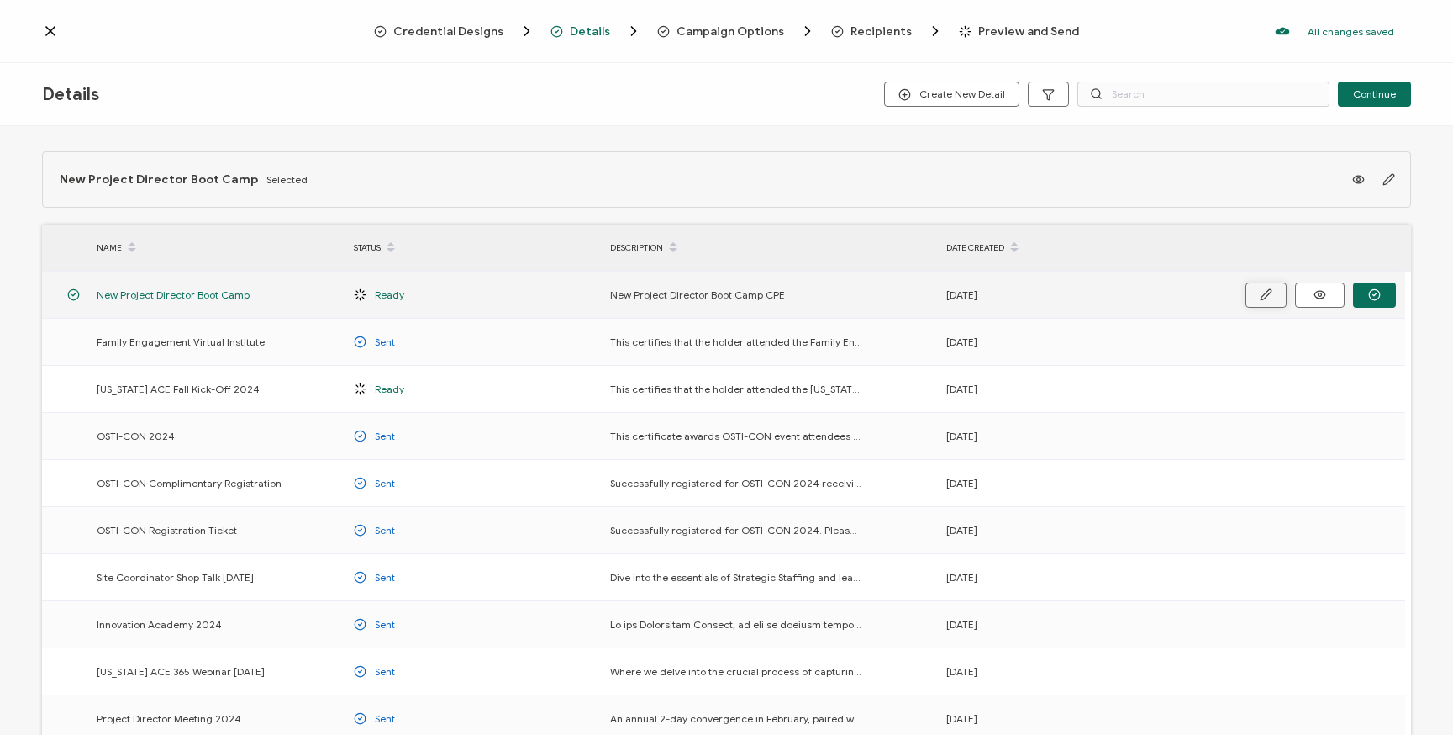
click at [1256, 300] on button "button" at bounding box center [1266, 294] width 41 height 25
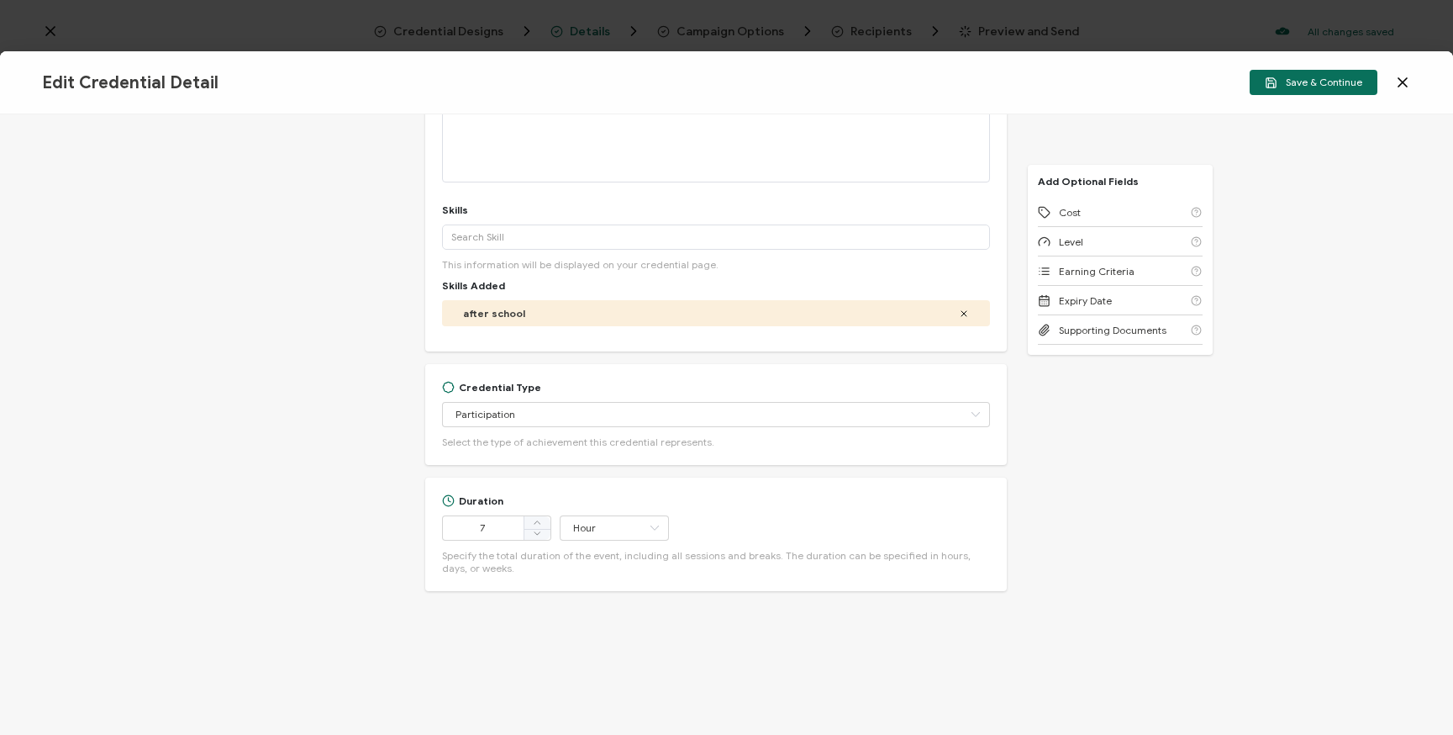
scroll to position [272, 0]
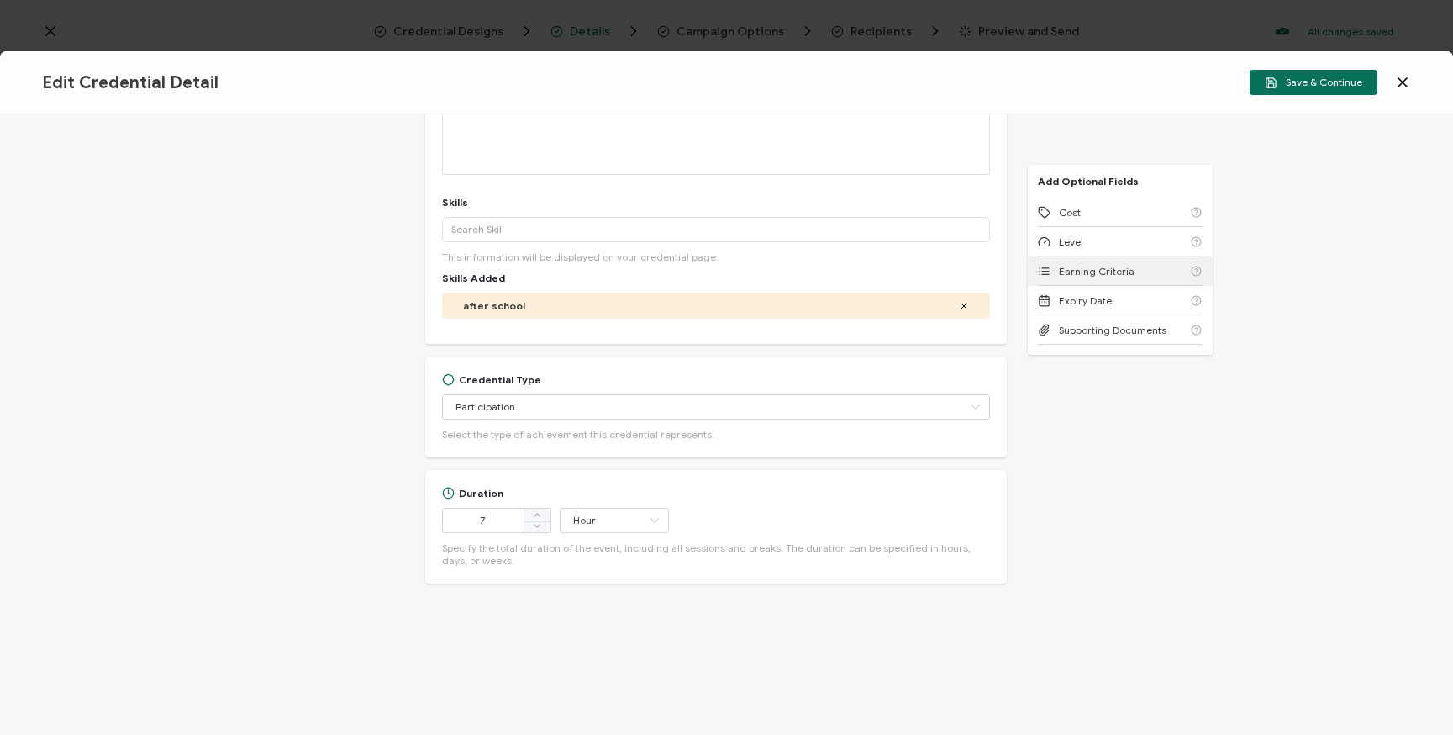
click at [1098, 270] on span "Earning Criteria" at bounding box center [1097, 271] width 76 height 13
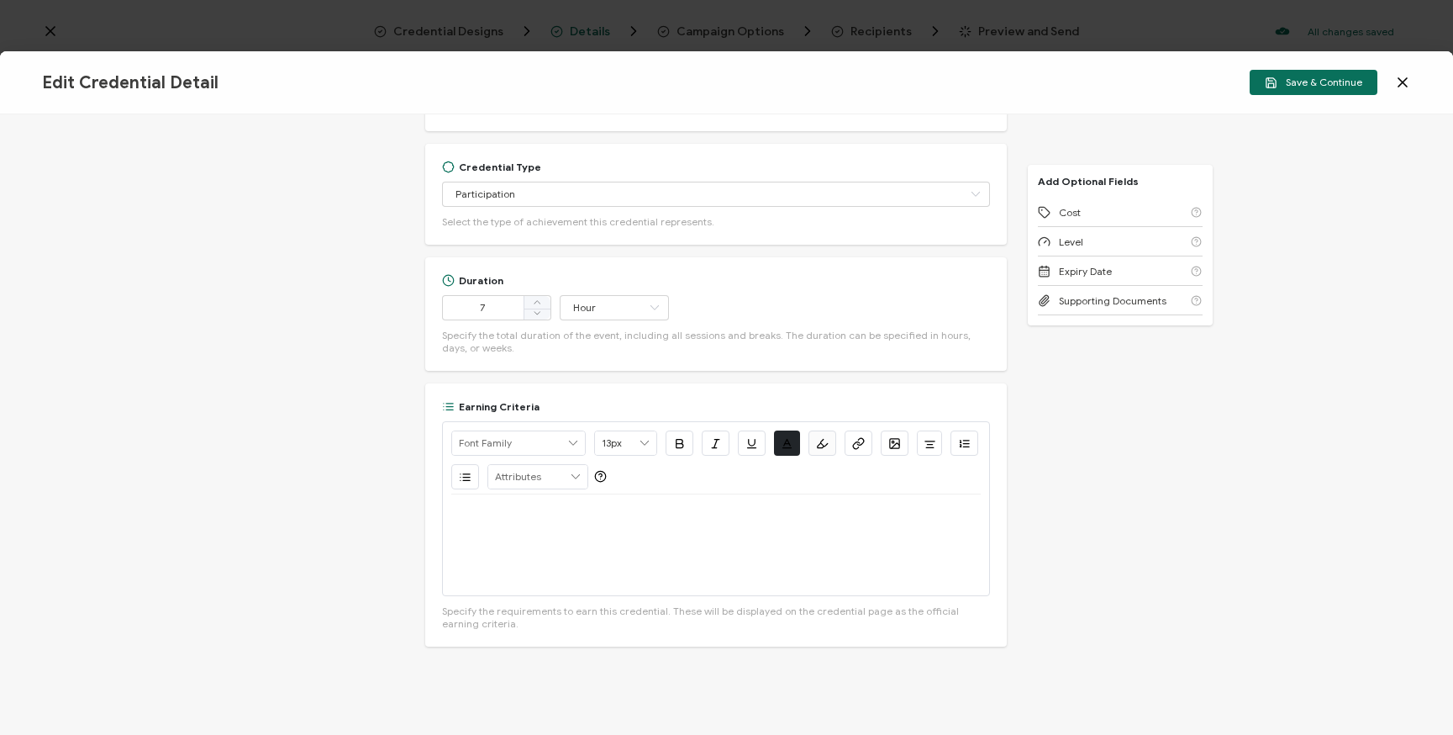
scroll to position [485, 0]
click at [978, 403] on icon at bounding box center [984, 405] width 13 height 13
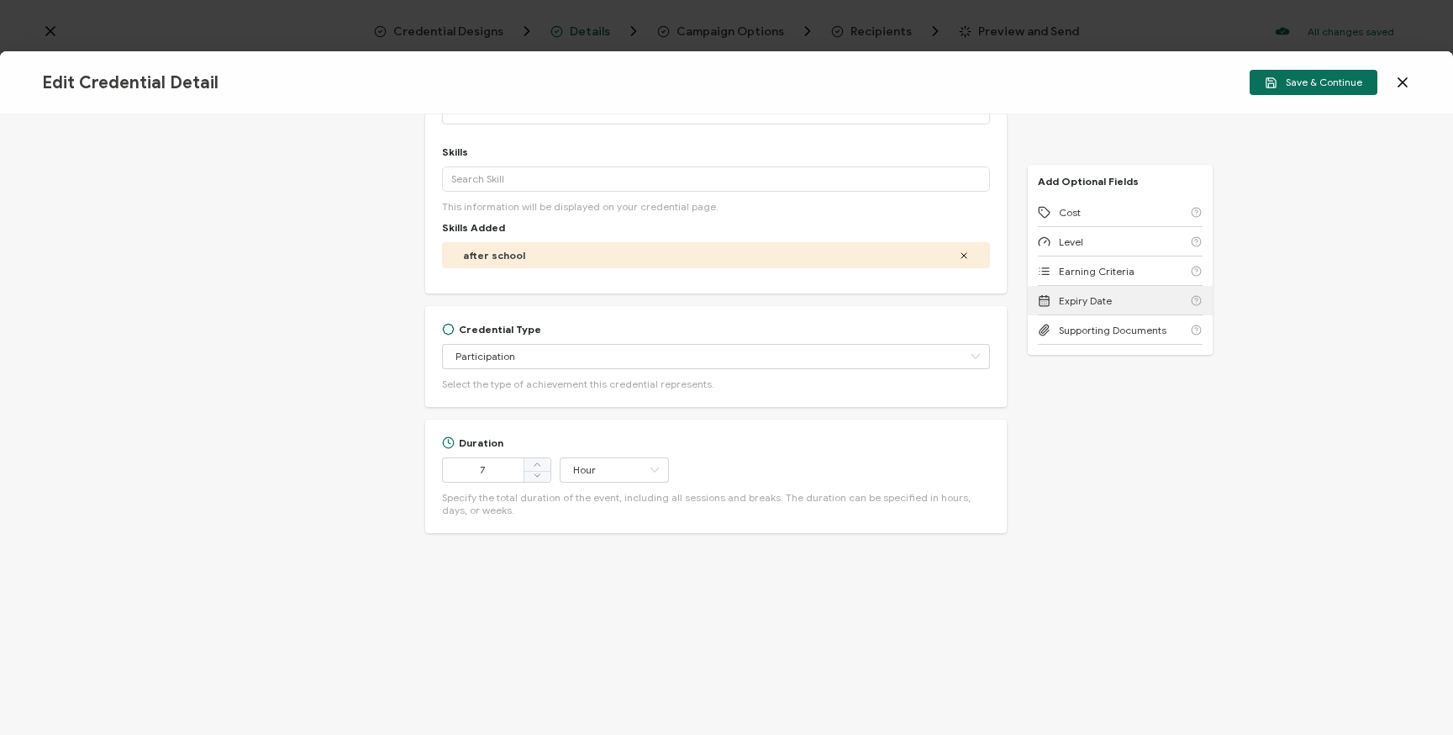
click at [1102, 304] on span "Expiry Date" at bounding box center [1085, 300] width 53 height 13
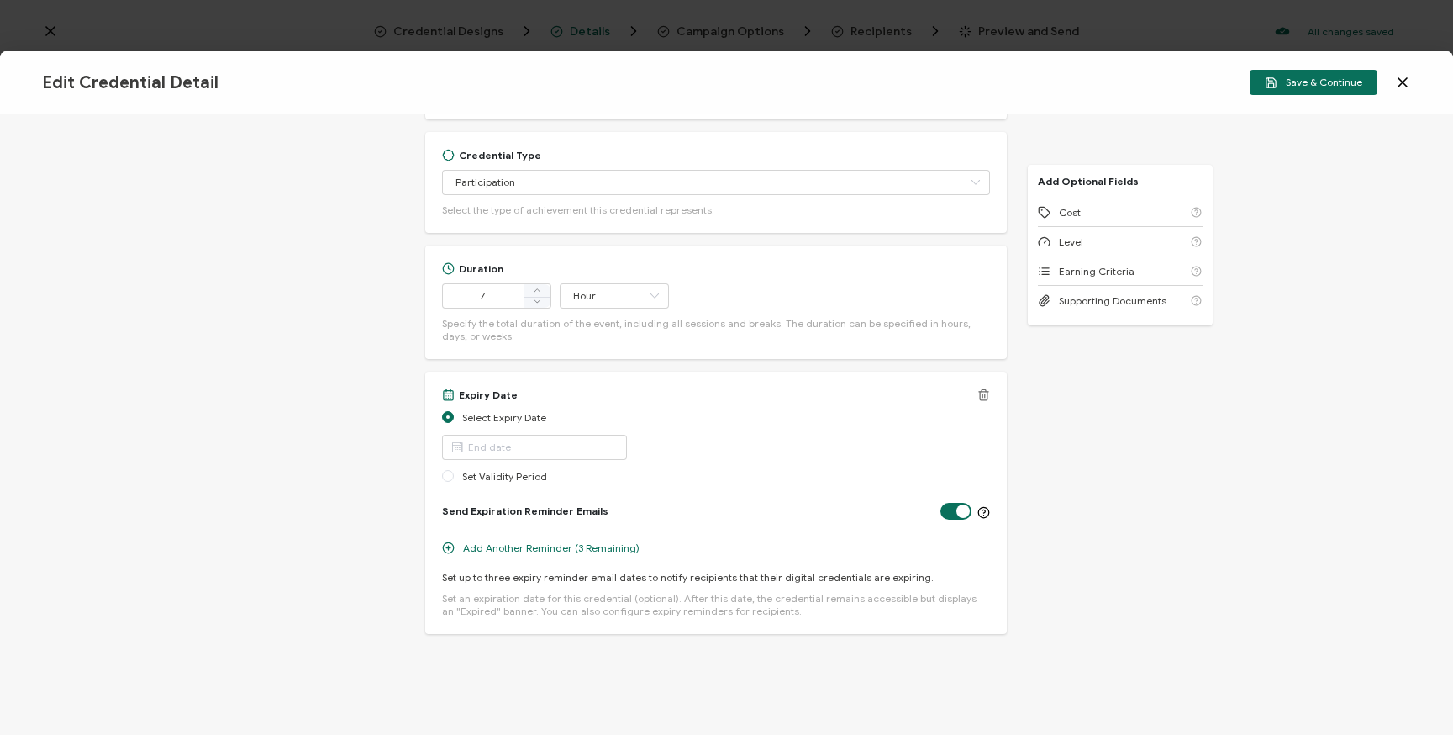
click at [983, 395] on line at bounding box center [983, 395] width 0 height 3
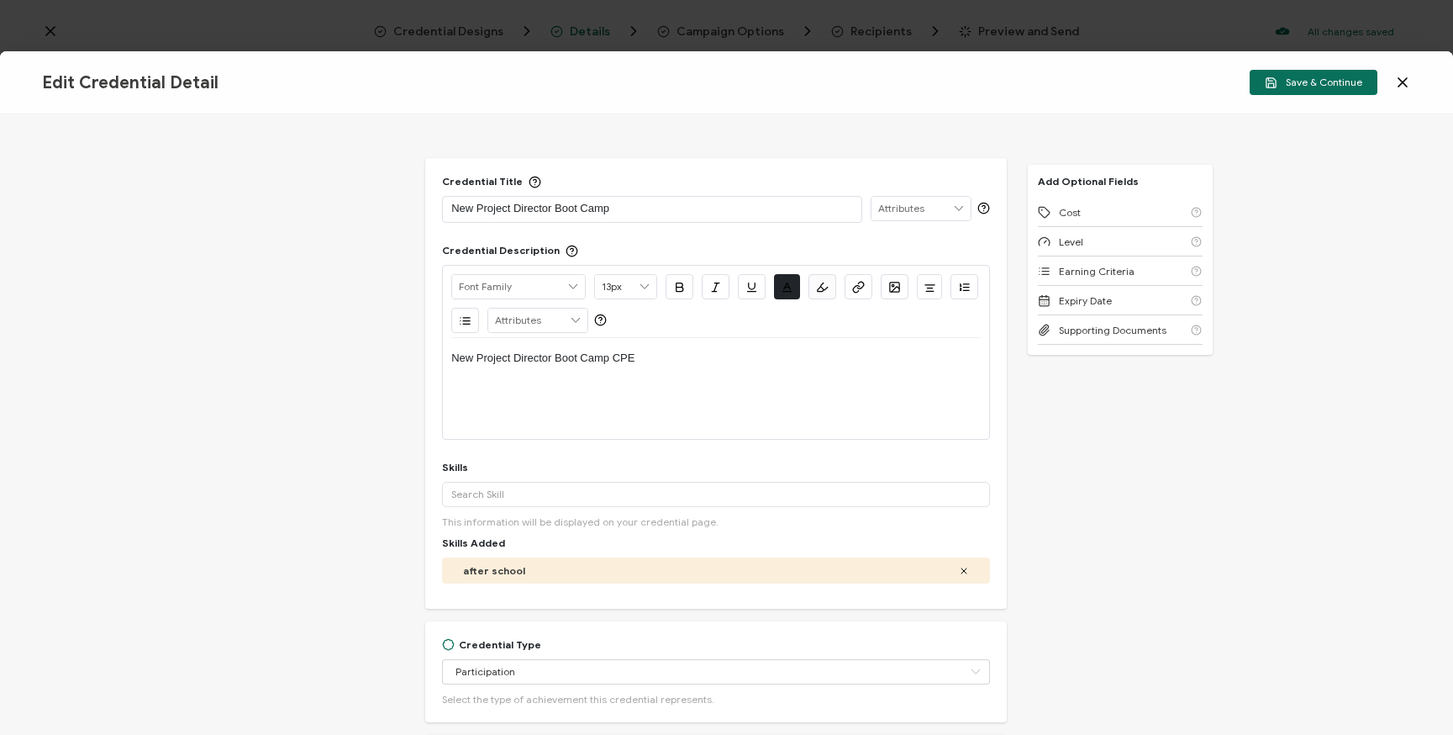
scroll to position [0, 0]
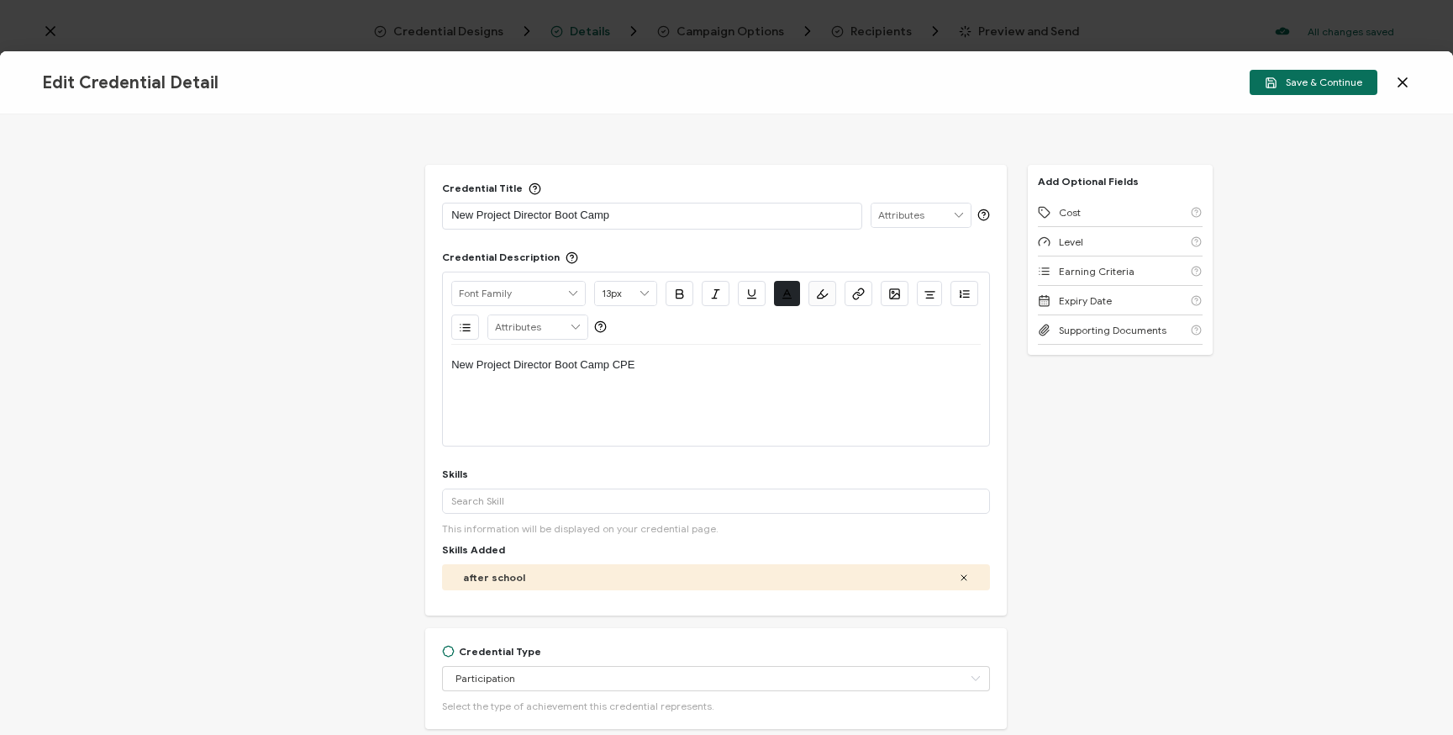
click at [1405, 82] on icon at bounding box center [1403, 82] width 17 height 17
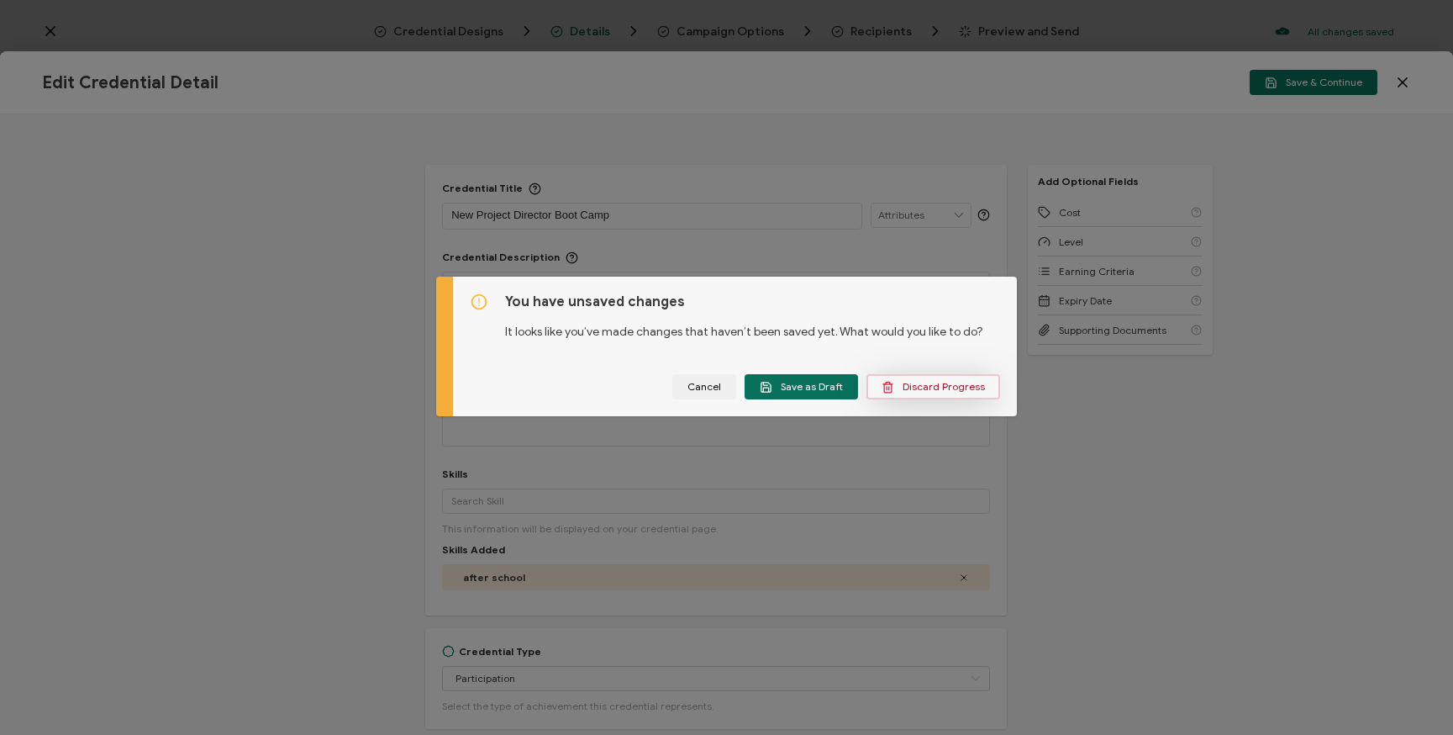
drag, startPoint x: 909, startPoint y: 393, endPoint x: 896, endPoint y: 391, distance: 12.7
click at [896, 391] on span "Discard Progress" at bounding box center [933, 387] width 103 height 13
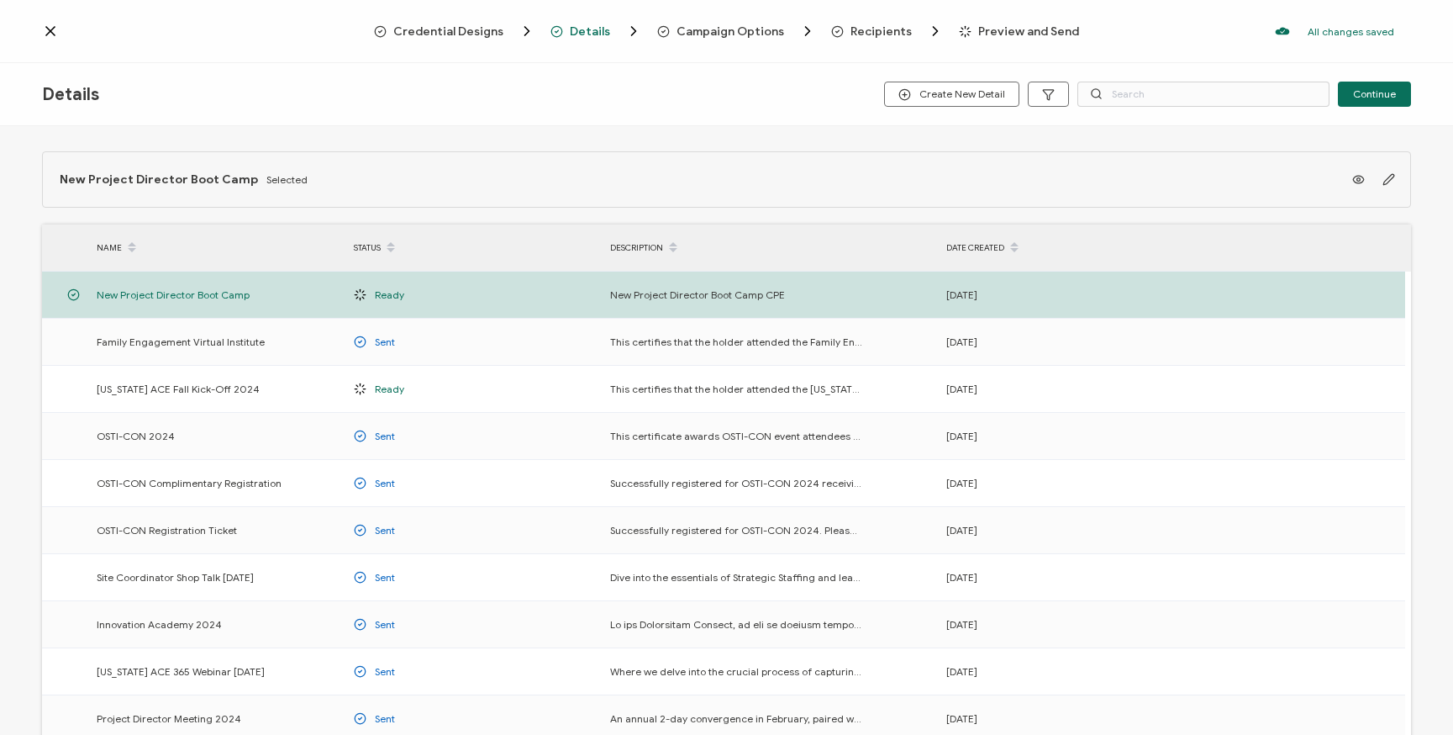
click at [456, 29] on span "Credential Designs" at bounding box center [448, 31] width 110 height 13
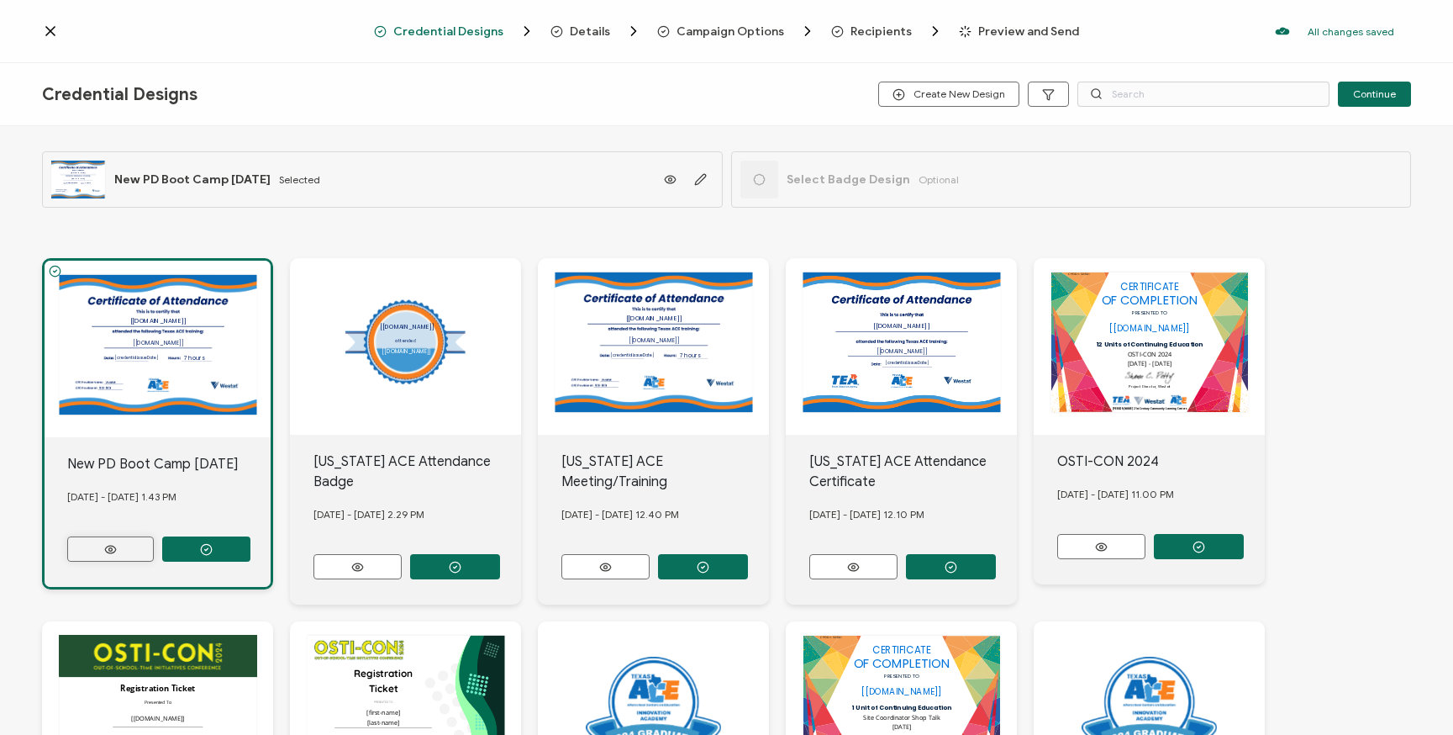
click at [117, 551] on button at bounding box center [110, 548] width 87 height 25
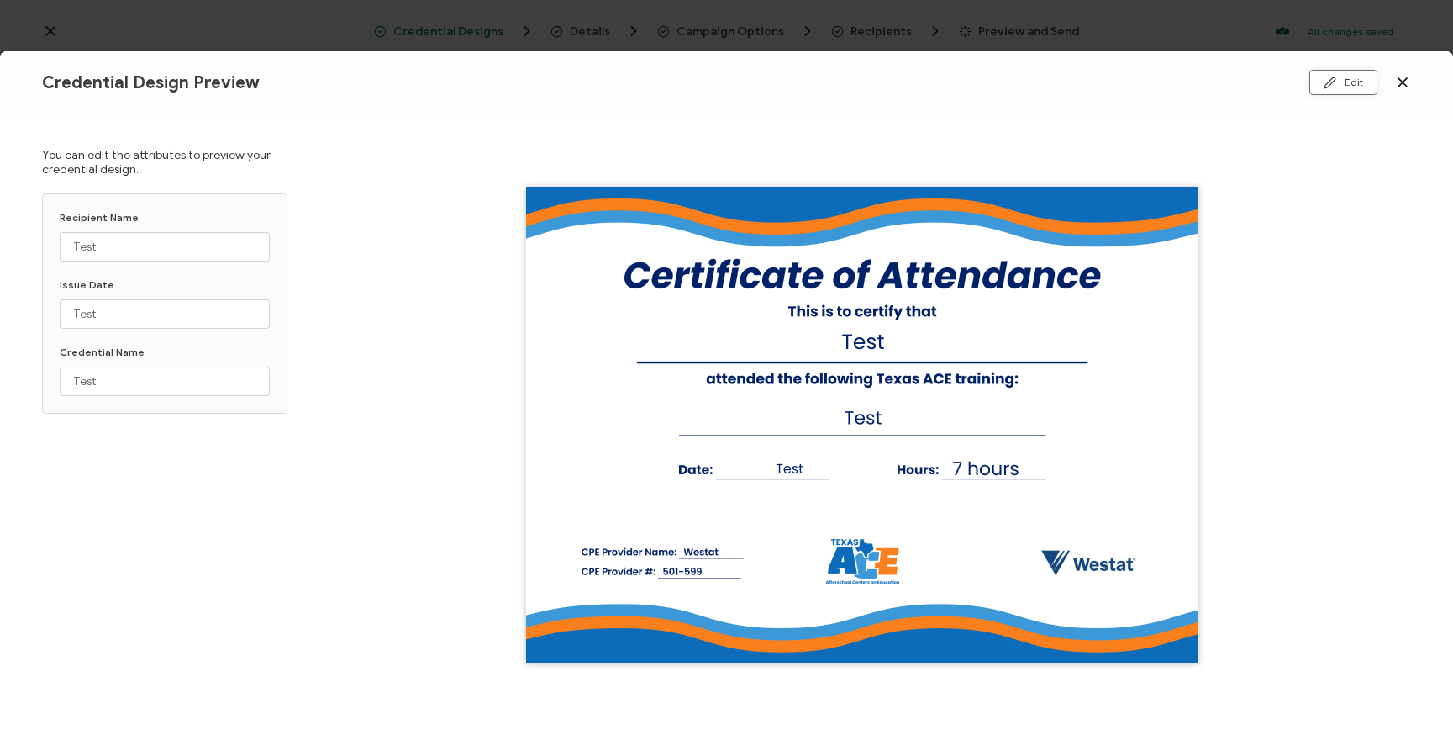
click at [1339, 76] on button "Edit" at bounding box center [1344, 82] width 68 height 25
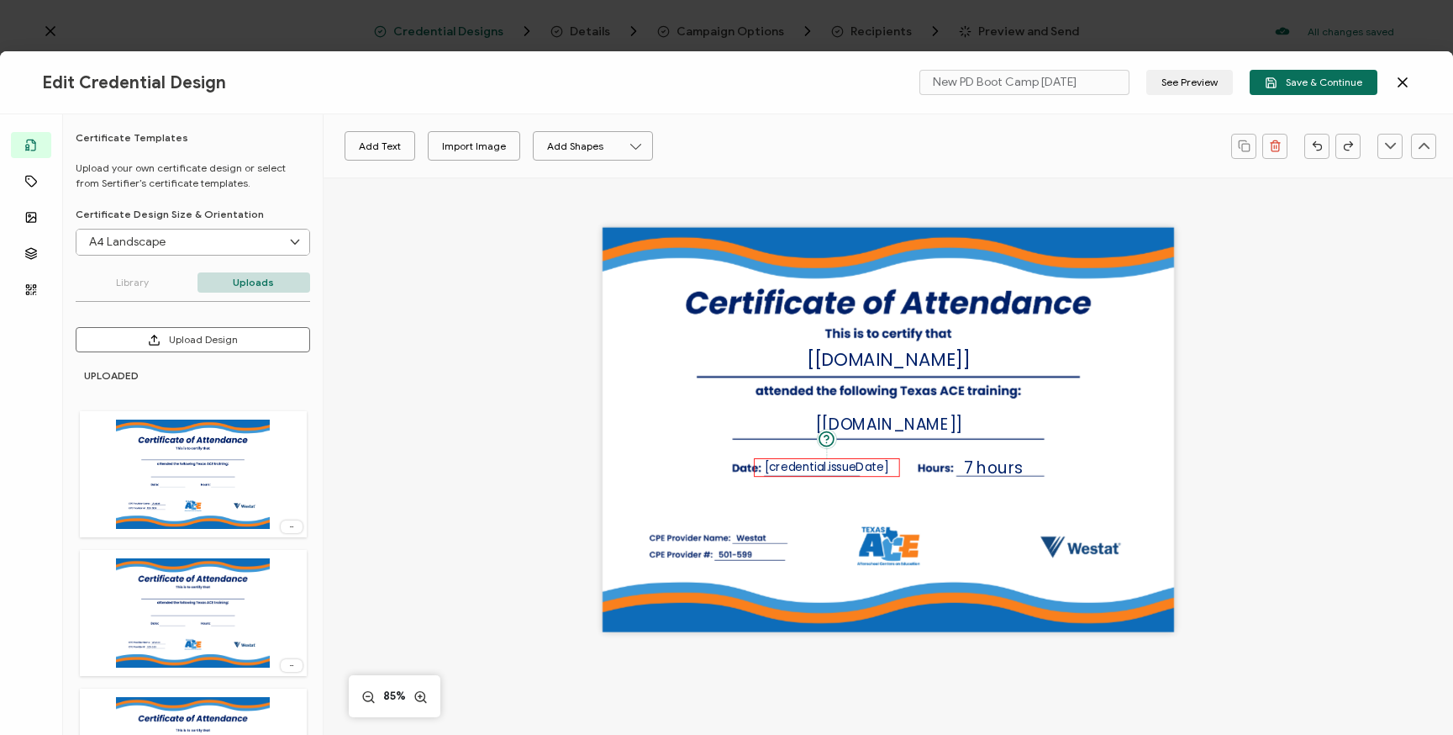
click at [832, 467] on pre "[credential.issueDate]" at bounding box center [827, 467] width 124 height 17
click at [1279, 156] on button "button" at bounding box center [1275, 146] width 25 height 25
click at [997, 456] on div "7 hours" at bounding box center [993, 468] width 90 height 25
click at [1250, 540] on div "The recipient’s full name, which will be automatically filled based on the info…" at bounding box center [889, 454] width 960 height 555
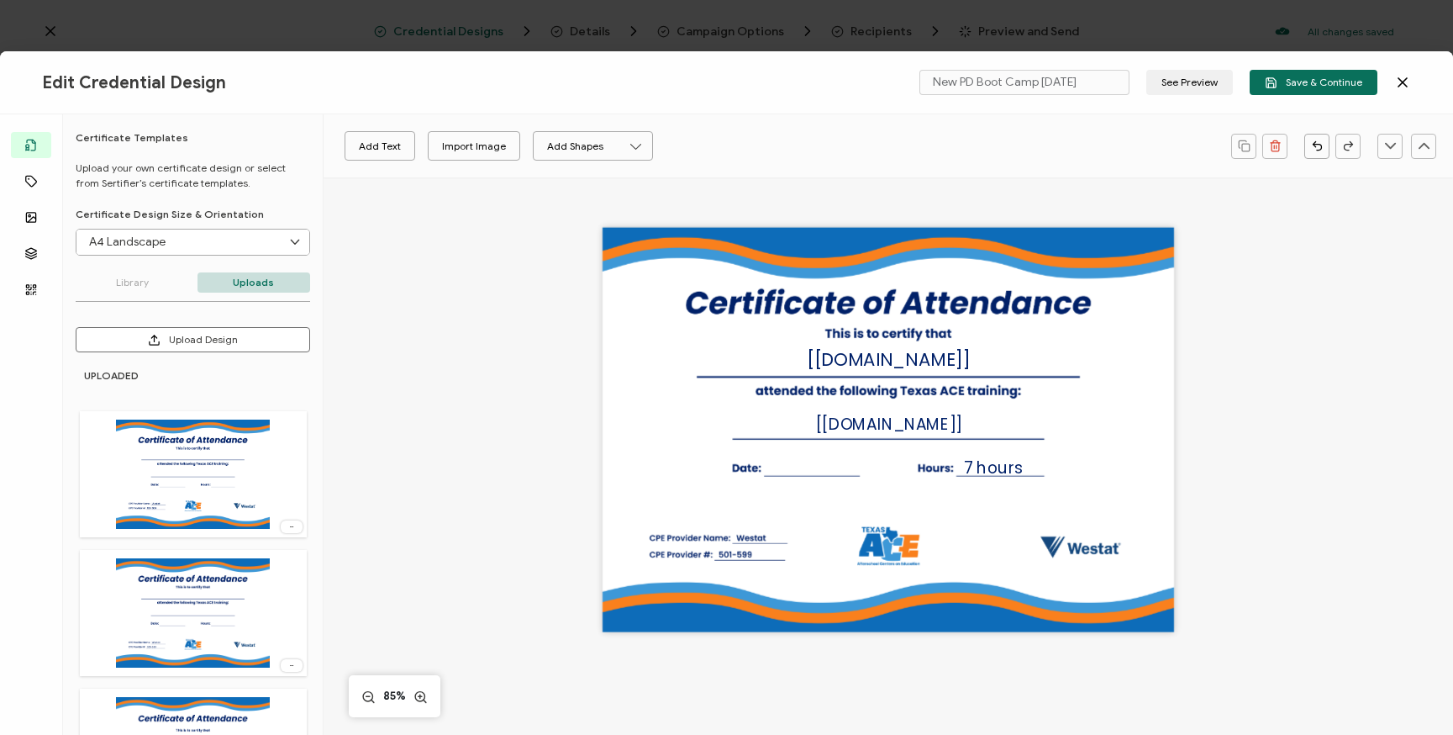
click at [784, 467] on div "The recipient’s full name, which will be automatically filled based on the info…" at bounding box center [889, 430] width 572 height 404
click at [986, 466] on span "7 hours" at bounding box center [993, 467] width 59 height 22
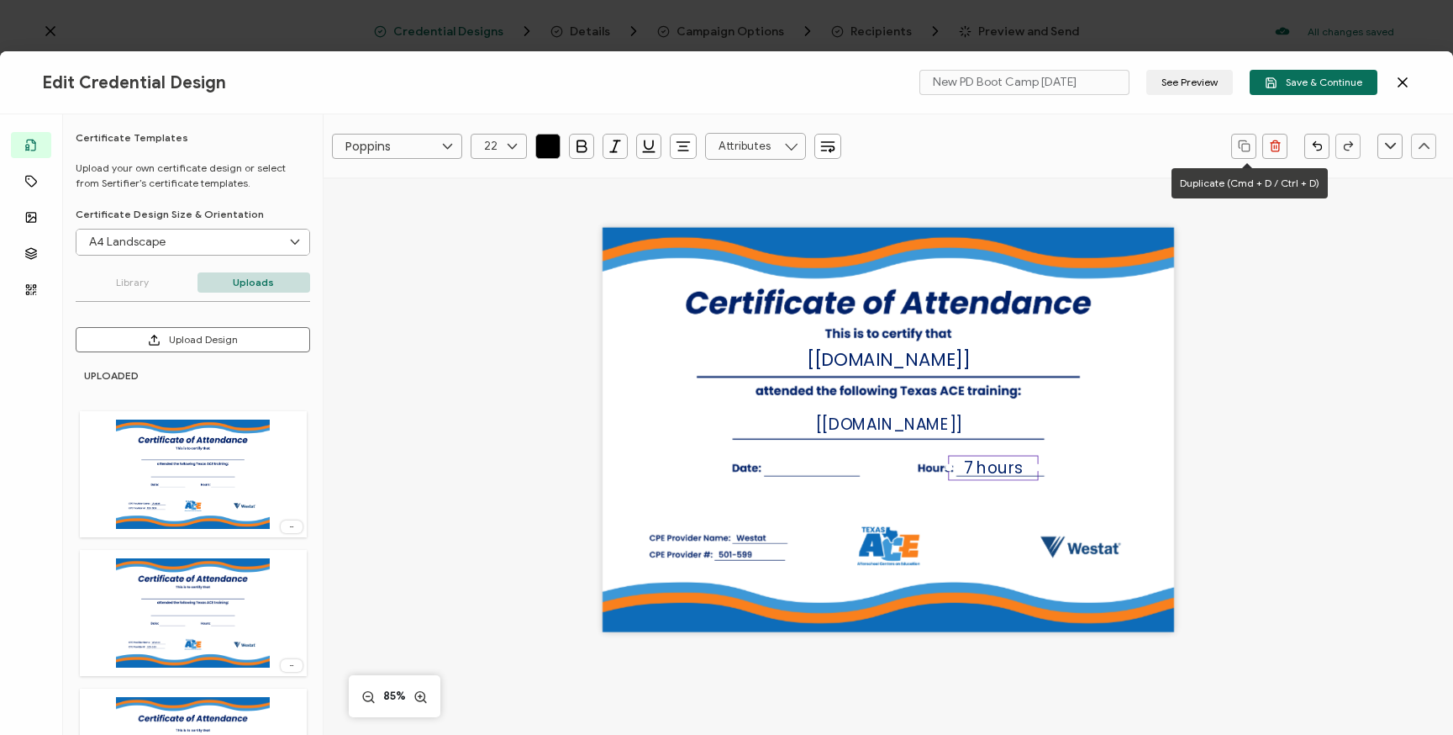
click at [1240, 150] on icon "button" at bounding box center [1244, 146] width 13 height 13
drag, startPoint x: 968, startPoint y: 483, endPoint x: 794, endPoint y: 476, distance: 173.3
click at [794, 476] on span "7 hours" at bounding box center [810, 467] width 59 height 22
click at [809, 468] on span "7 hours" at bounding box center [810, 467] width 59 height 22
click at [808, 468] on span "7 hours" at bounding box center [810, 467] width 59 height 22
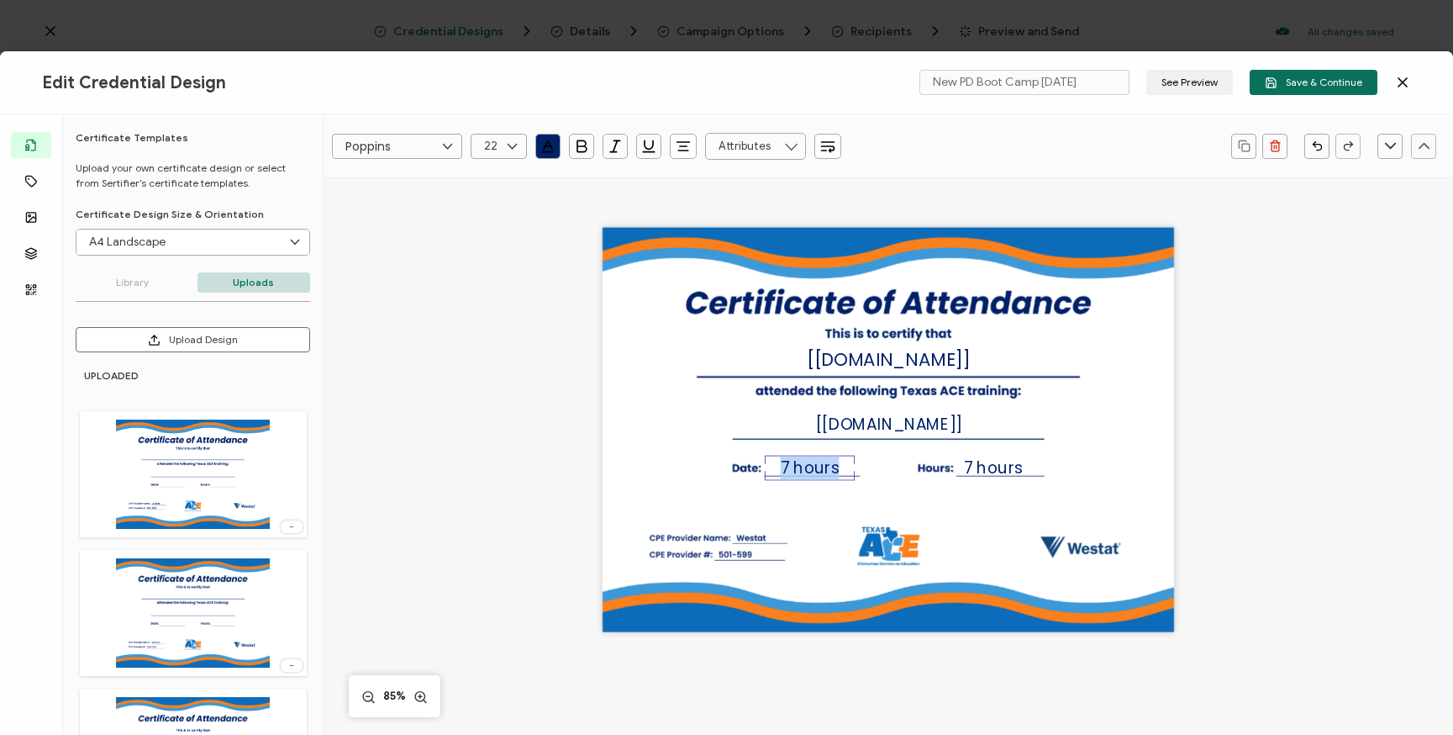
click at [808, 467] on span "7 hours" at bounding box center [810, 467] width 59 height 22
drag, startPoint x: 852, startPoint y: 477, endPoint x: 889, endPoint y: 476, distance: 37.0
click at [889, 476] on div "The recipient’s full name, which will be automatically filled based on the info…" at bounding box center [889, 430] width 572 height 404
click at [851, 468] on span "[DATE]" at bounding box center [826, 467] width 52 height 22
drag, startPoint x: 867, startPoint y: 454, endPoint x: 843, endPoint y: 452, distance: 24.4
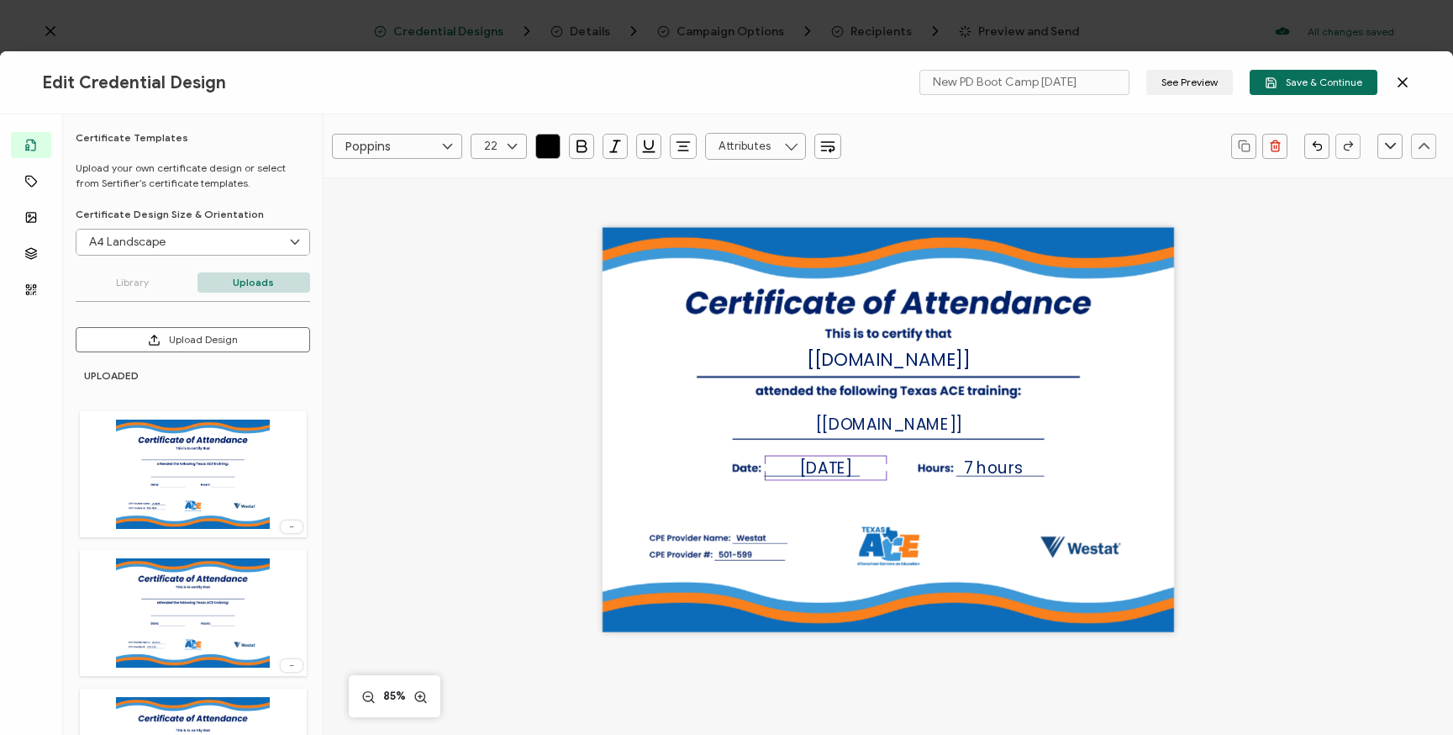
click at [843, 452] on div "The recipient’s full name, which will be automatically filled based on the info…" at bounding box center [889, 430] width 572 height 404
drag, startPoint x: 855, startPoint y: 455, endPoint x: 801, endPoint y: 454, distance: 53.8
click at [790, 441] on div "[DATE]" at bounding box center [759, 453] width 122 height 25
click at [840, 476] on div "The recipient’s full name, which will be automatically filled based on the info…" at bounding box center [889, 430] width 572 height 404
drag, startPoint x: 779, startPoint y: 452, endPoint x: 839, endPoint y: 465, distance: 61.0
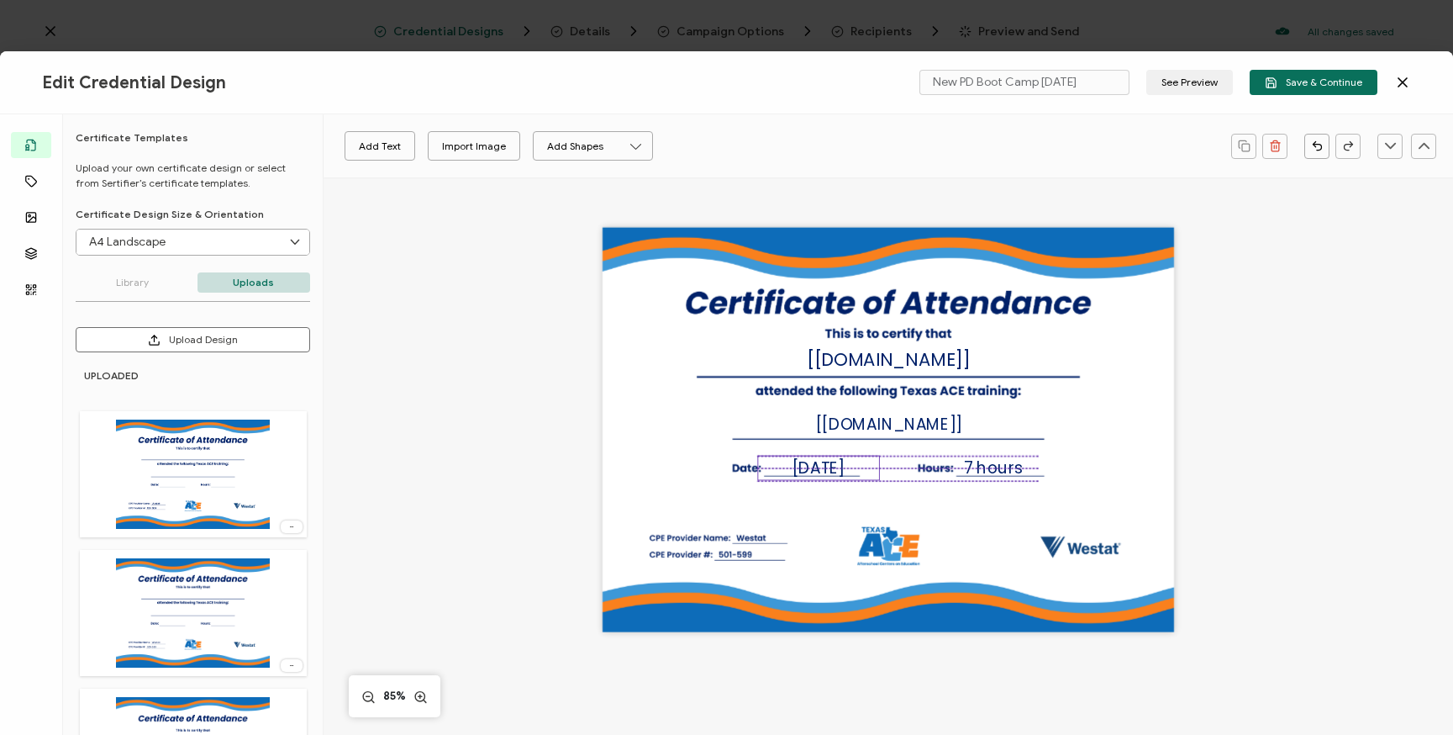
click at [839, 465] on span "[DATE]" at bounding box center [819, 467] width 52 height 22
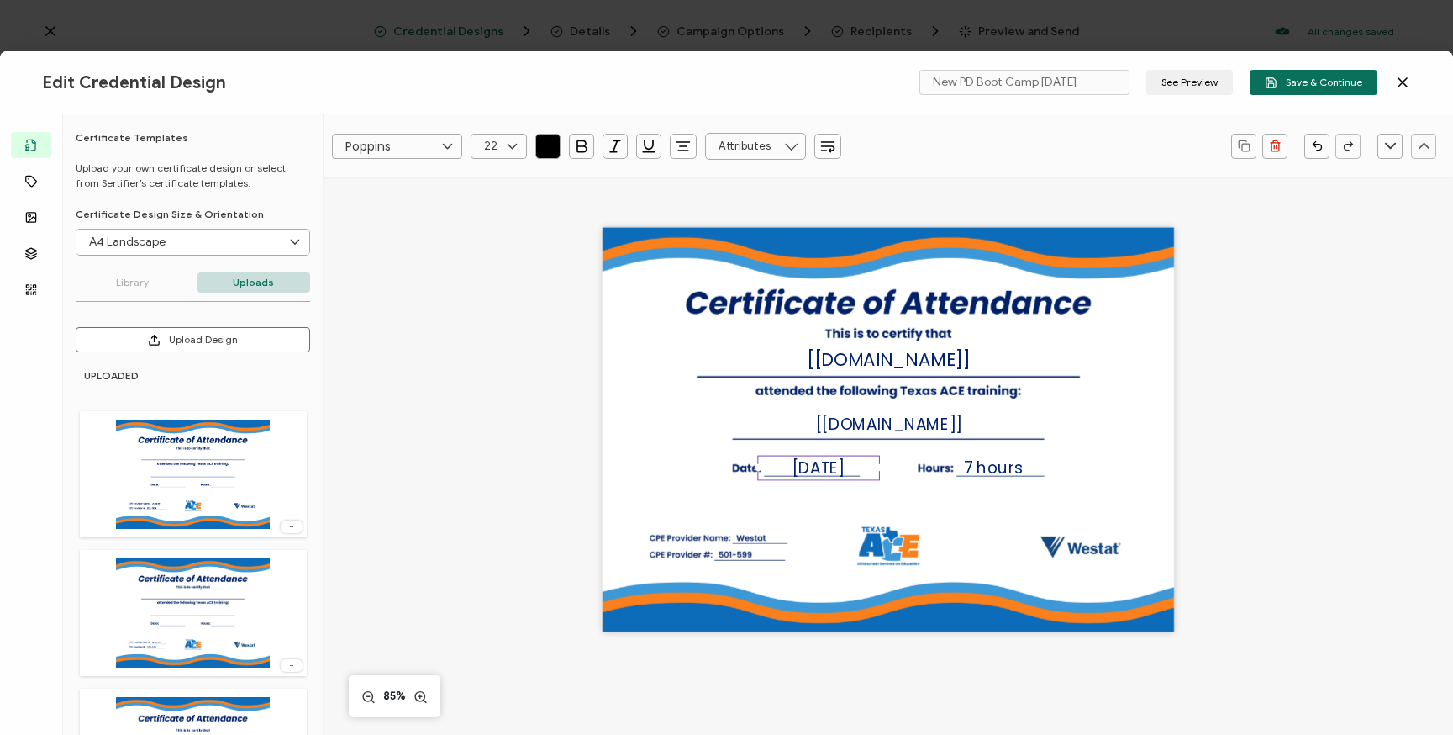
click at [839, 465] on span "[DATE]" at bounding box center [819, 467] width 52 height 22
click at [515, 145] on icon at bounding box center [512, 146] width 21 height 25
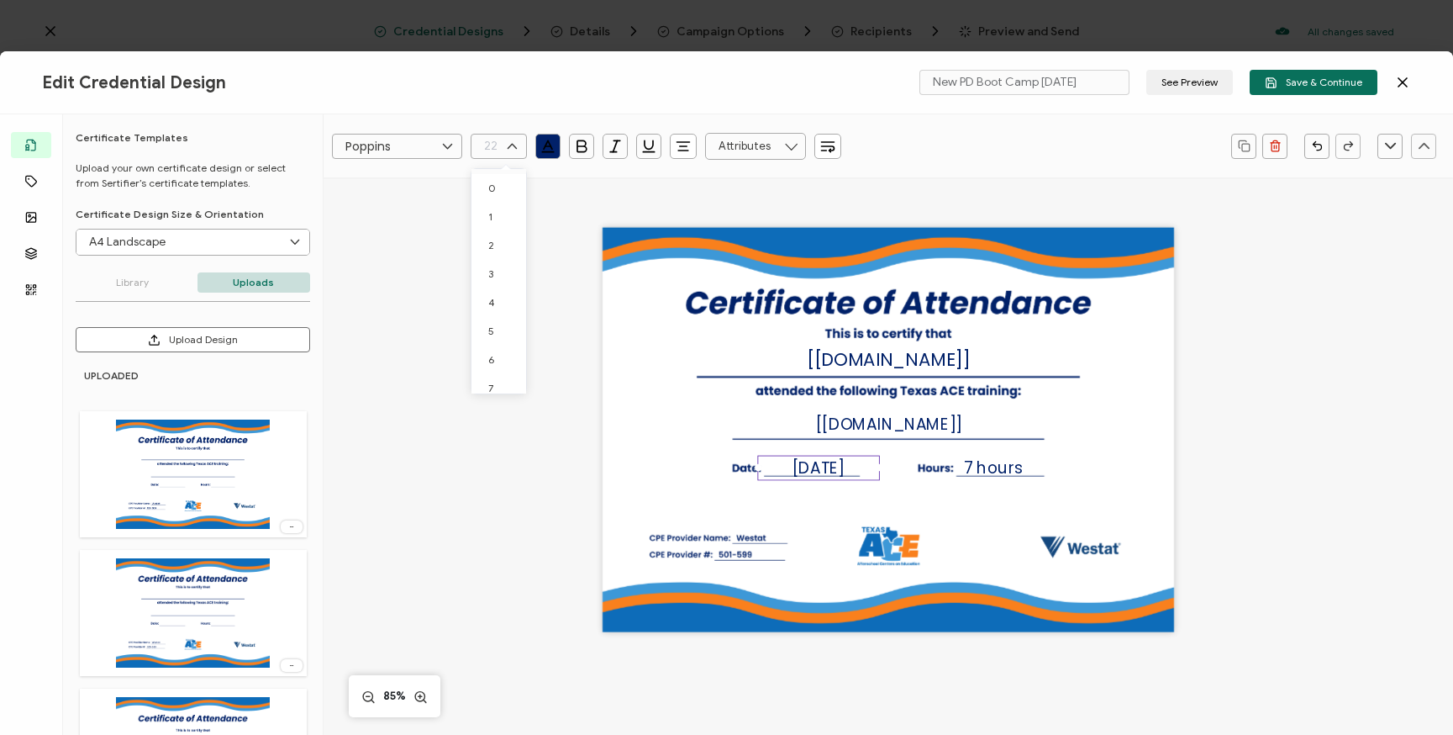
scroll to position [440, 0]
click at [499, 319] on span "20" at bounding box center [494, 319] width 13 height 13
type input "20"
click at [514, 151] on icon at bounding box center [512, 146] width 21 height 25
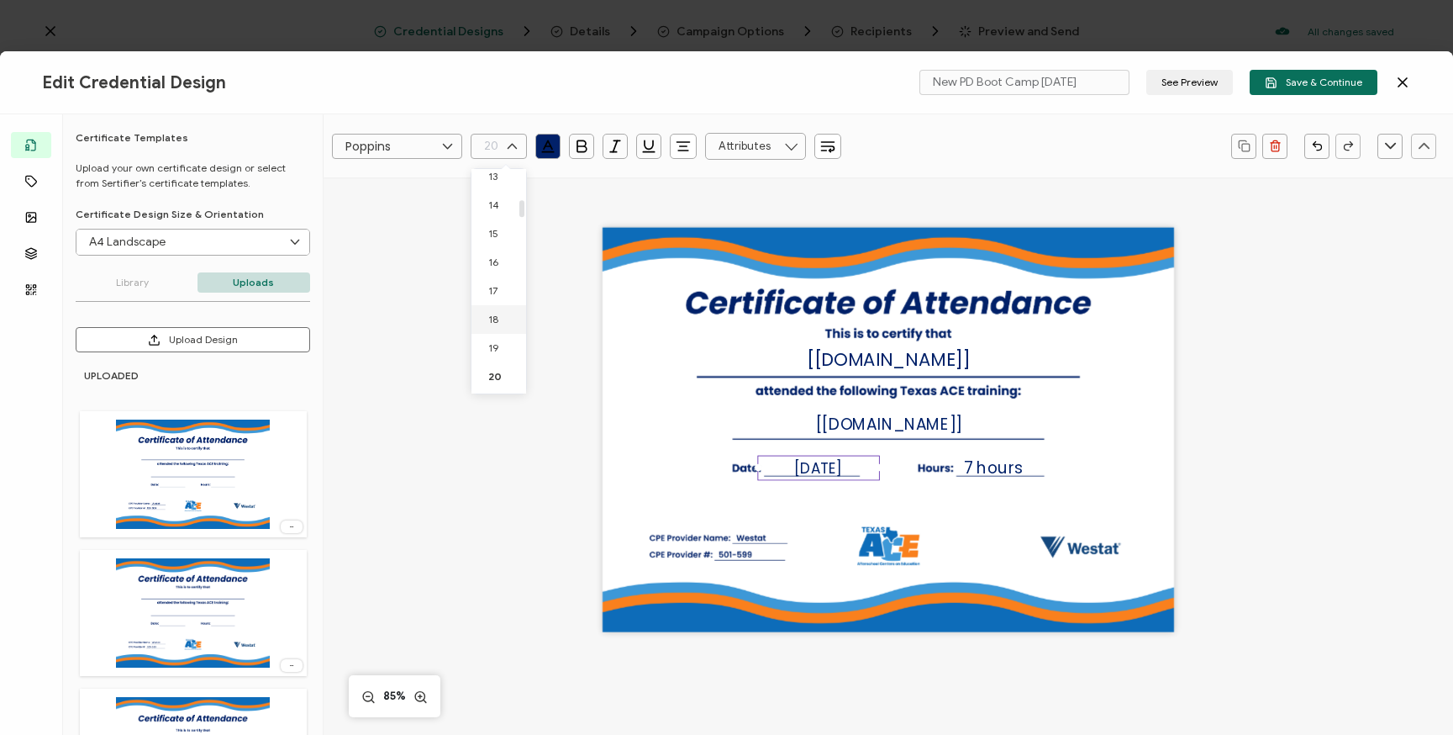
click at [504, 321] on li "18" at bounding box center [502, 319] width 61 height 29
type input "18"
click at [1269, 482] on div "The recipient’s full name, which will be automatically filled based on the info…" at bounding box center [889, 454] width 960 height 555
click at [815, 463] on span "[DATE]" at bounding box center [812, 469] width 42 height 18
click at [1147, 497] on div "The recipient’s full name, which will be automatically filled based on the info…" at bounding box center [889, 430] width 572 height 404
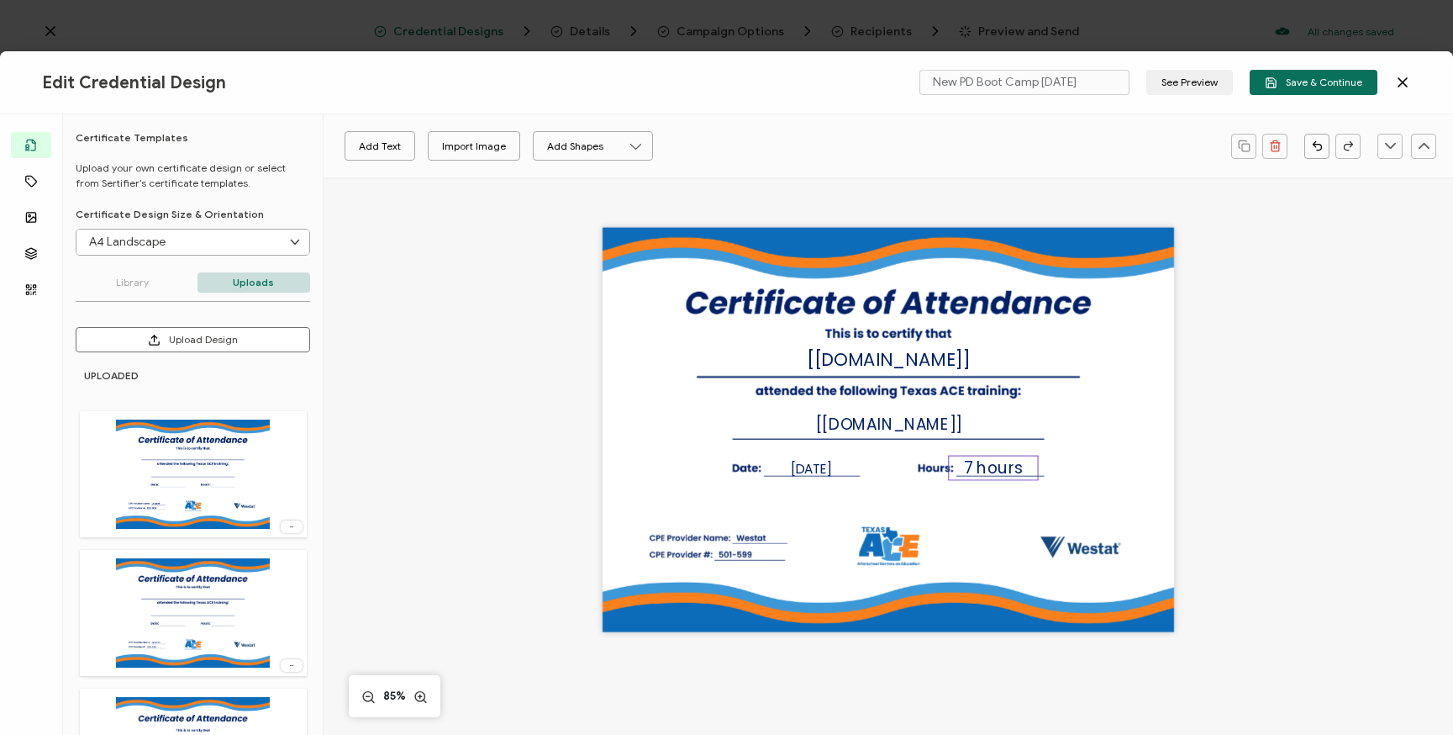
click at [1012, 466] on span "7 hours" at bounding box center [993, 467] width 59 height 22
click at [509, 147] on icon at bounding box center [512, 146] width 21 height 25
click at [494, 282] on li "19" at bounding box center [502, 291] width 61 height 29
type input "19"
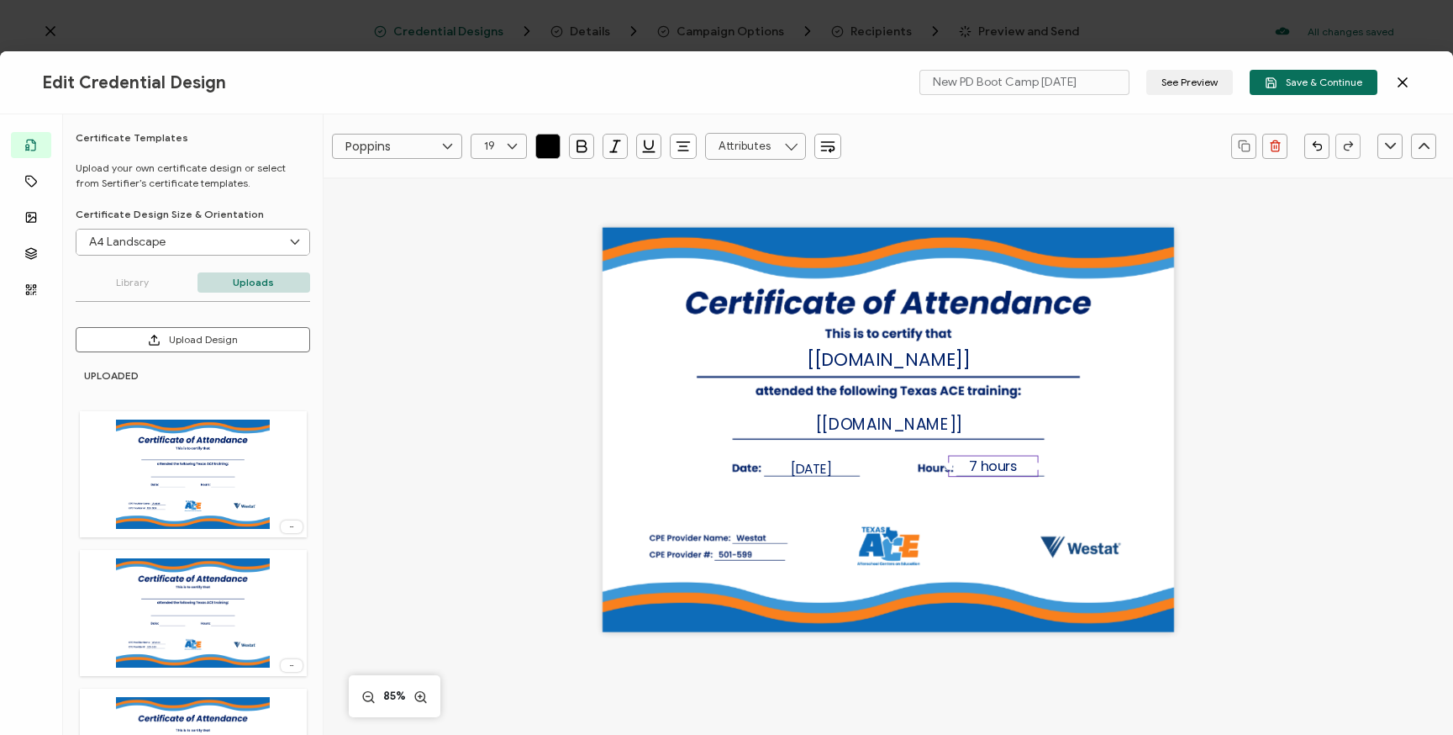
click at [1267, 541] on div "The recipient’s full name, which will be automatically filled based on the info…" at bounding box center [889, 454] width 960 height 555
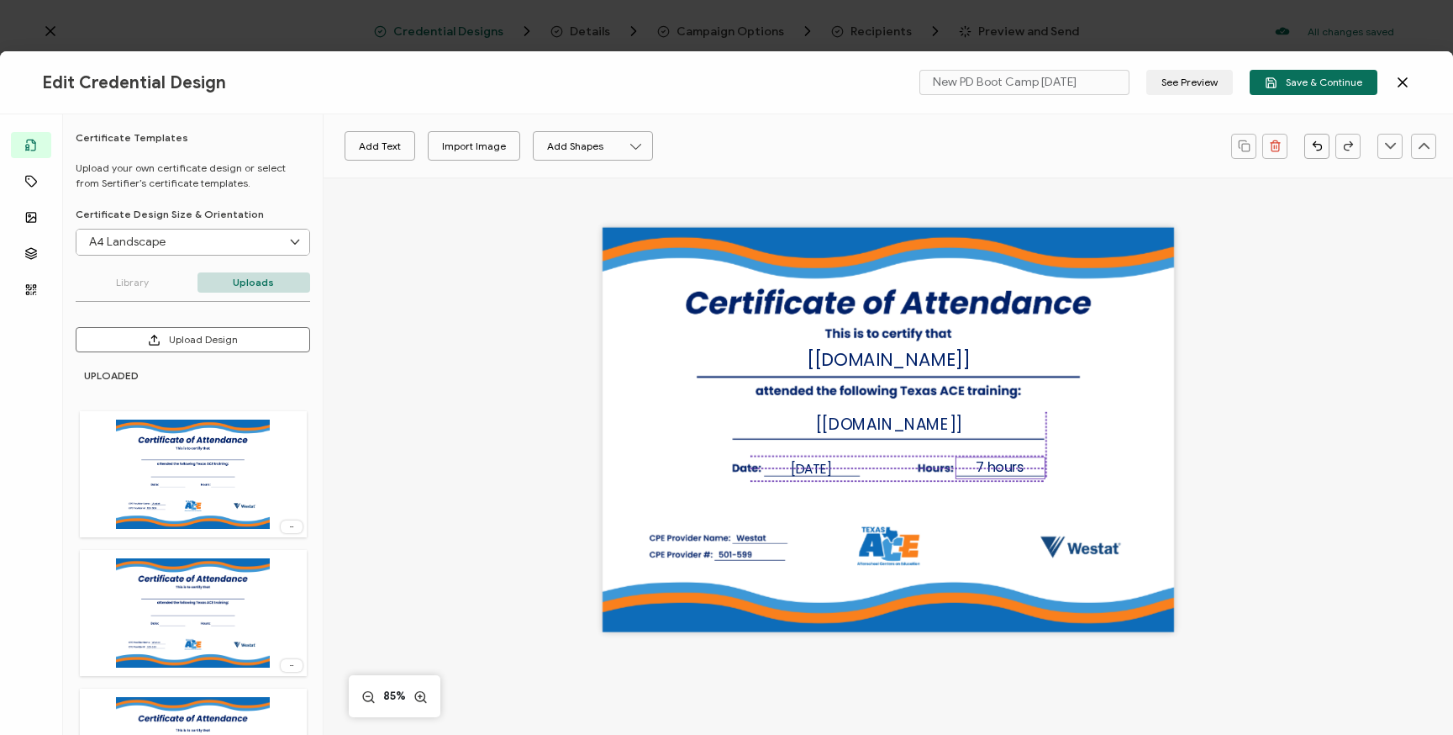
click at [1005, 464] on span "7 hours" at bounding box center [1000, 467] width 49 height 19
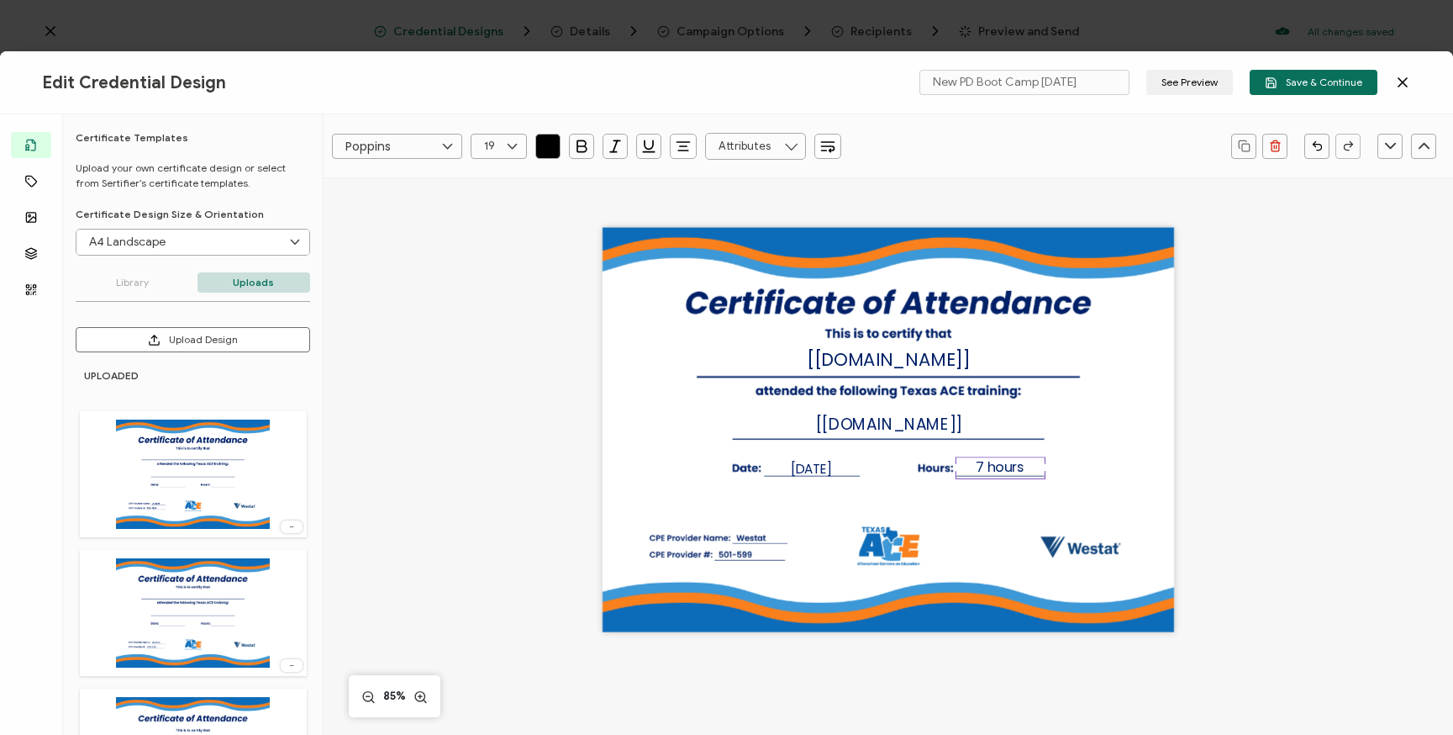
click at [1152, 469] on div "The recipient’s full name, which will be automatically filled based on the info…" at bounding box center [889, 430] width 572 height 404
click at [1311, 81] on span "Save & Continue" at bounding box center [1314, 82] width 98 height 13
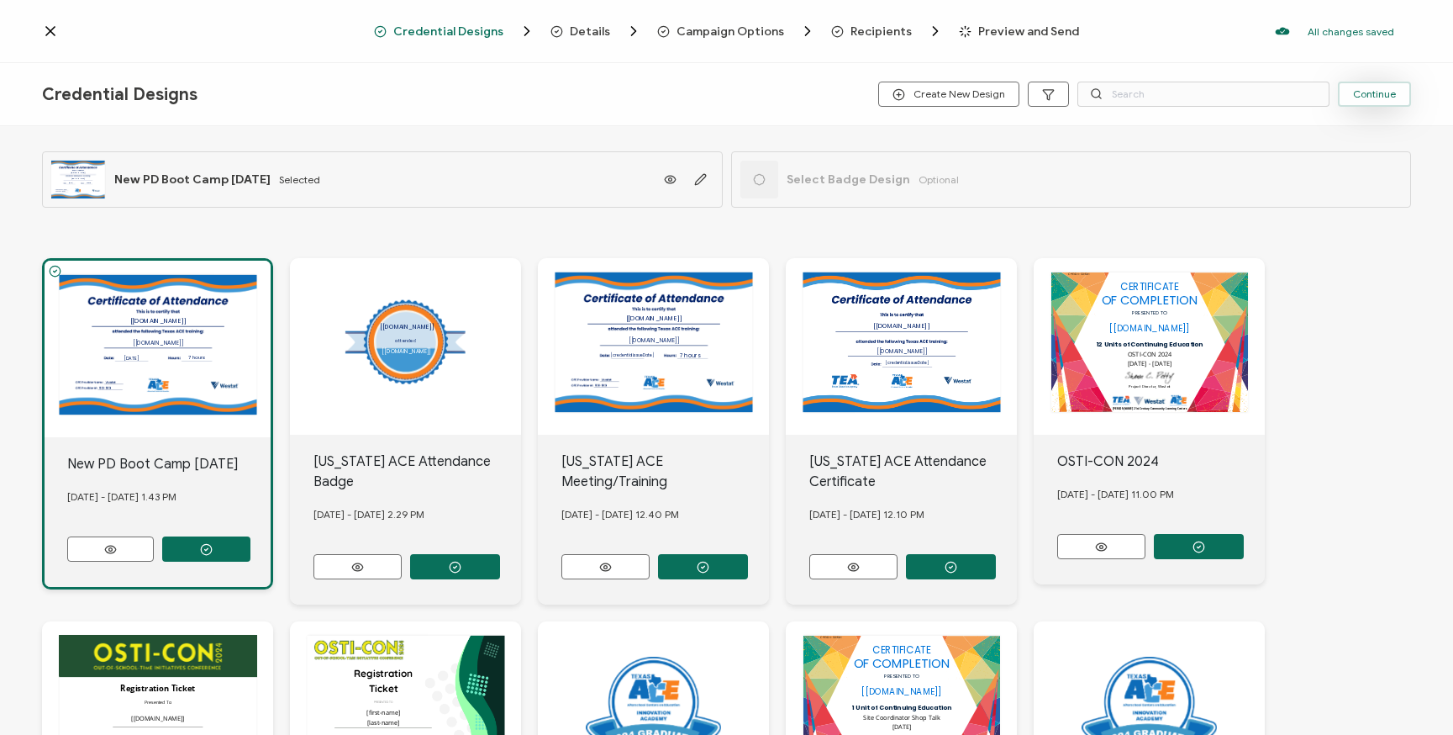
click at [1363, 89] on span "Continue" at bounding box center [1374, 94] width 43 height 10
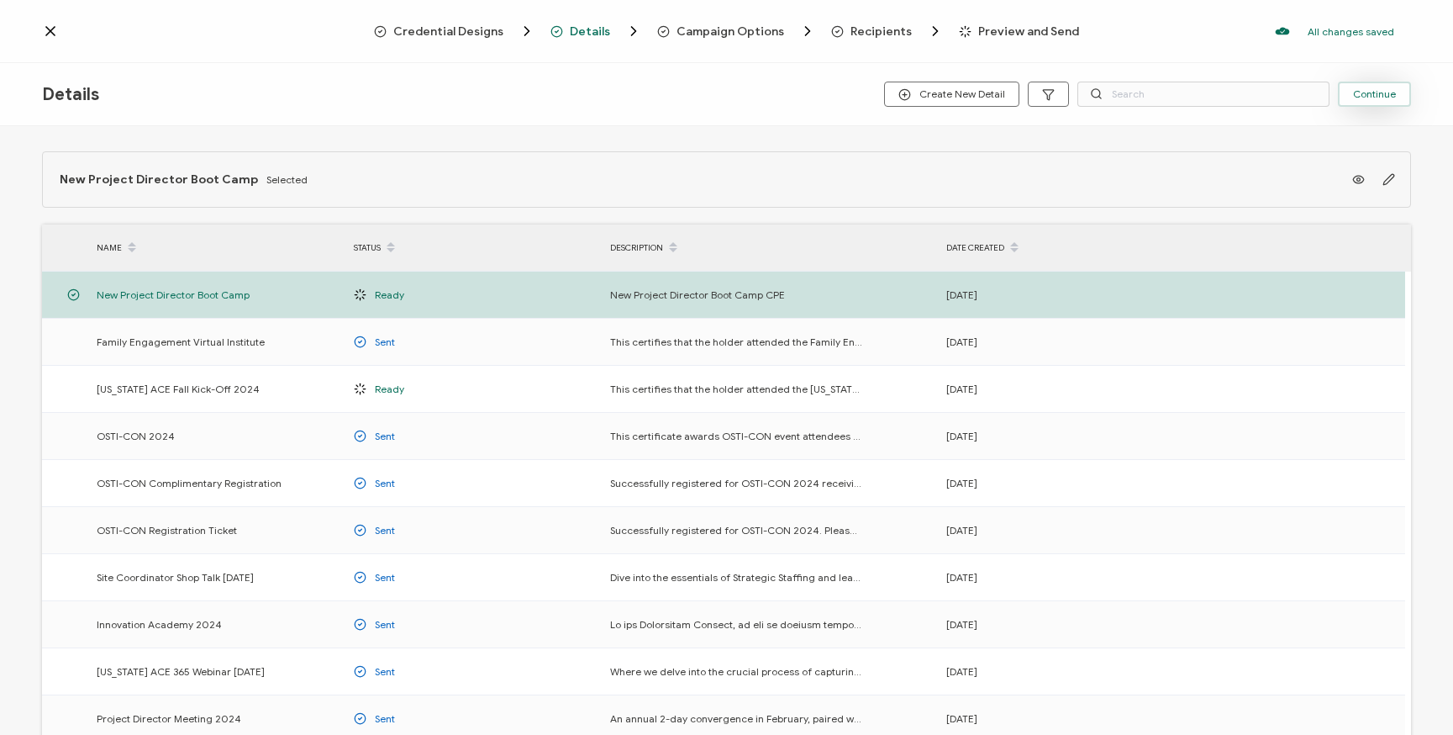
click at [1376, 94] on span "Continue" at bounding box center [1374, 94] width 43 height 10
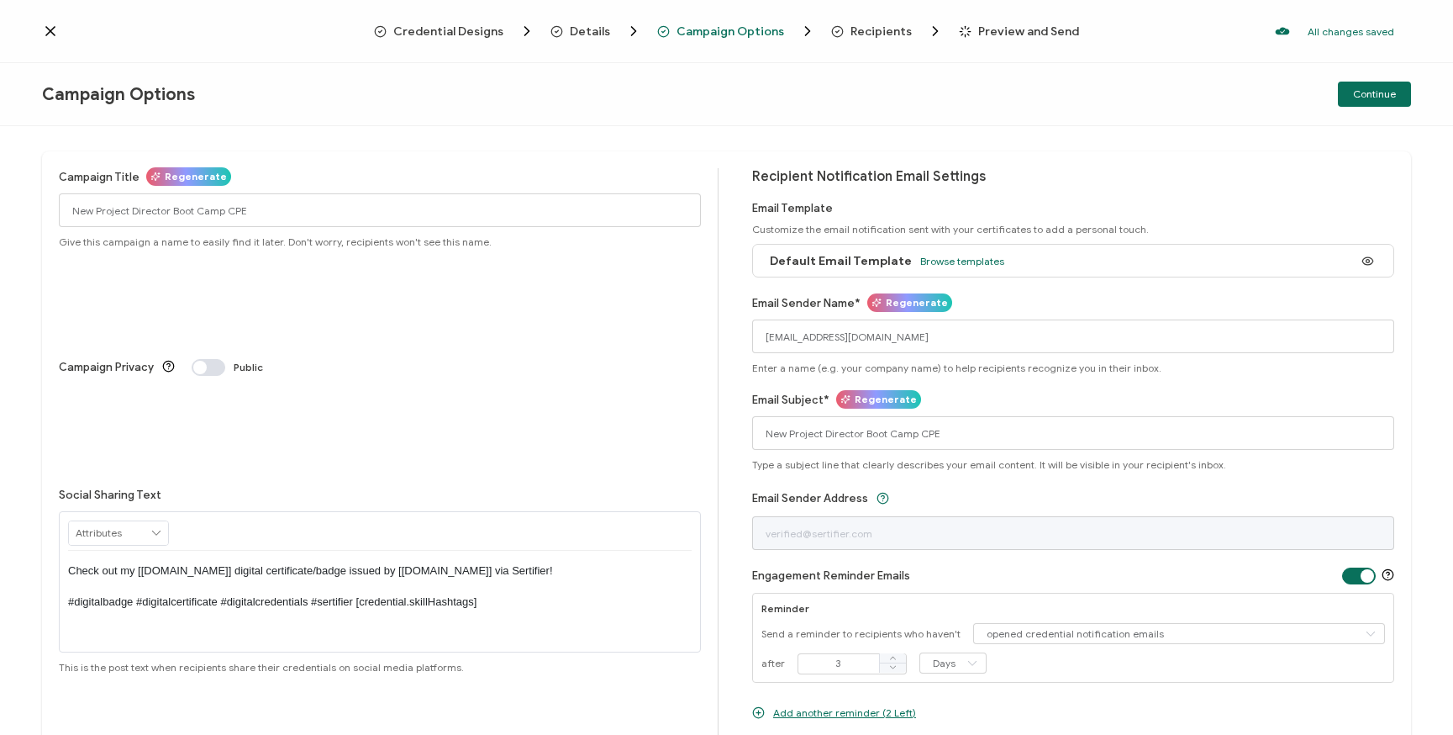
click at [1376, 94] on span "Continue" at bounding box center [1374, 94] width 43 height 10
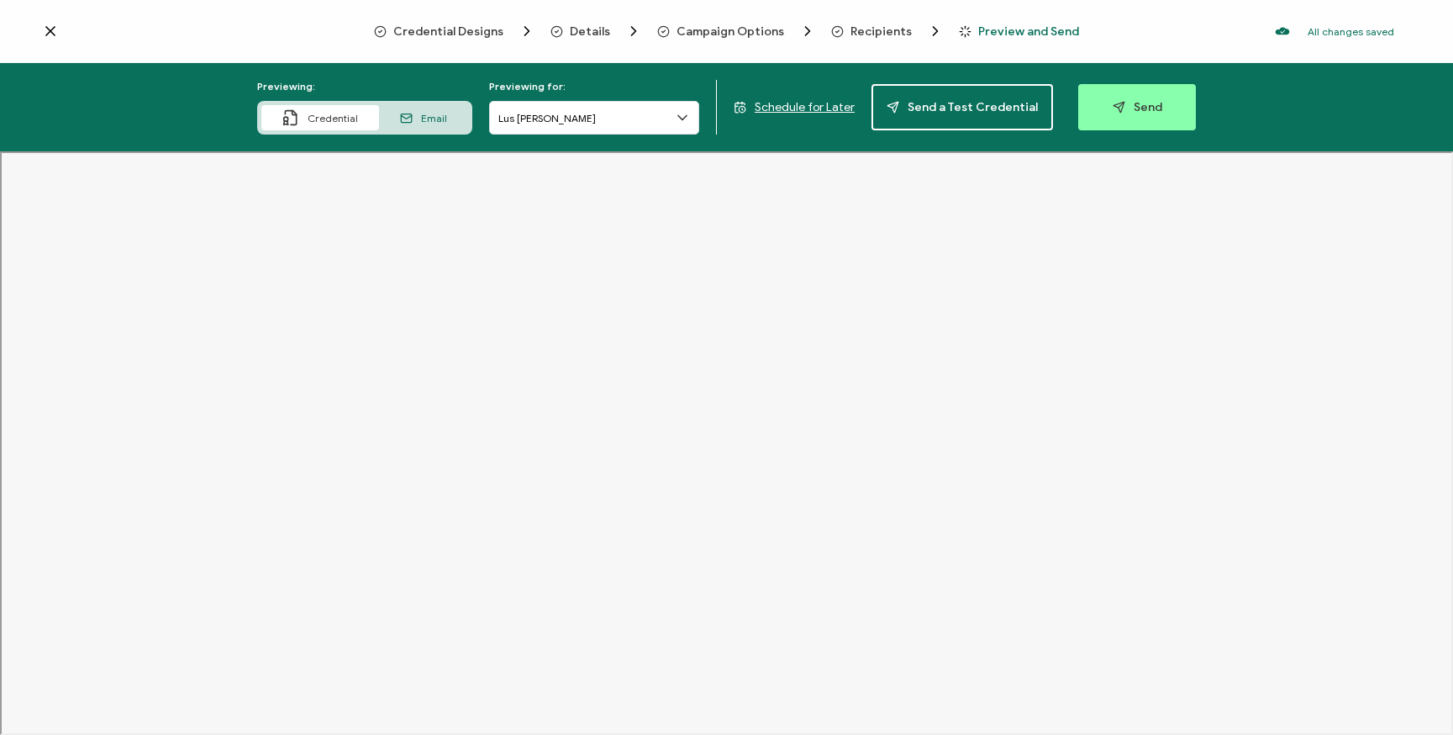
click at [682, 119] on icon at bounding box center [682, 117] width 17 height 17
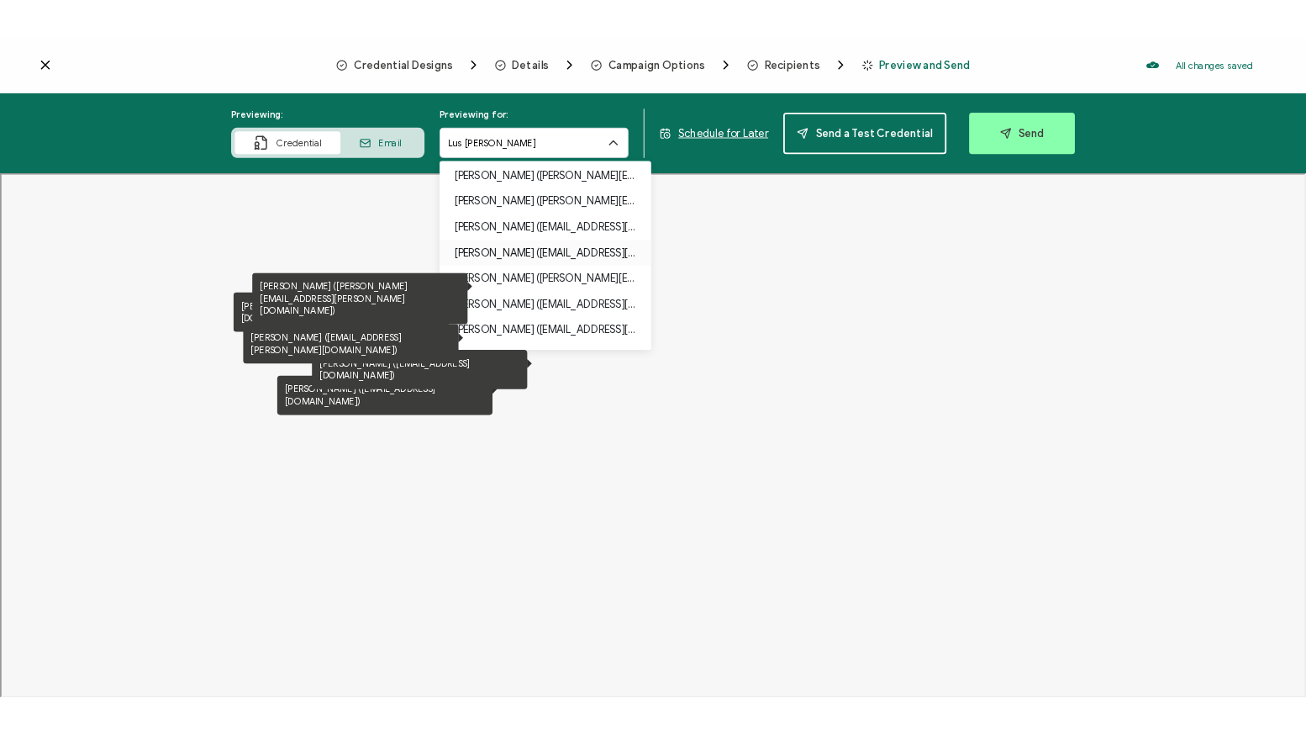
scroll to position [2, 0]
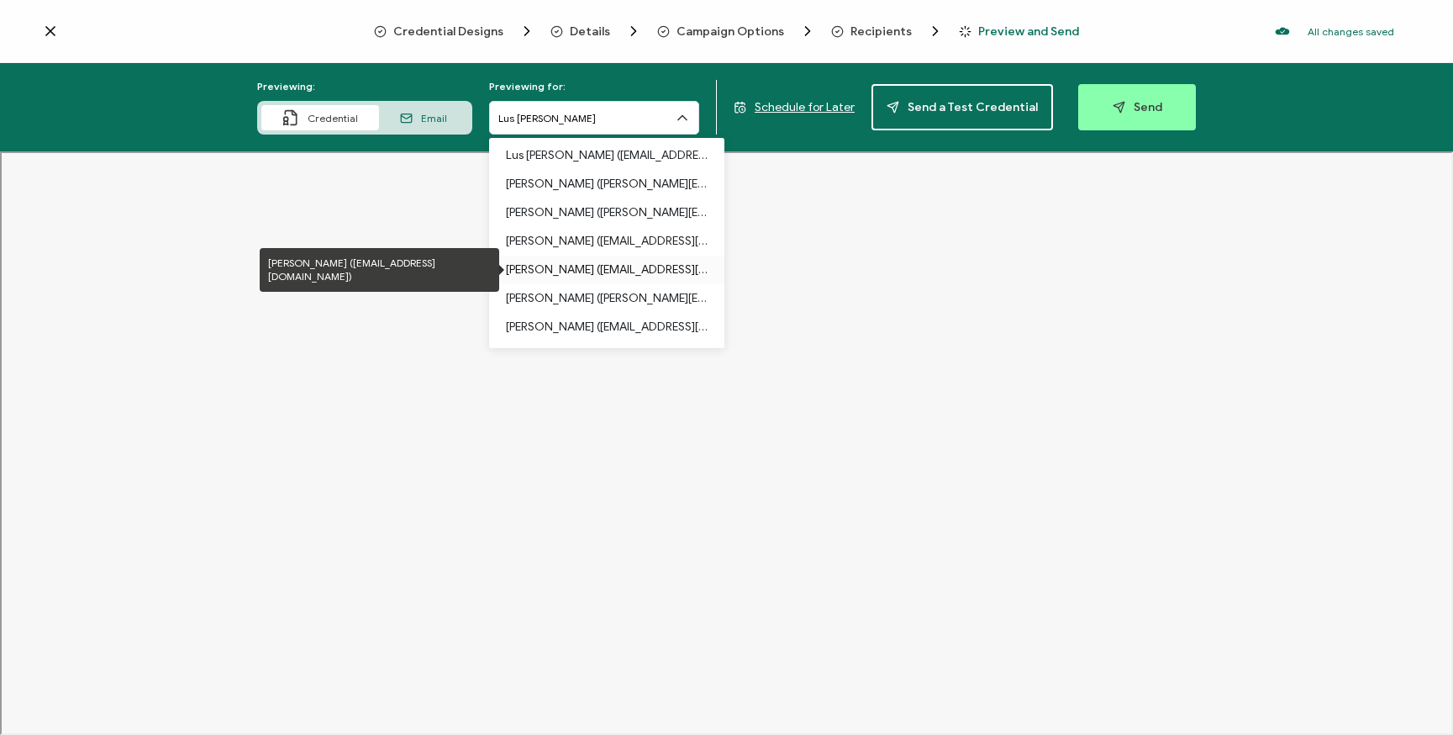
click at [590, 276] on p "[PERSON_NAME] ([EMAIL_ADDRESS][DOMAIN_NAME])" at bounding box center [607, 270] width 202 height 29
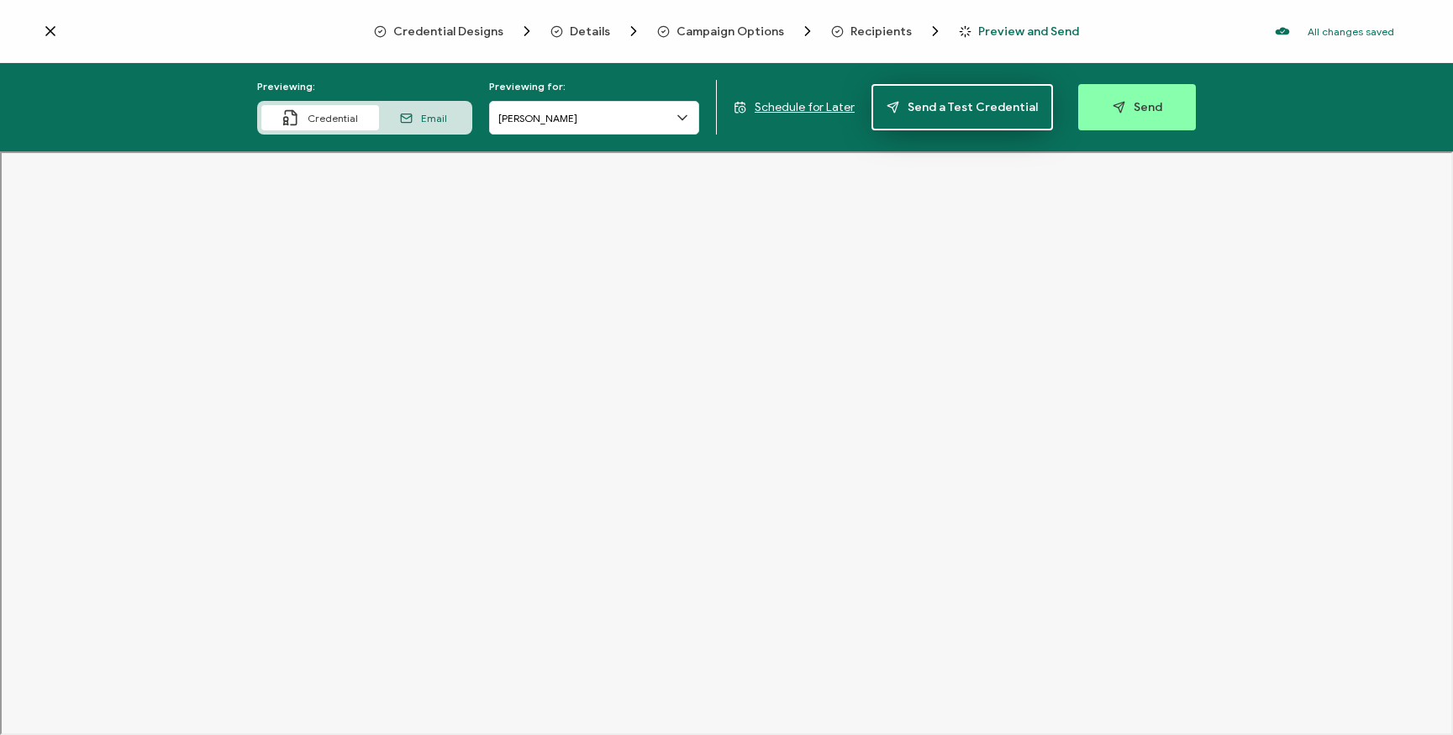
click at [962, 113] on span "Send a Test Credential" at bounding box center [962, 107] width 151 height 13
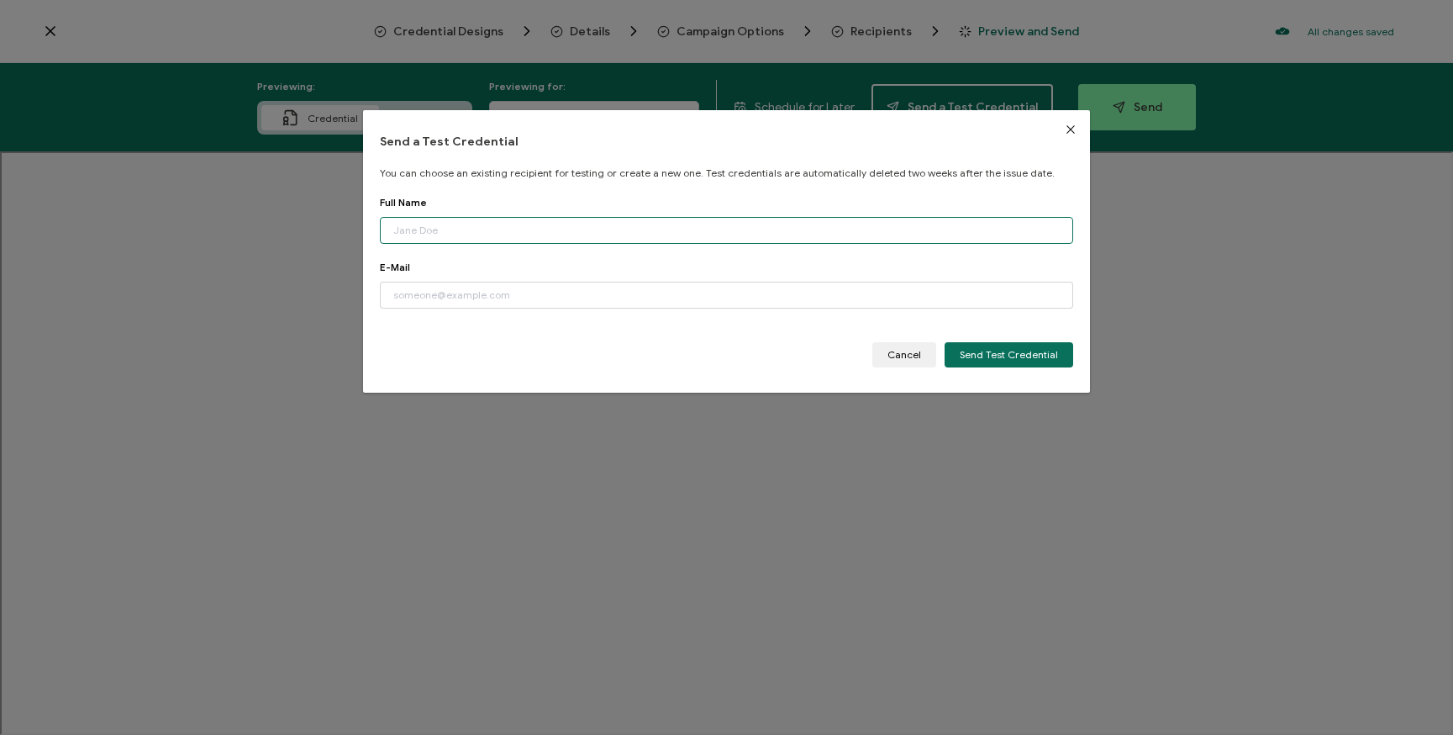
click at [572, 232] on input "dialog" at bounding box center [726, 230] width 693 height 27
type input "[PERSON_NAME]"
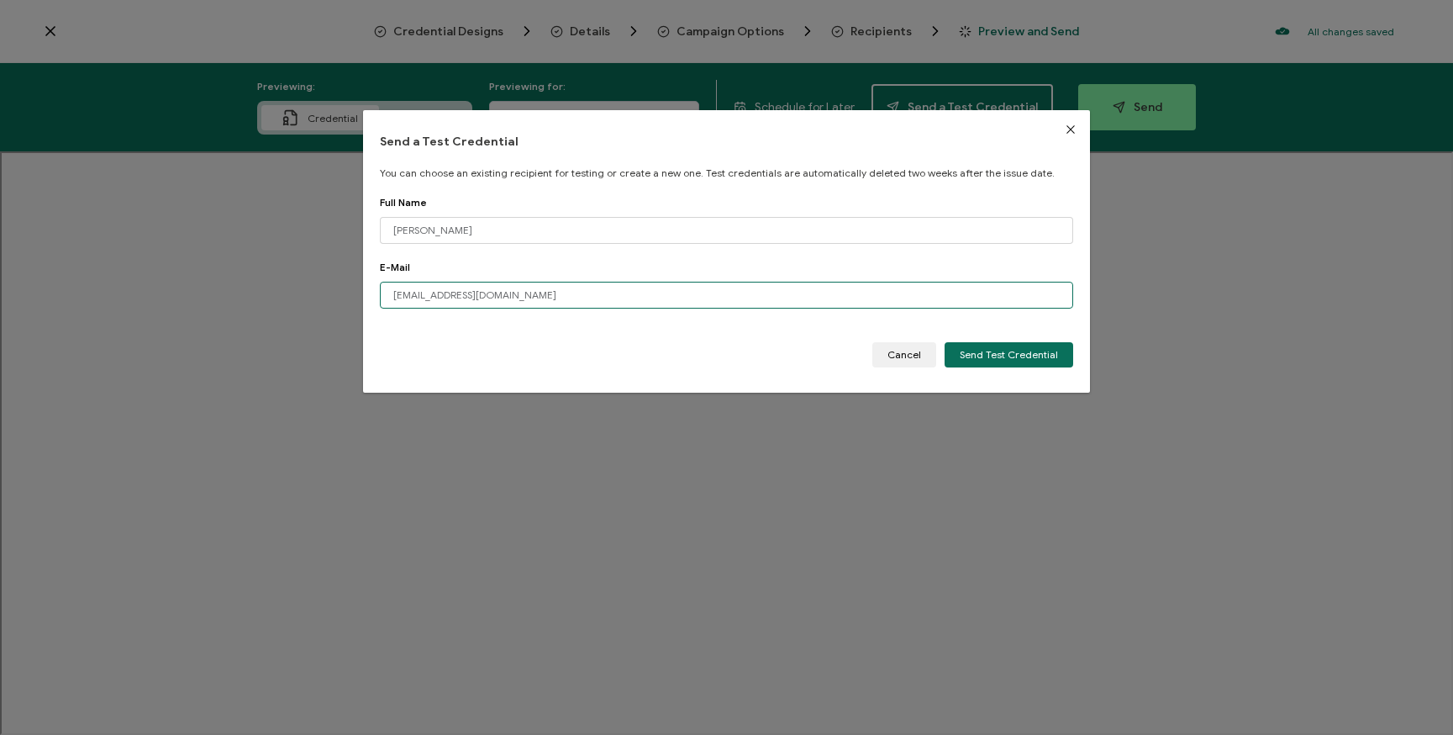
type input "[EMAIL_ADDRESS][DOMAIN_NAME]"
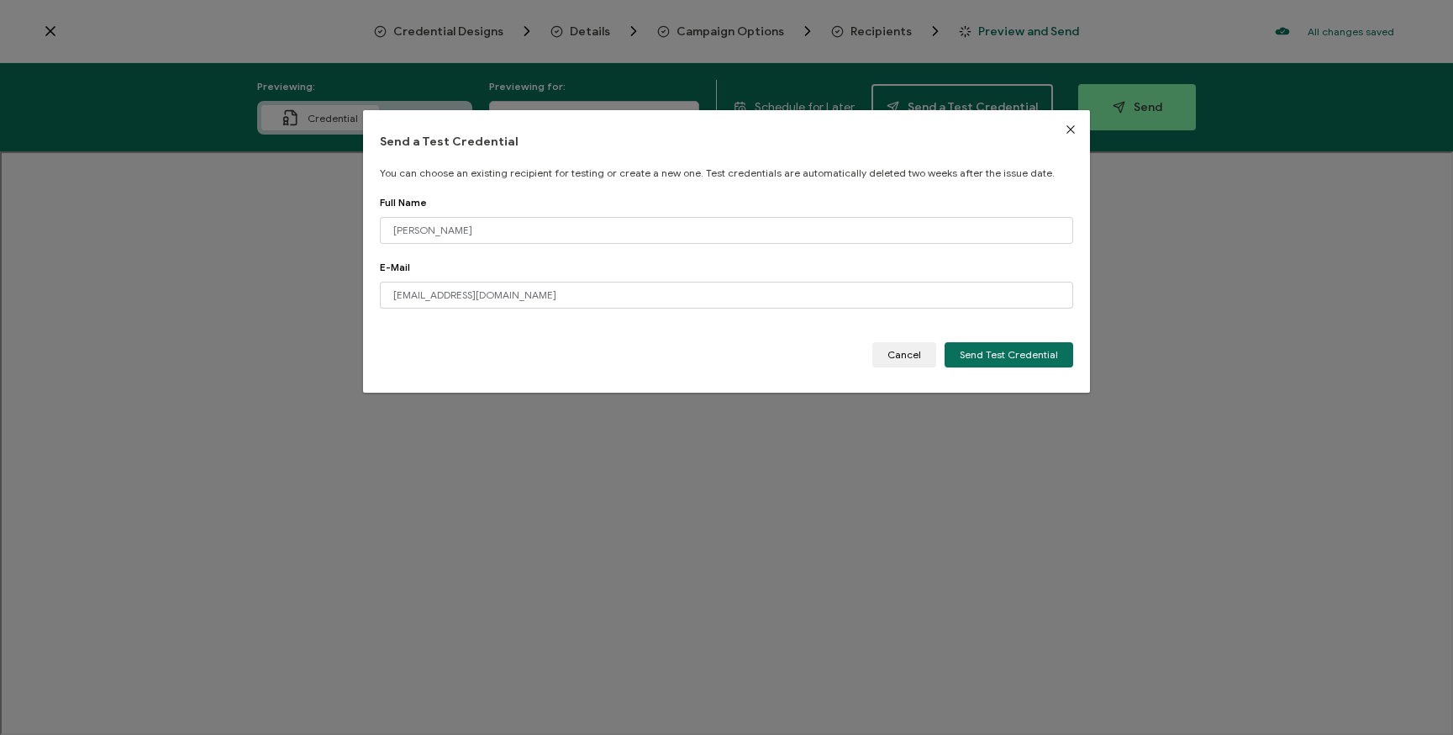
click at [793, 358] on div "Cancel Send Test Credential" at bounding box center [726, 354] width 693 height 25
click at [1026, 365] on button "Send Test Credential" at bounding box center [1009, 354] width 129 height 25
